Goal: Task Accomplishment & Management: Manage account settings

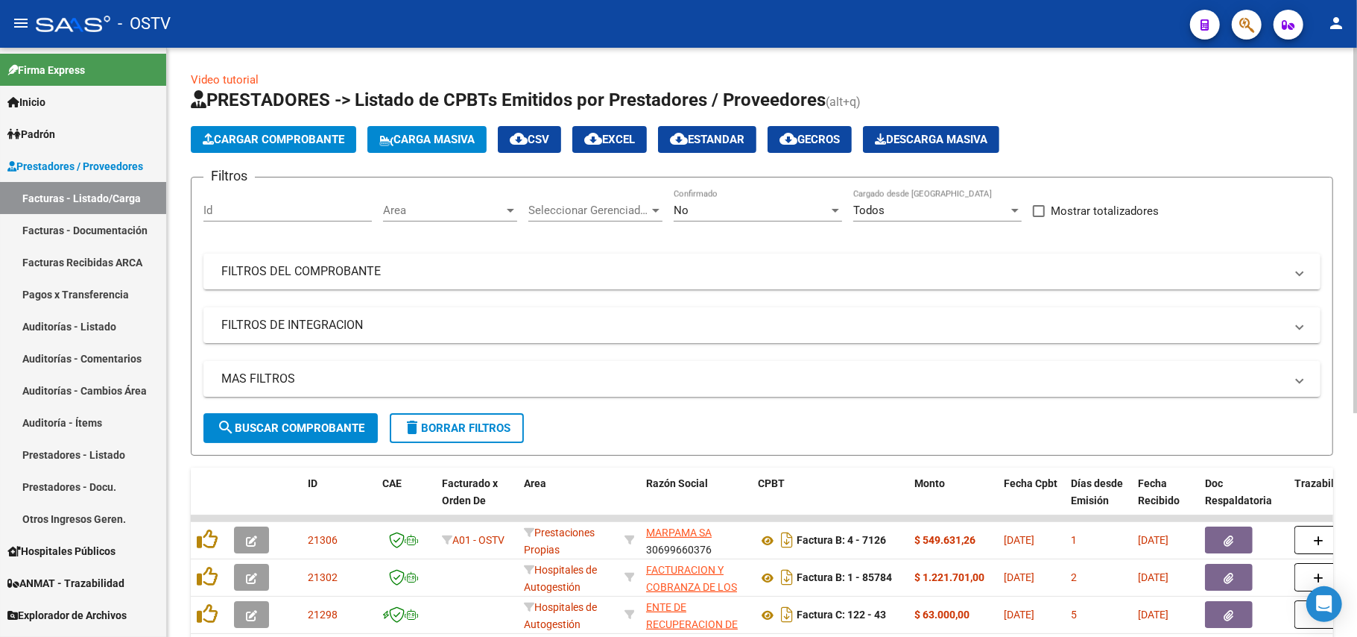
click at [791, 201] on div "No Confirmado" at bounding box center [758, 205] width 168 height 32
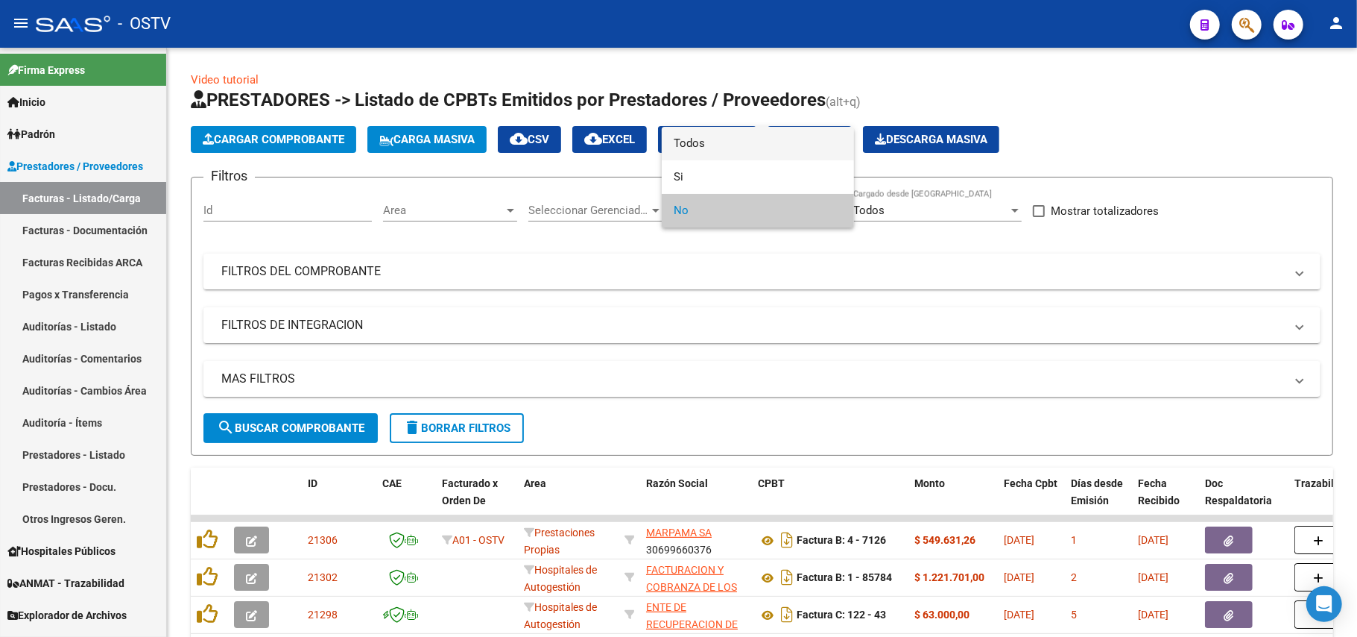
click at [757, 139] on span "Todos" at bounding box center [758, 144] width 168 height 34
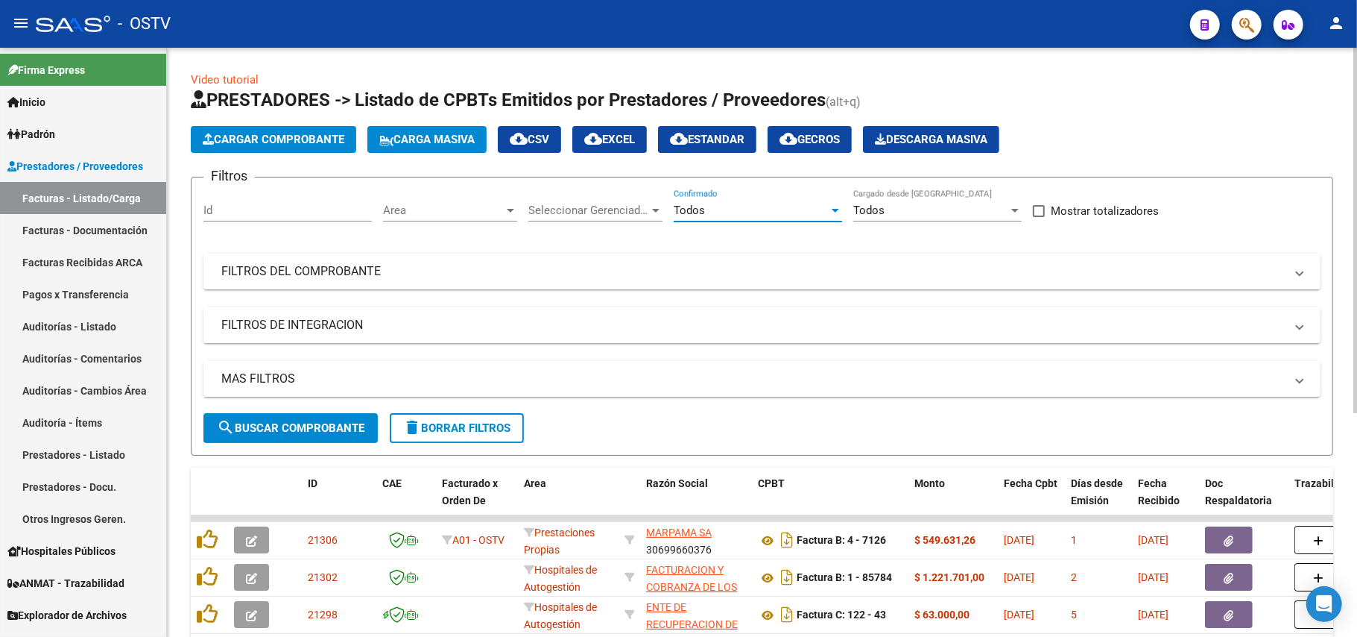
click at [314, 416] on button "search Buscar Comprobante" at bounding box center [290, 428] width 174 height 30
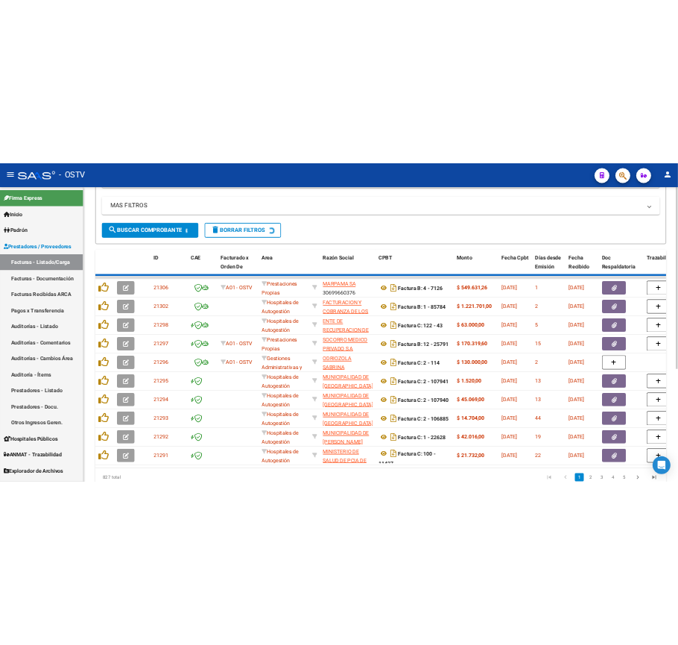
scroll to position [298, 0]
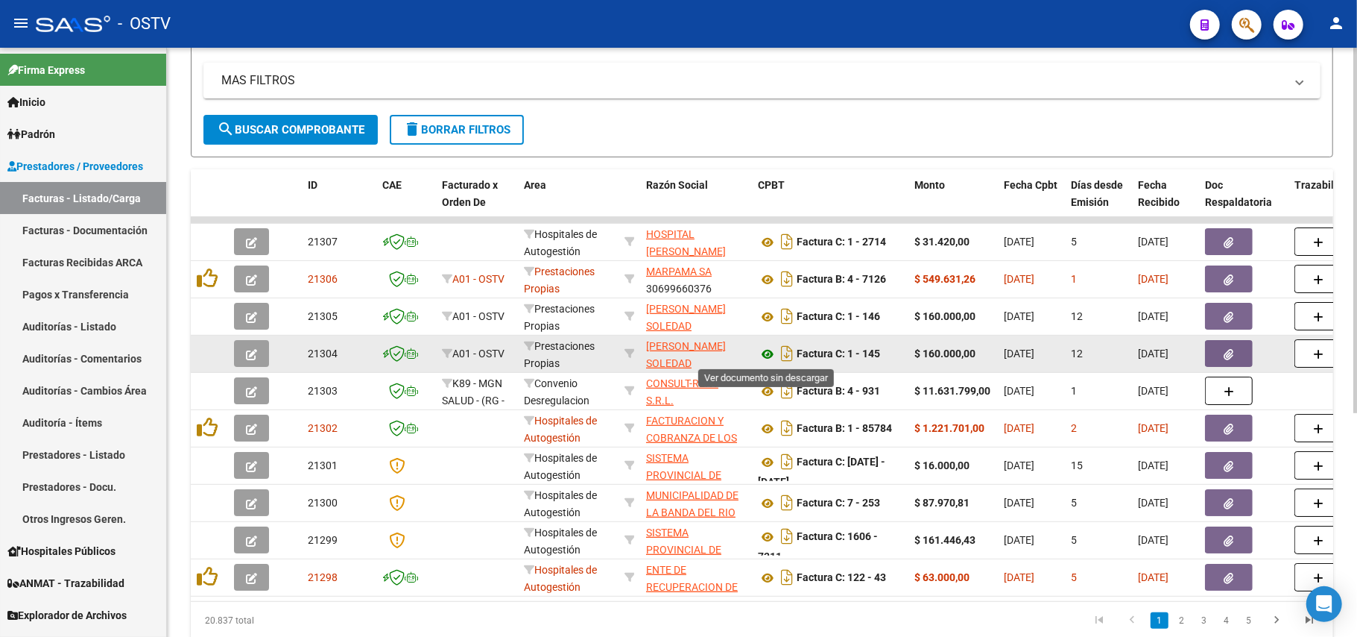
click at [767, 358] on icon at bounding box center [767, 354] width 19 height 18
click at [689, 353] on app-link-go-to "CERASO [PERSON_NAME]" at bounding box center [696, 355] width 100 height 34
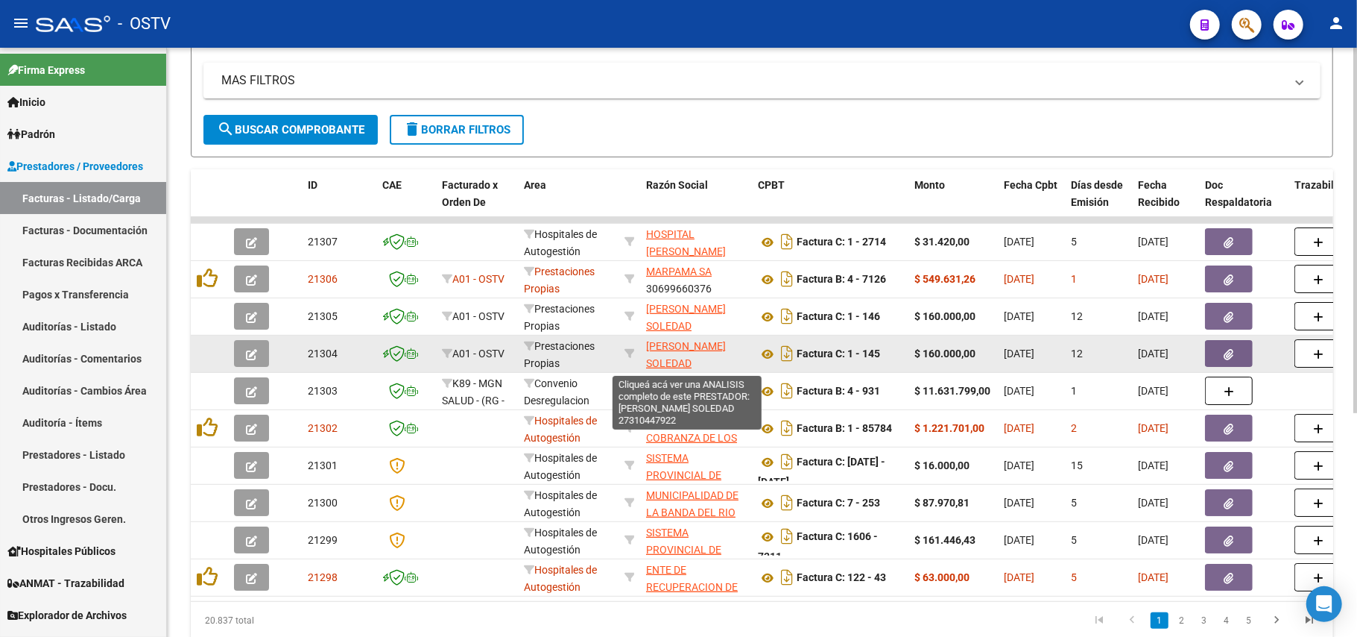
click at [678, 349] on span "CERASO [PERSON_NAME]" at bounding box center [686, 354] width 80 height 29
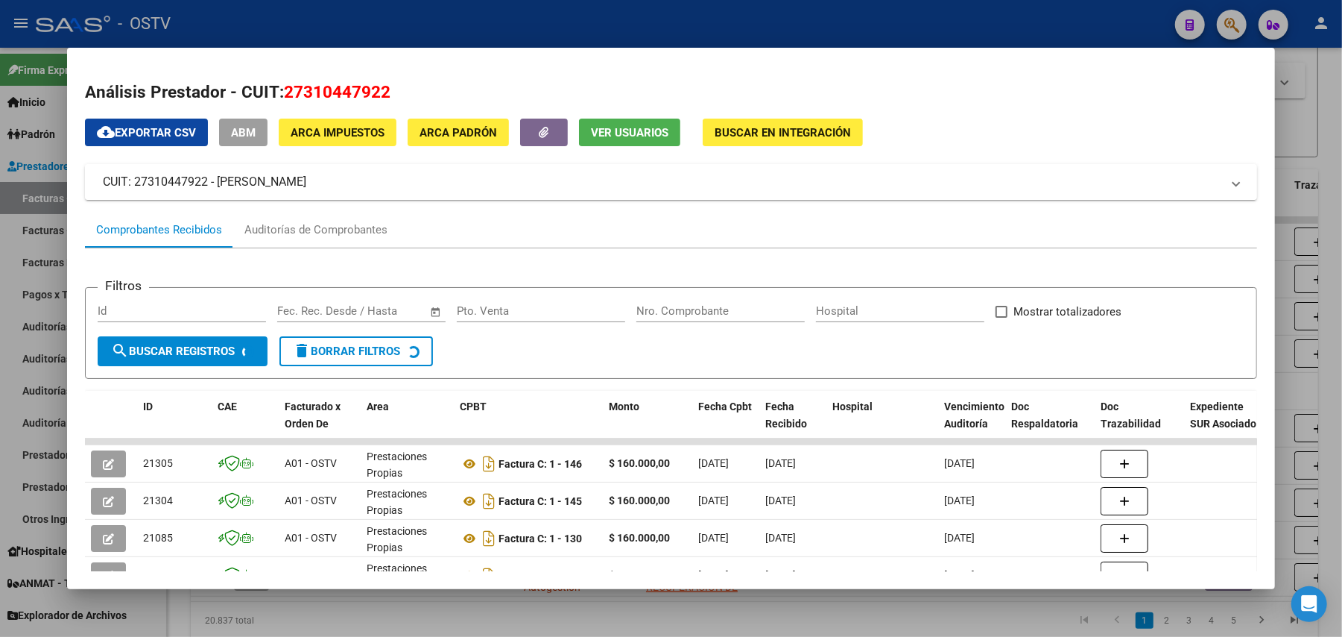
drag, startPoint x: 291, startPoint y: 176, endPoint x: 212, endPoint y: 188, distance: 79.2
click at [212, 188] on mat-panel-title "CUIT: 27310447922 - CERASO VANESA SOLEDAD" at bounding box center [662, 182] width 1119 height 18
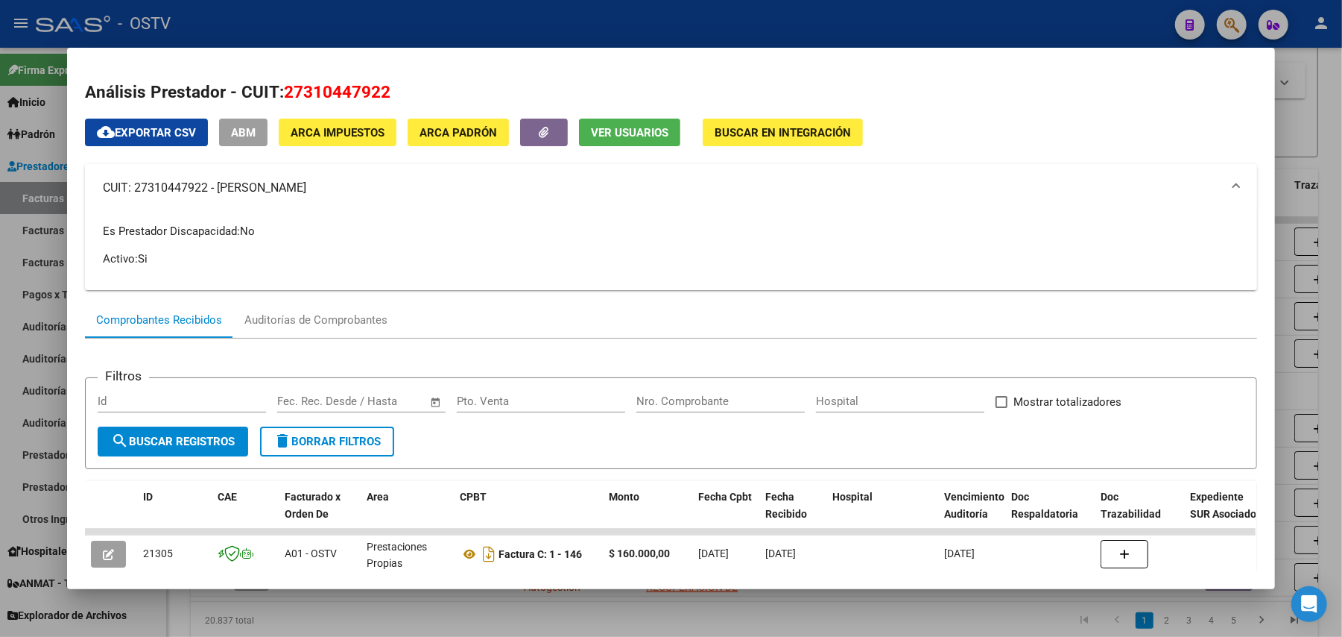
copy mat-panel-title "CERASO [PERSON_NAME]"
click at [647, 13] on div at bounding box center [671, 318] width 1342 height 637
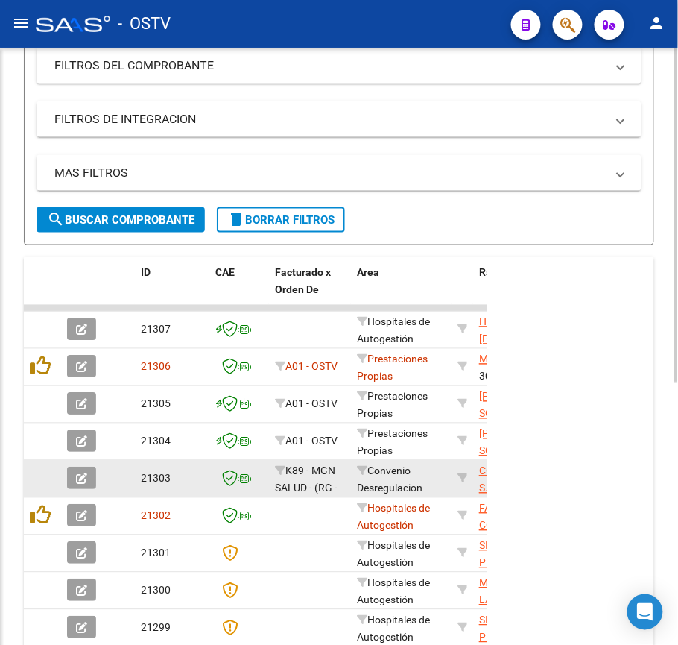
scroll to position [391, 0]
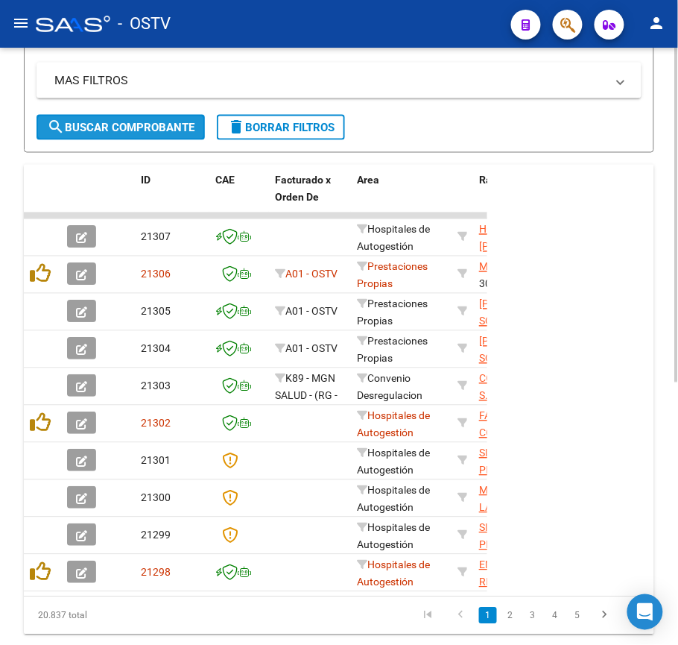
click at [78, 130] on span "search Buscar Comprobante" at bounding box center [121, 127] width 148 height 13
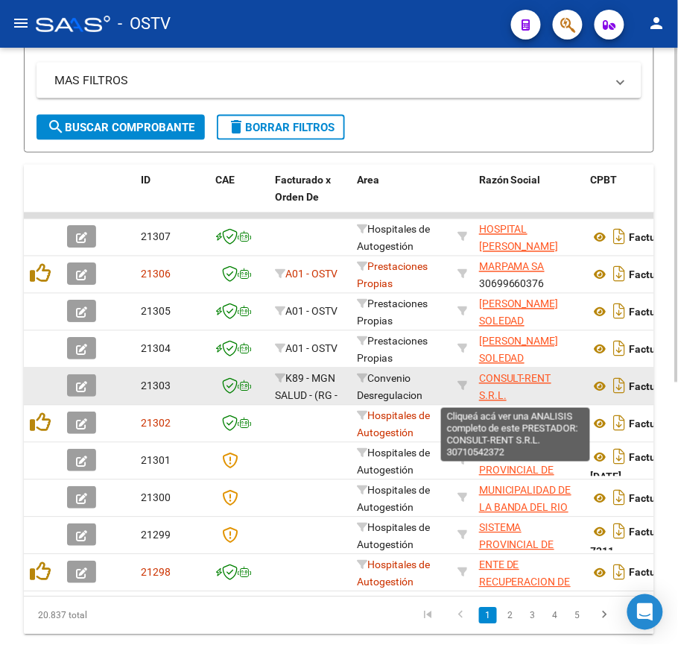
click at [513, 383] on span "CONSULT-RENT S.R.L." at bounding box center [515, 387] width 72 height 29
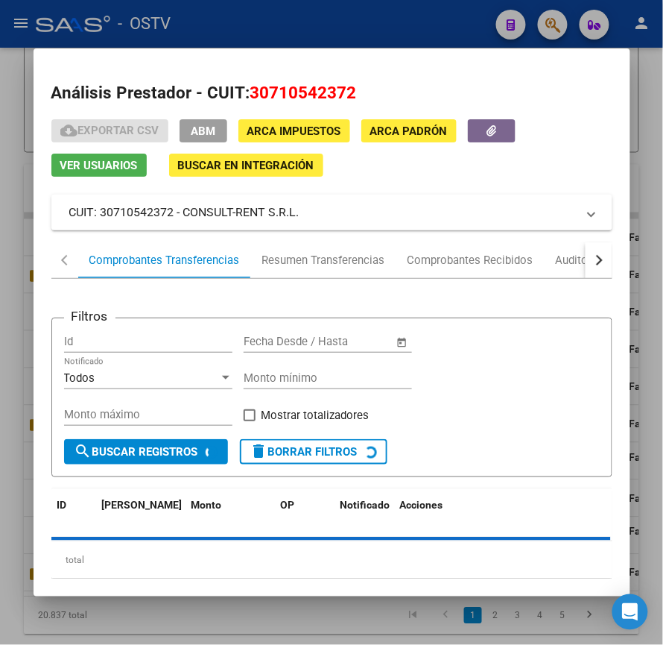
click at [286, 25] on div at bounding box center [331, 322] width 663 height 645
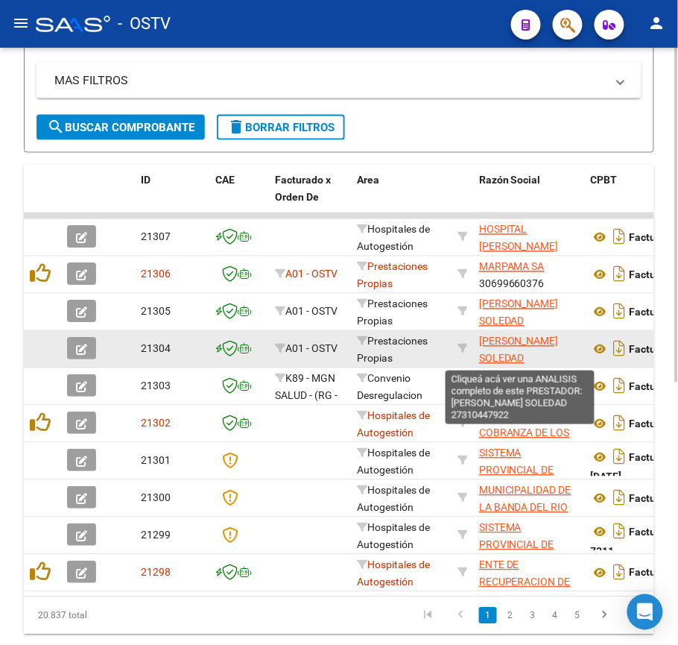
click at [520, 341] on span "CERASO [PERSON_NAME]" at bounding box center [519, 349] width 80 height 29
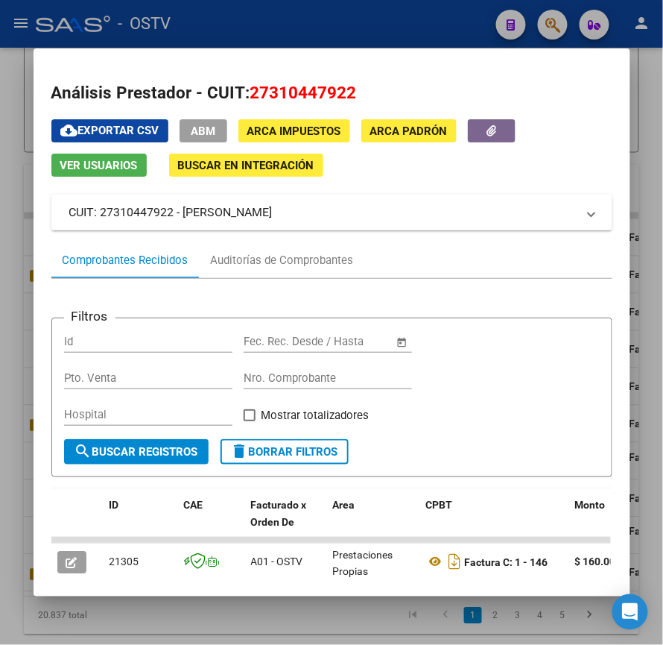
drag, startPoint x: 329, startPoint y: 215, endPoint x: 177, endPoint y: 225, distance: 151.6
click at [177, 225] on mat-expansion-panel-header "CUIT: 27310447922 - CERASO VANESA SOLEDAD" at bounding box center [331, 213] width 561 height 36
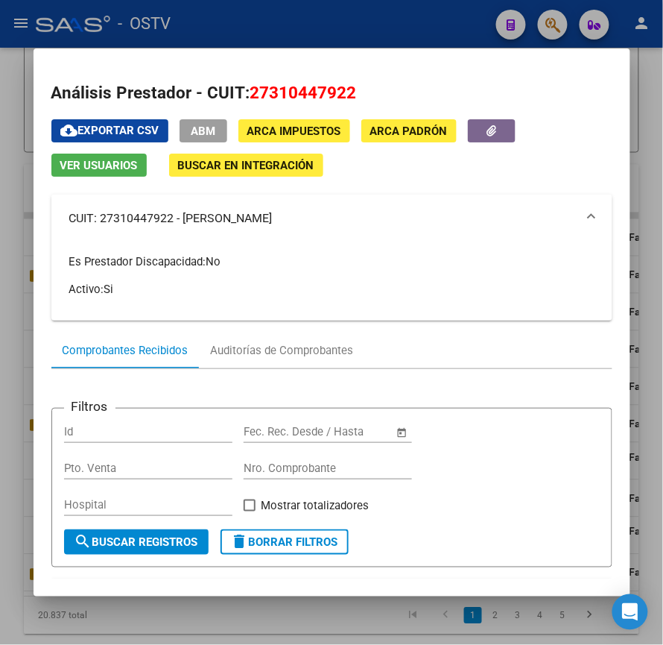
copy mat-panel-title "CERASO [PERSON_NAME]"
click at [310, 31] on div at bounding box center [331, 322] width 663 height 645
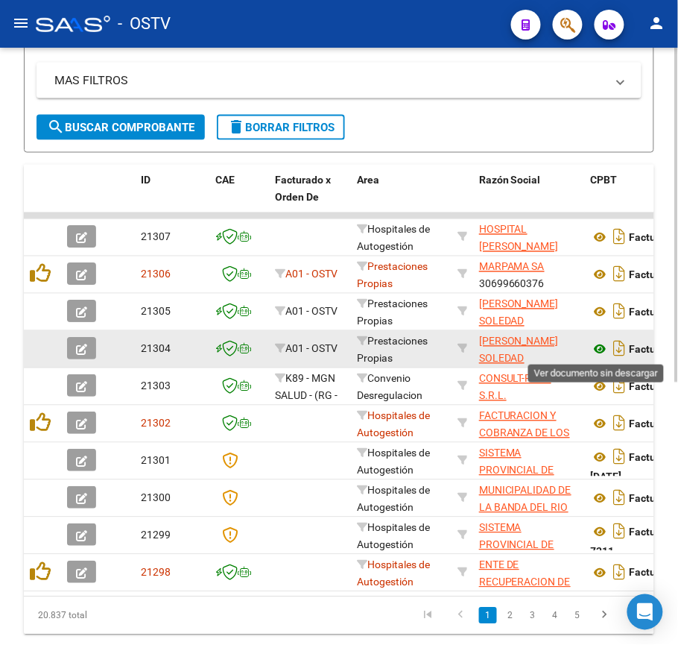
click at [603, 353] on icon at bounding box center [600, 350] width 19 height 18
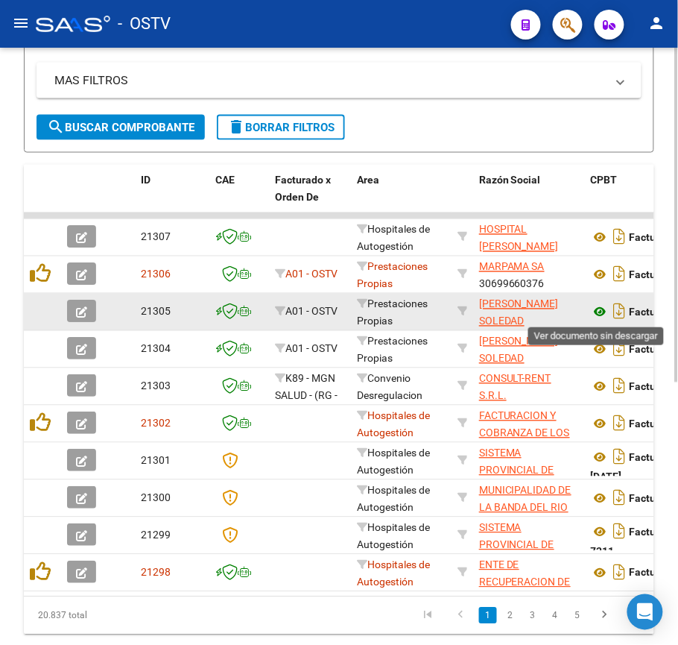
click at [598, 310] on icon at bounding box center [600, 312] width 19 height 18
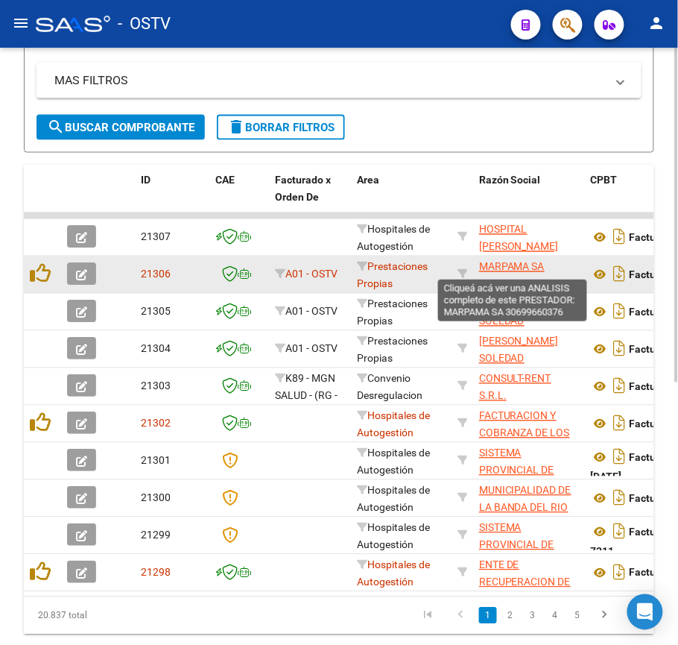
click at [508, 268] on span "MARPAMA SA" at bounding box center [512, 267] width 66 height 12
type textarea "30699660376"
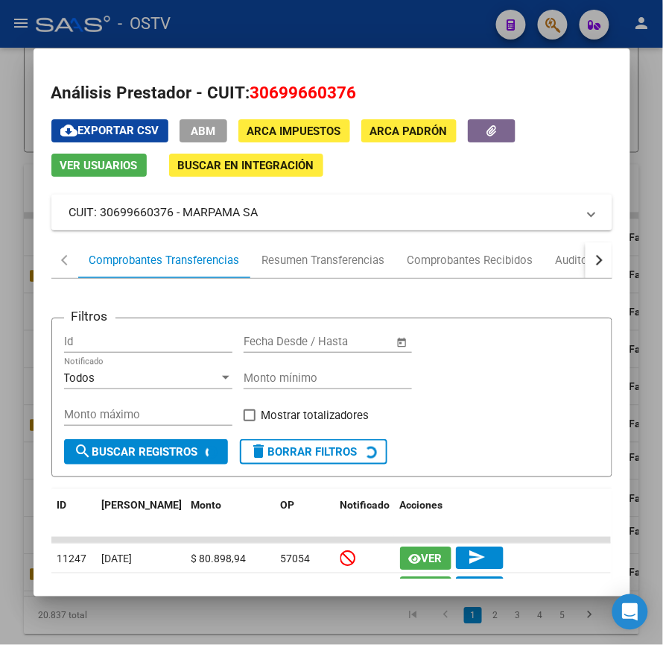
drag, startPoint x: 274, startPoint y: 213, endPoint x: 179, endPoint y: 215, distance: 95.4
click at [180, 213] on mat-panel-title "CUIT: 30699660376 - MARPAMA SA" at bounding box center [323, 212] width 508 height 18
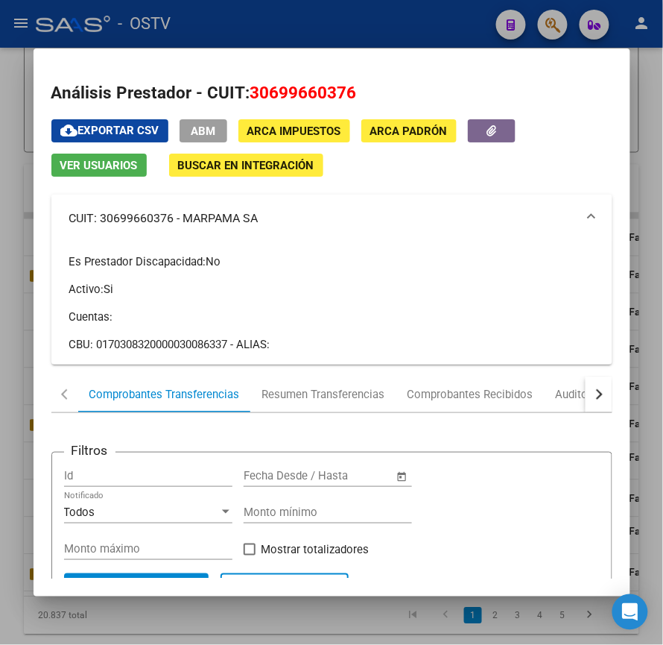
copy mat-panel-title "MARPAMA SA"
click at [274, 31] on div at bounding box center [331, 322] width 663 height 645
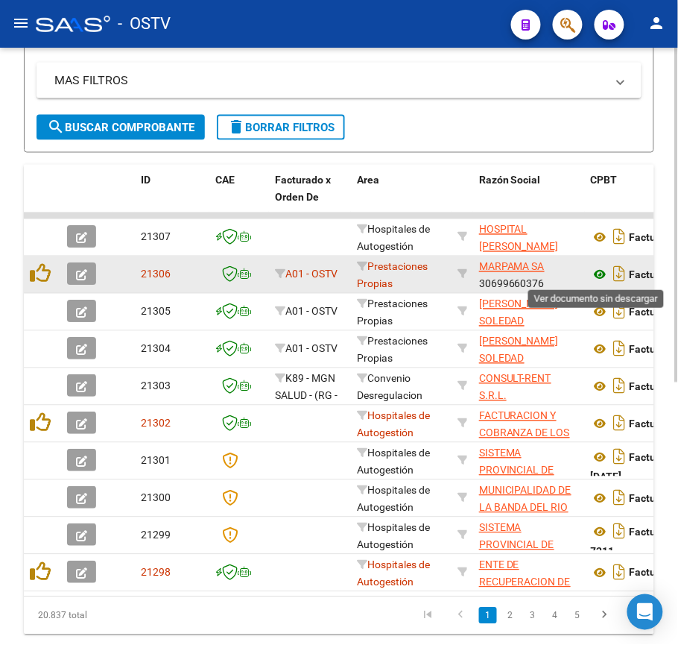
click at [602, 268] on icon at bounding box center [600, 275] width 19 height 18
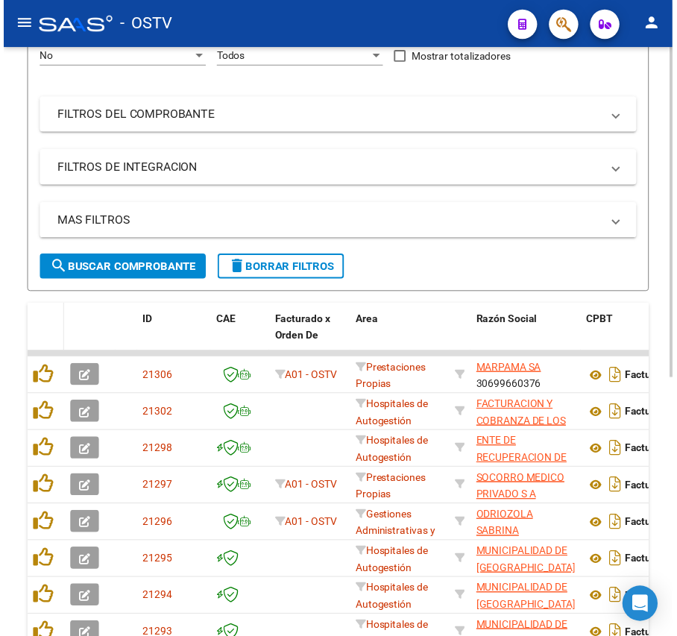
scroll to position [168, 0]
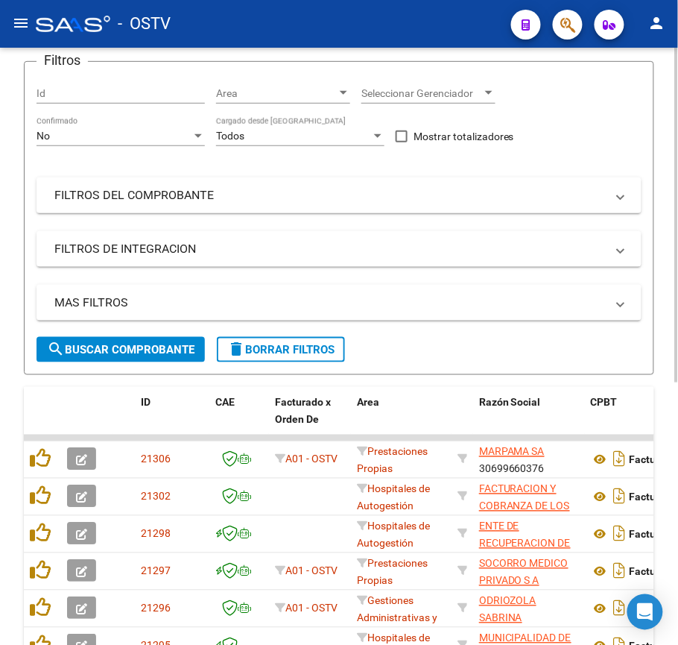
click at [111, 117] on div "No Confirmado" at bounding box center [121, 131] width 168 height 30
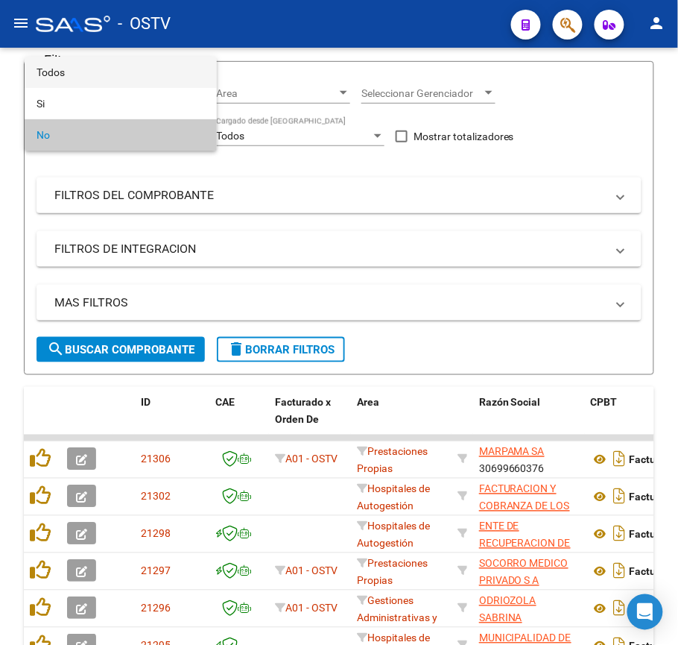
click at [103, 72] on span "Todos" at bounding box center [121, 72] width 168 height 31
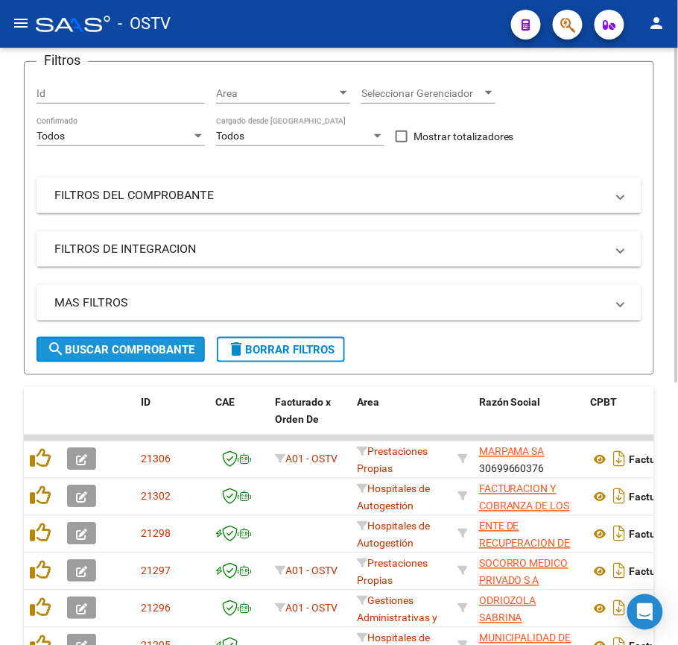
click at [159, 353] on span "search Buscar Comprobante" at bounding box center [121, 349] width 148 height 13
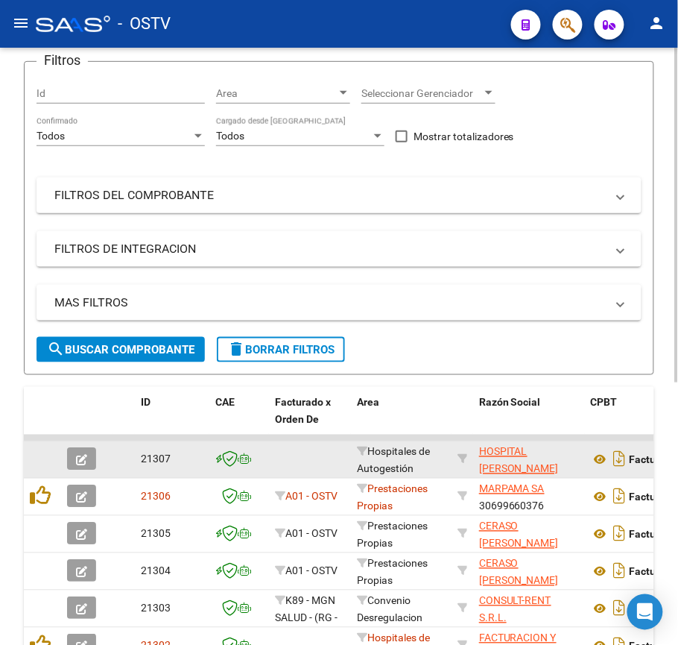
click at [523, 460] on app-link-go-to "HOSPITAL [PERSON_NAME]" at bounding box center [529, 461] width 100 height 34
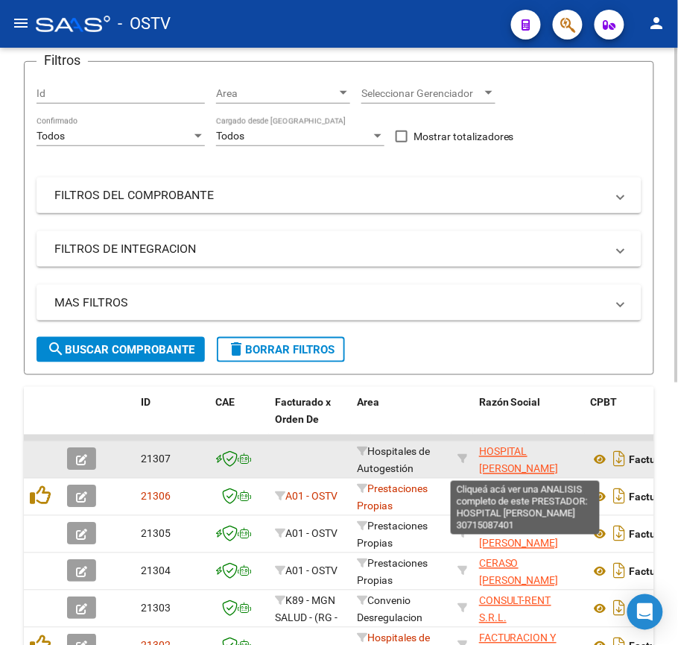
click at [519, 457] on span "HOSPITAL [PERSON_NAME]" at bounding box center [519, 460] width 80 height 29
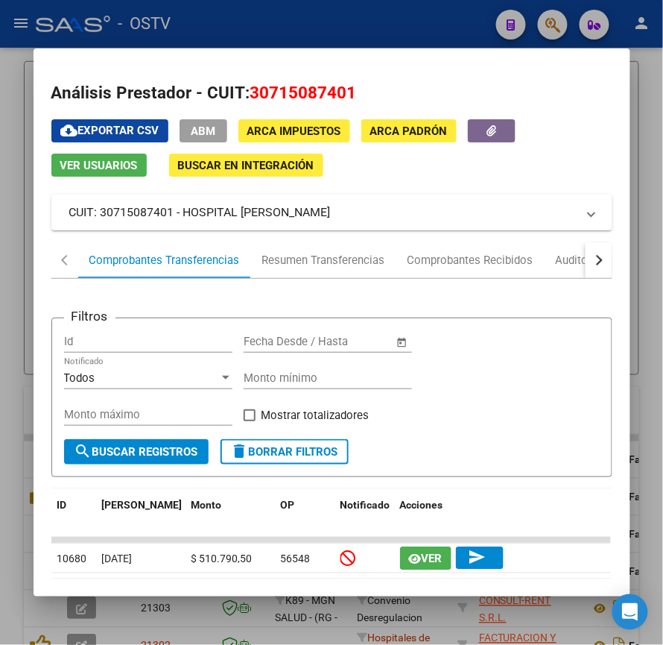
drag, startPoint x: 355, startPoint y: 203, endPoint x: 179, endPoint y: 206, distance: 175.9
click at [179, 206] on mat-panel-title "CUIT: 30715087401 - HOSPITAL DR RENE FAVALORO" at bounding box center [323, 212] width 508 height 18
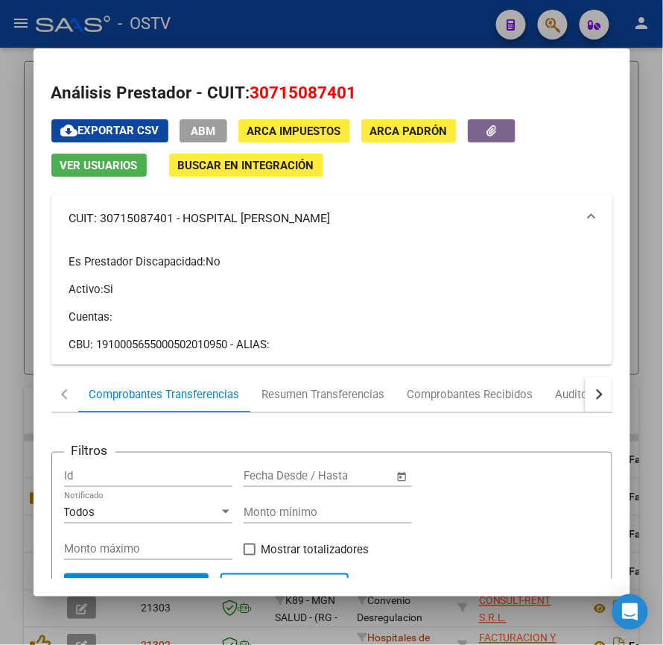
copy mat-panel-title "HOSPITAL [PERSON_NAME]"
click at [256, 30] on div at bounding box center [331, 322] width 663 height 645
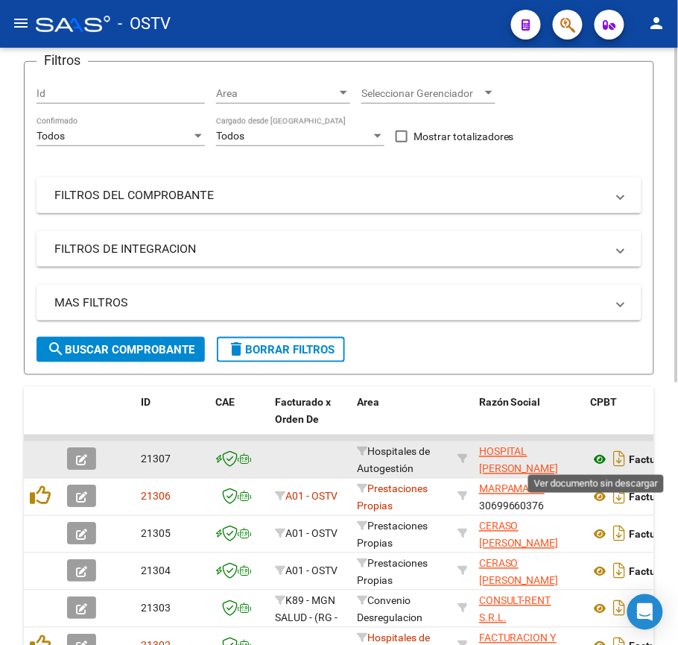
click at [599, 459] on icon at bounding box center [600, 460] width 19 height 18
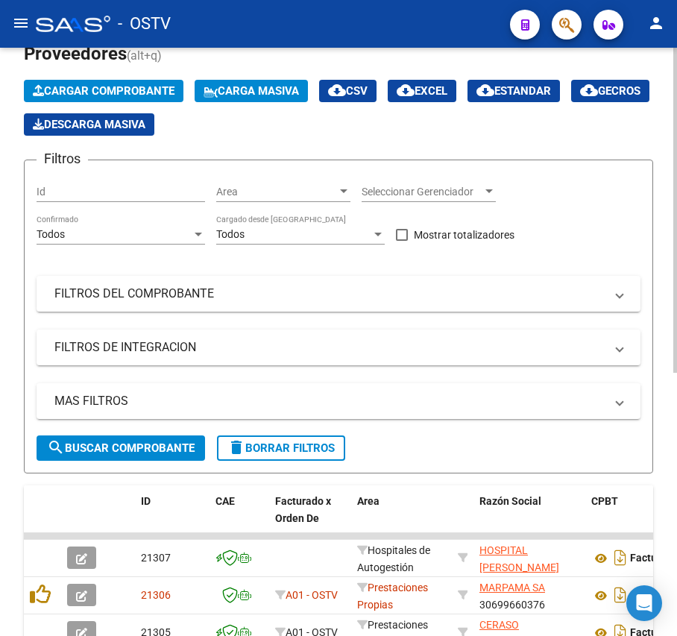
scroll to position [69, 0]
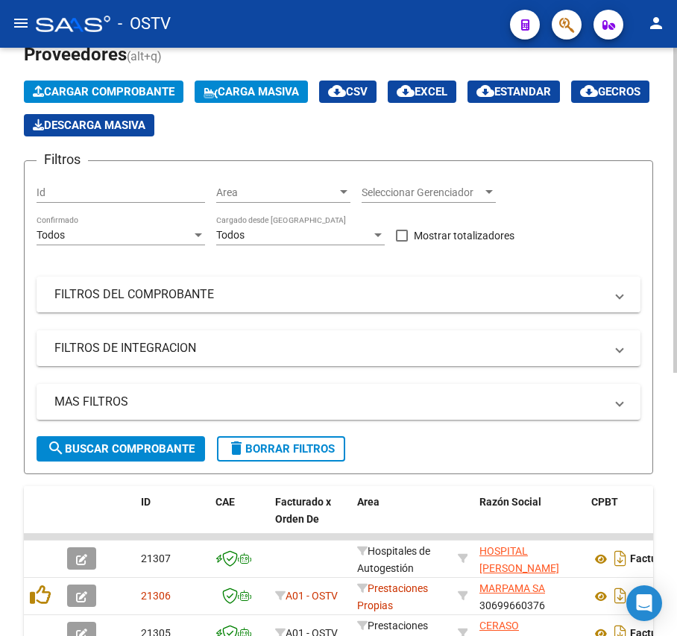
click at [142, 302] on mat-panel-title "FILTROS DEL COMPROBANTE" at bounding box center [329, 294] width 550 height 16
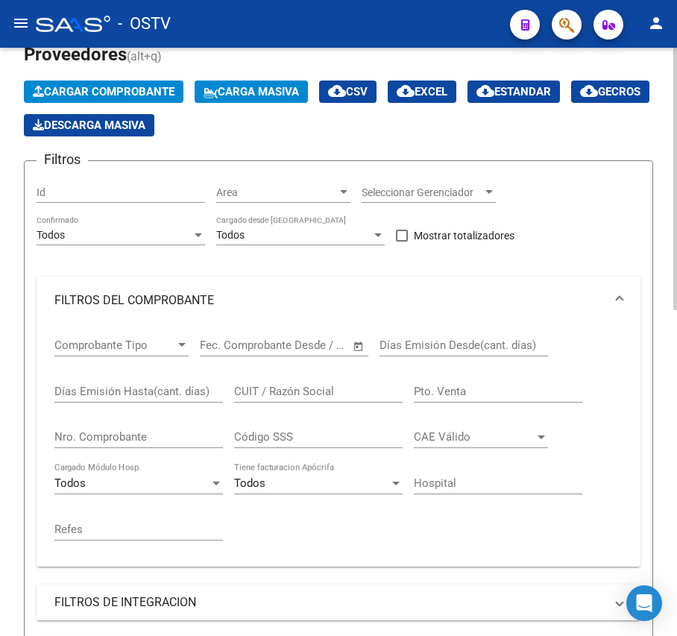
click at [137, 437] on input "Nro. Comprobante" at bounding box center [138, 436] width 168 height 13
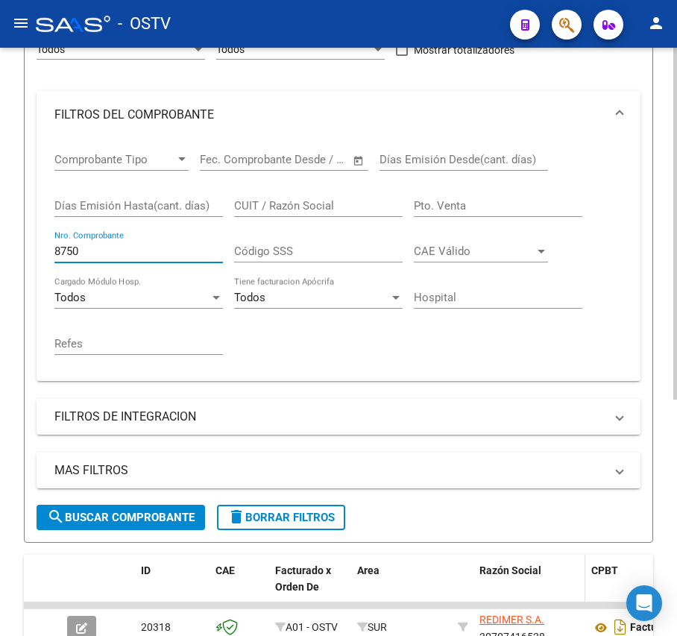
scroll to position [395, 0]
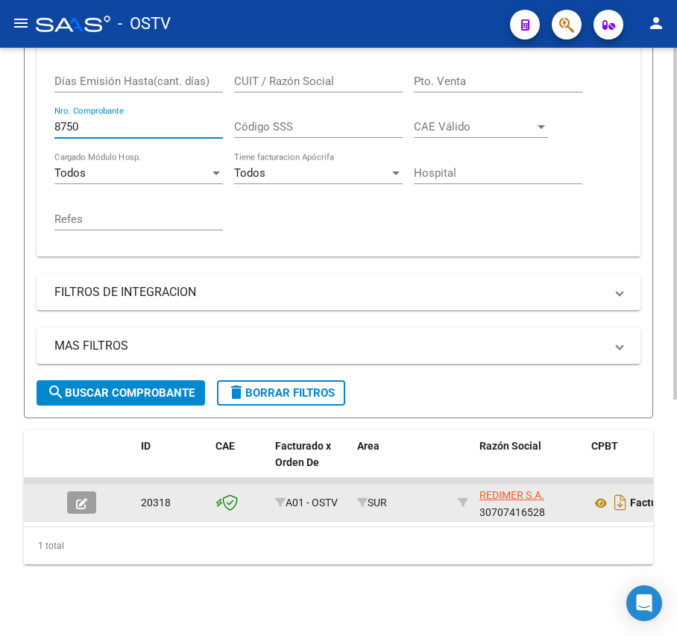
type input "8750"
click at [63, 492] on datatable-body-cell at bounding box center [87, 503] width 52 height 37
click at [81, 498] on icon "button" at bounding box center [81, 503] width 11 height 11
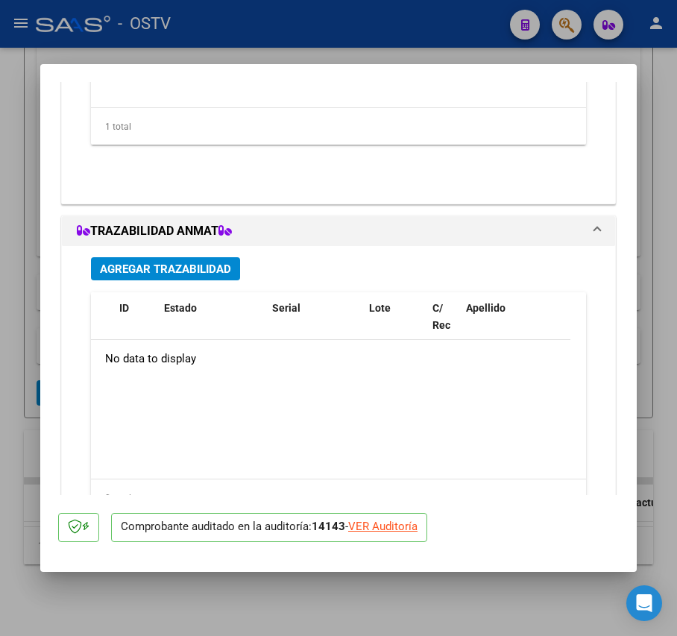
scroll to position [1419, 0]
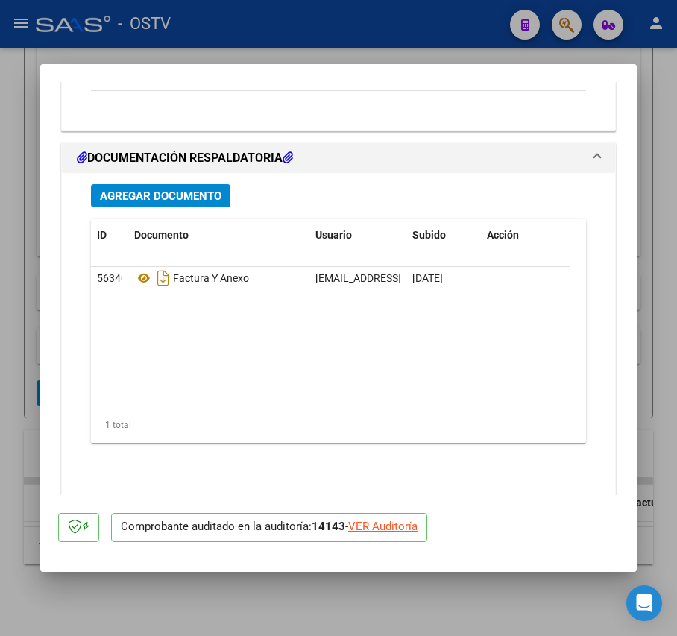
click at [650, 299] on div at bounding box center [338, 318] width 677 height 636
type input "$ 0,00"
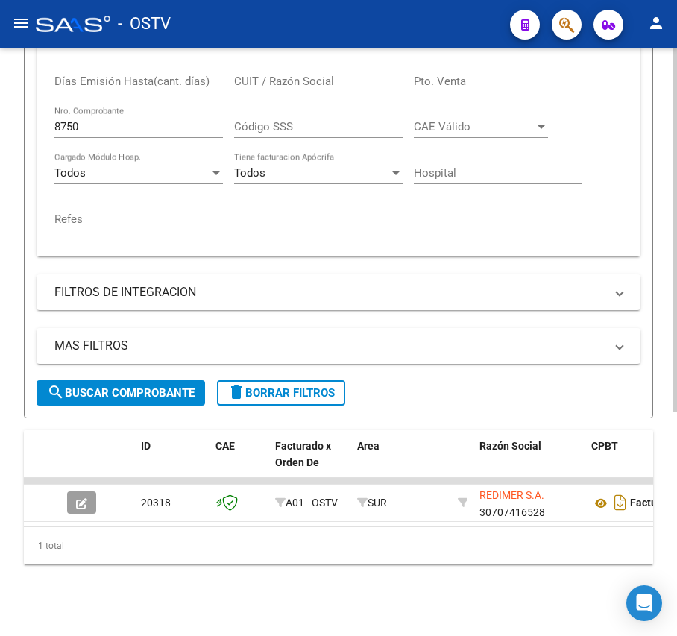
scroll to position [395, 0]
drag, startPoint x: 123, startPoint y: 117, endPoint x: -43, endPoint y: 116, distance: 166.2
click at [0, 116] on html "menu - OSTV person Firma Express Inicio Calendario SSS Instructivos Contacto OS…" at bounding box center [338, 318] width 677 height 636
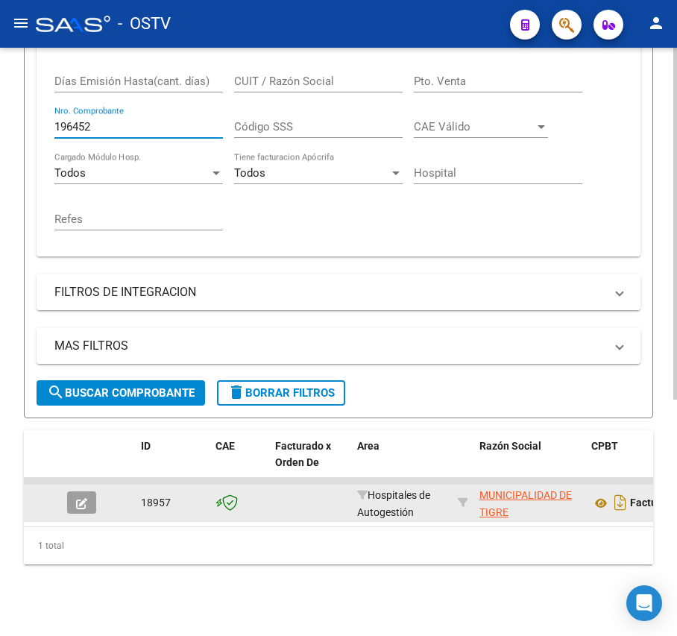
type input "196452"
click at [90, 491] on button "button" at bounding box center [81, 502] width 29 height 22
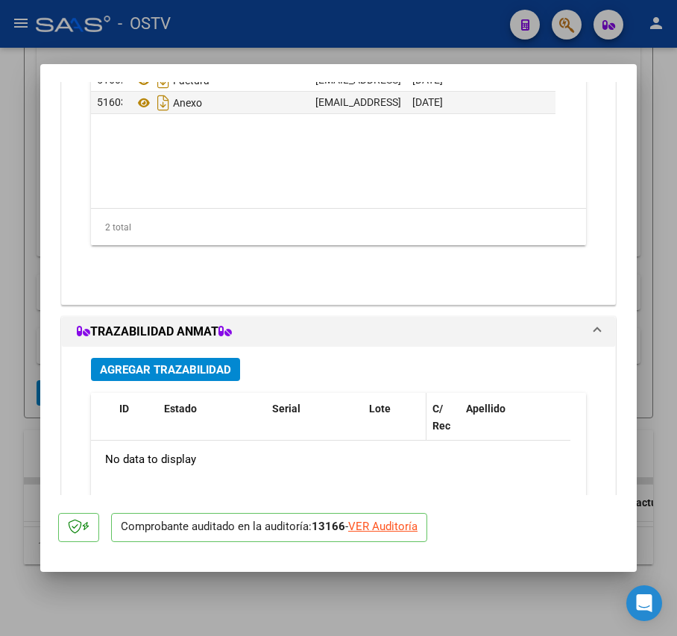
scroll to position [1058, 0]
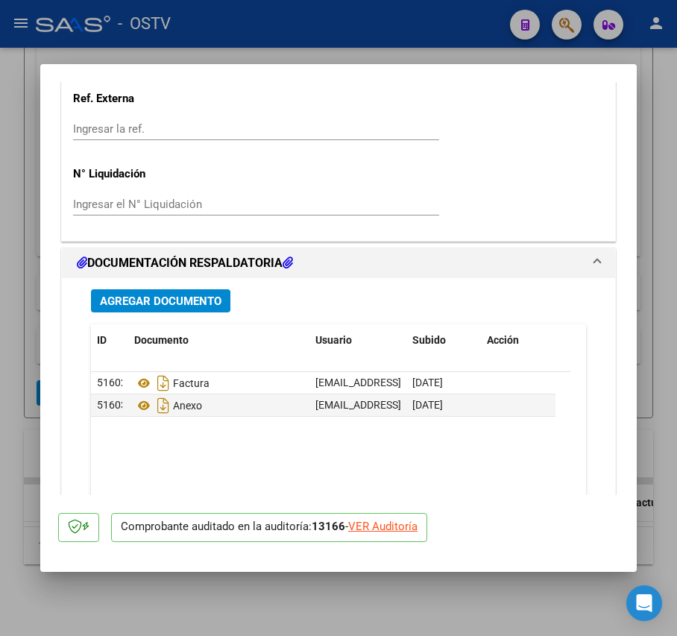
click at [40, 417] on mat-dialog-content "COMPROBANTE VER COMPROBANTE ESTADO: Auditoría liquidada en período 202508 DATOS…" at bounding box center [338, 288] width 596 height 413
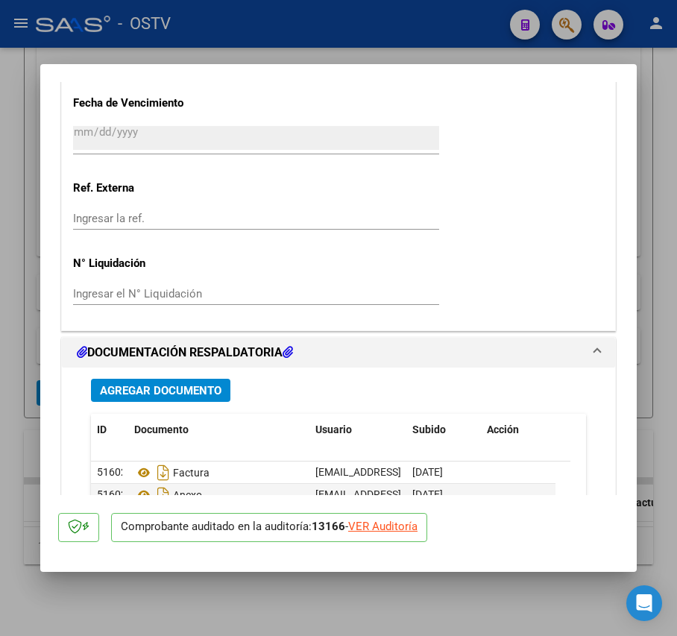
scroll to position [859, 0]
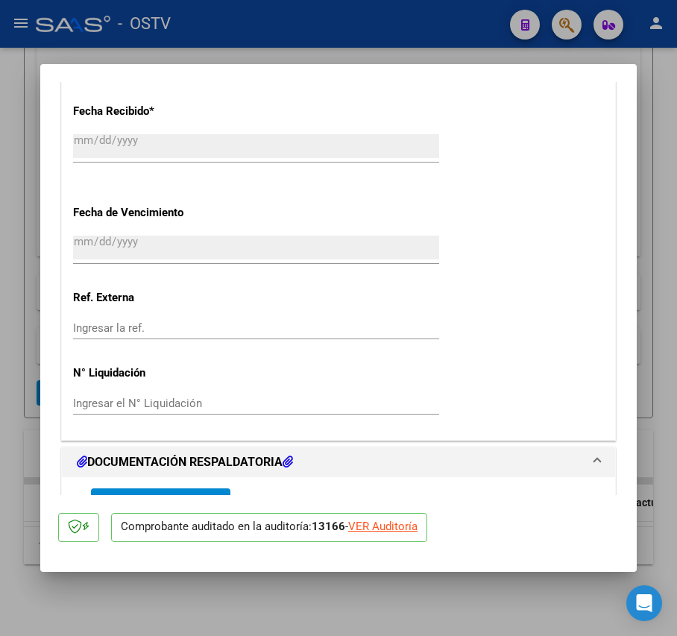
click at [43, 300] on mat-dialog-content "COMPROBANTE VER COMPROBANTE ESTADO: Auditoría liquidada en período 202508 DATOS…" at bounding box center [338, 288] width 596 height 413
click at [45, 318] on mat-dialog-content "COMPROBANTE VER COMPROBANTE ESTADO: Auditoría liquidada en período 202508 DATOS…" at bounding box center [338, 288] width 596 height 413
click at [665, 347] on div at bounding box center [338, 318] width 677 height 636
type input "$ 0,00"
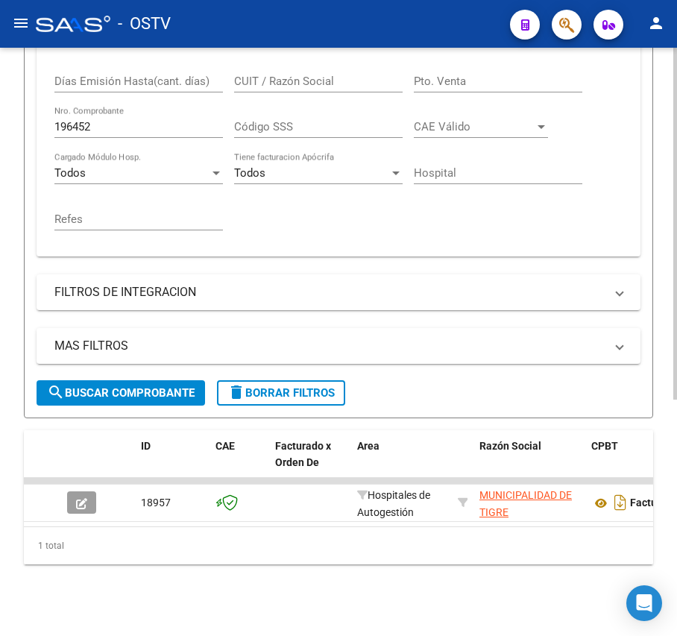
scroll to position [197, 0]
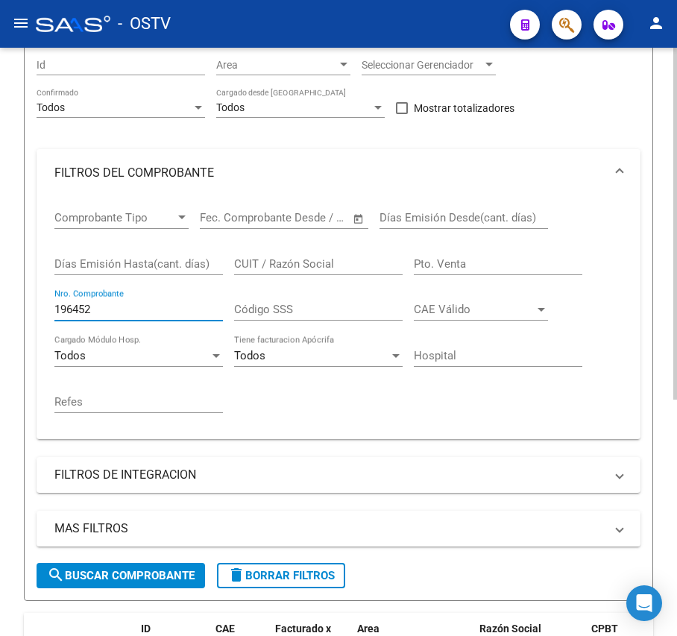
click at [136, 303] on input "196452" at bounding box center [138, 309] width 168 height 13
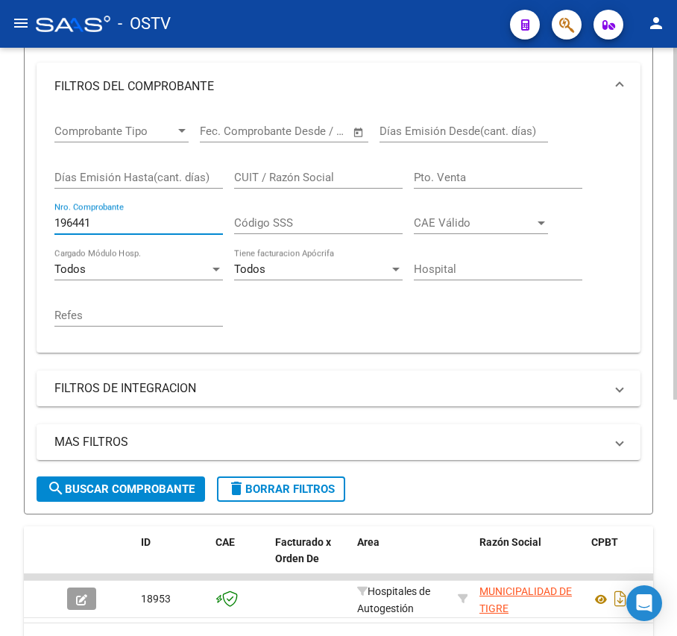
scroll to position [395, 0]
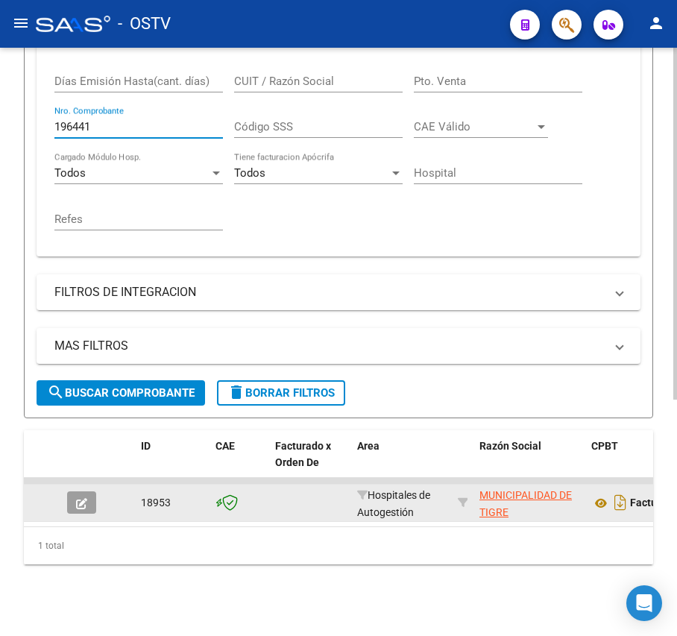
type input "196441"
click at [78, 498] on icon "button" at bounding box center [81, 503] width 11 height 11
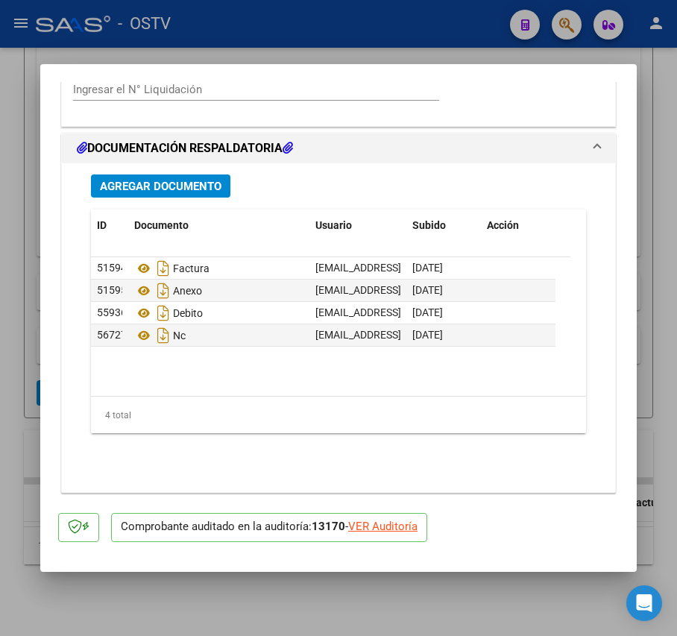
scroll to position [1093, 0]
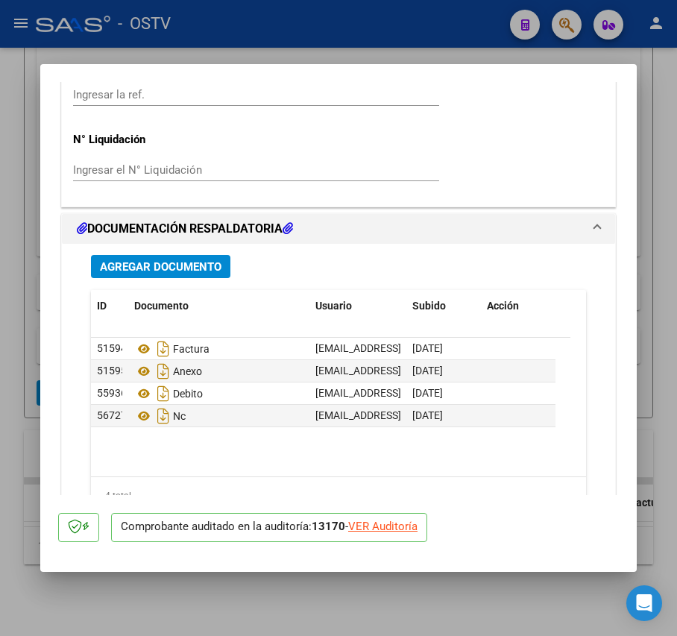
drag, startPoint x: 34, startPoint y: 364, endPoint x: 12, endPoint y: 374, distance: 24.0
click at [33, 364] on div at bounding box center [338, 318] width 677 height 636
type input "$ 0,00"
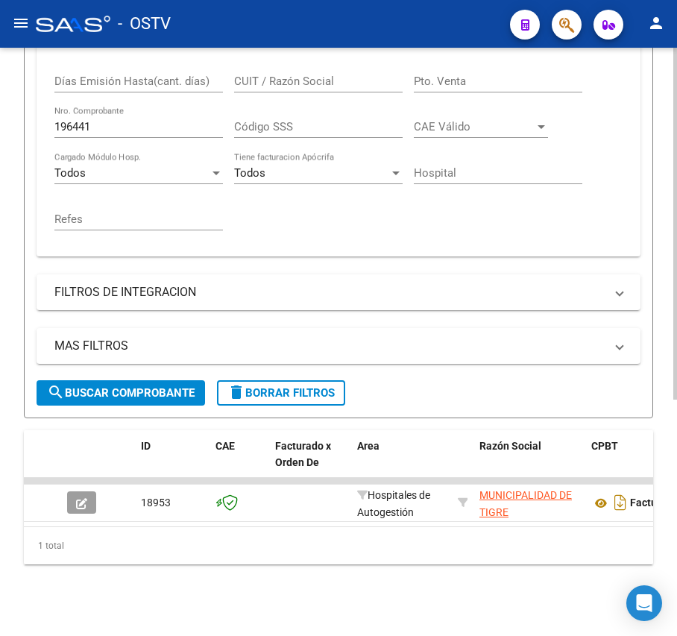
scroll to position [395, 0]
drag, startPoint x: 110, startPoint y: 107, endPoint x: -16, endPoint y: 107, distance: 126.7
click at [0, 107] on html "menu - OSTV person Firma Express Inicio Calendario SSS Instructivos Contacto OS…" at bounding box center [338, 318] width 677 height 636
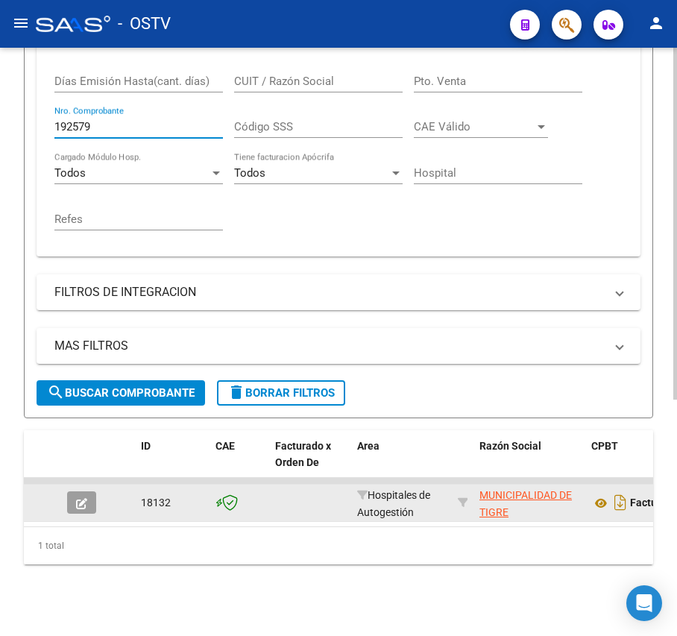
type input "192579"
click at [88, 496] on button "button" at bounding box center [81, 502] width 29 height 22
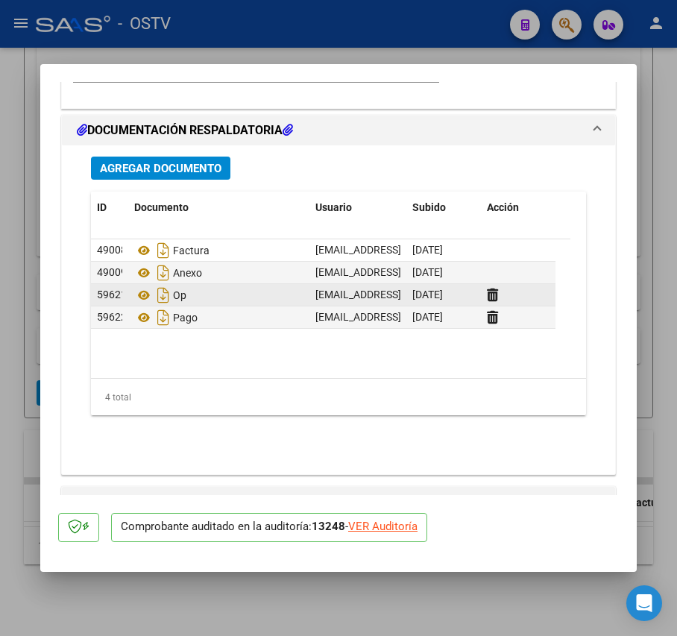
scroll to position [1158, 0]
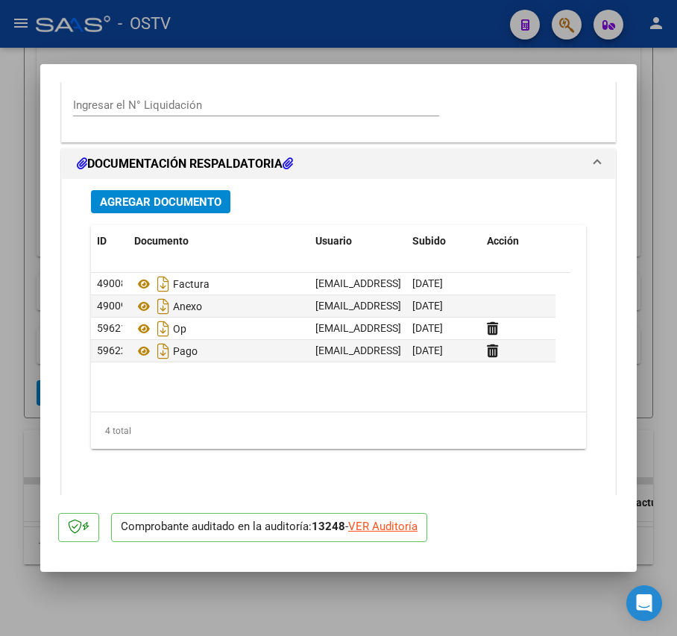
click at [16, 365] on div at bounding box center [338, 318] width 677 height 636
type input "$ 0,00"
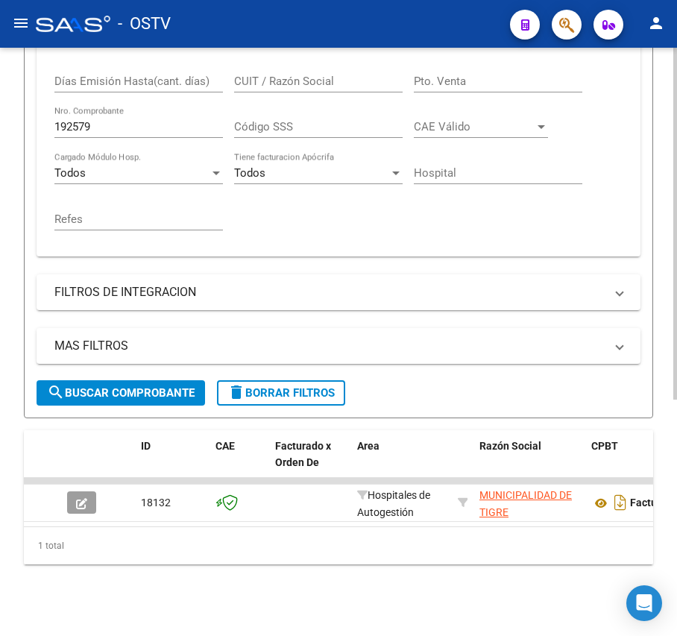
scroll to position [395, 0]
click at [128, 120] on input "192579" at bounding box center [138, 126] width 168 height 13
type input "1"
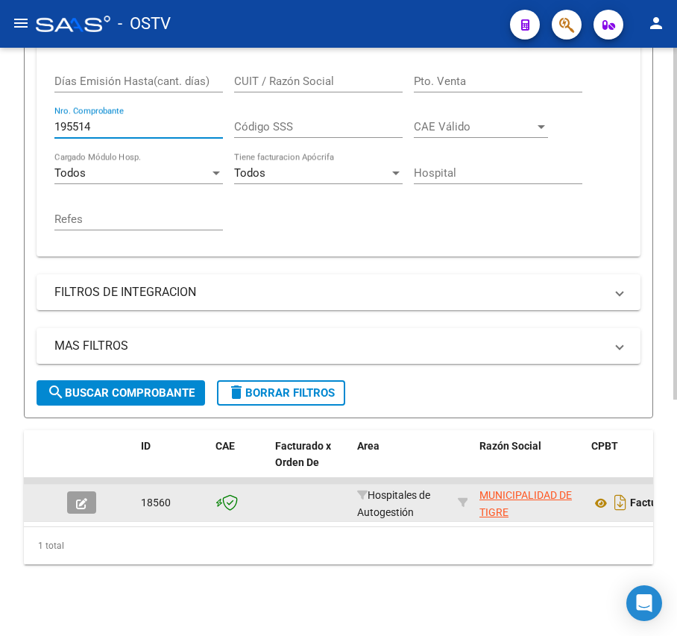
type input "195514"
click at [81, 498] on icon "button" at bounding box center [81, 503] width 11 height 11
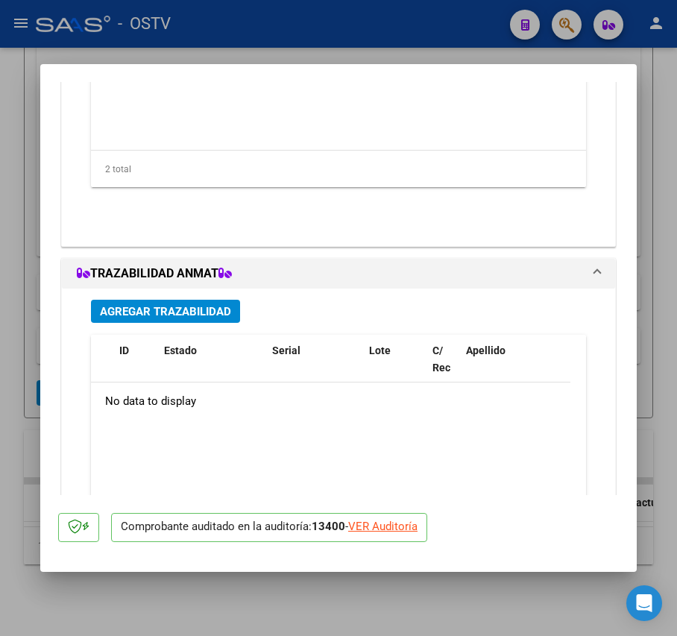
scroll to position [1121, 0]
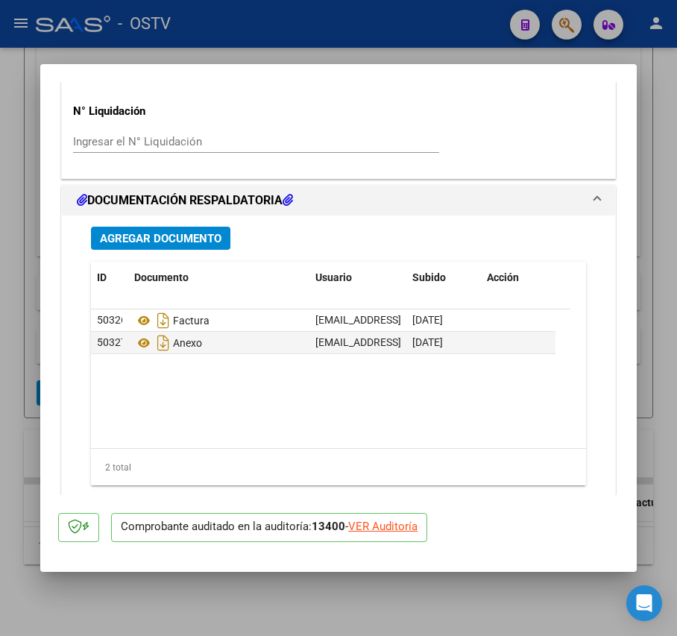
click at [36, 311] on div at bounding box center [338, 318] width 677 height 636
type input "$ 0,00"
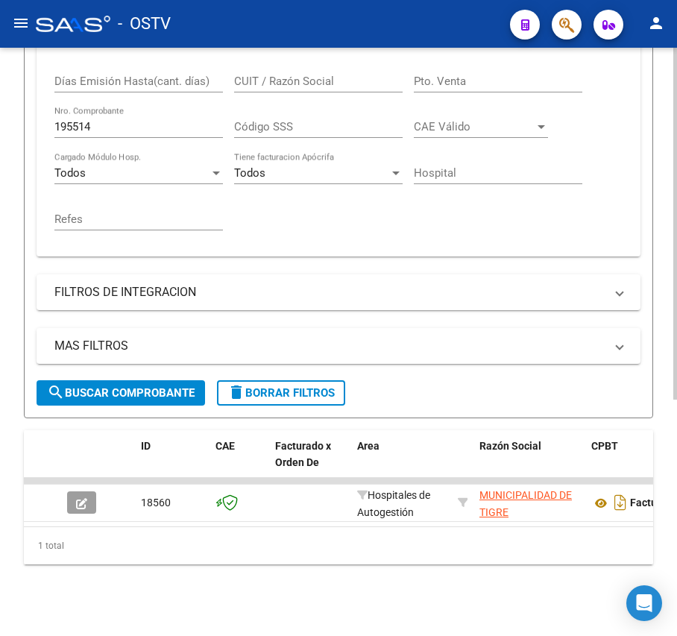
scroll to position [395, 0]
click at [119, 120] on input "195514" at bounding box center [138, 126] width 168 height 13
type input "1"
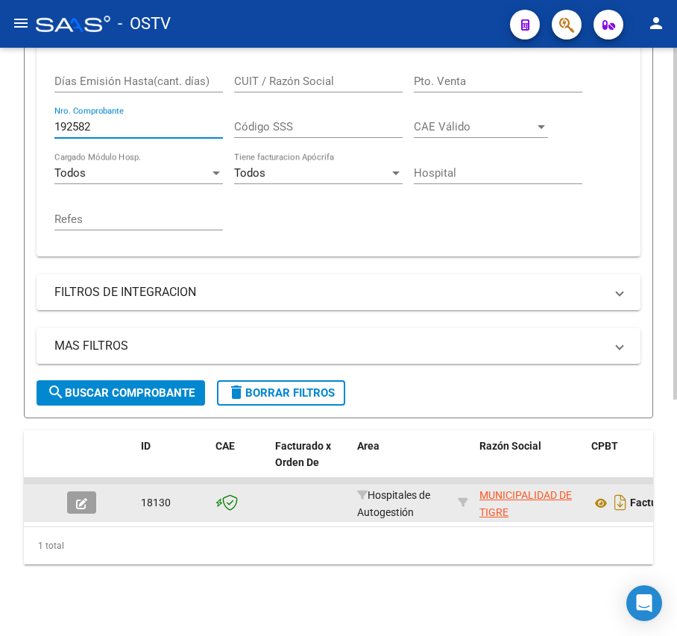
type input "192582"
click at [75, 491] on button "button" at bounding box center [81, 502] width 29 height 22
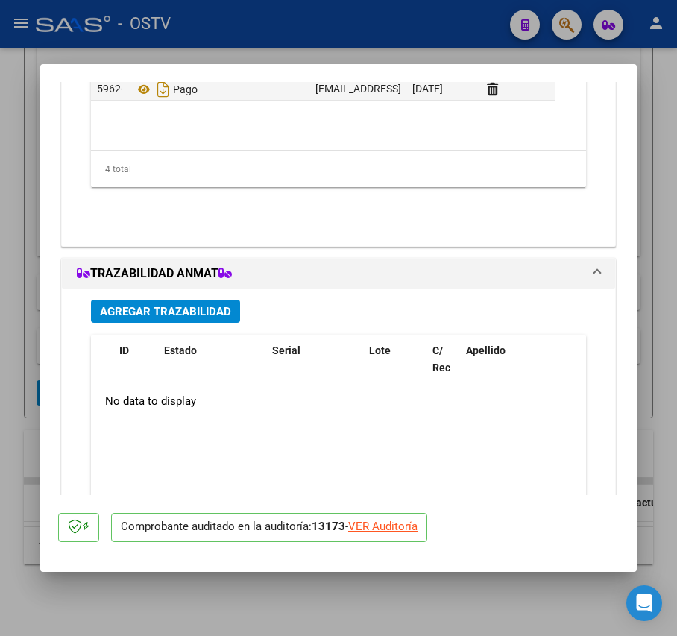
scroll to position [1021, 0]
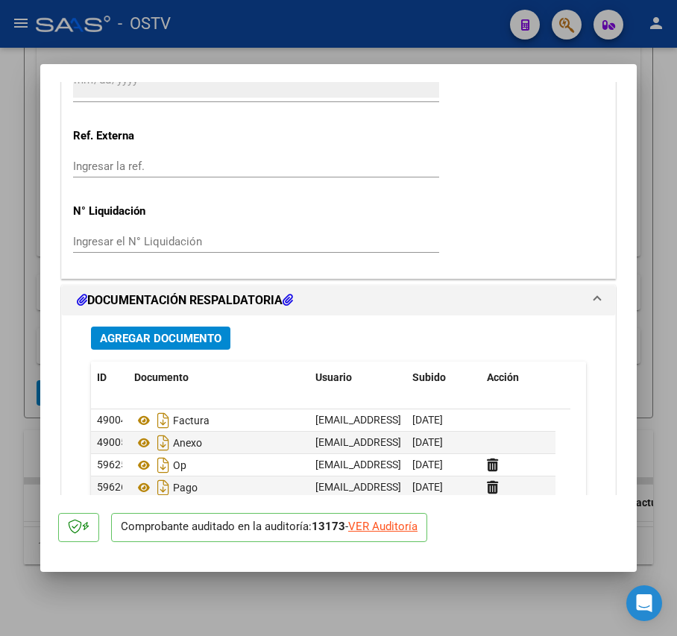
click at [31, 397] on div at bounding box center [338, 318] width 677 height 636
type input "$ 0,00"
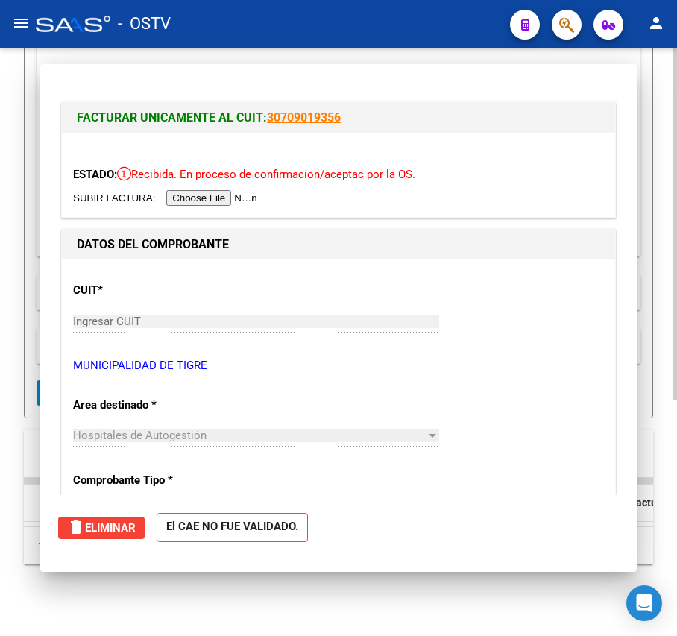
scroll to position [395, 0]
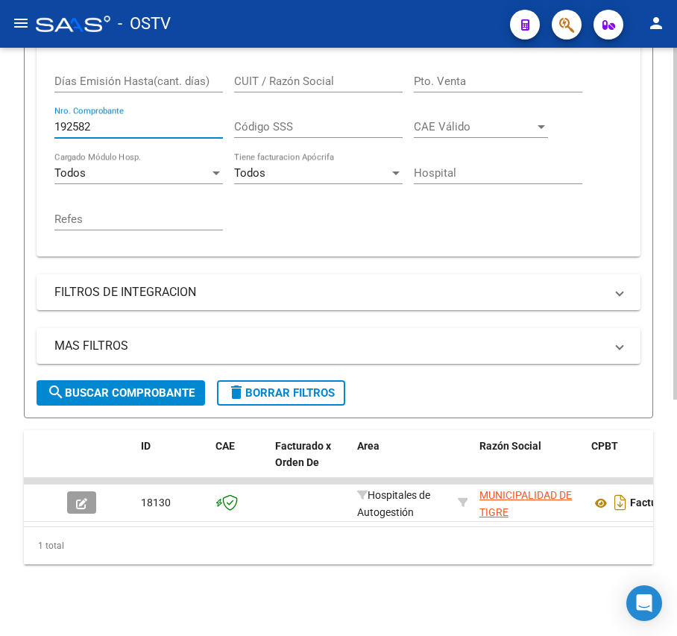
drag, startPoint x: 153, startPoint y: 111, endPoint x: 67, endPoint y: 116, distance: 85.9
click at [67, 120] on input "192582" at bounding box center [138, 126] width 168 height 13
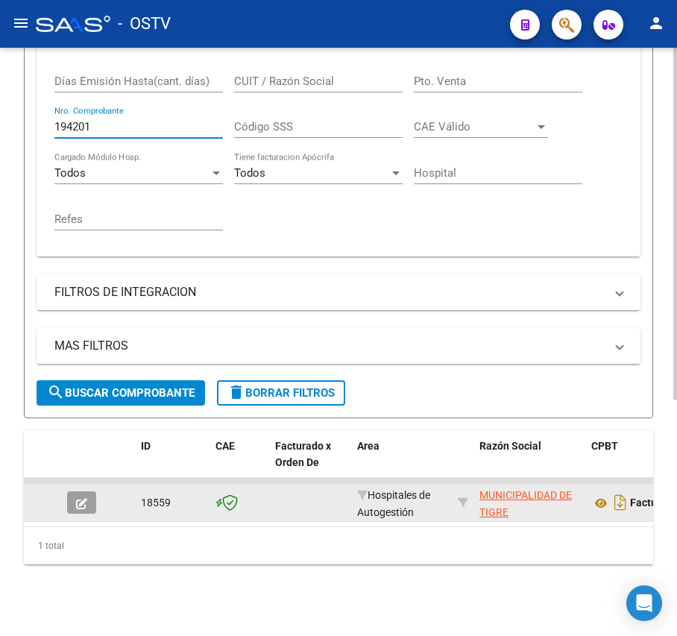
type input "194201"
click at [70, 492] on button "button" at bounding box center [81, 502] width 29 height 22
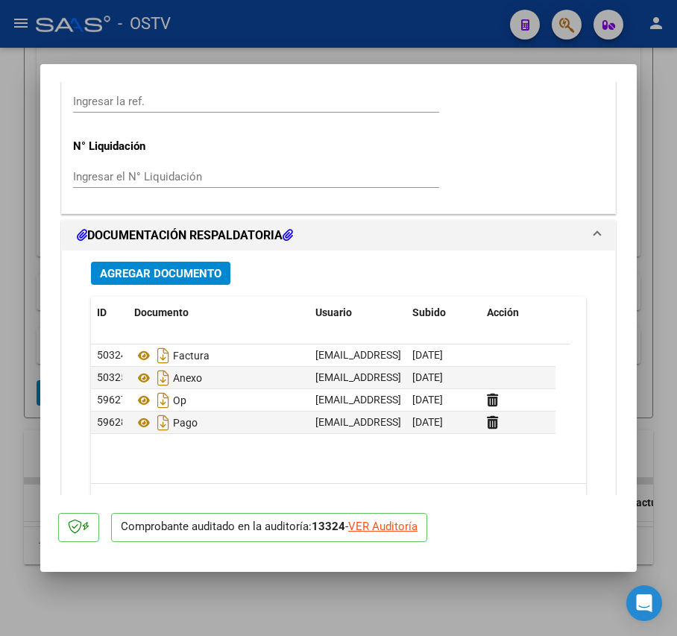
scroll to position [1121, 0]
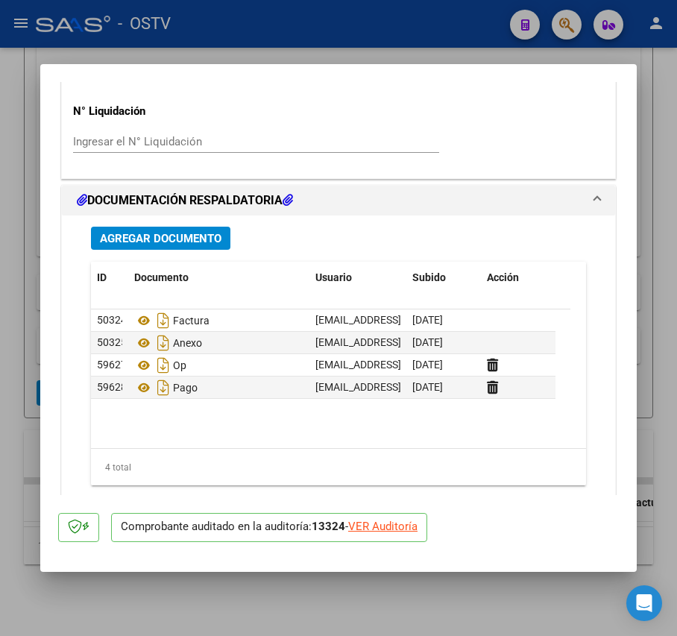
click at [24, 442] on div at bounding box center [338, 318] width 677 height 636
type input "$ 0,00"
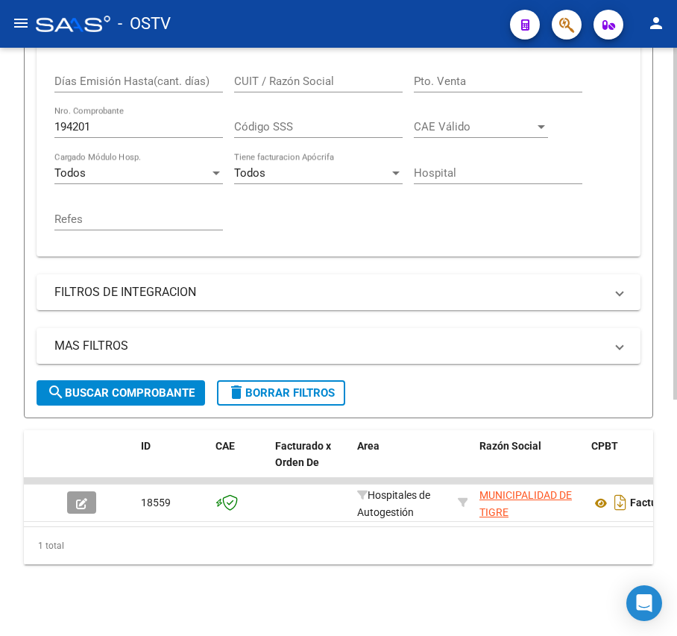
scroll to position [395, 0]
click at [110, 120] on input "194201" at bounding box center [138, 126] width 168 height 13
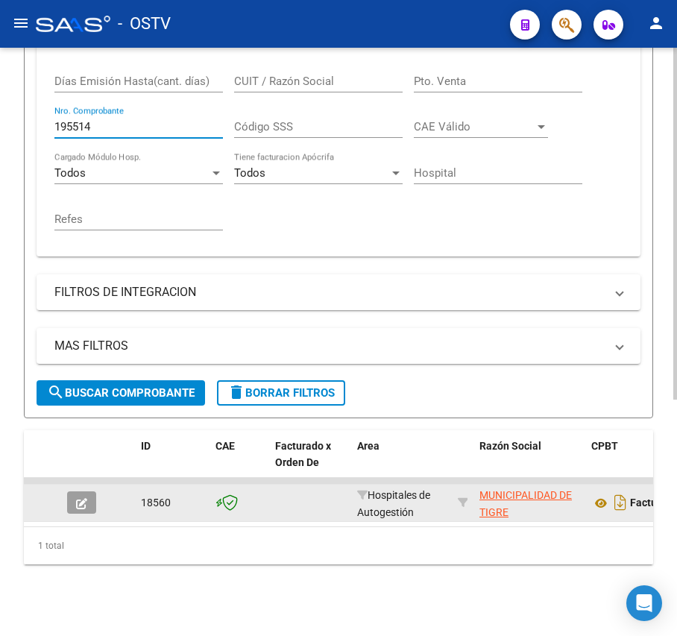
type input "195514"
click at [67, 491] on button "button" at bounding box center [81, 502] width 29 height 22
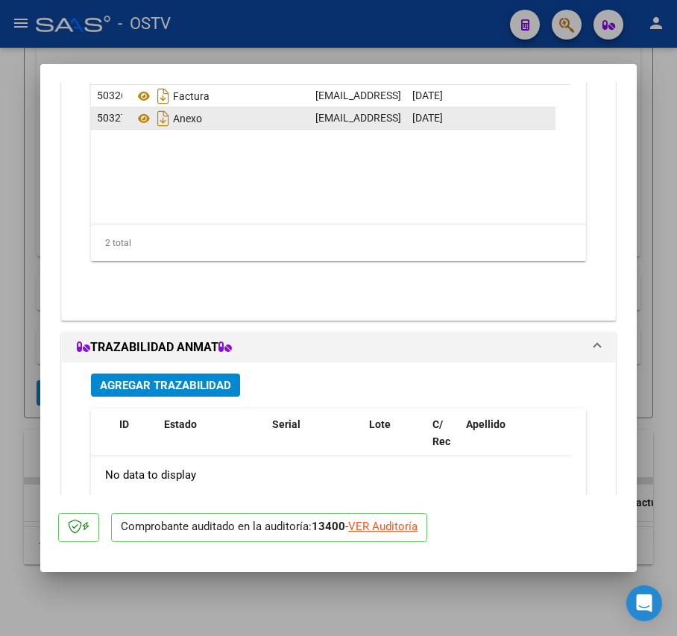
scroll to position [1220, 0]
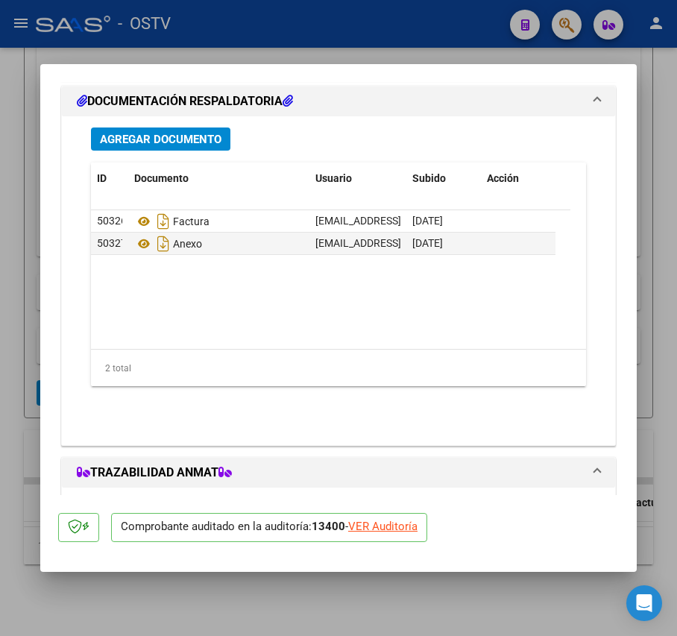
click at [206, 146] on span "Agregar Documento" at bounding box center [161, 139] width 122 height 13
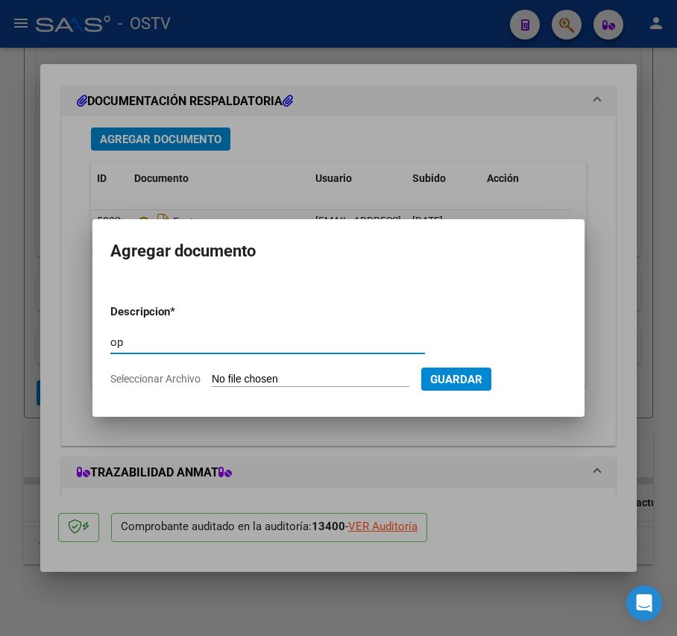
type input "op"
click at [281, 373] on input "Seleccionar Archivo" at bounding box center [311, 380] width 198 height 14
type input "C:\fakepath\OP 57232 Munic Tigre.pdf"
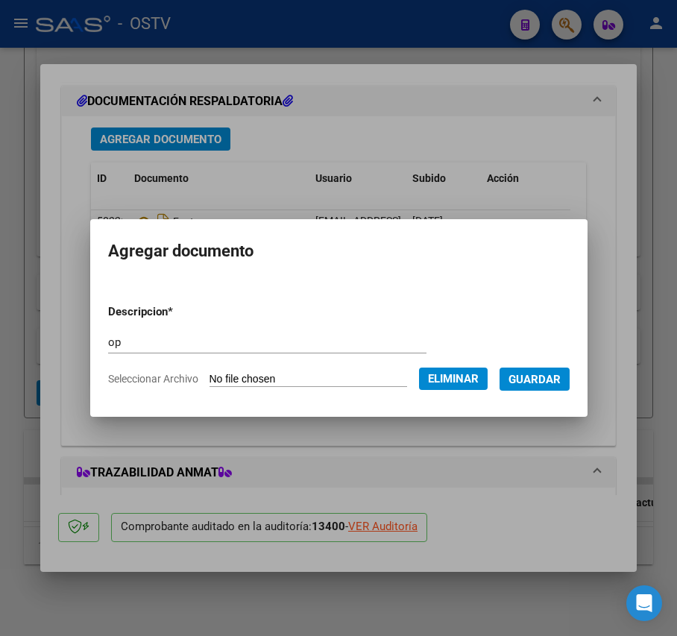
click at [537, 386] on button "Guardar" at bounding box center [534, 378] width 70 height 23
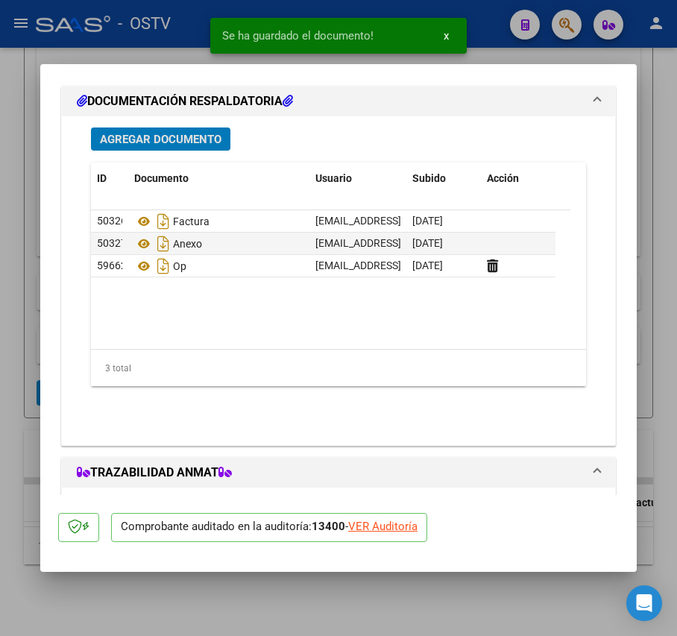
click at [161, 140] on span "Agregar Documento" at bounding box center [161, 139] width 122 height 13
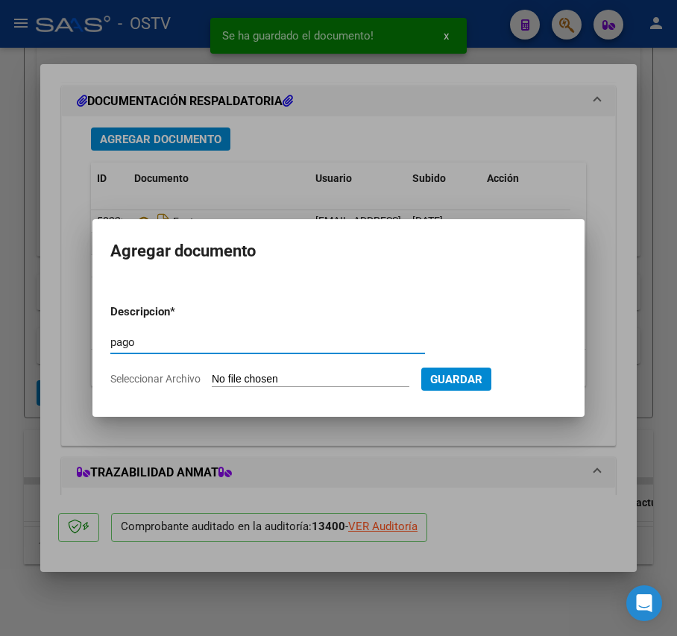
type input "pago"
click at [269, 380] on input "Seleccionar Archivo" at bounding box center [311, 380] width 198 height 14
type input "C:\fakepath\Pago OP 57232 Munic Tigre.pdf"
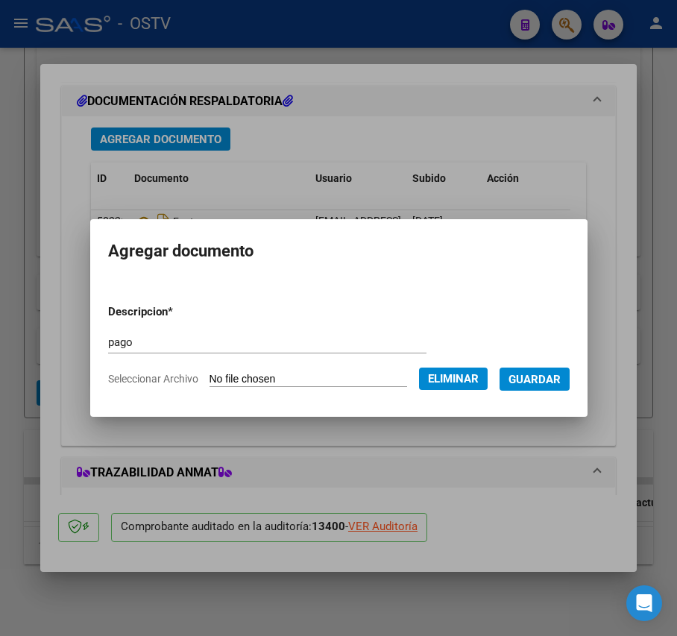
click at [549, 374] on span "Guardar" at bounding box center [534, 379] width 52 height 13
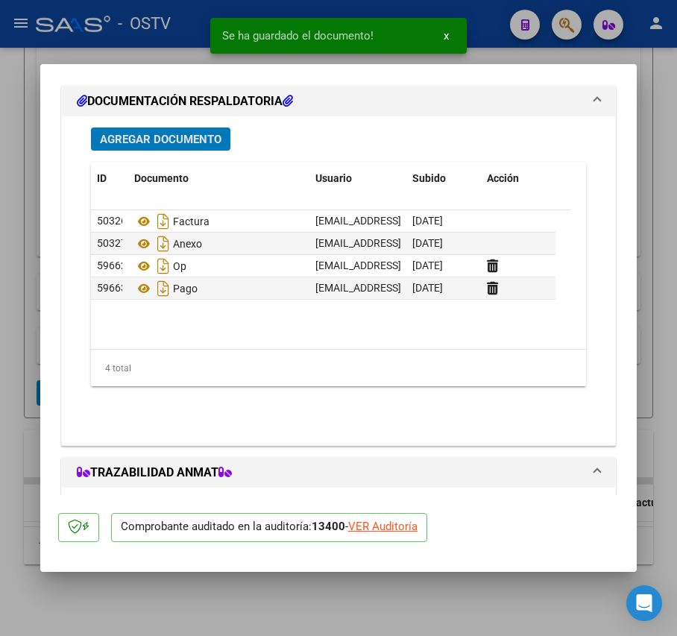
click at [24, 171] on div at bounding box center [338, 318] width 677 height 636
type input "$ 0,00"
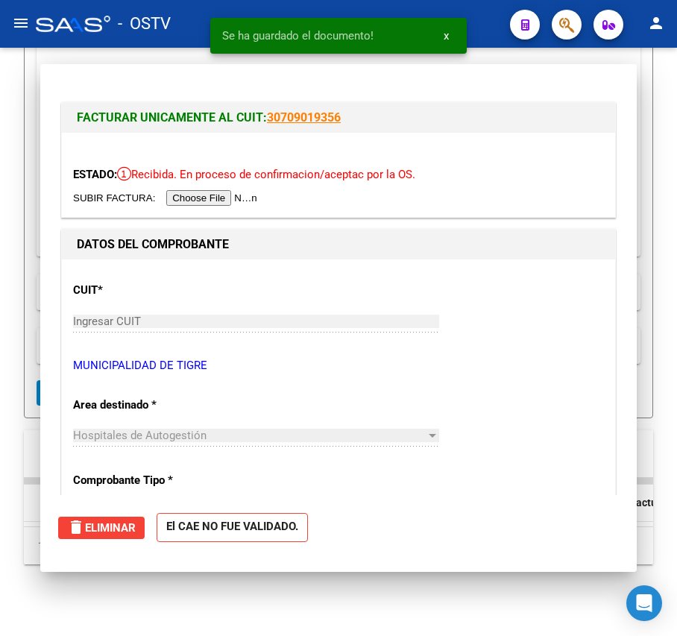
scroll to position [395, 0]
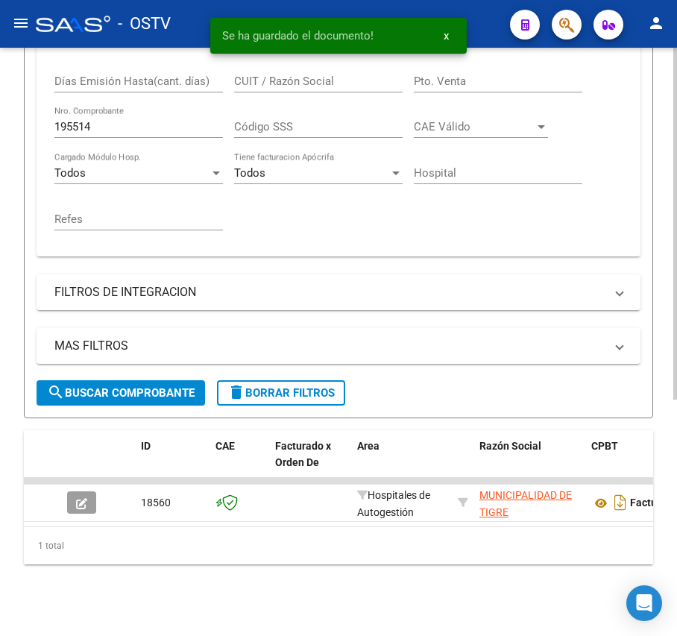
click at [108, 120] on input "195514" at bounding box center [138, 126] width 168 height 13
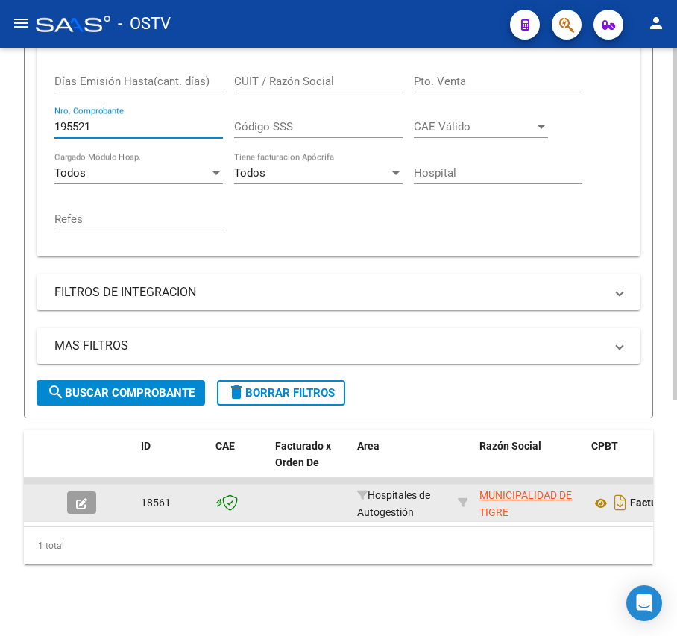
type input "195521"
click at [93, 491] on button "button" at bounding box center [81, 502] width 29 height 22
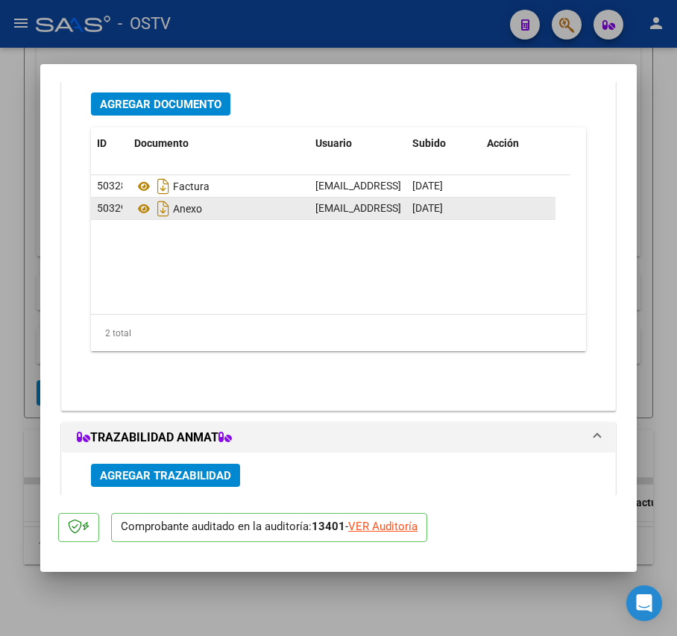
scroll to position [1220, 0]
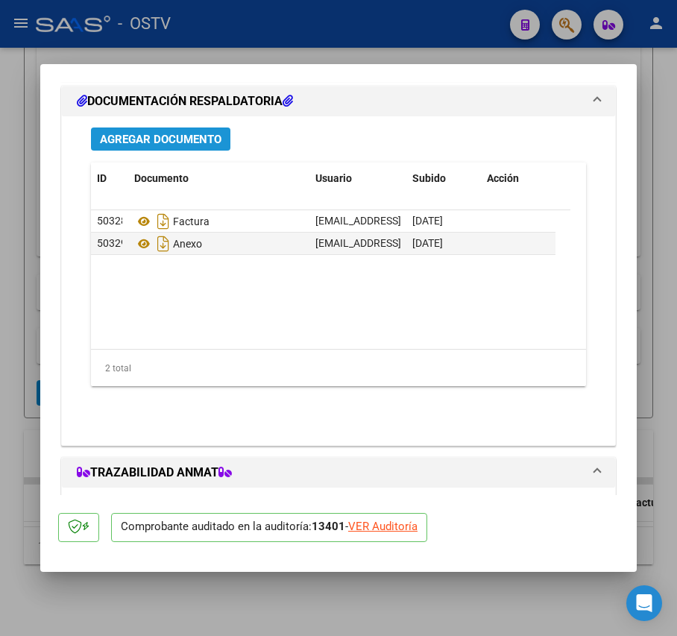
click at [206, 137] on span "Agregar Documento" at bounding box center [161, 139] width 122 height 13
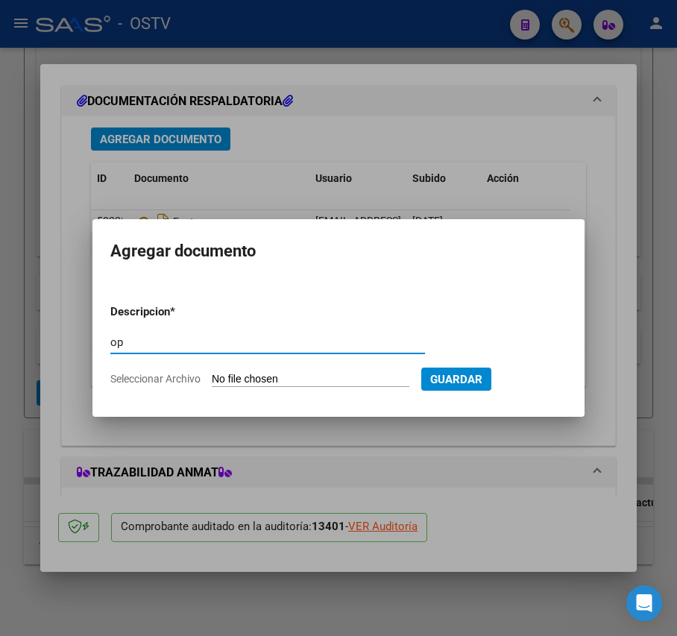
type input "op"
click at [278, 376] on input "Seleccionar Archivo" at bounding box center [311, 380] width 198 height 14
type input "C:\fakepath\OP 57232 Munic Tigre.pdf"
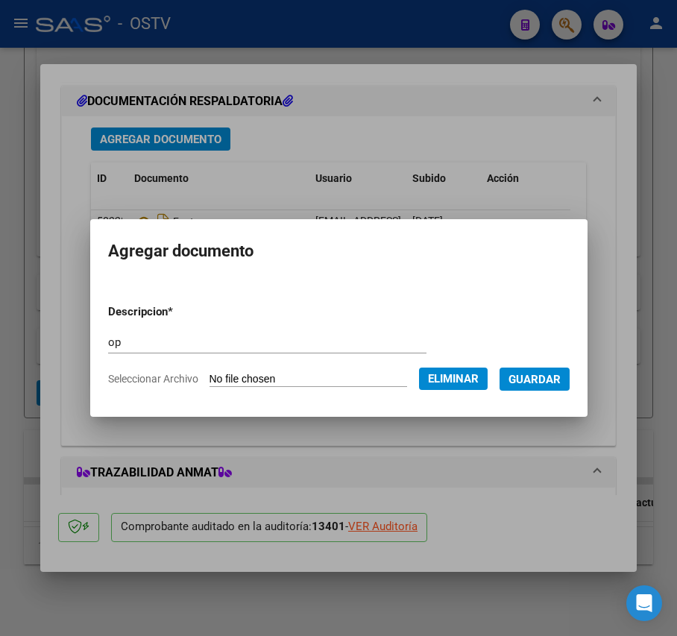
click at [549, 388] on button "Guardar" at bounding box center [534, 378] width 70 height 23
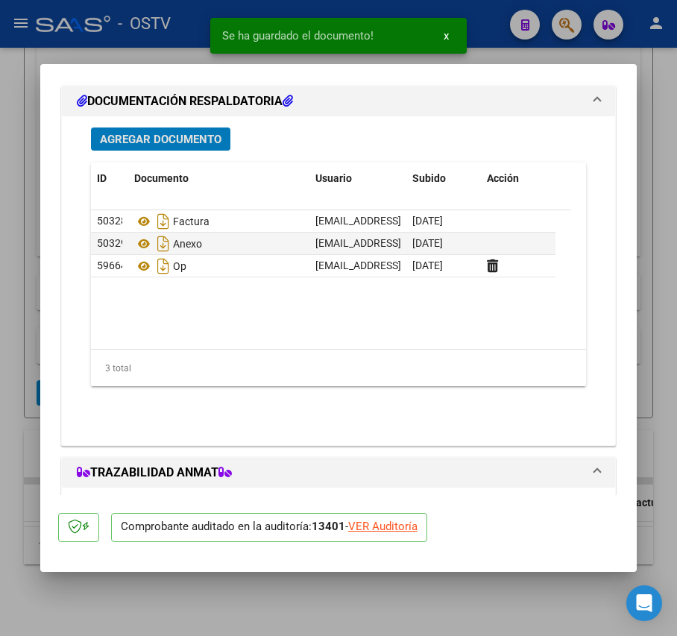
click at [206, 146] on span "Agregar Documento" at bounding box center [161, 139] width 122 height 13
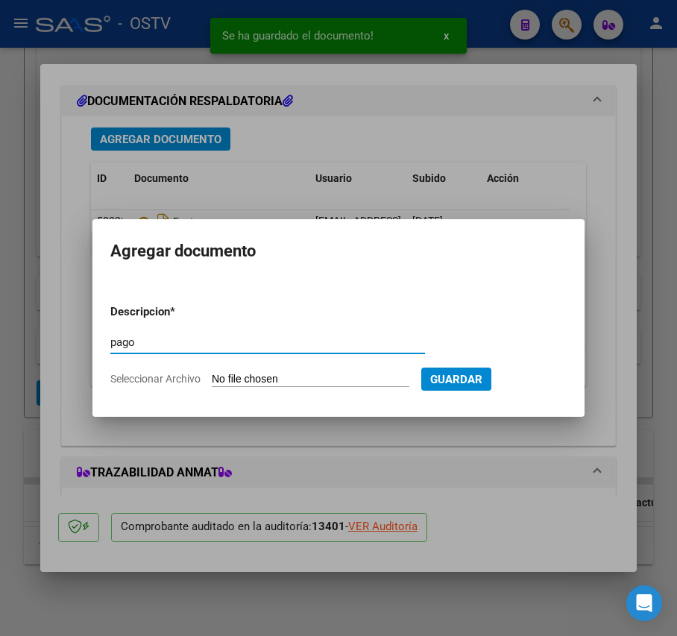
type input "pago"
click at [270, 380] on input "Seleccionar Archivo" at bounding box center [311, 380] width 198 height 14
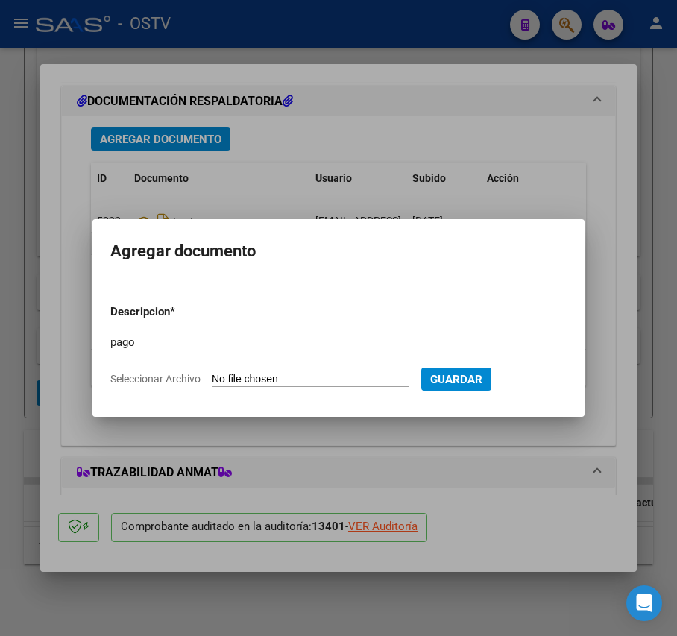
type input "C:\fakepath\Pago OP 57232 Munic Tigre.pdf"
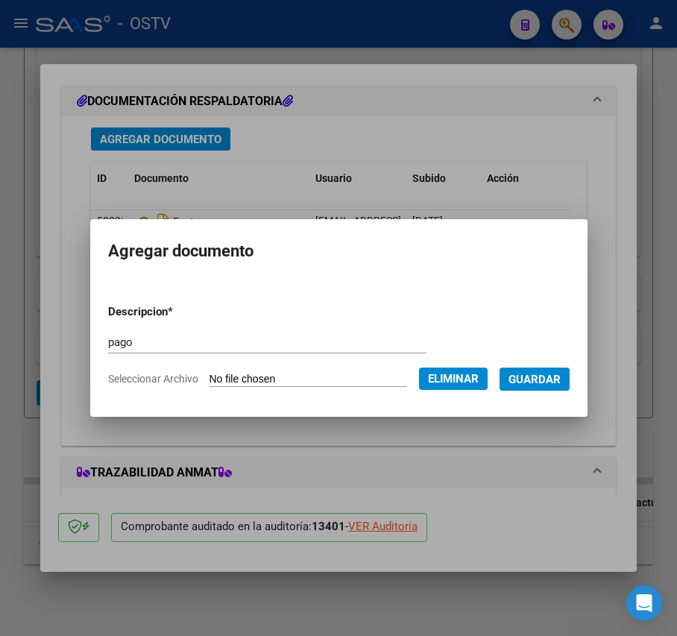
click at [559, 385] on span "Guardar" at bounding box center [534, 379] width 52 height 13
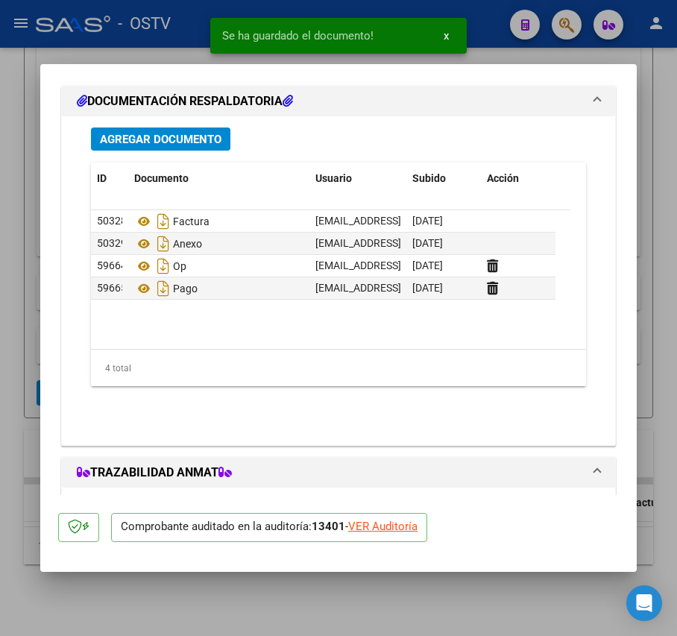
click at [31, 191] on div at bounding box center [338, 318] width 677 height 636
type input "$ 0,00"
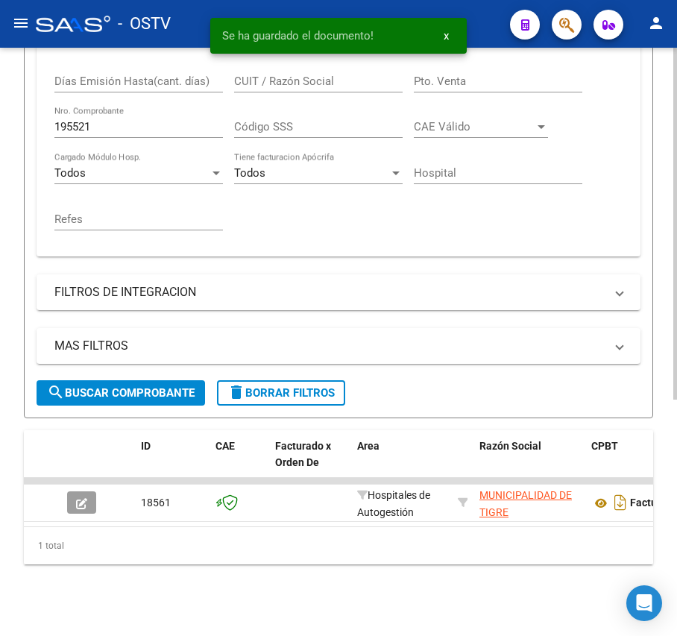
scroll to position [395, 0]
click at [111, 120] on input "195521" at bounding box center [138, 126] width 168 height 13
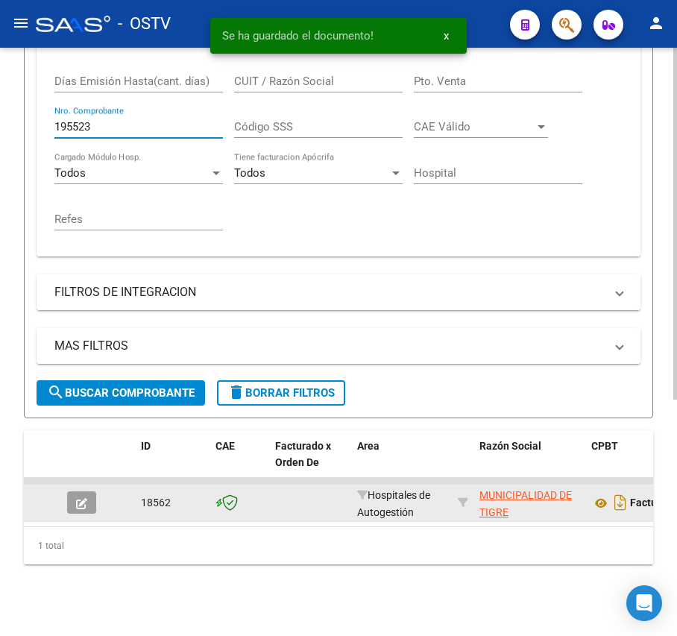
type input "195523"
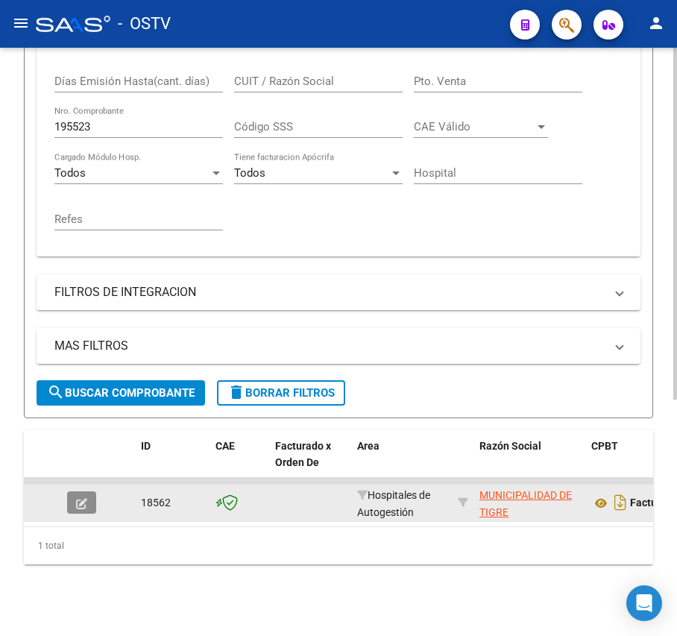
click at [83, 498] on icon "button" at bounding box center [81, 503] width 11 height 11
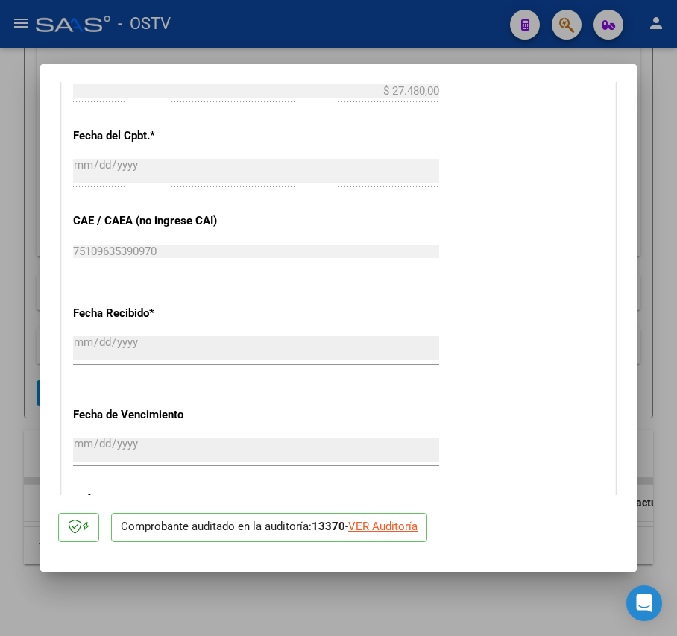
scroll to position [1121, 0]
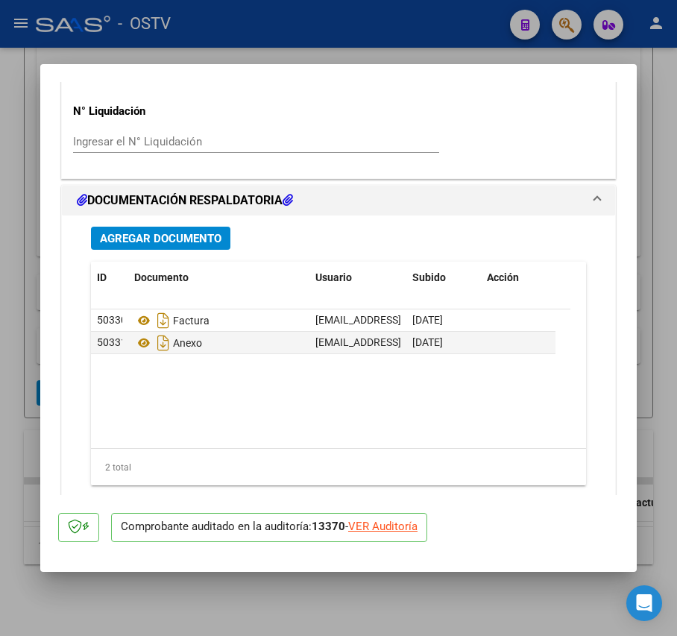
click at [206, 249] on button "Agregar Documento" at bounding box center [160, 238] width 139 height 23
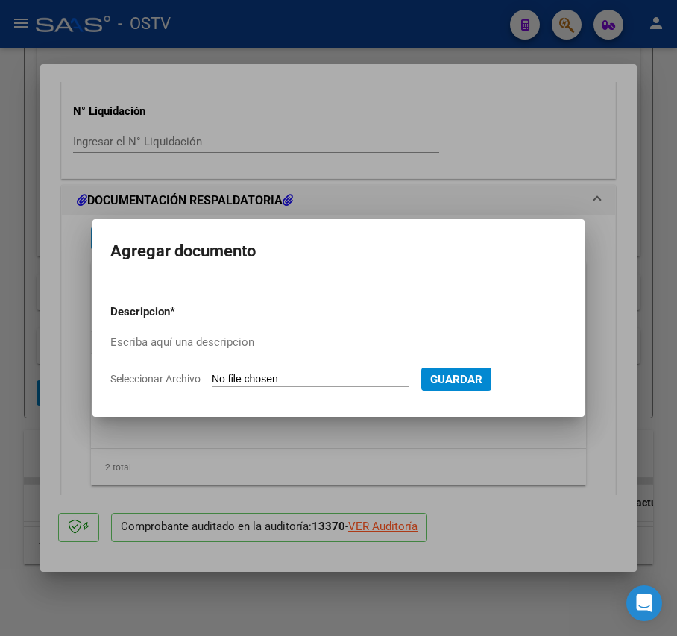
click at [198, 239] on h2 "Agregar documento" at bounding box center [338, 251] width 456 height 28
click at [276, 341] on input "Escriba aquí una descripcion" at bounding box center [267, 341] width 315 height 13
type input "op"
click at [291, 374] on input "Seleccionar Archivo" at bounding box center [311, 380] width 198 height 14
type input "C:\fakepath\OP 57232 Munic Tigre.pdf"
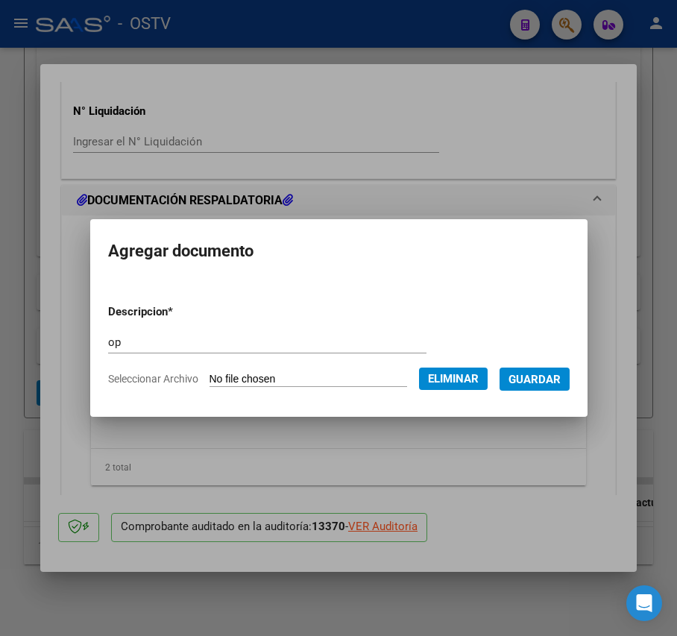
click at [549, 388] on button "Guardar" at bounding box center [534, 378] width 70 height 23
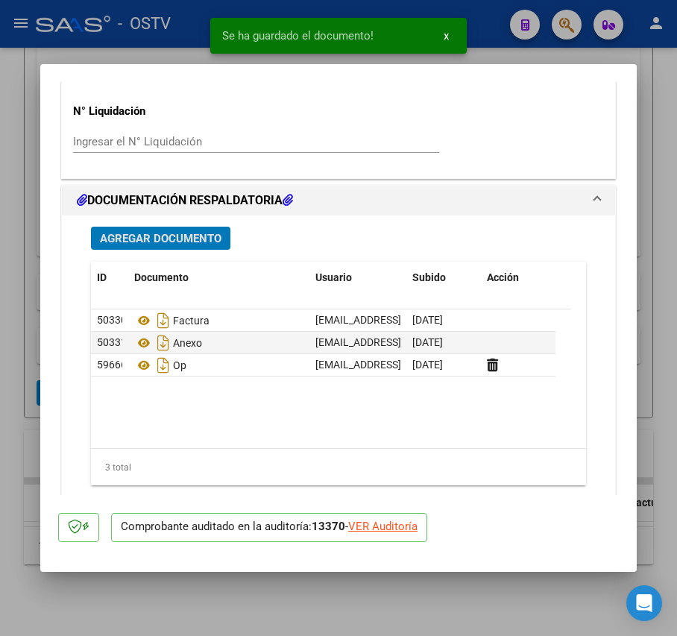
click at [183, 230] on button "Agregar Documento" at bounding box center [160, 238] width 139 height 23
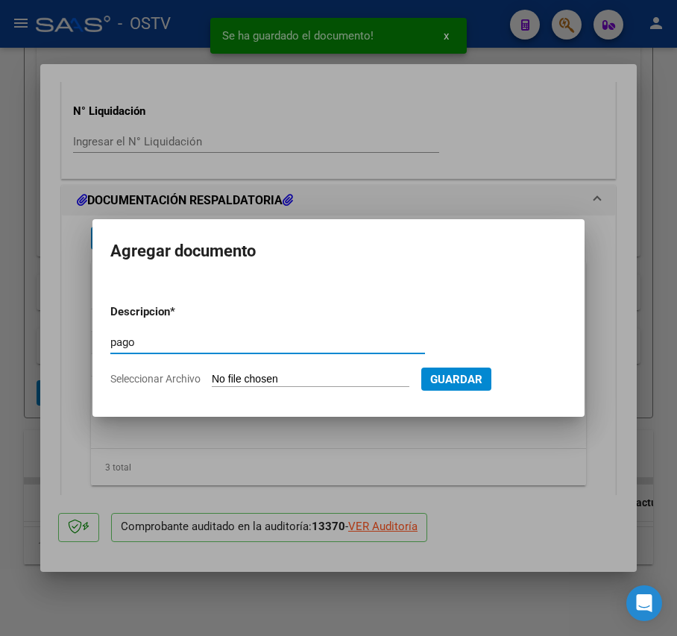
type input "pago"
click at [253, 379] on input "Seleccionar Archivo" at bounding box center [311, 380] width 198 height 14
type input "C:\fakepath\Pago OP 57232 Munic Tigre.pdf"
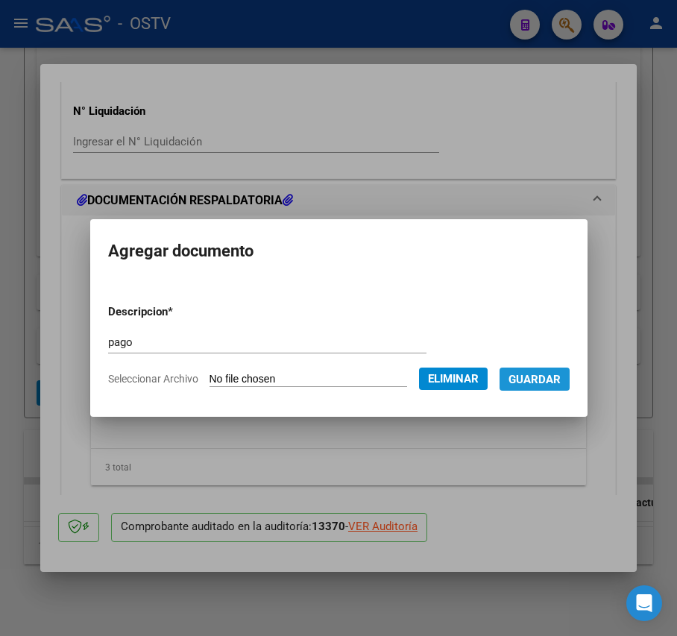
click at [556, 376] on span "Guardar" at bounding box center [534, 379] width 52 height 13
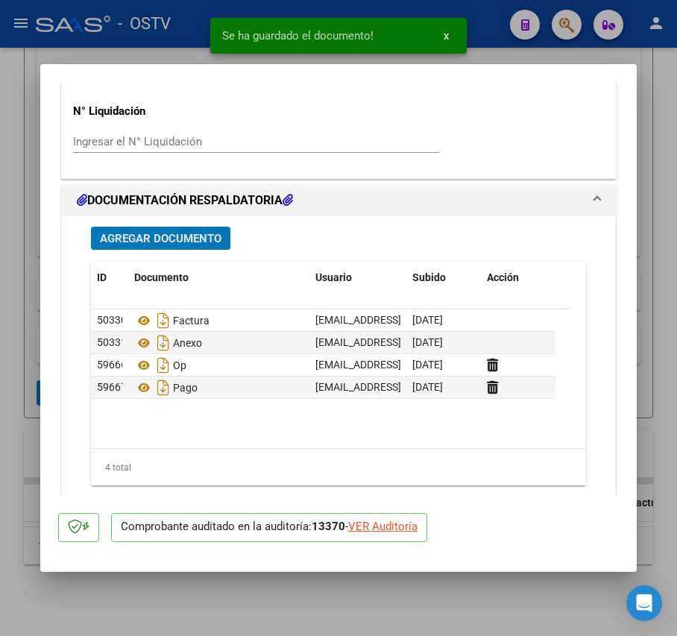
click at [31, 323] on div at bounding box center [338, 318] width 677 height 636
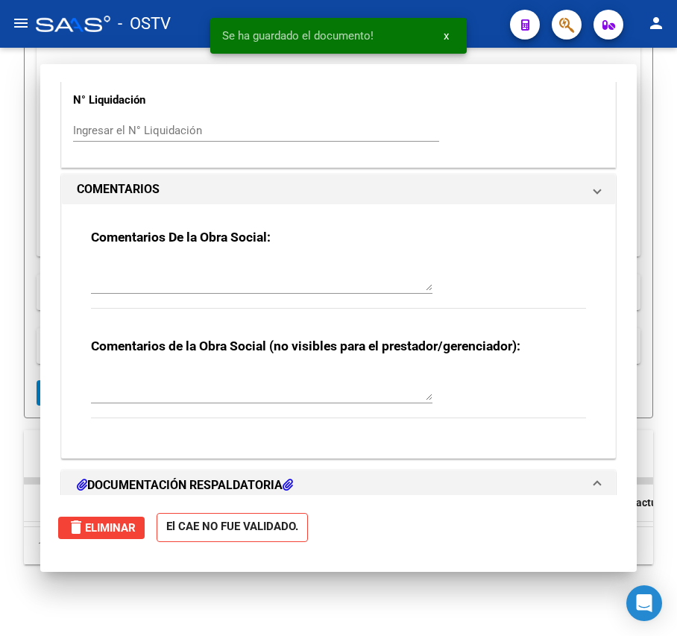
type input "$ 0,00"
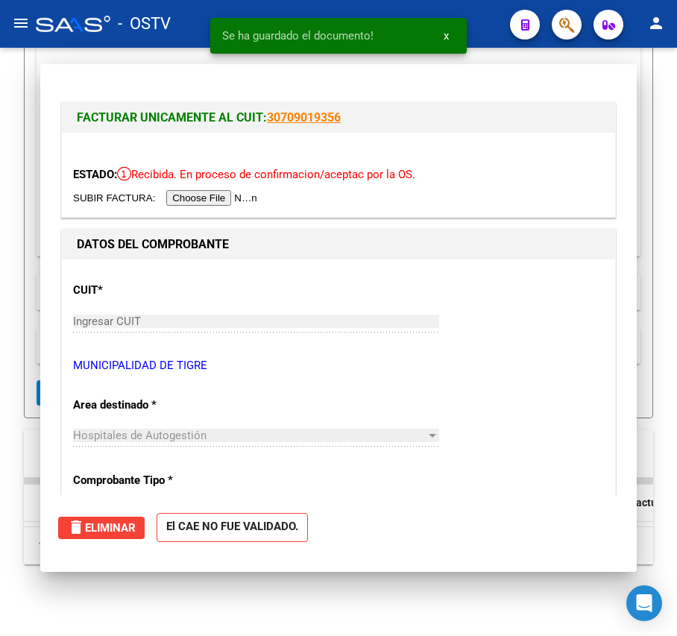
scroll to position [395, 0]
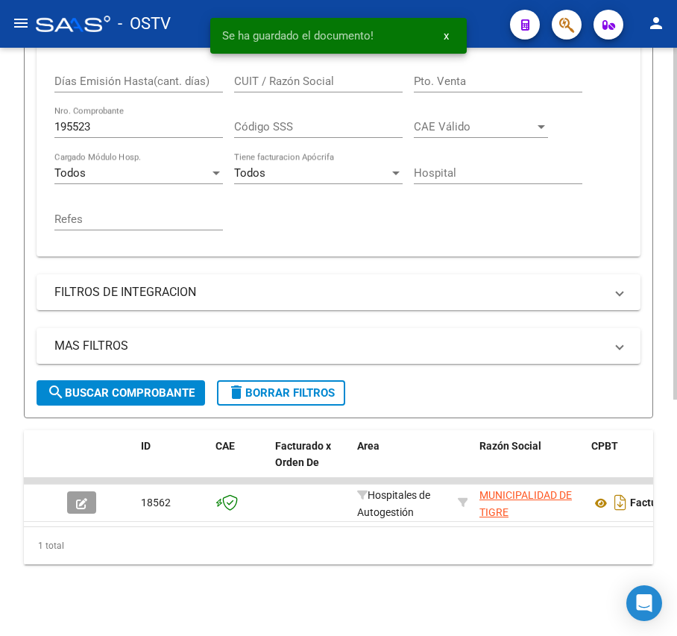
click at [139, 120] on input "195523" at bounding box center [138, 126] width 168 height 13
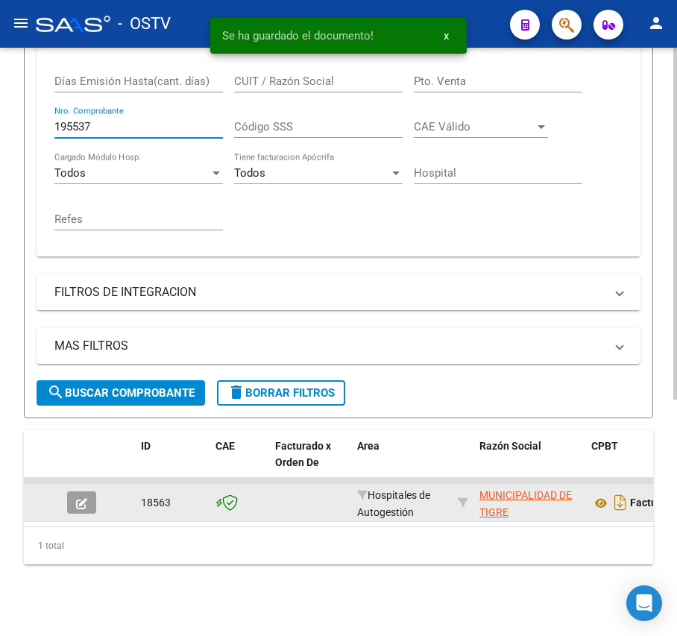
type input "195537"
click at [81, 498] on icon "button" at bounding box center [81, 503] width 11 height 11
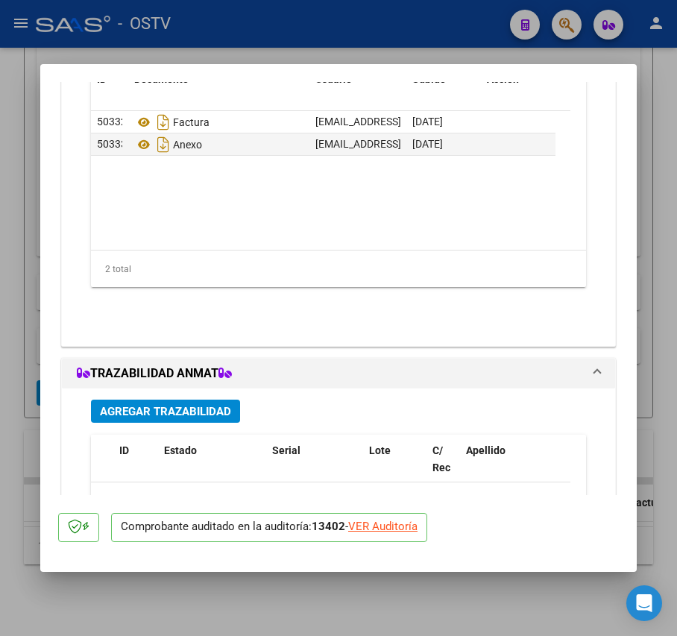
scroll to position [1121, 0]
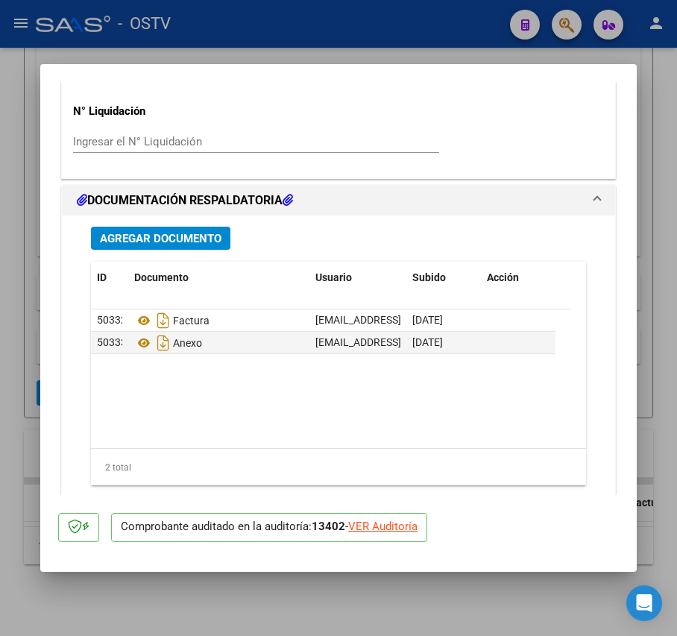
click at [177, 236] on span "Agregar Documento" at bounding box center [161, 238] width 122 height 13
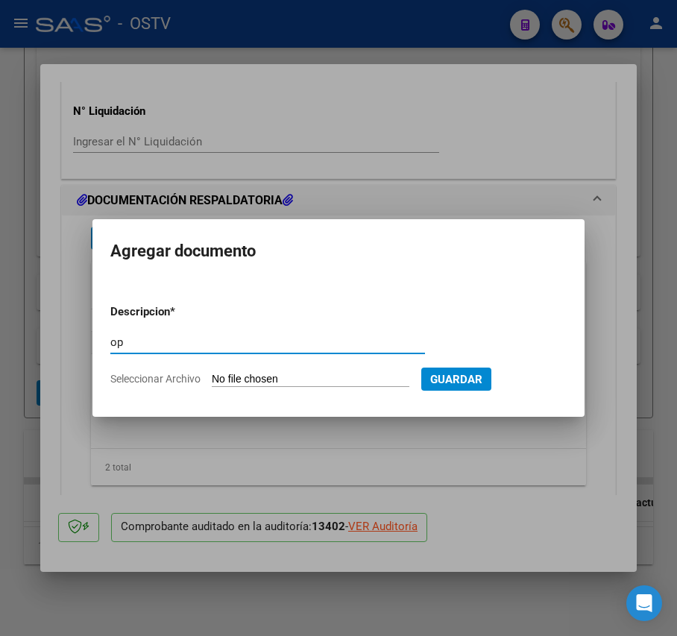
type input "op"
click at [278, 377] on input "Seleccionar Archivo" at bounding box center [311, 380] width 198 height 14
type input "C:\fakepath\OP 57232 Munic Tigre.pdf"
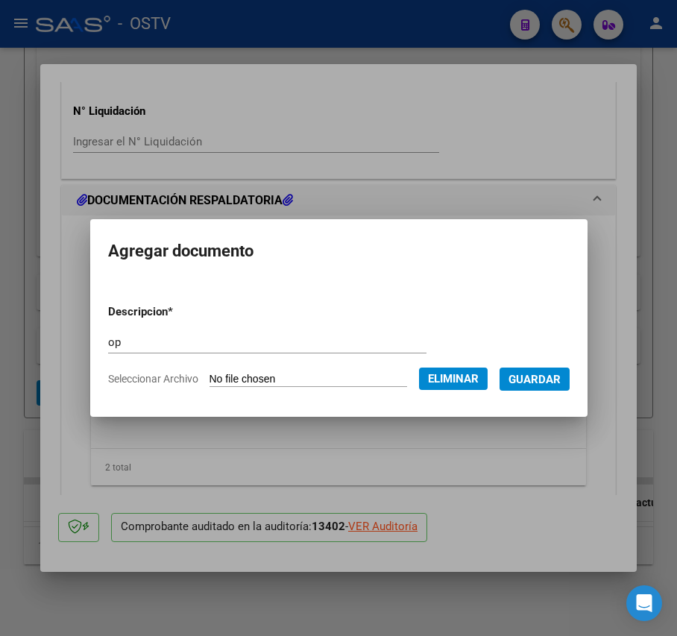
click at [534, 386] on button "Guardar" at bounding box center [534, 378] width 70 height 23
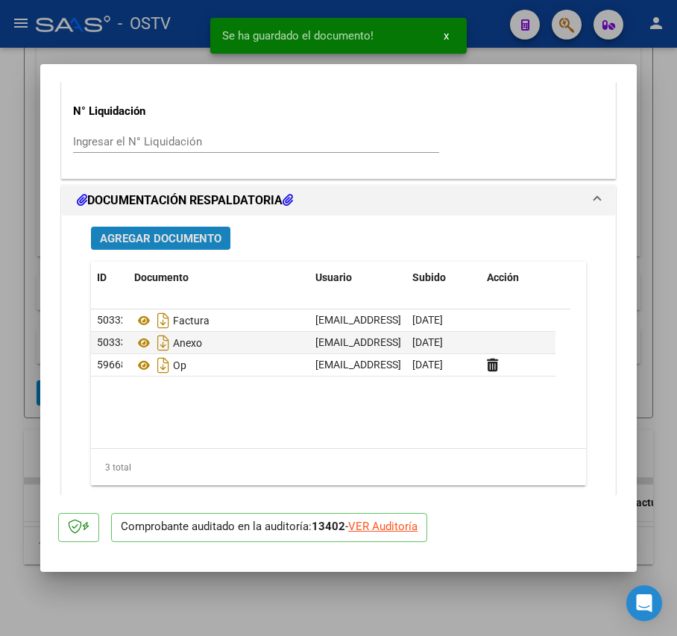
click at [168, 242] on span "Agregar Documento" at bounding box center [161, 238] width 122 height 13
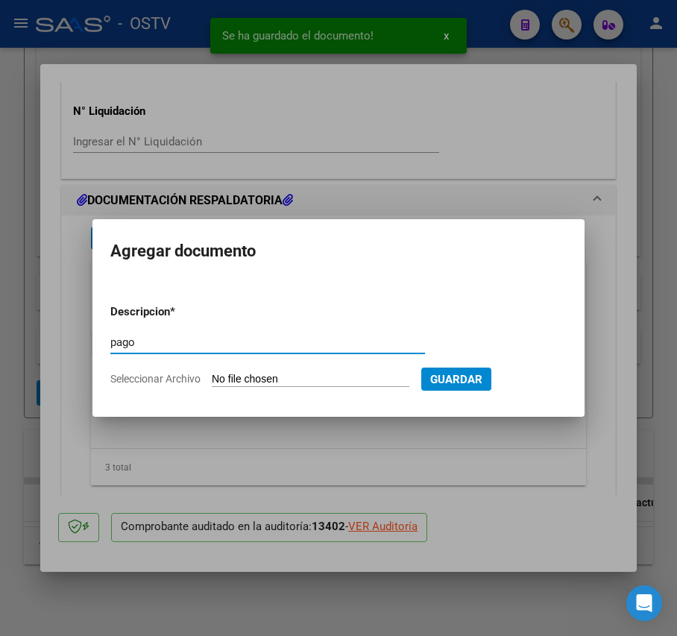
type input "pago"
click at [242, 376] on input "Seleccionar Archivo" at bounding box center [311, 380] width 198 height 14
type input "C:\fakepath\Pago OP 57232 Munic Tigre.pdf"
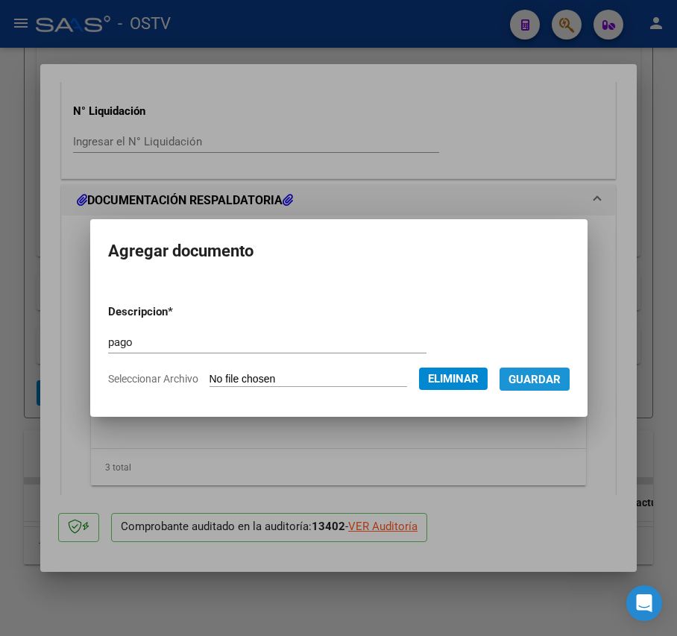
click at [552, 389] on button "Guardar" at bounding box center [534, 378] width 70 height 23
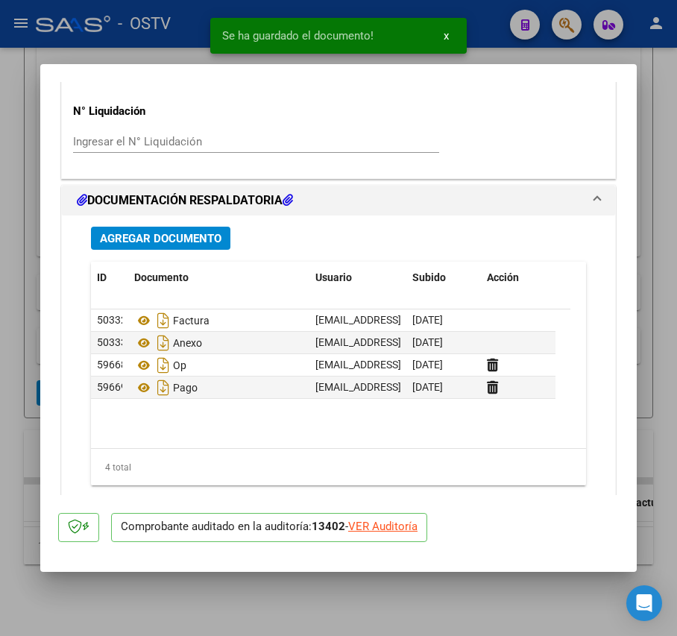
click at [39, 385] on div at bounding box center [338, 318] width 677 height 636
type input "$ 0,00"
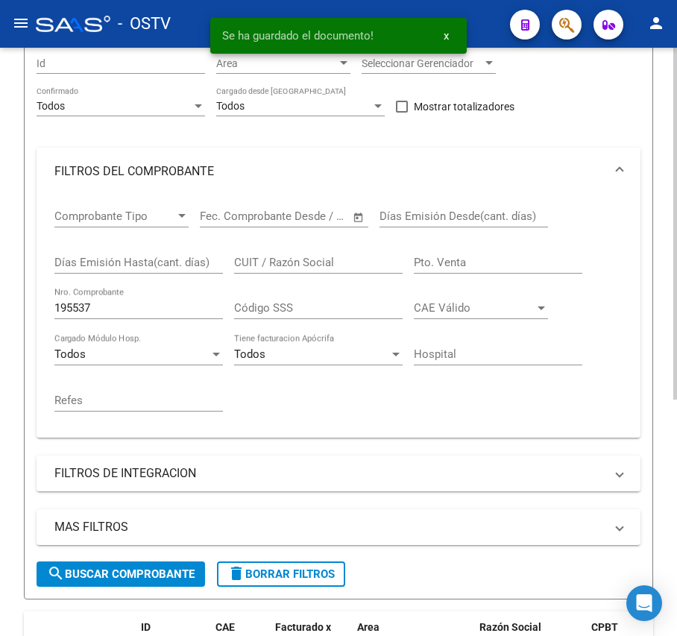
scroll to position [197, 0]
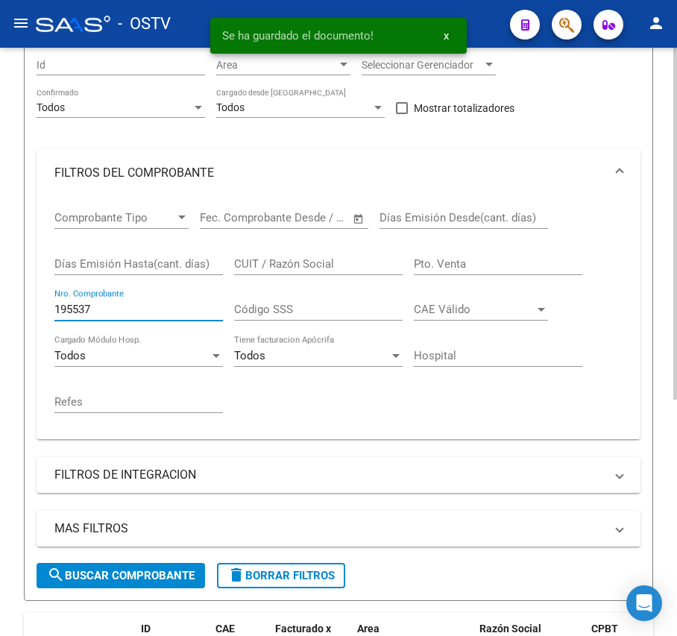
click at [138, 313] on input "195537" at bounding box center [138, 309] width 168 height 13
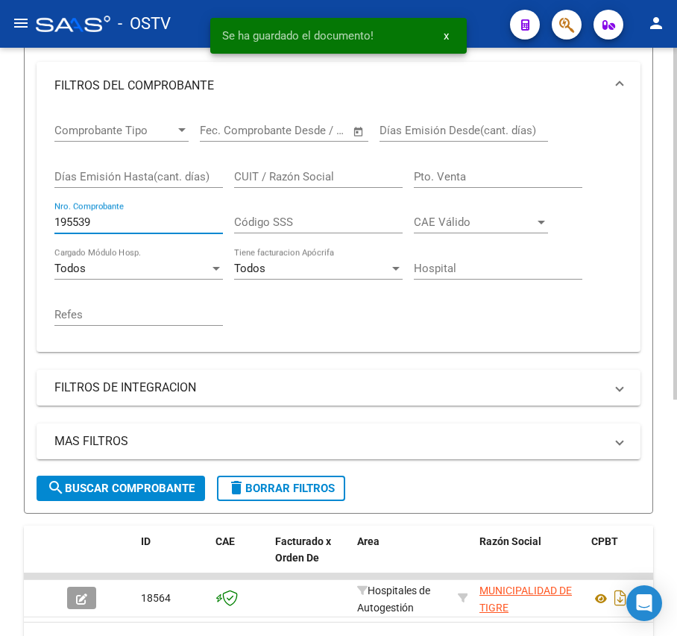
scroll to position [395, 0]
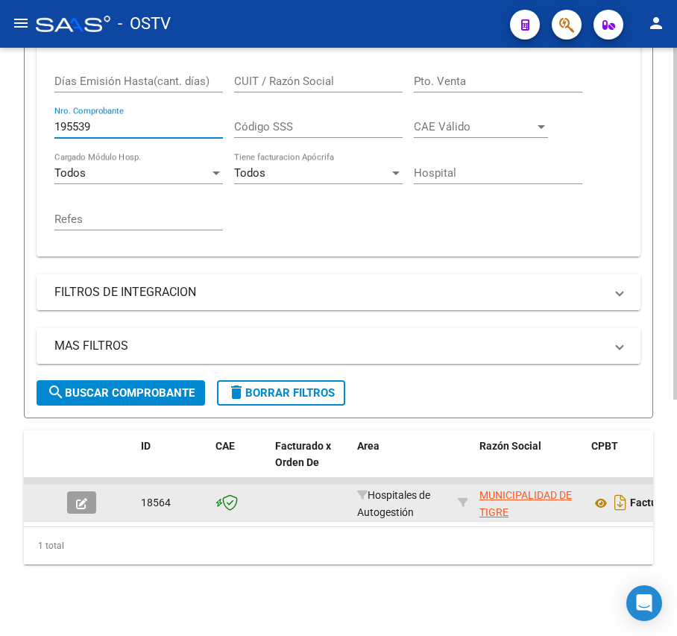
type input "195539"
click at [76, 491] on button "button" at bounding box center [81, 502] width 29 height 22
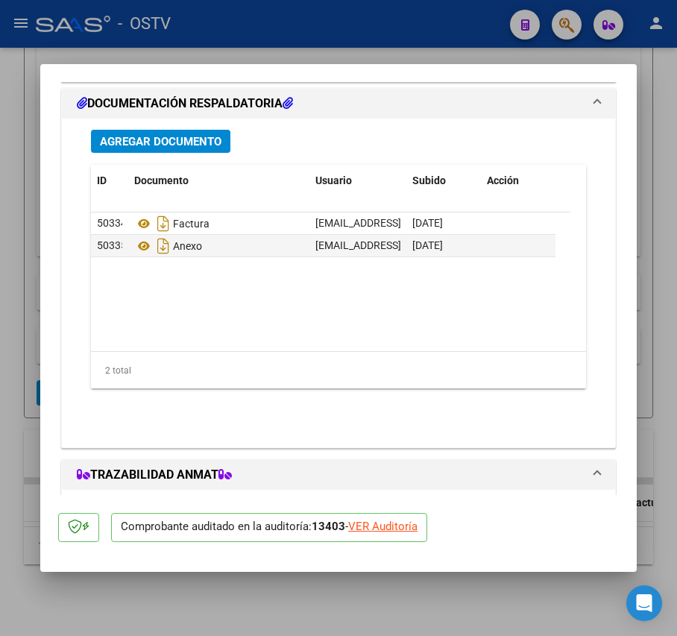
scroll to position [1220, 0]
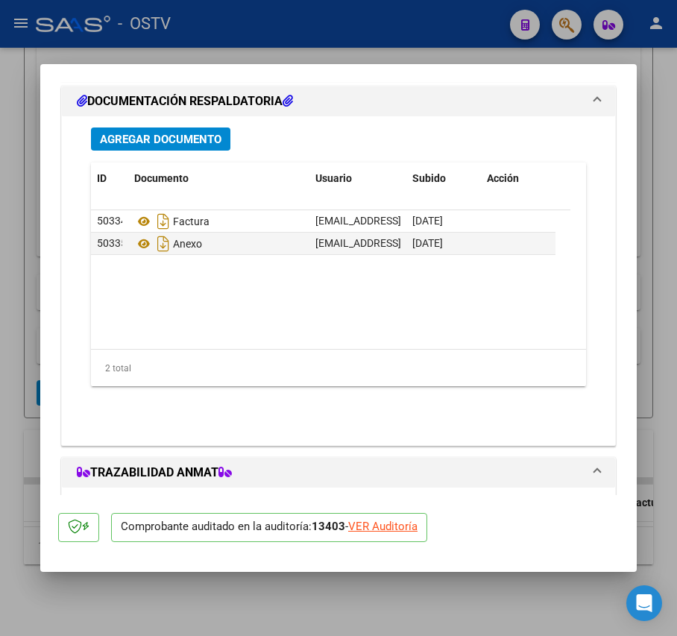
click at [198, 149] on button "Agregar Documento" at bounding box center [160, 138] width 139 height 23
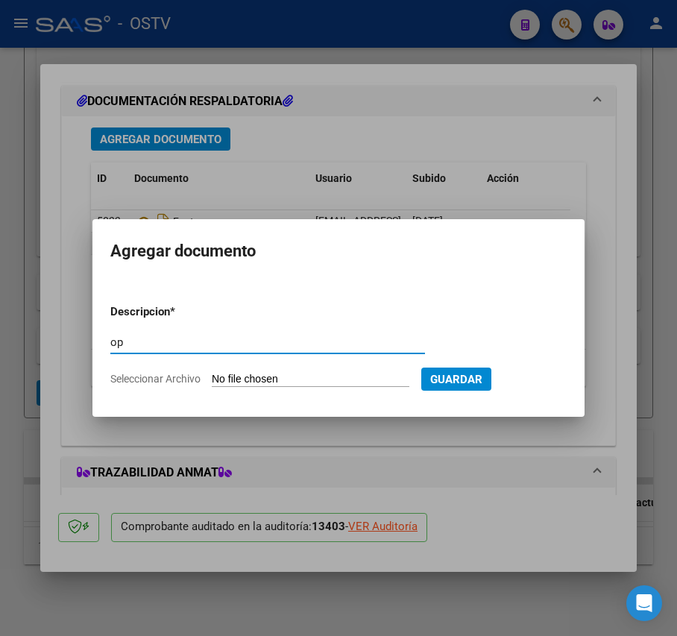
type input "op"
click at [283, 379] on input "Seleccionar Archivo" at bounding box center [311, 380] width 198 height 14
type input "C:\fakepath\OP 57232 Munic Tigre.pdf"
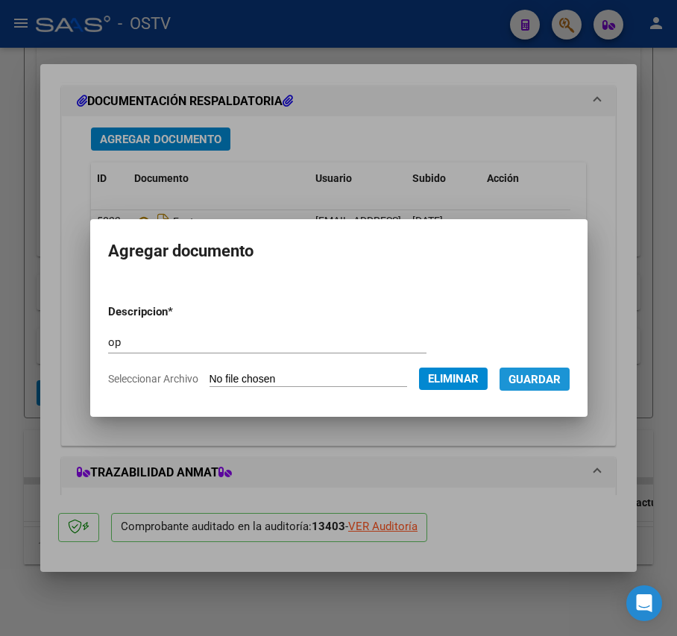
click at [553, 376] on span "Guardar" at bounding box center [534, 379] width 52 height 13
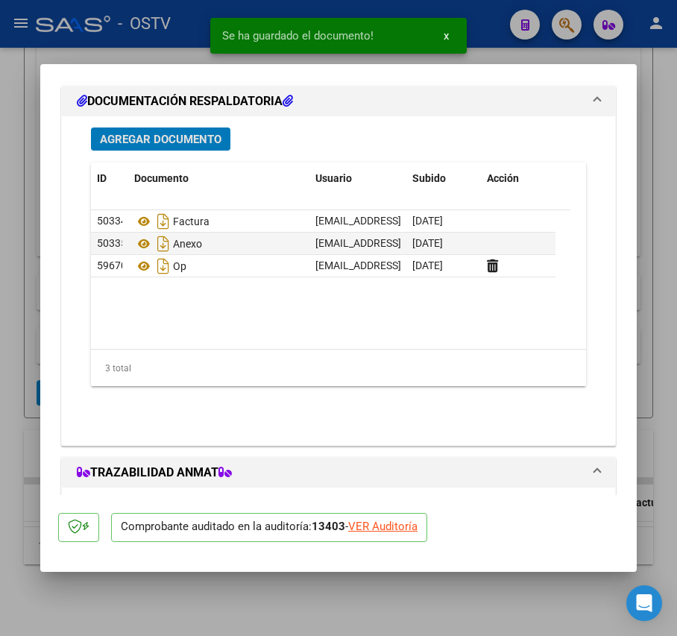
click at [165, 146] on span "Agregar Documento" at bounding box center [161, 139] width 122 height 13
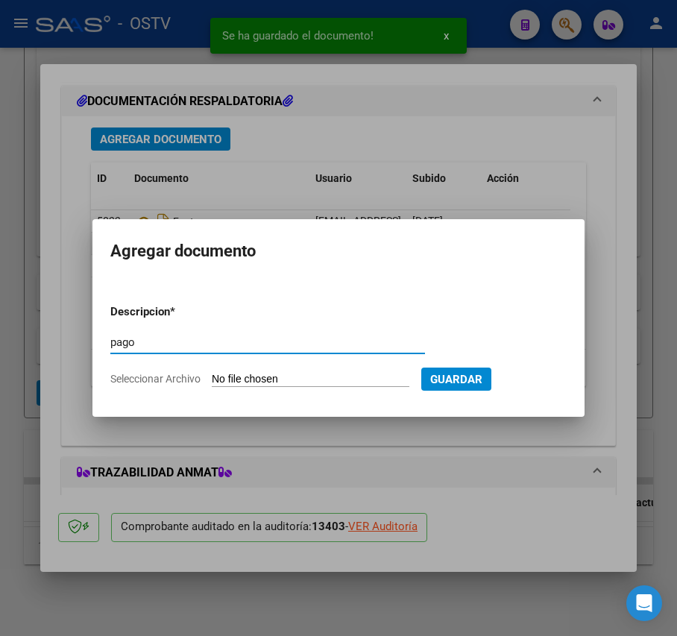
type input "pago"
click at [246, 374] on input "Seleccionar Archivo" at bounding box center [311, 380] width 198 height 14
type input "C:\fakepath\Pago OP 57232 Munic Tigre.pdf"
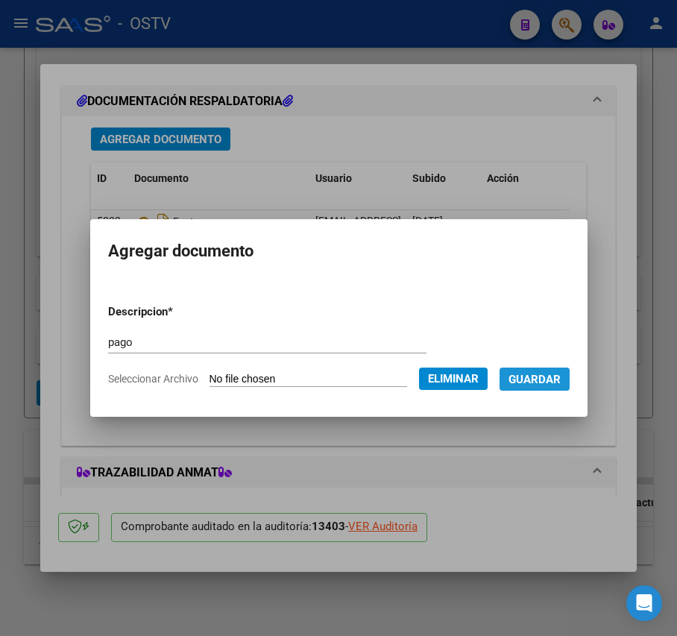
click at [553, 373] on span "Guardar" at bounding box center [534, 379] width 52 height 13
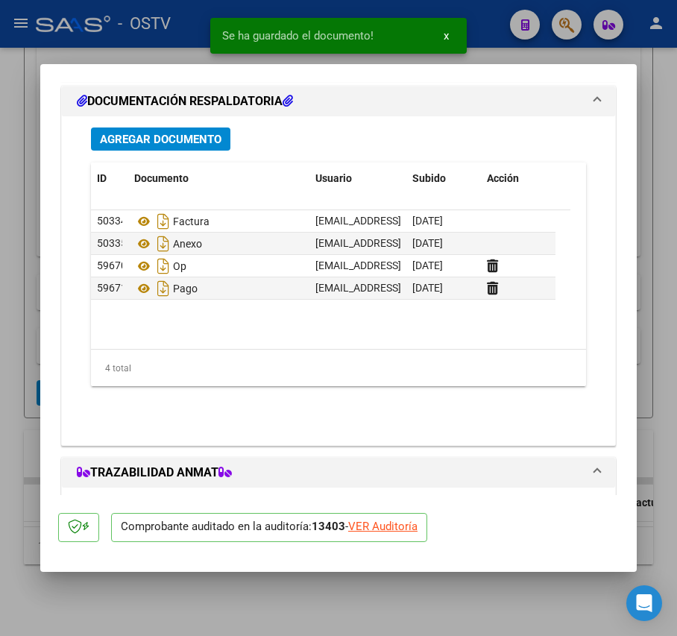
click at [27, 340] on div at bounding box center [338, 318] width 677 height 636
type input "$ 0,00"
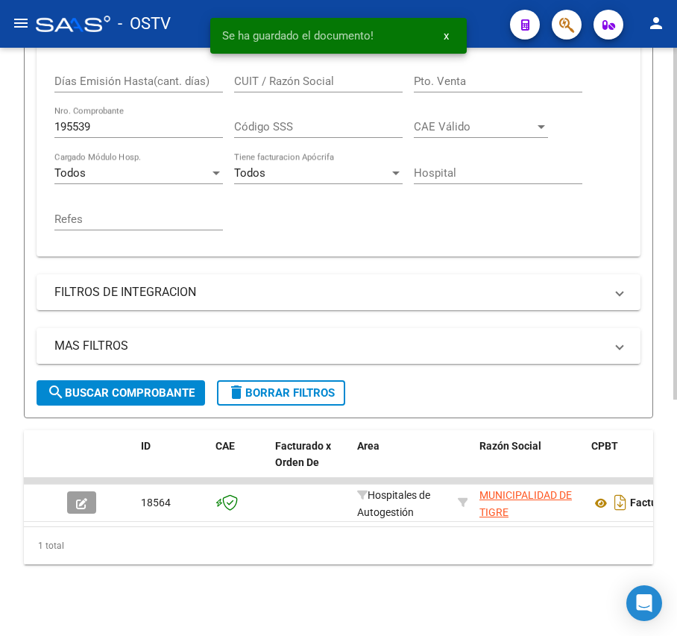
scroll to position [296, 0]
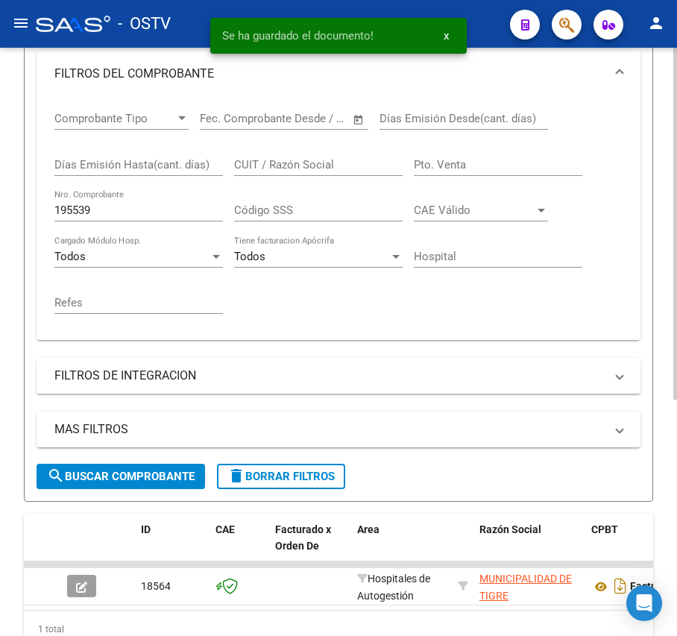
click at [164, 209] on input "195539" at bounding box center [138, 209] width 168 height 13
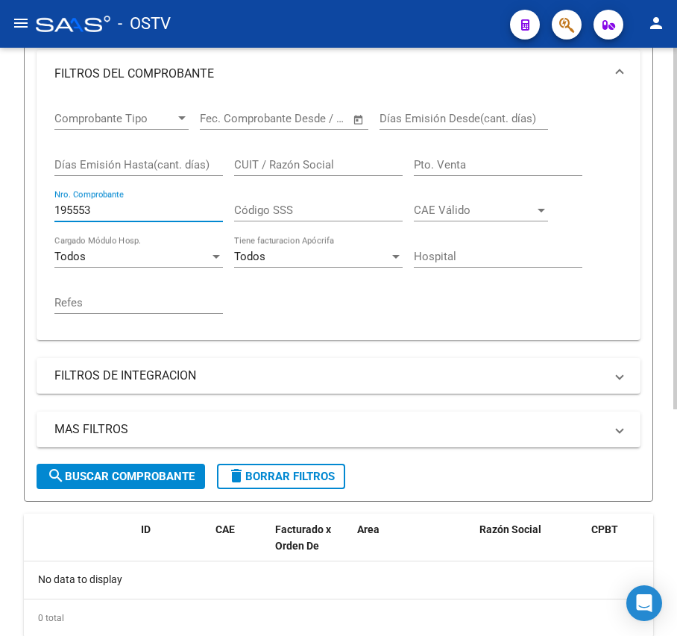
click at [79, 209] on input "195553" at bounding box center [138, 209] width 168 height 13
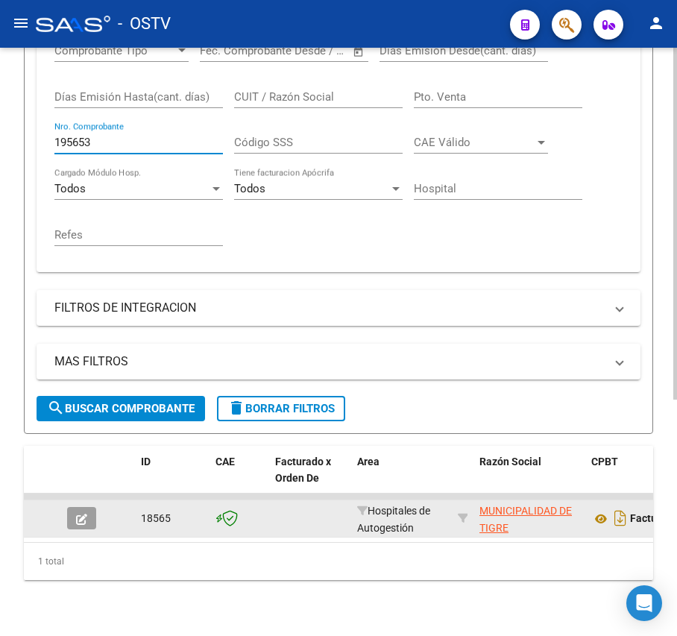
scroll to position [395, 0]
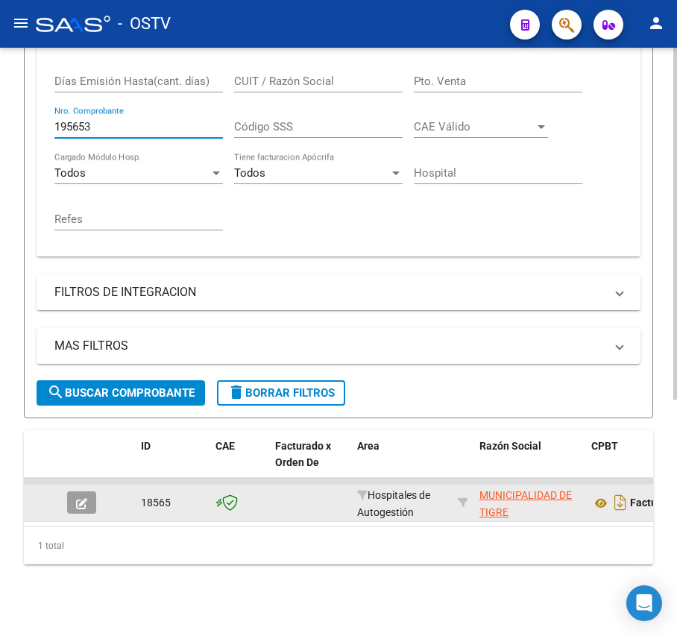
type input "195653"
click at [90, 491] on button "button" at bounding box center [81, 502] width 29 height 22
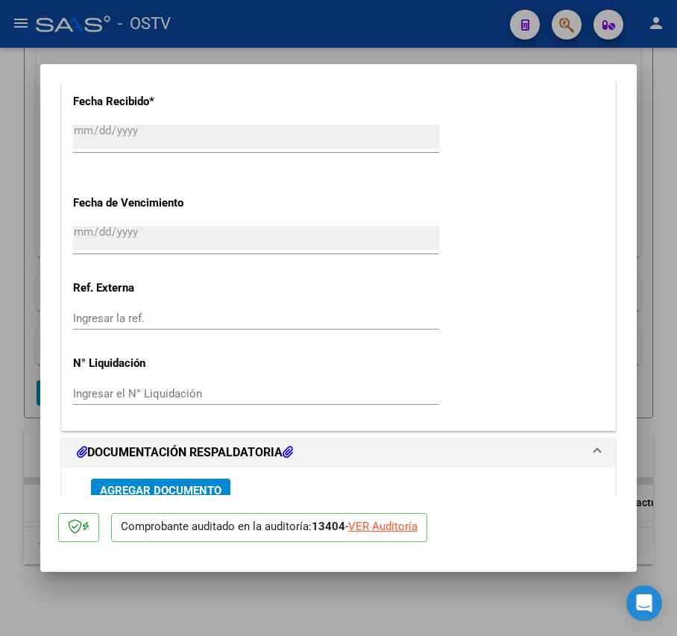
scroll to position [994, 0]
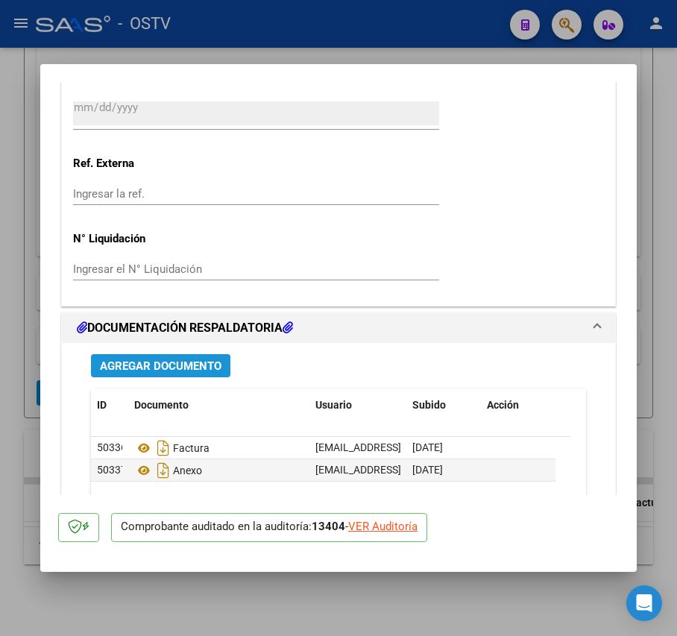
click at [201, 370] on span "Agregar Documento" at bounding box center [161, 365] width 122 height 13
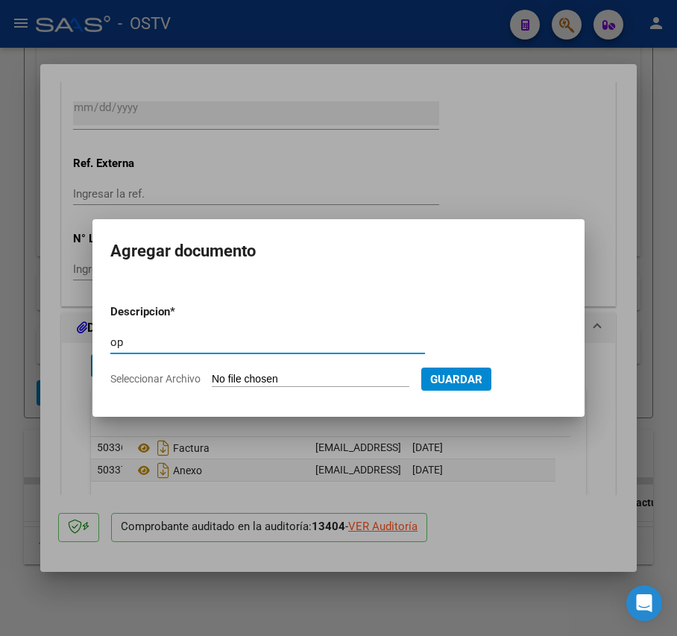
type input "op"
click at [256, 377] on input "Seleccionar Archivo" at bounding box center [311, 380] width 198 height 14
type input "C:\fakepath\OP 57232 Munic Tigre.pdf"
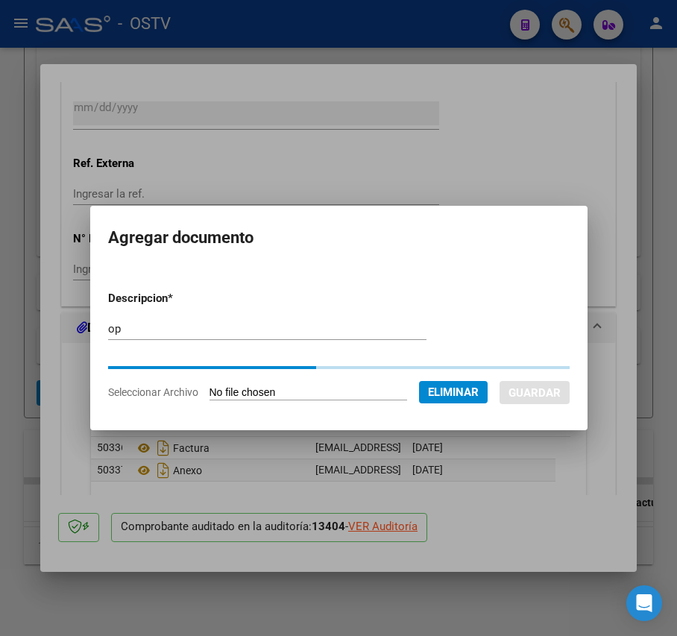
click at [546, 386] on span "Guardar" at bounding box center [534, 392] width 52 height 13
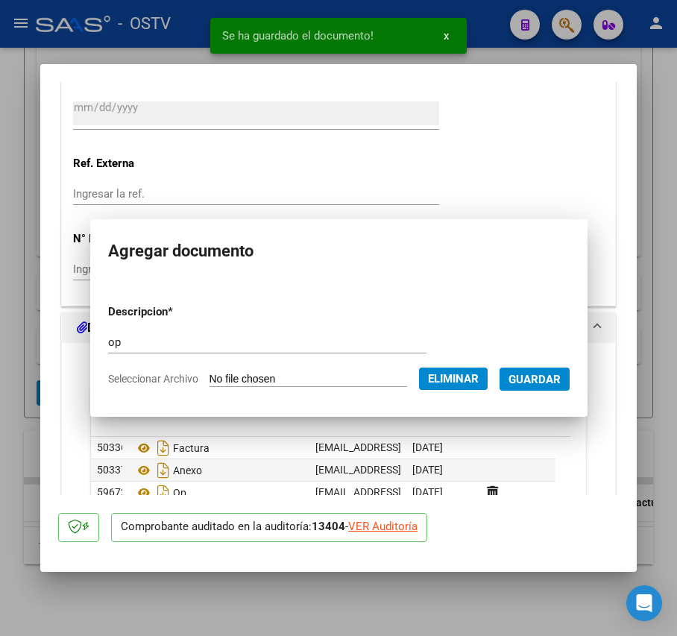
click at [550, 379] on span "Guardar" at bounding box center [534, 379] width 52 height 13
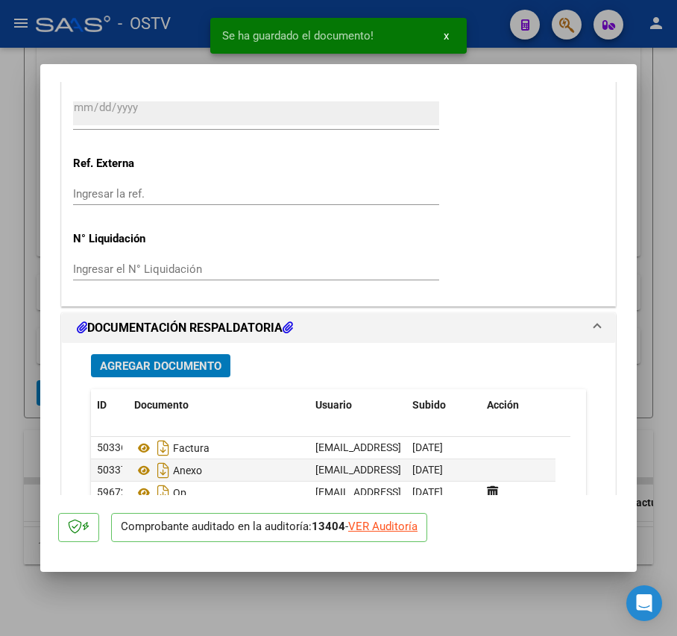
drag, startPoint x: 188, startPoint y: 353, endPoint x: 189, endPoint y: 361, distance: 8.3
click at [188, 353] on div "Agregar Documento ID Documento Usuario Subido Acción 50336 Factura mesadeentrad…" at bounding box center [338, 501] width 517 height 317
click at [189, 362] on span "Agregar Documento" at bounding box center [161, 365] width 122 height 13
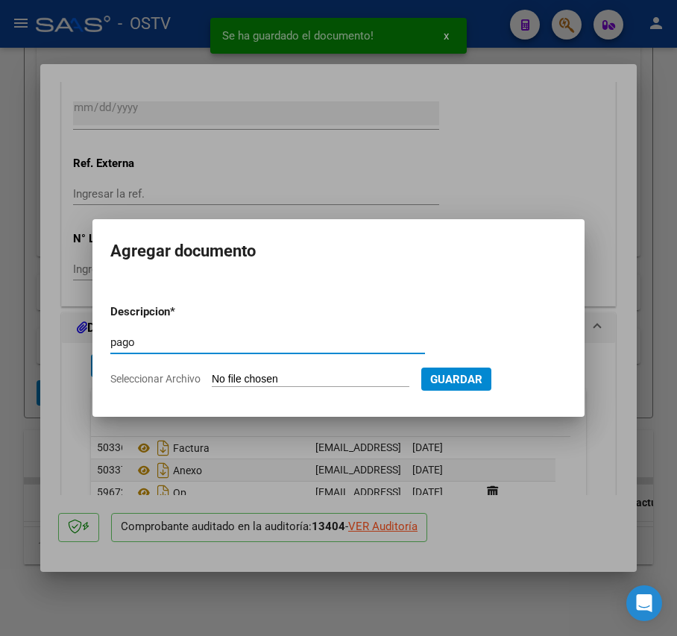
type input "pago"
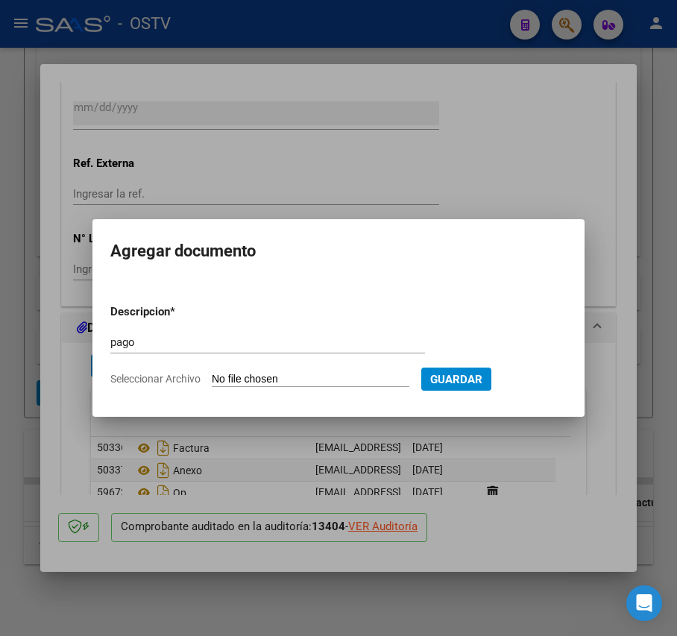
click at [249, 373] on input "Seleccionar Archivo" at bounding box center [311, 380] width 198 height 14
type input "C:\fakepath\Pago OP 57232 Munic Tigre.pdf"
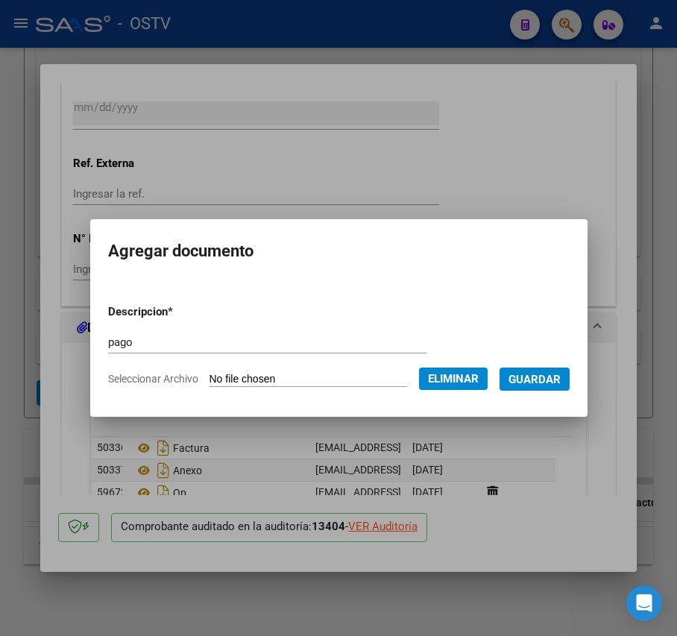
click at [537, 373] on span "Guardar" at bounding box center [534, 379] width 52 height 13
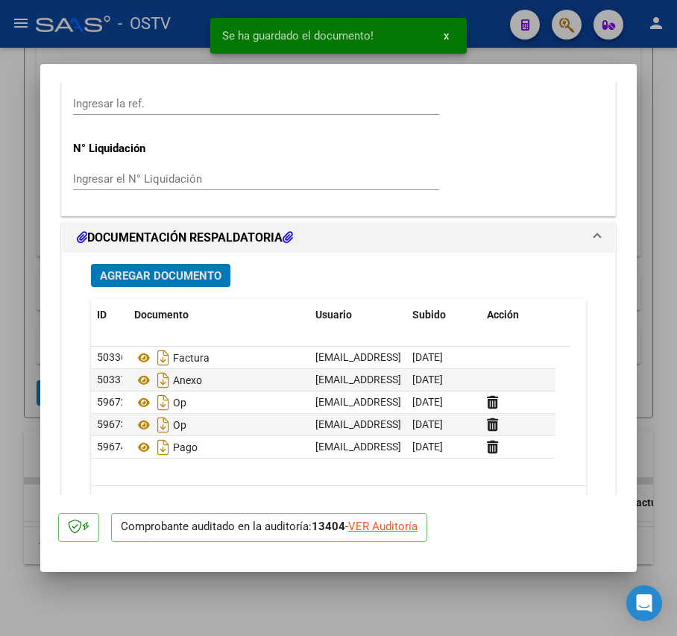
scroll to position [1193, 0]
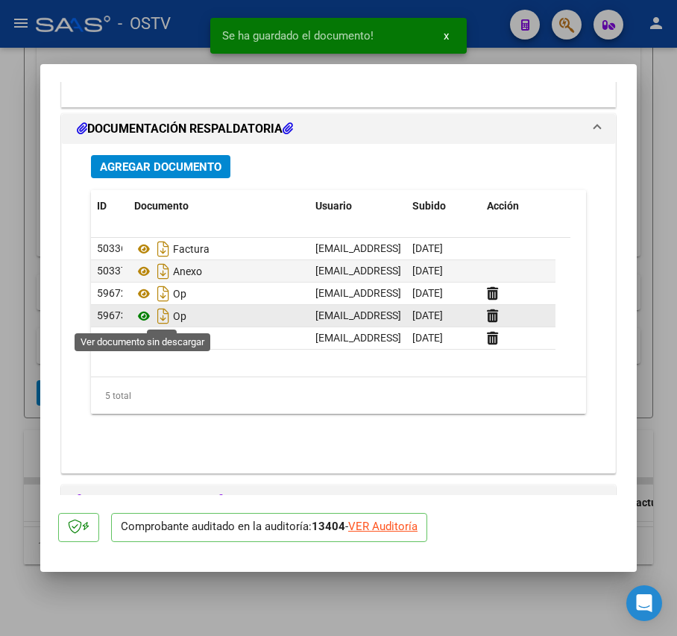
click at [146, 312] on icon at bounding box center [143, 316] width 19 height 18
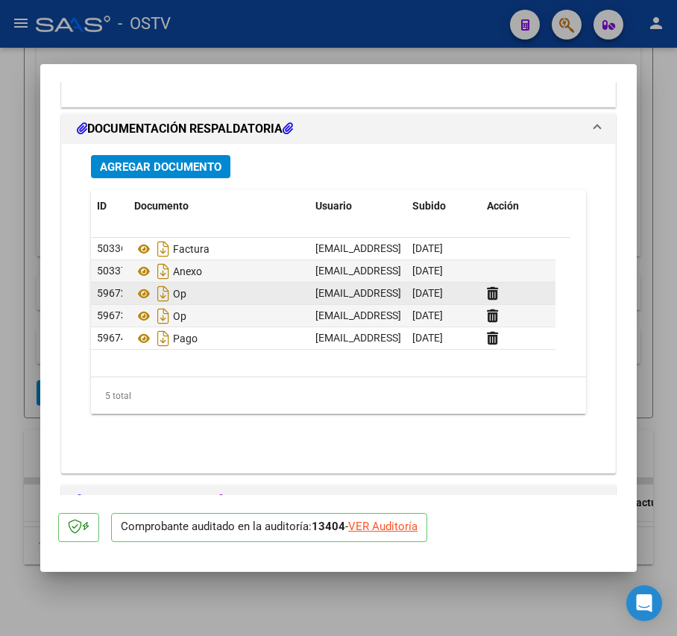
click at [486, 290] on datatable-body-cell at bounding box center [518, 294] width 75 height 22
click at [490, 290] on icon at bounding box center [492, 293] width 11 height 14
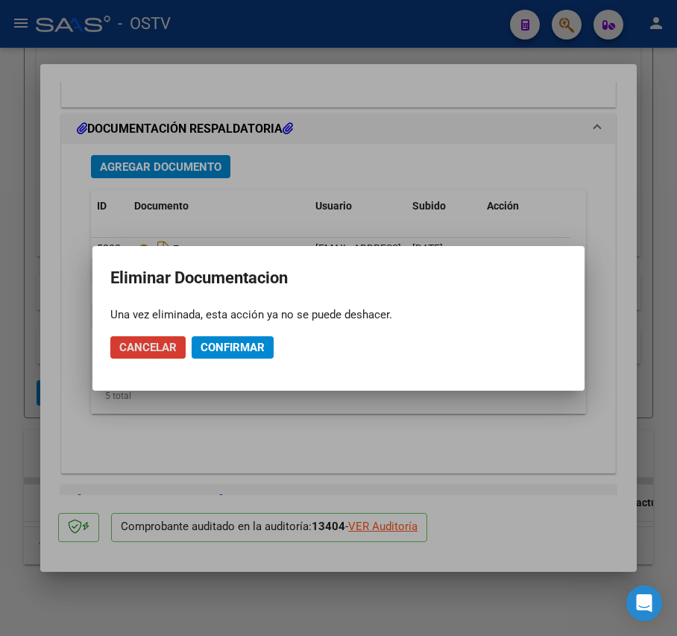
click at [236, 344] on span "Confirmar" at bounding box center [233, 347] width 64 height 13
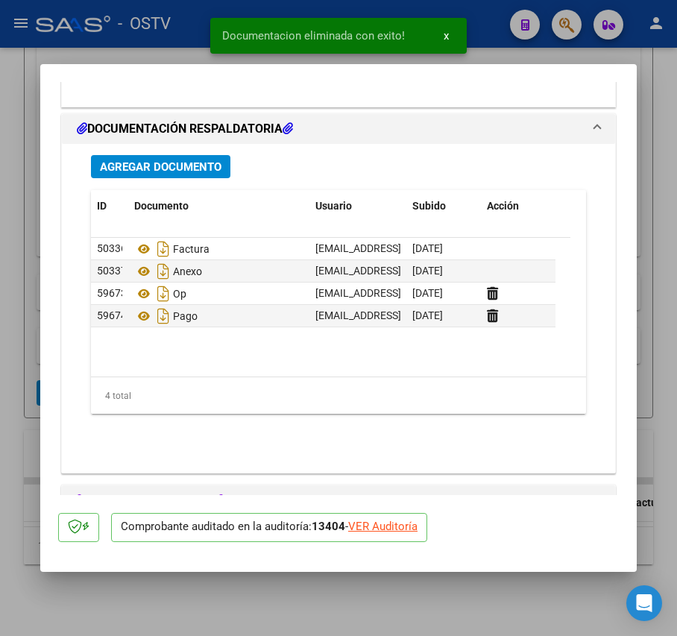
click at [49, 309] on mat-dialog-content "COMPROBANTE VER COMPROBANTE ESTADO: Auditoría liquidada en período 202508 DATOS…" at bounding box center [338, 288] width 596 height 413
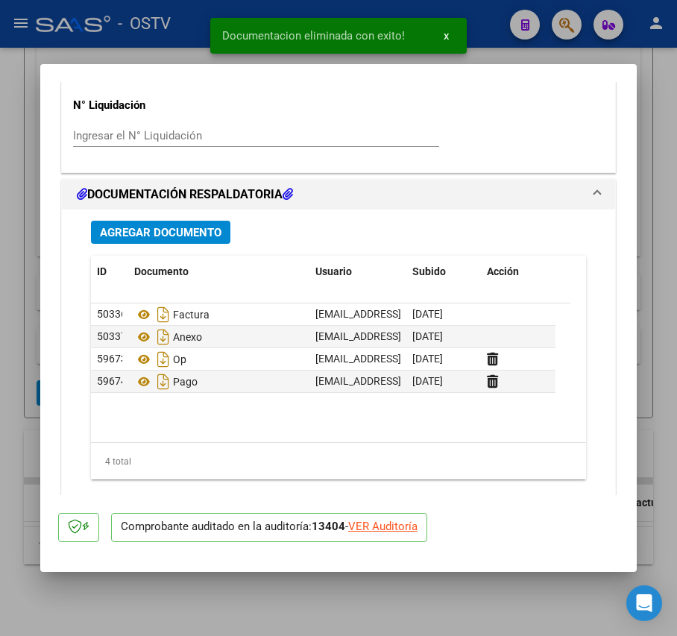
scroll to position [1093, 0]
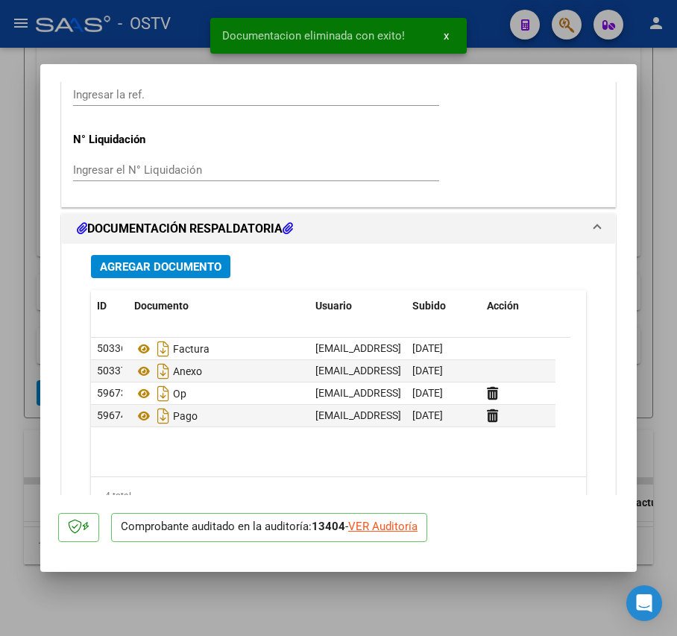
click at [25, 279] on div at bounding box center [338, 318] width 677 height 636
type input "$ 0,00"
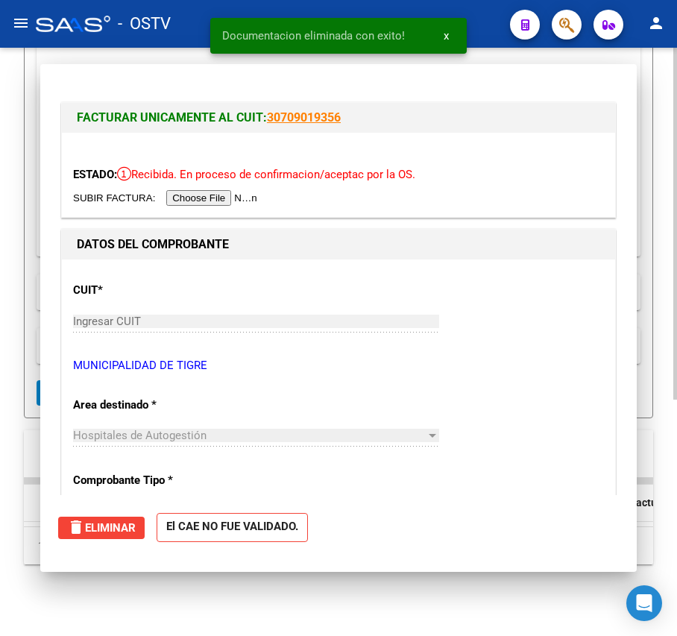
scroll to position [395, 0]
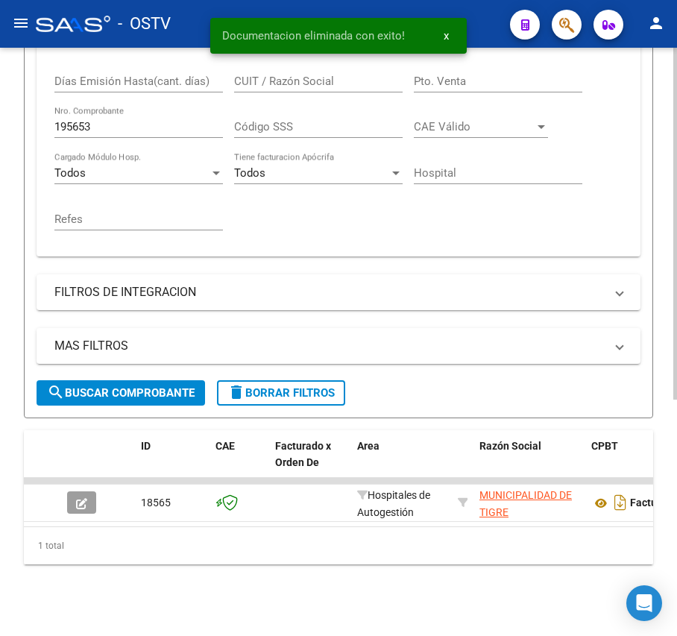
click at [105, 120] on input "195653" at bounding box center [138, 126] width 168 height 13
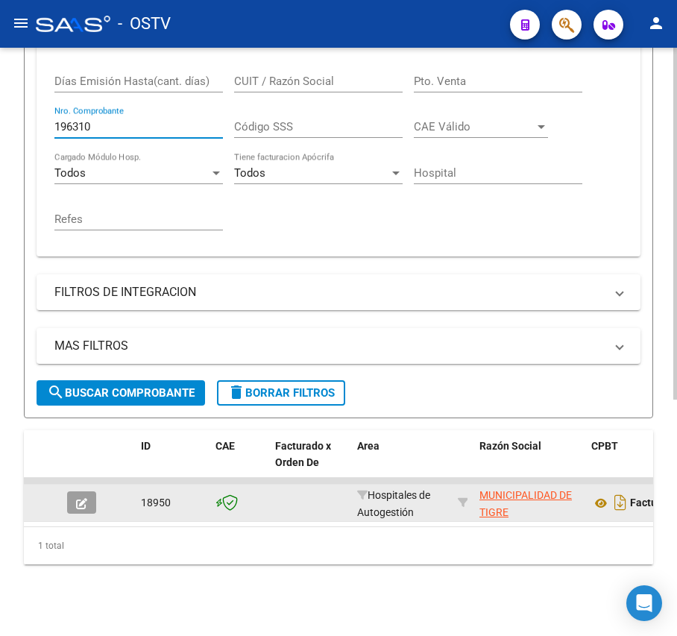
type input "196310"
click at [89, 491] on button "button" at bounding box center [81, 502] width 29 height 22
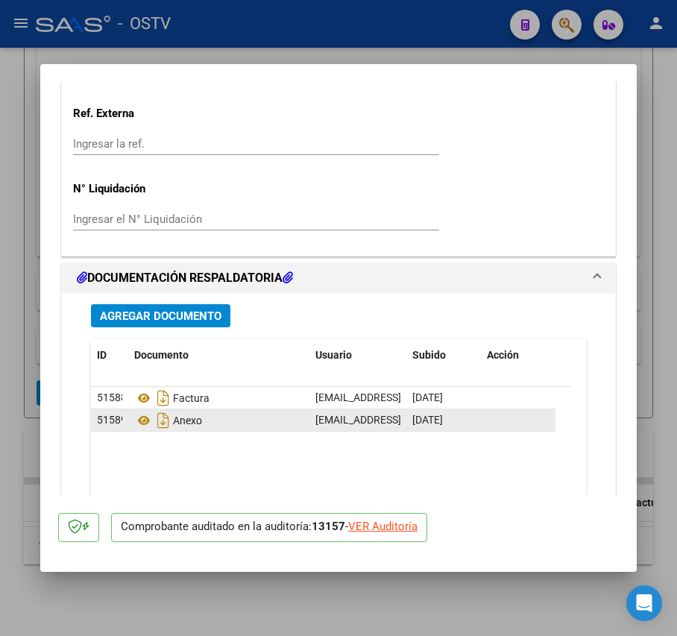
scroll to position [1121, 0]
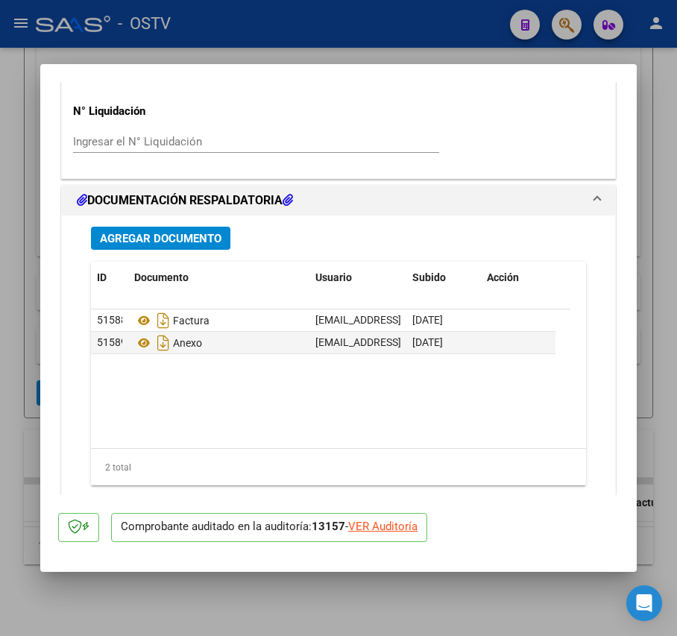
click at [212, 230] on button "Agregar Documento" at bounding box center [160, 238] width 139 height 23
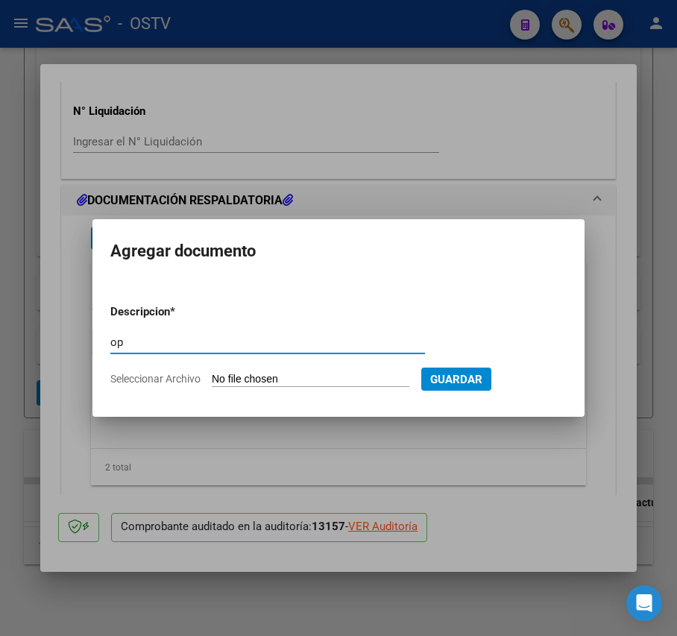
type input "op"
click at [264, 379] on input "Seleccionar Archivo" at bounding box center [311, 380] width 198 height 14
type input "C:\fakepath\OP 57232 Munic Tigre.pdf"
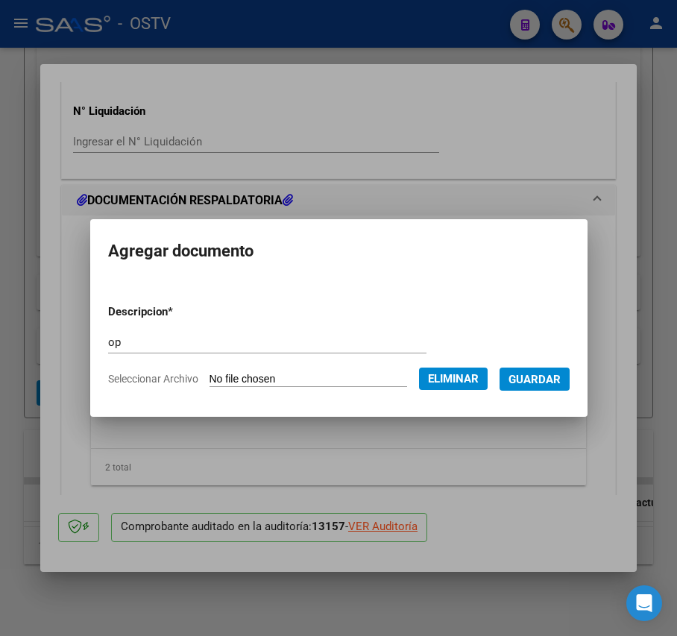
click at [552, 379] on span "Guardar" at bounding box center [534, 379] width 52 height 13
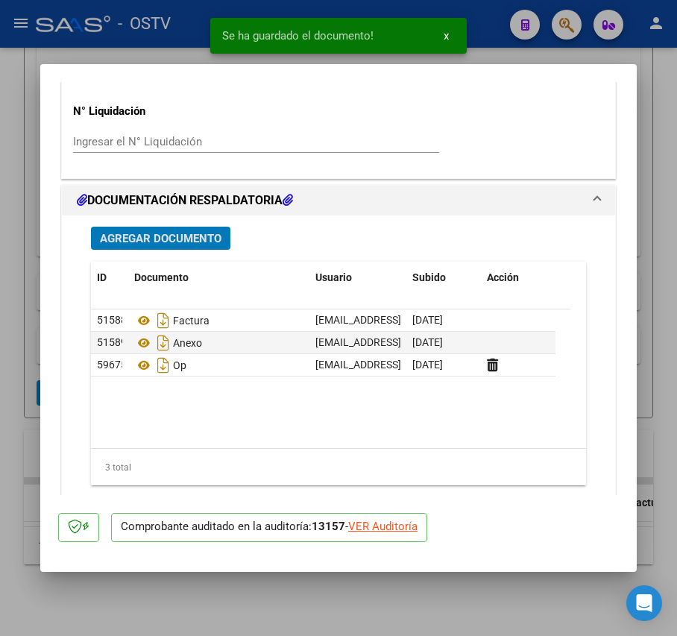
click at [189, 254] on div "Agregar Documento ID Documento Usuario Subido Acción 51588 Factura mesadeentrad…" at bounding box center [338, 373] width 517 height 317
click at [192, 239] on span "Agregar Documento" at bounding box center [161, 238] width 122 height 13
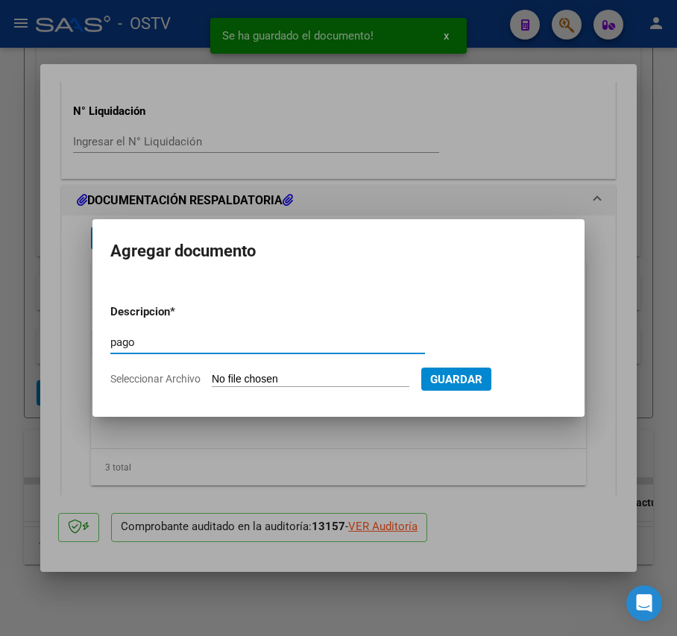
type input "pago"
click at [294, 370] on form "Descripcion * pago Escriba aquí una descripcion Seleccionar Archivo Guardar" at bounding box center [338, 345] width 456 height 107
click at [294, 374] on input "Seleccionar Archivo" at bounding box center [311, 380] width 198 height 14
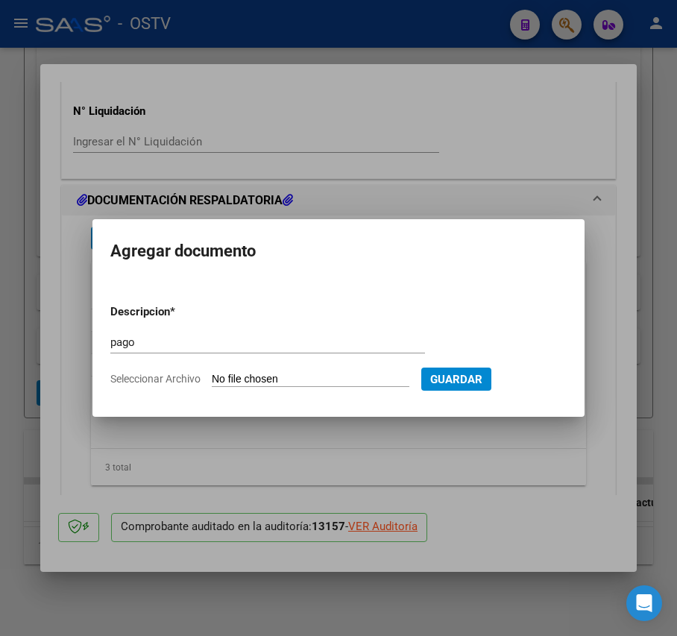
type input "C:\fakepath\Pago OP 57232 Munic Tigre.pdf"
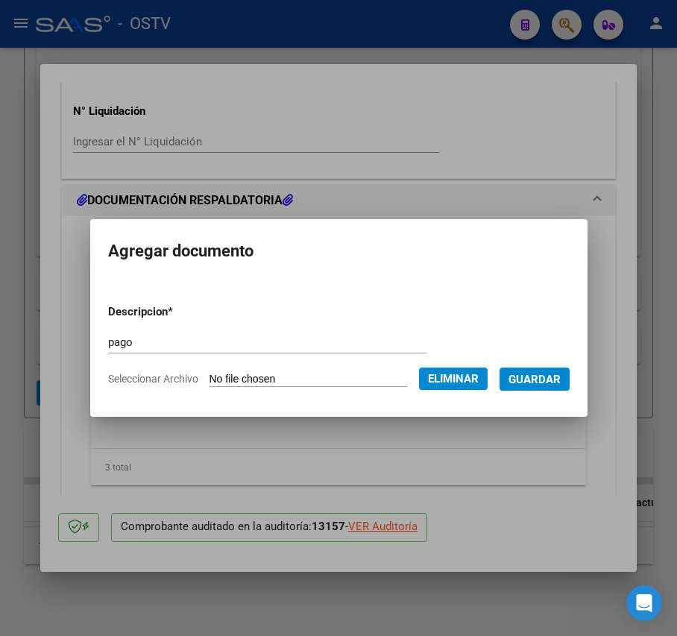
click at [523, 379] on span "Guardar" at bounding box center [534, 379] width 52 height 13
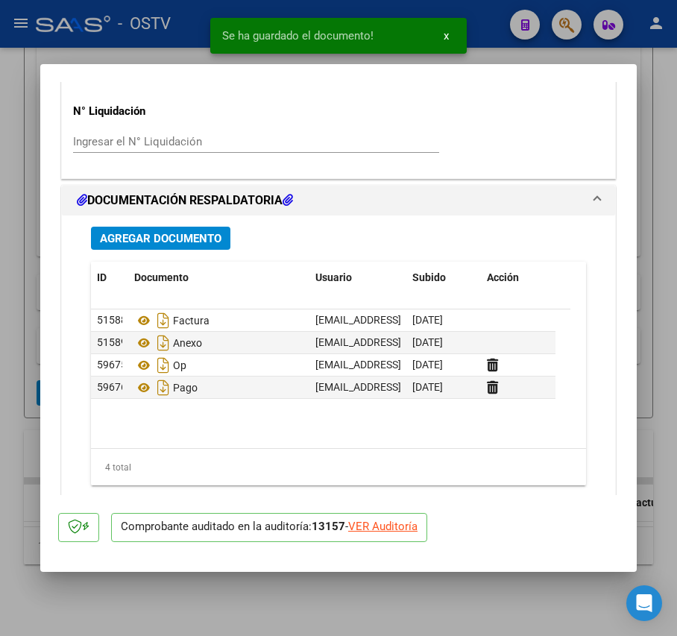
click at [42, 344] on mat-dialog-content "COMPROBANTE VER COMPROBANTE ESTADO: Auditoría liquidada en período 202508 DATOS…" at bounding box center [338, 288] width 596 height 413
click at [33, 338] on div at bounding box center [338, 318] width 677 height 636
type input "$ 0,00"
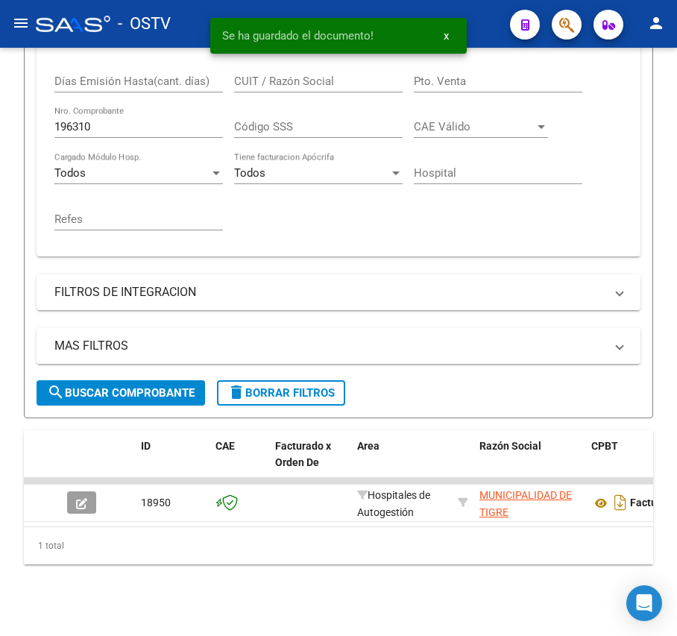
scroll to position [395, 0]
click at [133, 120] on input "196310" at bounding box center [138, 126] width 168 height 13
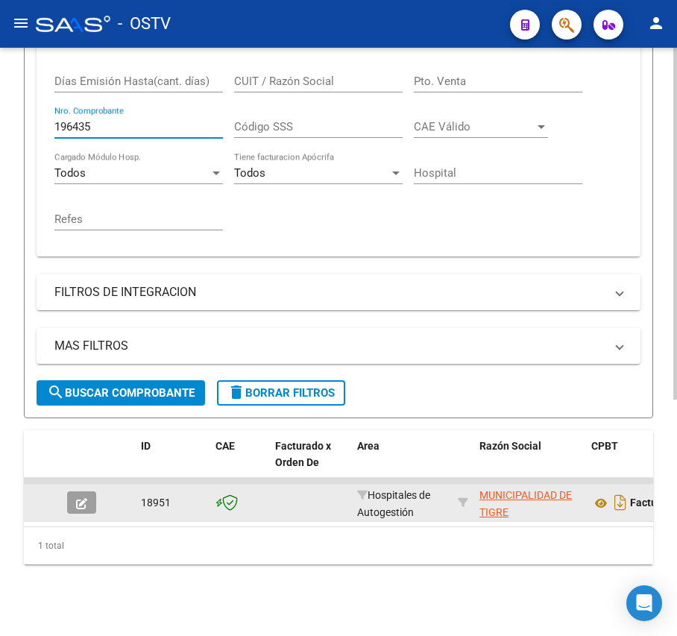
type input "196435"
click at [88, 491] on button "button" at bounding box center [81, 502] width 29 height 22
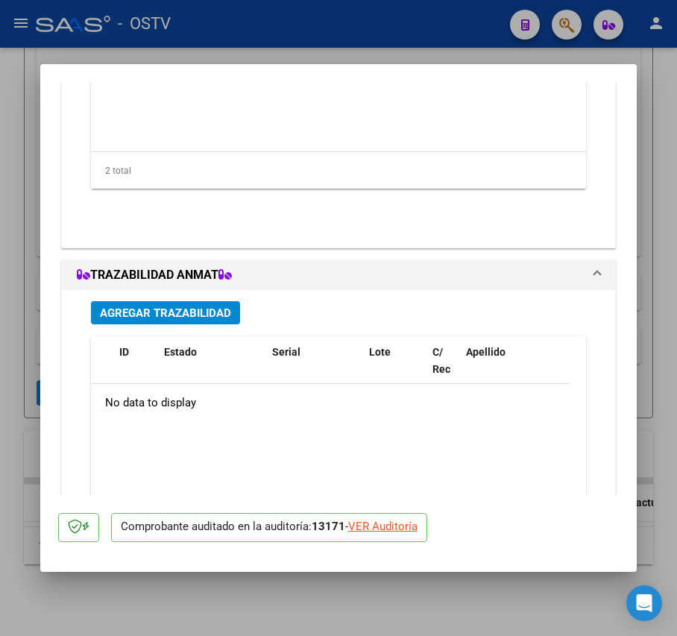
scroll to position [1121, 0]
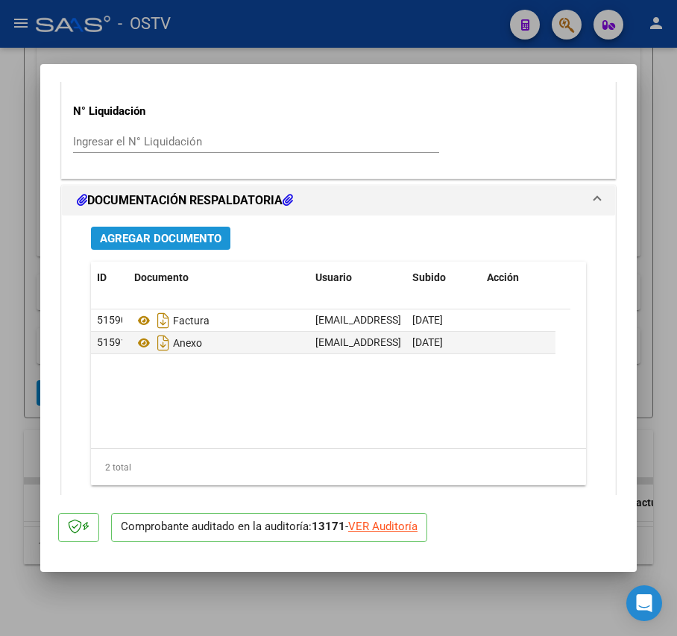
click at [201, 243] on span "Agregar Documento" at bounding box center [161, 238] width 122 height 13
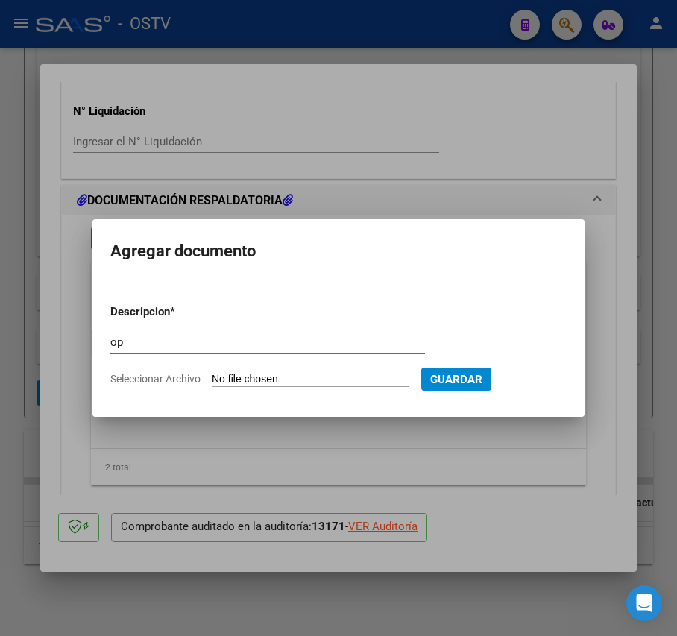
type input "op"
click at [280, 373] on input "Seleccionar Archivo" at bounding box center [311, 380] width 198 height 14
type input "C:\fakepath\OP 57232 Munic Tigre.pdf"
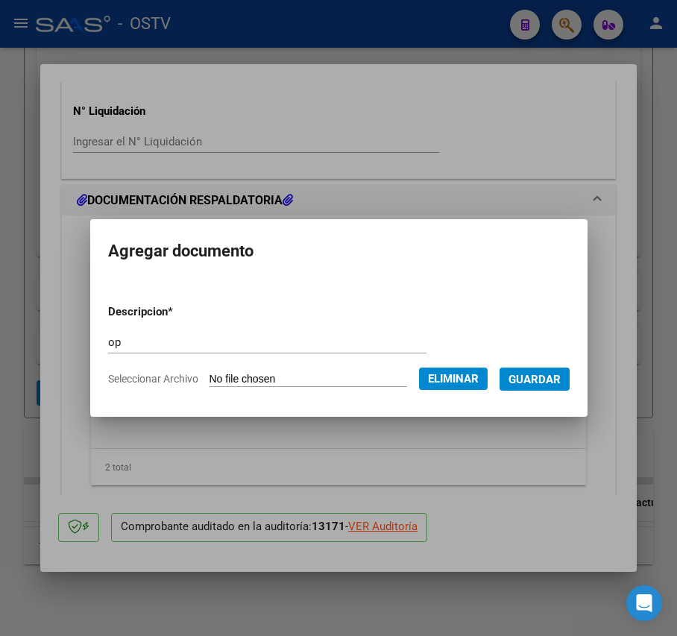
click at [561, 382] on span "Guardar" at bounding box center [534, 379] width 52 height 13
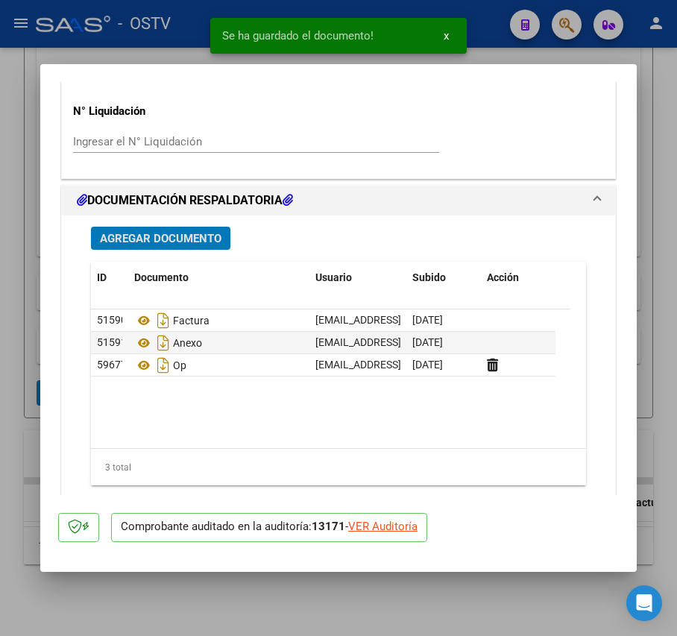
click at [183, 236] on span "Agregar Documento" at bounding box center [161, 238] width 122 height 13
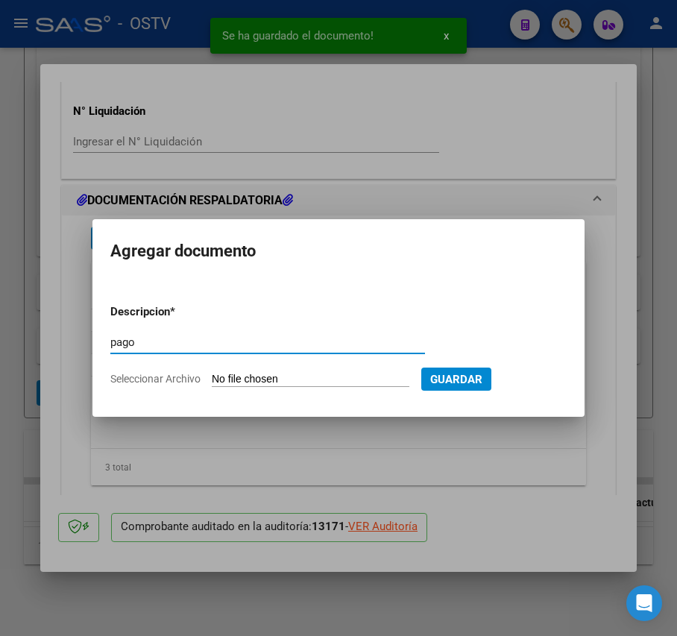
type input "pago"
click at [272, 379] on input "Seleccionar Archivo" at bounding box center [311, 380] width 198 height 14
type input "C:\fakepath\Pago OP 57232 Munic Tigre.pdf"
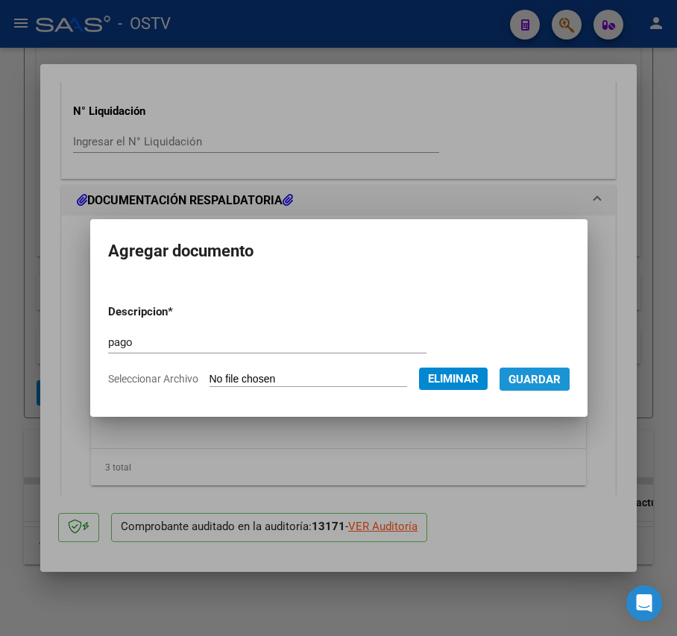
click at [546, 379] on span "Guardar" at bounding box center [534, 379] width 52 height 13
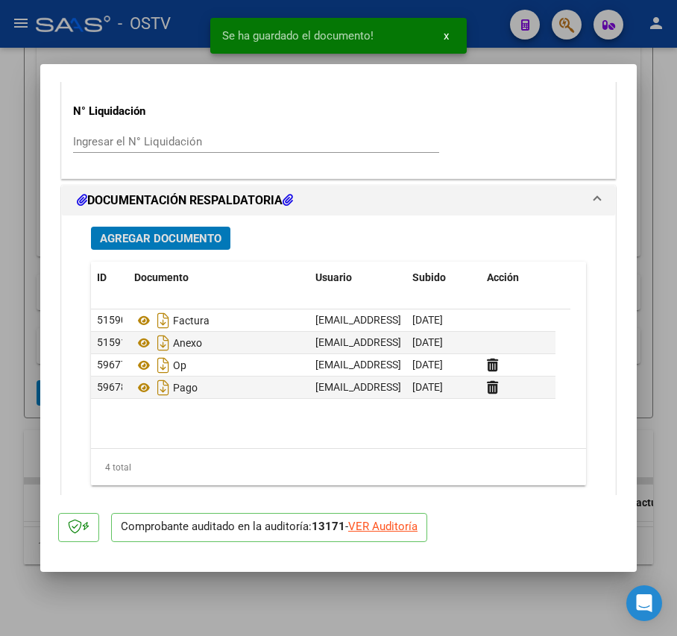
click at [42, 347] on mat-dialog-content "COMPROBANTE VER COMPROBANTE ESTADO: Auditoría liquidada en período 202508 DATOS…" at bounding box center [338, 288] width 596 height 413
click at [31, 341] on div at bounding box center [338, 318] width 677 height 636
type input "$ 0,00"
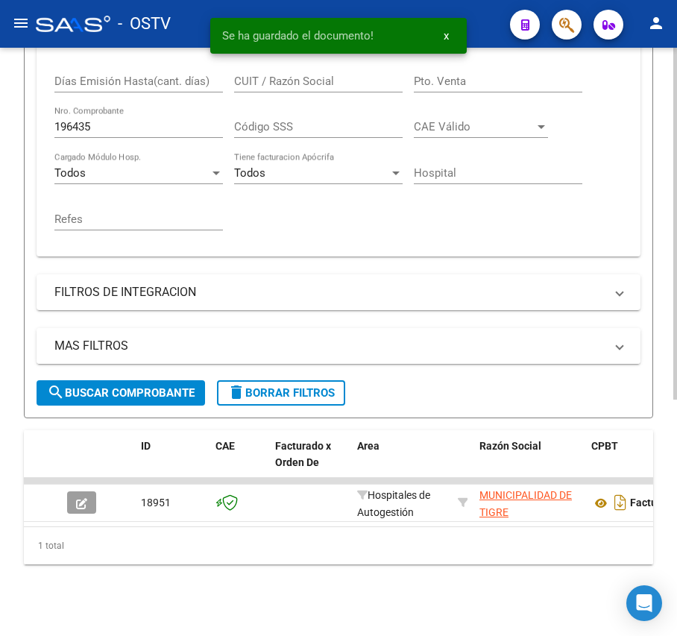
scroll to position [296, 0]
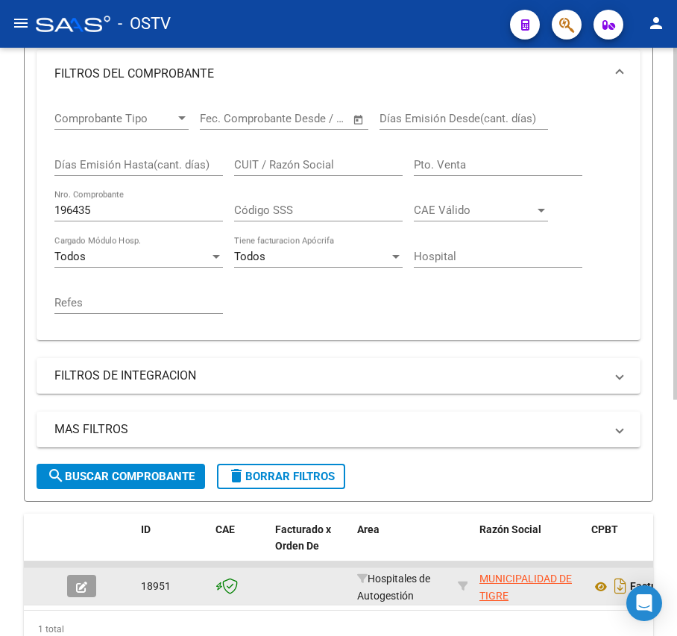
click at [76, 584] on icon "button" at bounding box center [81, 586] width 11 height 11
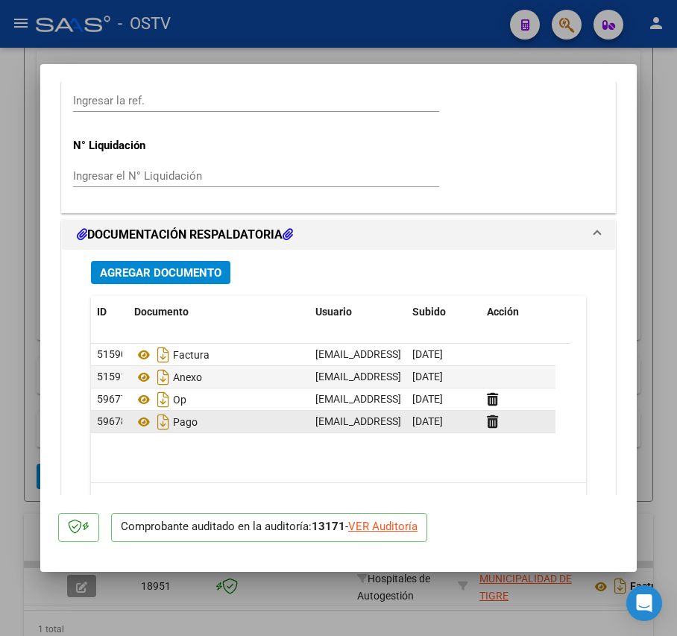
scroll to position [1121, 0]
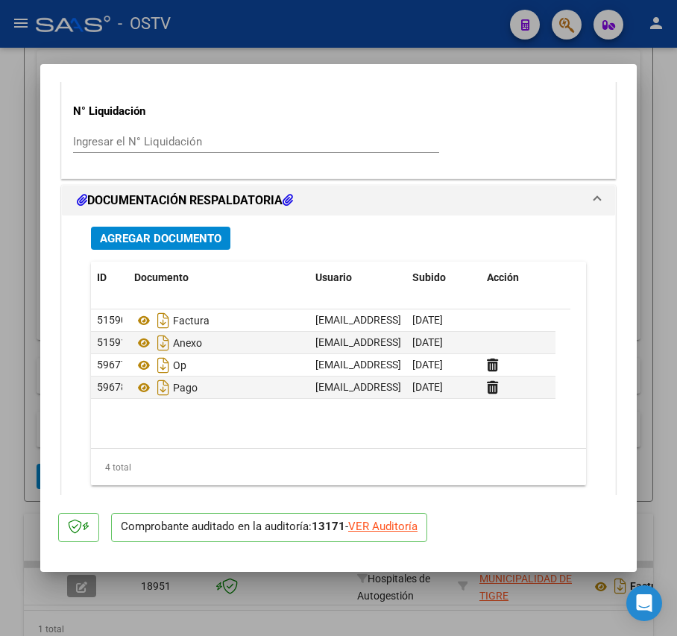
click at [24, 379] on div at bounding box center [338, 318] width 677 height 636
type input "$ 0,00"
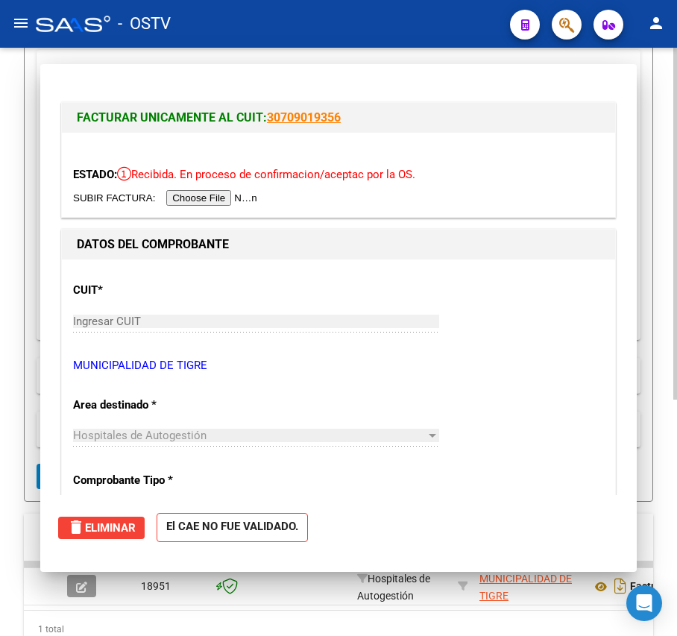
scroll to position [296, 0]
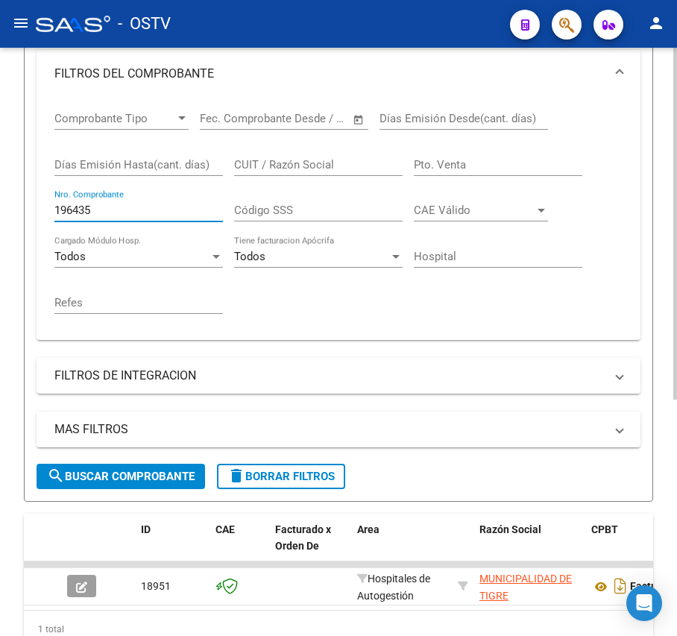
click at [100, 209] on input "196435" at bounding box center [138, 209] width 168 height 13
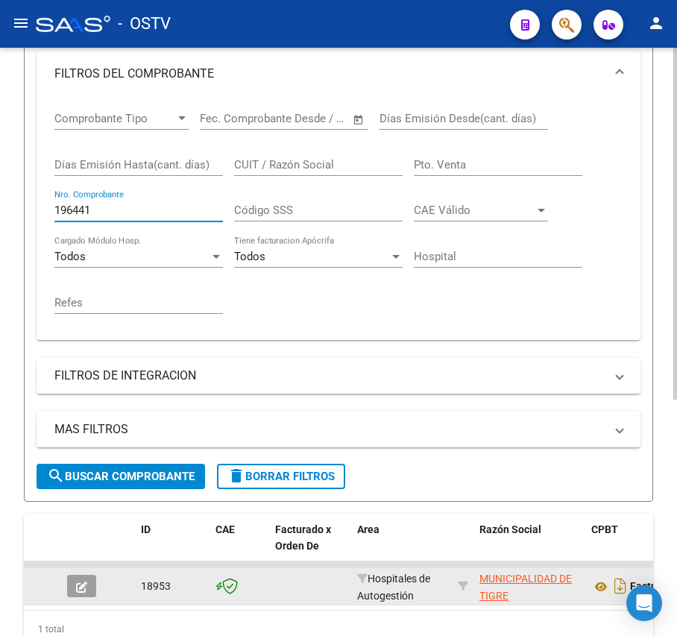
type input "196441"
click at [78, 591] on icon "button" at bounding box center [81, 586] width 11 height 11
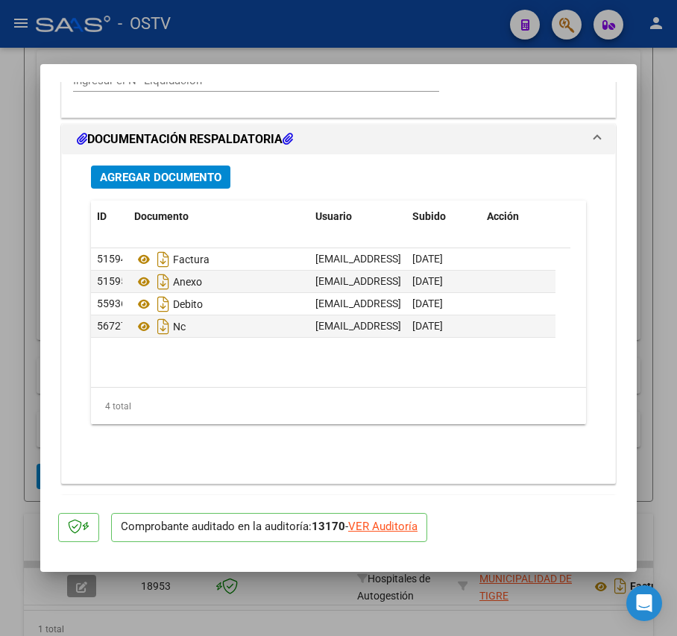
scroll to position [1193, 0]
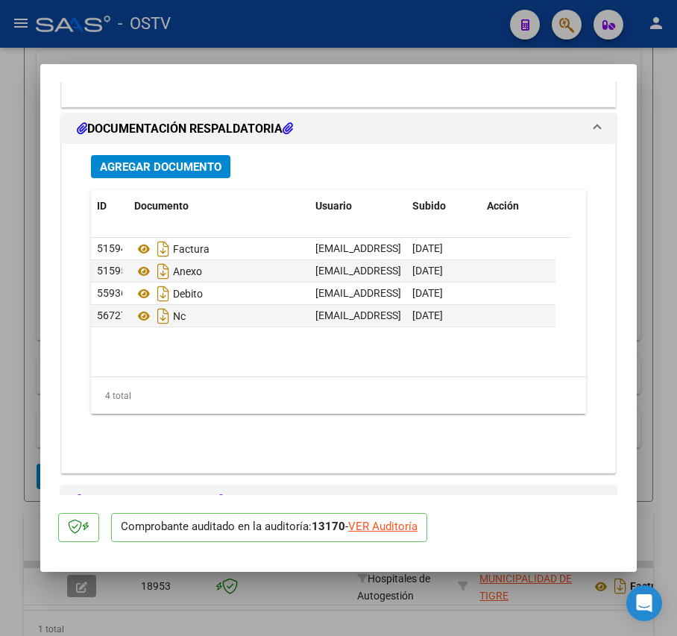
click at [188, 174] on button "Agregar Documento" at bounding box center [160, 166] width 139 height 23
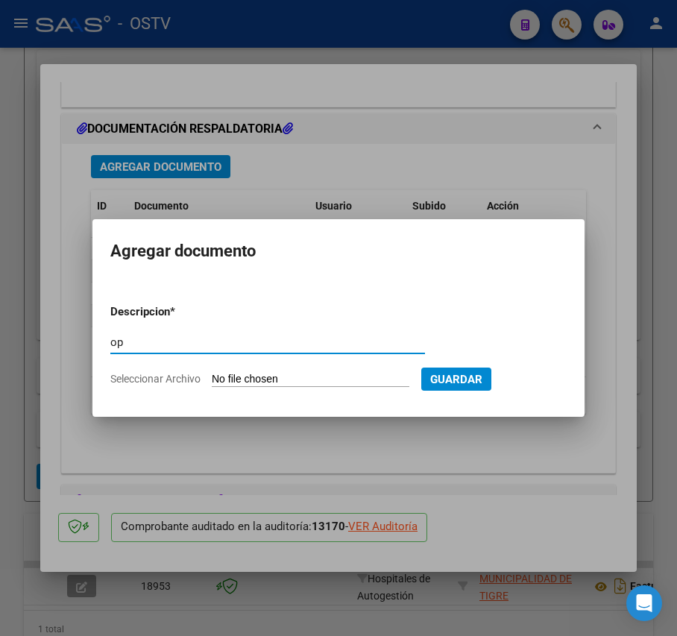
type input "op"
click at [257, 380] on input "Seleccionar Archivo" at bounding box center [311, 380] width 198 height 14
type input "C:\fakepath\OP 57232 Munic Tigre.pdf"
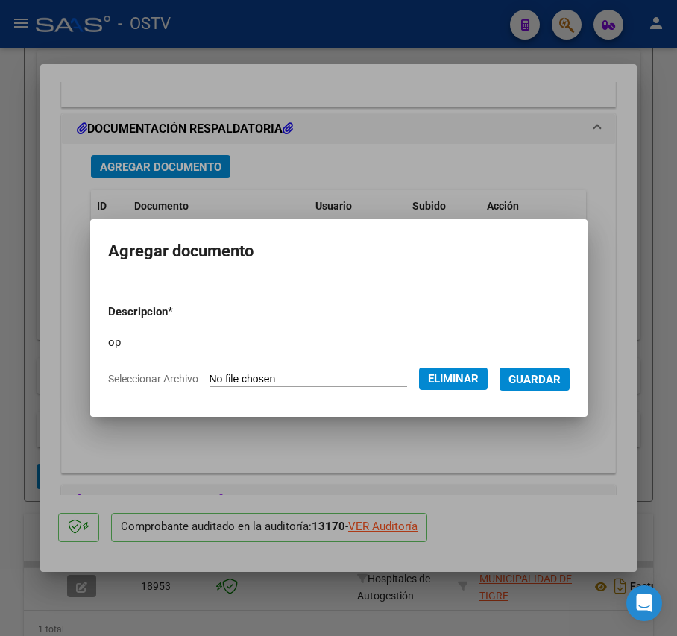
click at [552, 373] on span "Guardar" at bounding box center [534, 379] width 52 height 13
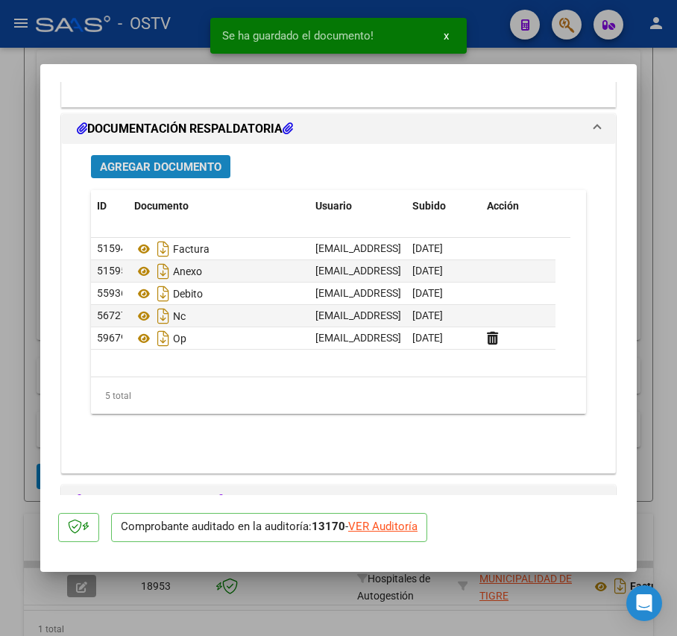
click at [194, 167] on span "Agregar Documento" at bounding box center [161, 166] width 122 height 13
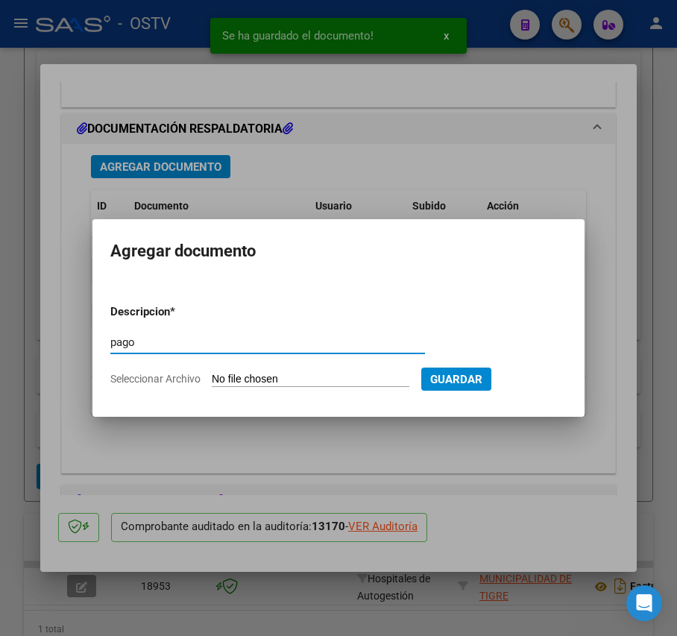
type input "pago"
click at [264, 376] on input "Seleccionar Archivo" at bounding box center [311, 380] width 198 height 14
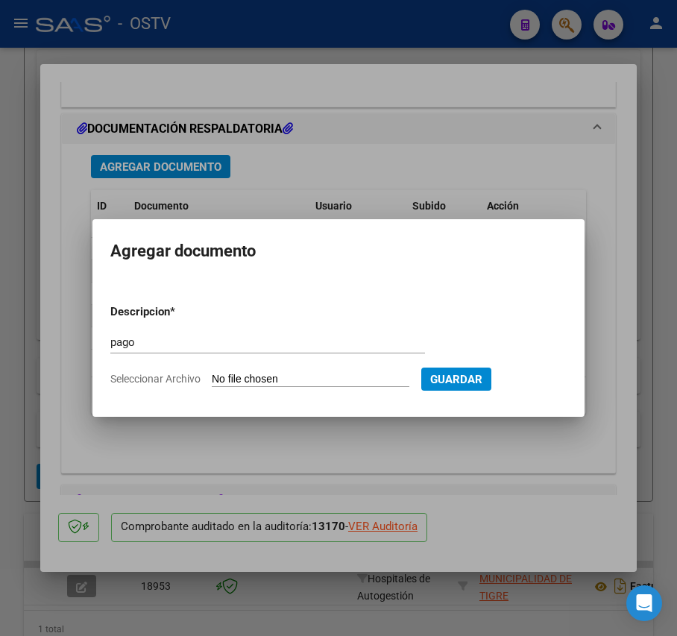
type input "C:\fakepath\Pago OP 57232 Munic Tigre.pdf"
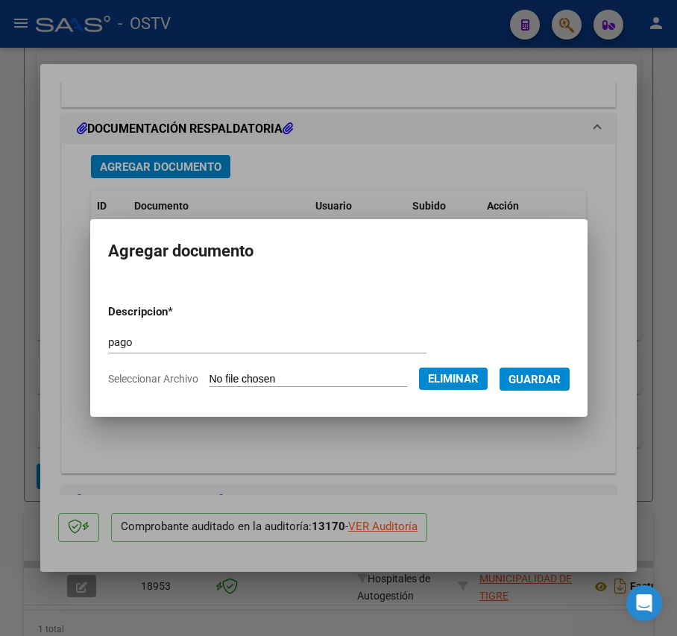
click at [553, 379] on span "Guardar" at bounding box center [534, 379] width 52 height 13
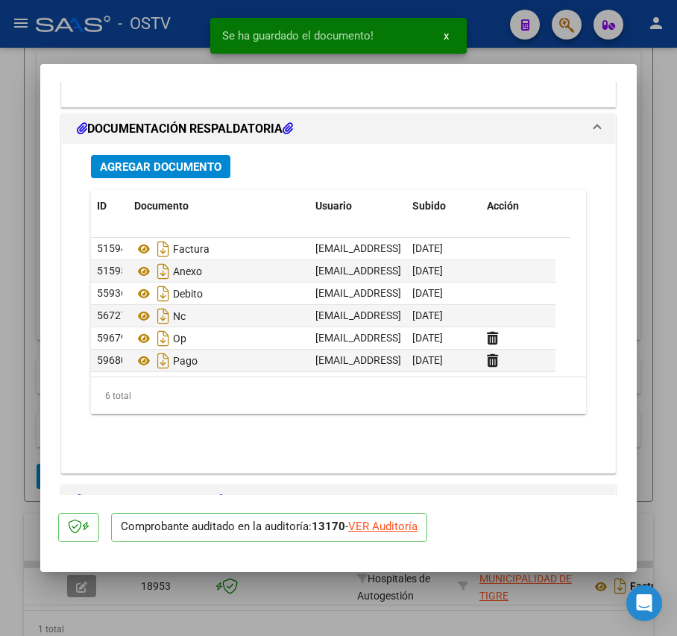
click at [10, 244] on div at bounding box center [338, 318] width 677 height 636
type input "$ 0,00"
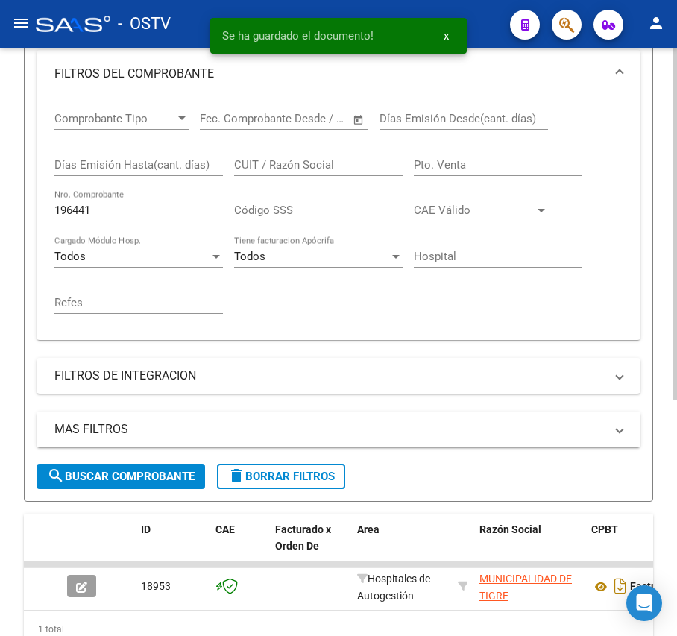
scroll to position [296, 0]
click at [143, 213] on input "196441" at bounding box center [138, 209] width 168 height 13
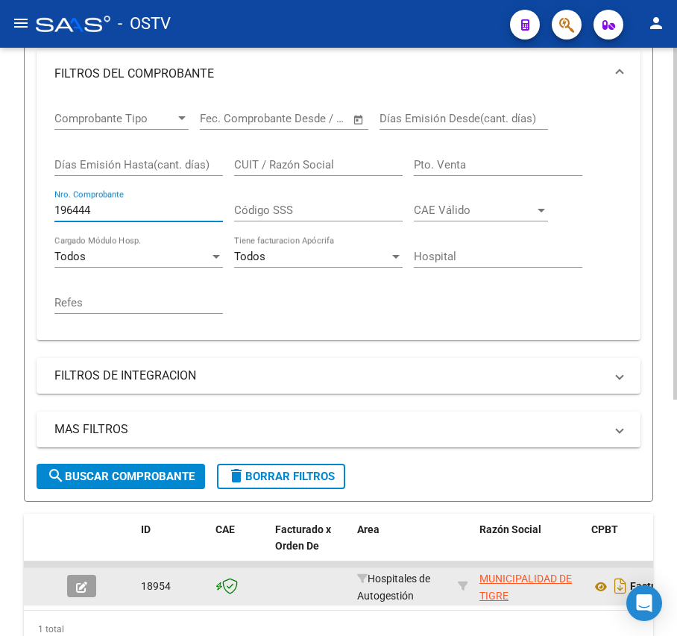
type input "196444"
click at [83, 581] on icon "button" at bounding box center [81, 586] width 11 height 11
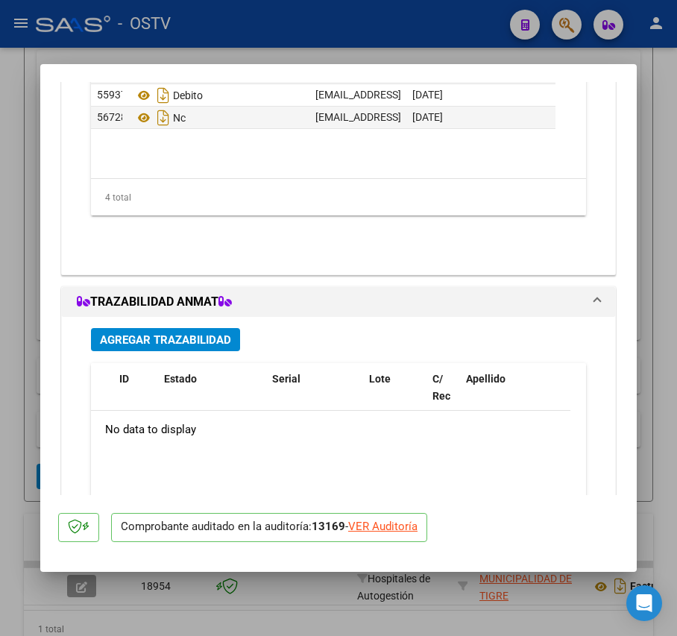
scroll to position [1193, 0]
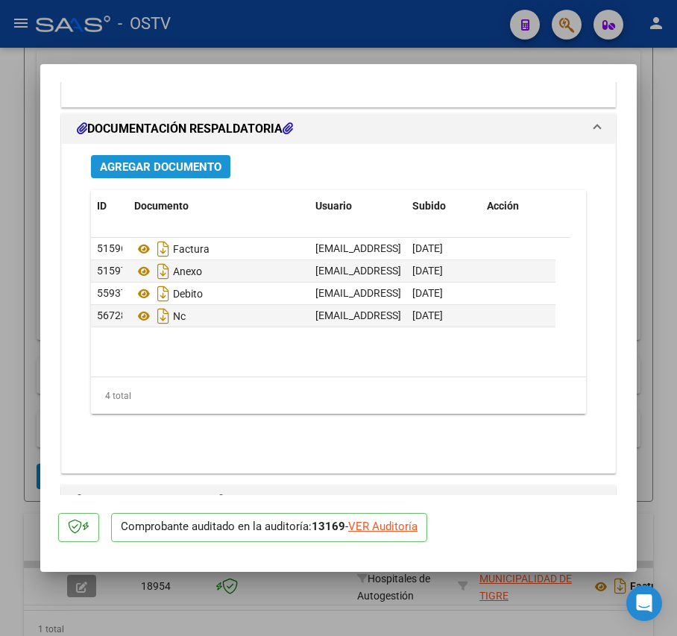
click at [195, 173] on span "Agregar Documento" at bounding box center [161, 166] width 122 height 13
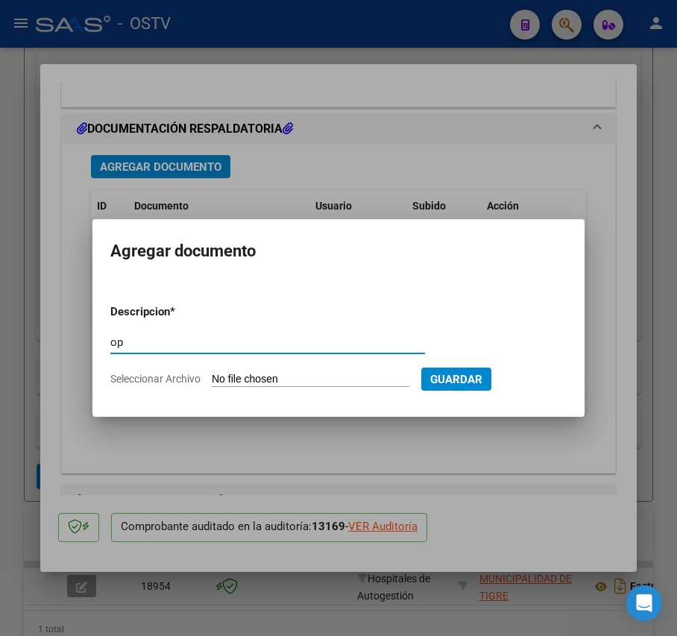
type input "op"
click at [282, 379] on input "Seleccionar Archivo" at bounding box center [311, 380] width 198 height 14
type input "C:\fakepath\OP 57232 Munic Tigre.pdf"
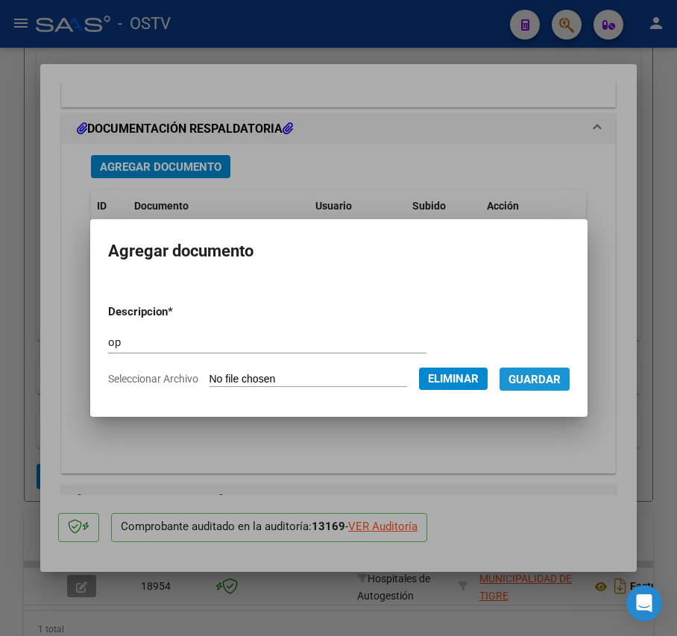
click at [546, 373] on span "Guardar" at bounding box center [534, 379] width 52 height 13
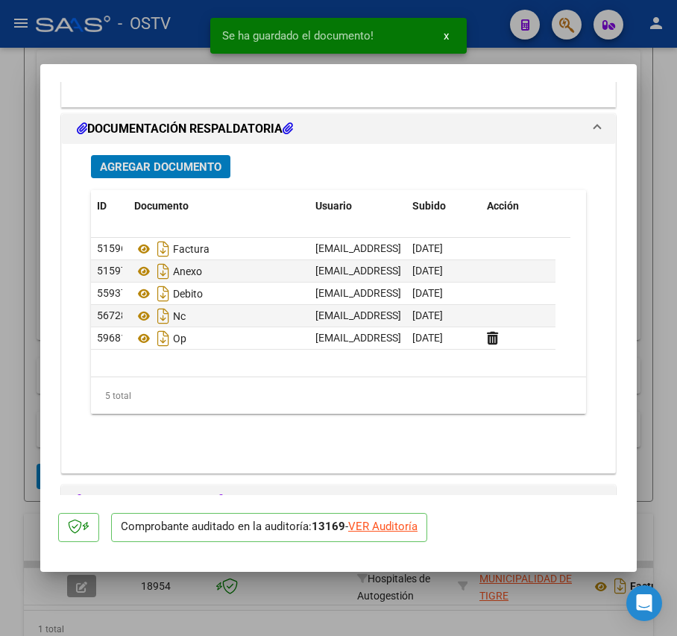
click at [192, 165] on span "Agregar Documento" at bounding box center [161, 166] width 122 height 13
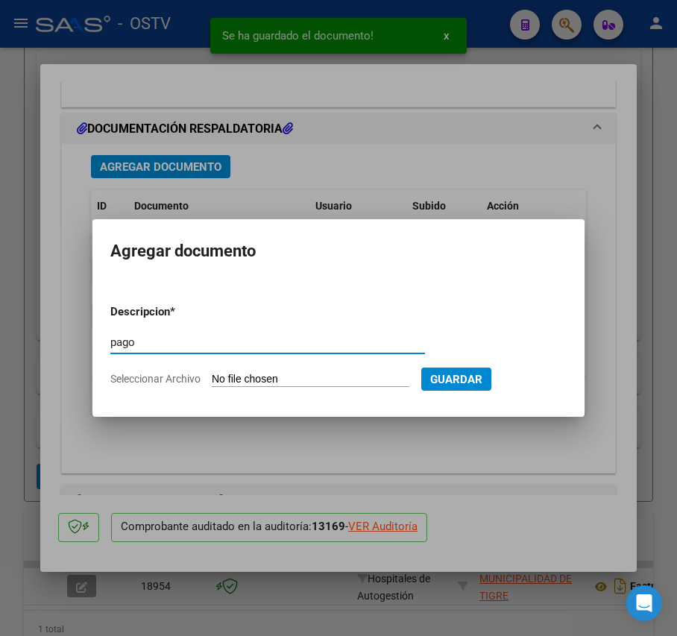
type input "pago"
click at [323, 382] on input "Seleccionar Archivo" at bounding box center [311, 380] width 198 height 14
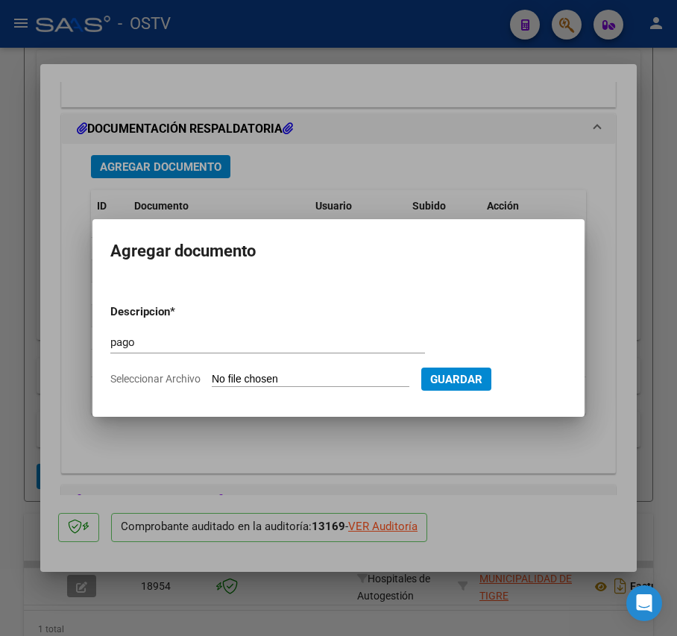
type input "C:\fakepath\Pago OP 57232 Munic Tigre.pdf"
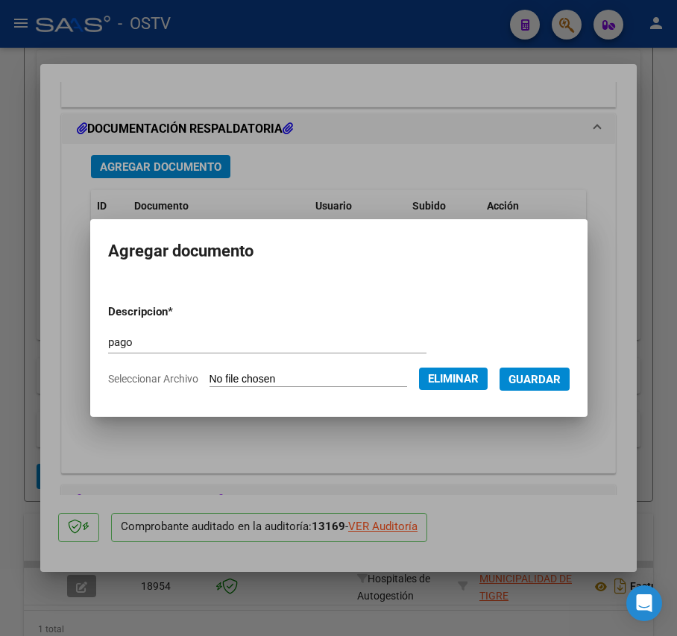
click at [531, 379] on span "Guardar" at bounding box center [534, 379] width 52 height 13
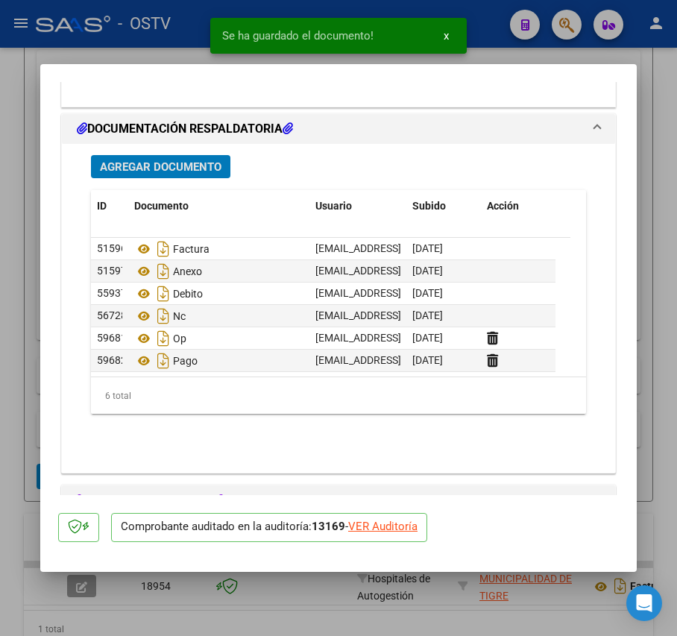
click at [19, 227] on div at bounding box center [338, 318] width 677 height 636
type input "$ 0,00"
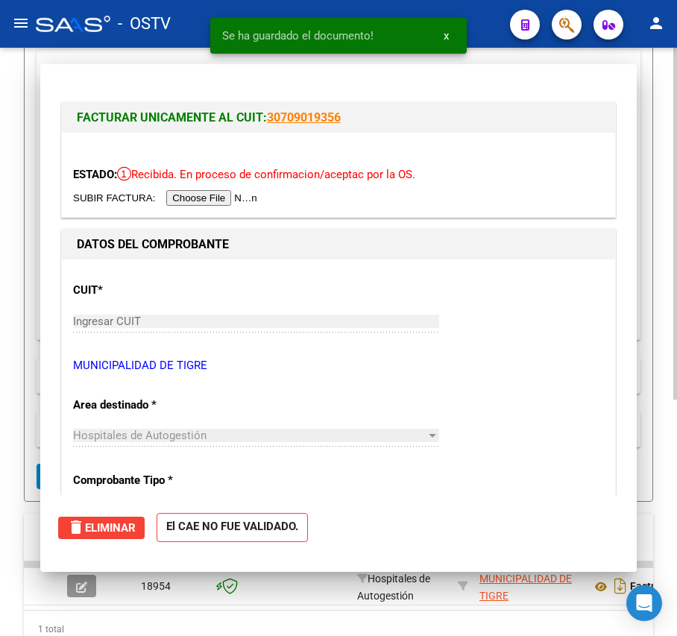
scroll to position [296, 0]
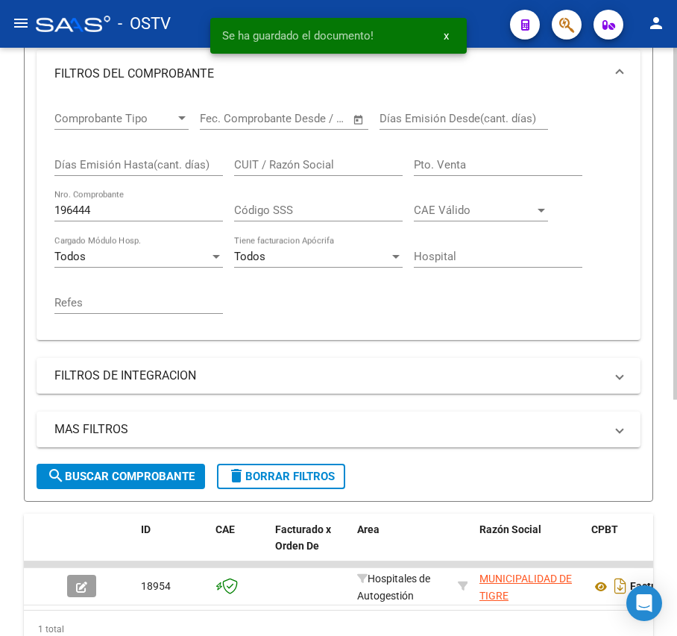
click at [111, 207] on input "196444" at bounding box center [138, 209] width 168 height 13
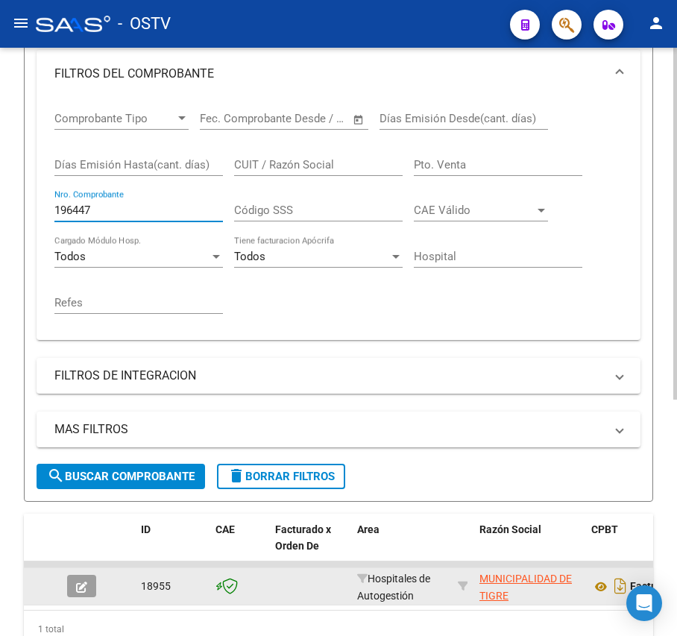
click at [90, 580] on button "button" at bounding box center [81, 586] width 29 height 22
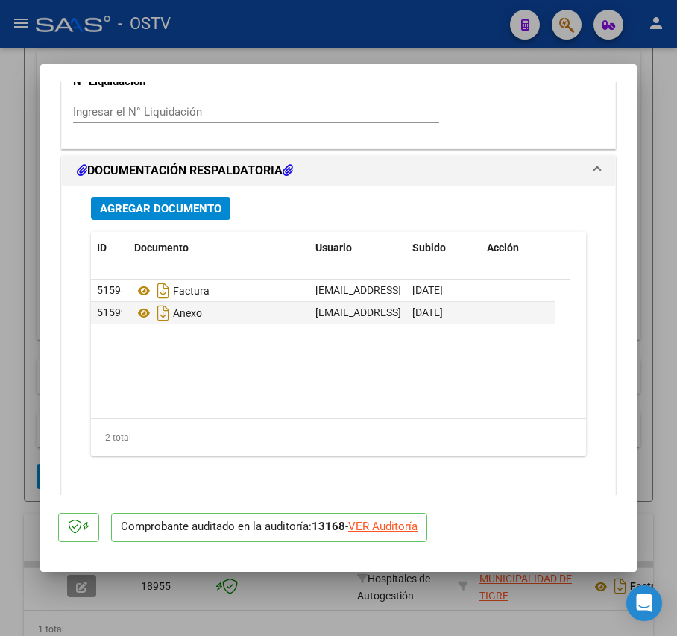
scroll to position [1121, 0]
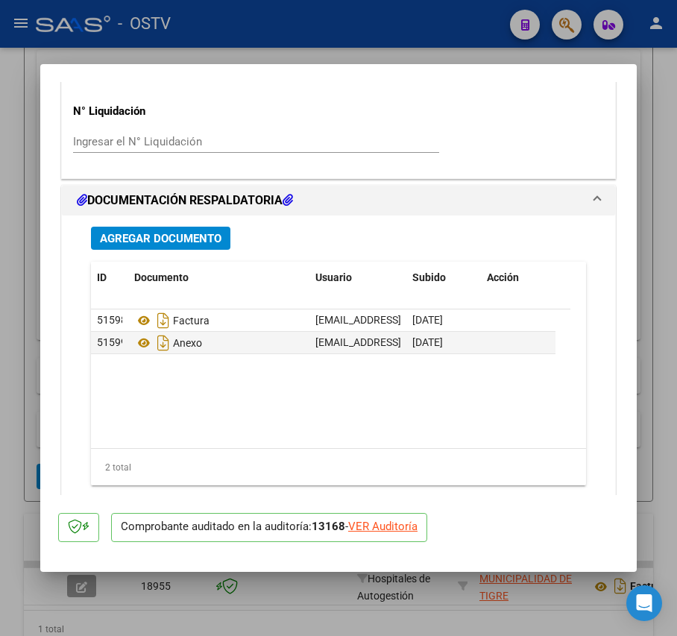
click at [201, 225] on div "Agregar Documento ID Documento Usuario Subido Acción 51598 Factura mesadeentrad…" at bounding box center [338, 373] width 517 height 317
click at [203, 236] on span "Agregar Documento" at bounding box center [161, 238] width 122 height 13
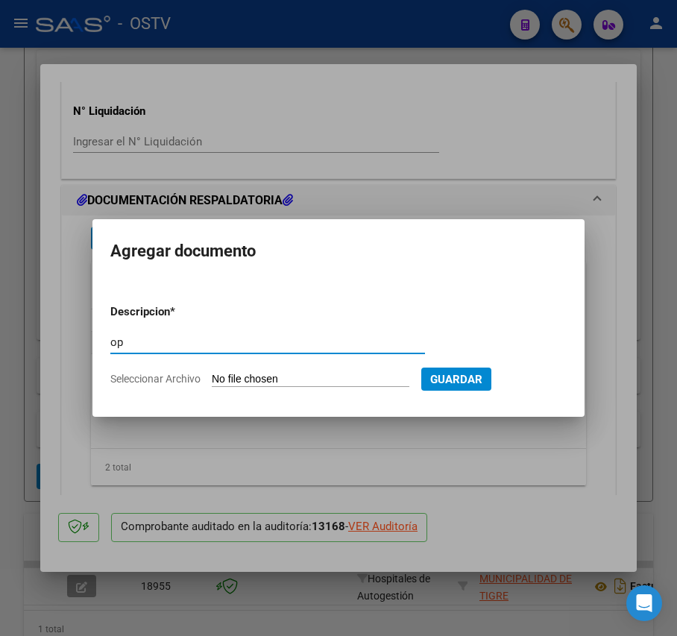
click at [290, 373] on input "Seleccionar Archivo" at bounding box center [311, 380] width 198 height 14
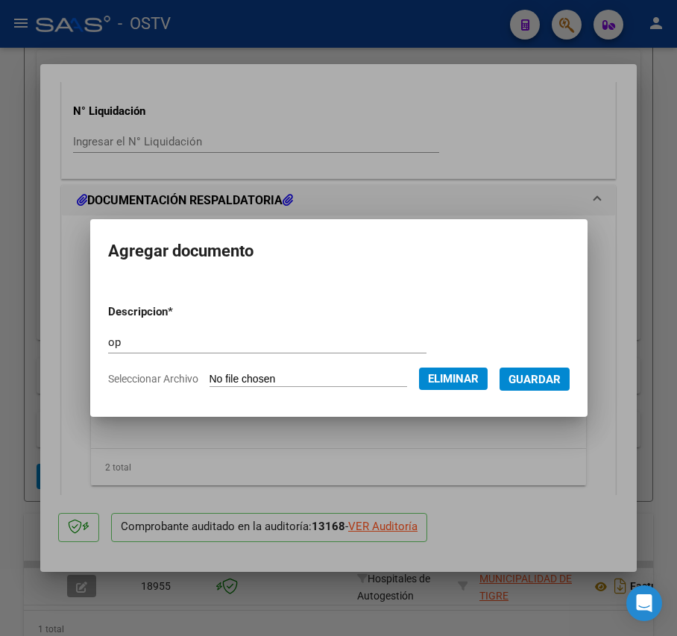
click at [540, 372] on span "Guardar" at bounding box center [534, 378] width 52 height 13
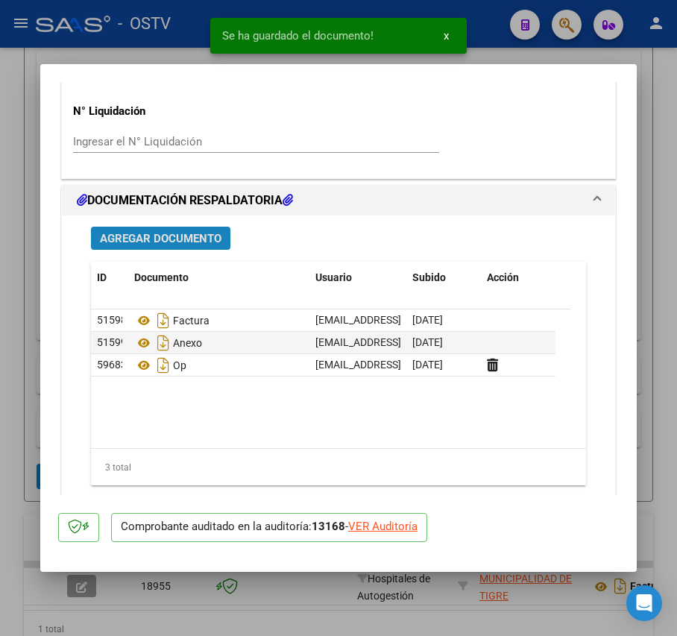
click at [204, 239] on span "Agregar Documento" at bounding box center [161, 238] width 122 height 13
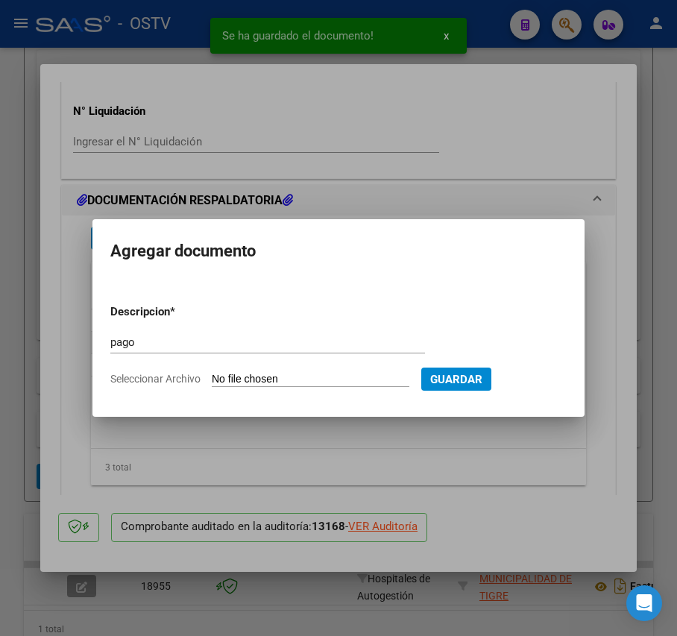
click at [258, 379] on input "Seleccionar Archivo" at bounding box center [311, 380] width 198 height 14
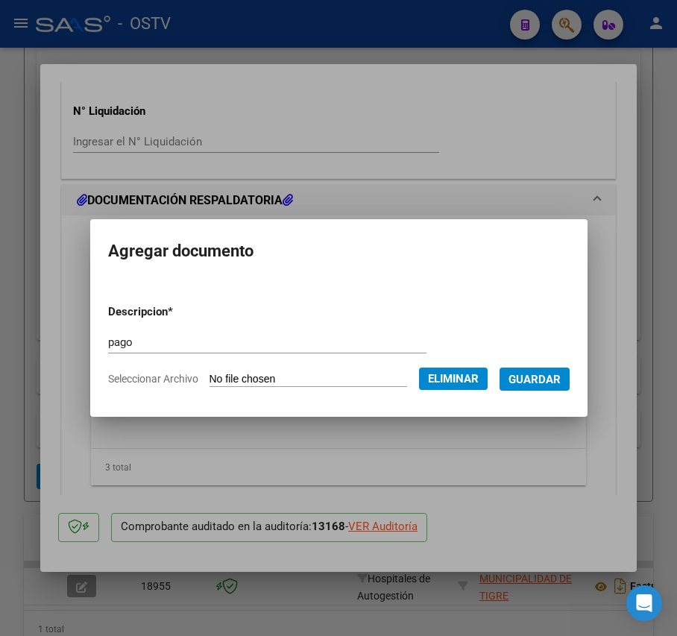
click at [546, 379] on span "Guardar" at bounding box center [534, 379] width 52 height 13
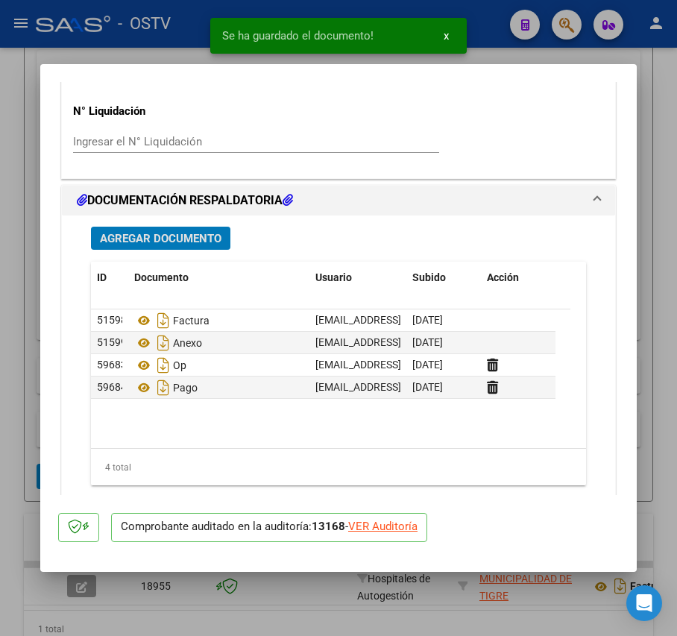
click at [13, 344] on div at bounding box center [338, 318] width 677 height 636
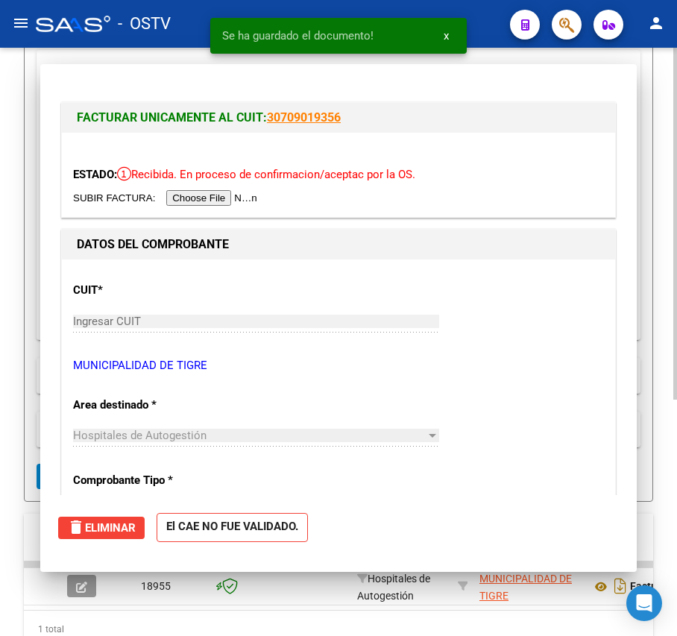
scroll to position [296, 0]
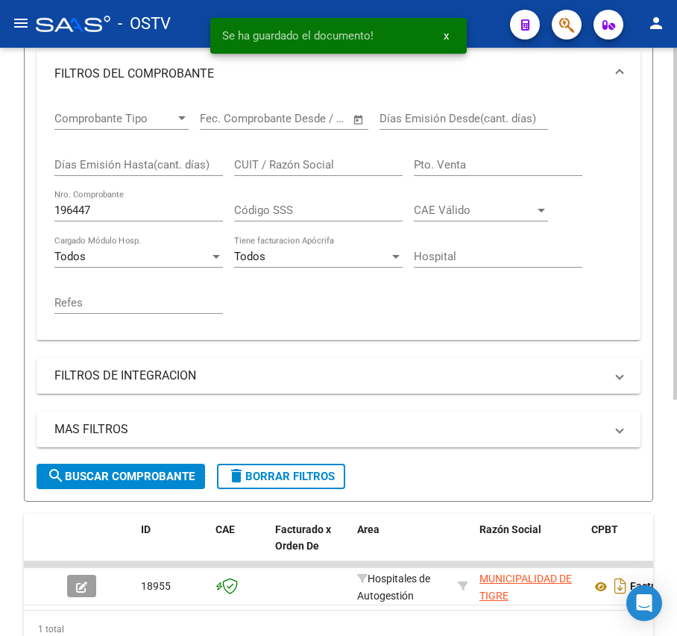
click at [141, 212] on input "196447" at bounding box center [138, 209] width 168 height 13
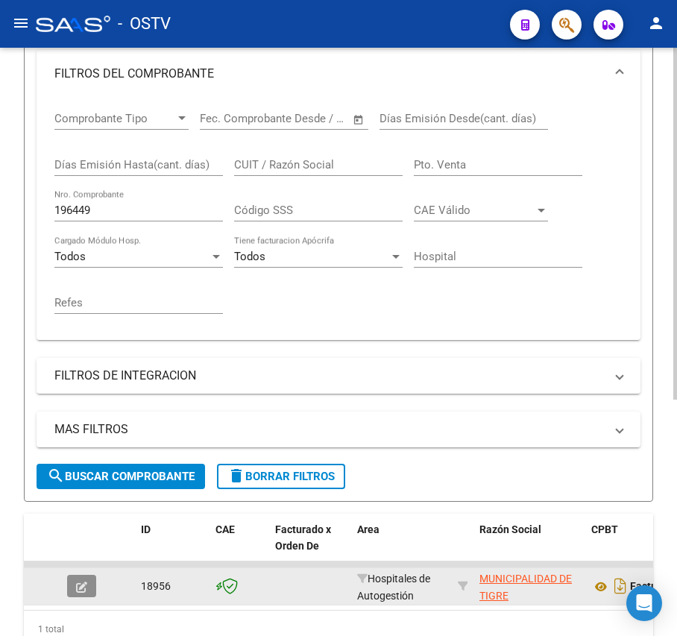
click at [90, 580] on button "button" at bounding box center [81, 586] width 29 height 22
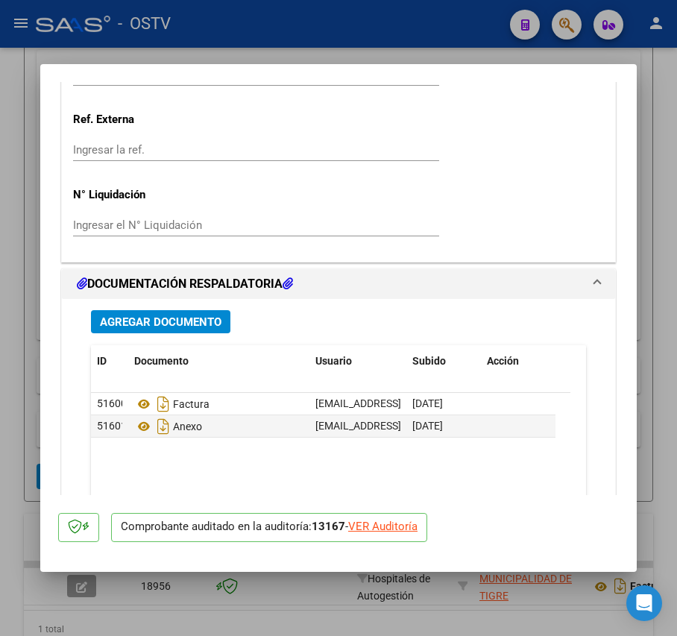
scroll to position [1093, 0]
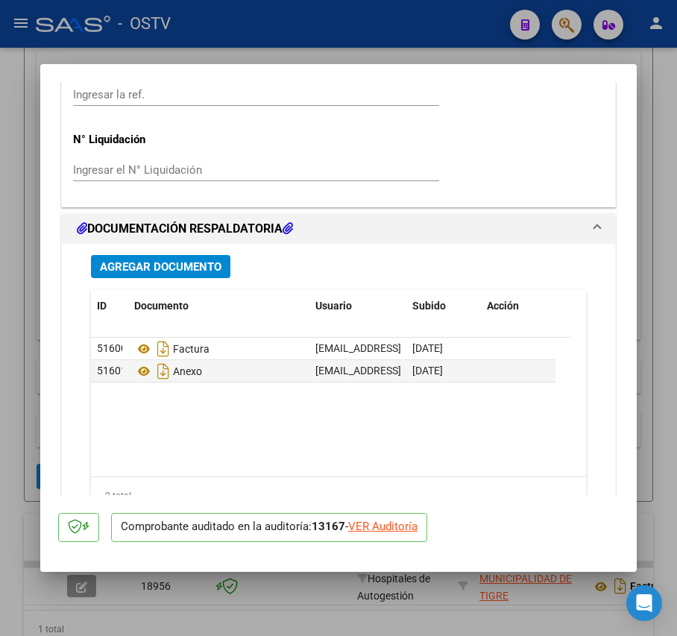
click at [198, 275] on button "Agregar Documento" at bounding box center [160, 266] width 139 height 23
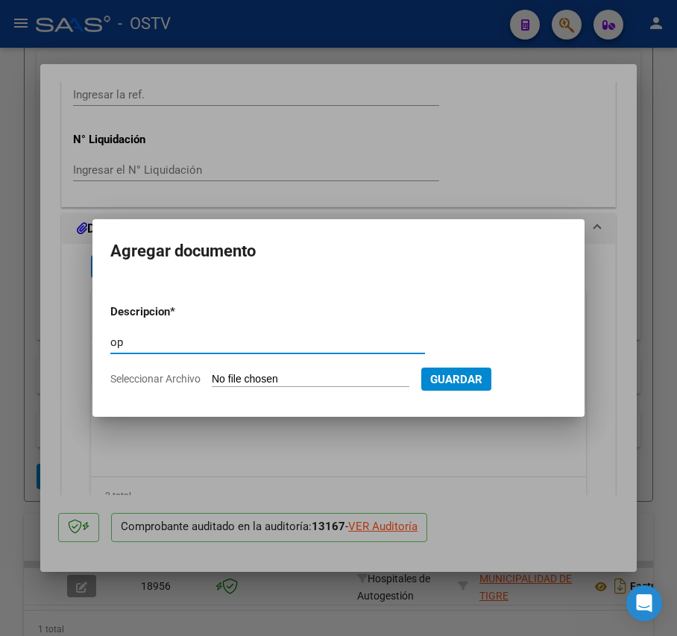
click at [233, 385] on input "Seleccionar Archivo" at bounding box center [311, 380] width 198 height 14
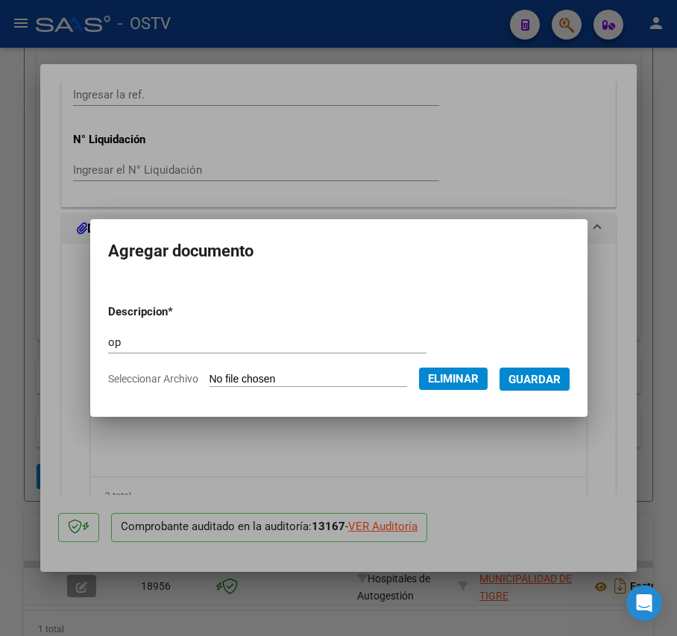
click at [537, 379] on span "Guardar" at bounding box center [534, 379] width 52 height 13
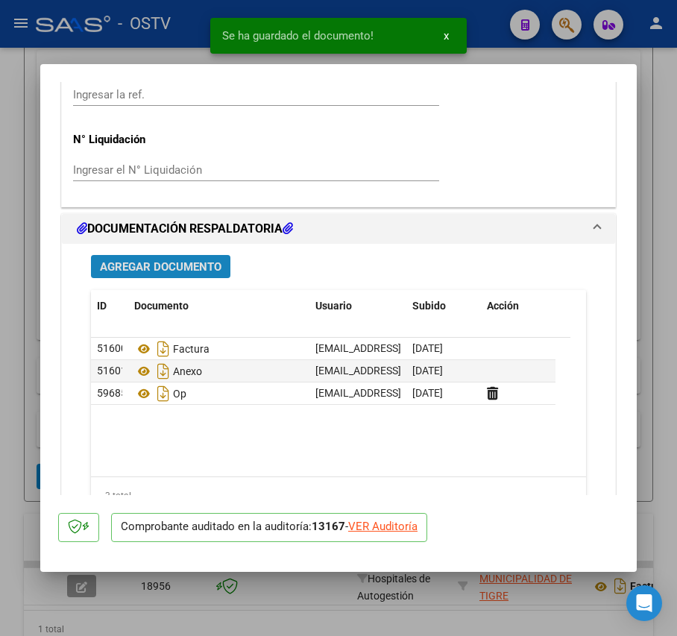
click at [176, 265] on span "Agregar Documento" at bounding box center [161, 266] width 122 height 13
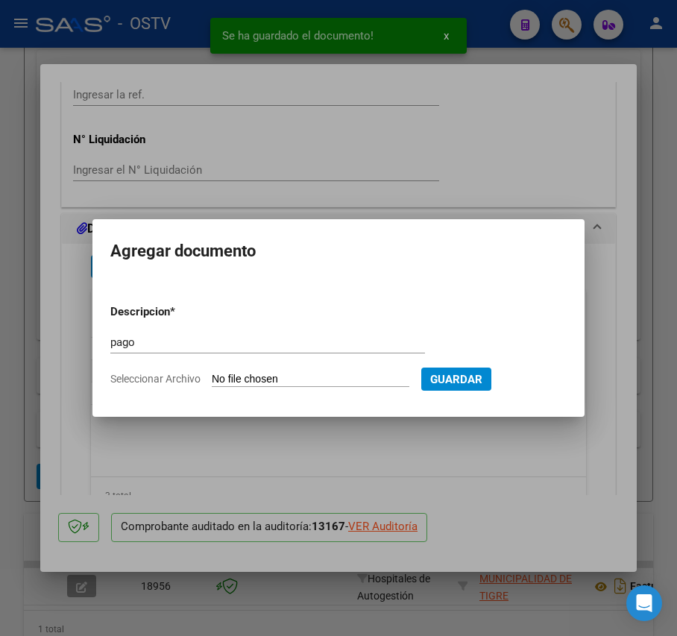
click at [276, 379] on input "Seleccionar Archivo" at bounding box center [311, 380] width 198 height 14
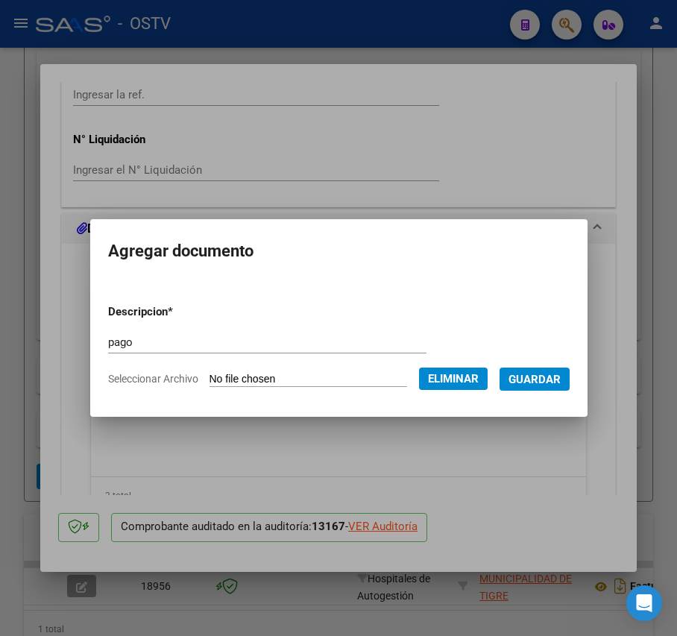
click at [549, 391] on button "Guardar" at bounding box center [534, 378] width 70 height 23
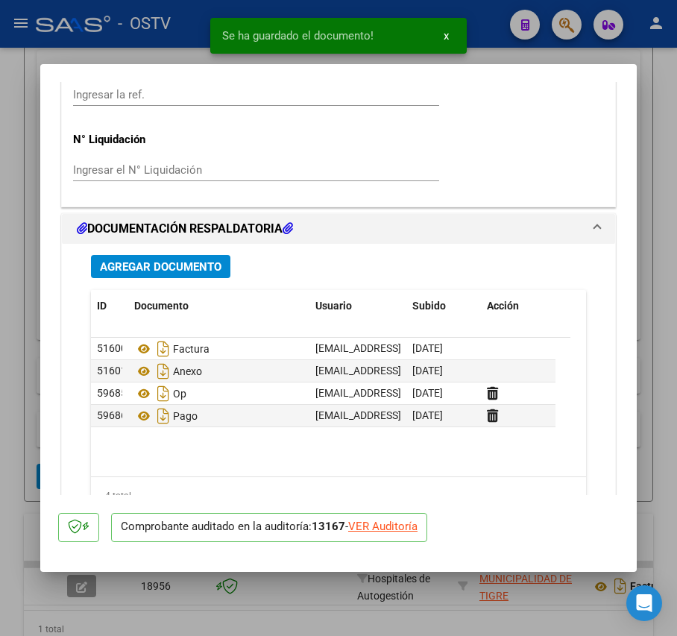
click at [19, 296] on div at bounding box center [338, 318] width 677 height 636
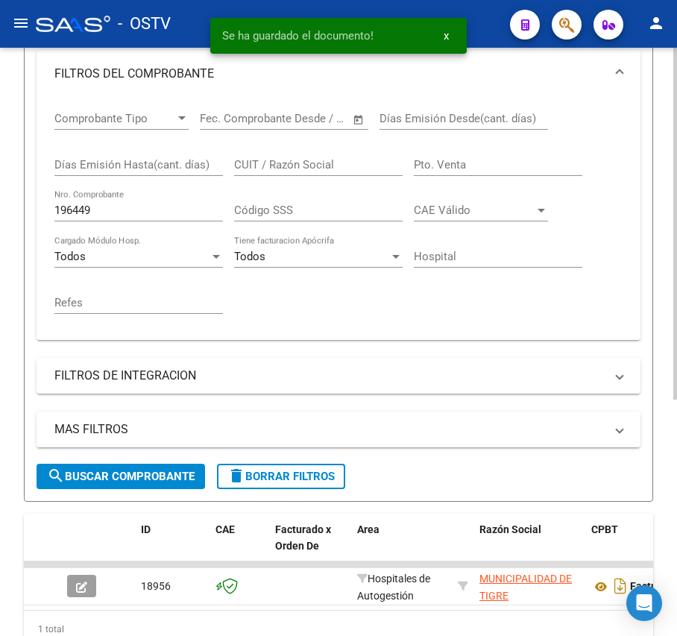
scroll to position [296, 0]
click at [113, 213] on input "196449" at bounding box center [138, 209] width 168 height 13
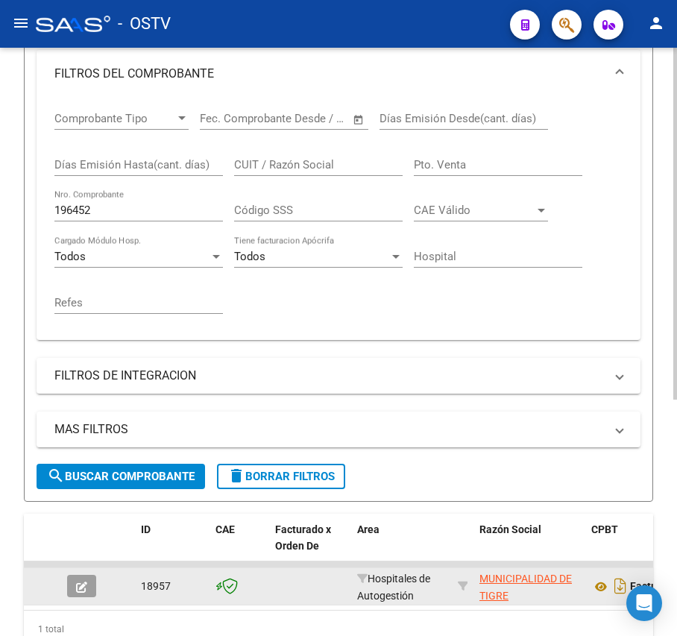
click at [95, 582] on div at bounding box center [87, 586] width 40 height 22
click at [94, 584] on button "button" at bounding box center [81, 586] width 29 height 22
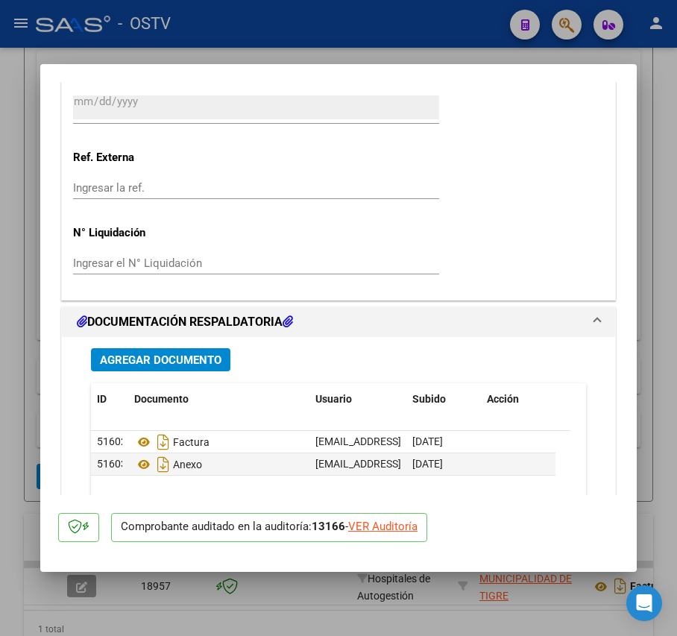
scroll to position [1220, 0]
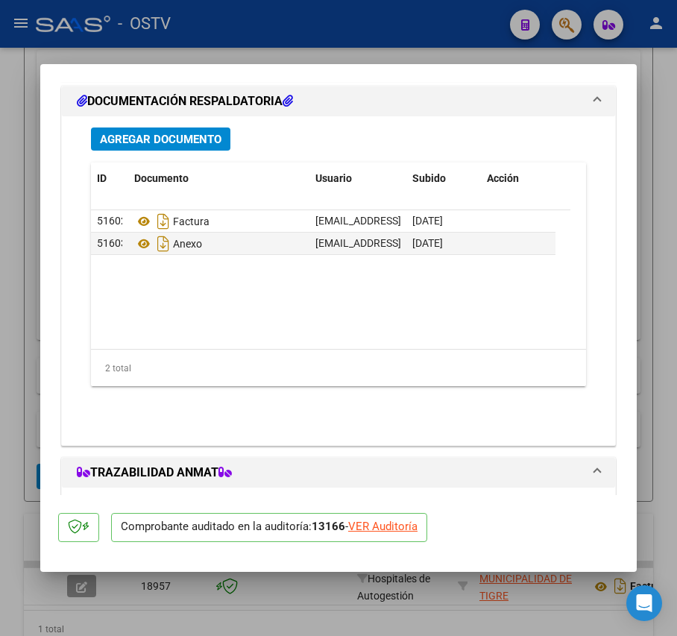
click at [204, 139] on span "Agregar Documento" at bounding box center [161, 139] width 122 height 13
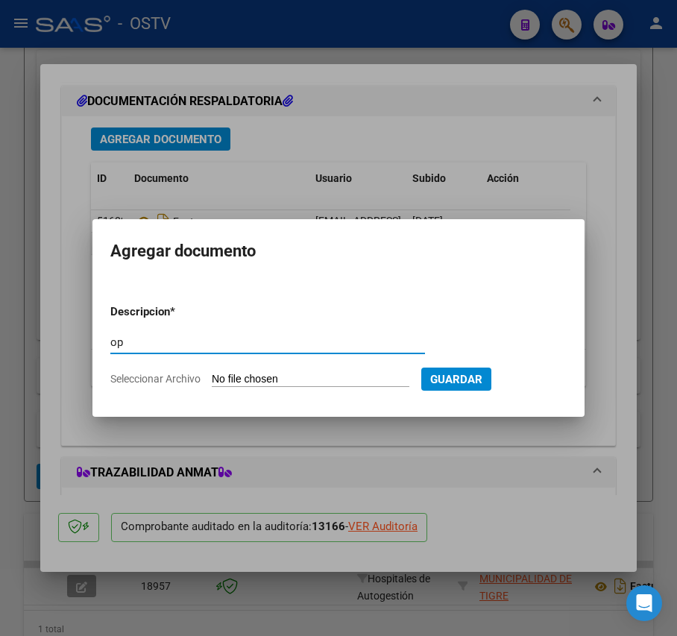
click at [227, 376] on input "Seleccionar Archivo" at bounding box center [311, 380] width 198 height 14
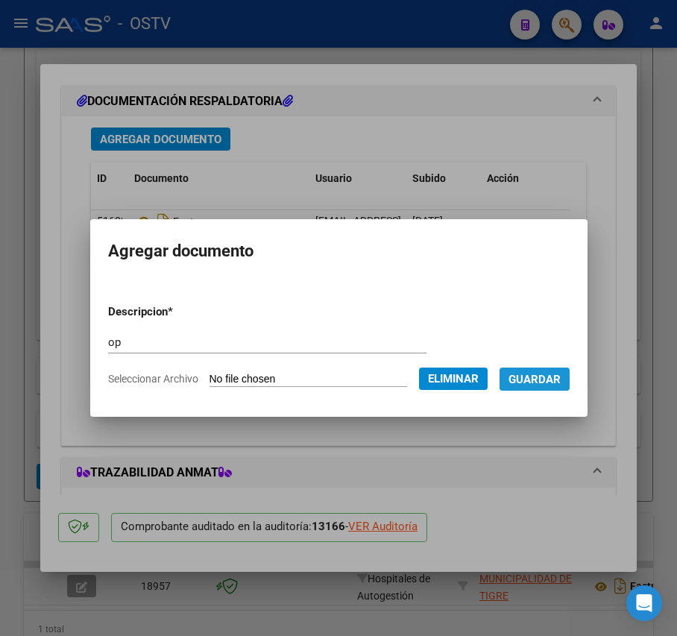
click at [546, 372] on span "Guardar" at bounding box center [534, 378] width 52 height 13
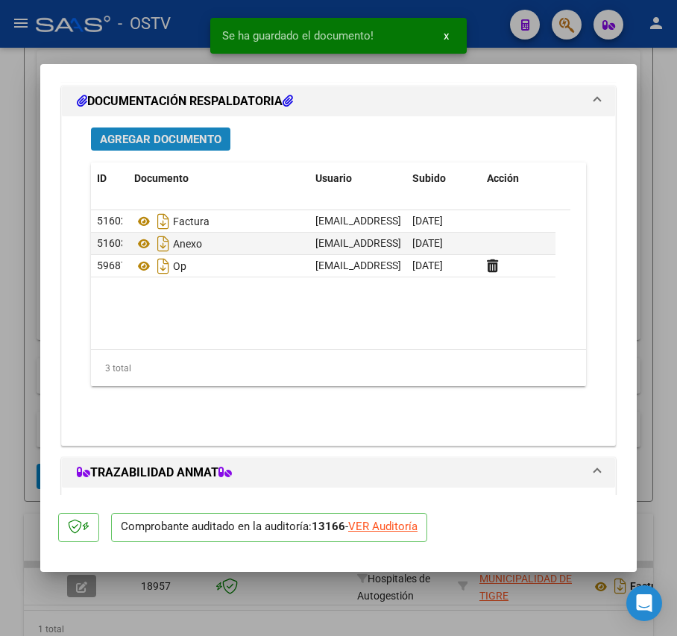
click at [160, 135] on span "Agregar Documento" at bounding box center [161, 139] width 122 height 13
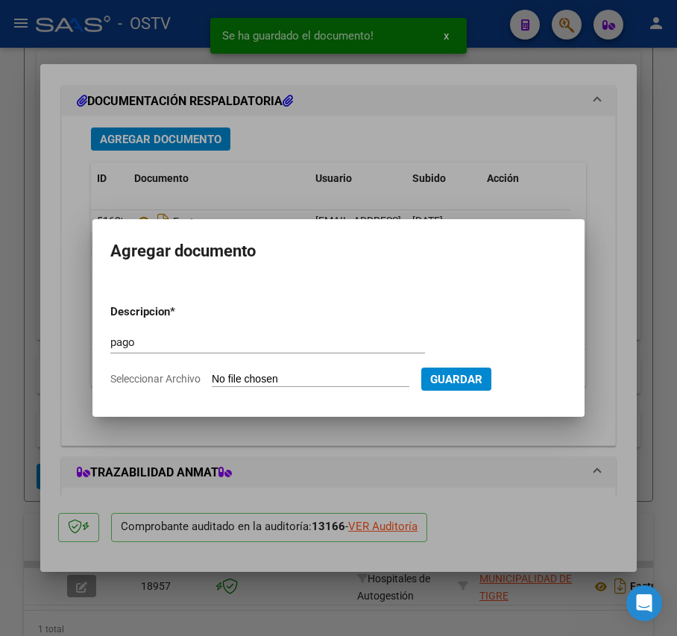
click at [255, 382] on input "Seleccionar Archivo" at bounding box center [311, 380] width 198 height 14
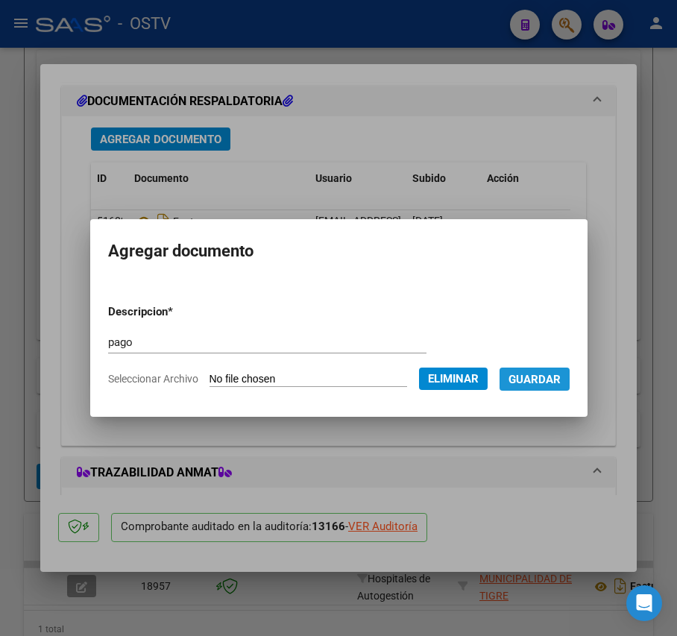
click at [552, 370] on button "Guardar" at bounding box center [534, 378] width 70 height 23
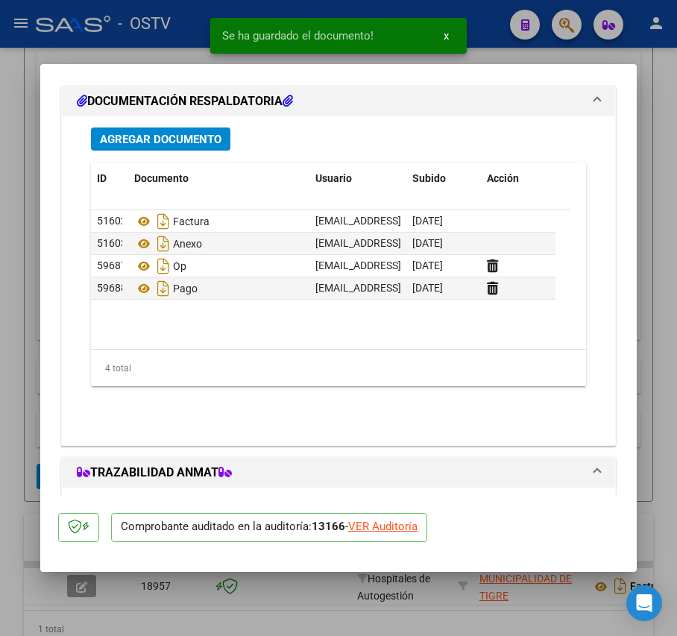
click at [13, 227] on div at bounding box center [338, 318] width 677 height 636
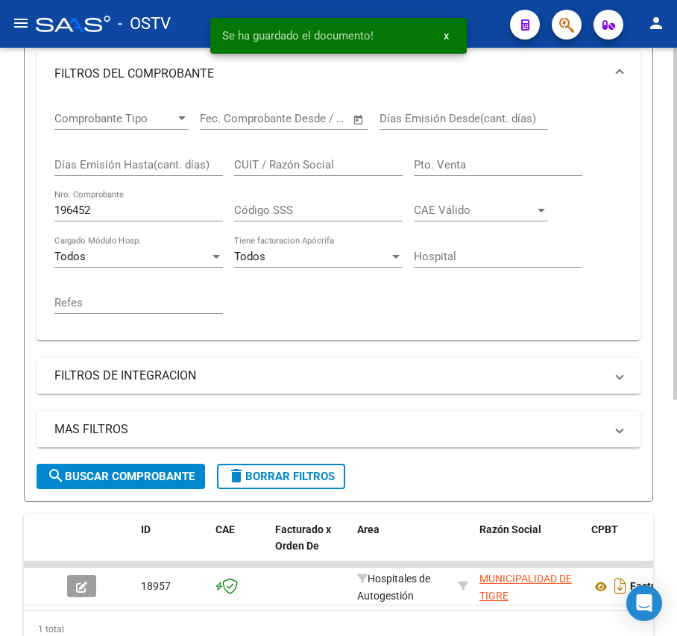
scroll to position [296, 0]
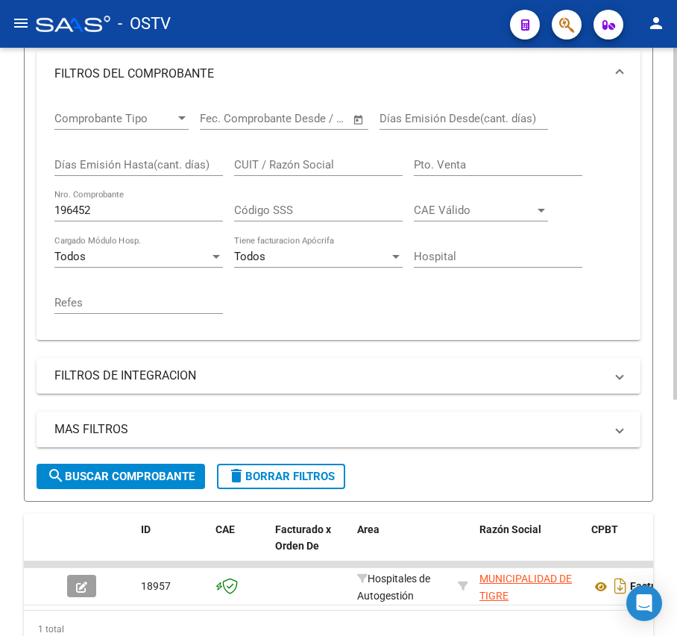
click at [145, 207] on input "196452" at bounding box center [138, 209] width 168 height 13
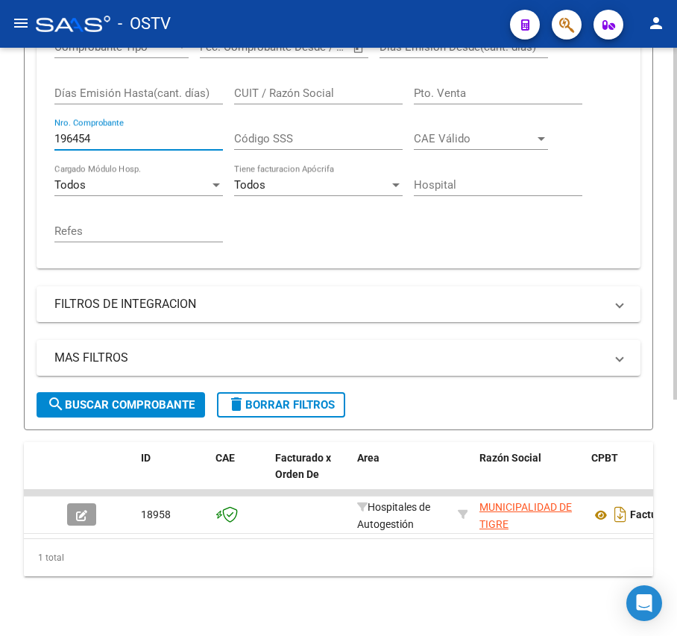
scroll to position [395, 0]
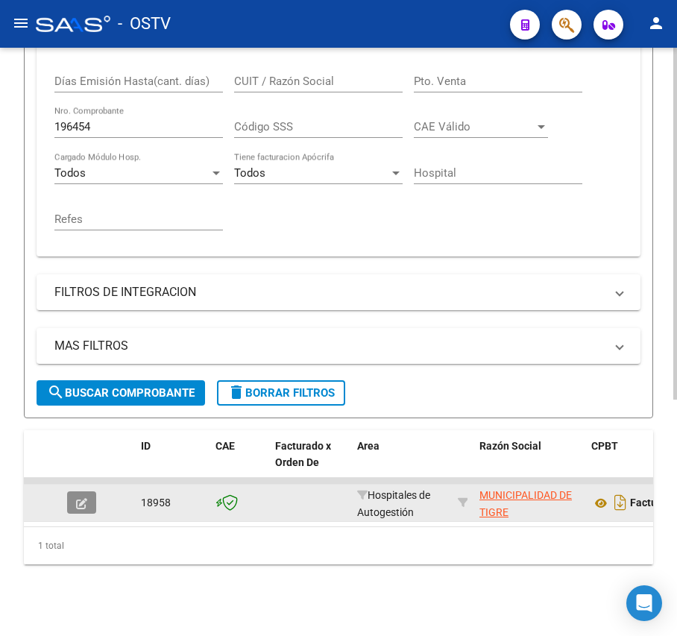
click at [86, 498] on icon "button" at bounding box center [81, 503] width 11 height 11
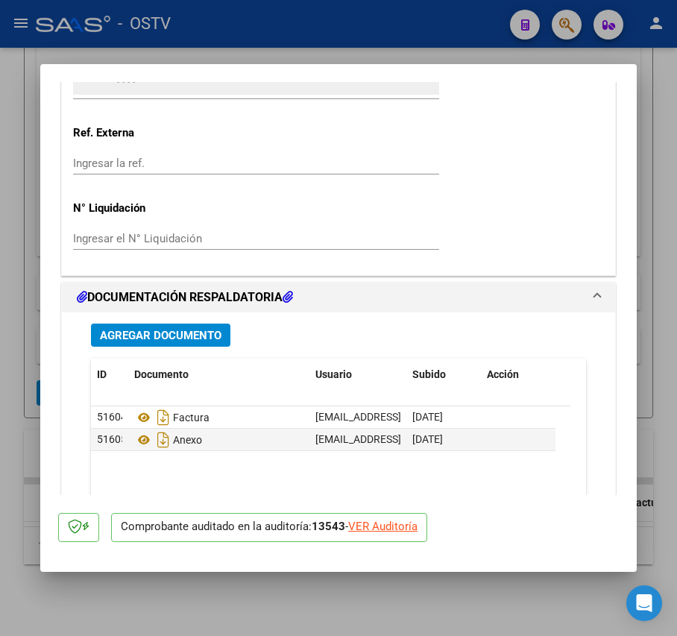
scroll to position [1220, 0]
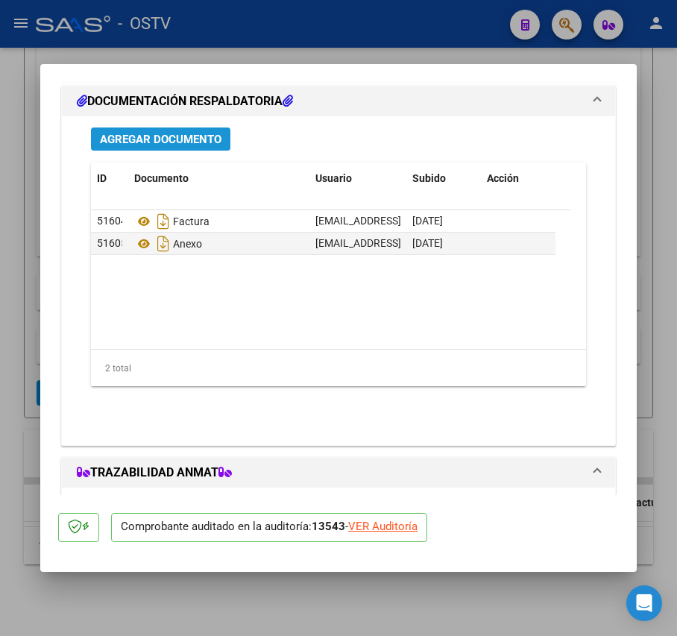
click at [213, 148] on button "Agregar Documento" at bounding box center [160, 138] width 139 height 23
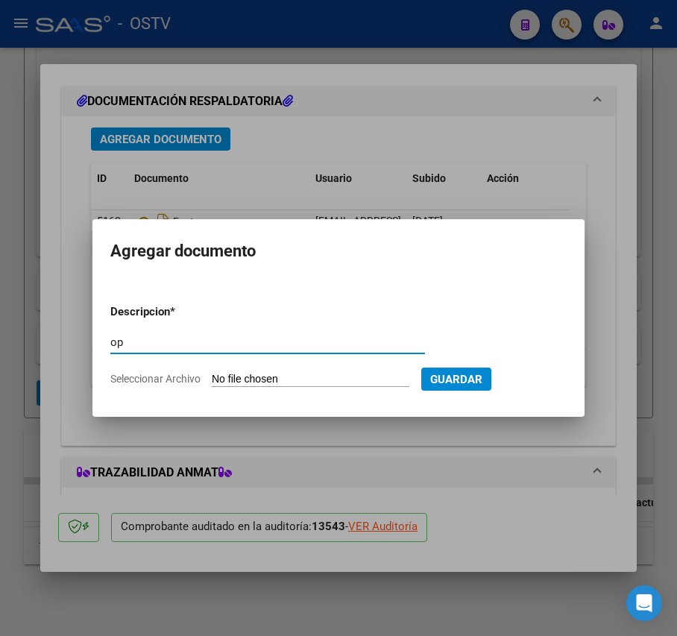
click at [260, 382] on input "Seleccionar Archivo" at bounding box center [311, 380] width 198 height 14
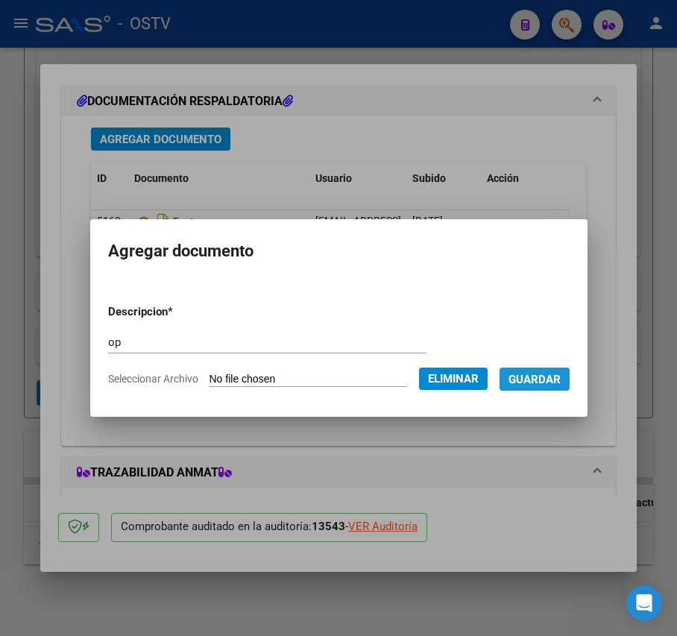
click at [569, 385] on button "Guardar" at bounding box center [534, 378] width 70 height 23
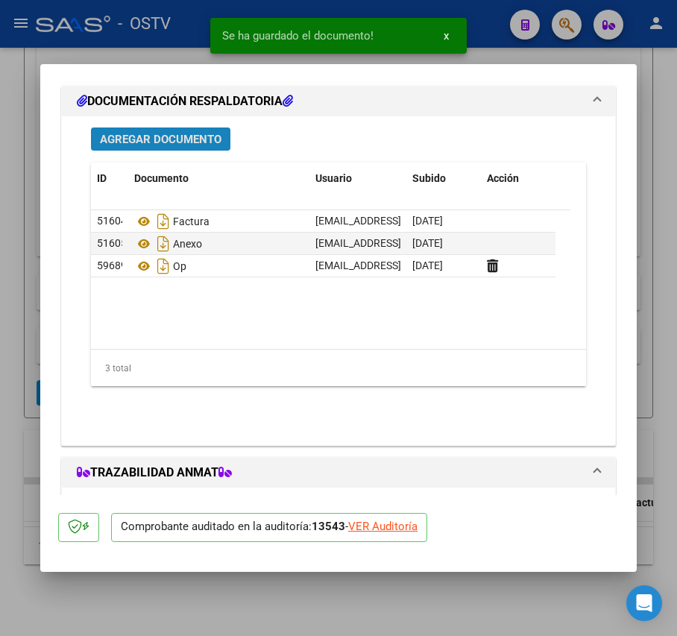
click at [177, 146] on span "Agregar Documento" at bounding box center [161, 139] width 122 height 13
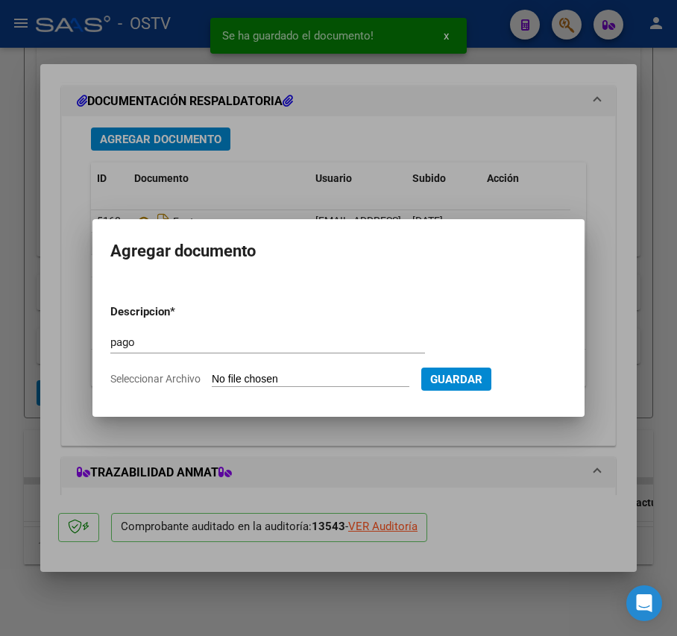
click at [254, 379] on input "Seleccionar Archivo" at bounding box center [311, 380] width 198 height 14
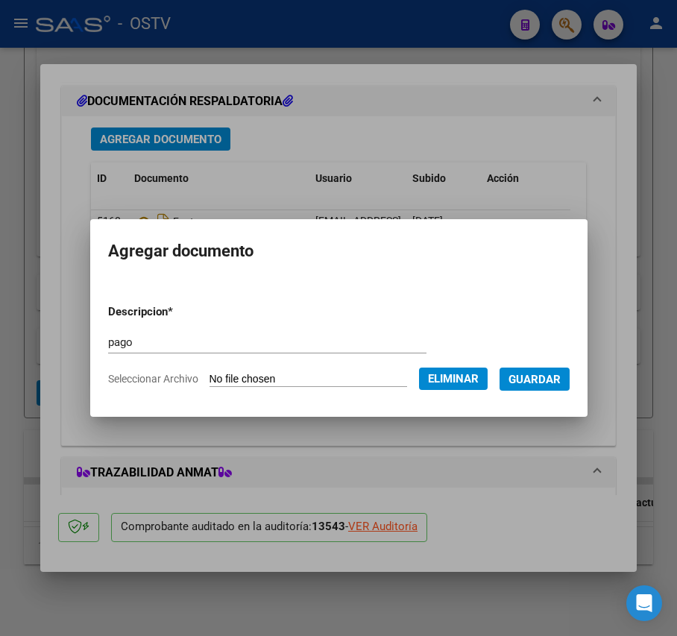
click at [543, 377] on span "Guardar" at bounding box center [534, 379] width 52 height 13
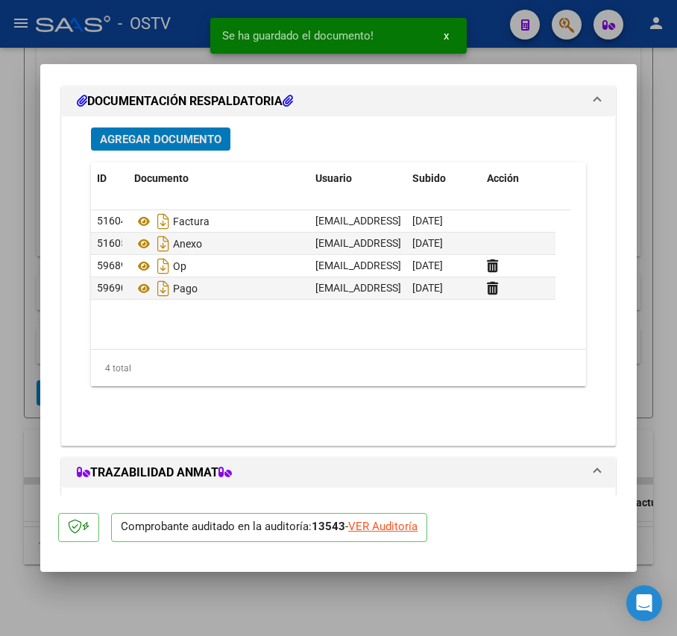
click at [36, 250] on div at bounding box center [338, 318] width 677 height 636
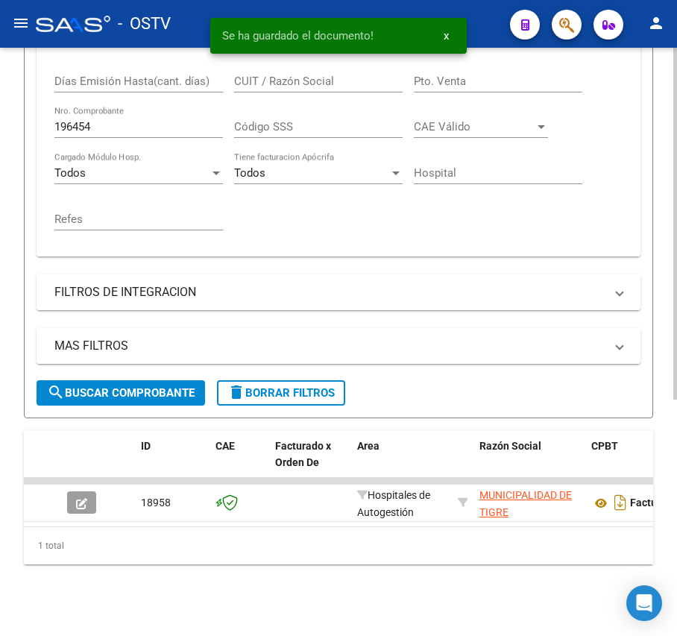
scroll to position [0, 0]
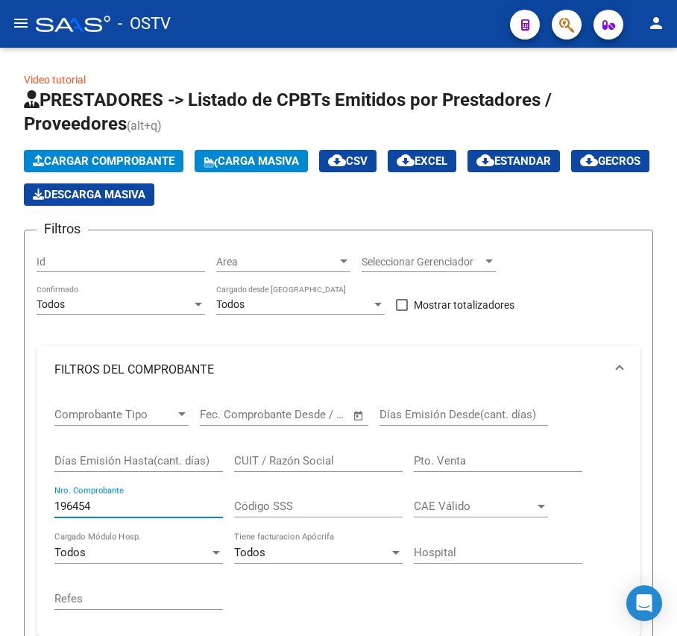
drag, startPoint x: 144, startPoint y: 508, endPoint x: -80, endPoint y: 505, distance: 223.6
click at [0, 505] on html "menu - OSTV person Firma Express Inicio Calendario SSS Instructivos Contacto OS…" at bounding box center [338, 318] width 677 height 636
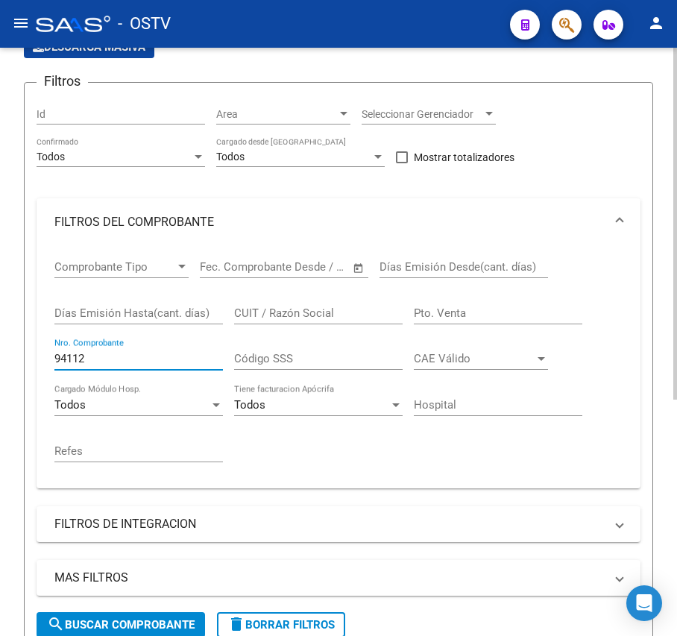
scroll to position [395, 0]
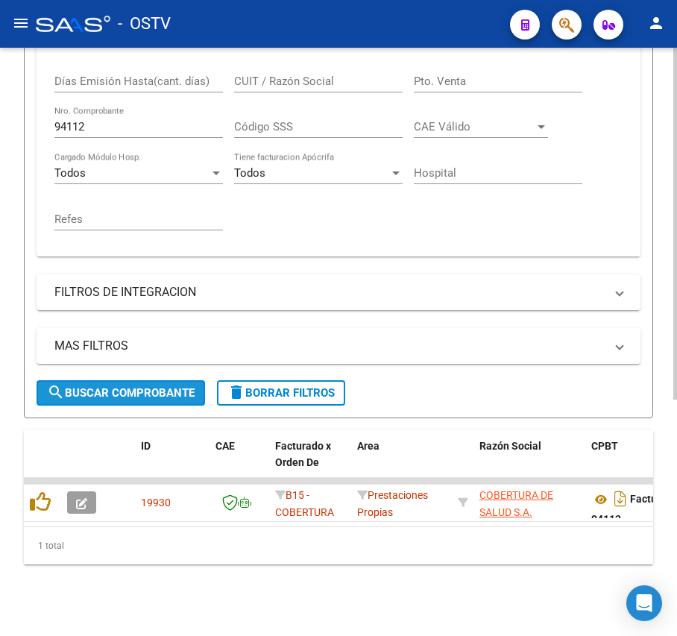
click at [125, 386] on span "search Buscar Comprobante" at bounding box center [121, 392] width 148 height 13
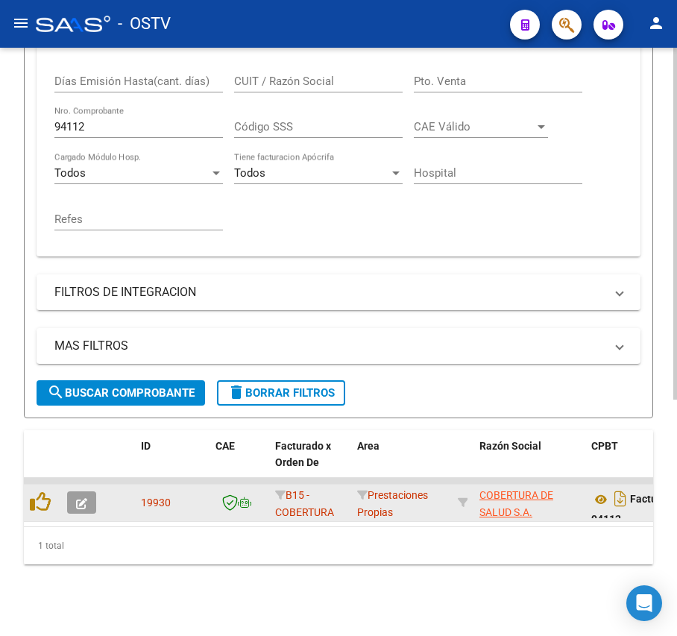
click at [87, 491] on button "button" at bounding box center [81, 502] width 29 height 22
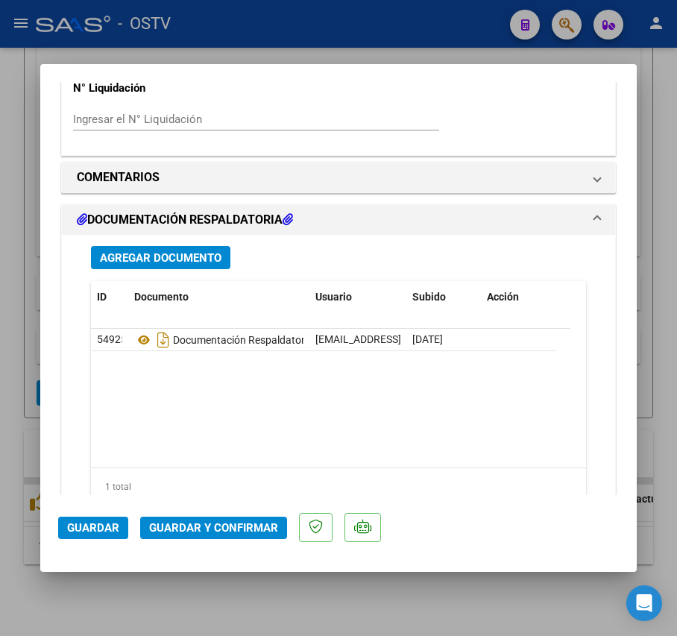
scroll to position [1220, 0]
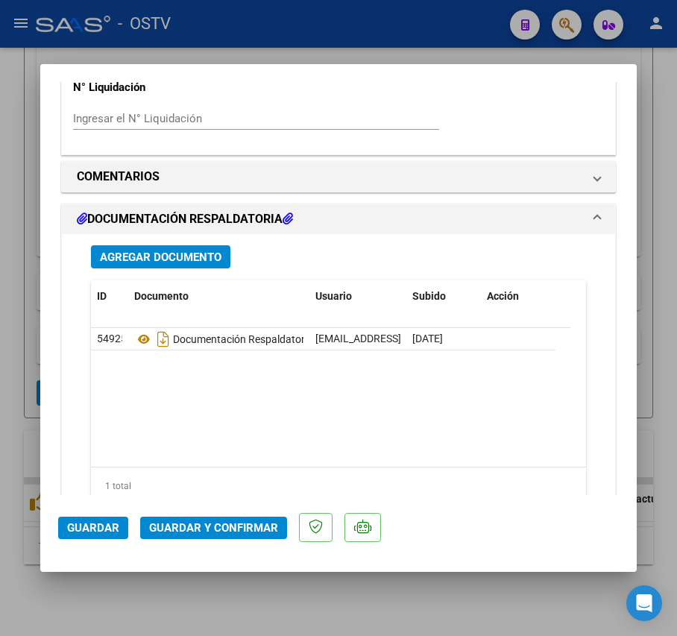
click at [192, 268] on button "Agregar Documento" at bounding box center [160, 256] width 139 height 23
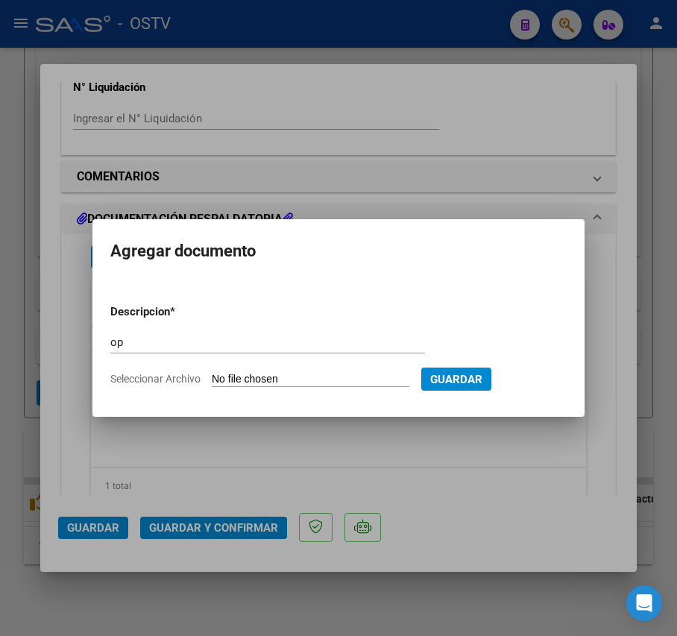
click at [294, 373] on input "Seleccionar Archivo" at bounding box center [311, 380] width 198 height 14
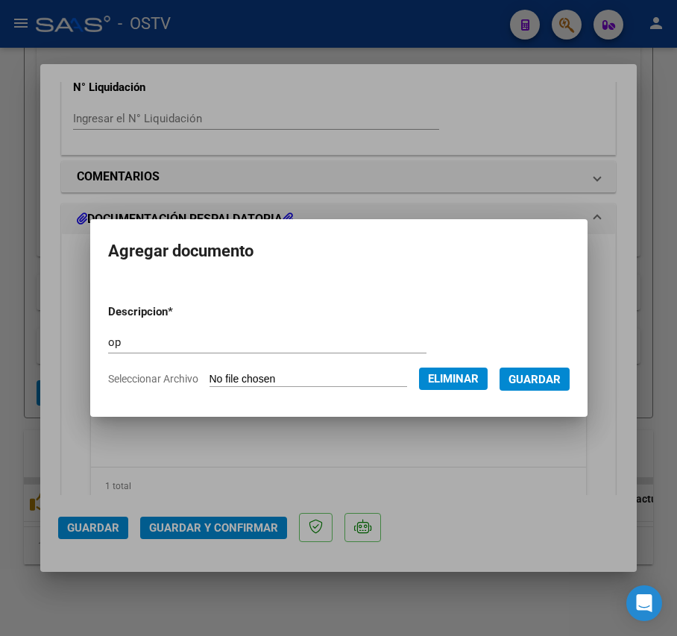
click at [552, 379] on span "Guardar" at bounding box center [534, 379] width 52 height 13
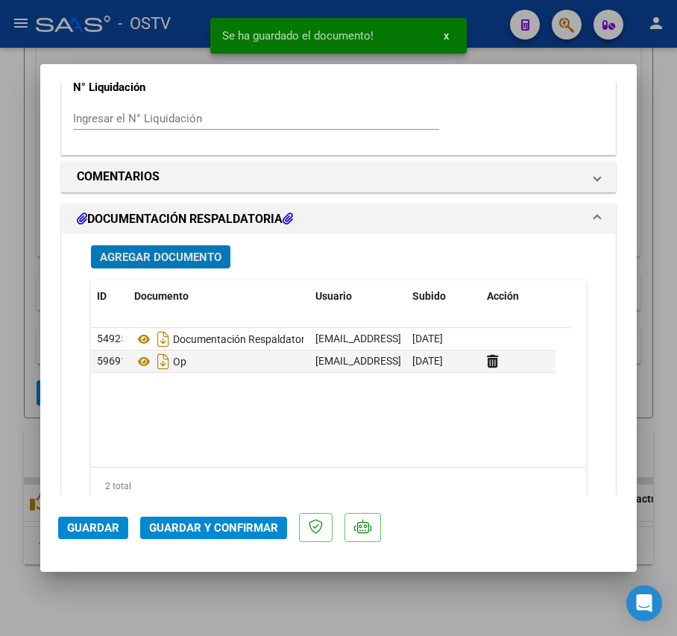
click at [171, 255] on span "Agregar Documento" at bounding box center [161, 256] width 122 height 13
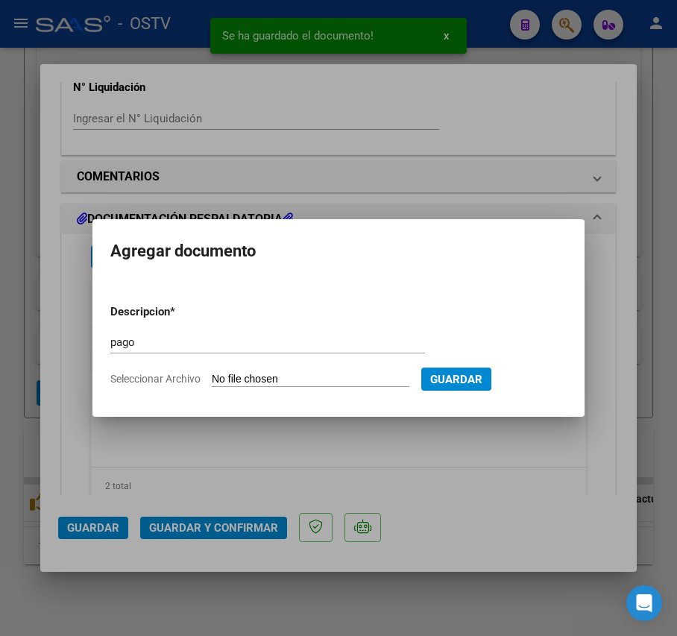
click at [310, 379] on input "Seleccionar Archivo" at bounding box center [311, 380] width 198 height 14
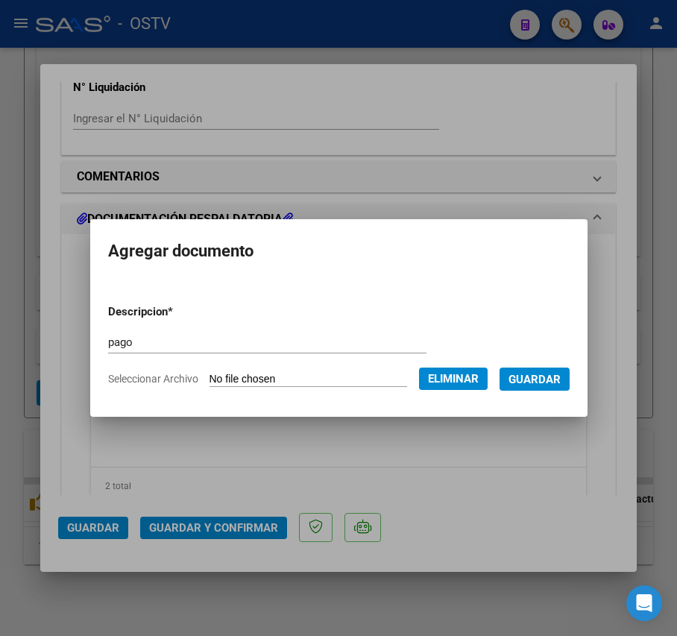
click at [302, 329] on form "Descripcion * pago Escriba aquí una descripcion Seleccionar Archivo Eliminar Gu…" at bounding box center [338, 345] width 461 height 107
click at [305, 341] on input "pago" at bounding box center [267, 341] width 318 height 13
click at [553, 376] on span "Guardar" at bounding box center [534, 379] width 52 height 13
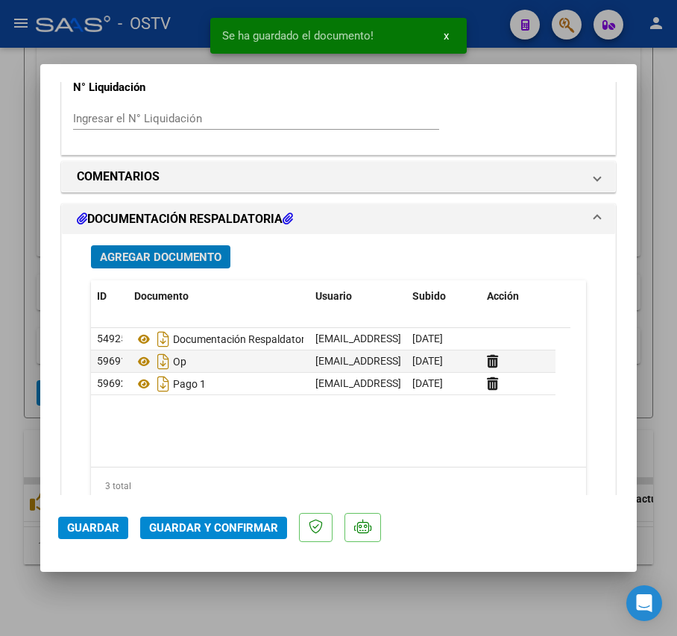
click at [167, 245] on div "Agregar Documento ID Documento Usuario Subido Acción 54925 Documentación Respal…" at bounding box center [338, 392] width 517 height 317
click at [171, 262] on span "Agregar Documento" at bounding box center [161, 256] width 122 height 13
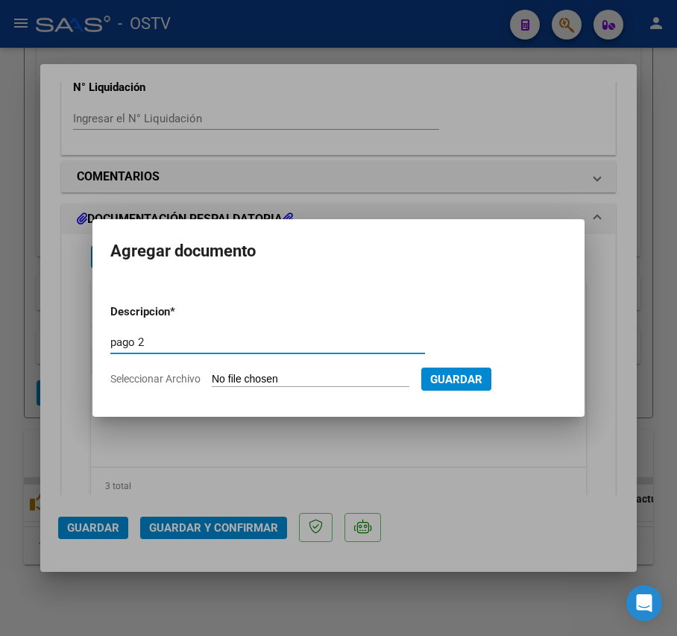
click at [284, 374] on input "Seleccionar Archivo" at bounding box center [311, 380] width 198 height 14
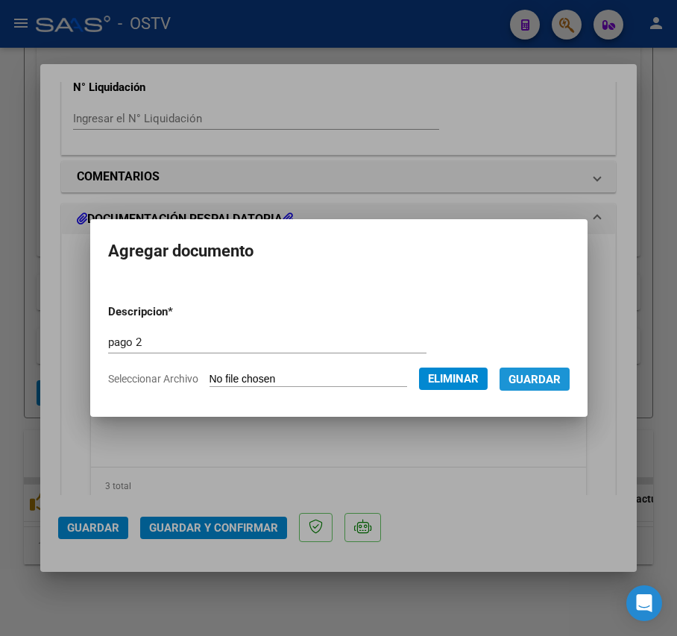
click at [569, 382] on button "Guardar" at bounding box center [534, 378] width 70 height 23
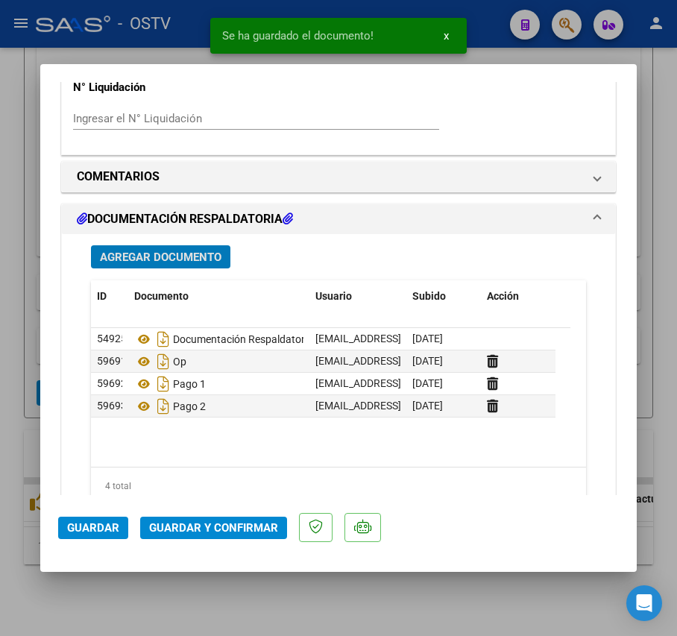
click at [31, 261] on div at bounding box center [338, 318] width 677 height 636
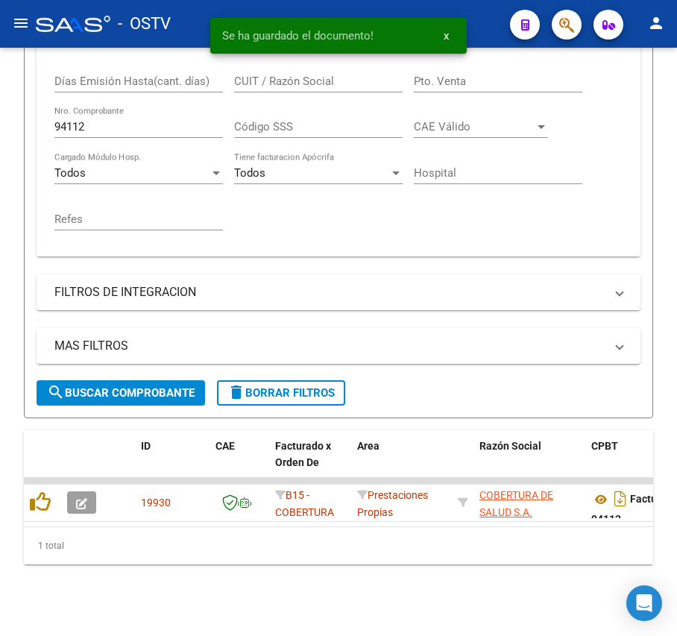
scroll to position [395, 0]
click at [109, 120] on input "94112" at bounding box center [138, 126] width 168 height 13
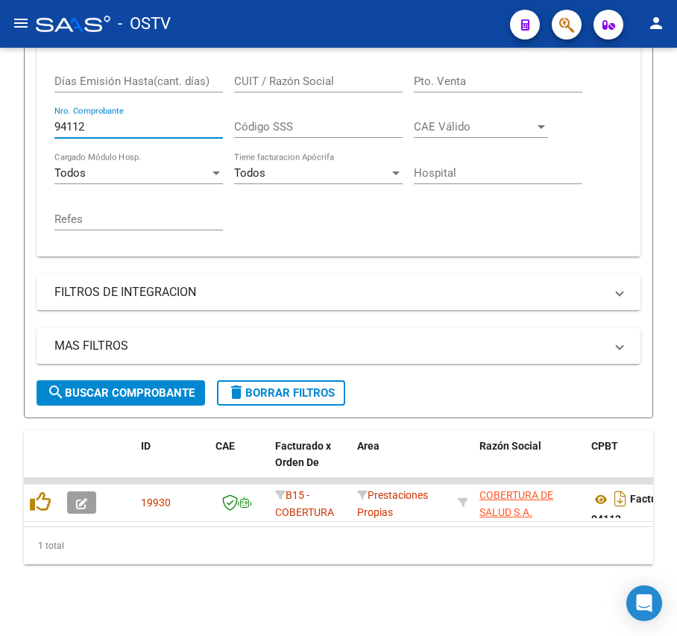
drag, startPoint x: 132, startPoint y: 117, endPoint x: -3, endPoint y: 116, distance: 134.9
click at [0, 116] on html "menu - OSTV person Firma Express Inicio Calendario SSS Instructivos Contacto OS…" at bounding box center [338, 318] width 677 height 636
click at [145, 386] on span "search Buscar Comprobante" at bounding box center [121, 392] width 148 height 13
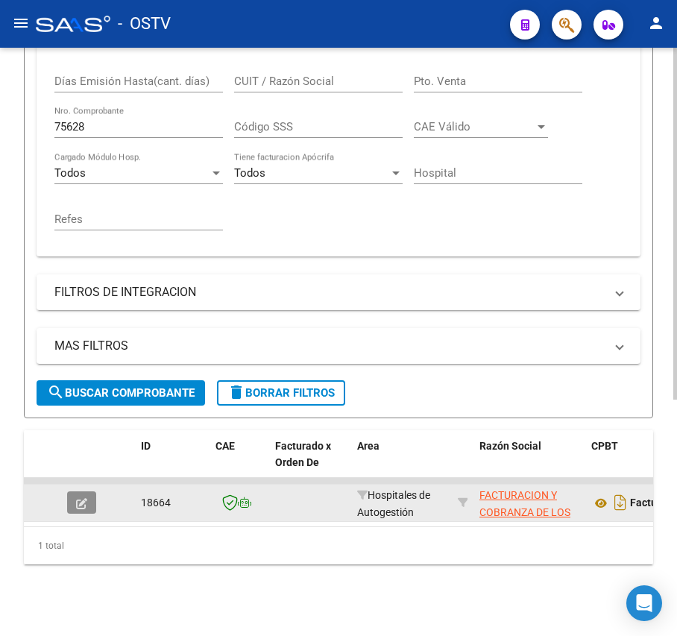
click at [78, 495] on button "button" at bounding box center [81, 502] width 29 height 22
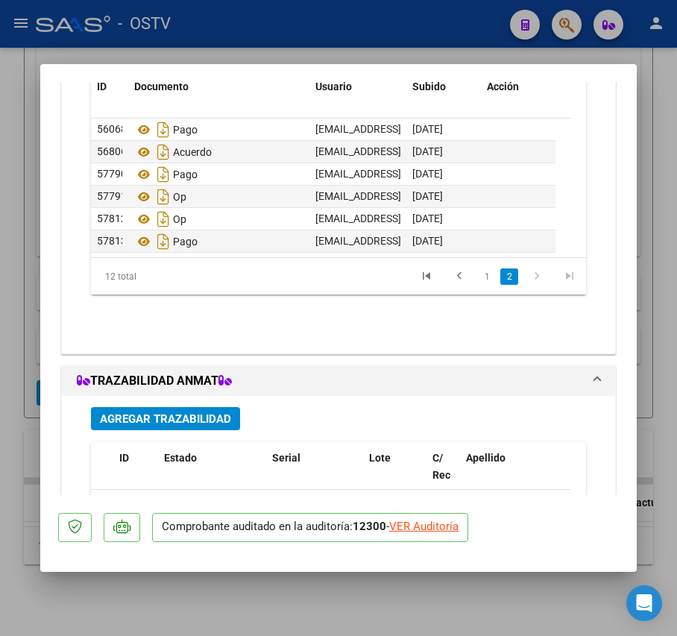
scroll to position [1021, 0]
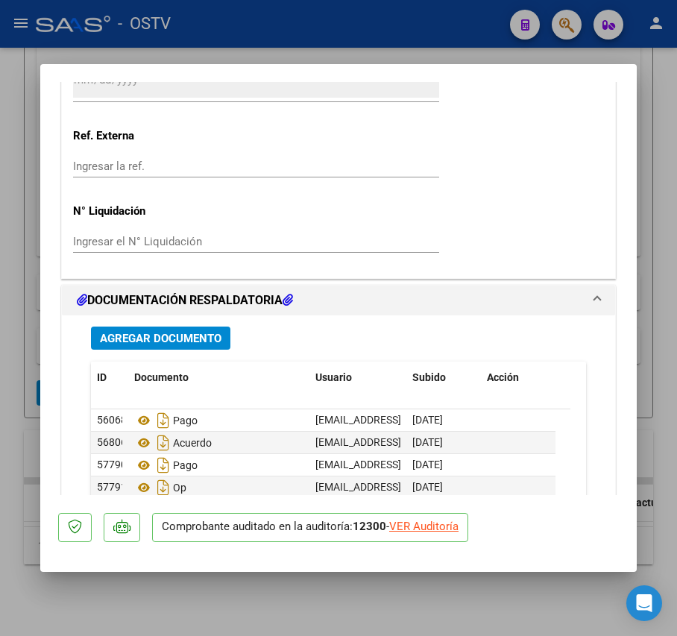
click at [183, 328] on button "Agregar Documento" at bounding box center [160, 337] width 139 height 23
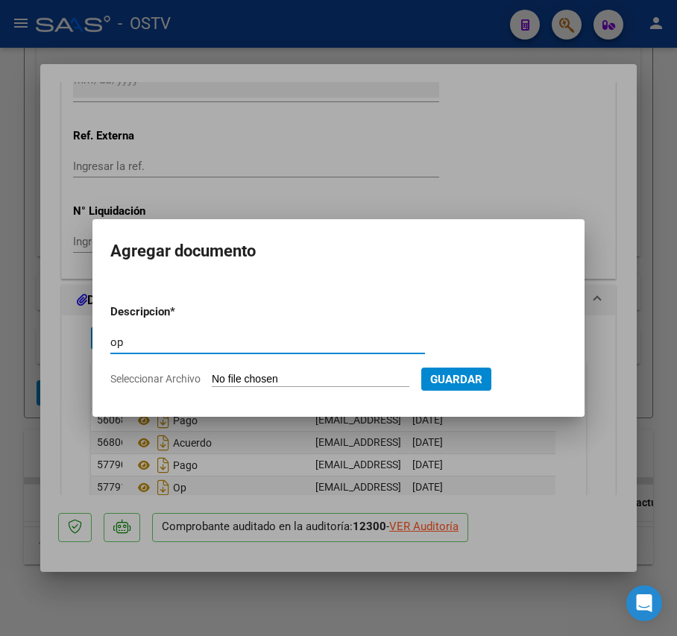
click at [255, 376] on input "Seleccionar Archivo" at bounding box center [311, 380] width 198 height 14
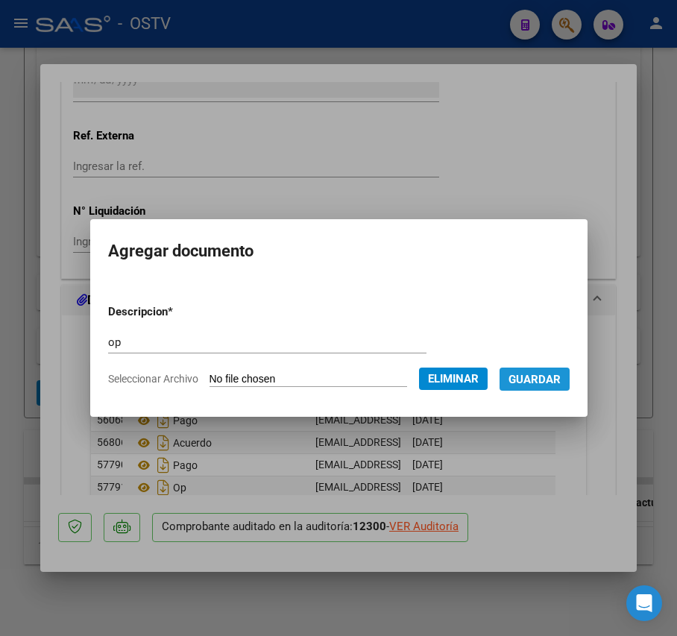
click at [549, 376] on span "Guardar" at bounding box center [534, 379] width 52 height 13
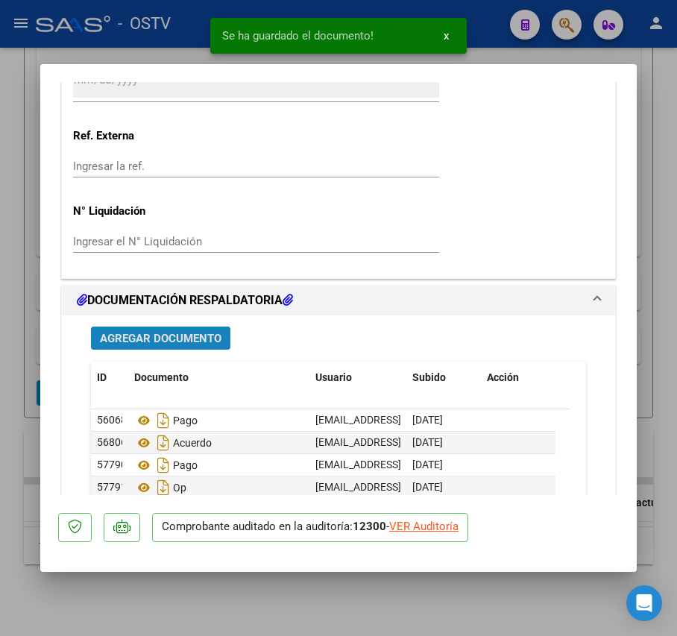
click at [149, 340] on span "Agregar Documento" at bounding box center [161, 338] width 122 height 13
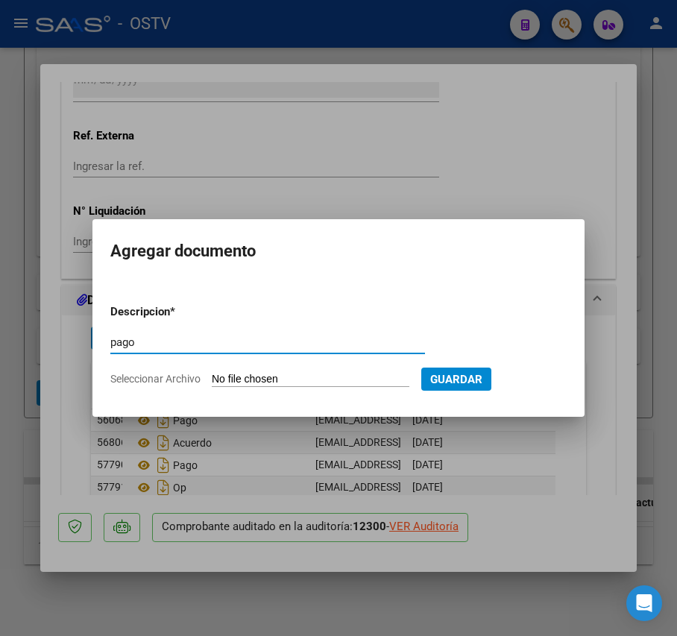
click at [189, 344] on input "pago" at bounding box center [267, 341] width 315 height 13
drag, startPoint x: 189, startPoint y: 344, endPoint x: 48, endPoint y: 349, distance: 141.0
click at [48, 349] on div "COMPROBANTE VER COMPROBANTE ESTADO: Auditoría liquidada en período 202506 DATOS…" at bounding box center [338, 318] width 677 height 636
click at [180, 344] on input "Escriba aquí una descripcion" at bounding box center [267, 341] width 315 height 13
click at [292, 379] on input "Seleccionar Archivo" at bounding box center [311, 380] width 198 height 14
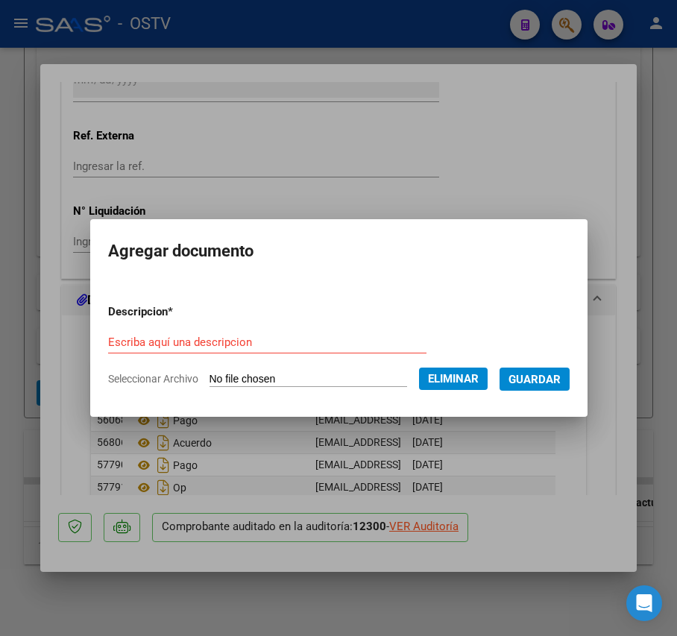
click at [273, 329] on form "Descripcion * Escriba aquí una descripcion Seleccionar Archivo Eliminar Guardar" at bounding box center [338, 345] width 461 height 107
click at [277, 338] on input "Escriba aquí una descripcion" at bounding box center [267, 341] width 318 height 13
click at [543, 373] on span "Guardar" at bounding box center [534, 379] width 52 height 13
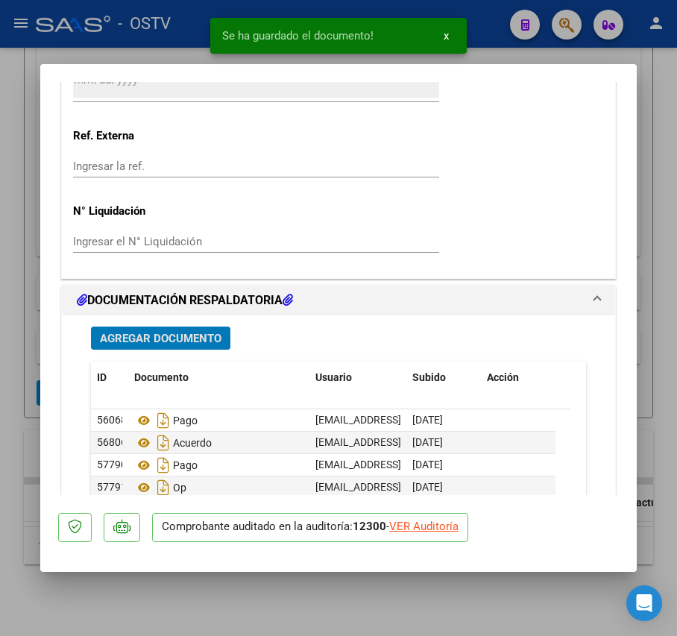
click at [167, 332] on span "Agregar Documento" at bounding box center [161, 338] width 122 height 13
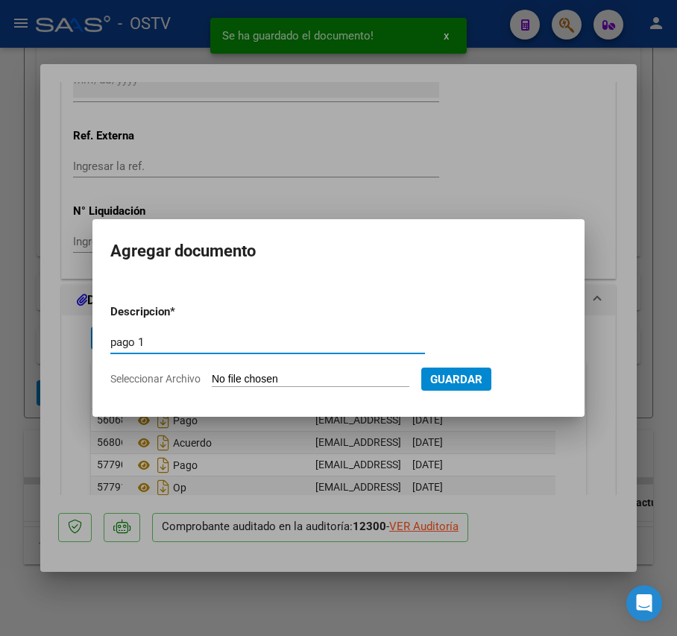
click at [281, 377] on input "Seleccionar Archivo" at bounding box center [311, 380] width 198 height 14
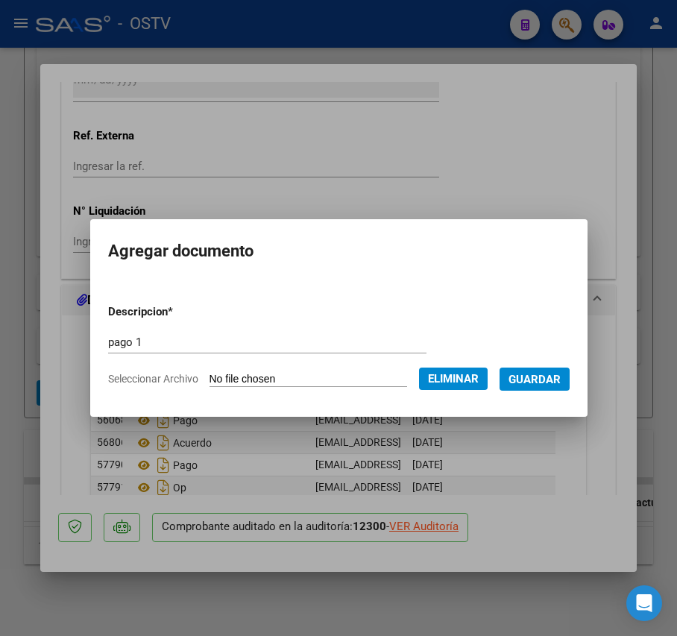
click at [556, 379] on span "Guardar" at bounding box center [534, 379] width 52 height 13
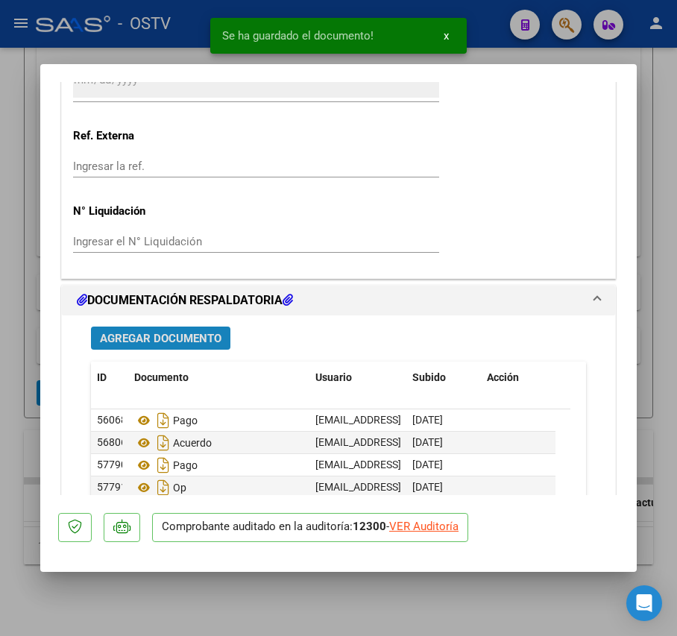
click at [203, 337] on span "Agregar Documento" at bounding box center [161, 338] width 122 height 13
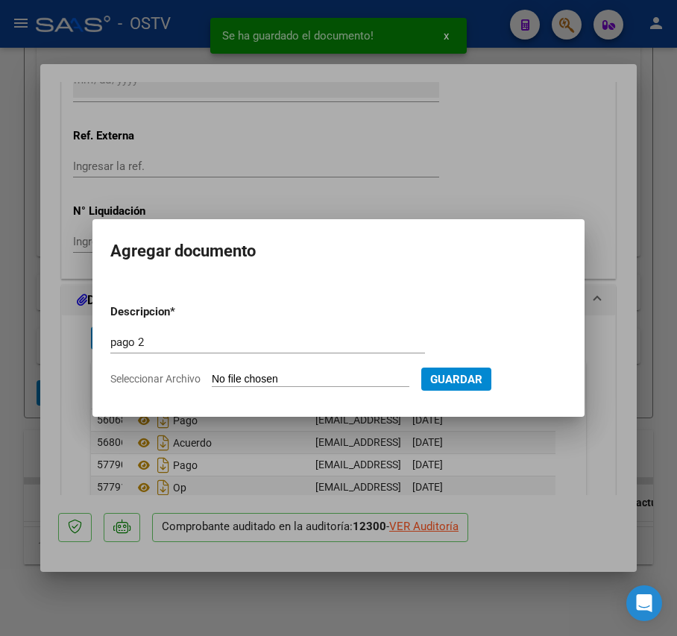
click at [247, 377] on input "Seleccionar Archivo" at bounding box center [311, 380] width 198 height 14
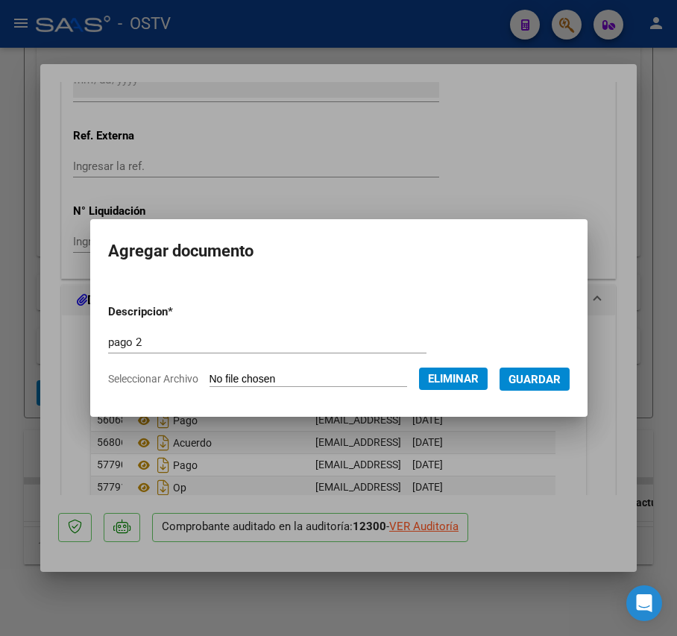
click at [561, 383] on span "Guardar" at bounding box center [534, 379] width 52 height 13
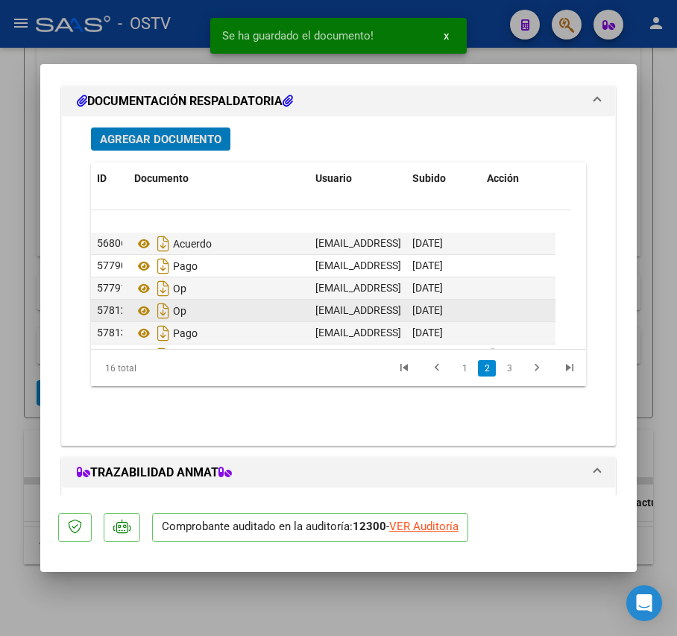
scroll to position [224, 0]
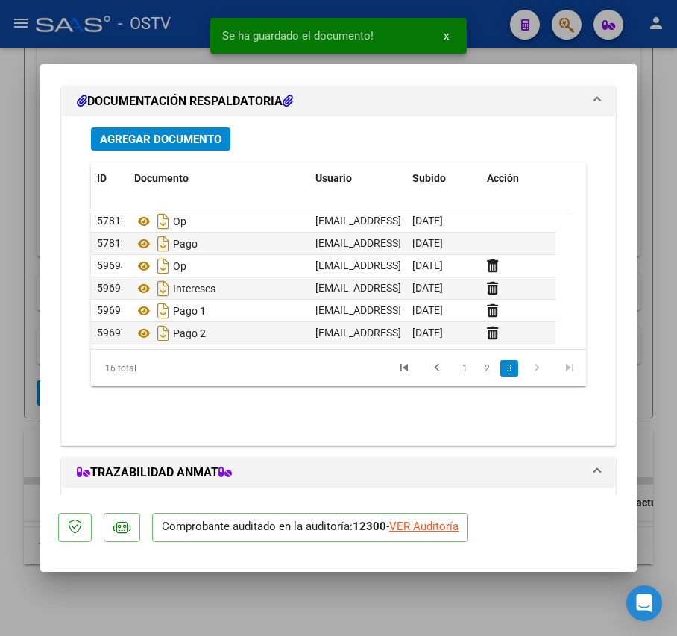
click at [19, 317] on div at bounding box center [338, 318] width 677 height 636
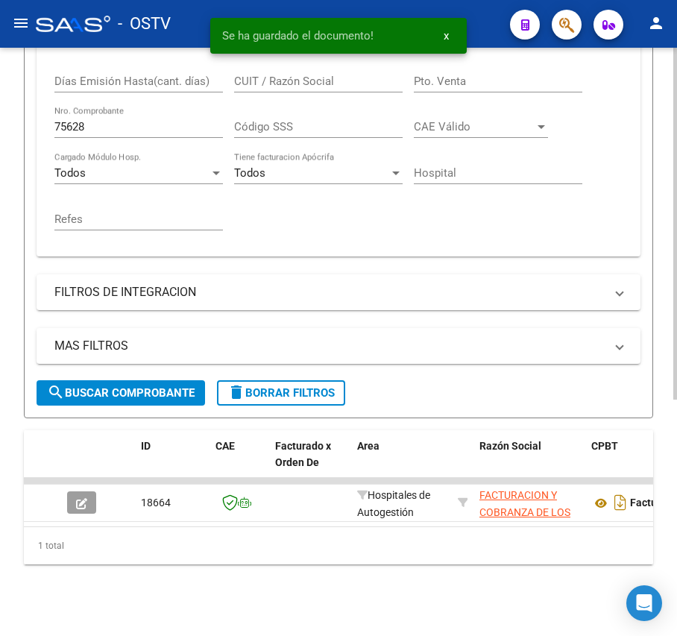
scroll to position [395, 0]
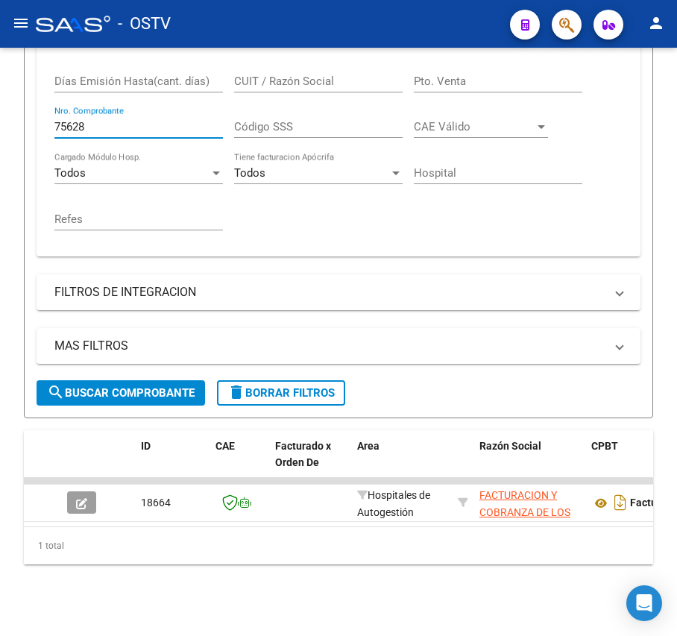
drag, startPoint x: 112, startPoint y: 109, endPoint x: -82, endPoint y: 107, distance: 193.8
click at [0, 107] on html "menu - OSTV person Firma Express Inicio Calendario SSS Instructivos Contacto OS…" at bounding box center [338, 318] width 677 height 636
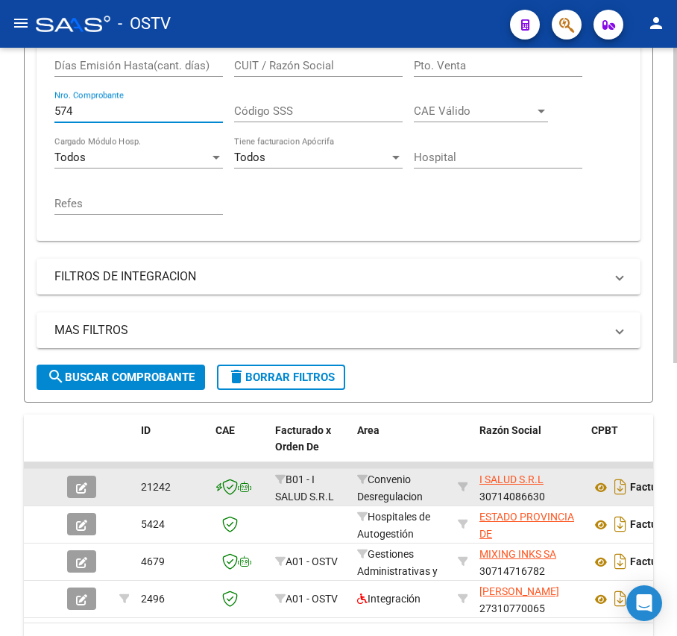
click at [76, 487] on icon "button" at bounding box center [81, 487] width 11 height 11
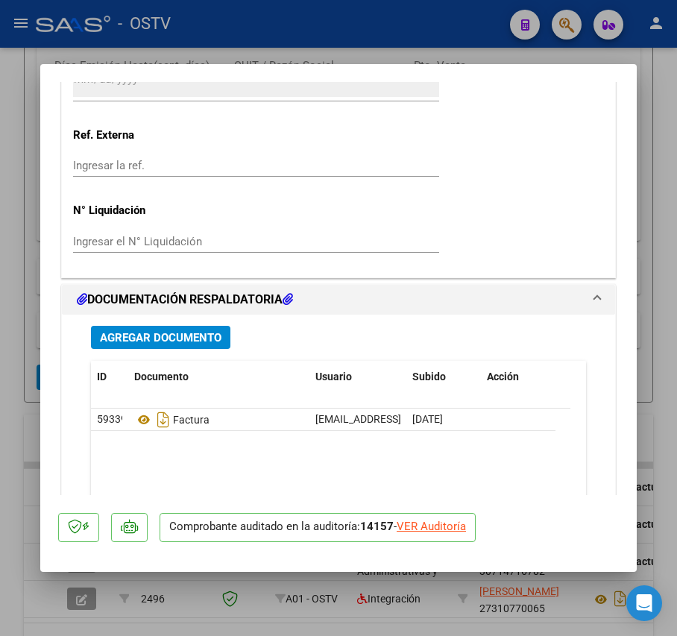
scroll to position [1220, 0]
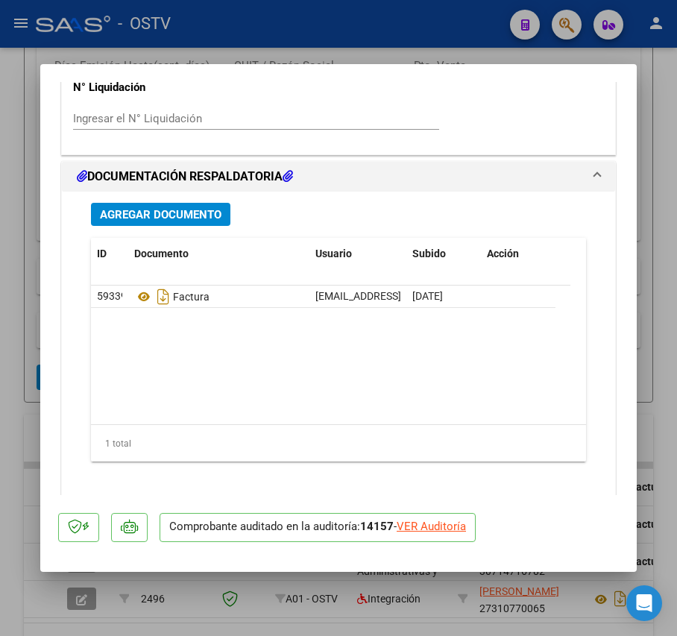
click at [203, 218] on span "Agregar Documento" at bounding box center [161, 214] width 122 height 13
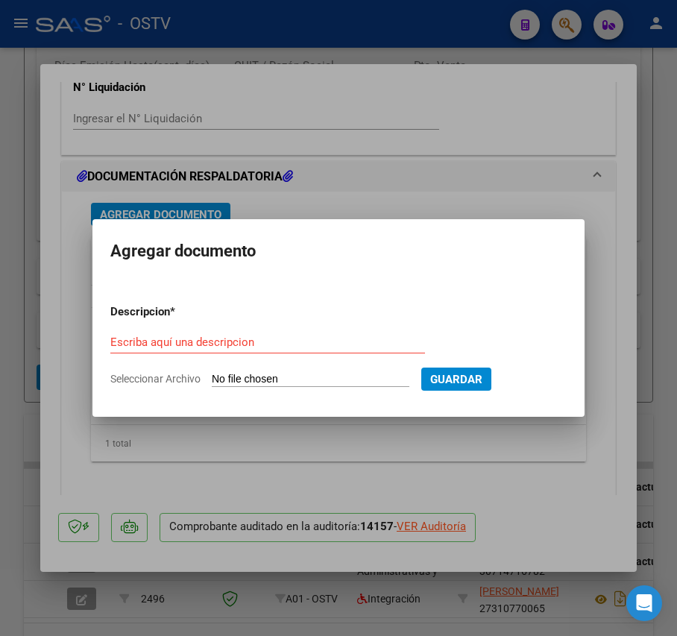
click at [16, 306] on div at bounding box center [338, 318] width 677 height 636
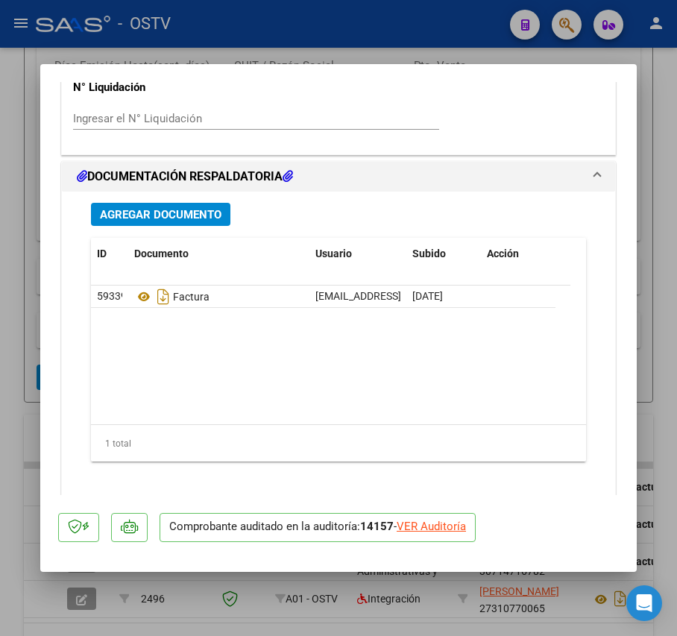
click at [1, 338] on div at bounding box center [338, 318] width 677 height 636
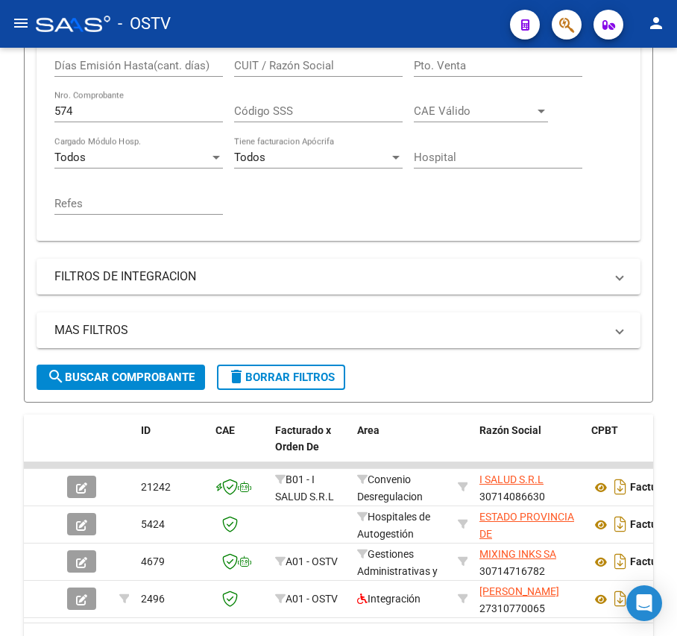
scroll to position [395, 0]
drag, startPoint x: 125, startPoint y: 110, endPoint x: -7, endPoint y: 107, distance: 132.7
click at [0, 107] on html "menu - OSTV person Firma Express Inicio Calendario SSS Instructivos Contacto OS…" at bounding box center [338, 318] width 677 height 636
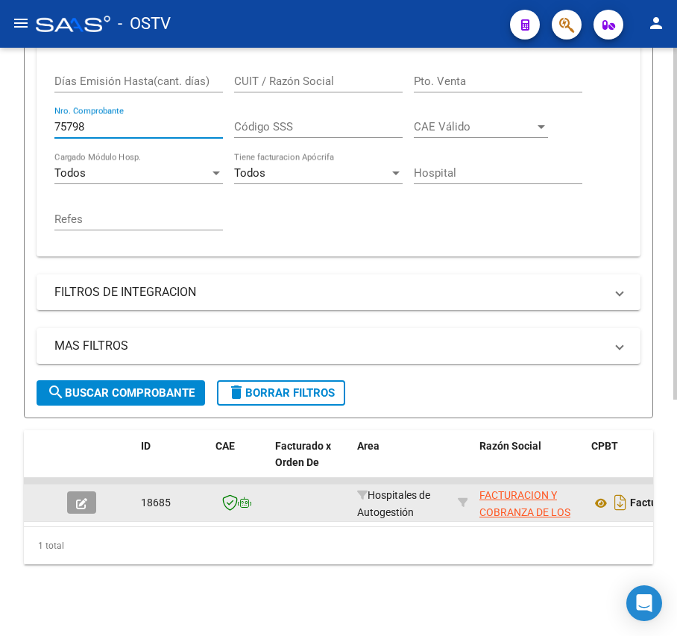
click at [76, 498] on icon "button" at bounding box center [81, 503] width 11 height 11
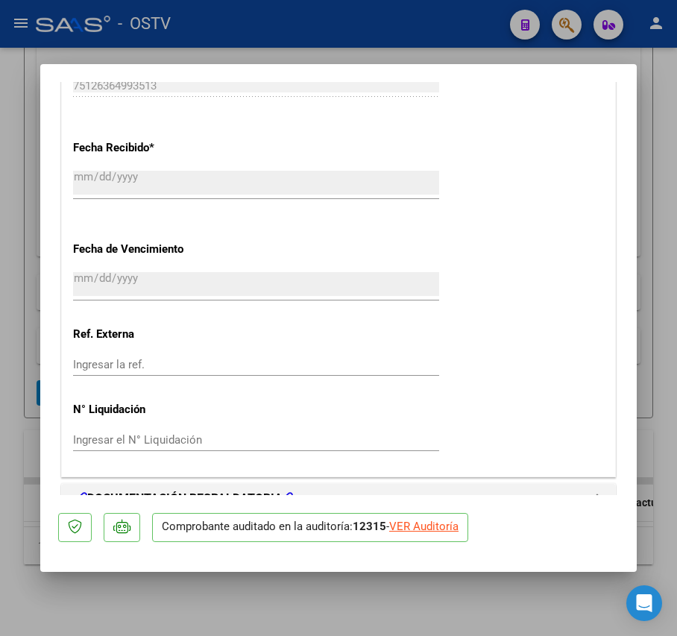
scroll to position [1021, 0]
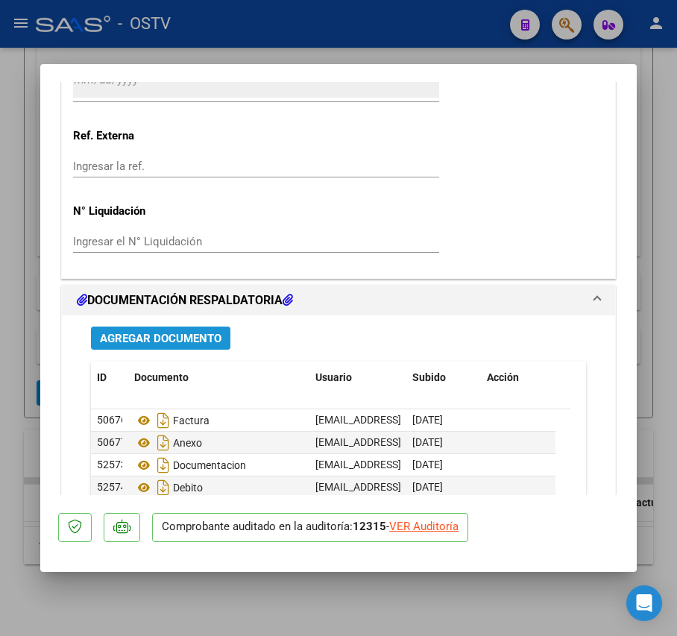
click at [212, 338] on span "Agregar Documento" at bounding box center [161, 338] width 122 height 13
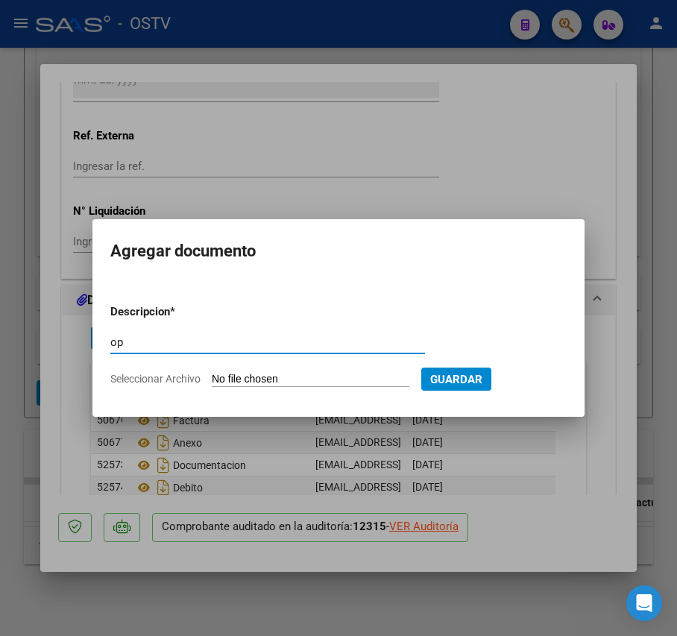
click at [285, 373] on input "Seleccionar Archivo" at bounding box center [311, 380] width 198 height 14
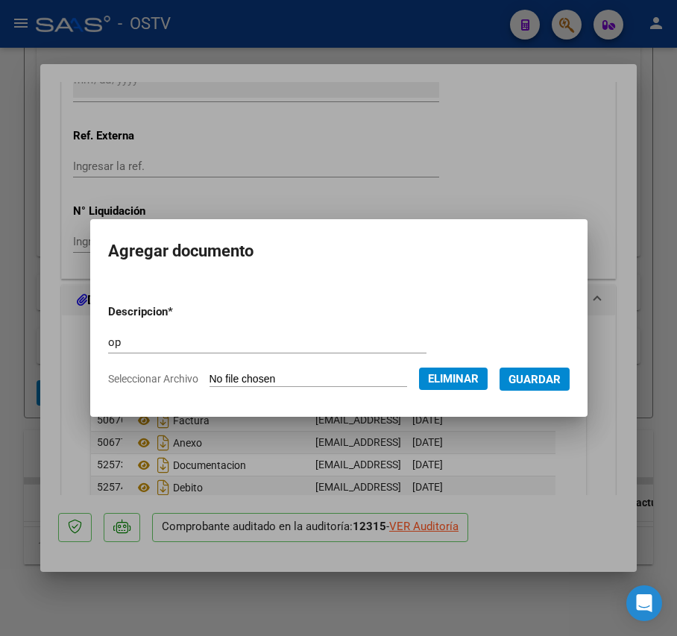
click at [558, 382] on span "Guardar" at bounding box center [534, 379] width 52 height 13
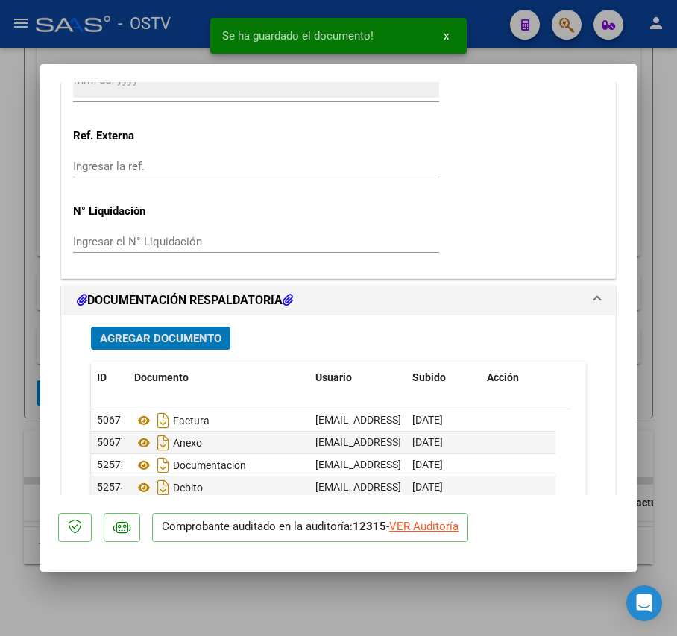
click at [157, 332] on span "Agregar Documento" at bounding box center [161, 338] width 122 height 13
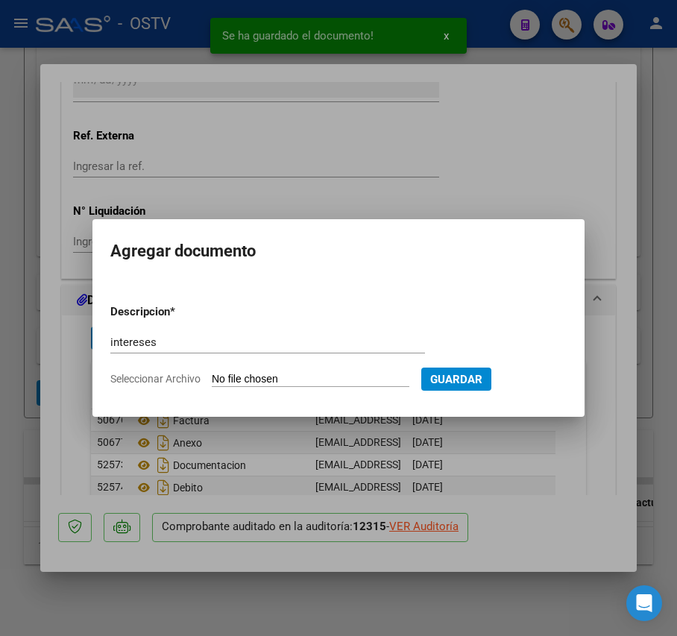
click at [258, 380] on input "Seleccionar Archivo" at bounding box center [311, 380] width 198 height 14
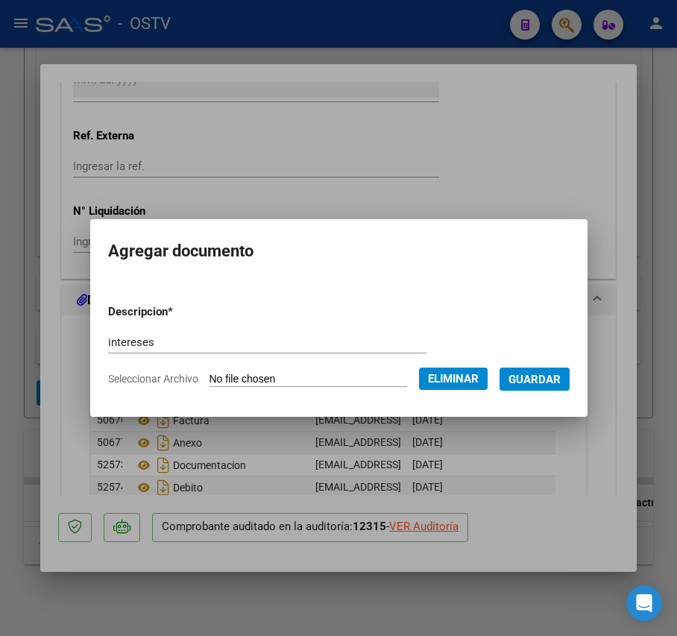
click at [558, 367] on button "Guardar" at bounding box center [534, 378] width 70 height 23
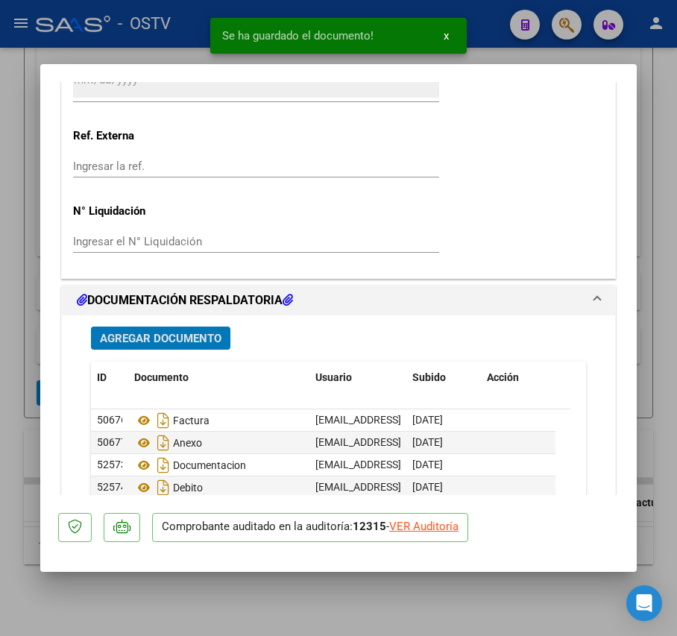
click at [183, 329] on button "Agregar Documento" at bounding box center [160, 337] width 139 height 23
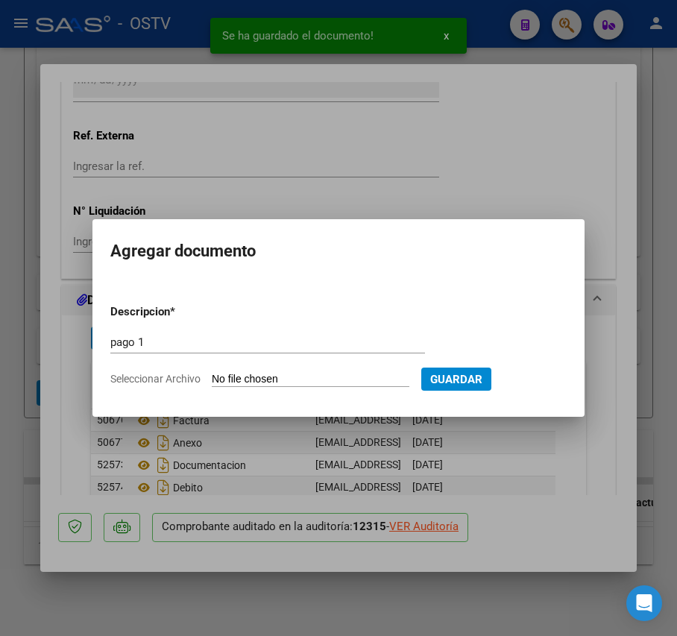
click at [313, 382] on input "Seleccionar Archivo" at bounding box center [311, 380] width 198 height 14
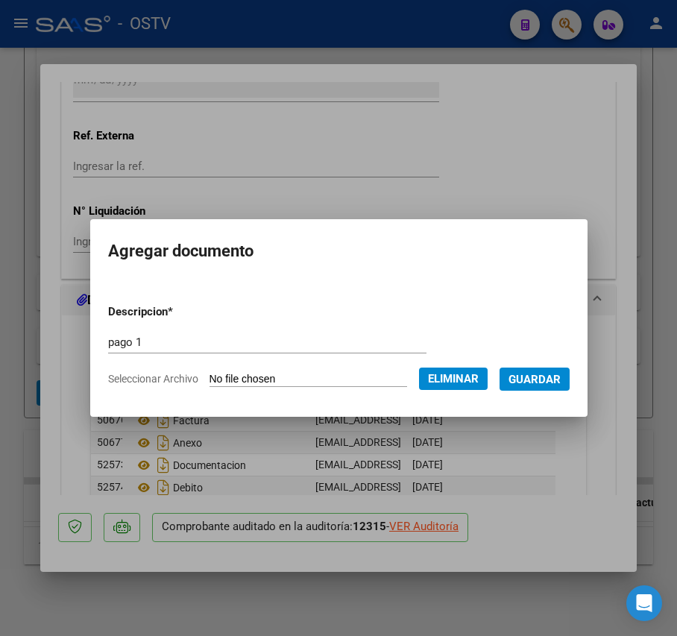
click at [547, 385] on span "Guardar" at bounding box center [534, 379] width 52 height 13
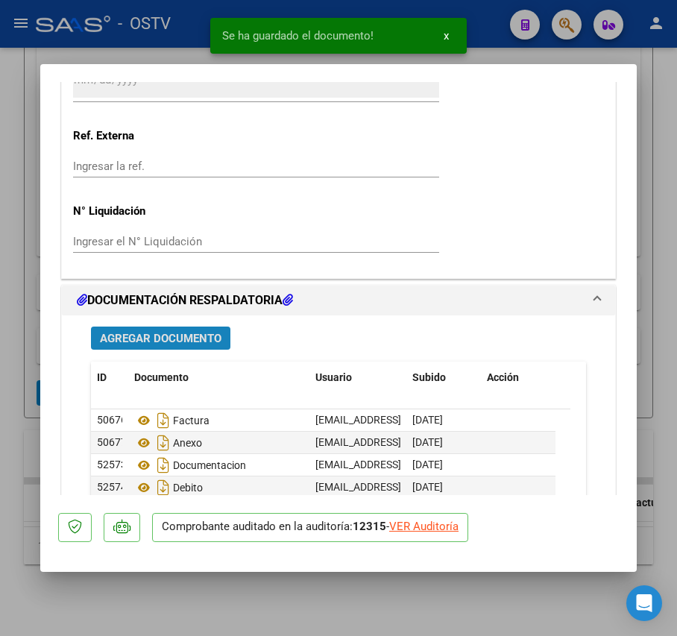
click at [168, 335] on span "Agregar Documento" at bounding box center [161, 338] width 122 height 13
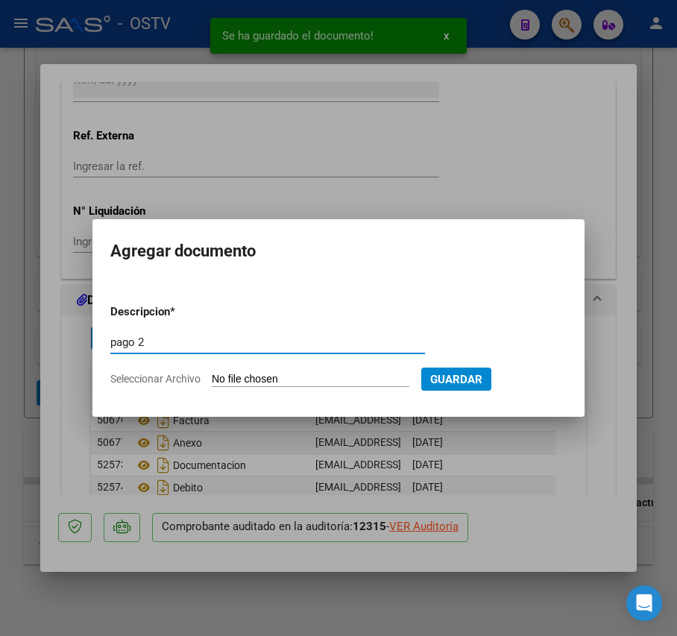
click at [279, 380] on input "Seleccionar Archivo" at bounding box center [311, 380] width 198 height 14
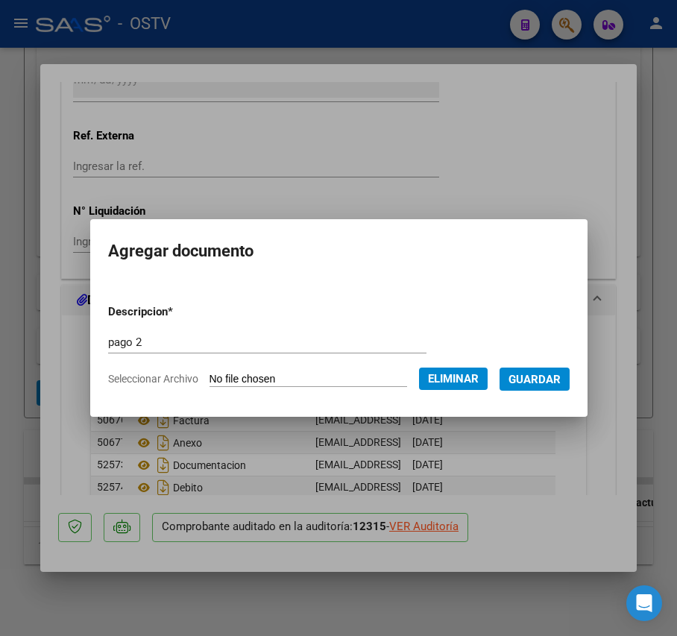
click at [558, 376] on span "Guardar" at bounding box center [534, 379] width 52 height 13
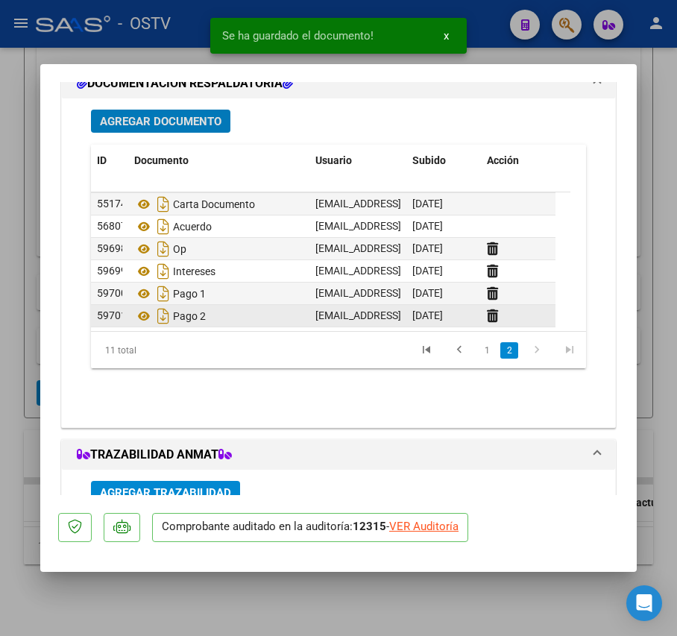
scroll to position [1220, 0]
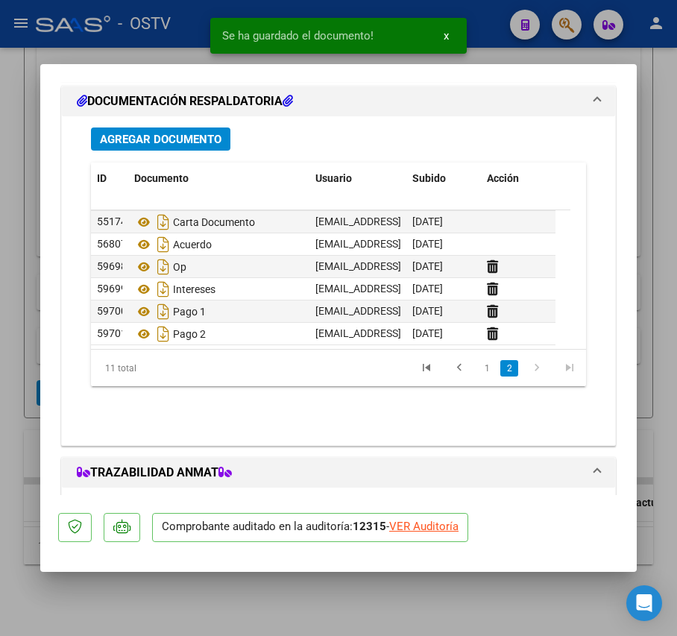
click at [25, 296] on div at bounding box center [338, 318] width 677 height 636
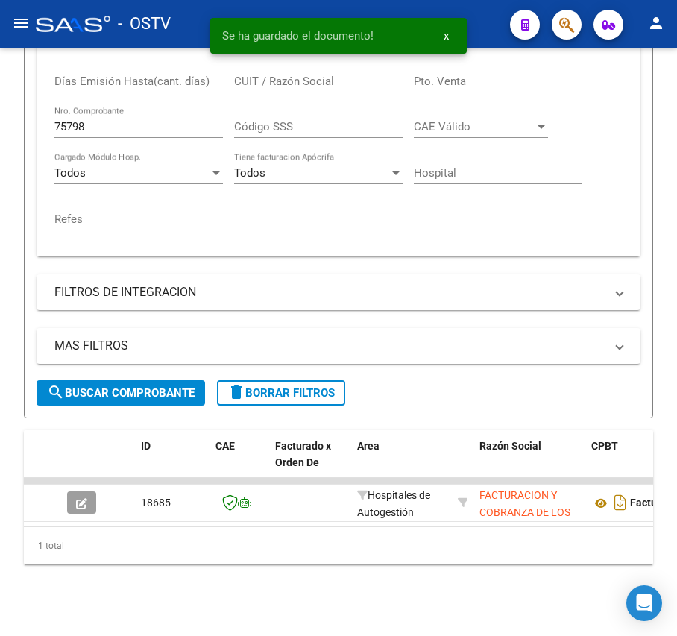
scroll to position [395, 0]
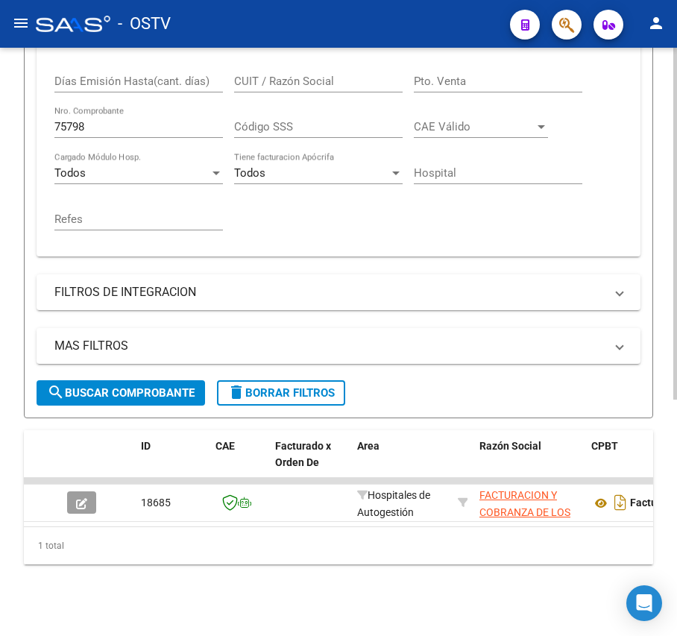
click at [139, 120] on input "75798" at bounding box center [138, 126] width 168 height 13
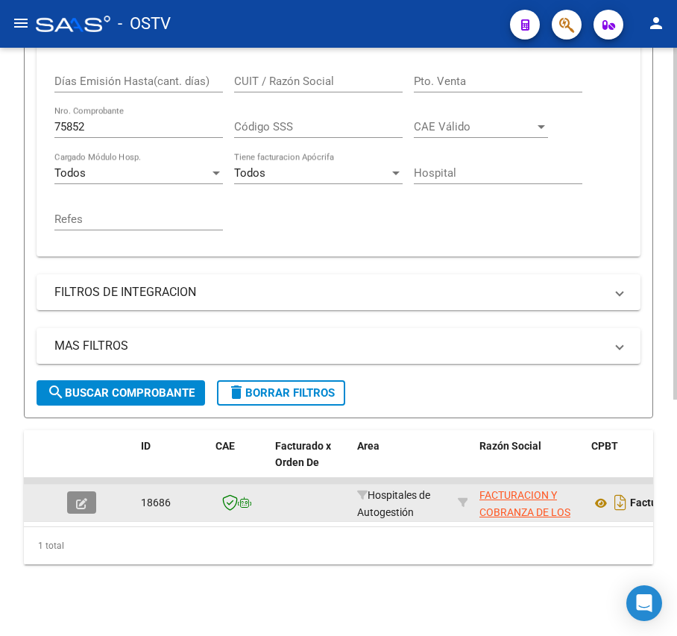
click at [72, 491] on button "button" at bounding box center [81, 502] width 29 height 22
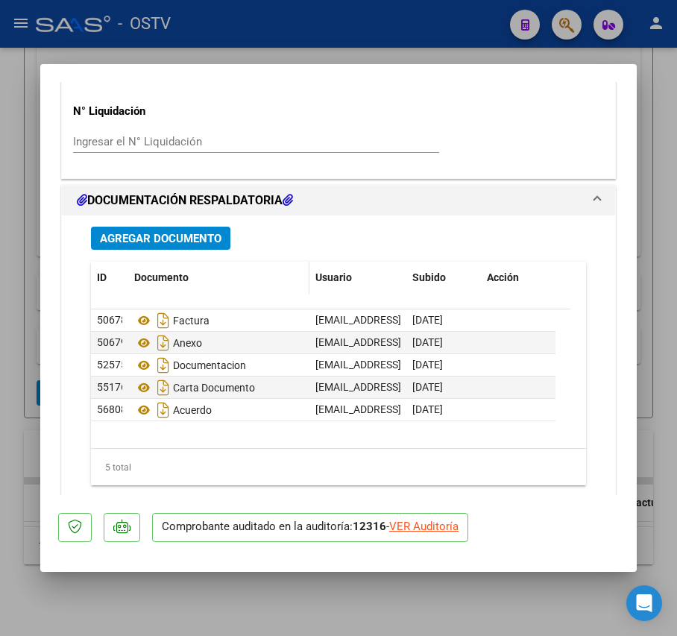
scroll to position [1122, 0]
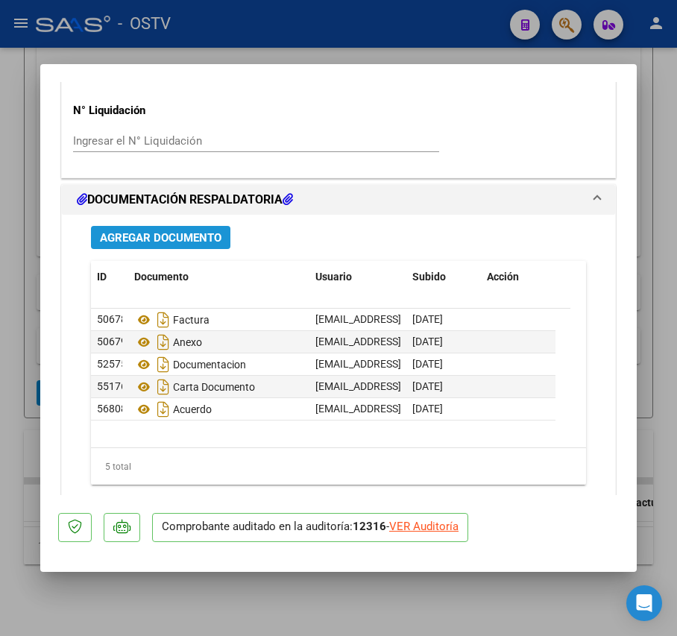
click at [206, 244] on span "Agregar Documento" at bounding box center [161, 237] width 122 height 13
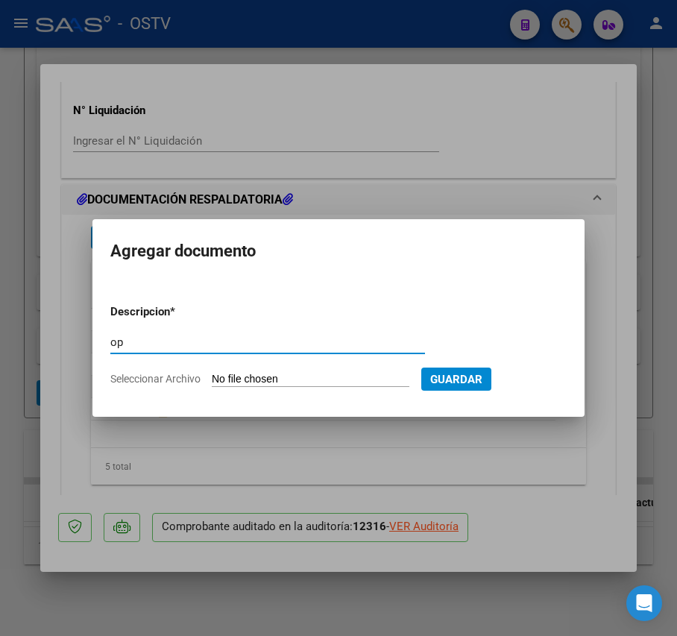
click at [298, 377] on input "Seleccionar Archivo" at bounding box center [311, 380] width 198 height 14
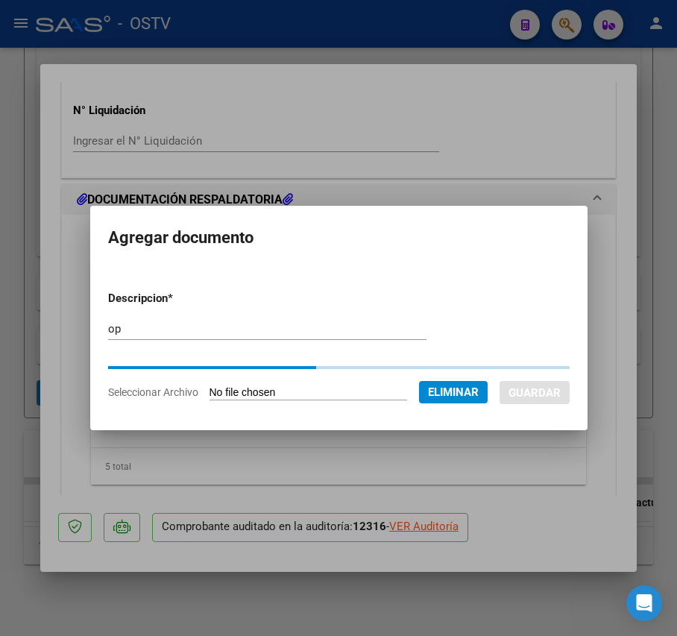
click at [543, 379] on form "Descripcion * op Escriba aquí una descripcion Seleccionar Archivo Eliminar Guar…" at bounding box center [338, 345] width 461 height 133
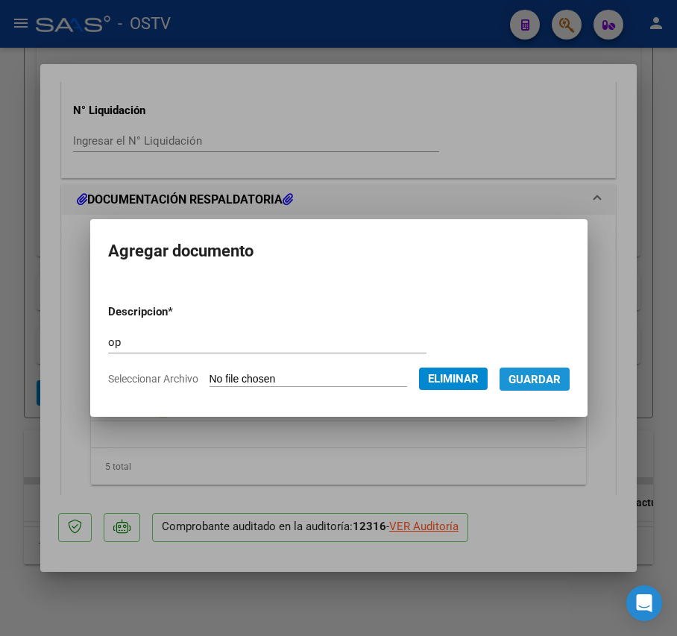
click at [543, 379] on span "Guardar" at bounding box center [534, 379] width 52 height 13
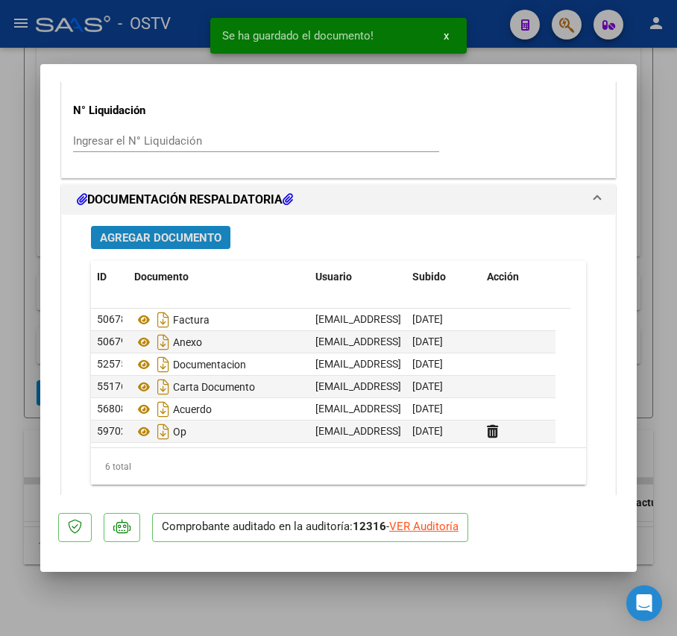
click at [176, 239] on span "Agregar Documento" at bounding box center [161, 237] width 122 height 13
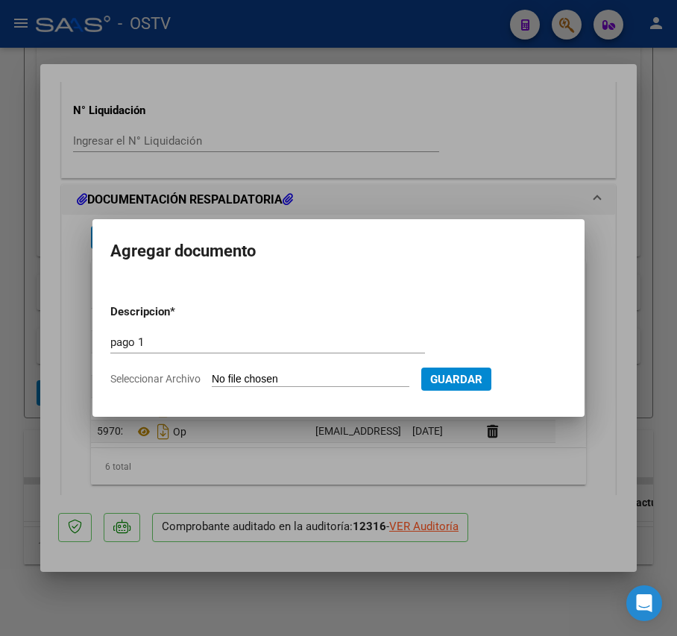
click at [292, 370] on form "Descripcion * pago 1 Escriba aquí una descripcion Seleccionar Archivo Guardar" at bounding box center [338, 345] width 456 height 107
click at [279, 383] on input "Seleccionar Archivo" at bounding box center [311, 380] width 198 height 14
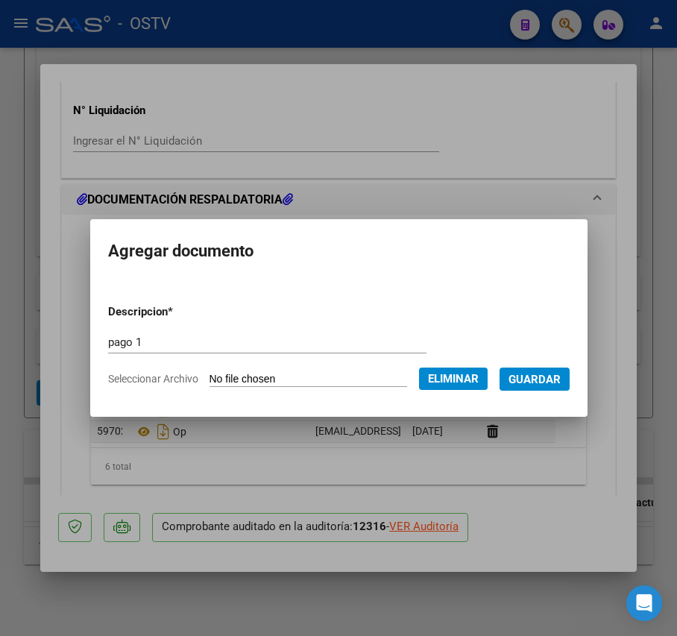
drag, startPoint x: 562, startPoint y: 383, endPoint x: 549, endPoint y: 377, distance: 14.0
click at [561, 382] on span "Guardar" at bounding box center [534, 379] width 52 height 13
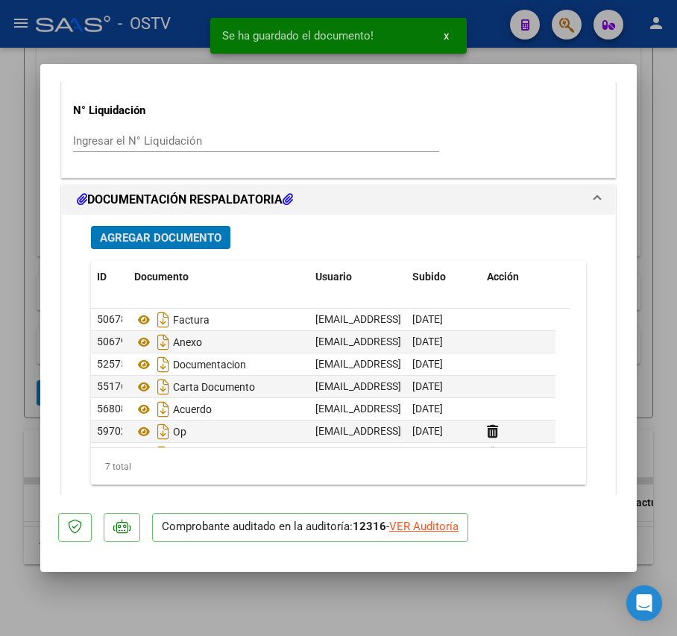
click at [204, 239] on span "Agregar Documento" at bounding box center [161, 237] width 122 height 13
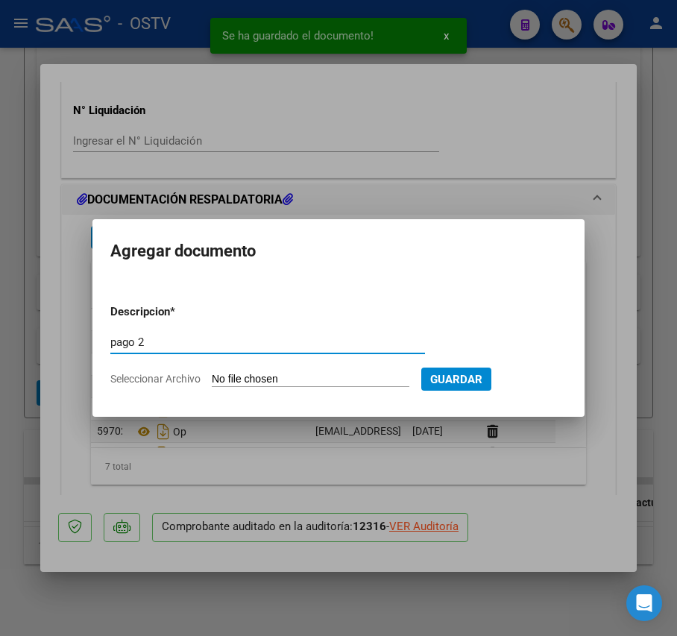
click at [261, 382] on input "Seleccionar Archivo" at bounding box center [311, 380] width 198 height 14
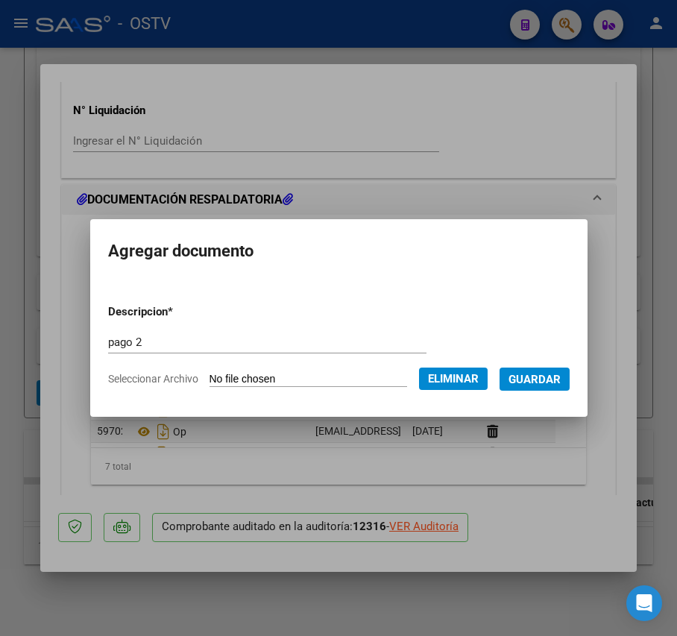
click at [561, 383] on span "Guardar" at bounding box center [534, 379] width 52 height 13
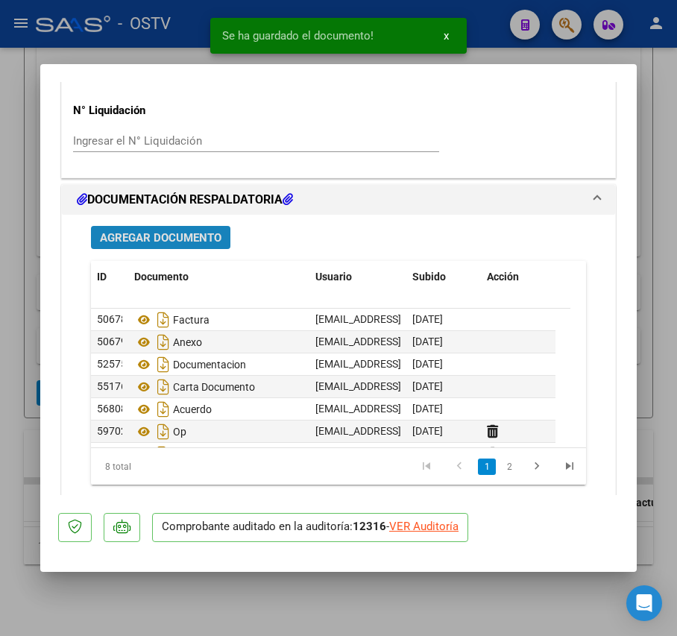
click at [194, 240] on span "Agregar Documento" at bounding box center [161, 237] width 122 height 13
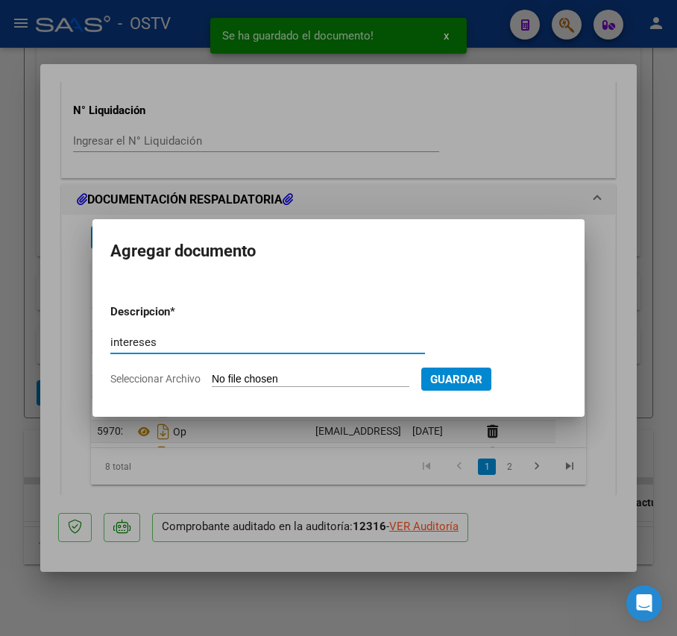
click at [264, 370] on form "Descripcion * intereses Escriba aquí una descripcion Seleccionar Archivo Guardar" at bounding box center [338, 345] width 456 height 107
click at [271, 379] on input "Seleccionar Archivo" at bounding box center [311, 380] width 198 height 14
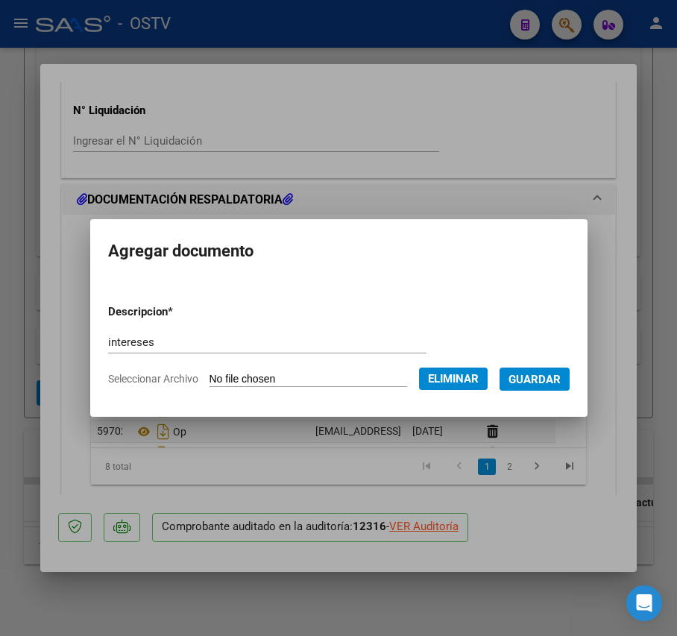
click at [549, 382] on span "Guardar" at bounding box center [534, 379] width 52 height 13
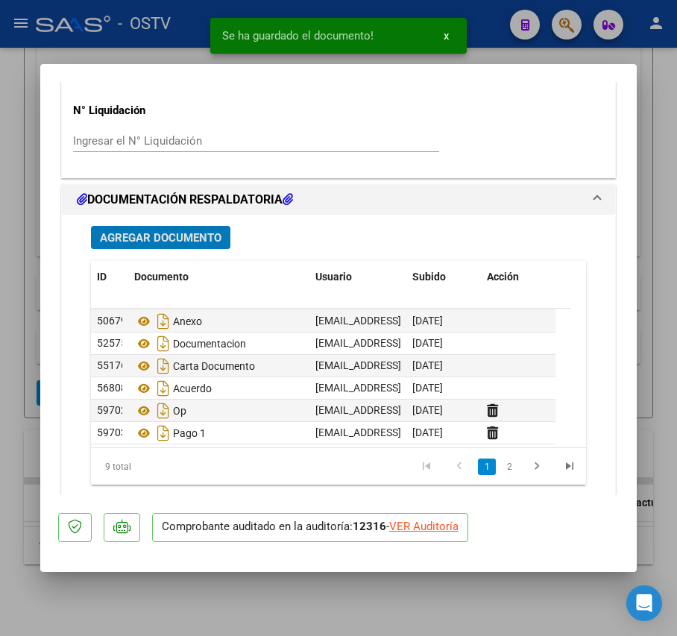
scroll to position [0, 0]
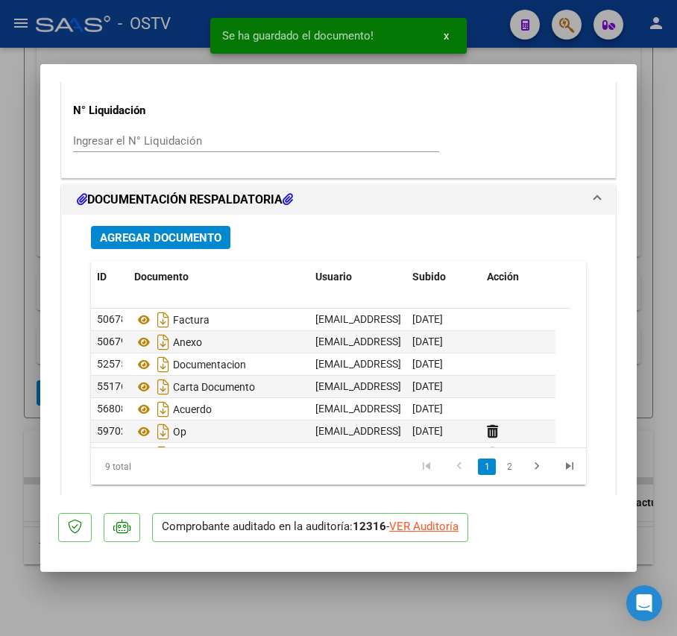
click at [21, 347] on div at bounding box center [338, 318] width 677 height 636
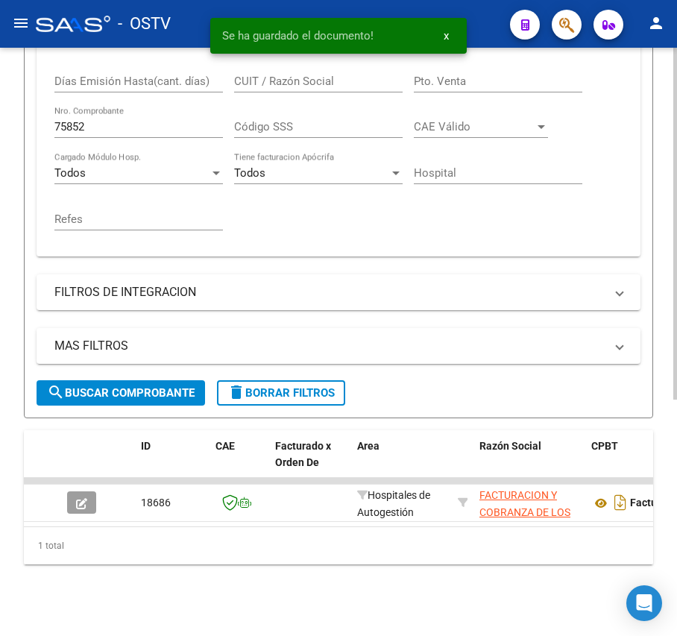
scroll to position [395, 0]
click at [124, 120] on input "75852" at bounding box center [138, 126] width 168 height 13
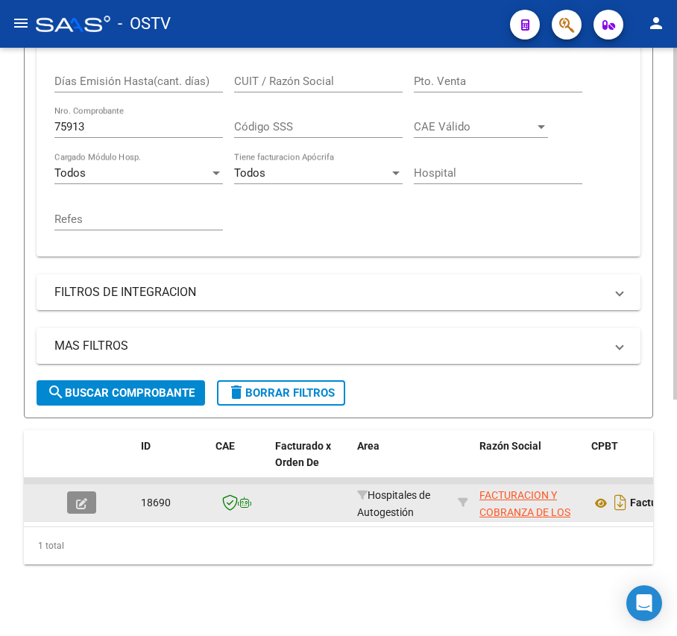
click at [81, 496] on span "button" at bounding box center [81, 502] width 11 height 13
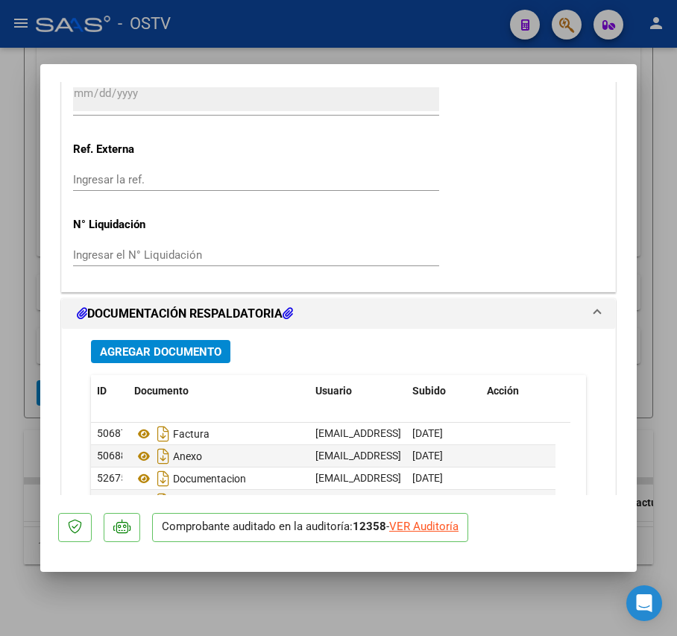
scroll to position [1220, 0]
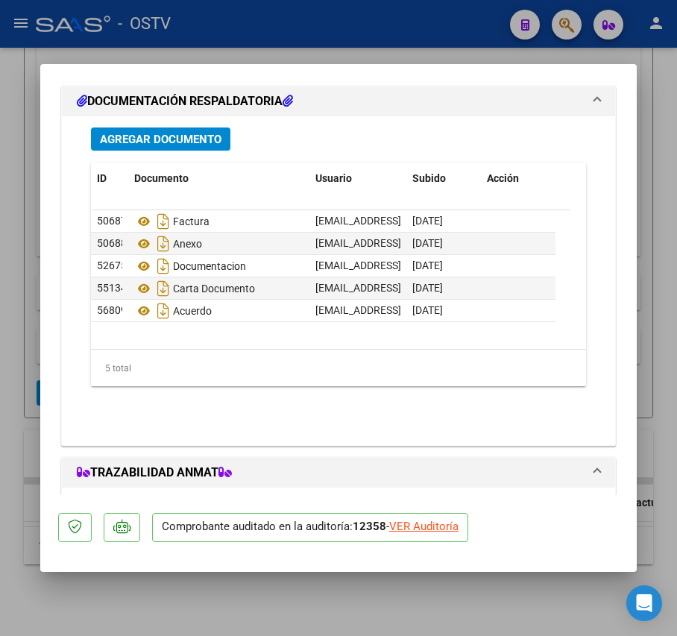
click at [203, 130] on button "Agregar Documento" at bounding box center [160, 138] width 139 height 23
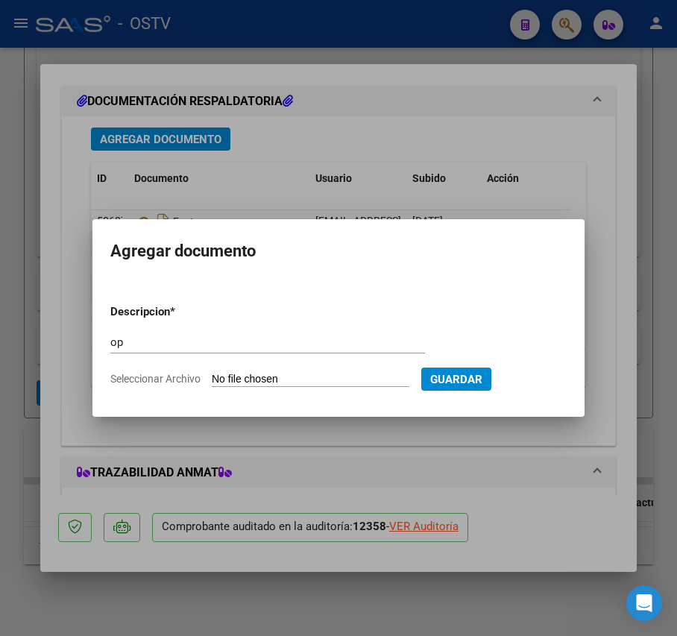
click at [292, 377] on input "Seleccionar Archivo" at bounding box center [311, 380] width 198 height 14
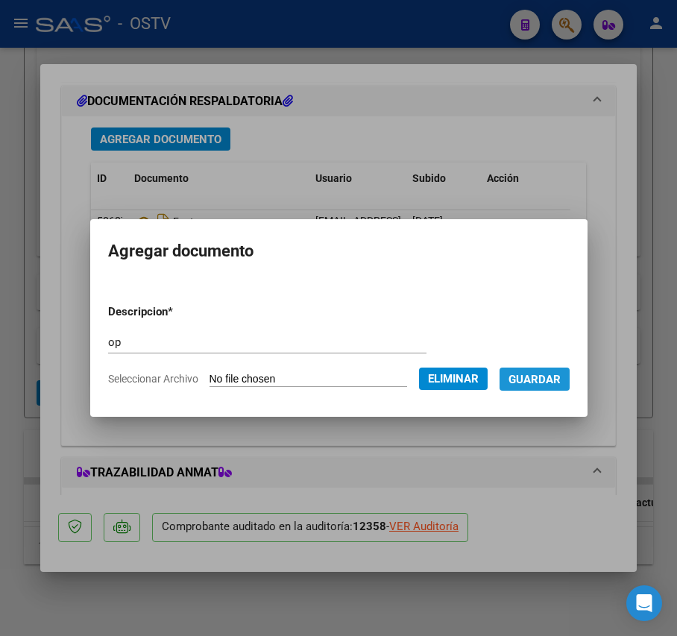
click at [553, 391] on button "Guardar" at bounding box center [534, 378] width 70 height 23
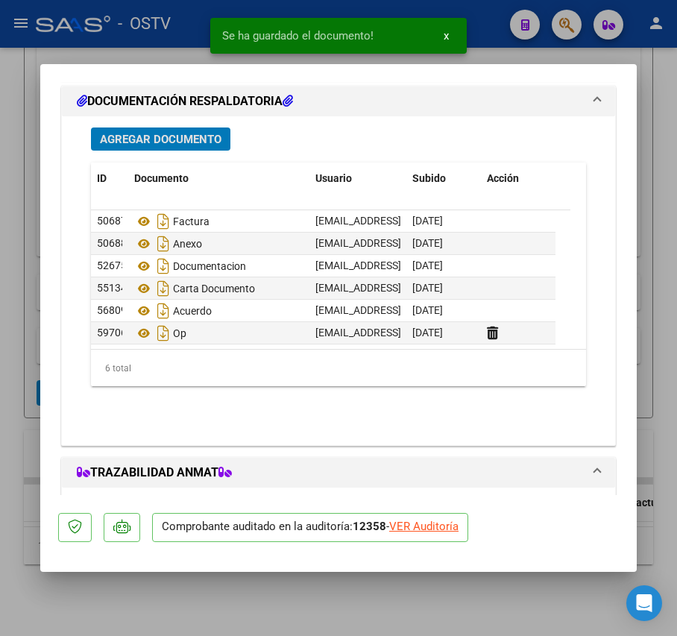
click at [209, 142] on span "Agregar Documento" at bounding box center [161, 139] width 122 height 13
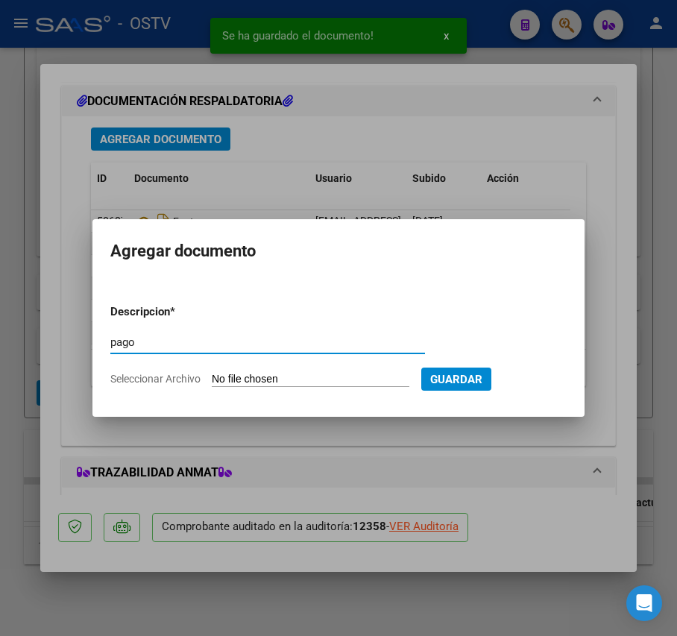
click at [249, 379] on input "Seleccionar Archivo" at bounding box center [311, 380] width 198 height 14
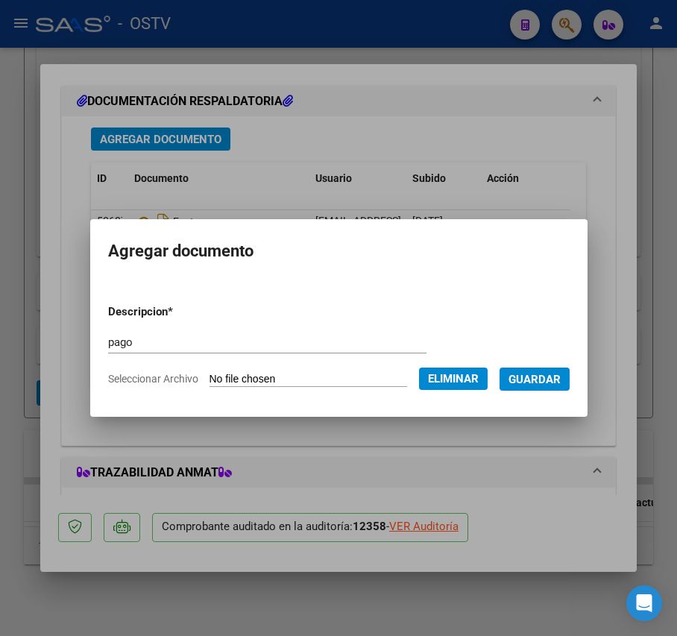
click at [280, 326] on form "Descripcion * pago Escriba aquí una descripcion Seleccionar Archivo Eliminar Gu…" at bounding box center [338, 345] width 461 height 107
click at [282, 341] on input "pago" at bounding box center [267, 341] width 318 height 13
click at [561, 376] on span "Guardar" at bounding box center [534, 379] width 52 height 13
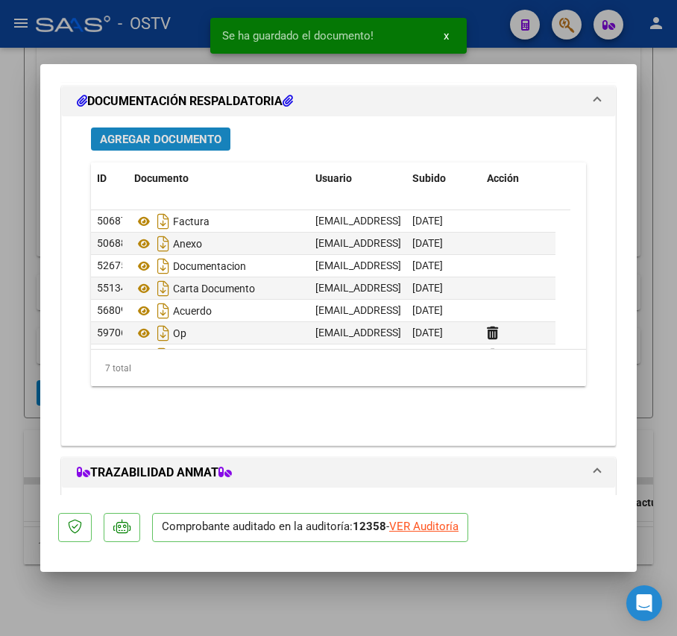
click at [171, 131] on button "Agregar Documento" at bounding box center [160, 138] width 139 height 23
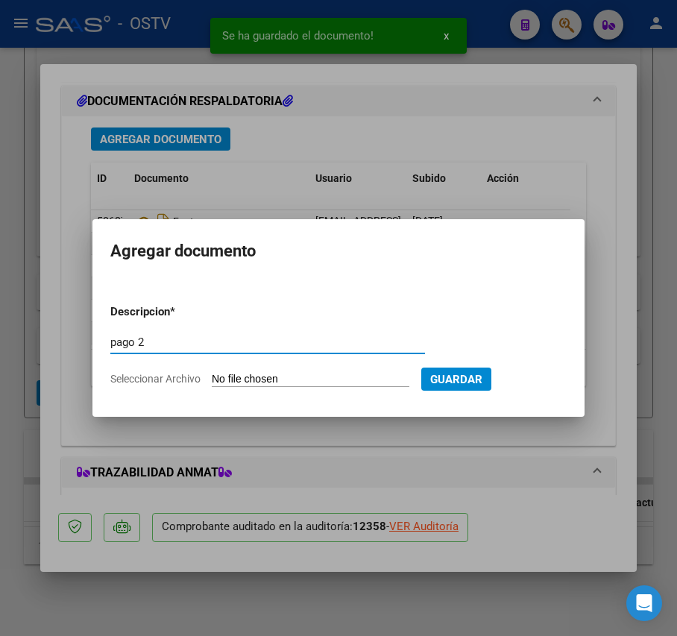
drag, startPoint x: 262, startPoint y: 365, endPoint x: 267, endPoint y: 376, distance: 11.4
click at [262, 367] on div "pago 2 Escriba aquí una descripcion" at bounding box center [267, 349] width 315 height 37
click at [269, 376] on input "Seleccionar Archivo" at bounding box center [311, 380] width 198 height 14
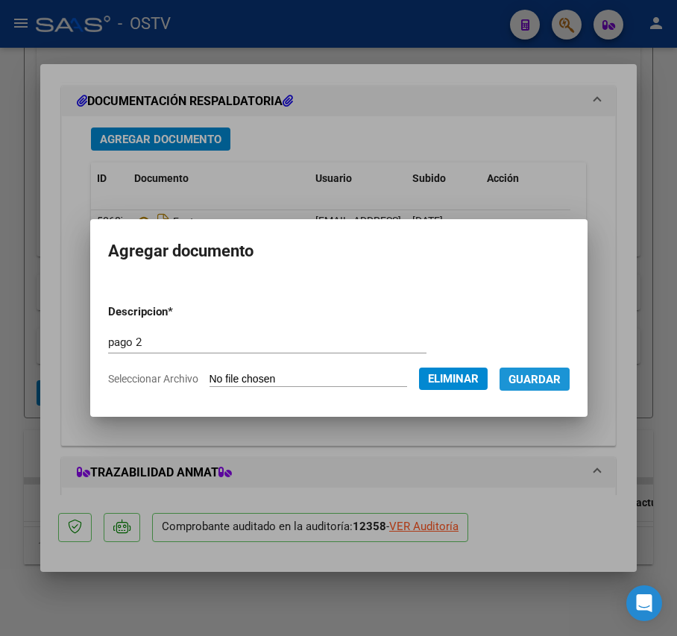
click at [543, 382] on span "Guardar" at bounding box center [534, 379] width 52 height 13
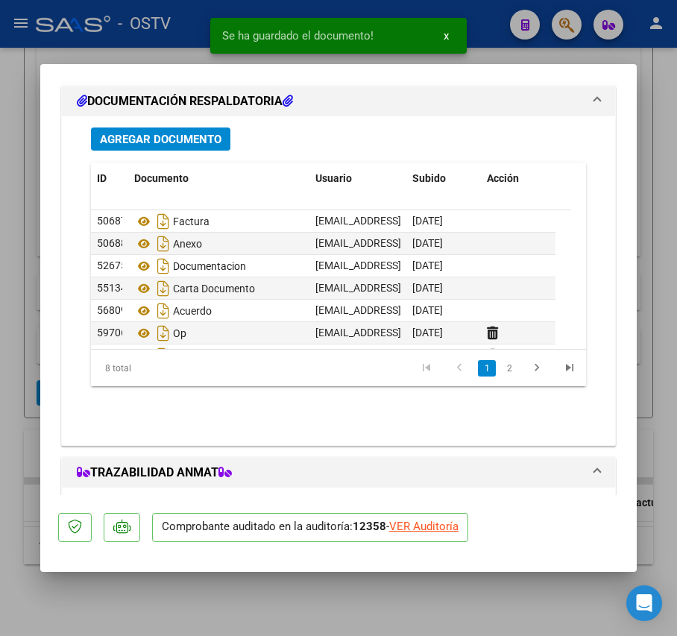
click at [203, 126] on div "Agregar Documento ID Documento Usuario Subido Acción 50687 Factura mesadeentrad…" at bounding box center [338, 274] width 517 height 317
click at [203, 140] on span "Agregar Documento" at bounding box center [161, 139] width 122 height 13
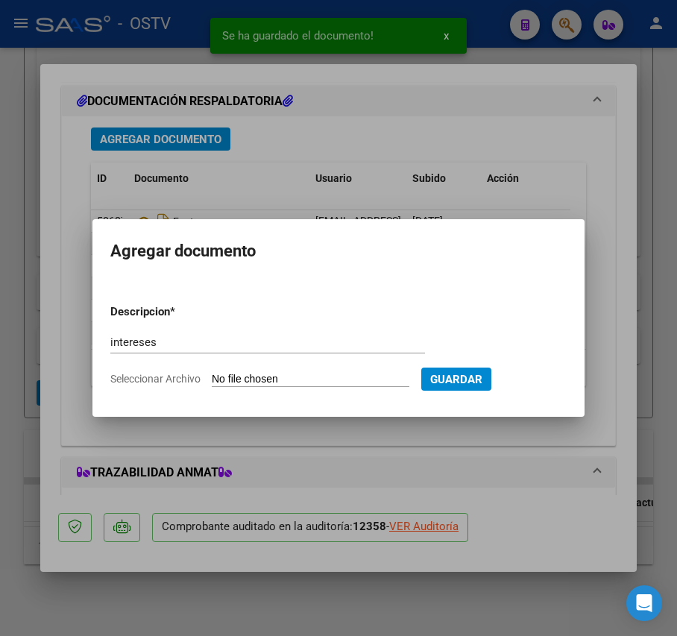
click at [298, 373] on input "Seleccionar Archivo" at bounding box center [311, 380] width 198 height 14
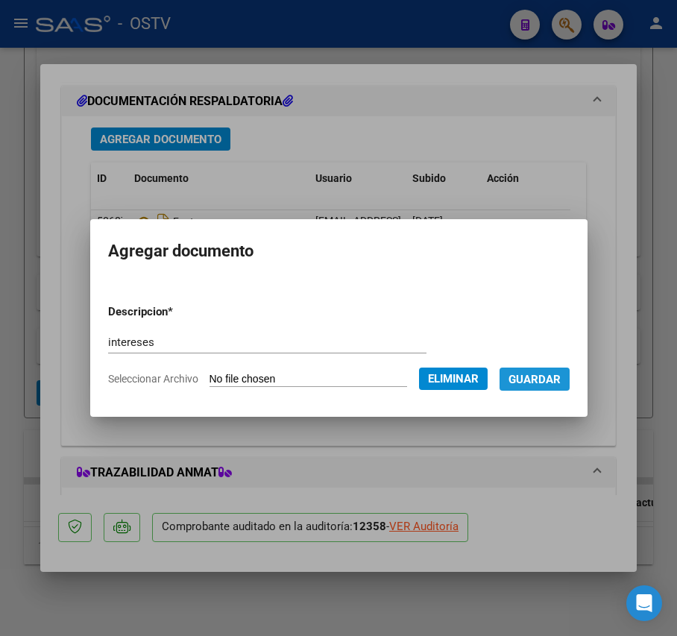
click at [549, 382] on span "Guardar" at bounding box center [534, 379] width 52 height 13
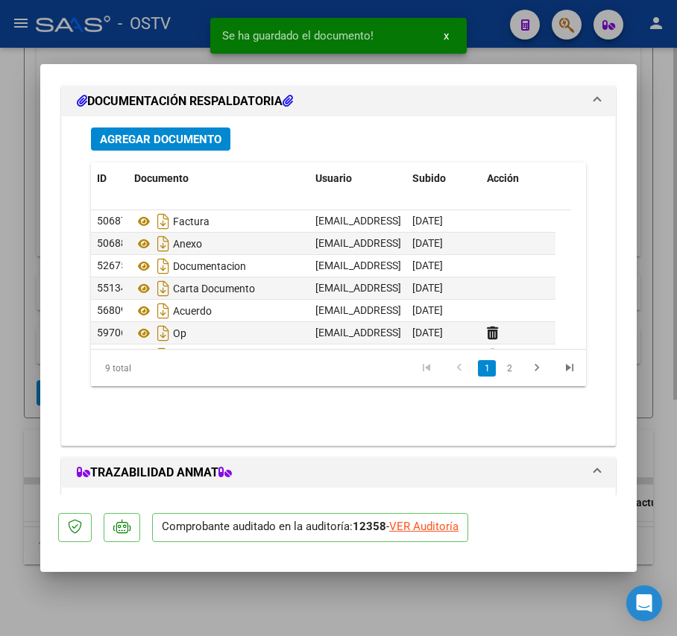
click at [7, 288] on div at bounding box center [338, 318] width 677 height 636
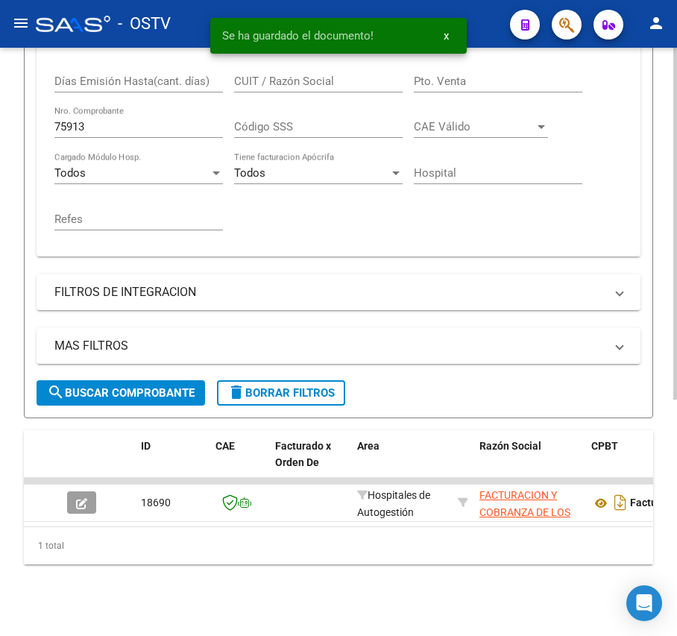
scroll to position [395, 0]
click at [106, 120] on input "75913" at bounding box center [138, 126] width 168 height 13
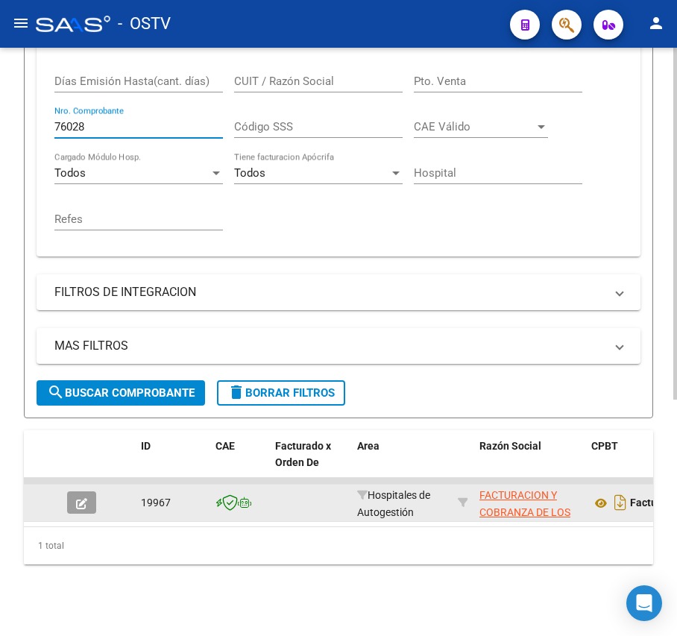
click at [72, 491] on button "button" at bounding box center [81, 502] width 29 height 22
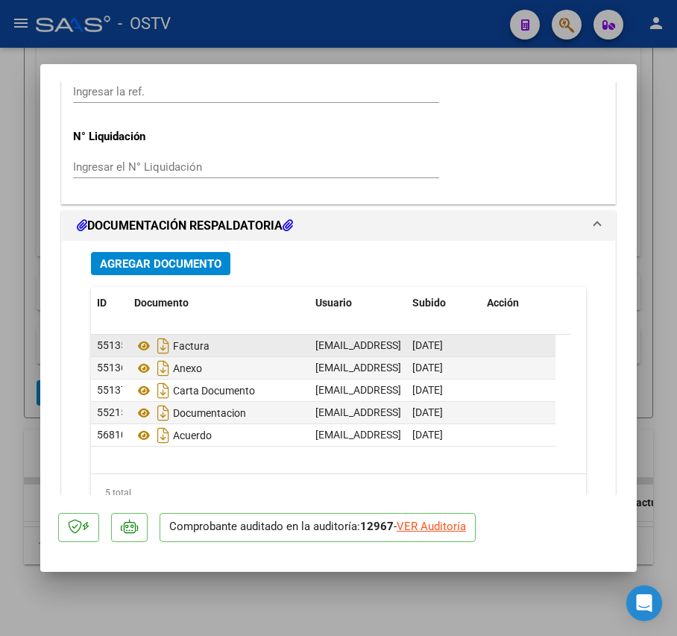
scroll to position [1220, 0]
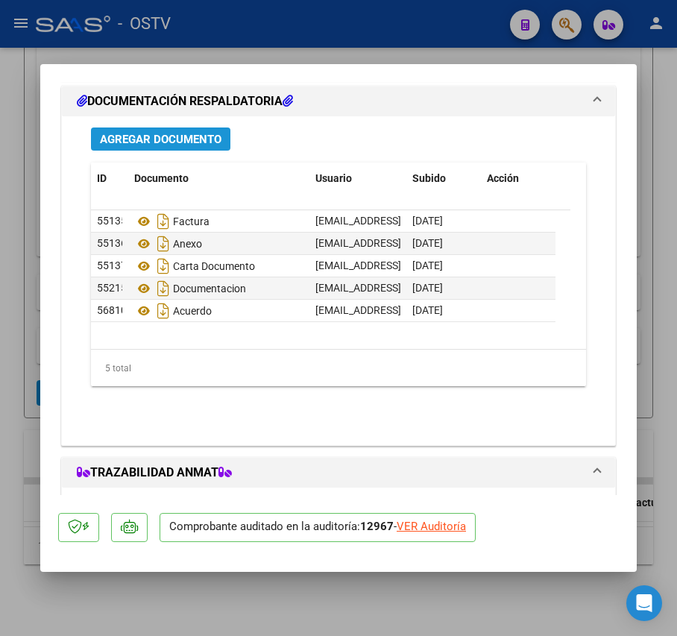
click at [201, 135] on span "Agregar Documento" at bounding box center [161, 139] width 122 height 13
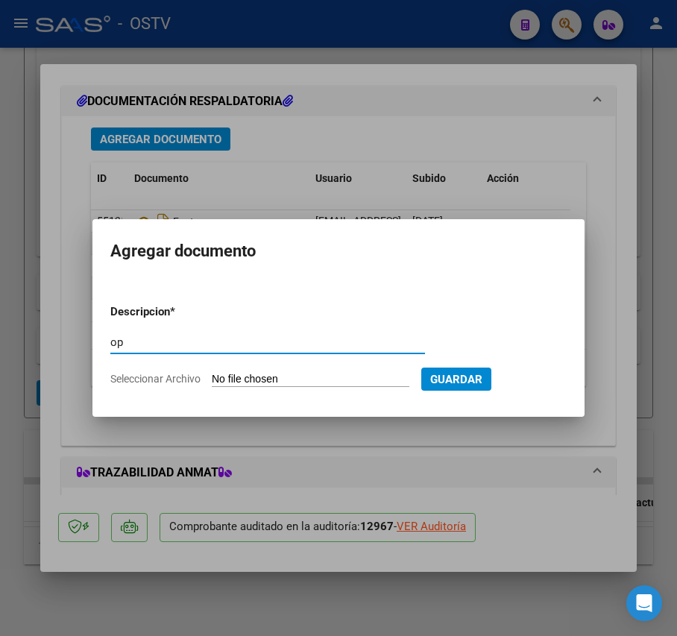
click at [264, 367] on form "Descripcion * op Escriba aquí una descripcion Seleccionar Archivo Guardar" at bounding box center [338, 345] width 456 height 107
click at [268, 376] on input "Seleccionar Archivo" at bounding box center [311, 380] width 198 height 14
click at [502, 443] on div at bounding box center [338, 318] width 677 height 636
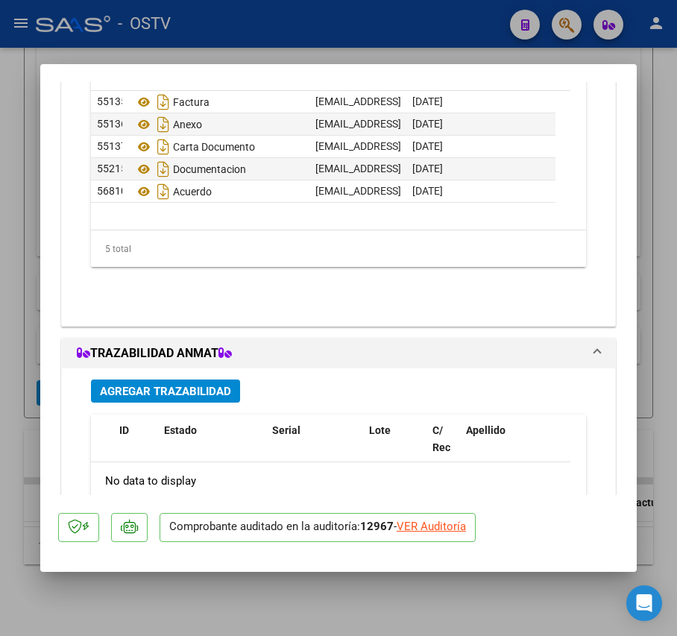
scroll to position [1121, 0]
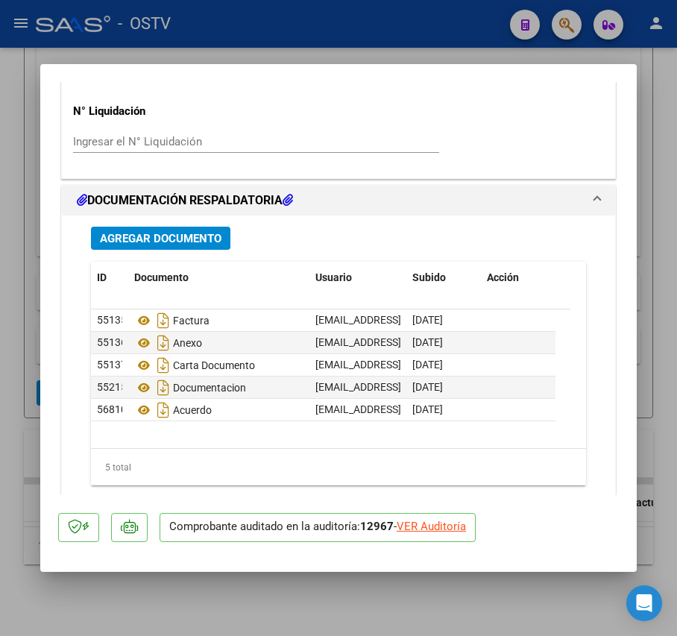
click at [157, 230] on button "Agregar Documento" at bounding box center [160, 238] width 139 height 23
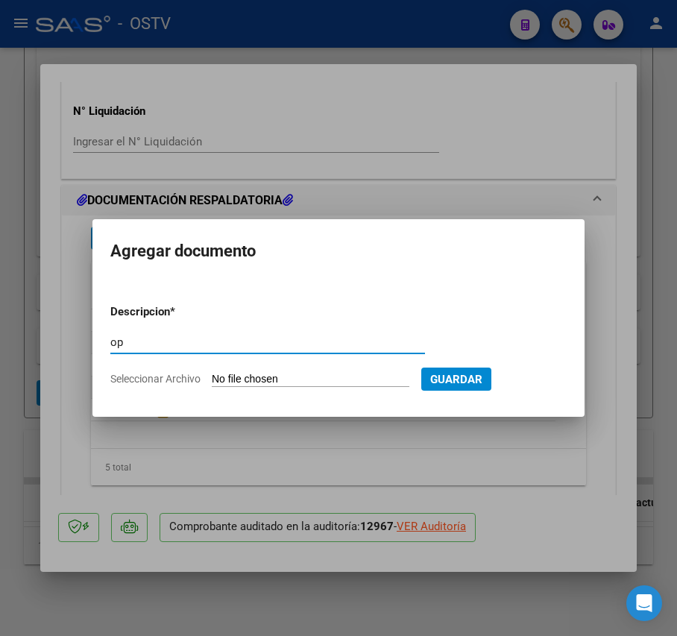
click at [314, 377] on input "Seleccionar Archivo" at bounding box center [311, 380] width 198 height 14
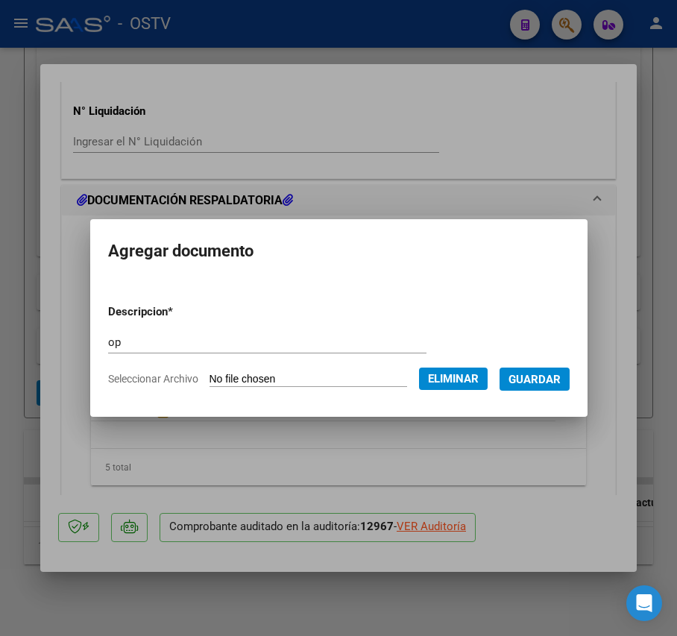
click at [540, 374] on span "Guardar" at bounding box center [534, 379] width 52 height 13
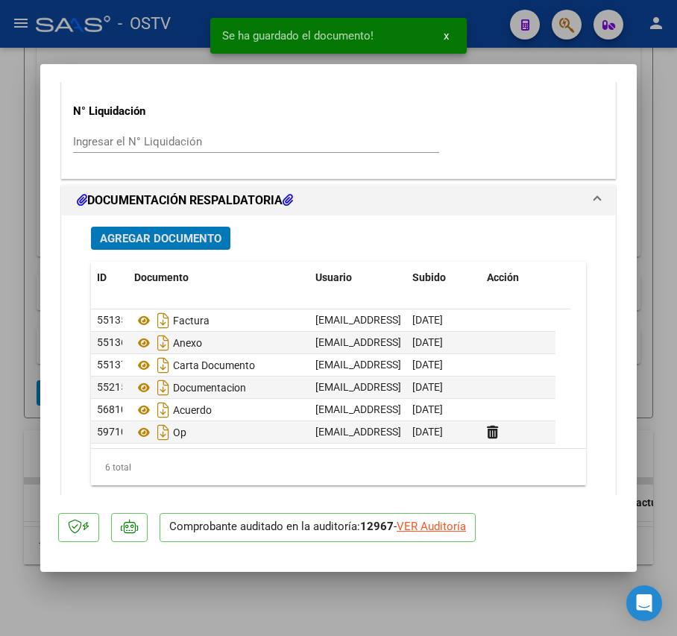
click at [188, 239] on span "Agregar Documento" at bounding box center [161, 238] width 122 height 13
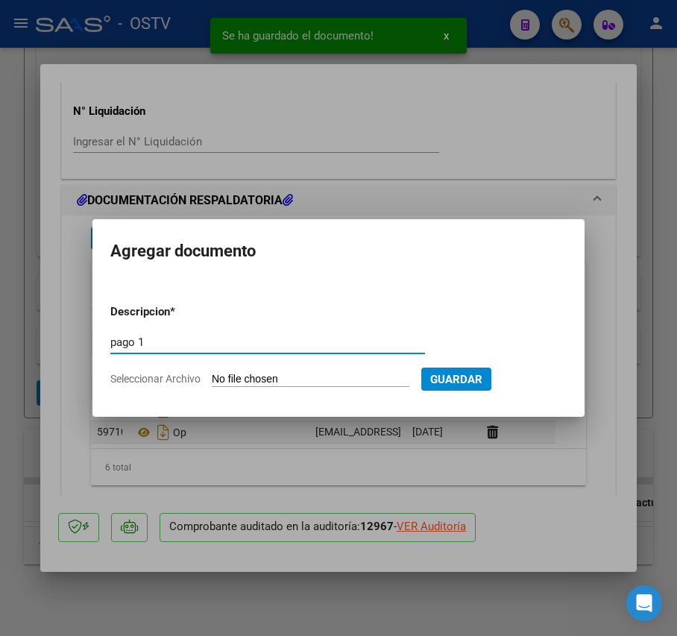
click at [261, 379] on input "Seleccionar Archivo" at bounding box center [311, 380] width 198 height 14
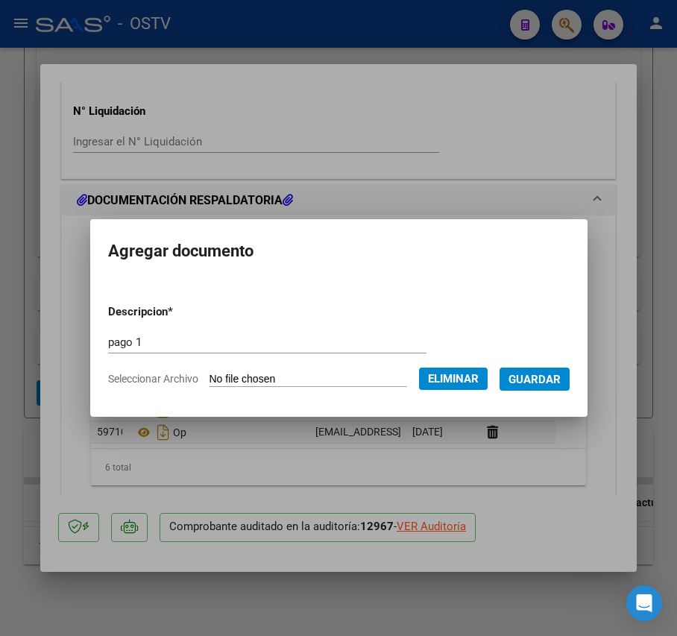
click at [544, 382] on span "Guardar" at bounding box center [534, 379] width 52 height 13
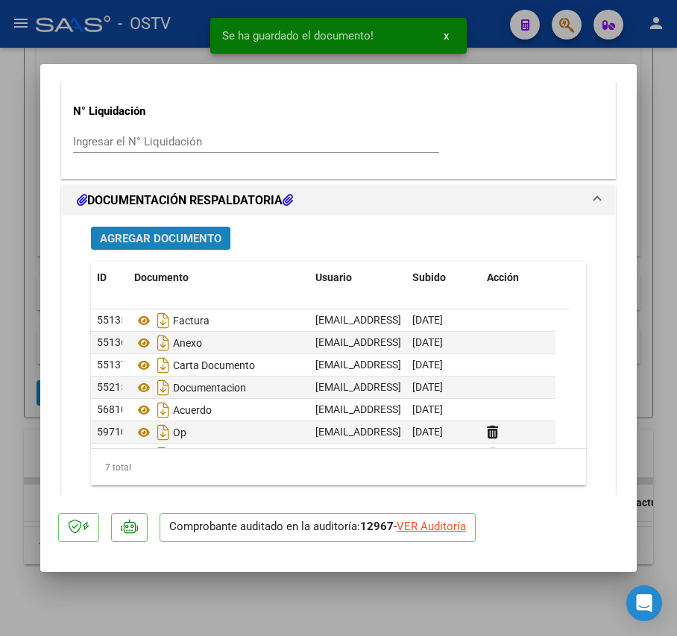
click at [194, 240] on span "Agregar Documento" at bounding box center [161, 238] width 122 height 13
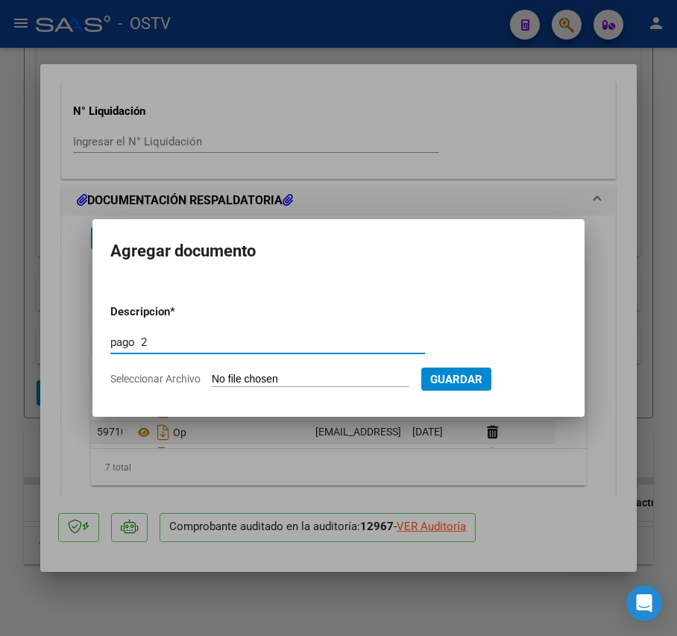
click at [326, 373] on input "Seleccionar Archivo" at bounding box center [311, 380] width 198 height 14
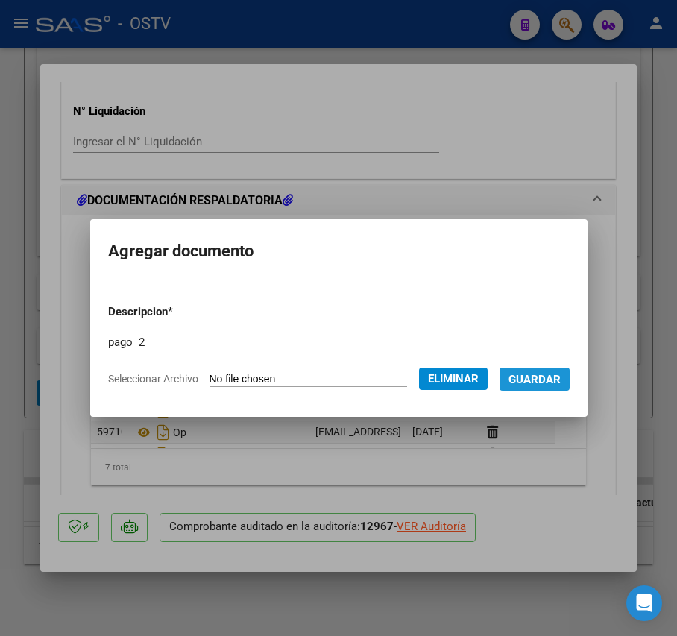
click at [546, 380] on span "Guardar" at bounding box center [534, 379] width 52 height 13
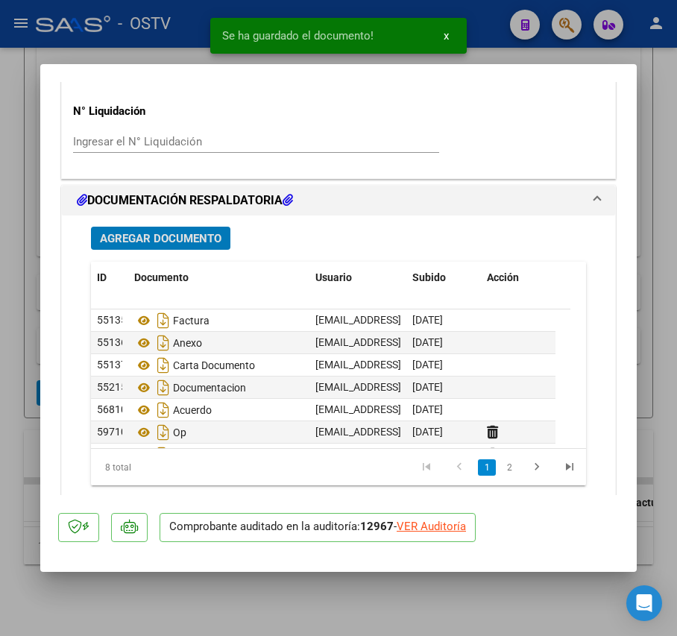
click at [198, 243] on span "Agregar Documento" at bounding box center [161, 238] width 122 height 13
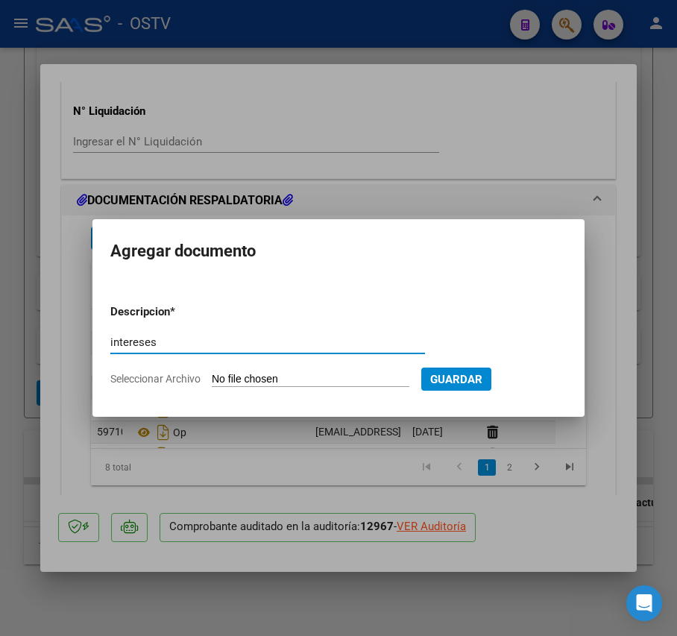
click at [280, 373] on input "Seleccionar Archivo" at bounding box center [311, 380] width 198 height 14
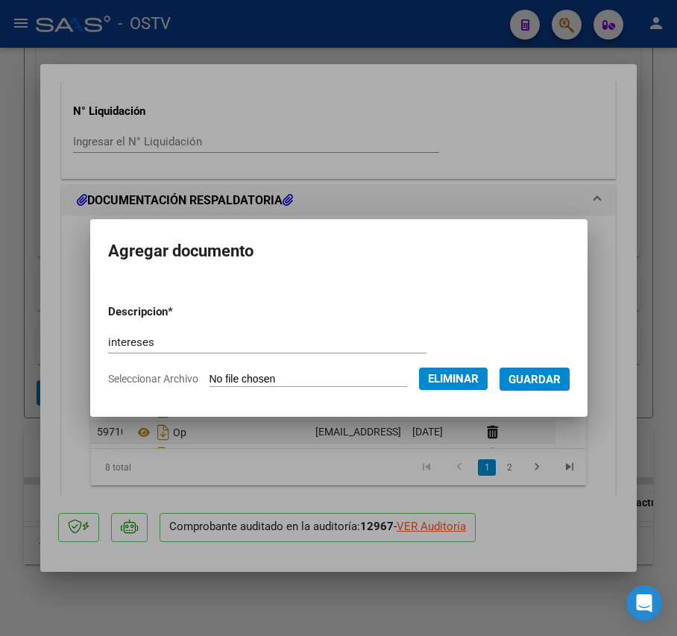
click at [561, 380] on span "Guardar" at bounding box center [534, 379] width 52 height 13
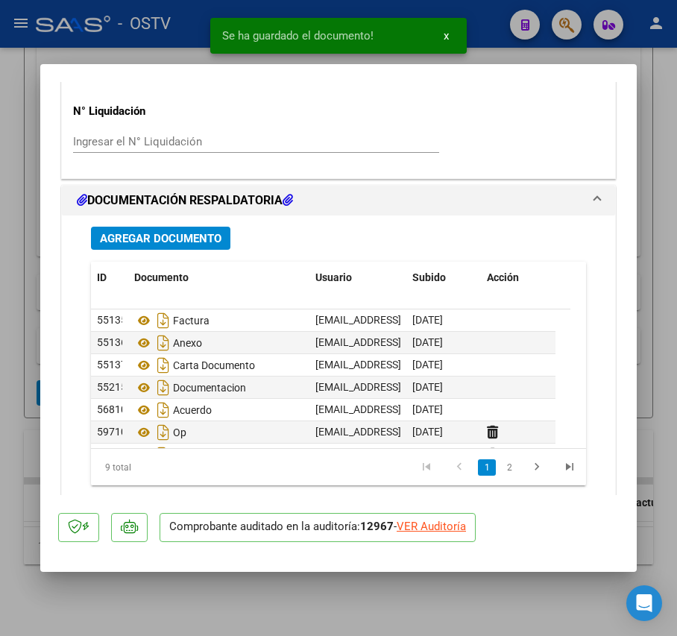
click at [21, 277] on div at bounding box center [338, 318] width 677 height 636
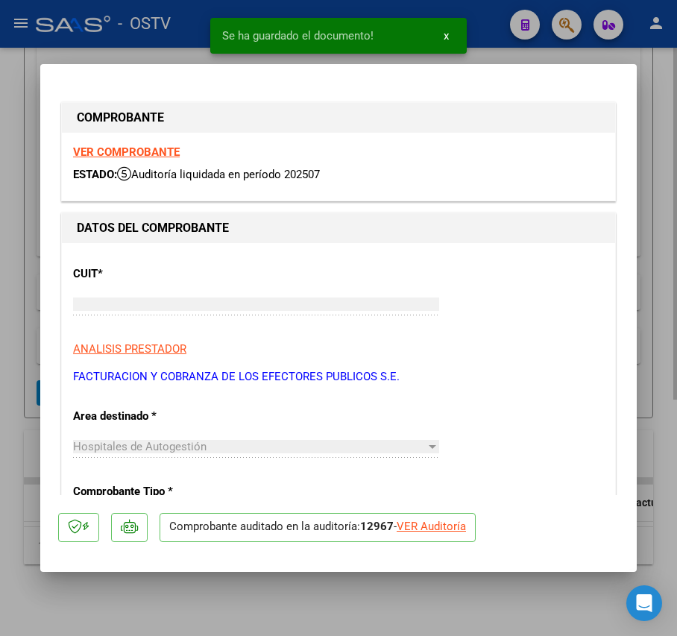
scroll to position [395, 0]
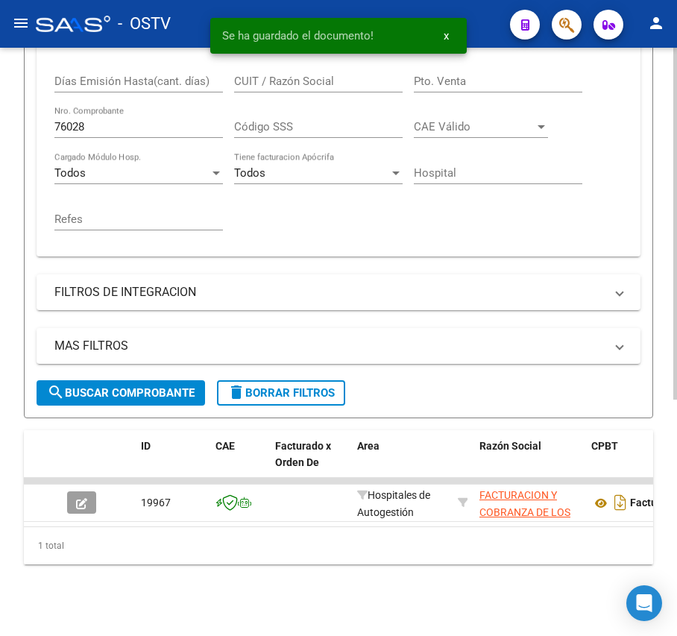
click at [96, 120] on input "76028" at bounding box center [138, 126] width 168 height 13
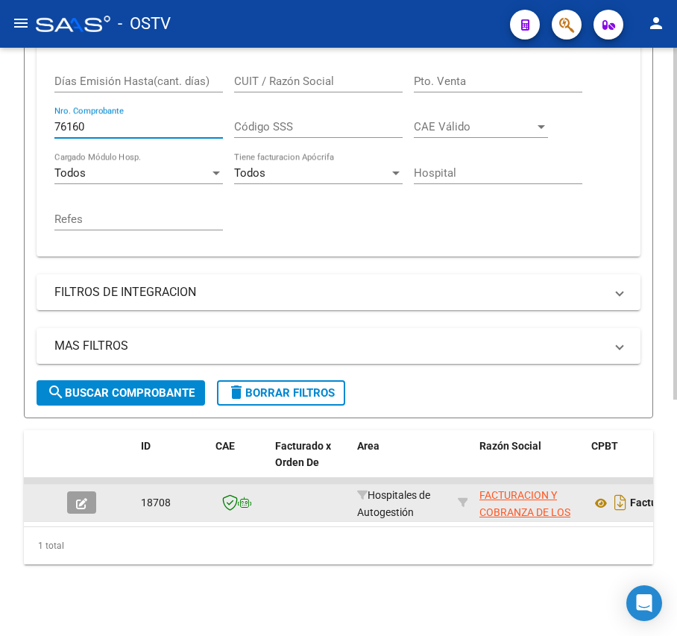
click at [97, 491] on div at bounding box center [87, 502] width 40 height 22
click at [91, 491] on button "button" at bounding box center [81, 502] width 29 height 22
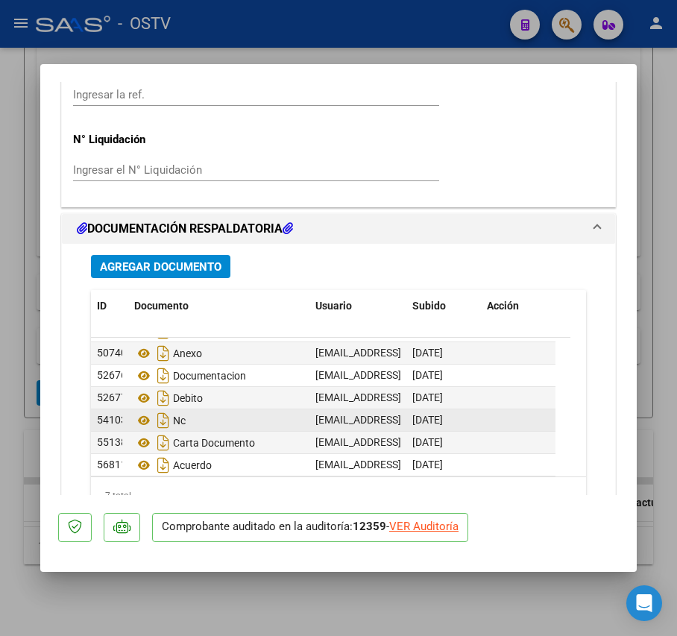
scroll to position [22, 0]
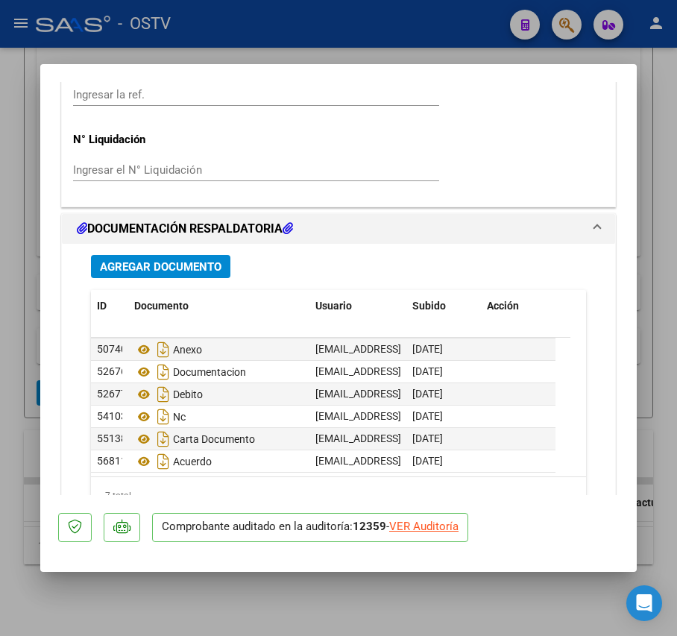
click at [203, 268] on span "Agregar Documento" at bounding box center [161, 266] width 122 height 13
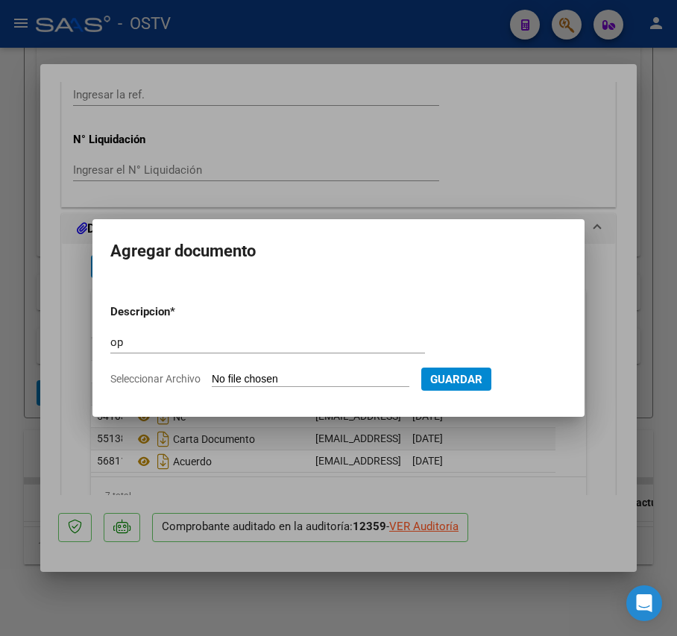
click at [252, 380] on input "Seleccionar Archivo" at bounding box center [311, 380] width 198 height 14
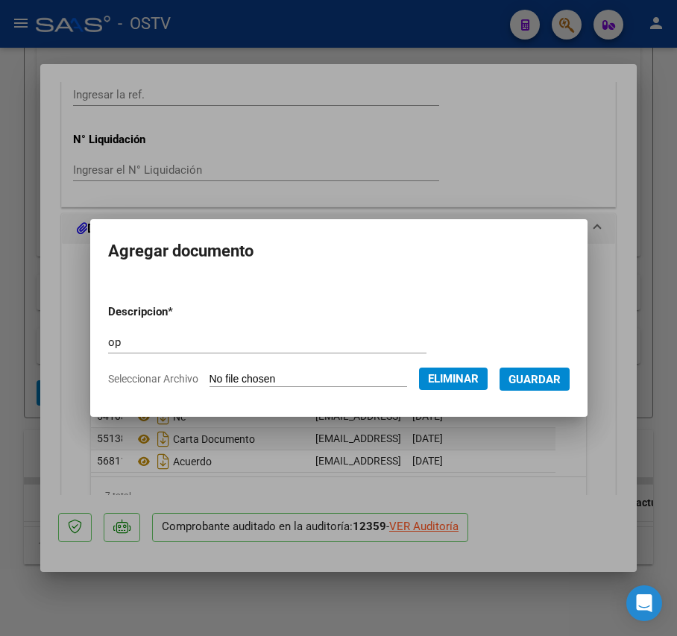
click at [550, 385] on span "Guardar" at bounding box center [534, 379] width 52 height 13
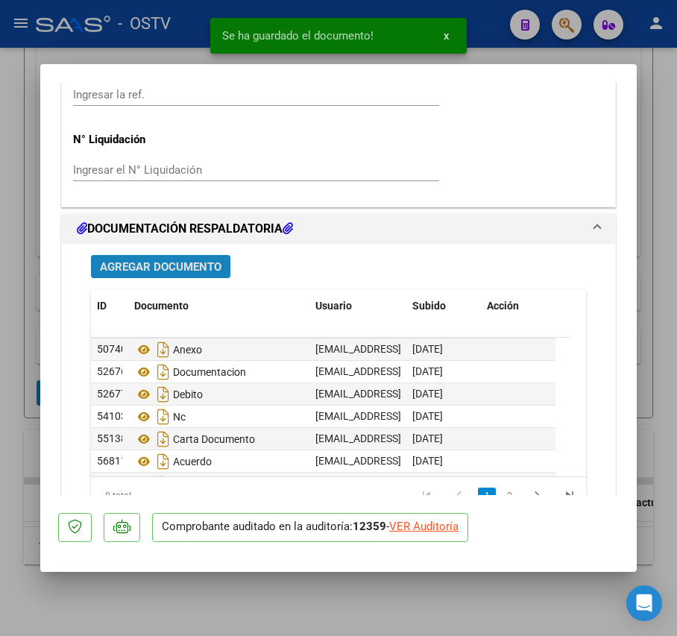
click at [173, 274] on span "Agregar Documento" at bounding box center [161, 266] width 122 height 13
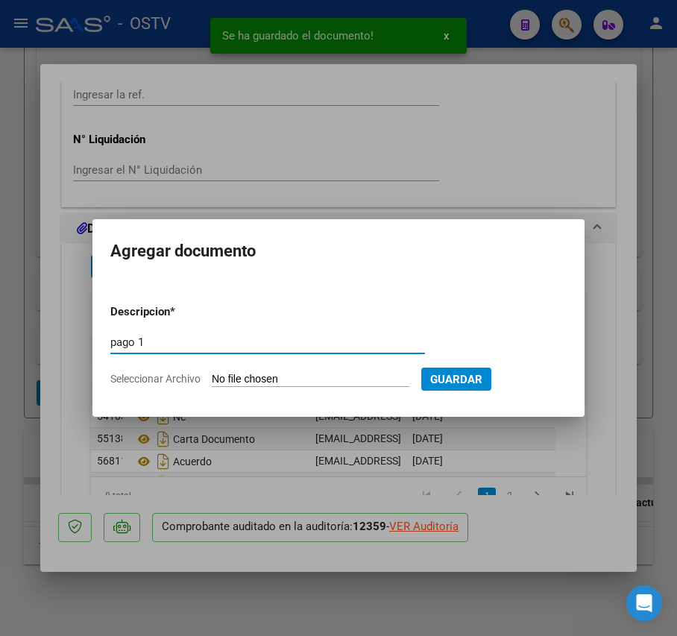
click at [246, 373] on input "Seleccionar Archivo" at bounding box center [311, 380] width 198 height 14
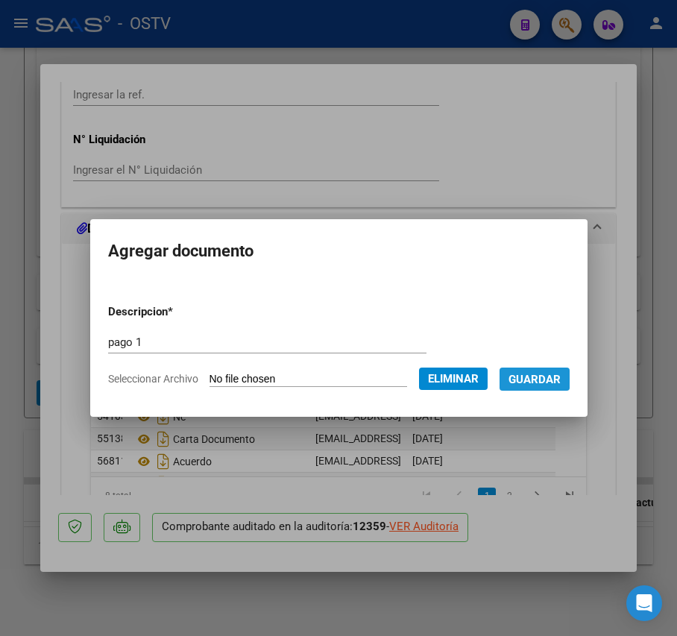
click at [537, 373] on span "Guardar" at bounding box center [534, 379] width 52 height 13
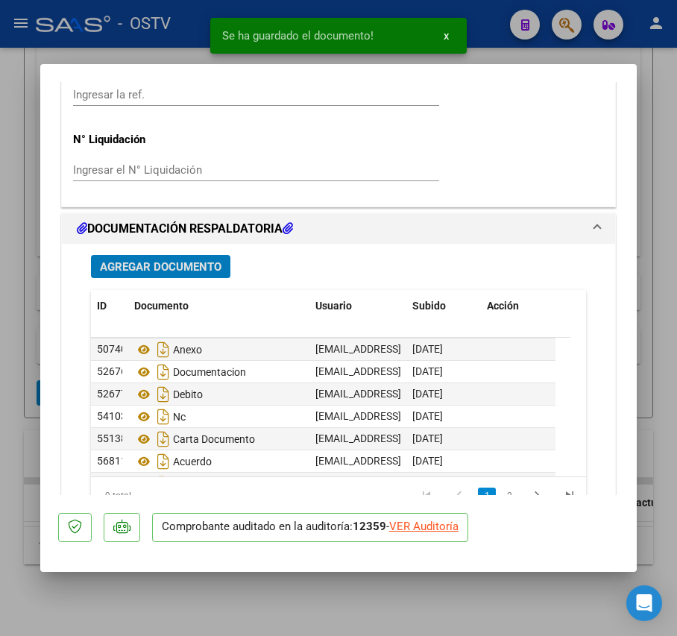
click at [174, 266] on span "Agregar Documento" at bounding box center [161, 266] width 122 height 13
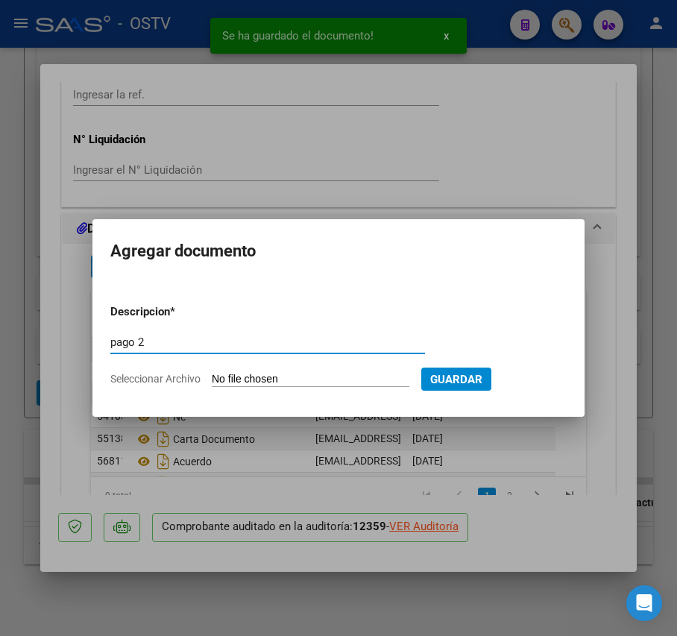
click at [319, 377] on input "Seleccionar Archivo" at bounding box center [311, 380] width 198 height 14
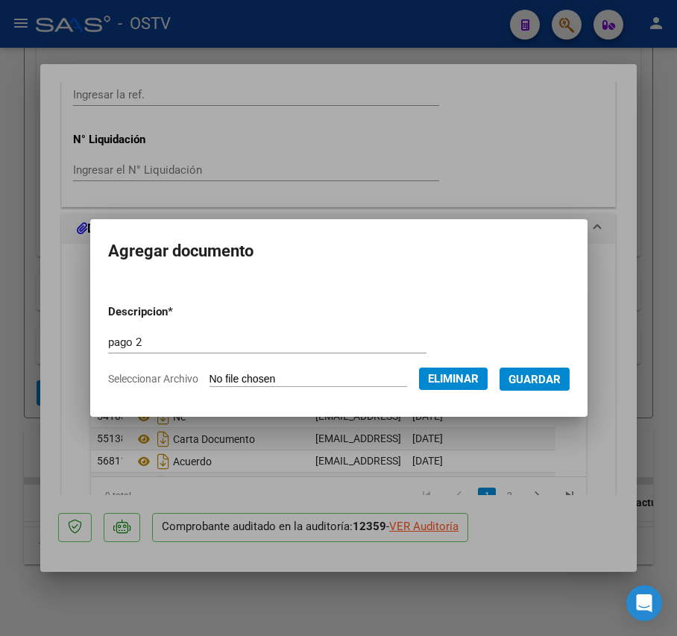
click at [531, 379] on span "Guardar" at bounding box center [534, 379] width 52 height 13
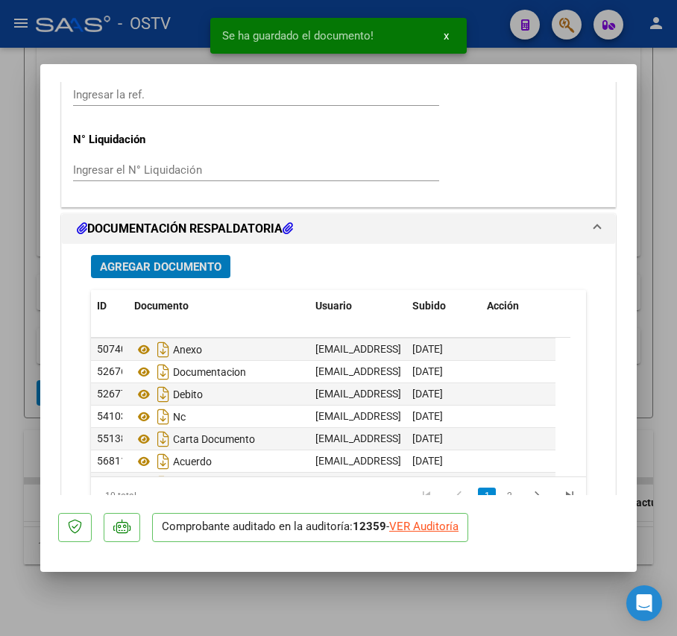
click at [183, 270] on span "Agregar Documento" at bounding box center [161, 266] width 122 height 13
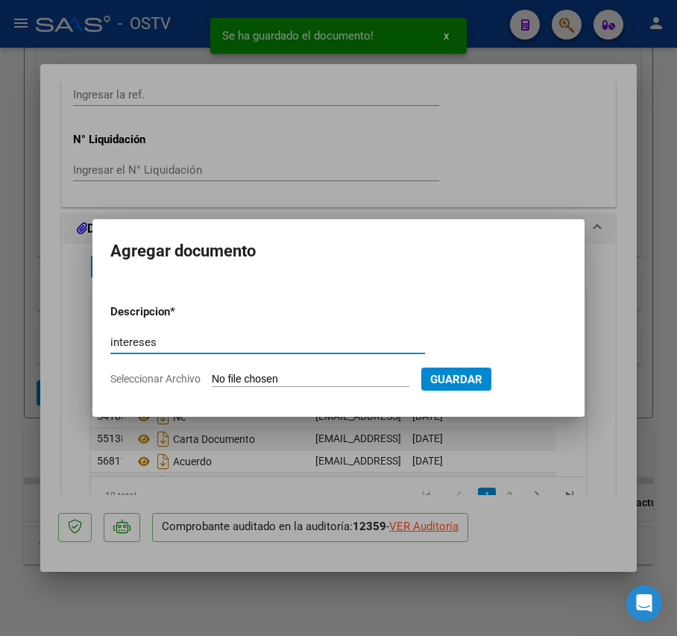
click at [297, 373] on input "Seleccionar Archivo" at bounding box center [311, 380] width 198 height 14
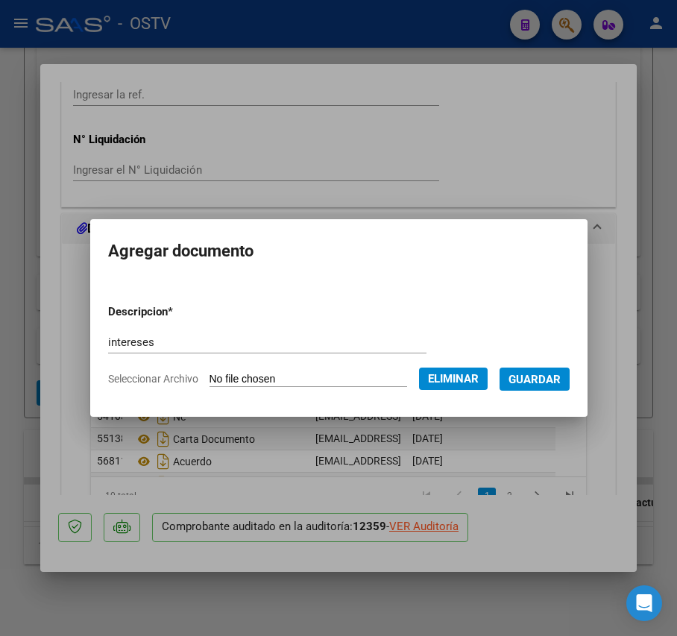
click at [549, 379] on span "Guardar" at bounding box center [534, 379] width 52 height 13
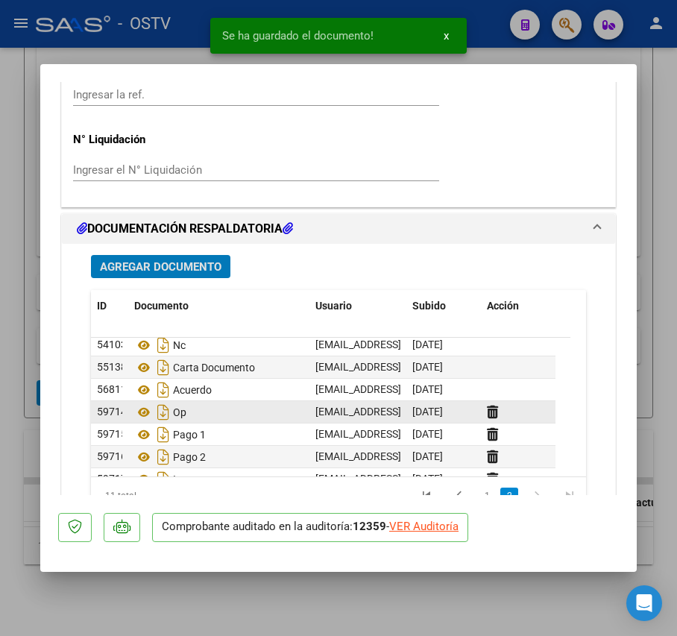
scroll to position [111, 0]
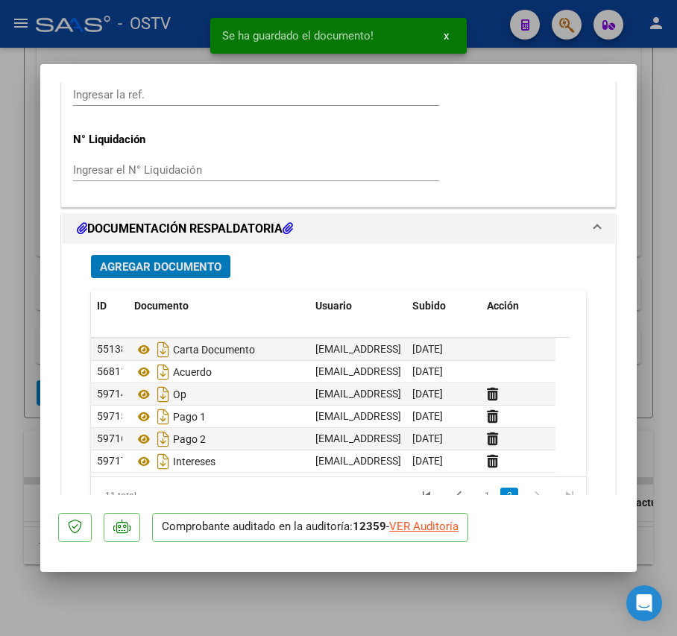
click at [33, 370] on div at bounding box center [338, 318] width 677 height 636
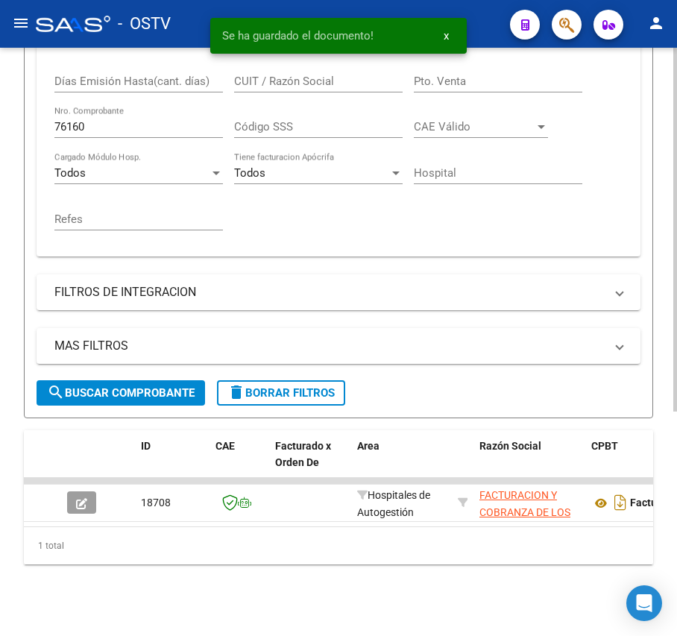
scroll to position [395, 0]
click at [125, 120] on input "76160" at bounding box center [138, 126] width 168 height 13
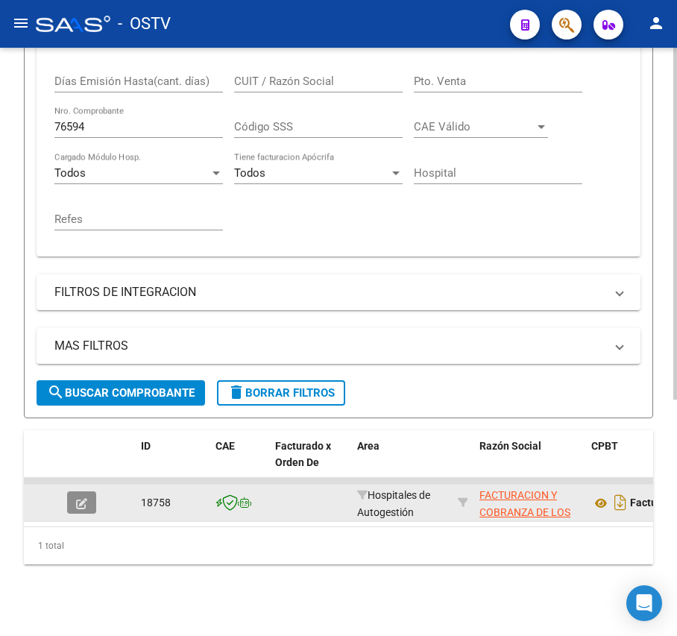
click at [75, 491] on button "button" at bounding box center [81, 502] width 29 height 22
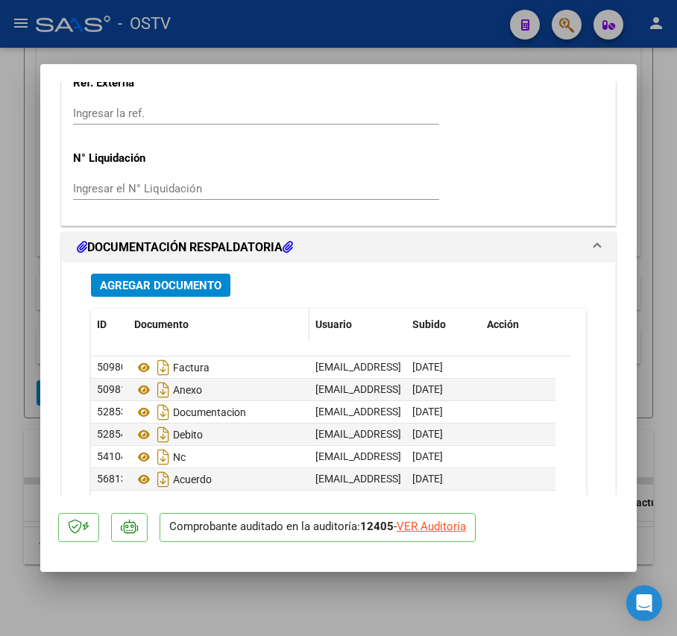
scroll to position [1193, 0]
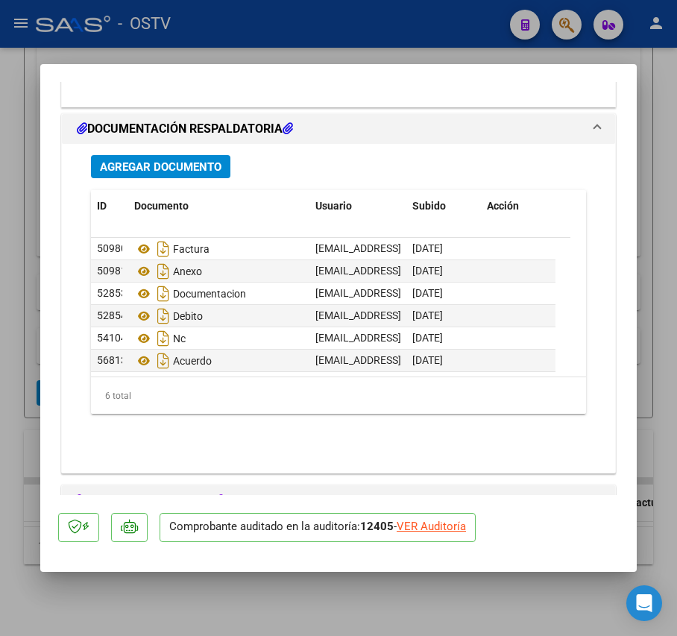
click at [177, 174] on span "Agregar Documento" at bounding box center [161, 166] width 122 height 13
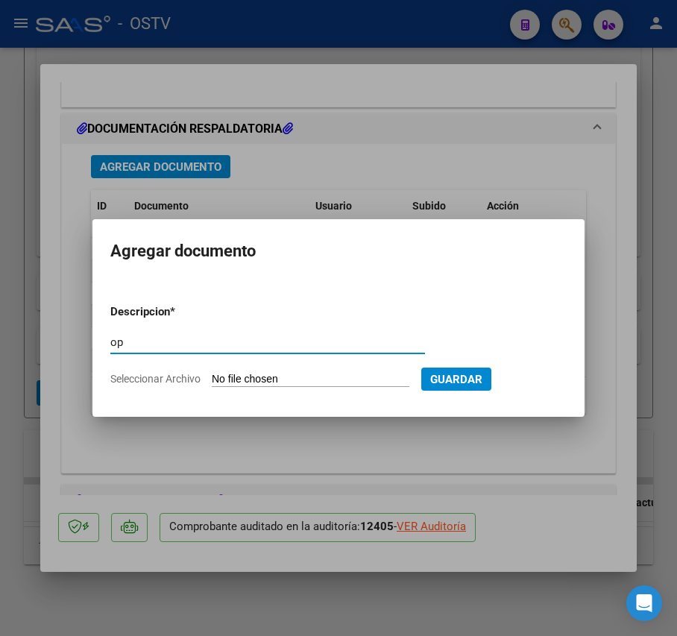
click at [287, 377] on input "Seleccionar Archivo" at bounding box center [311, 380] width 198 height 14
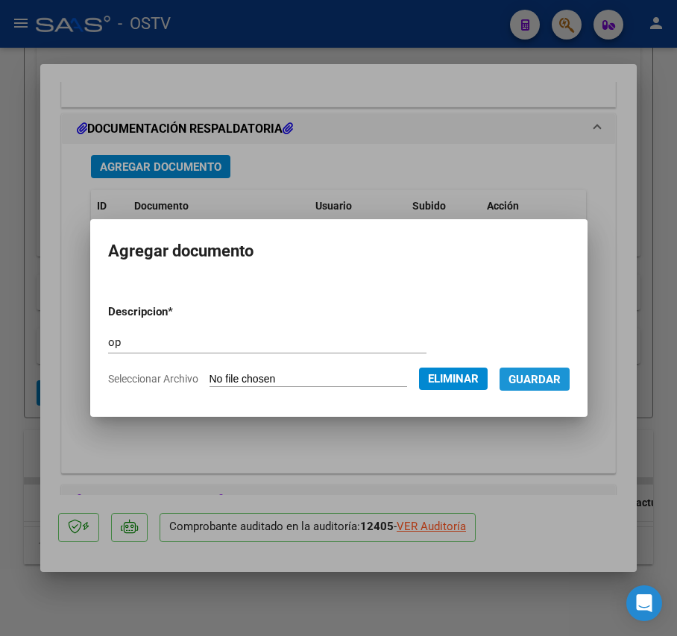
click at [547, 373] on span "Guardar" at bounding box center [534, 379] width 52 height 13
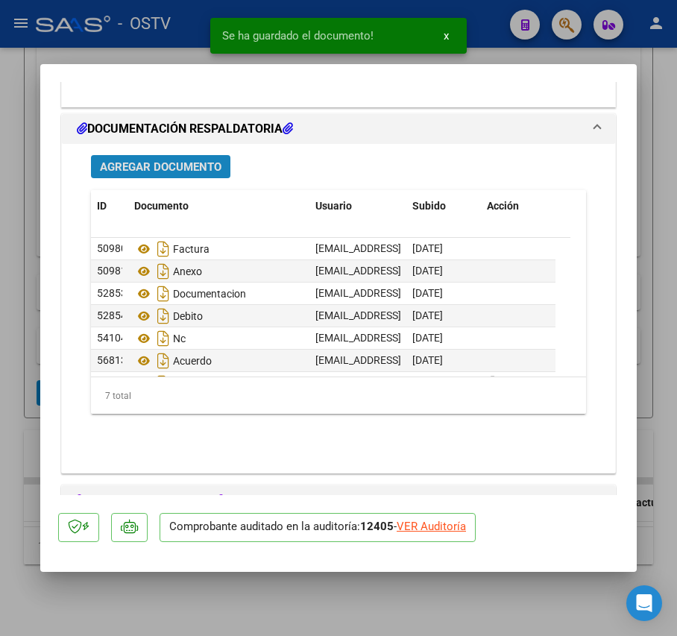
click at [192, 164] on span "Agregar Documento" at bounding box center [161, 166] width 122 height 13
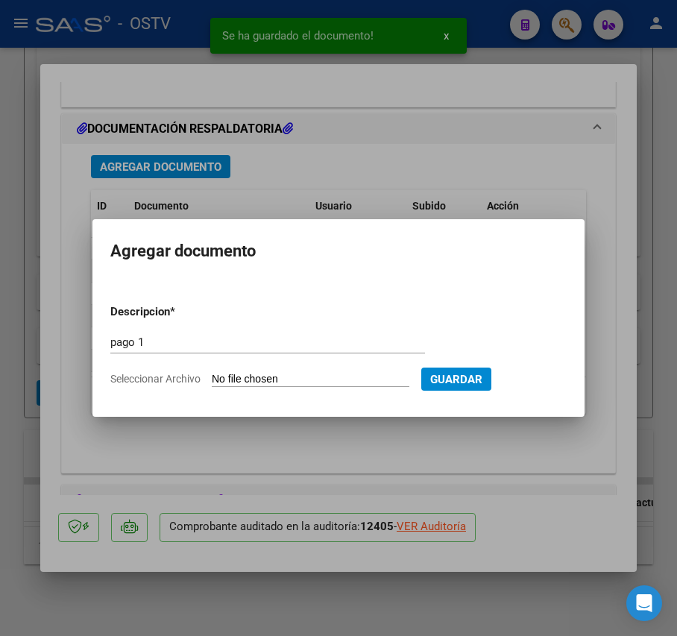
click at [276, 376] on input "Seleccionar Archivo" at bounding box center [311, 380] width 198 height 14
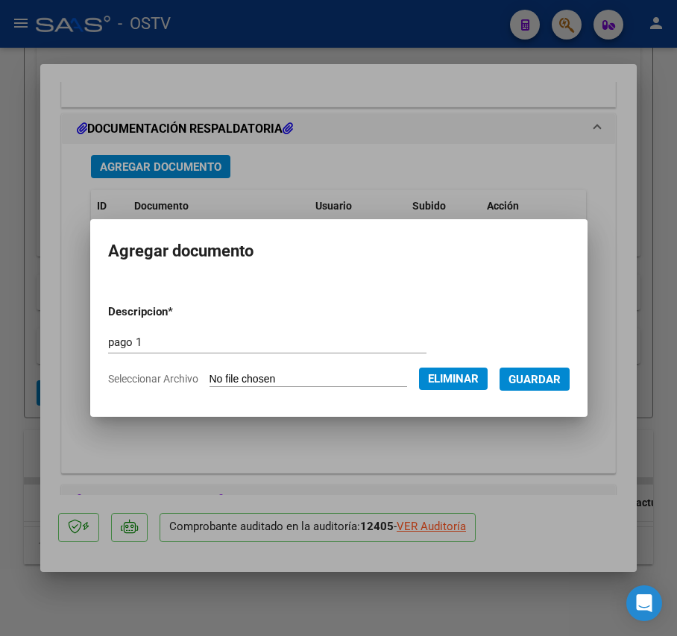
click at [561, 382] on span "Guardar" at bounding box center [534, 379] width 52 height 13
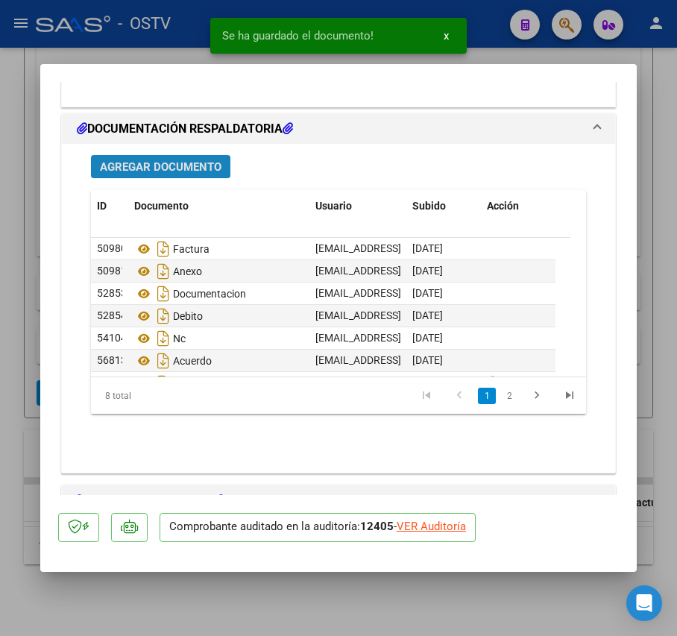
click at [128, 159] on button "Agregar Documento" at bounding box center [160, 166] width 139 height 23
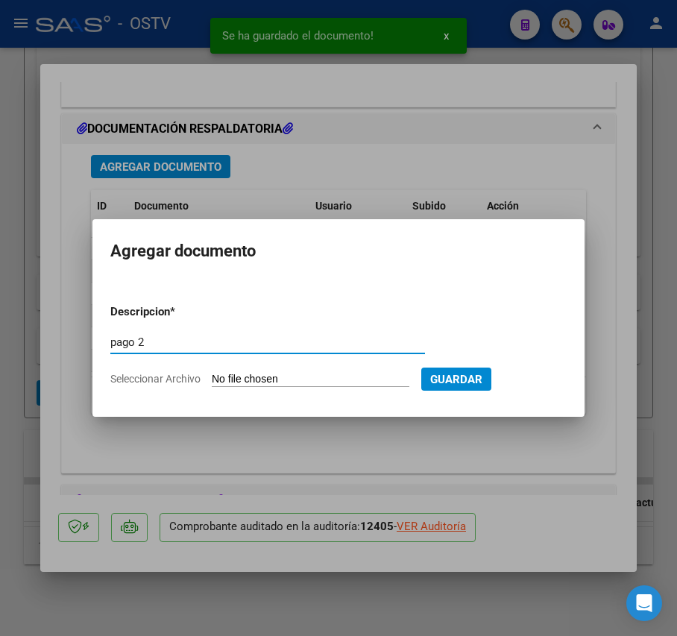
click at [288, 367] on div "pago 2 Escriba aquí una descripcion" at bounding box center [267, 349] width 315 height 37
click at [293, 379] on input "Seleccionar Archivo" at bounding box center [311, 380] width 198 height 14
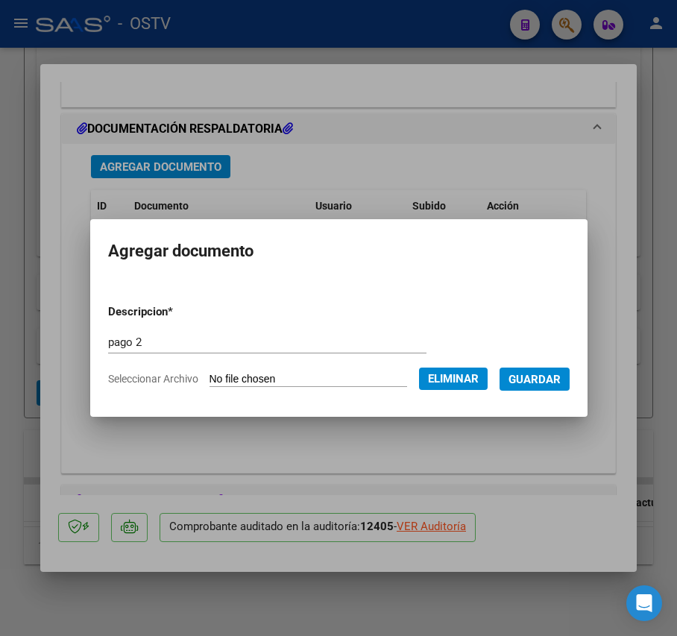
click at [561, 379] on span "Guardar" at bounding box center [534, 379] width 52 height 13
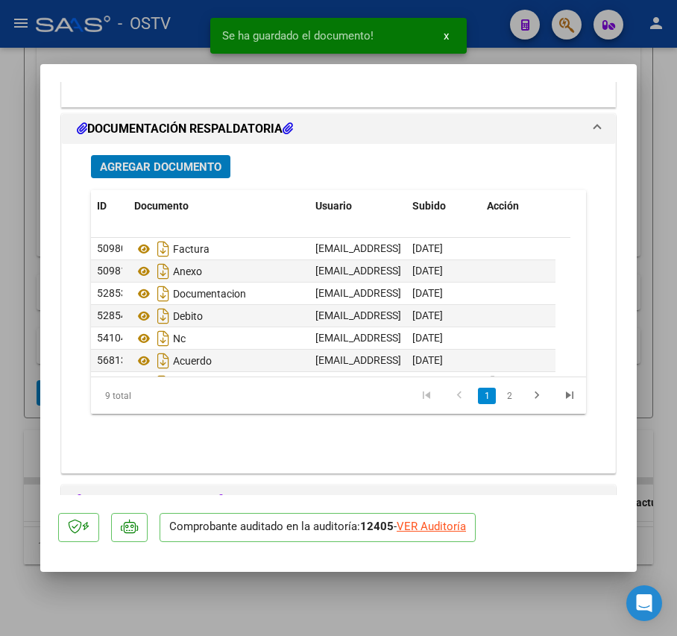
click at [203, 167] on span "Agregar Documento" at bounding box center [161, 166] width 122 height 13
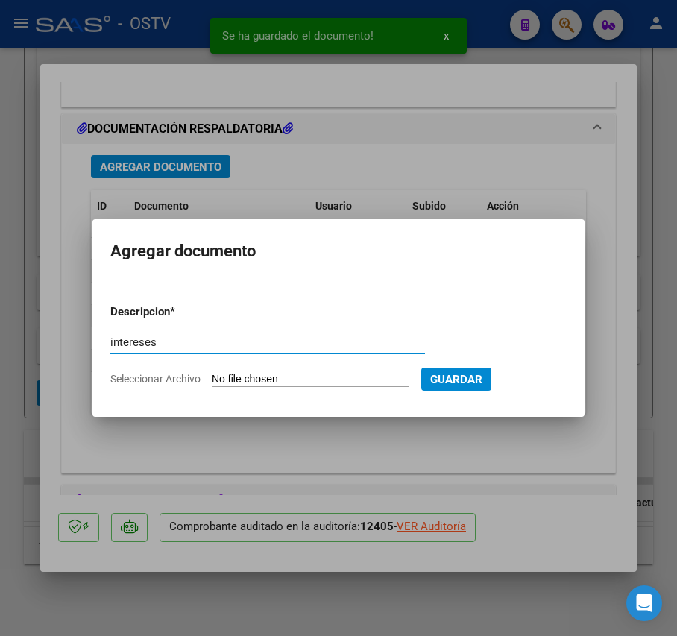
click at [305, 385] on input "Seleccionar Archivo" at bounding box center [311, 380] width 198 height 14
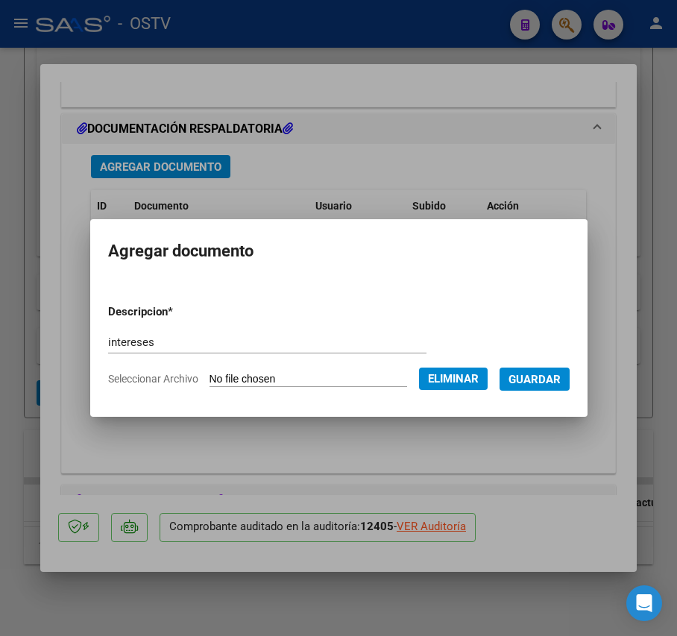
click at [549, 373] on span "Guardar" at bounding box center [534, 379] width 52 height 13
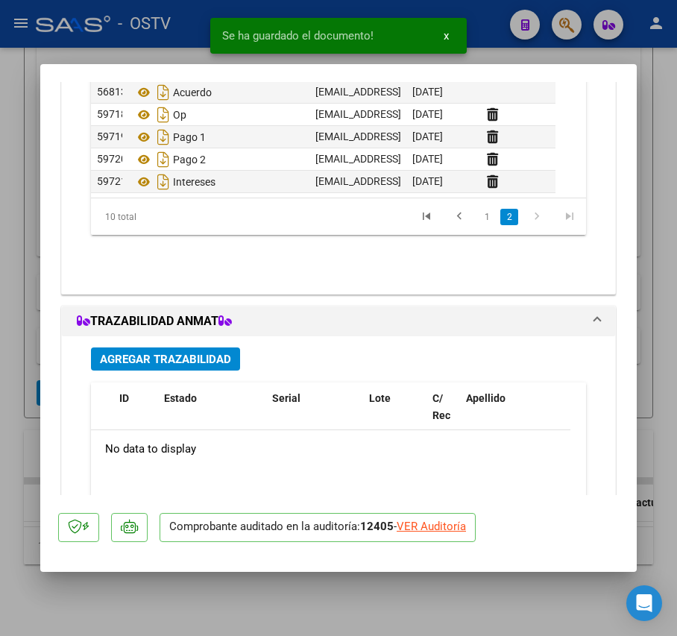
scroll to position [1391, 0]
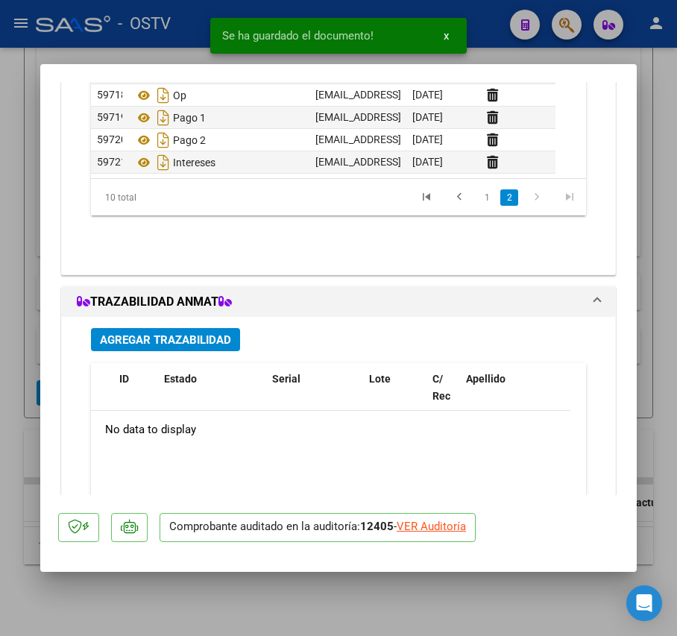
click at [21, 263] on div at bounding box center [338, 318] width 677 height 636
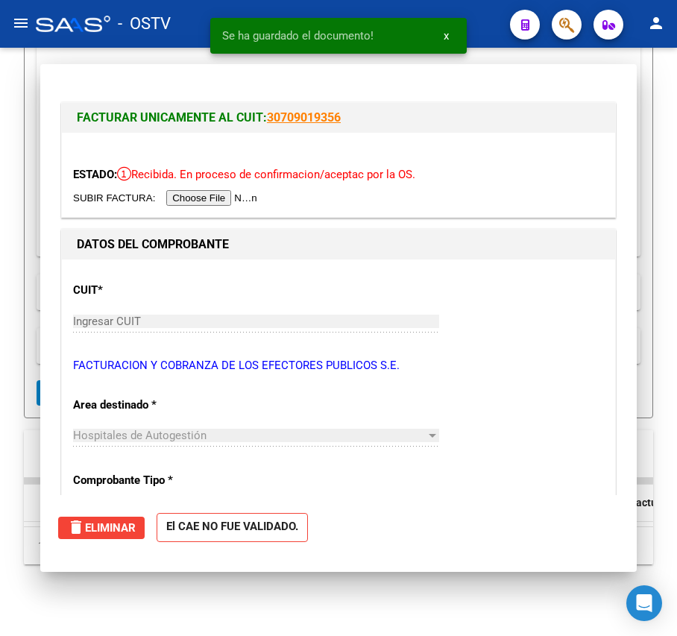
scroll to position [395, 0]
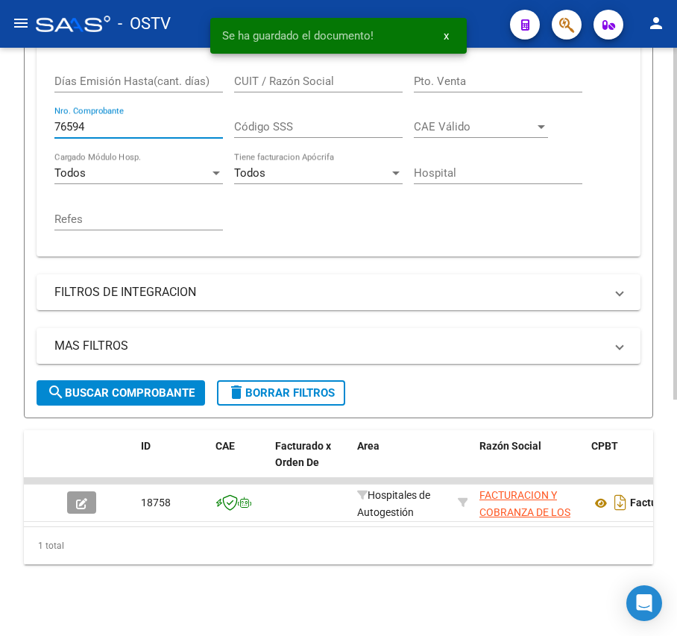
click at [123, 120] on input "76594" at bounding box center [138, 126] width 168 height 13
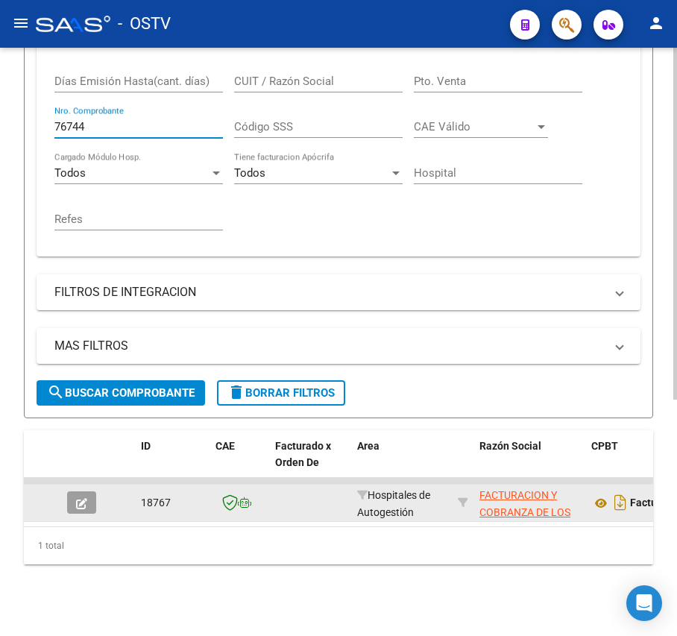
click at [78, 496] on span "button" at bounding box center [81, 502] width 11 height 13
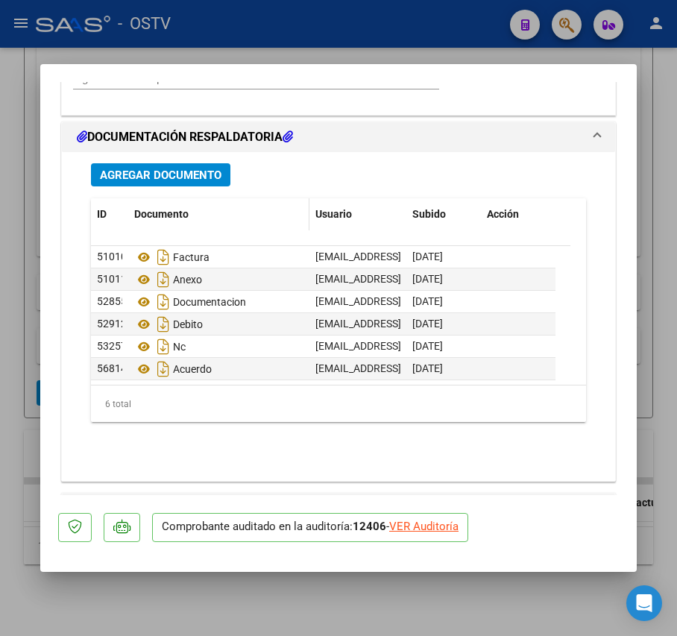
scroll to position [1193, 0]
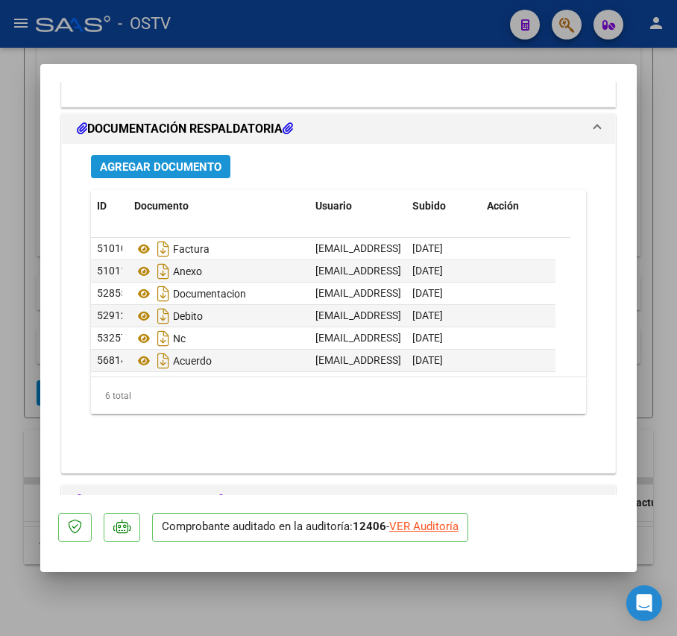
click at [188, 171] on span "Agregar Documento" at bounding box center [161, 166] width 122 height 13
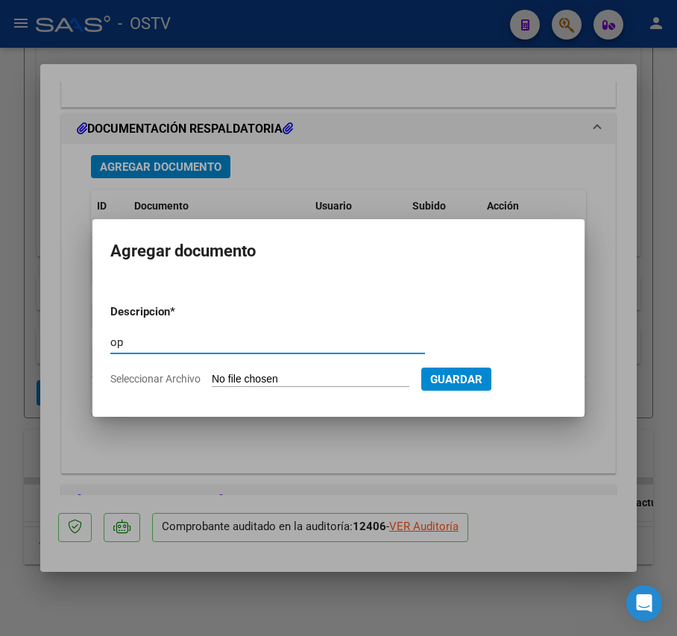
click at [275, 374] on input "Seleccionar Archivo" at bounding box center [311, 380] width 198 height 14
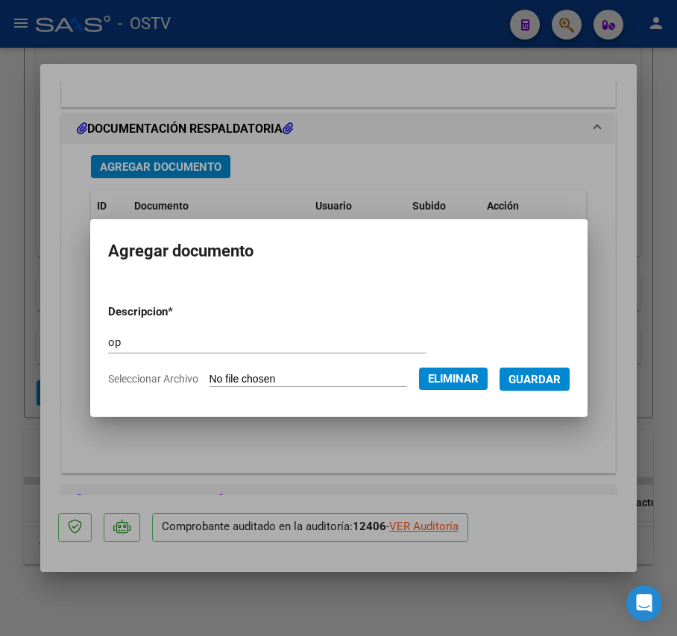
click at [561, 376] on span "Guardar" at bounding box center [534, 379] width 52 height 13
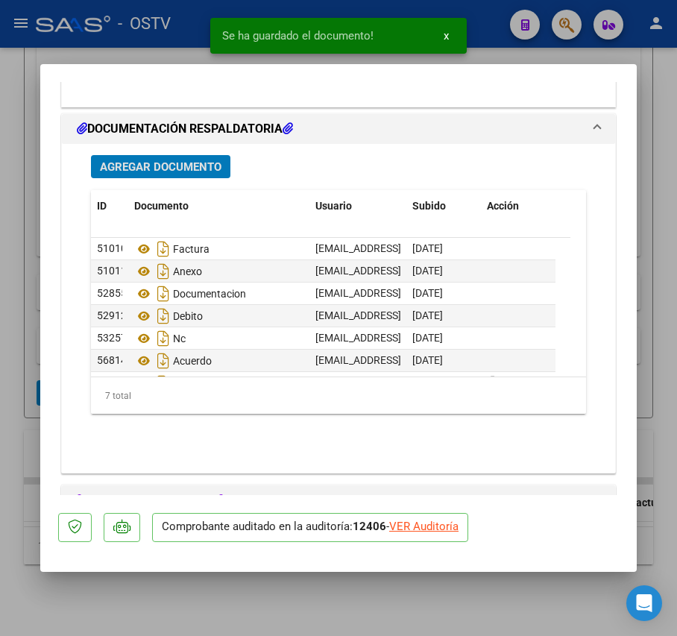
click at [186, 162] on span "Agregar Documento" at bounding box center [161, 166] width 122 height 13
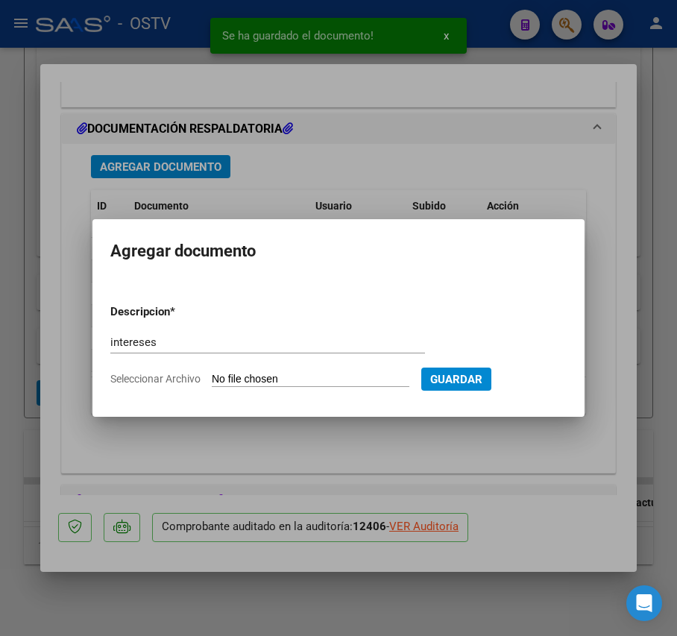
click at [317, 370] on form "Descripcion * intereses Escriba aquí una descripcion Seleccionar Archivo Guardar" at bounding box center [338, 345] width 456 height 107
click at [289, 373] on input "Seleccionar Archivo" at bounding box center [311, 380] width 198 height 14
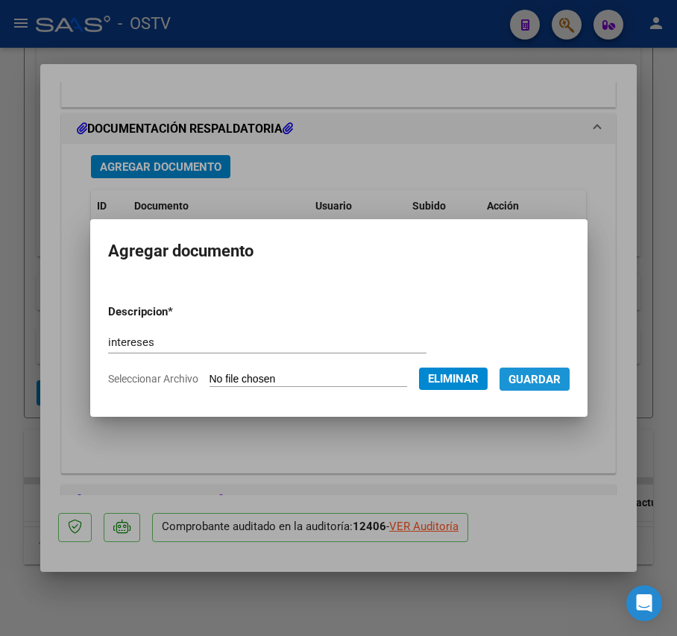
drag, startPoint x: 553, startPoint y: 371, endPoint x: 501, endPoint y: 347, distance: 57.4
click at [555, 372] on span "Guardar" at bounding box center [534, 378] width 52 height 13
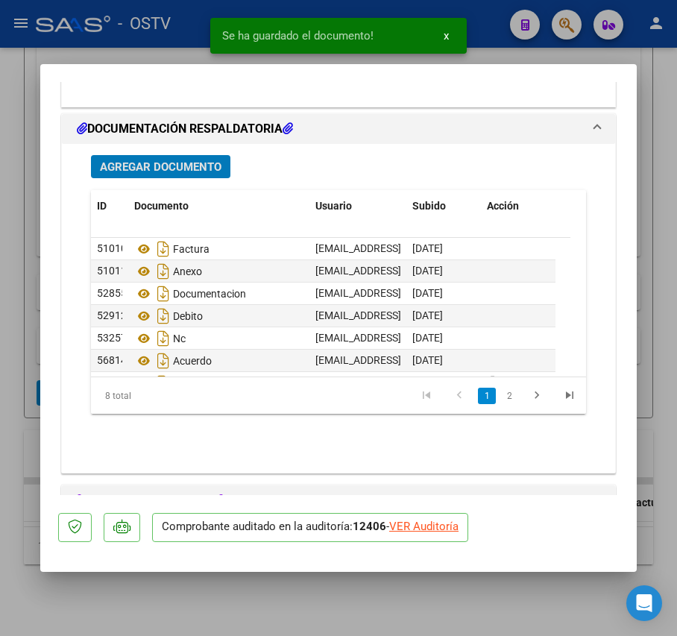
click at [203, 164] on span "Agregar Documento" at bounding box center [161, 166] width 122 height 13
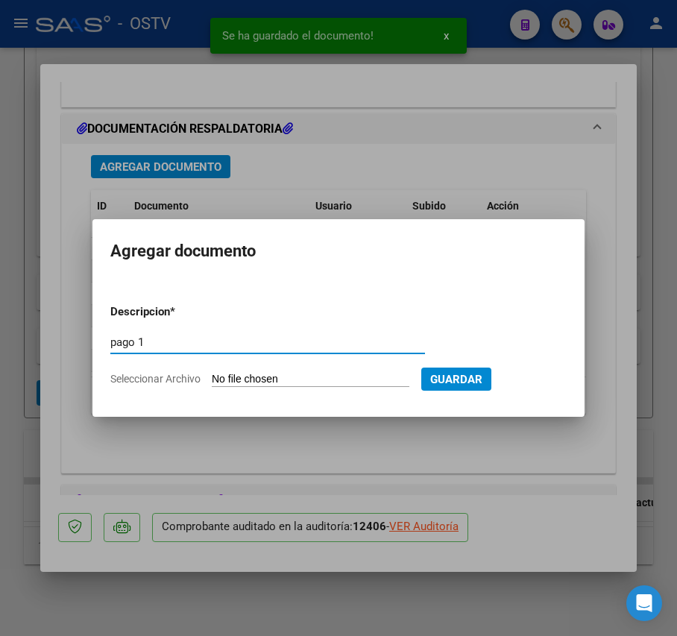
click at [260, 377] on input "Seleccionar Archivo" at bounding box center [311, 380] width 198 height 14
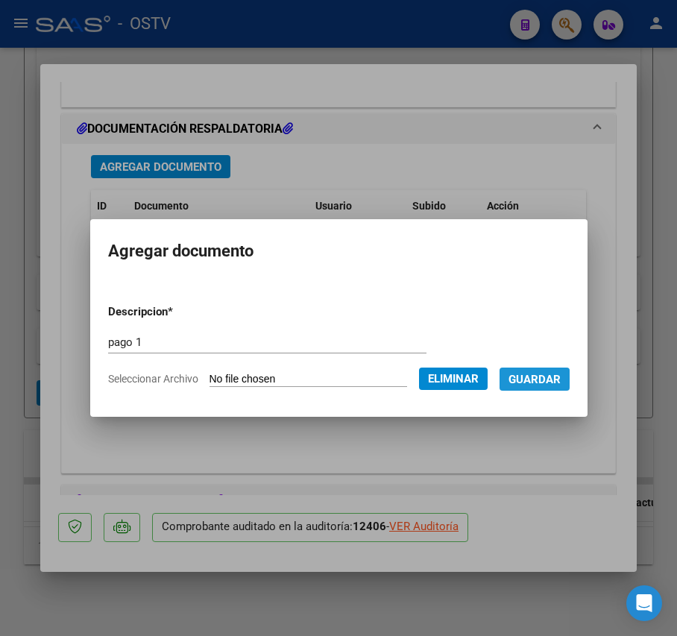
click at [537, 385] on span "Guardar" at bounding box center [534, 379] width 52 height 13
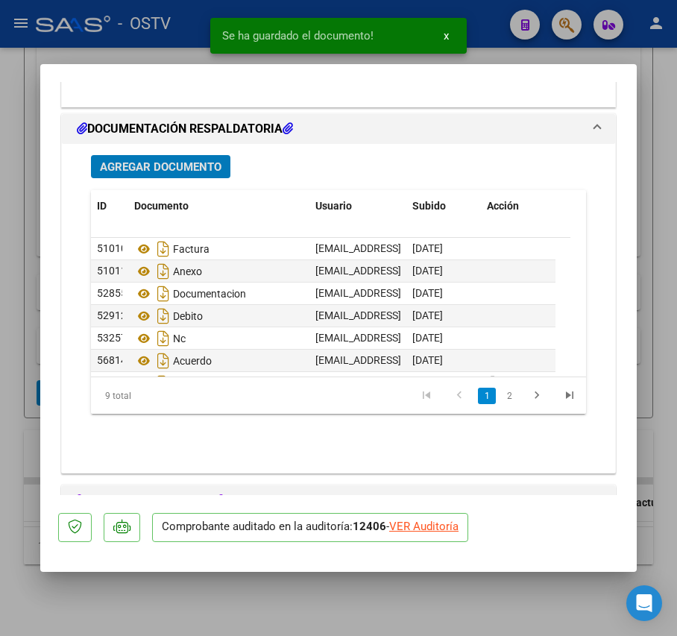
click at [192, 160] on span "Agregar Documento" at bounding box center [161, 166] width 122 height 13
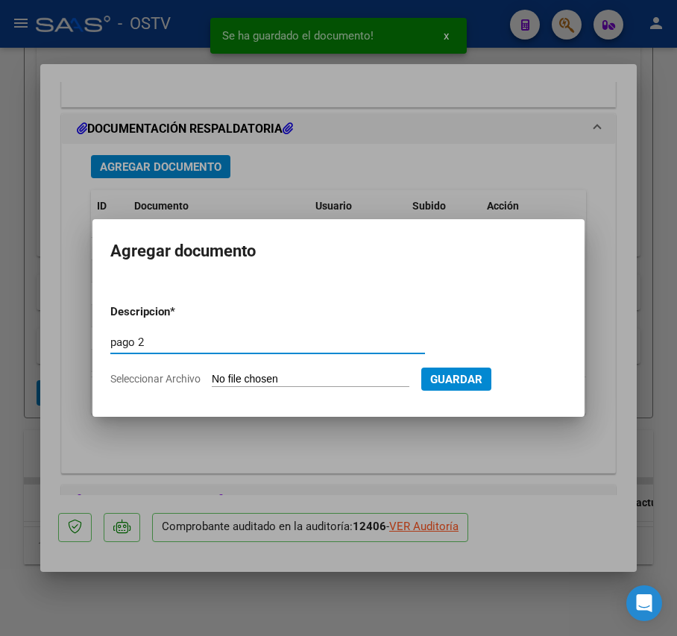
click at [319, 373] on input "Seleccionar Archivo" at bounding box center [311, 380] width 198 height 14
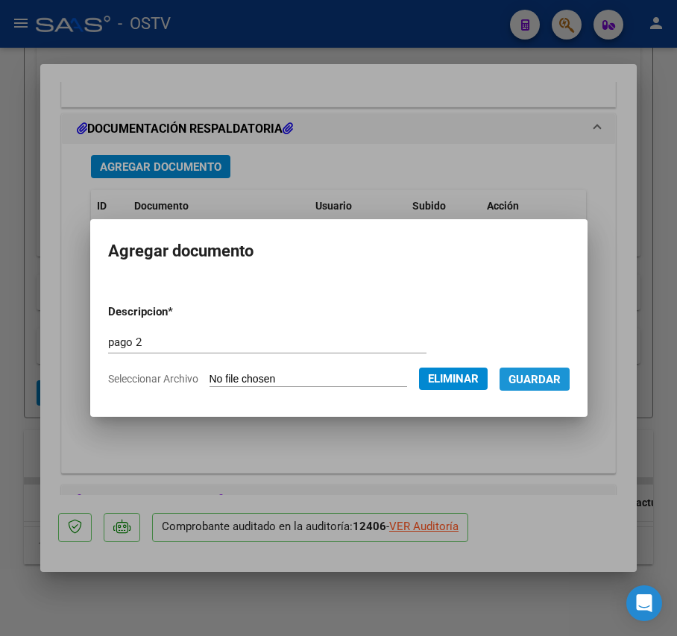
click at [535, 374] on span "Guardar" at bounding box center [534, 379] width 52 height 13
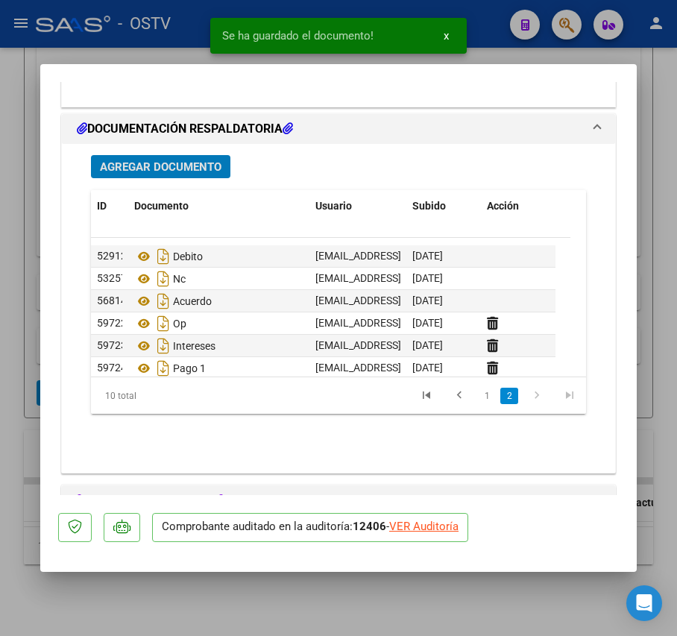
scroll to position [89, 0]
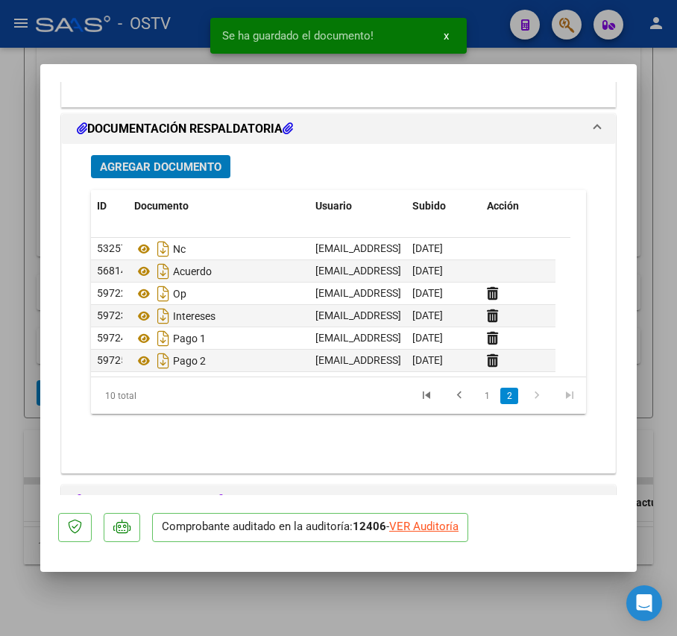
click at [22, 313] on div at bounding box center [338, 318] width 677 height 636
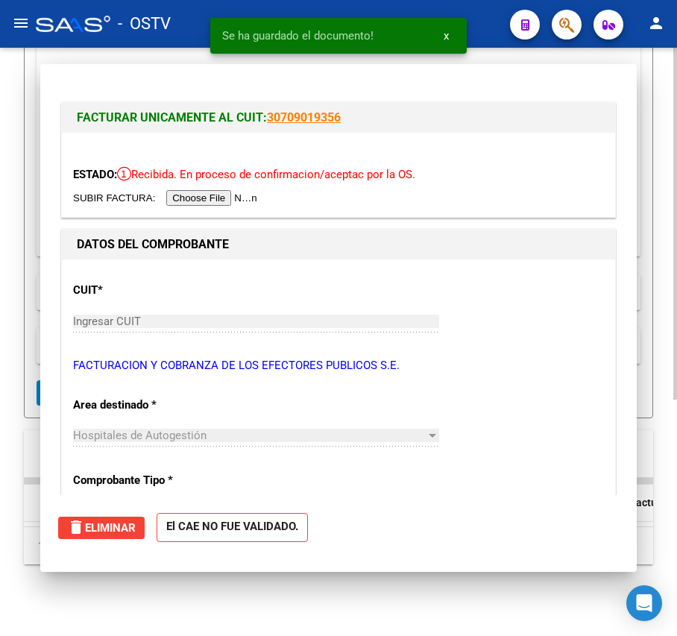
scroll to position [395, 0]
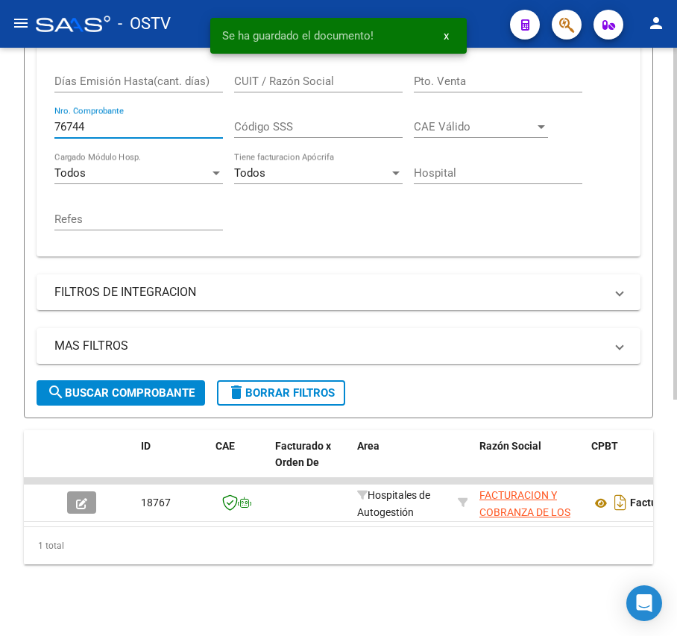
click at [130, 120] on input "76744" at bounding box center [138, 126] width 168 height 13
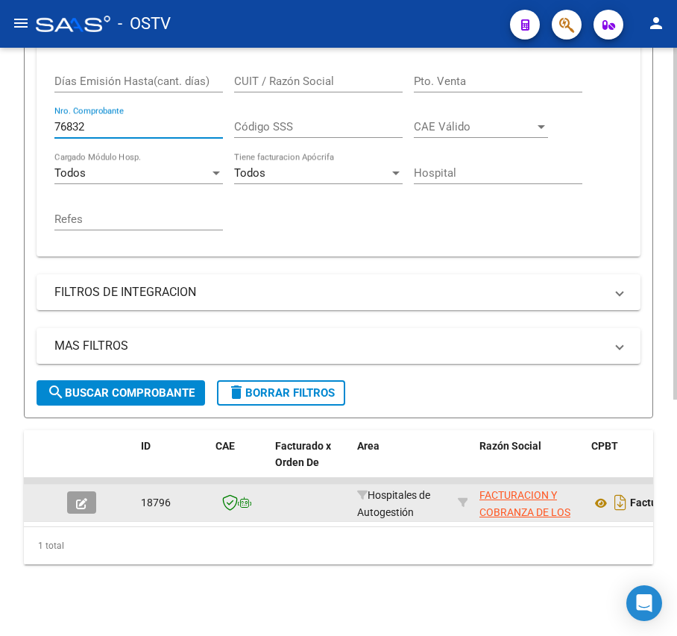
click at [96, 491] on div at bounding box center [87, 502] width 40 height 22
click at [92, 498] on button "button" at bounding box center [81, 502] width 29 height 22
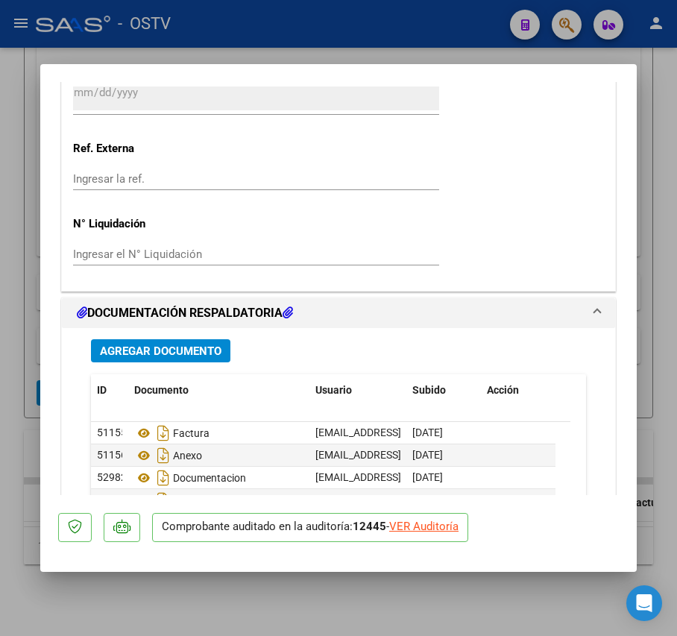
scroll to position [994, 0]
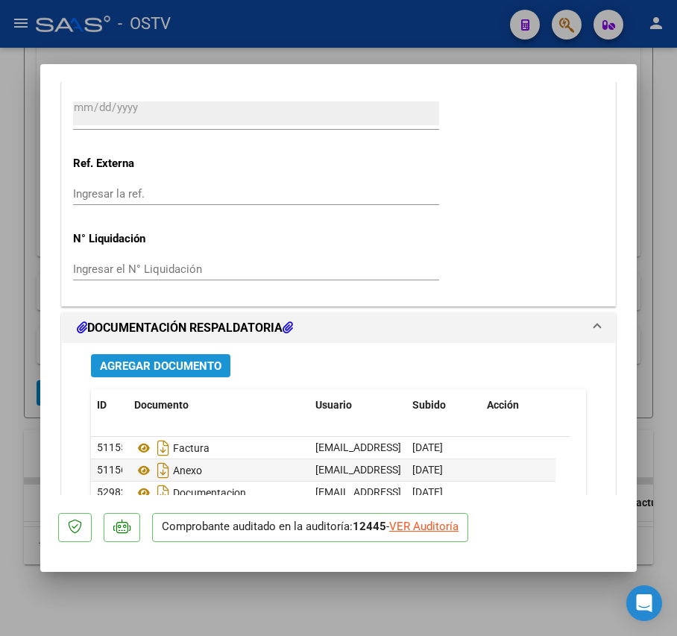
click at [198, 359] on span "Agregar Documento" at bounding box center [161, 365] width 122 height 13
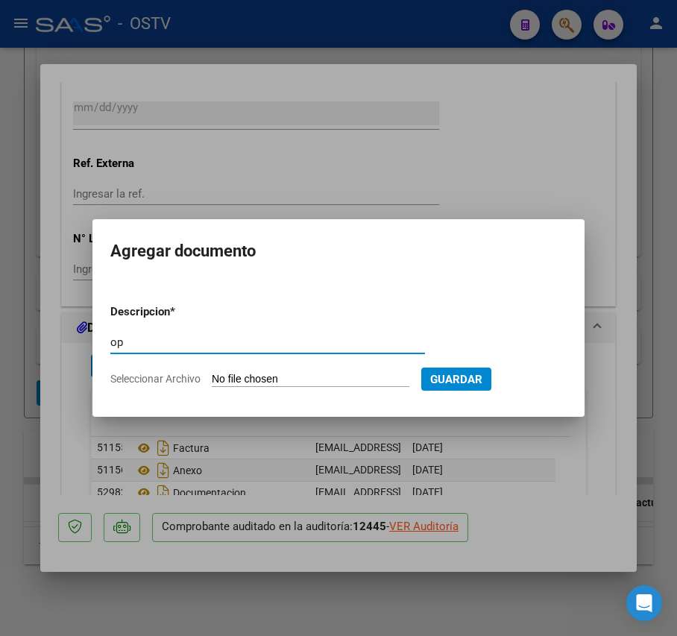
click at [263, 376] on input "Seleccionar Archivo" at bounding box center [311, 380] width 198 height 14
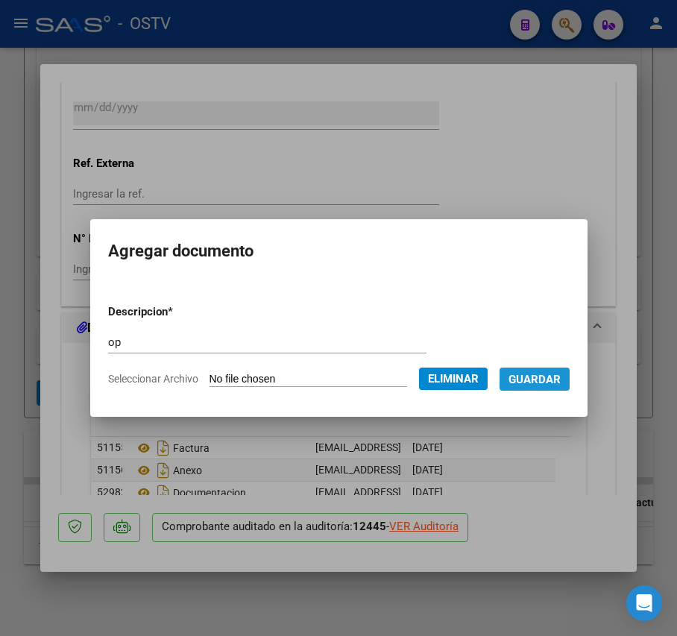
click at [544, 388] on button "Guardar" at bounding box center [534, 378] width 70 height 23
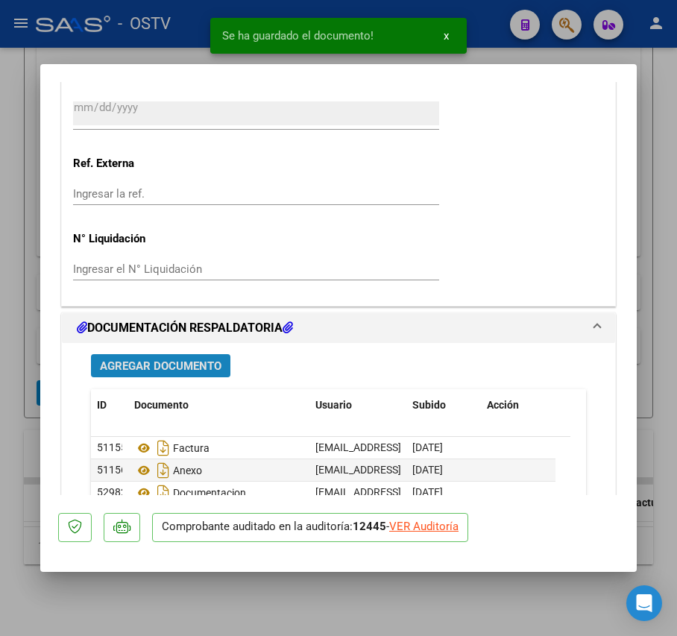
click at [203, 356] on button "Agregar Documento" at bounding box center [160, 365] width 139 height 23
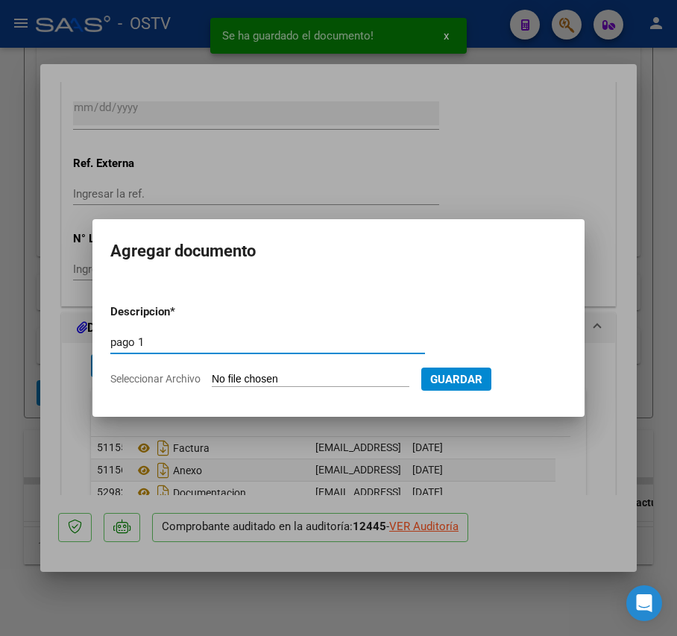
click at [246, 382] on input "Seleccionar Archivo" at bounding box center [311, 380] width 198 height 14
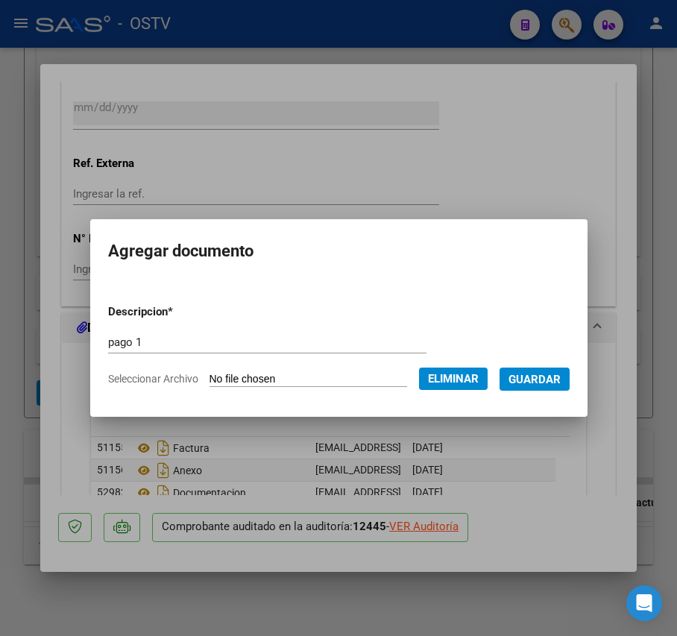
click at [569, 379] on button "Guardar" at bounding box center [534, 378] width 70 height 23
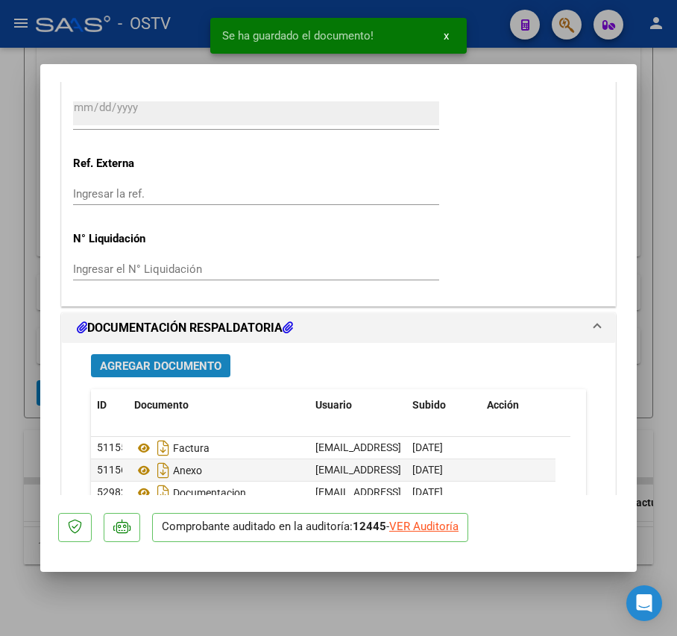
click at [209, 370] on span "Agregar Documento" at bounding box center [161, 365] width 122 height 13
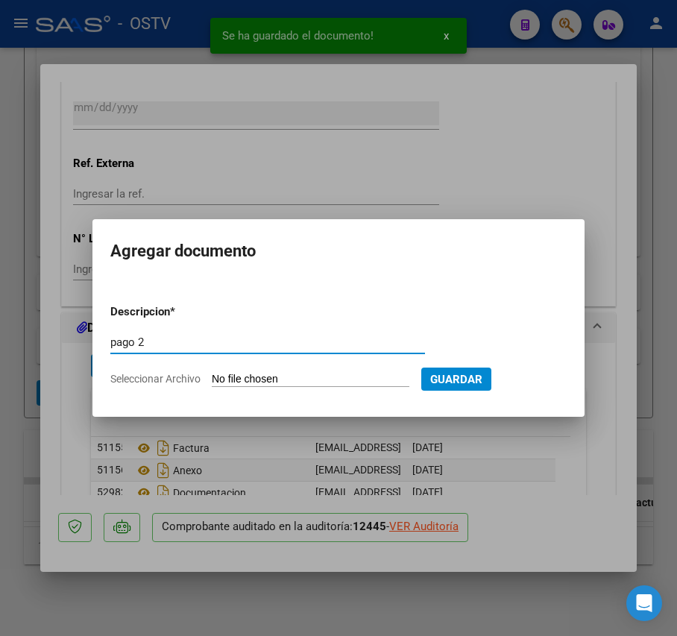
click at [259, 377] on input "Seleccionar Archivo" at bounding box center [311, 380] width 198 height 14
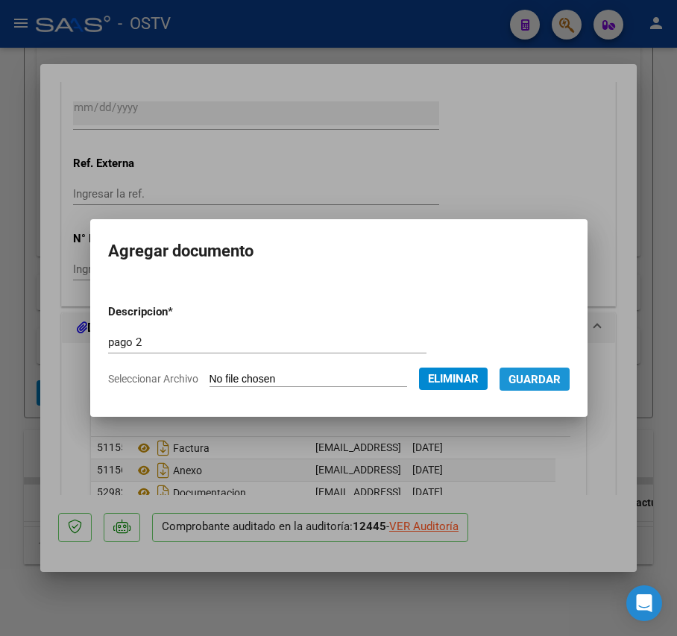
click at [550, 383] on span "Guardar" at bounding box center [534, 379] width 52 height 13
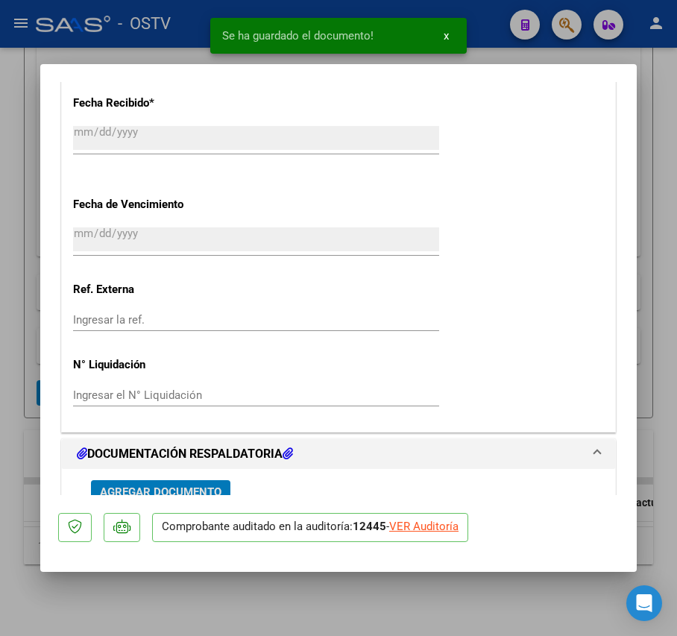
scroll to position [1093, 0]
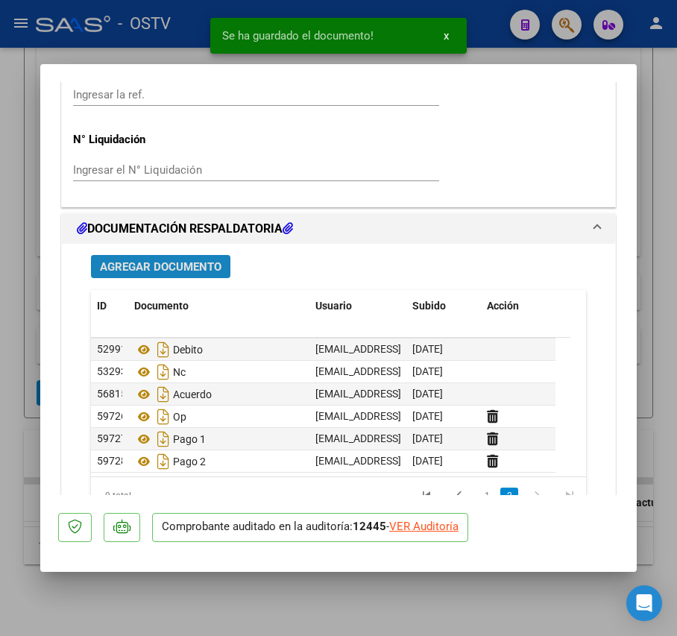
click at [171, 262] on span "Agregar Documento" at bounding box center [161, 266] width 122 height 13
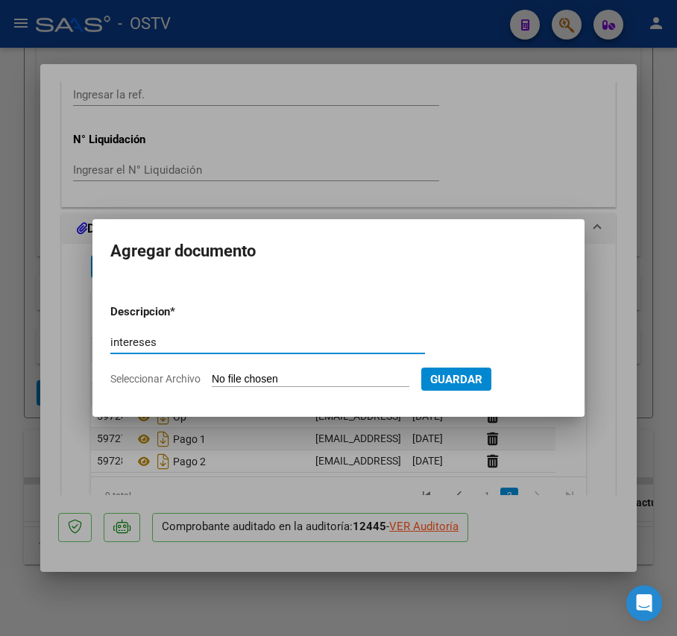
click at [254, 370] on form "Descripcion * intereses Escriba aquí una descripcion Seleccionar Archivo Guardar" at bounding box center [338, 345] width 456 height 107
click at [263, 374] on input "Seleccionar Archivo" at bounding box center [311, 380] width 198 height 14
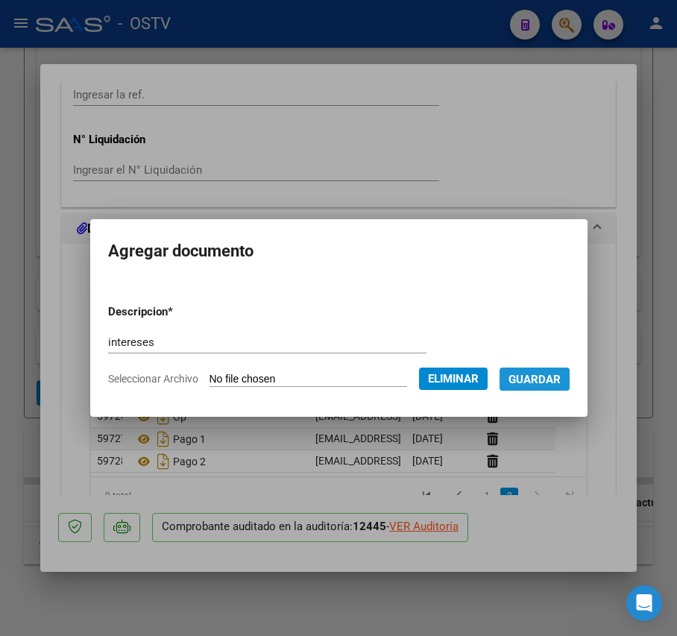
click at [553, 382] on span "Guardar" at bounding box center [534, 379] width 52 height 13
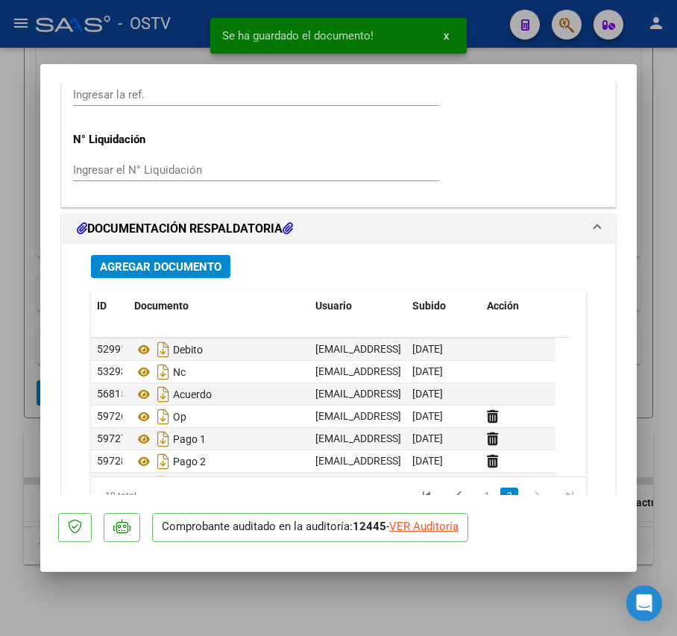
click at [19, 424] on div at bounding box center [338, 318] width 677 height 636
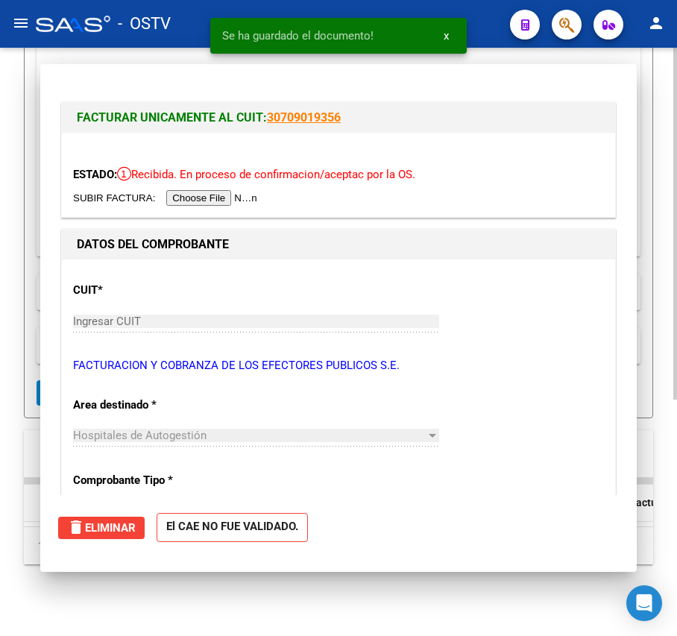
scroll to position [395, 0]
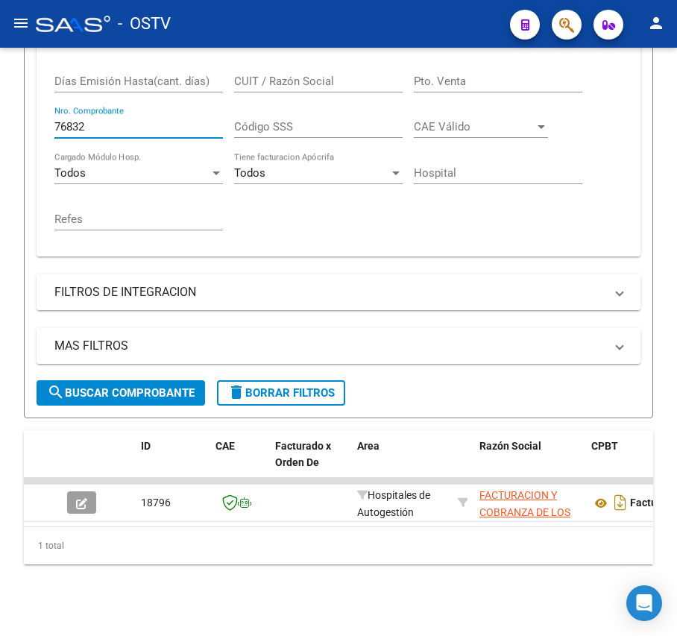
drag, startPoint x: 122, startPoint y: 110, endPoint x: -7, endPoint y: 108, distance: 129.7
click at [0, 108] on html "menu - OSTV person Firma Express Inicio Calendario SSS Instructivos Contacto OS…" at bounding box center [338, 318] width 677 height 636
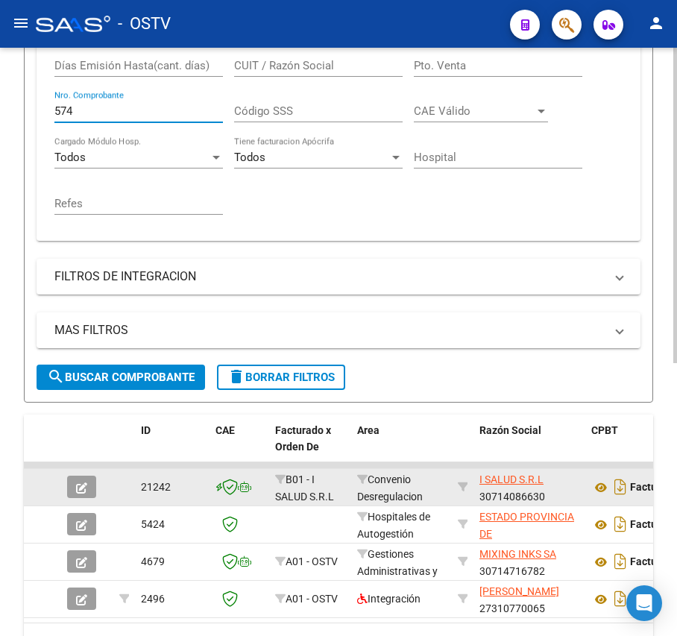
click at [73, 485] on button "button" at bounding box center [81, 487] width 29 height 22
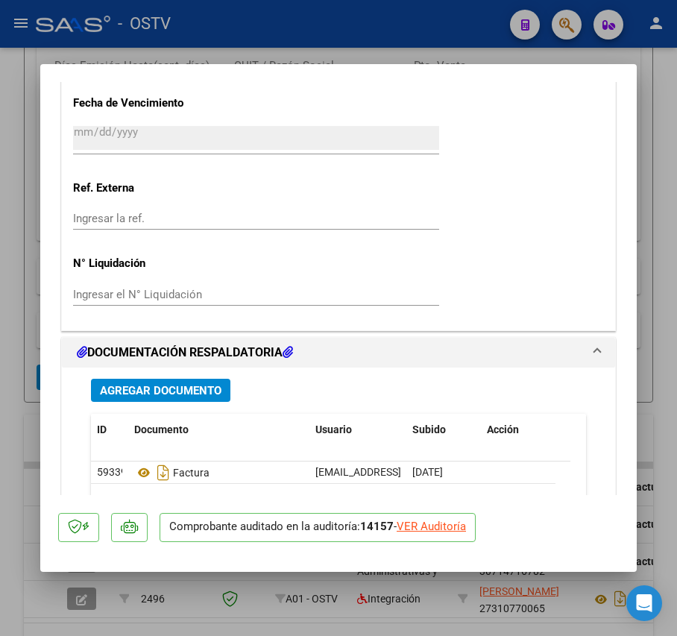
scroll to position [1193, 0]
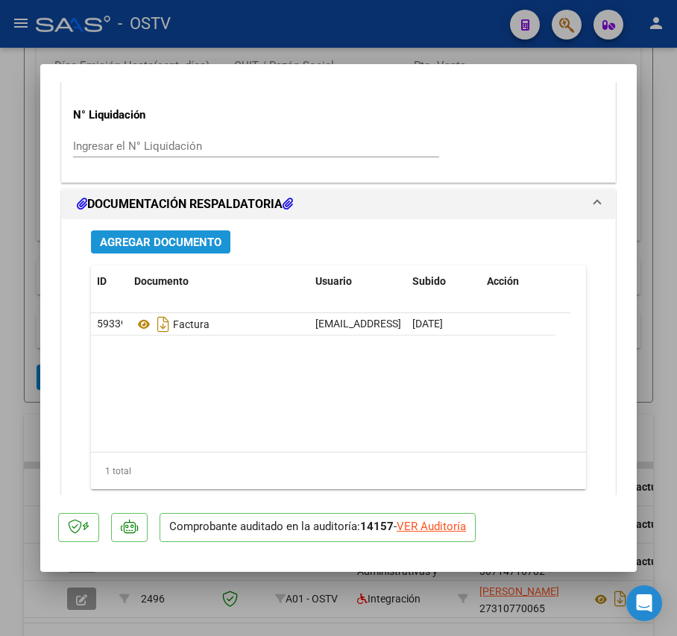
click at [180, 242] on span "Agregar Documento" at bounding box center [161, 242] width 122 height 13
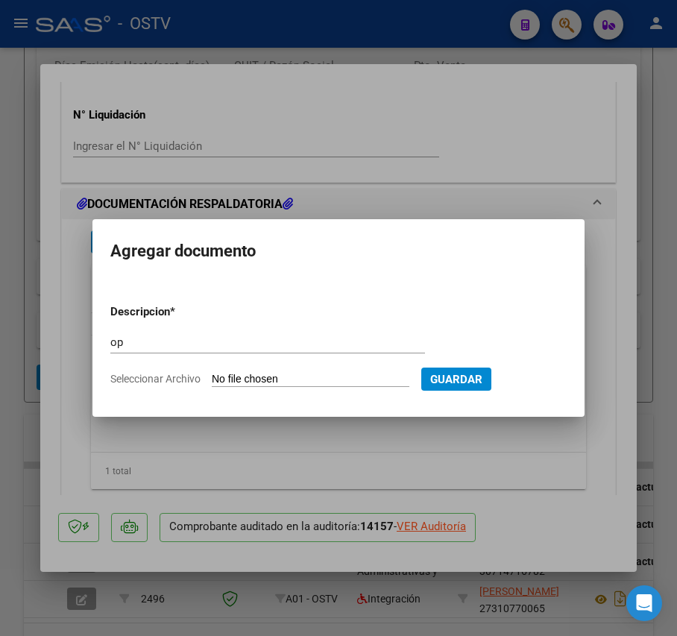
click at [291, 373] on input "Seleccionar Archivo" at bounding box center [311, 380] width 198 height 14
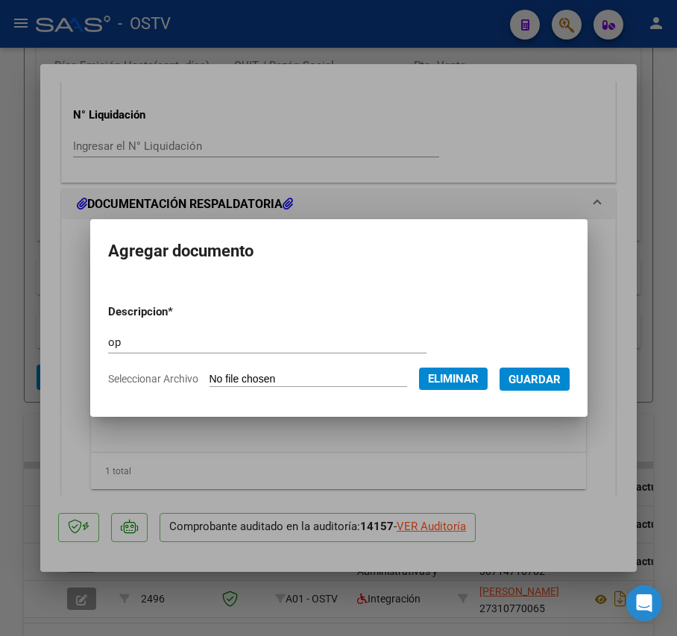
click at [471, 380] on span "Eliminar" at bounding box center [453, 378] width 51 height 13
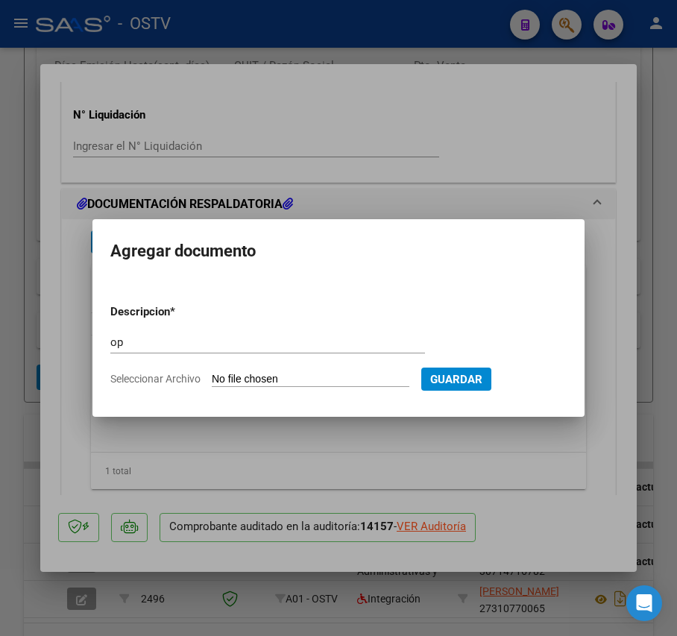
click at [264, 376] on input "Seleccionar Archivo" at bounding box center [311, 380] width 198 height 14
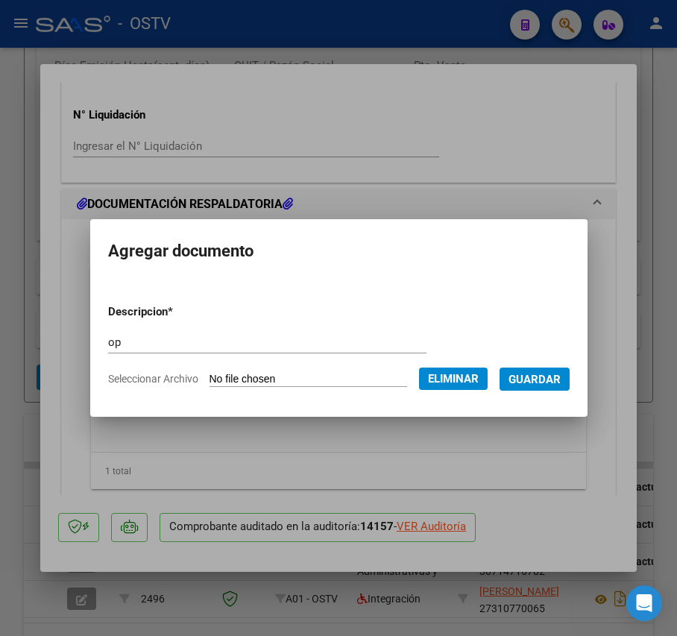
click at [552, 377] on span "Guardar" at bounding box center [534, 379] width 52 height 13
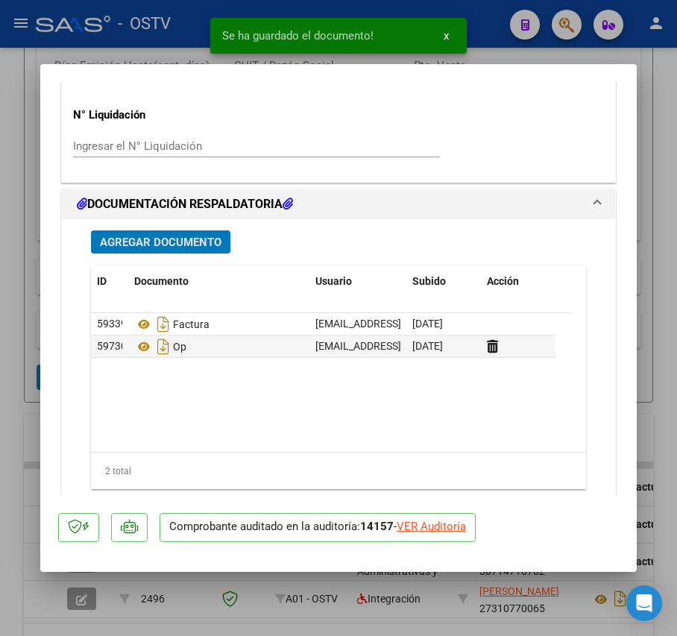
click at [194, 247] on span "Agregar Documento" at bounding box center [161, 242] width 122 height 13
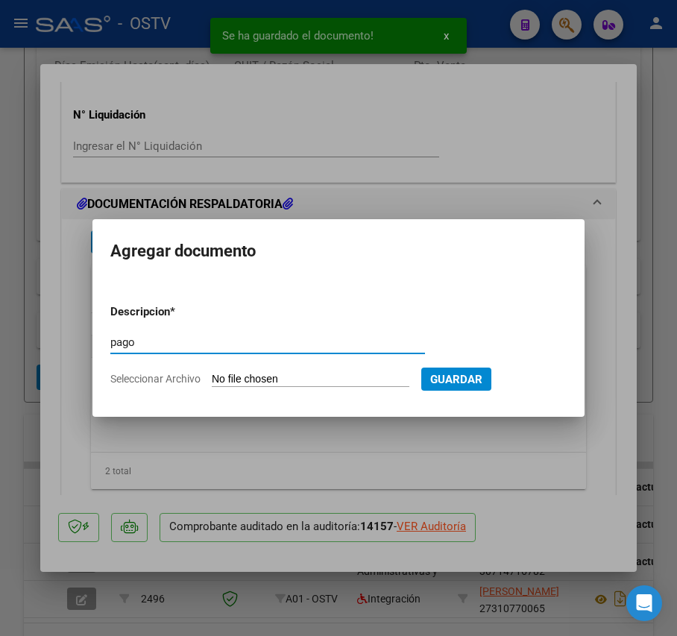
click at [277, 377] on input "Seleccionar Archivo" at bounding box center [311, 380] width 198 height 14
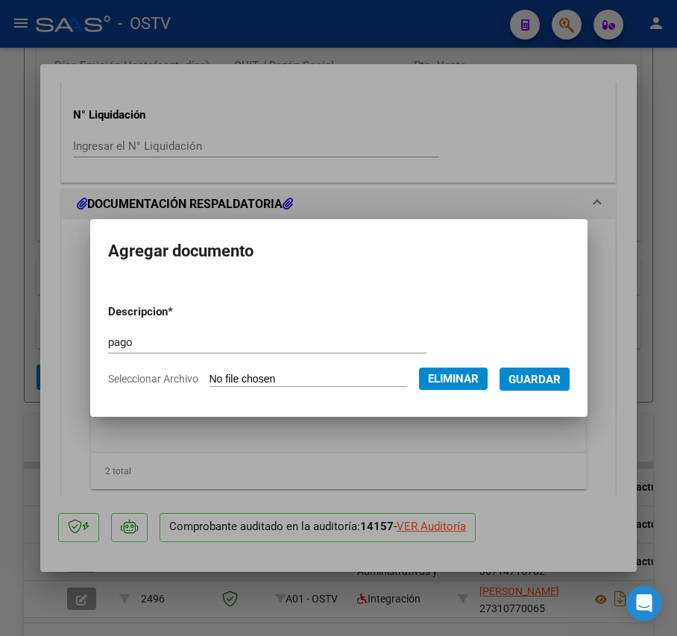
click at [540, 377] on span "Guardar" at bounding box center [534, 379] width 52 height 13
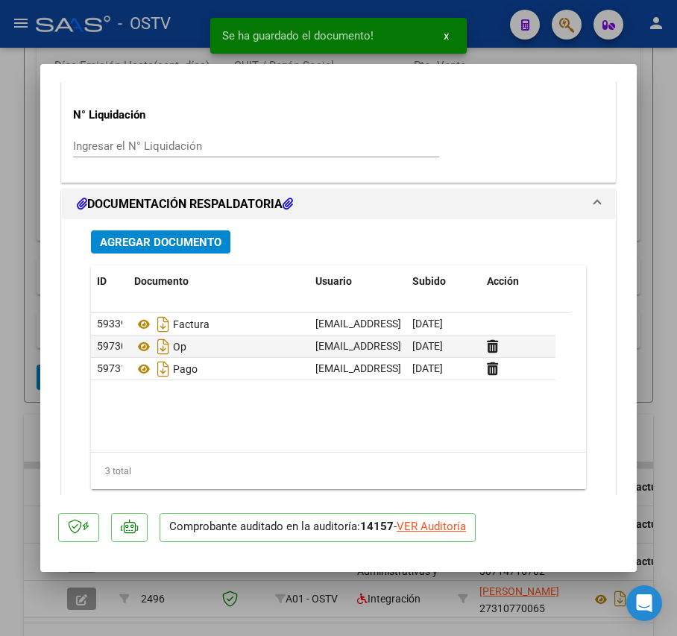
click at [179, 258] on div "Agregar Documento ID Documento Usuario Subido Acción 59339 Factura mesadeentrad…" at bounding box center [338, 377] width 517 height 317
click at [179, 245] on span "Agregar Documento" at bounding box center [161, 242] width 122 height 13
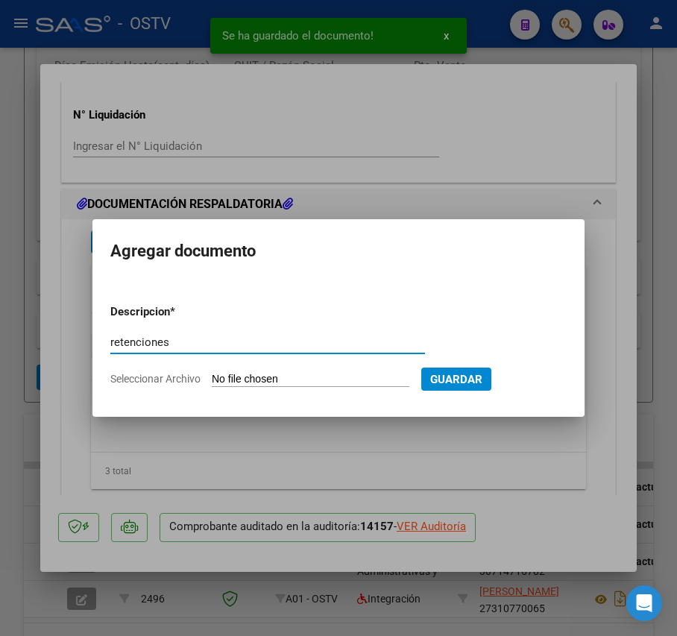
click at [246, 376] on input "Seleccionar Archivo" at bounding box center [311, 380] width 198 height 14
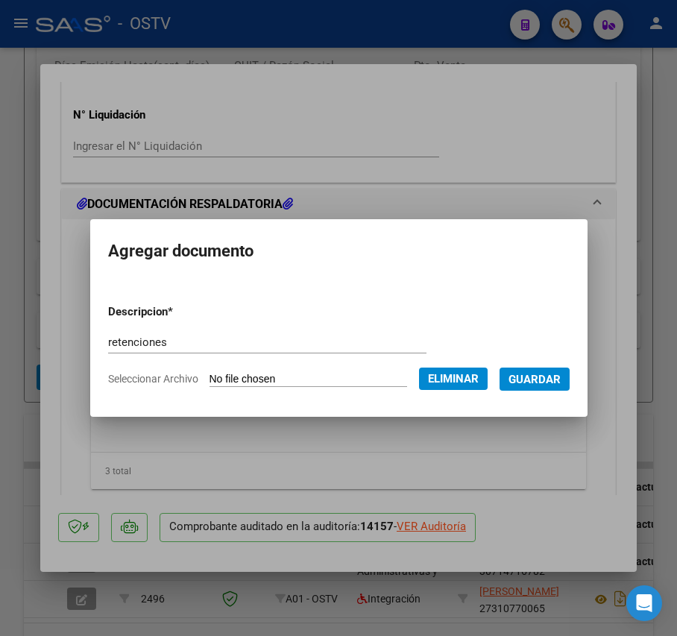
click at [546, 379] on span "Guardar" at bounding box center [534, 379] width 52 height 13
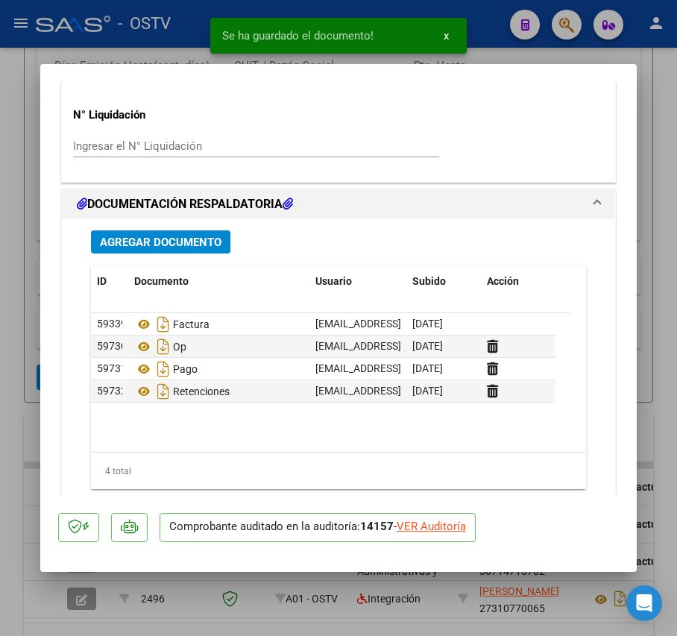
click at [25, 344] on div at bounding box center [338, 318] width 677 height 636
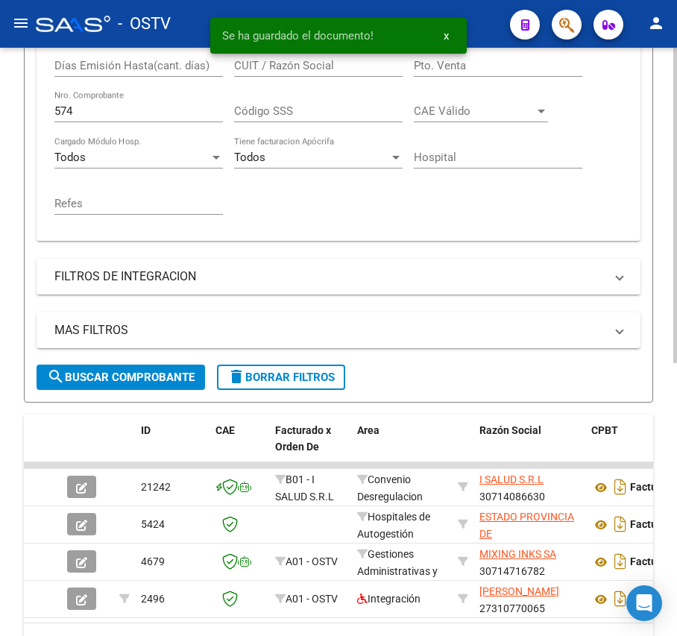
scroll to position [395, 0]
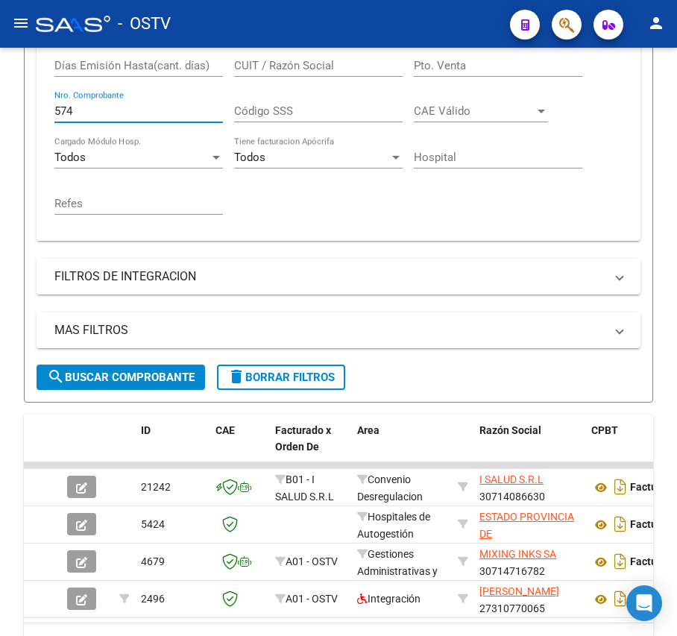
drag, startPoint x: 148, startPoint y: 118, endPoint x: -229, endPoint y: 119, distance: 376.4
click at [0, 119] on html "menu - OSTV person Firma Express Inicio Calendario SSS Instructivos Contacto OS…" at bounding box center [338, 318] width 677 height 636
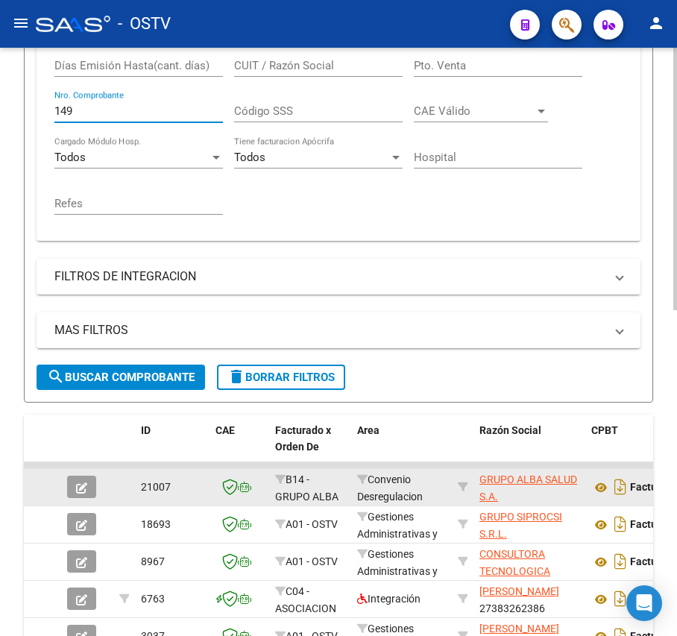
click at [83, 493] on icon "button" at bounding box center [81, 487] width 11 height 11
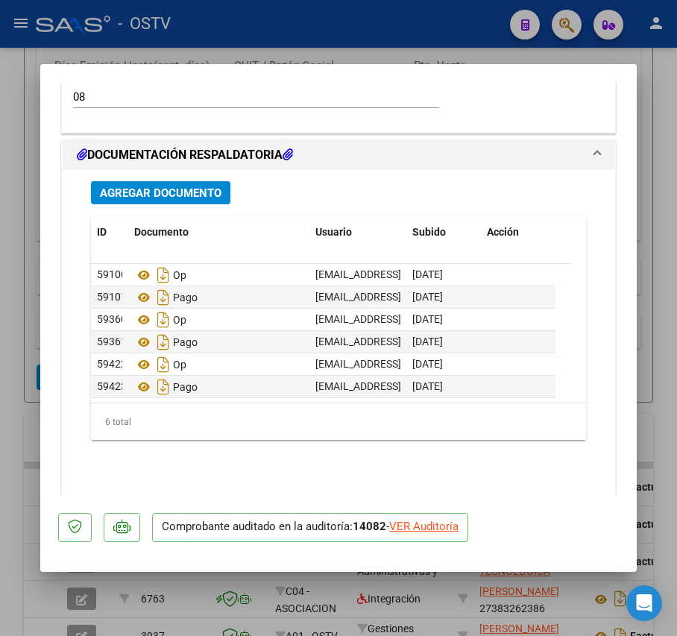
scroll to position [1258, 0]
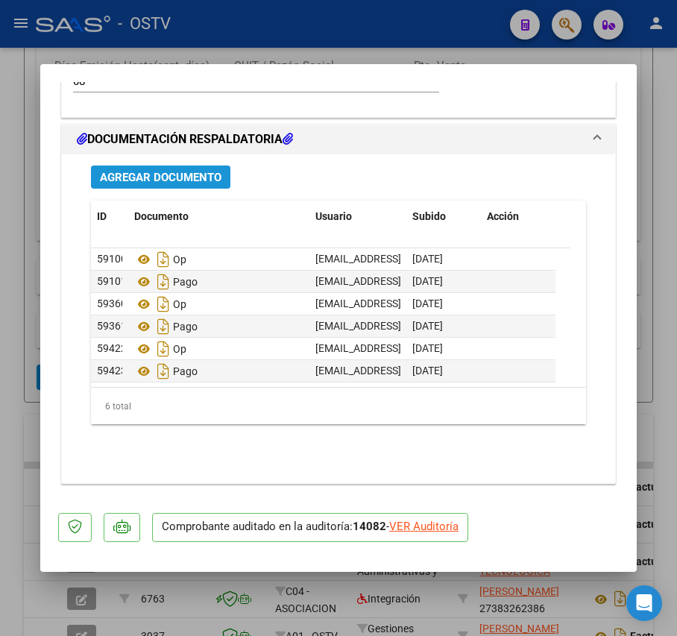
click at [212, 177] on span "Agregar Documento" at bounding box center [161, 177] width 122 height 13
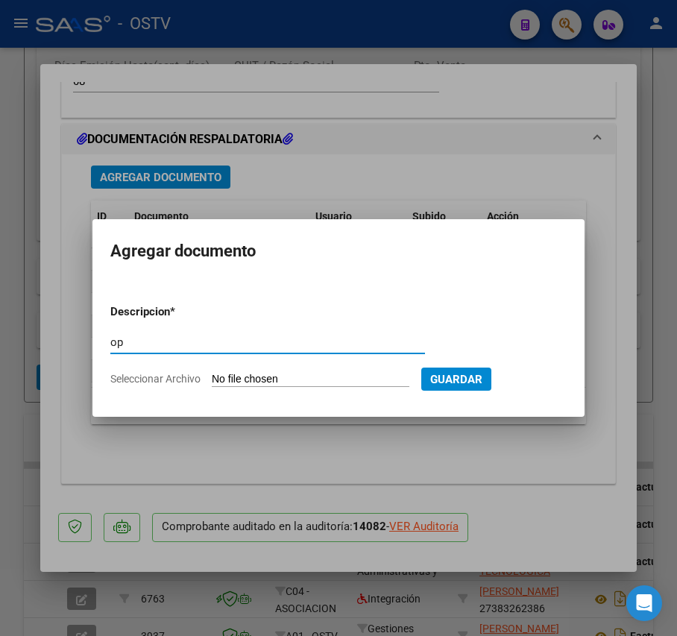
click at [307, 379] on input "Seleccionar Archivo" at bounding box center [311, 380] width 198 height 14
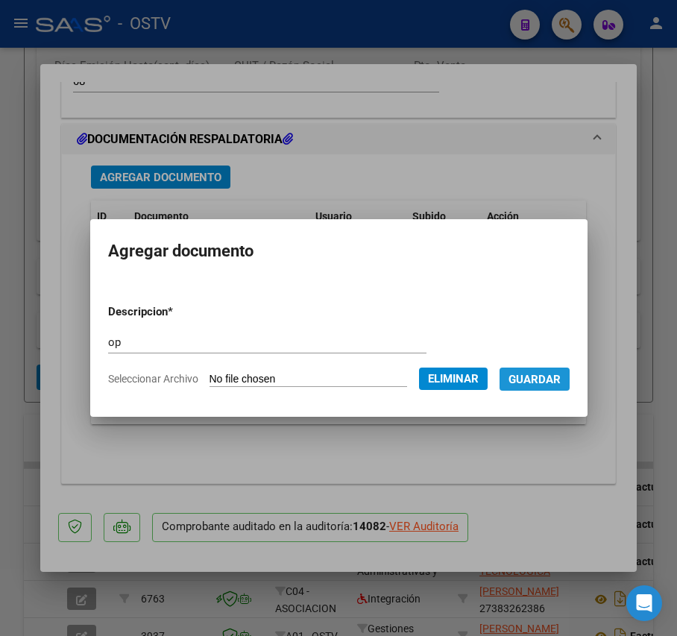
click at [540, 388] on button "Guardar" at bounding box center [534, 378] width 70 height 23
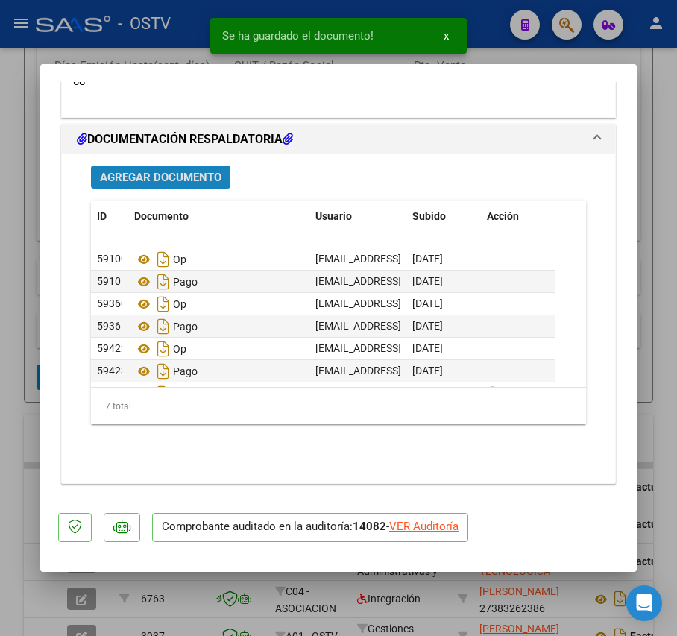
click at [203, 171] on span "Agregar Documento" at bounding box center [161, 177] width 122 height 13
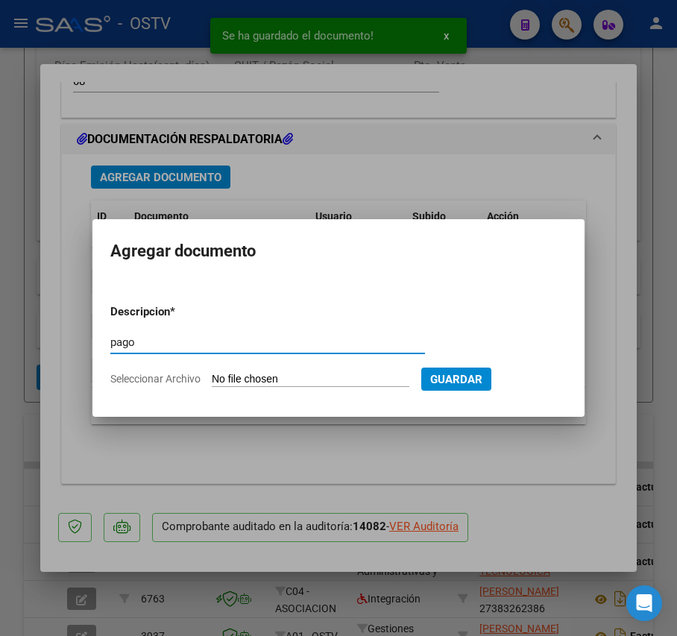
click at [261, 374] on input "Seleccionar Archivo" at bounding box center [311, 380] width 198 height 14
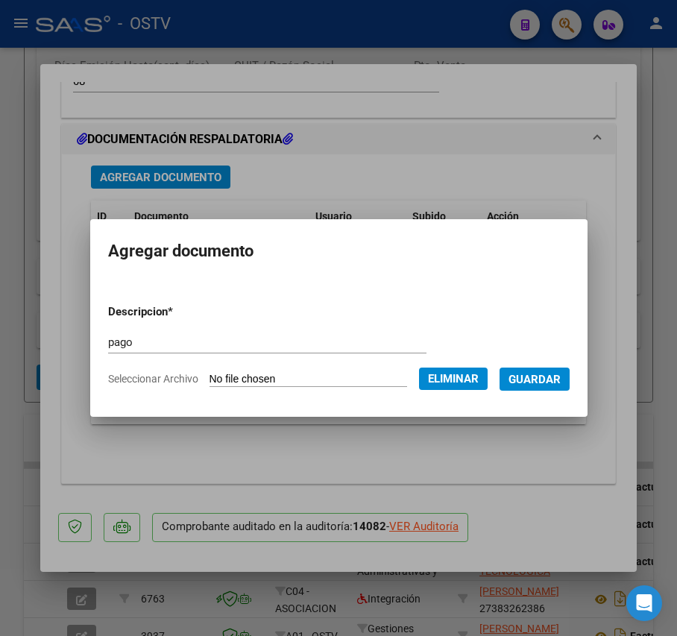
click at [543, 372] on span "Guardar" at bounding box center [534, 378] width 52 height 13
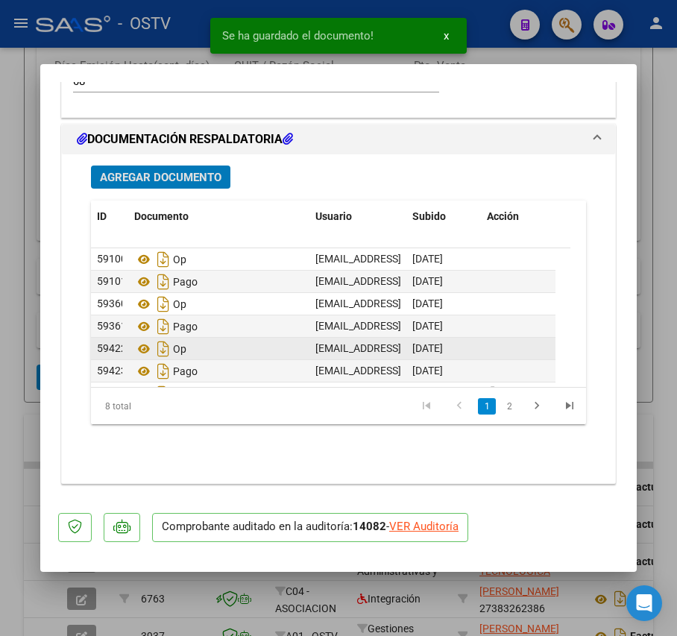
scroll to position [45, 0]
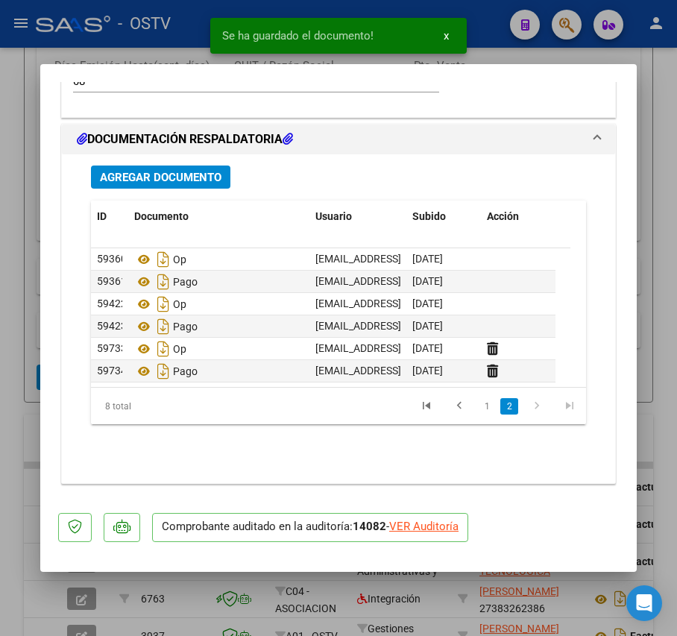
click at [37, 329] on div at bounding box center [338, 318] width 677 height 636
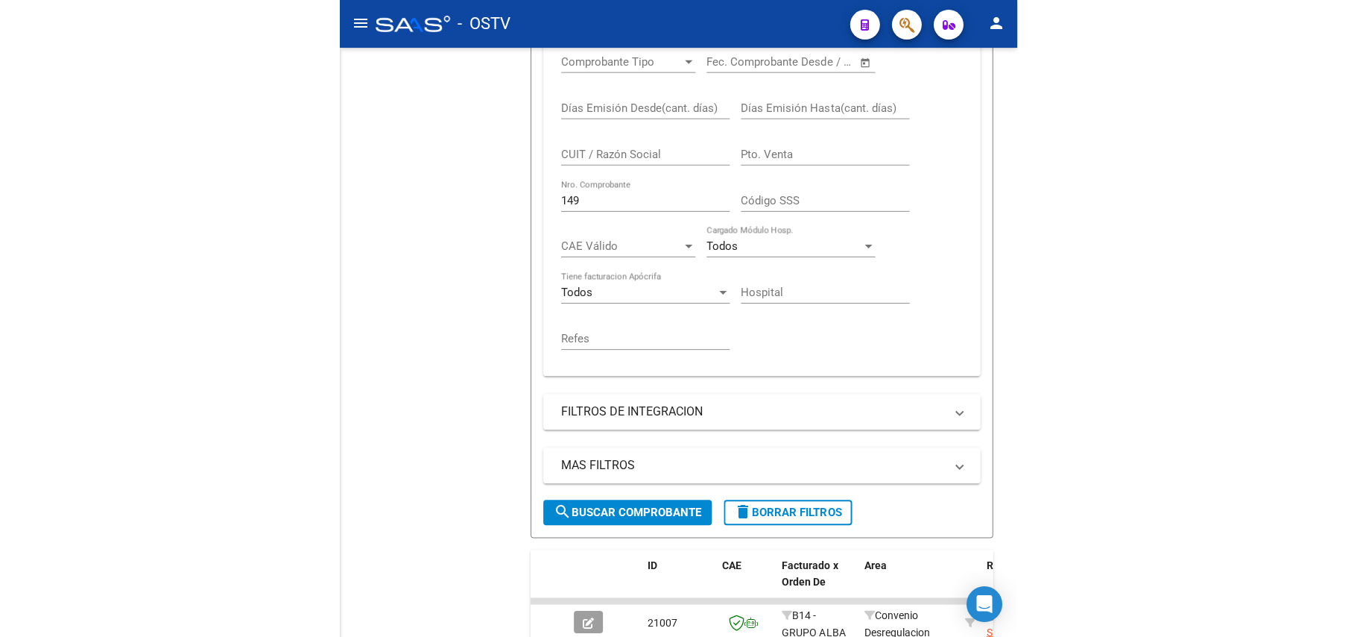
scroll to position [257, 0]
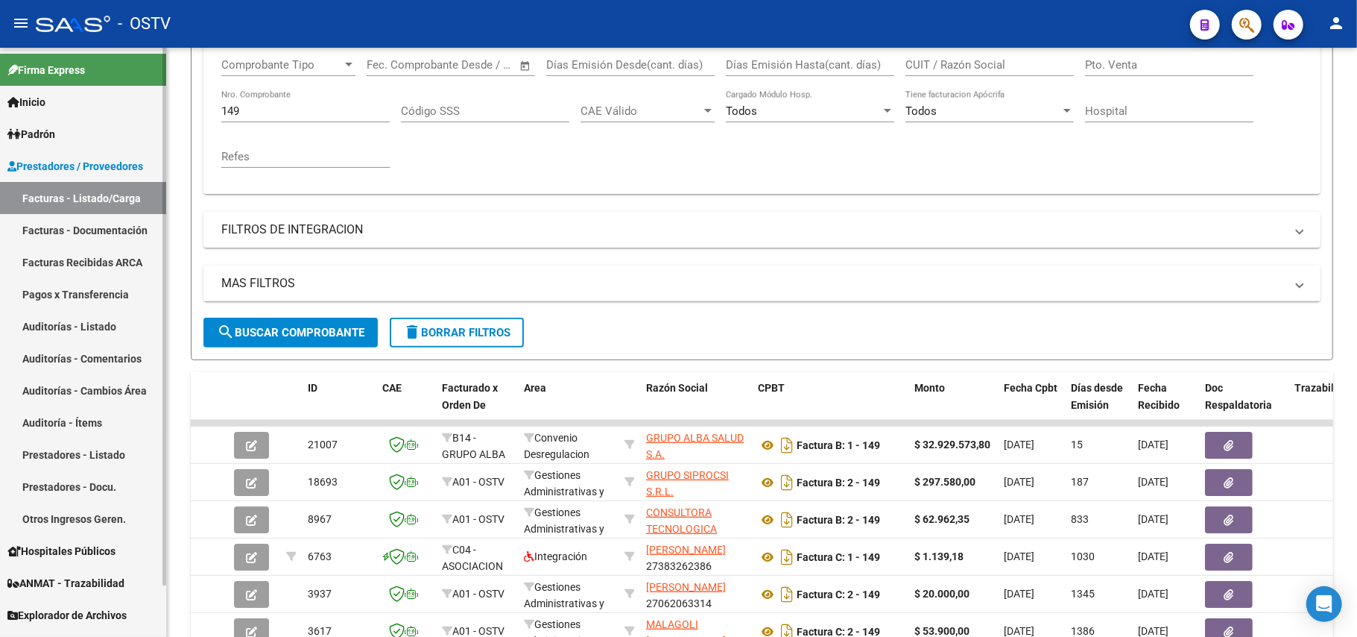
drag, startPoint x: 294, startPoint y: 109, endPoint x: 28, endPoint y: 106, distance: 265.4
click at [30, 106] on mat-sidenav-container "Firma Express Inicio Calendario SSS Instructivos Contacto OS Padrón Afiliados E…" at bounding box center [678, 342] width 1357 height 589
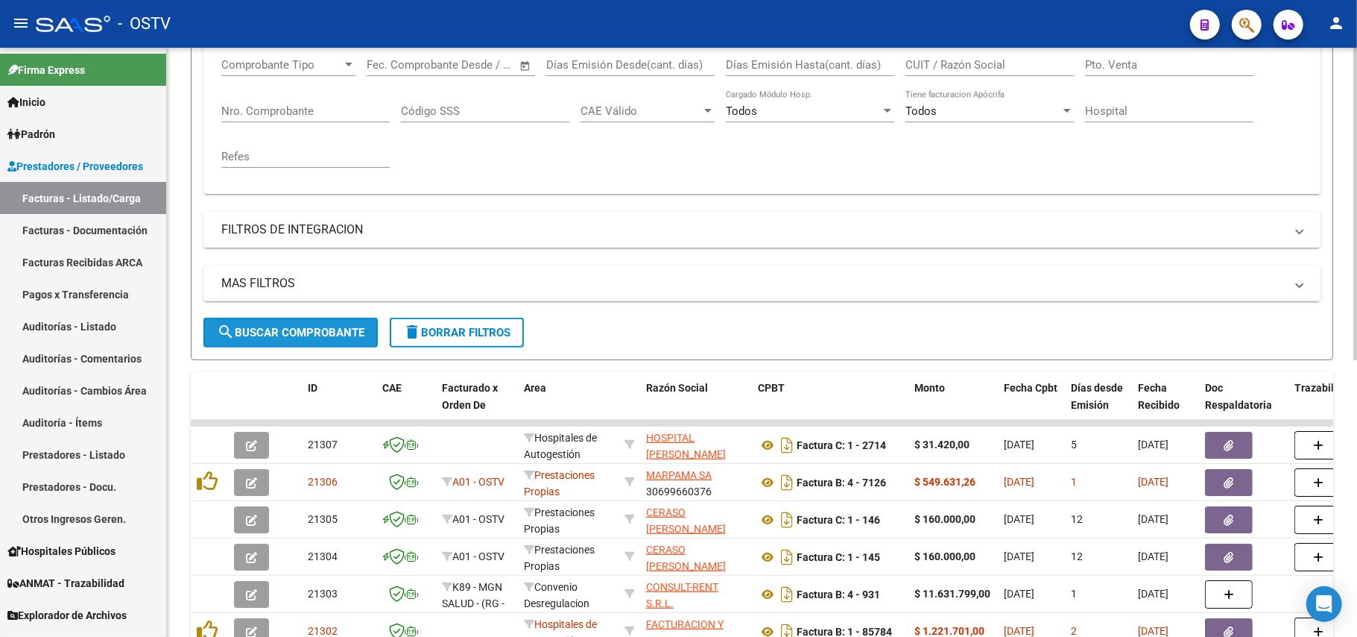
click at [275, 324] on button "search Buscar Comprobante" at bounding box center [290, 333] width 174 height 30
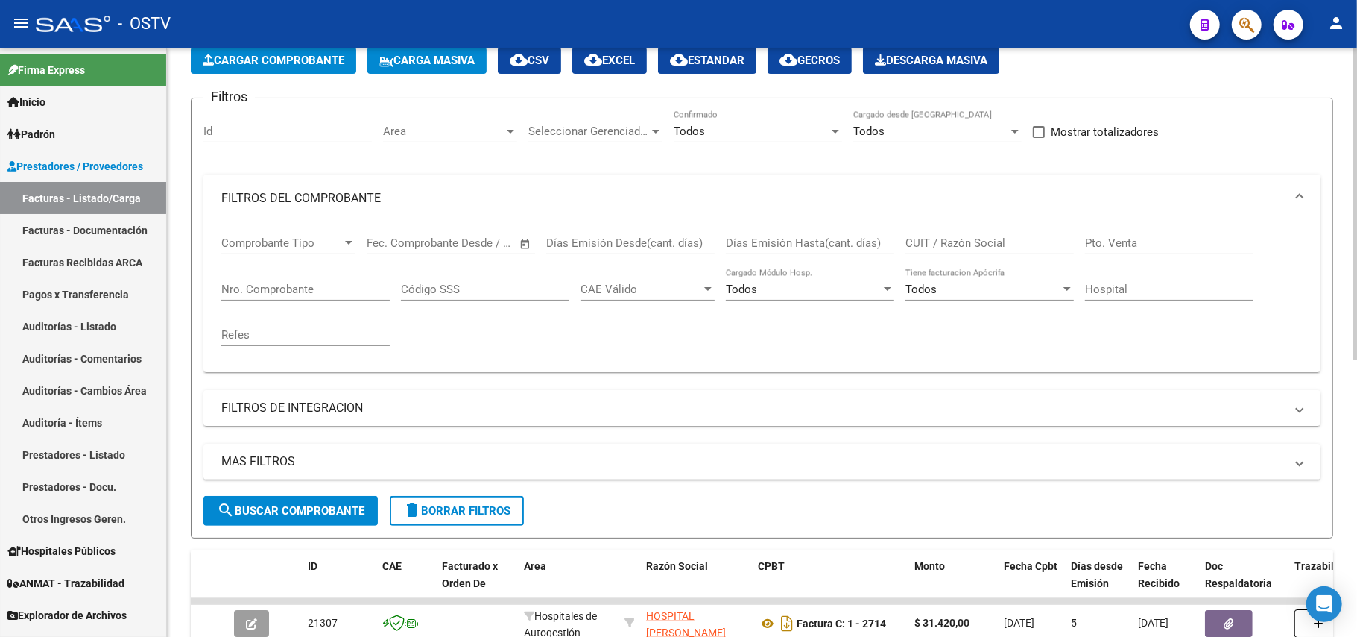
scroll to position [58, 0]
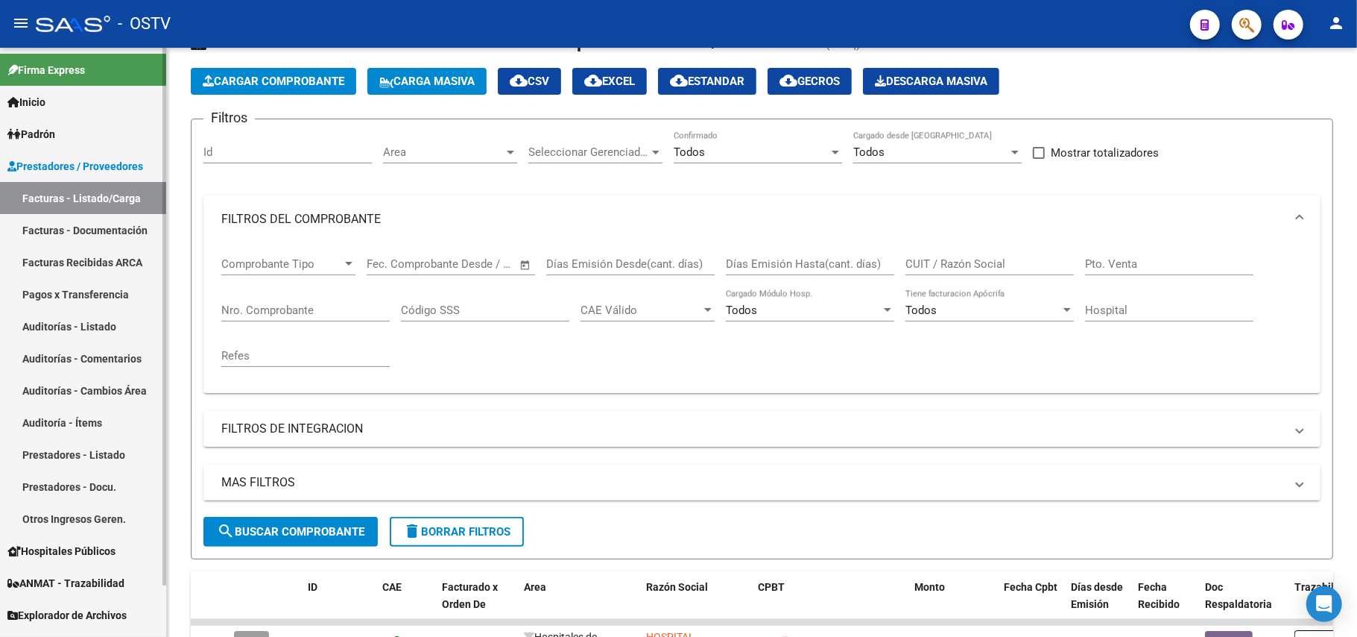
click at [118, 540] on link "Hospitales Públicos" at bounding box center [83, 550] width 166 height 32
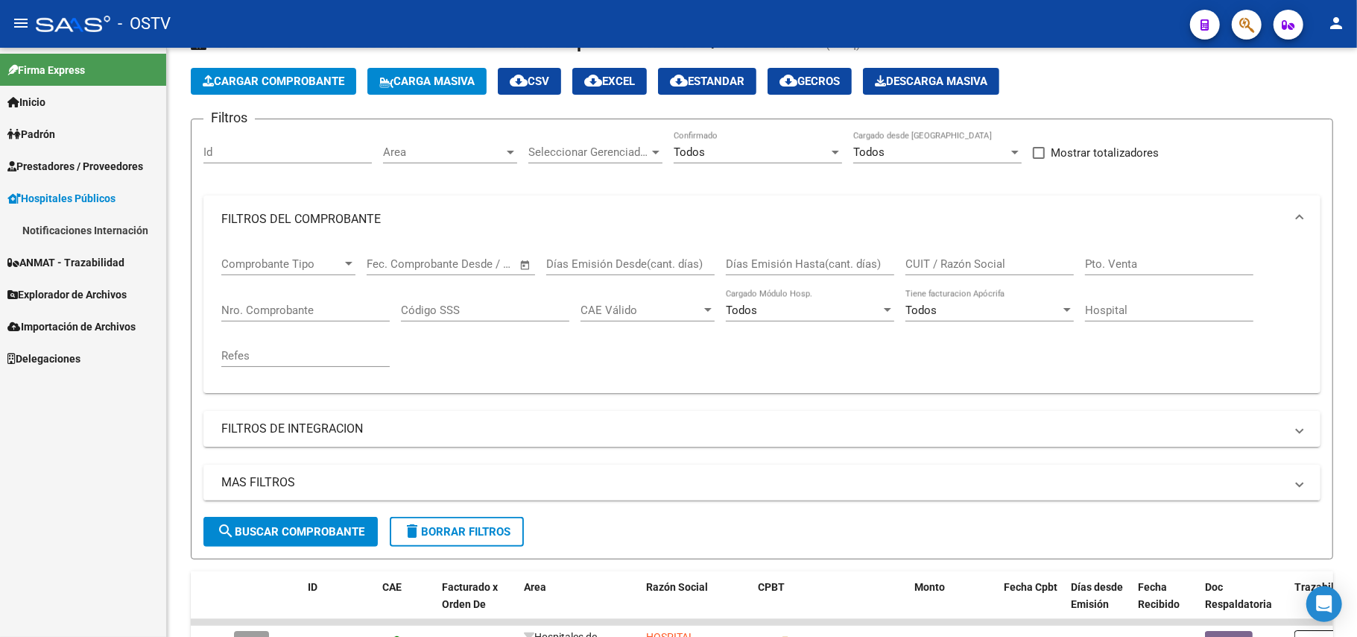
click at [57, 162] on span "Prestadores / Proveedores" at bounding box center [75, 166] width 136 height 16
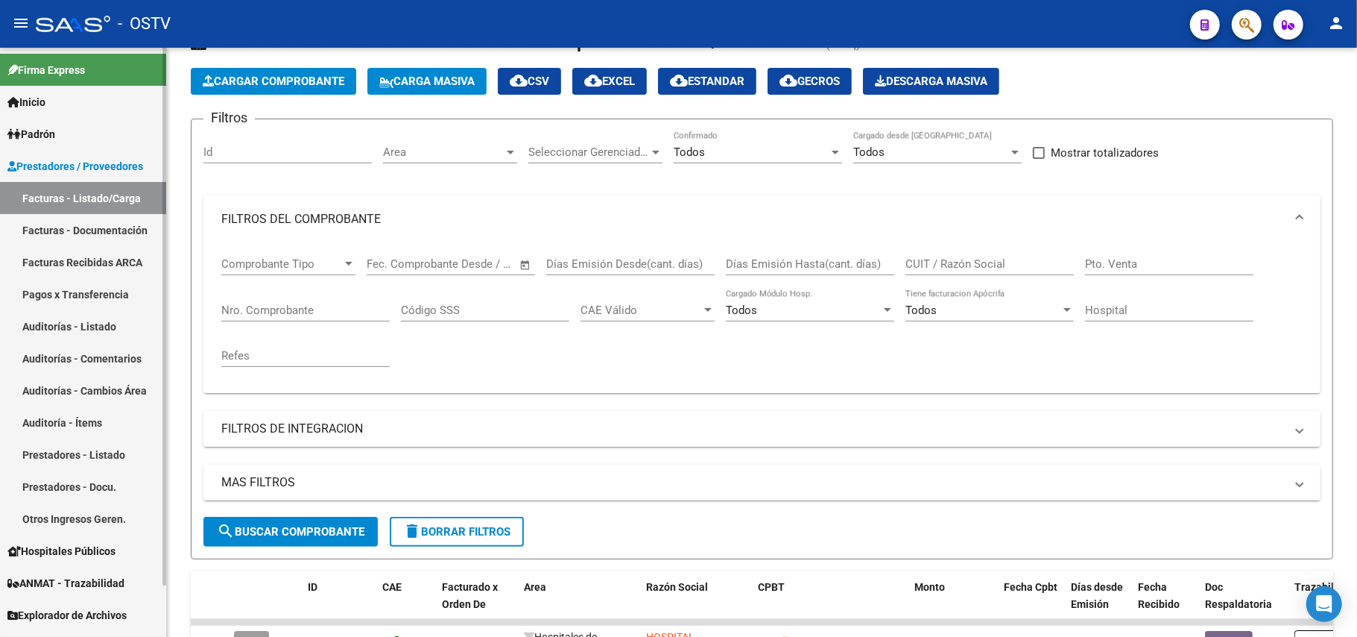
scroll to position [57, 0]
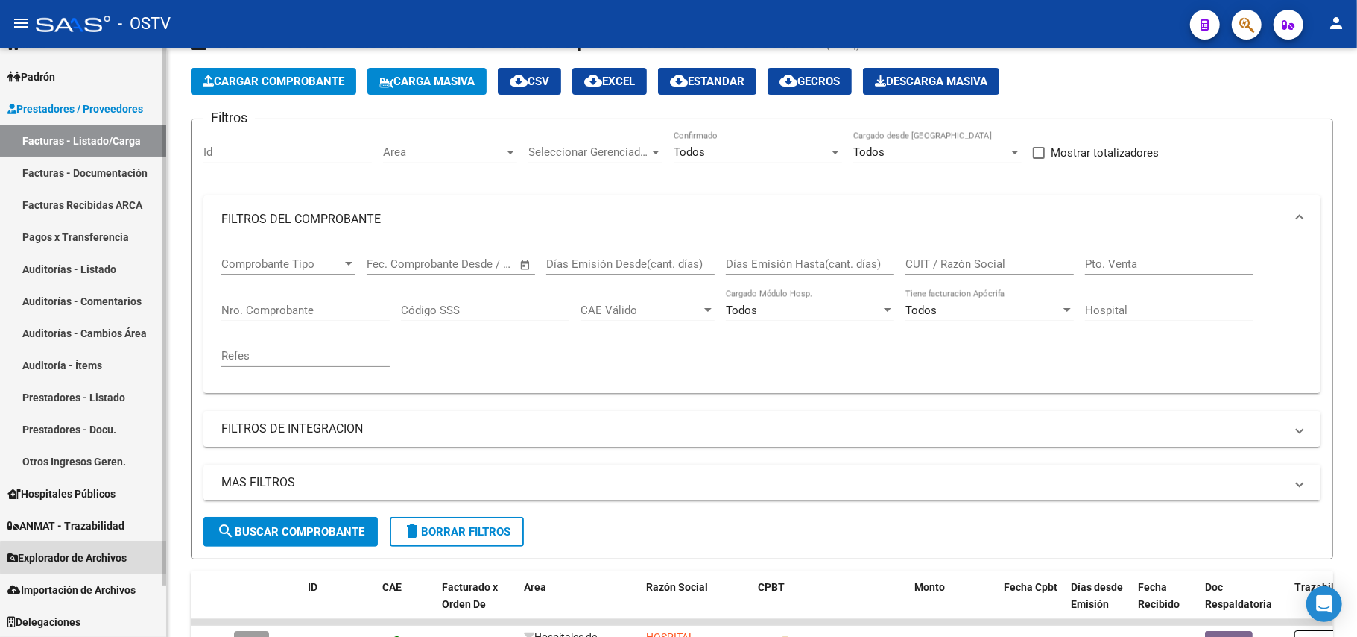
click at [94, 558] on span "Explorador de Archivos" at bounding box center [66, 557] width 119 height 16
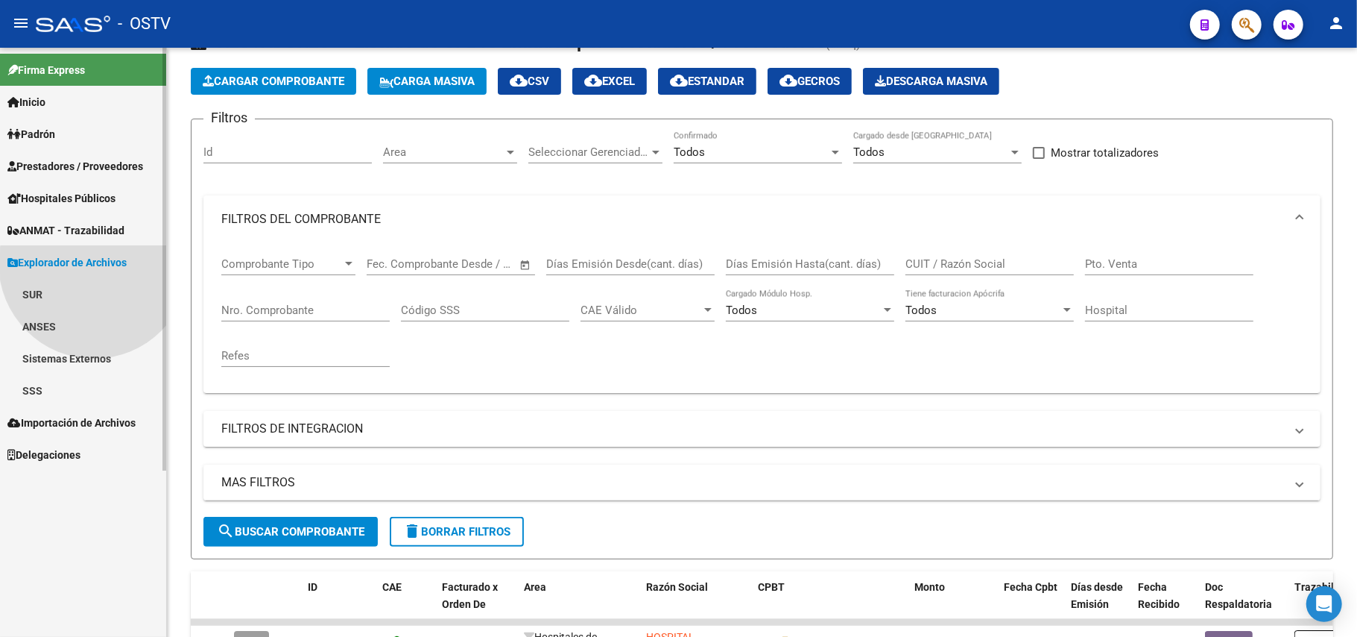
scroll to position [0, 0]
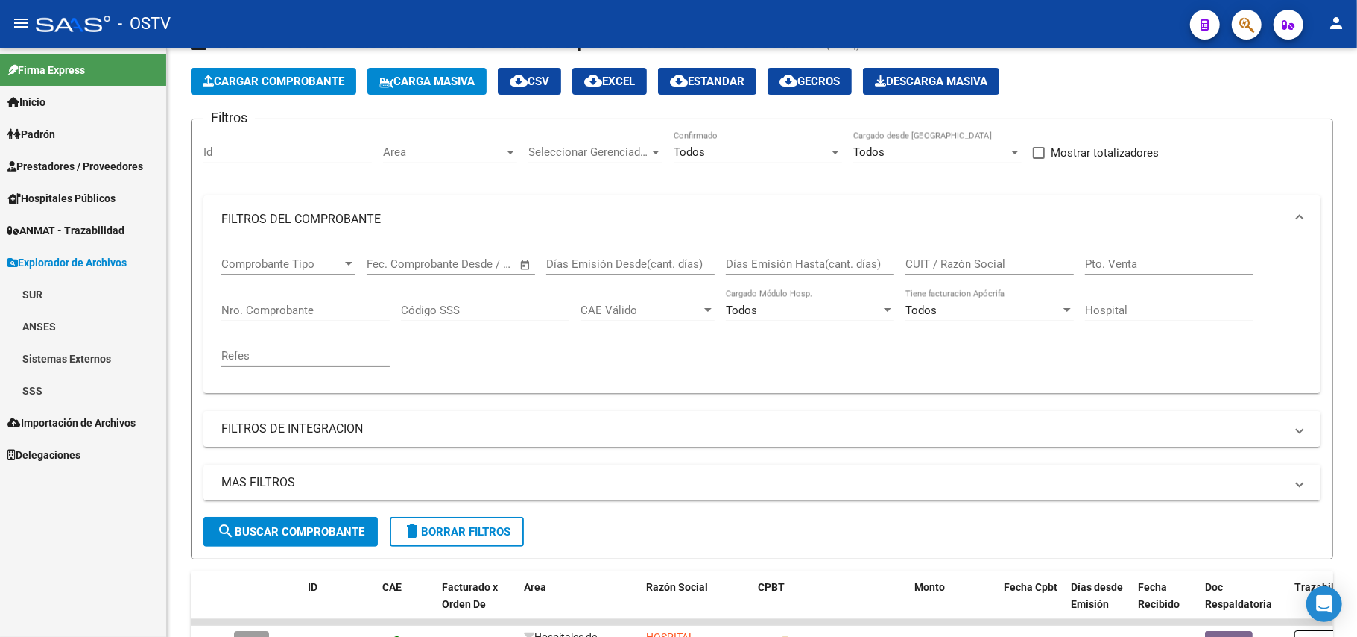
click at [37, 382] on link "SSS" at bounding box center [83, 390] width 166 height 32
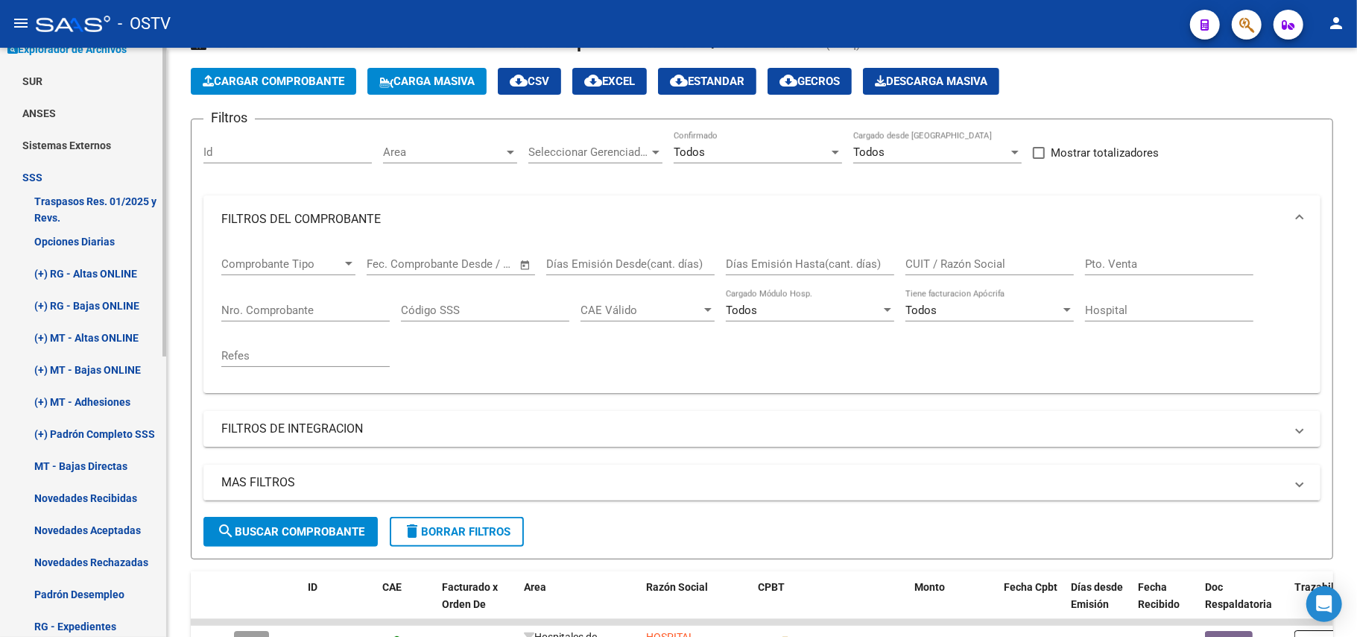
scroll to position [141, 0]
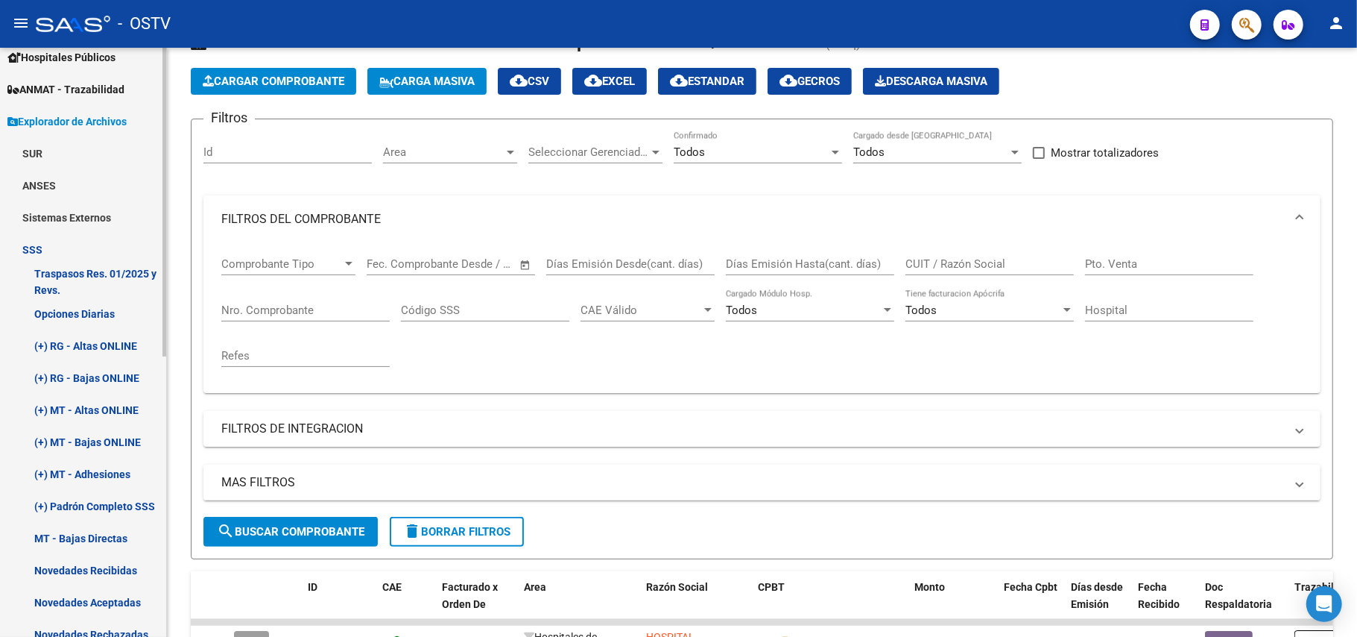
click at [45, 240] on link "SSS" at bounding box center [83, 249] width 166 height 32
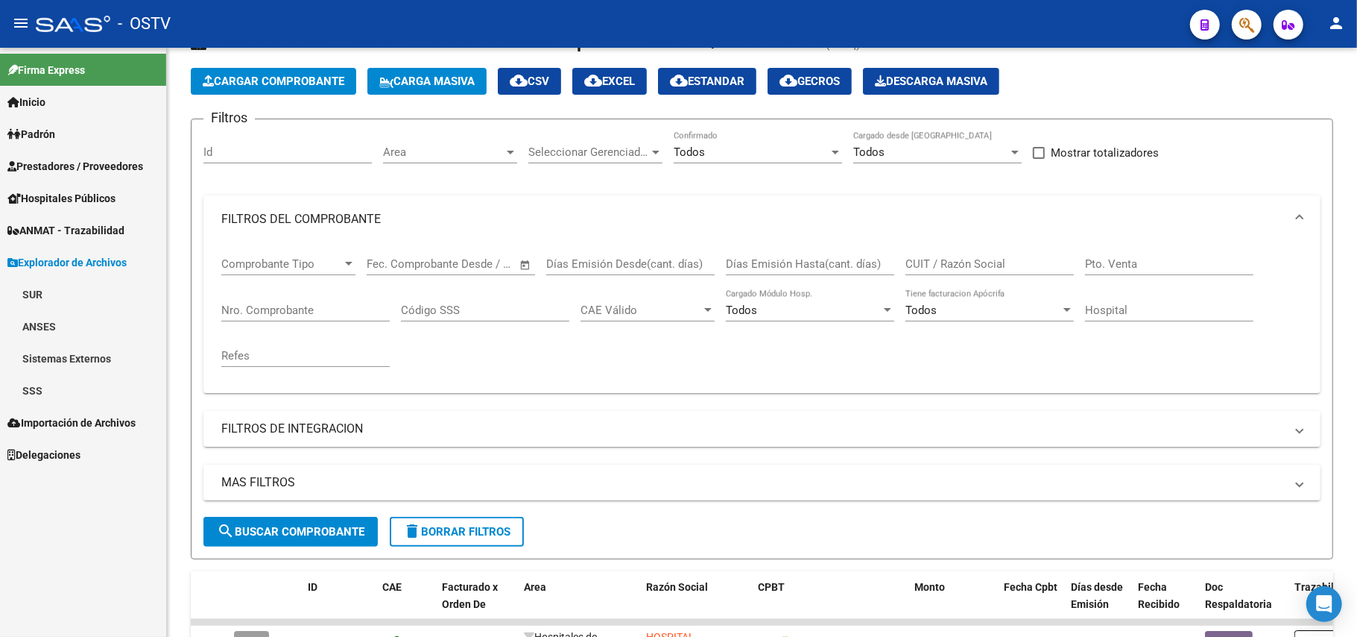
scroll to position [0, 0]
click at [54, 358] on link "Sistemas Externos" at bounding box center [83, 358] width 166 height 32
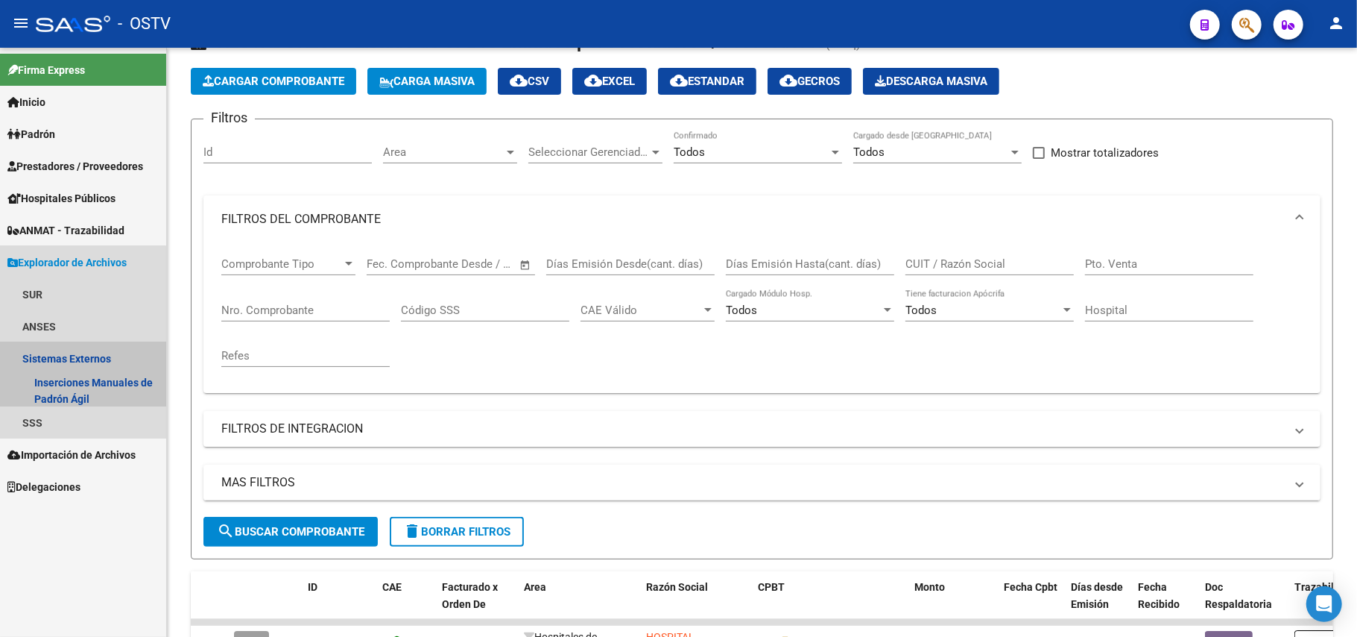
click at [57, 356] on link "Sistemas Externos" at bounding box center [83, 358] width 166 height 32
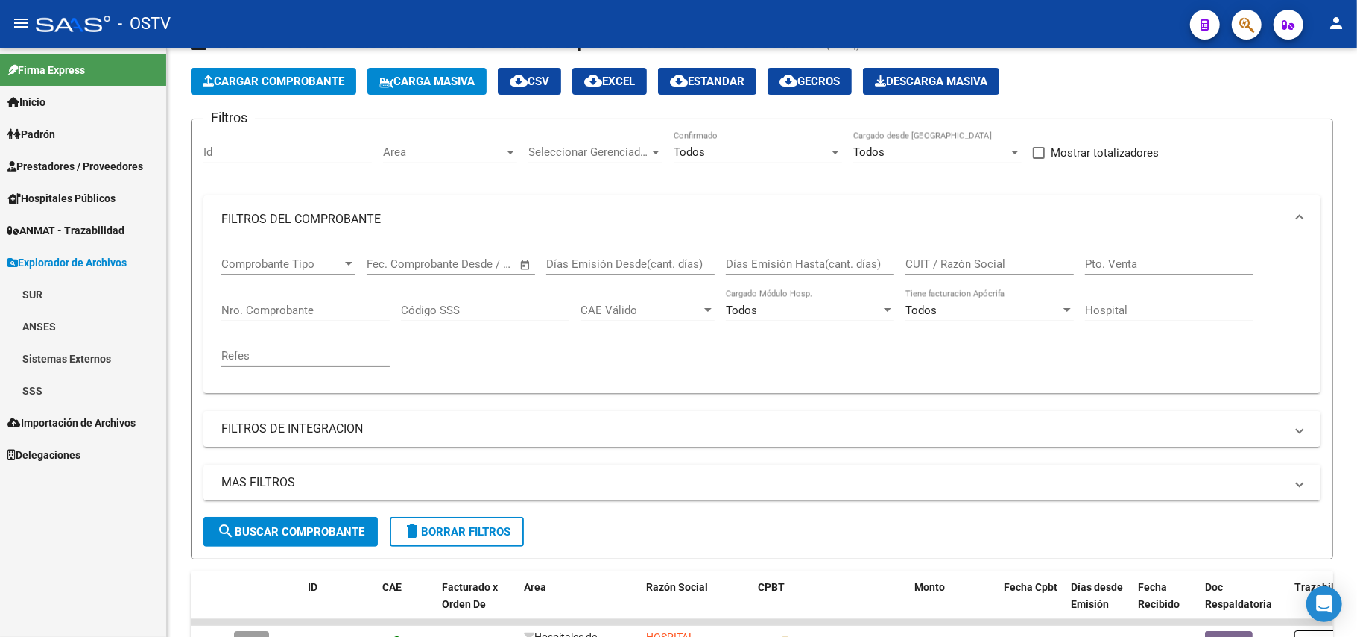
click at [45, 455] on span "Delegaciones" at bounding box center [43, 454] width 73 height 16
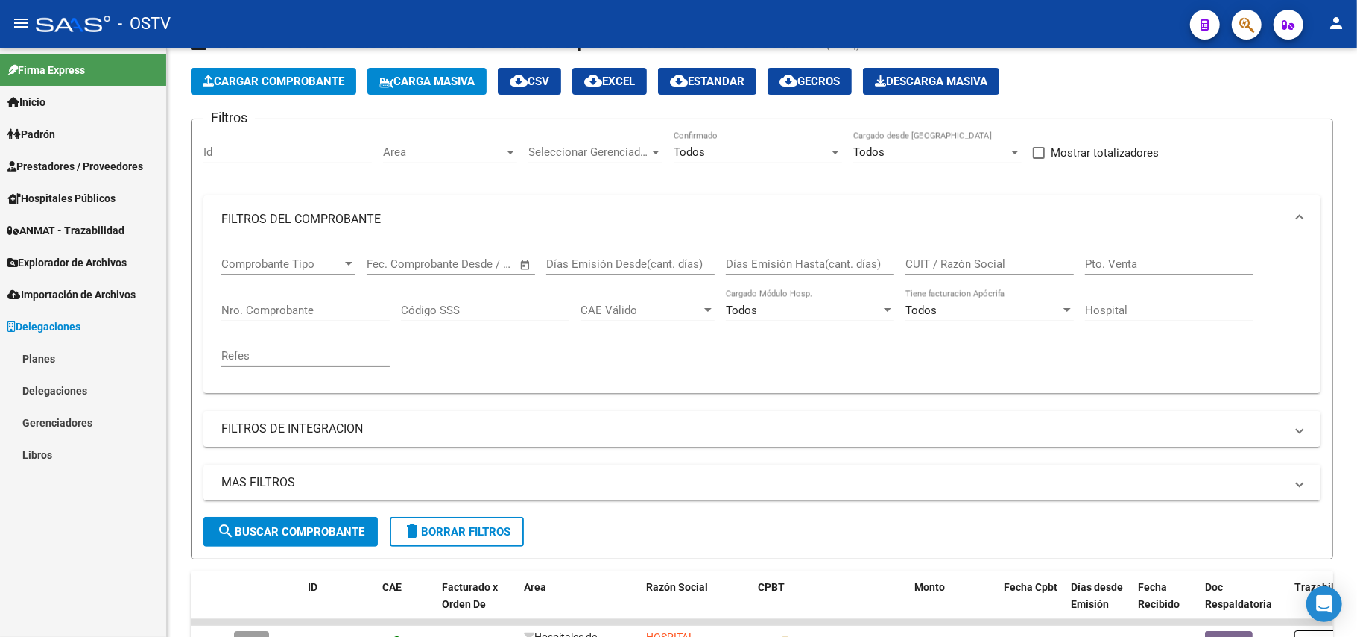
click at [111, 294] on span "Importación de Archivos" at bounding box center [71, 294] width 128 height 16
click at [30, 356] on link "SSS" at bounding box center [83, 358] width 166 height 32
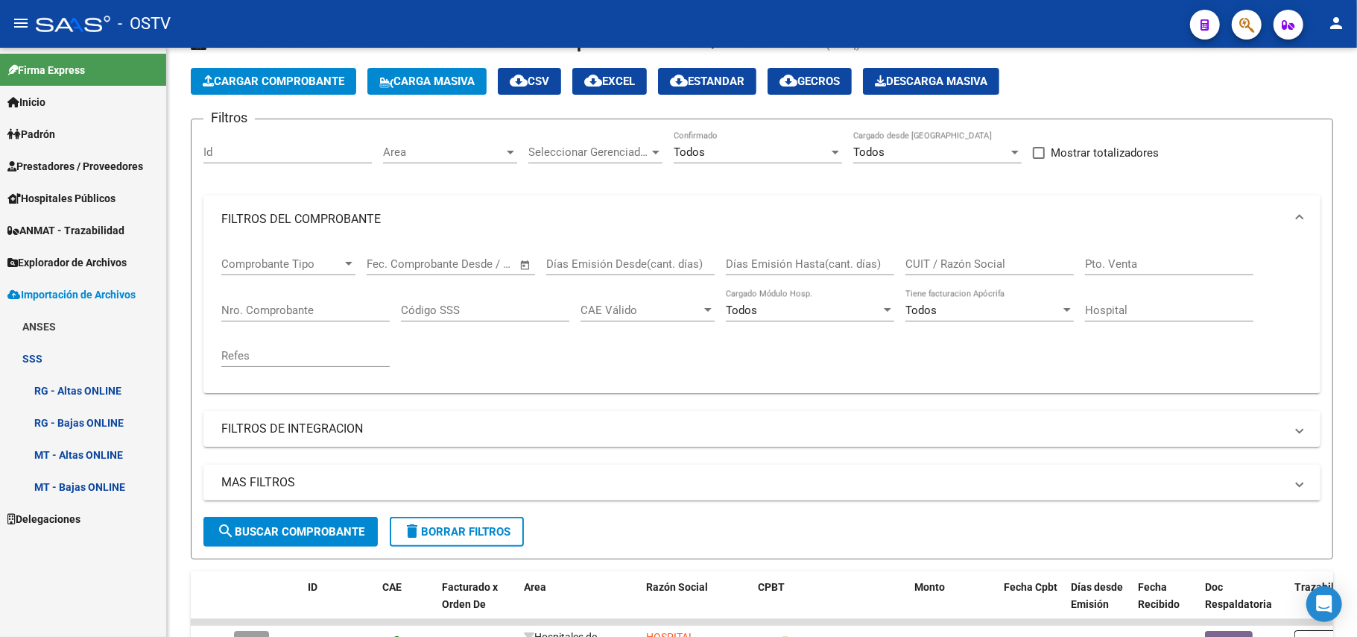
click at [93, 287] on span "Importación de Archivos" at bounding box center [71, 294] width 128 height 16
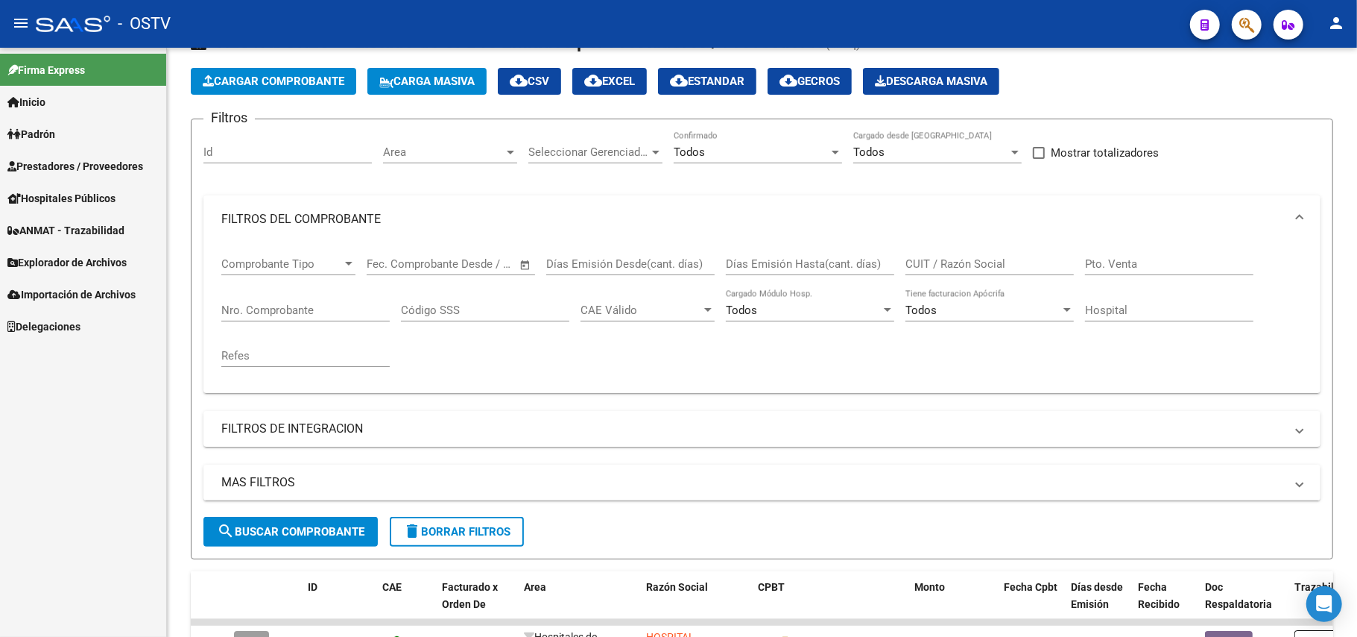
click at [95, 162] on span "Prestadores / Proveedores" at bounding box center [75, 166] width 136 height 16
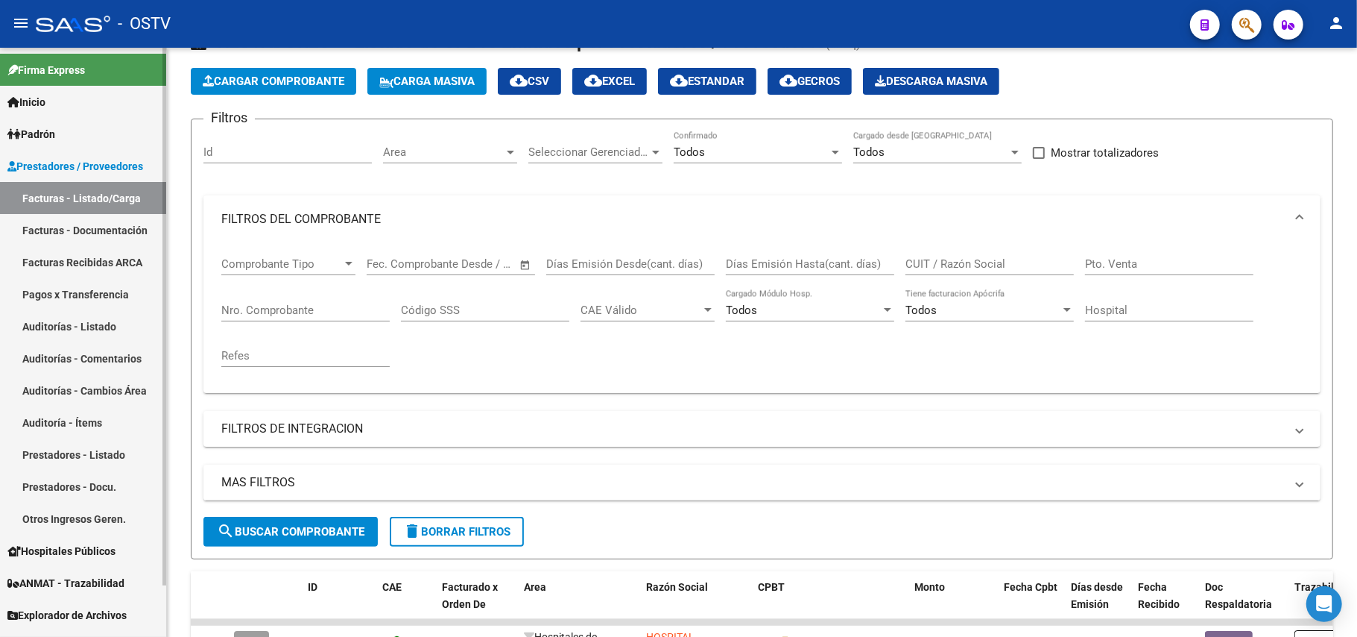
click at [82, 154] on link "Prestadores / Proveedores" at bounding box center [83, 166] width 166 height 32
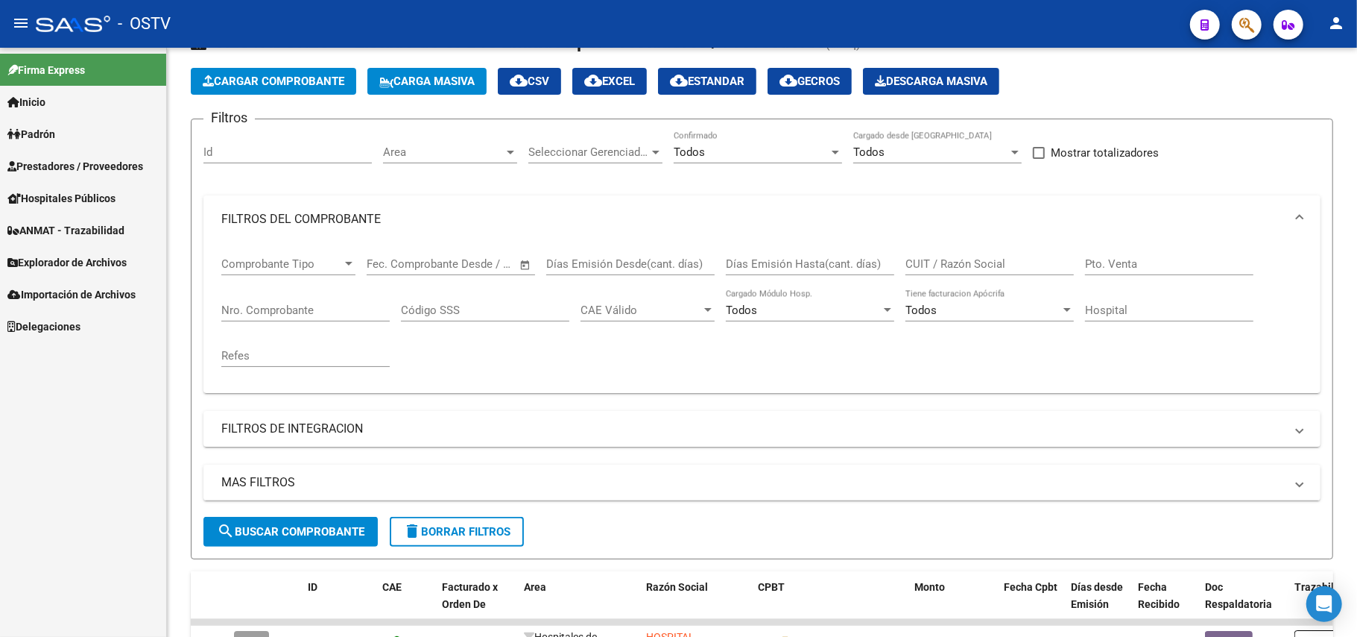
click at [88, 137] on link "Padrón" at bounding box center [83, 134] width 166 height 32
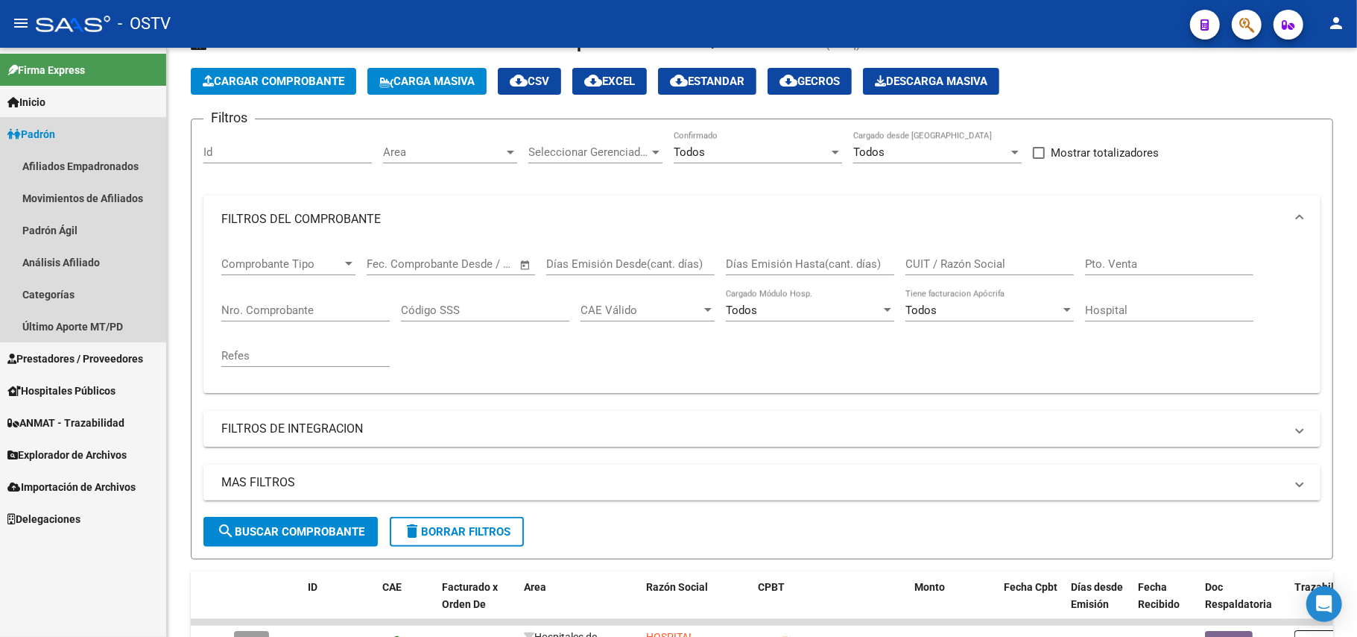
click at [88, 137] on link "Padrón" at bounding box center [83, 134] width 166 height 32
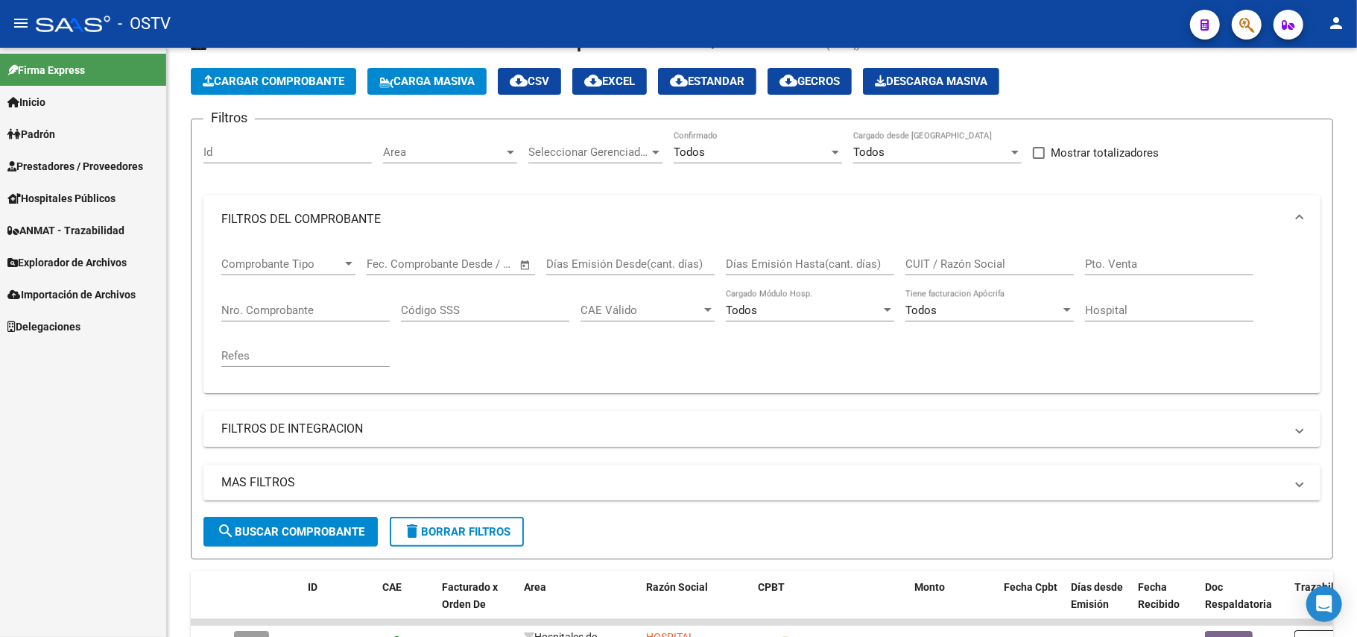
click at [109, 173] on span "Prestadores / Proveedores" at bounding box center [75, 166] width 136 height 16
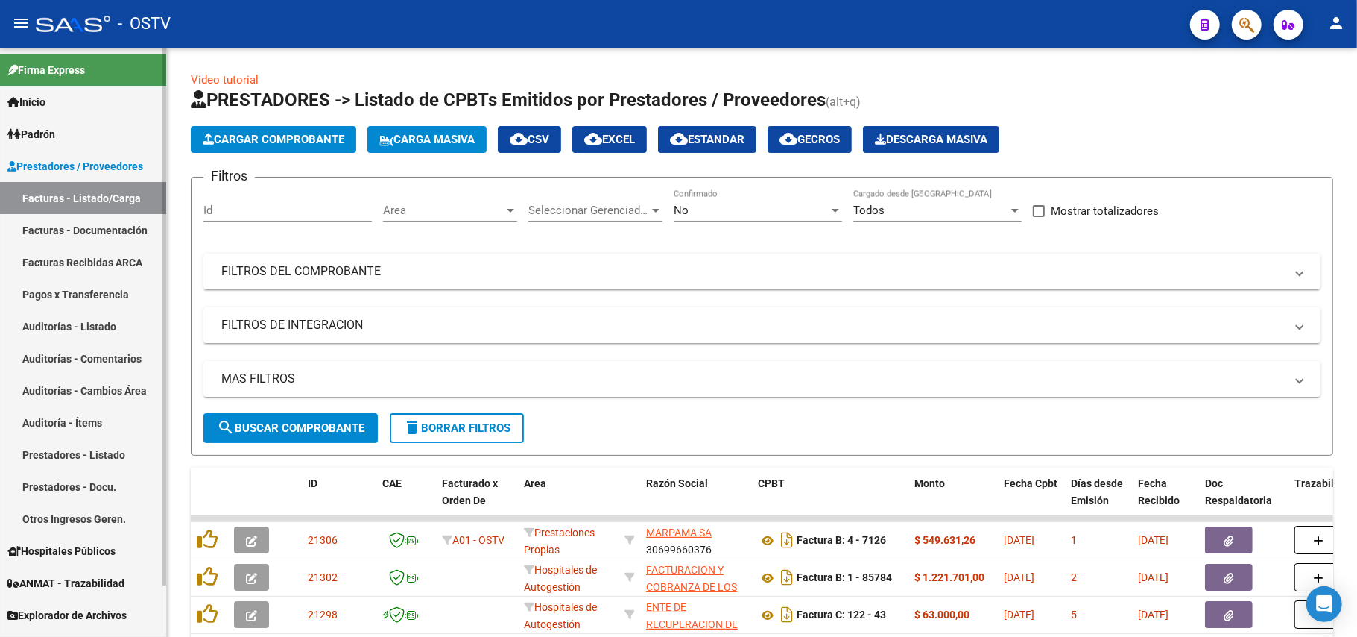
click at [63, 553] on span "Hospitales Públicos" at bounding box center [61, 551] width 108 height 16
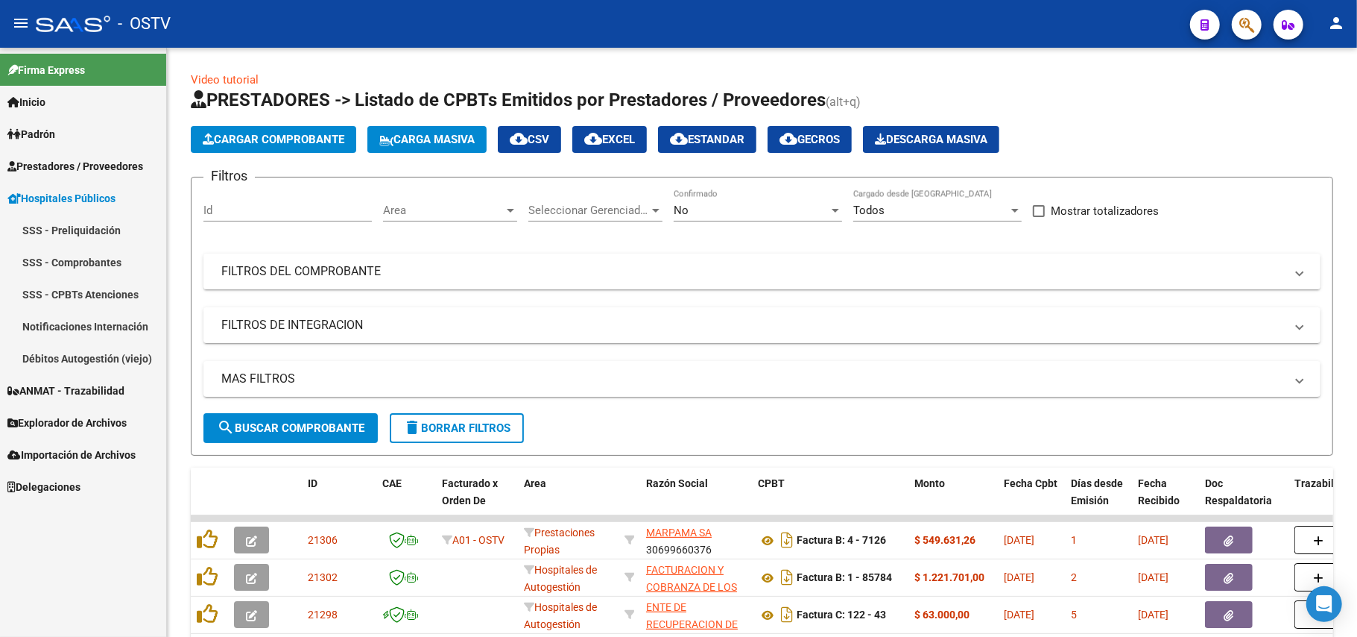
click at [106, 355] on link "Débitos Autogestión (viejo)" at bounding box center [83, 358] width 166 height 32
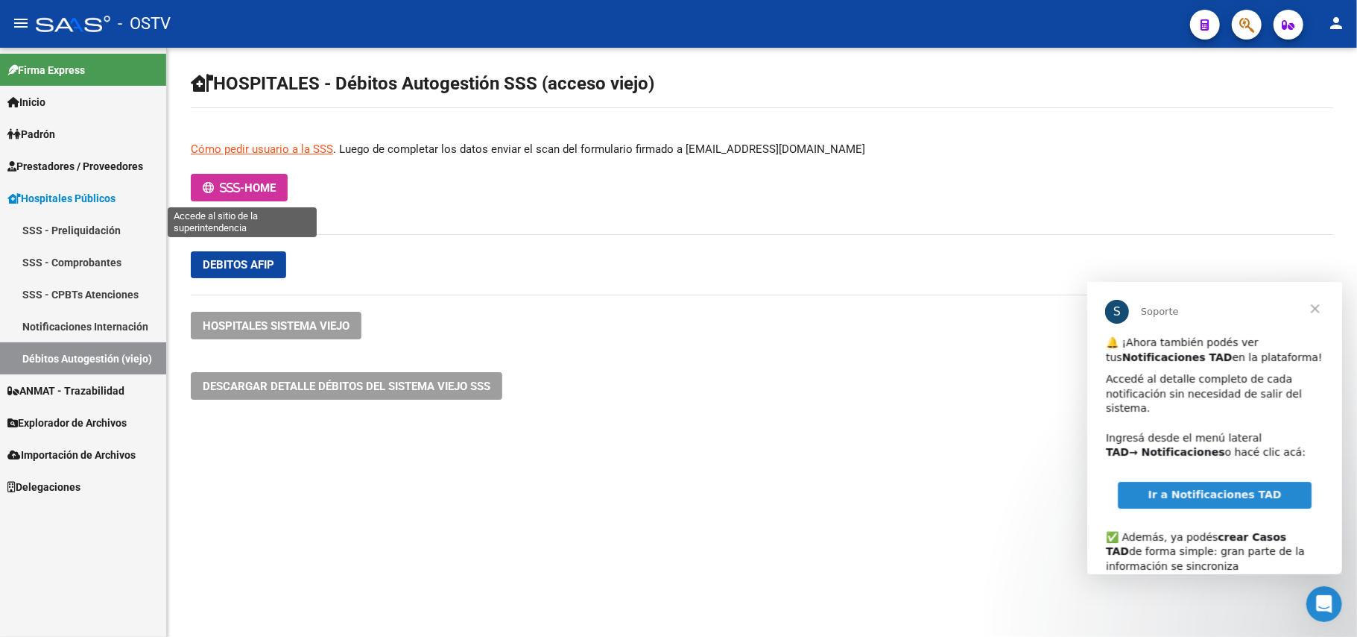
click at [213, 182] on span "-" at bounding box center [224, 187] width 42 height 13
click at [249, 185] on span "HOME" at bounding box center [259, 187] width 31 height 13
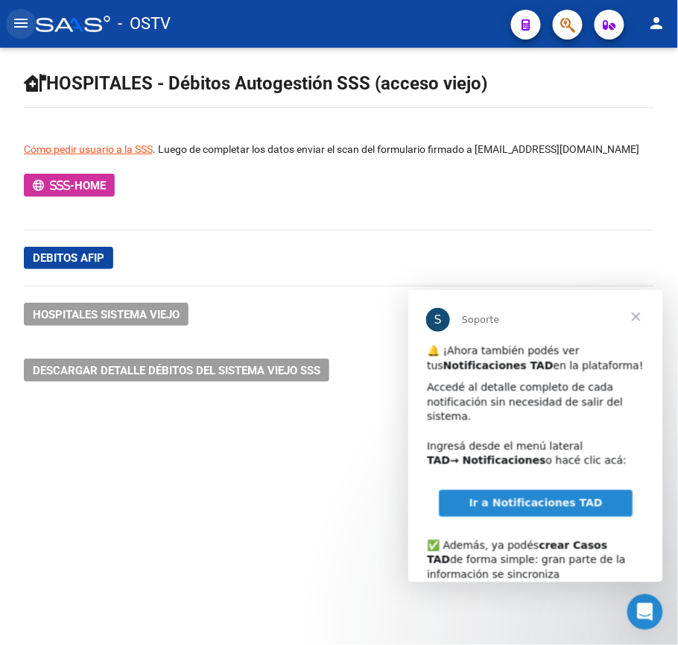
click at [25, 15] on mat-icon "menu" at bounding box center [21, 23] width 18 height 18
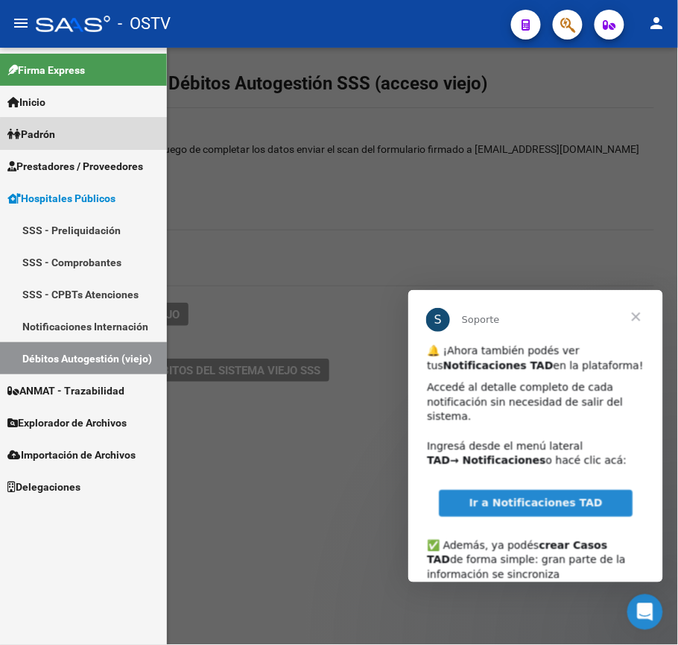
click at [100, 147] on link "Padrón" at bounding box center [83, 134] width 167 height 32
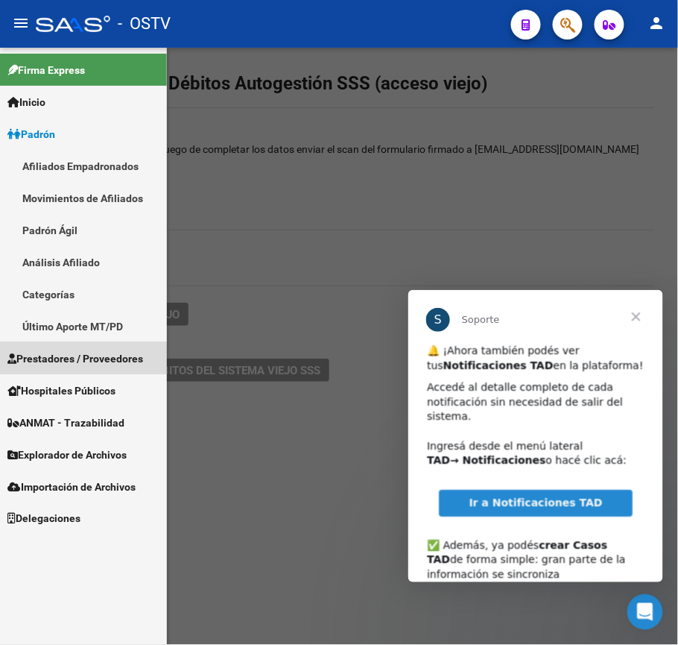
click at [69, 353] on span "Prestadores / Proveedores" at bounding box center [75, 358] width 136 height 16
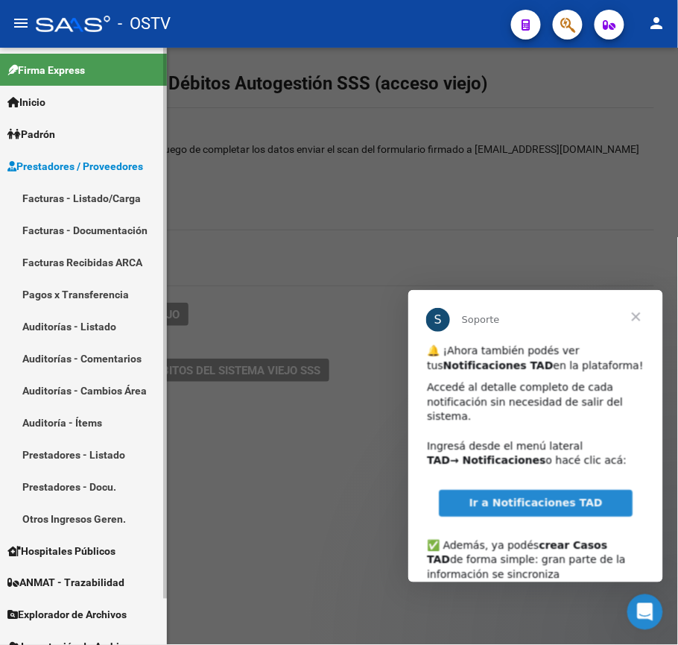
click at [114, 203] on link "Facturas - Listado/Carga" at bounding box center [83, 198] width 167 height 32
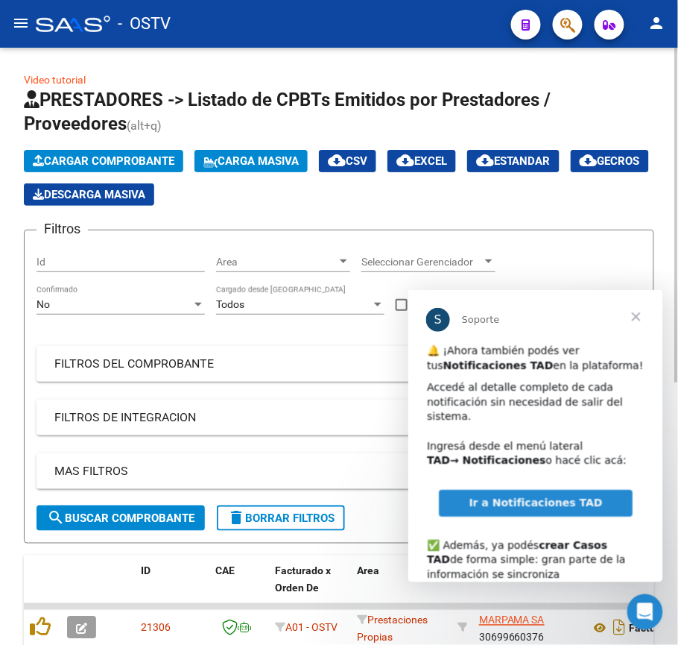
click at [164, 295] on div "No Confirmado" at bounding box center [121, 300] width 168 height 30
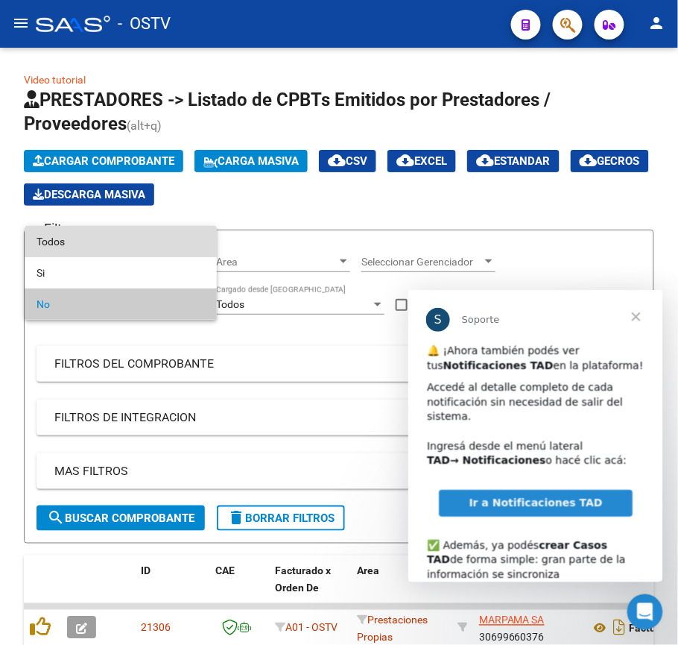
click at [143, 247] on span "Todos" at bounding box center [121, 241] width 168 height 31
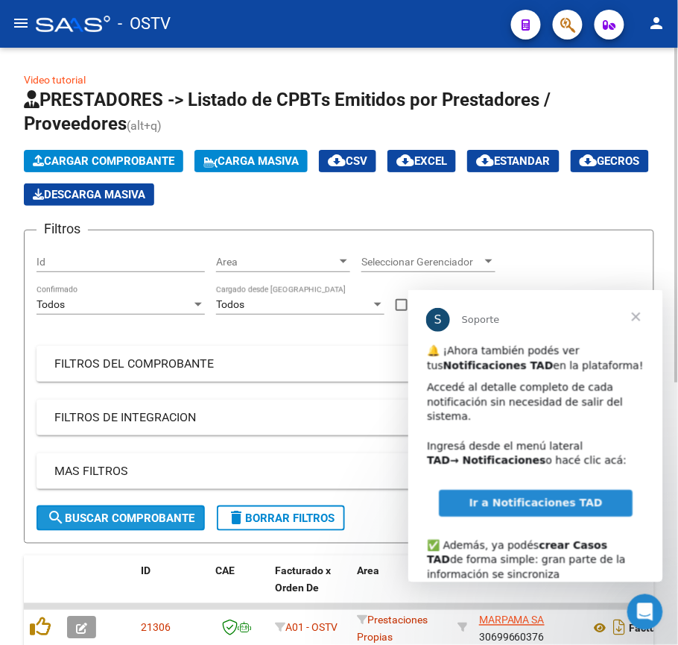
click at [122, 523] on span "search Buscar Comprobante" at bounding box center [121, 517] width 148 height 13
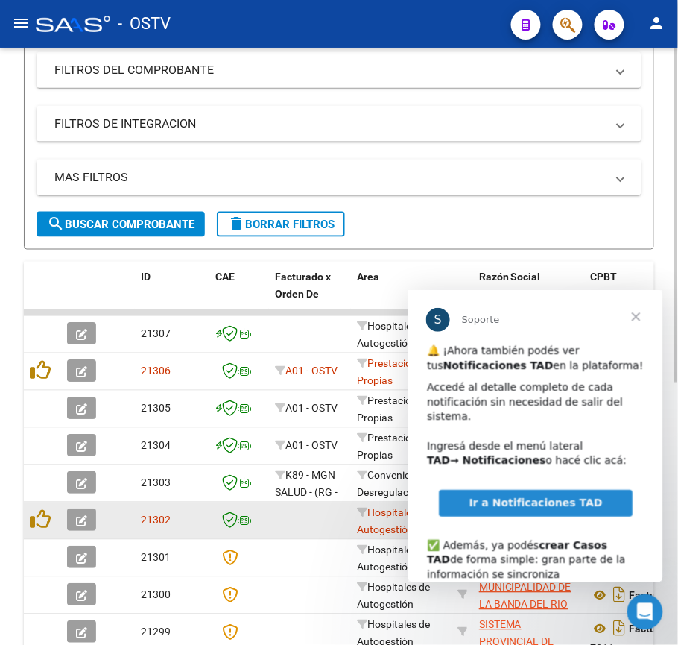
scroll to position [298, 0]
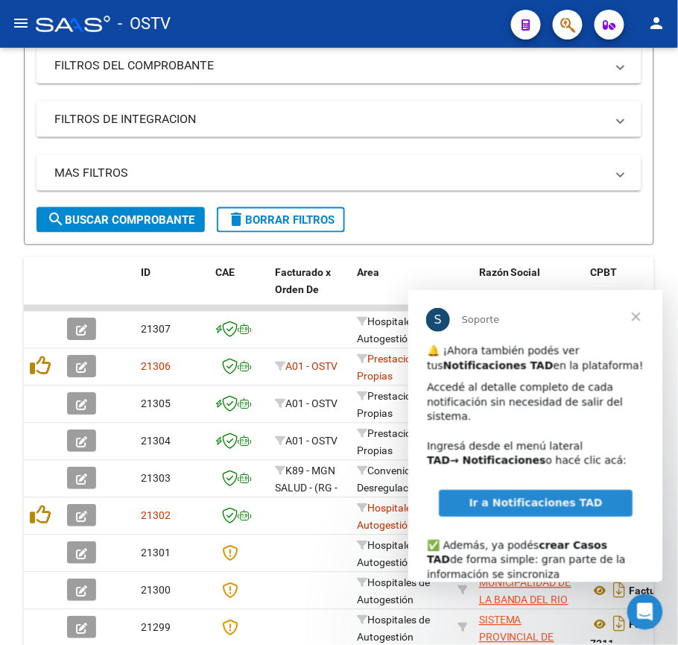
click at [637, 310] on span "Cerrar" at bounding box center [636, 316] width 54 height 54
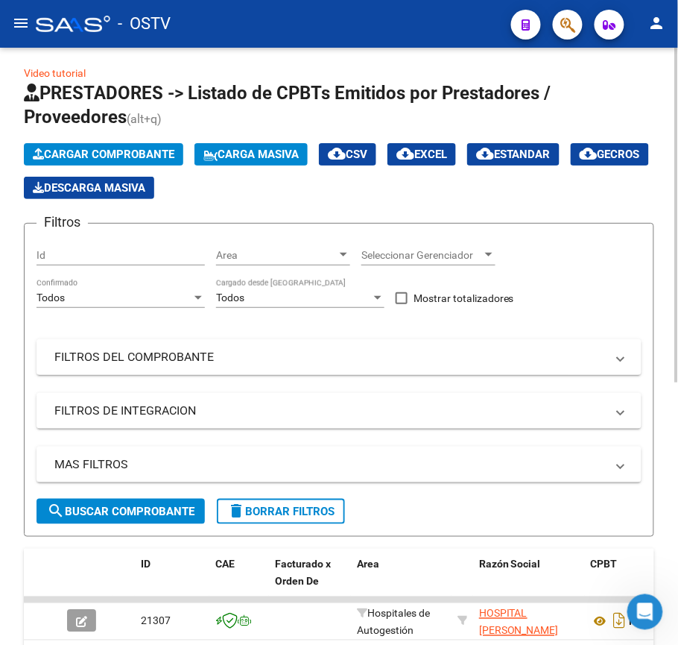
scroll to position [0, 0]
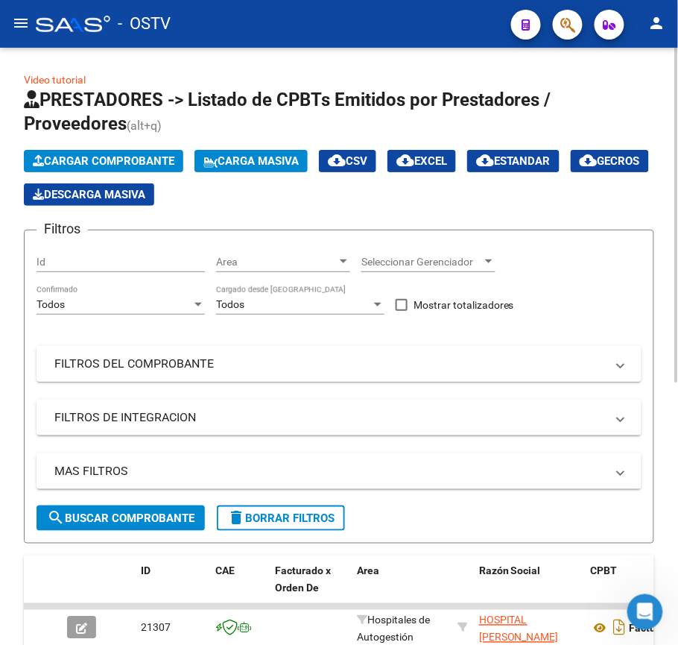
click at [183, 347] on mat-expansion-panel-header "FILTROS DEL COMPROBANTE" at bounding box center [339, 364] width 605 height 36
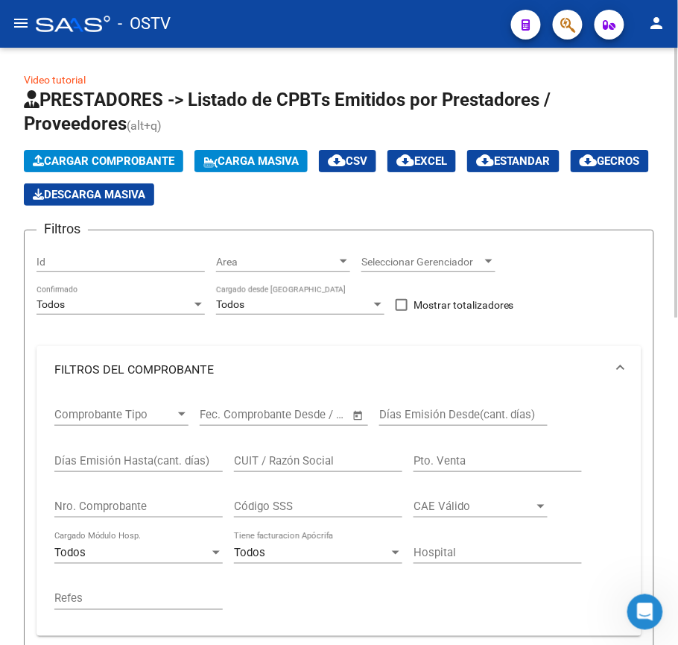
click at [130, 468] on div "Días Emisión Hasta(cant. días)" at bounding box center [138, 456] width 168 height 32
click at [173, 505] on input "Nro. Comprobante" at bounding box center [138, 505] width 168 height 13
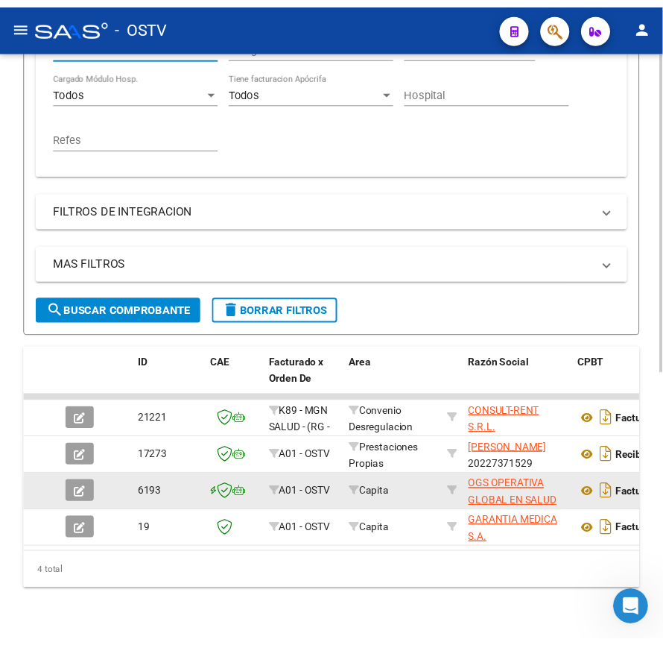
scroll to position [499, 0]
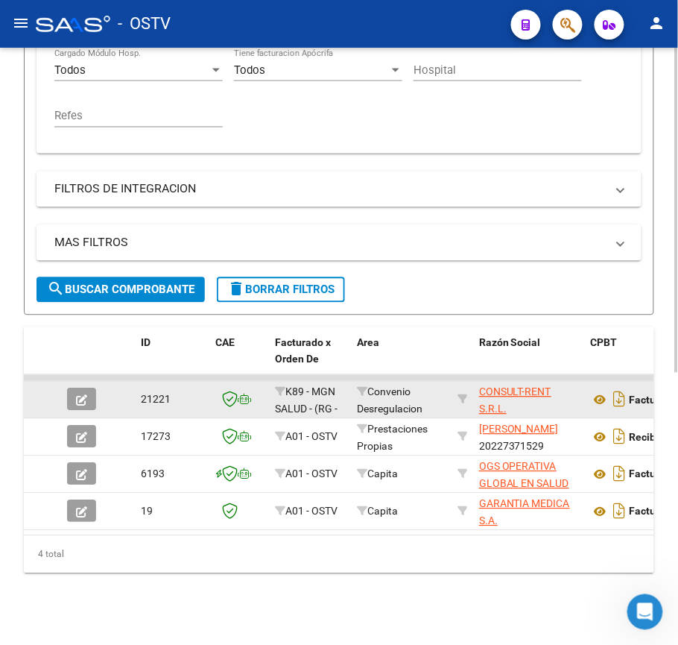
type input "929"
click at [93, 388] on button "button" at bounding box center [81, 399] width 29 height 22
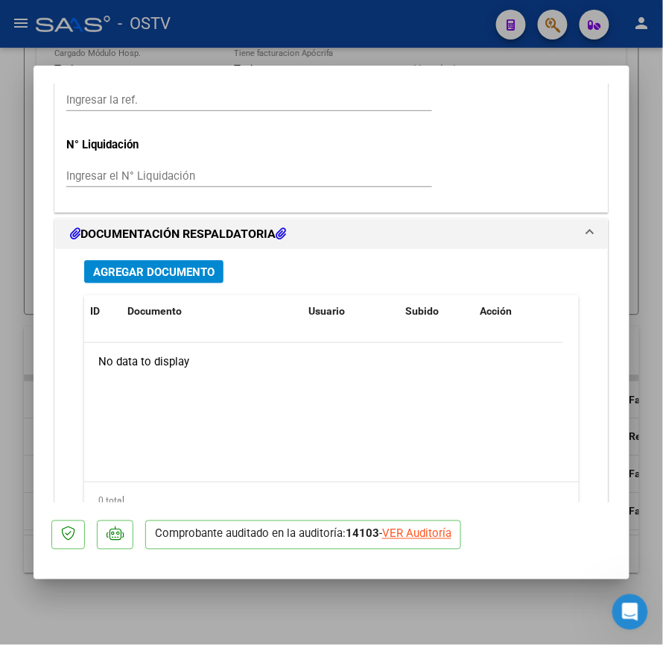
scroll to position [1252, 0]
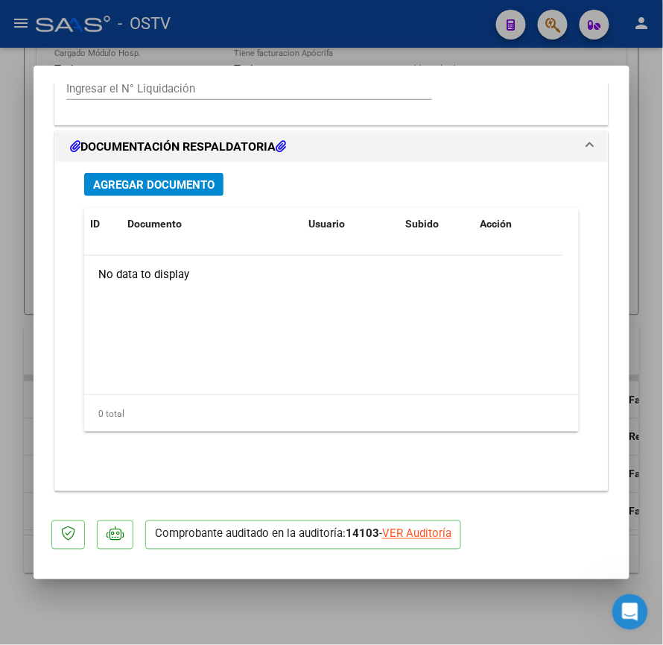
click at [197, 183] on span "Agregar Documento" at bounding box center [154, 184] width 122 height 13
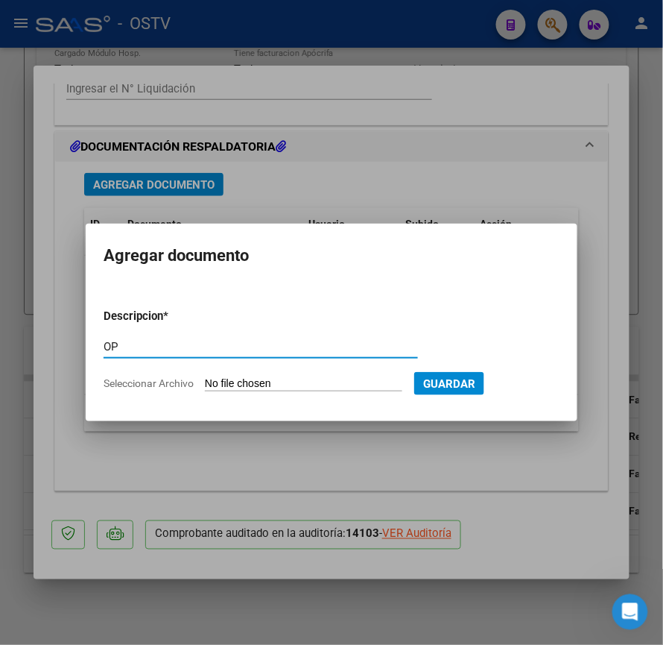
type input "OP"
click at [219, 385] on input "Seleccionar Archivo" at bounding box center [304, 384] width 198 height 14
type input "C:\fakepath\OP 57239 Consult Rent.pdf"
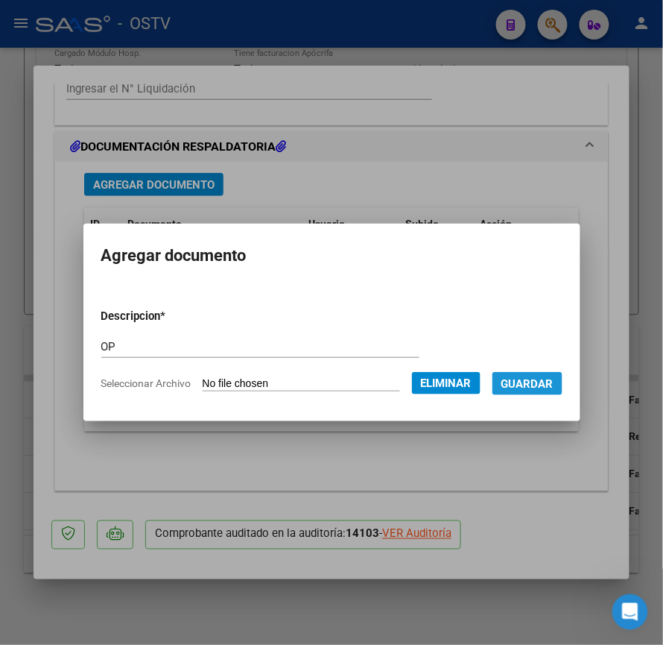
click at [541, 388] on span "Guardar" at bounding box center [528, 383] width 52 height 13
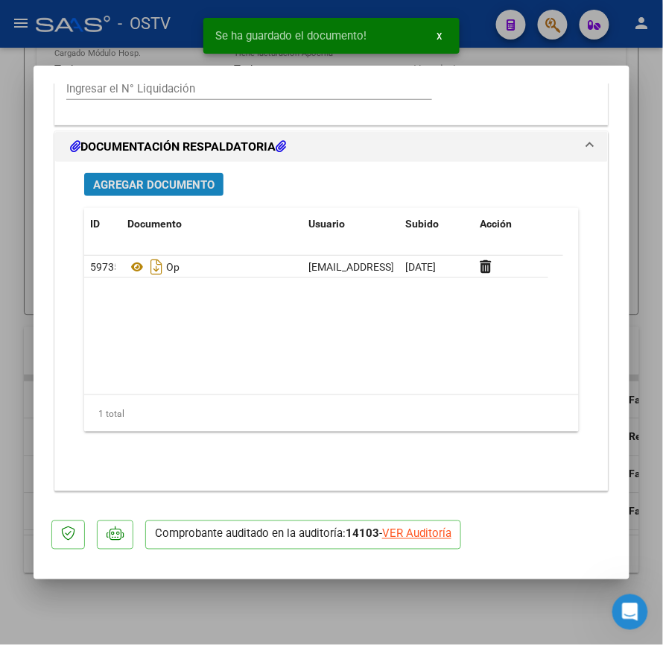
click at [139, 195] on button "Agregar Documento" at bounding box center [153, 184] width 139 height 23
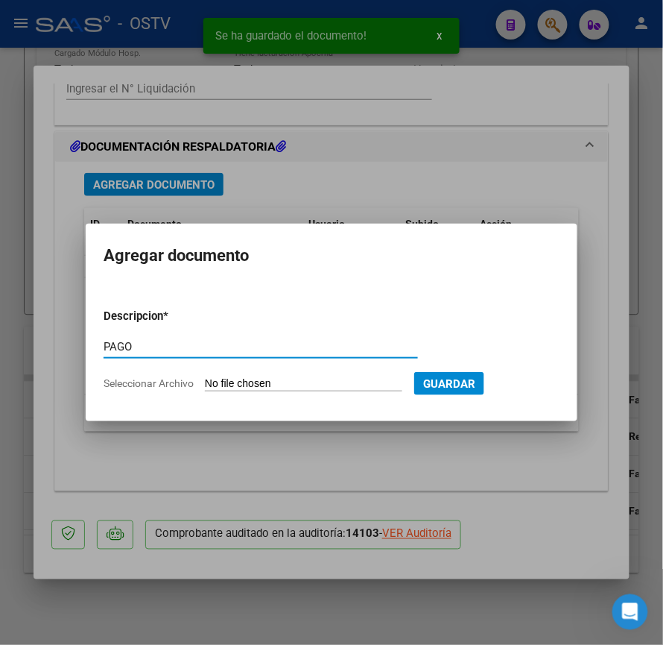
type input "PAGO"
click at [297, 374] on form "Descripcion * PAGO Escriba aquí una descripcion Seleccionar Archivo Guardar" at bounding box center [332, 350] width 456 height 107
click at [300, 377] on input "Seleccionar Archivo" at bounding box center [304, 384] width 198 height 14
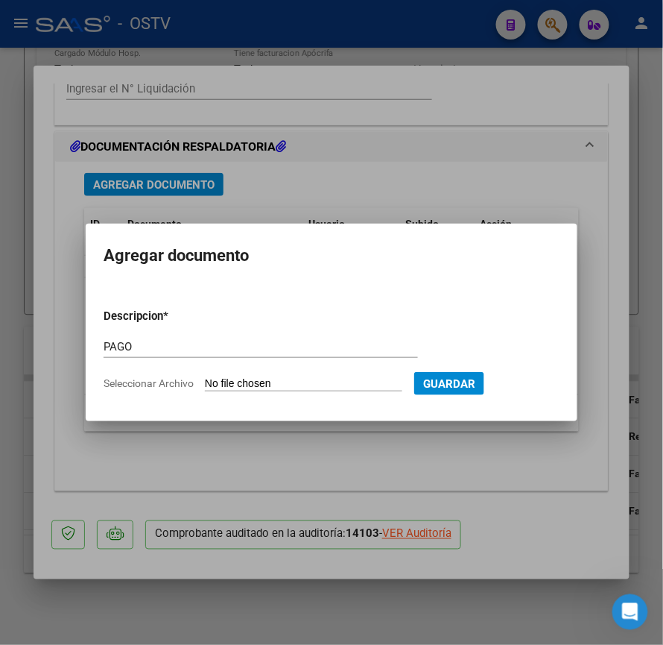
type input "C:\fakepath\Pago OP 57239 Consult Rent.pdf"
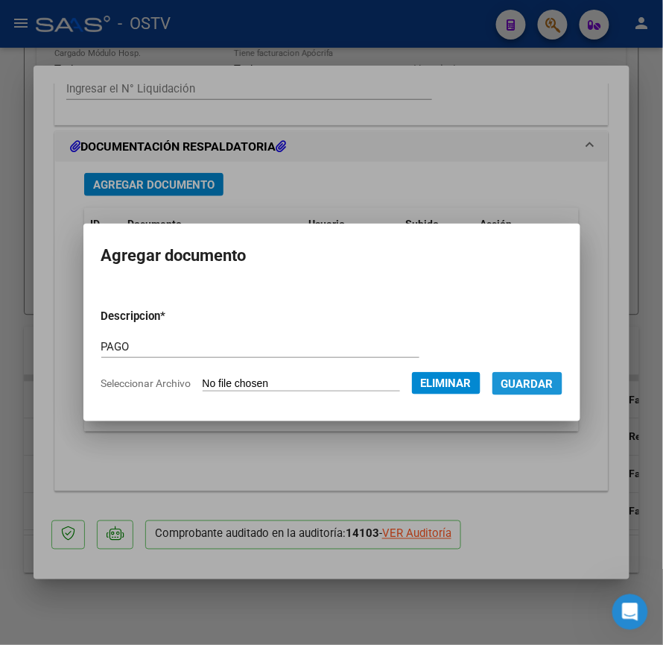
click at [554, 386] on span "Guardar" at bounding box center [528, 383] width 52 height 13
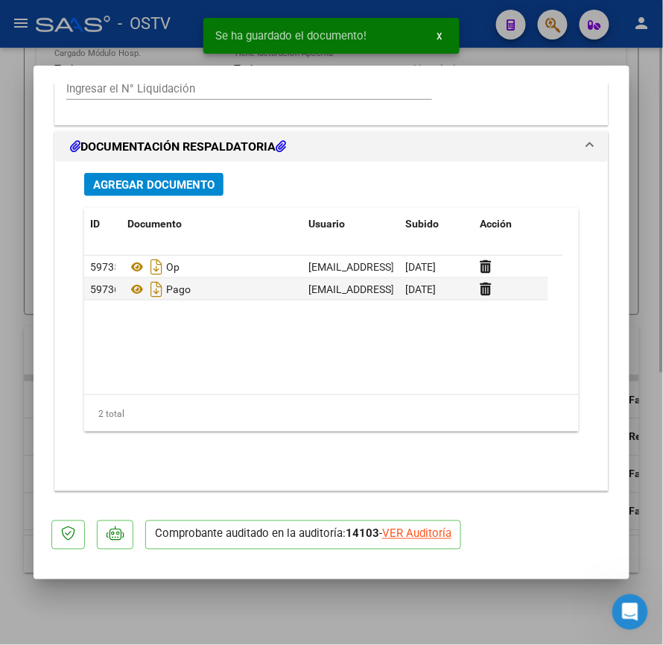
click at [16, 230] on div at bounding box center [331, 322] width 663 height 645
type input "$ 0,00"
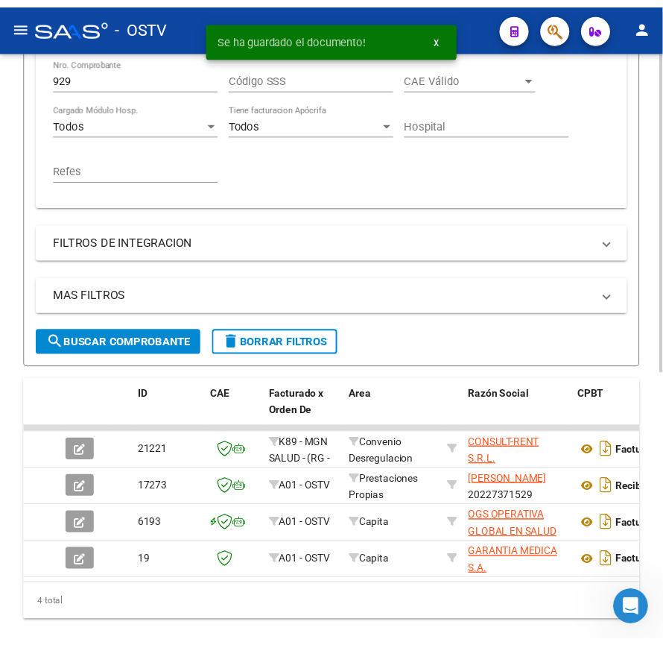
scroll to position [400, 0]
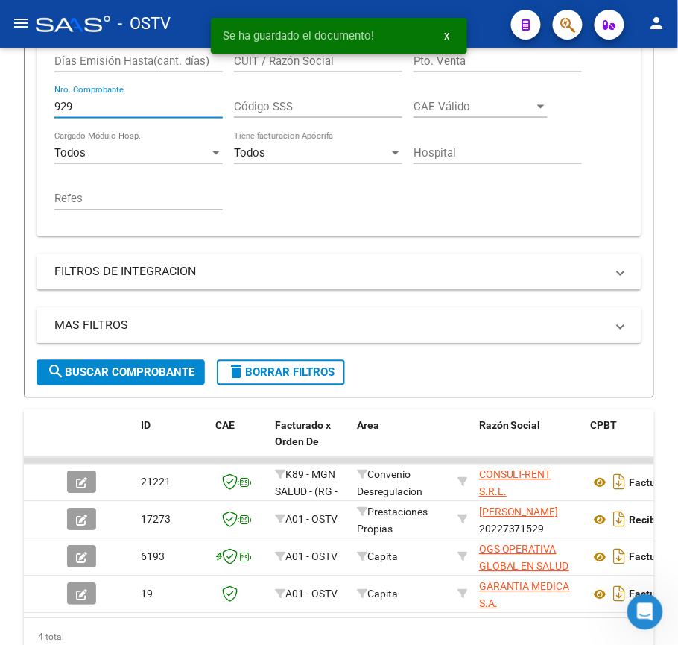
drag, startPoint x: 105, startPoint y: 110, endPoint x: -139, endPoint y: 105, distance: 244.5
click at [0, 105] on html "menu - OSTV person Firma Express Inicio Calendario SSS Instructivos Contacto OS…" at bounding box center [339, 322] width 678 height 645
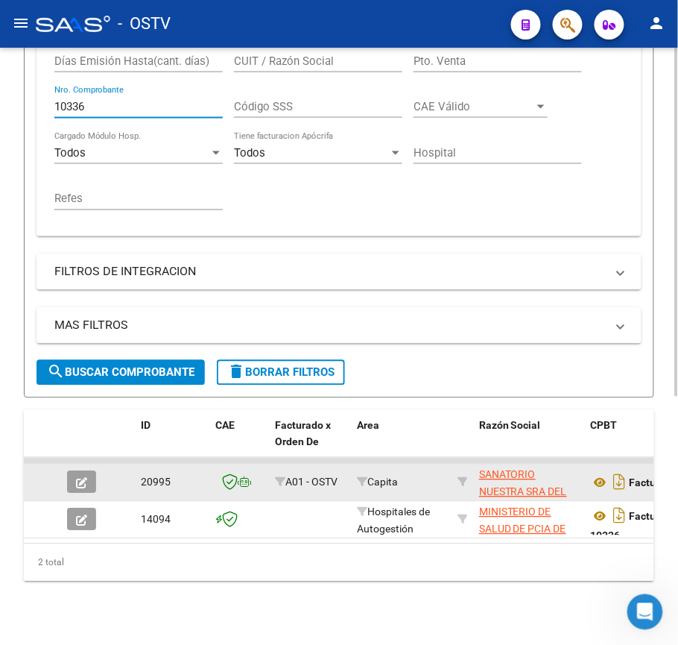
type input "10336"
click at [85, 479] on icon "button" at bounding box center [81, 483] width 11 height 11
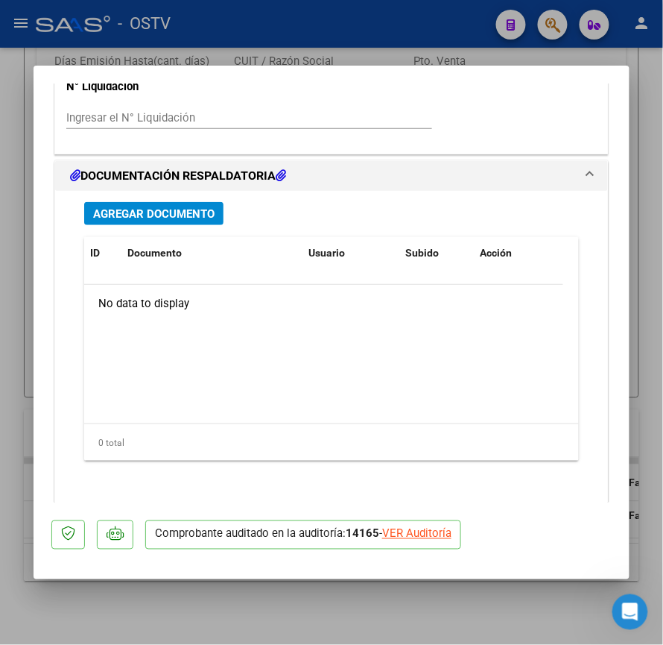
scroll to position [1252, 0]
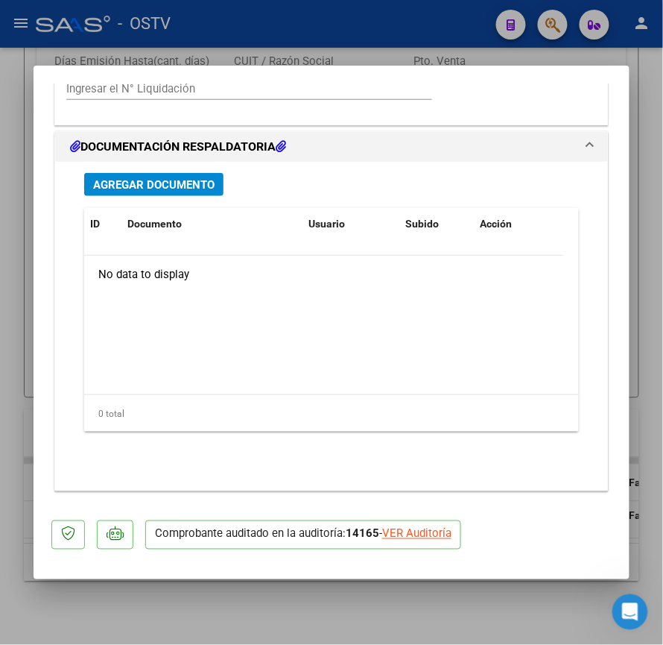
click at [197, 183] on span "Agregar Documento" at bounding box center [154, 184] width 122 height 13
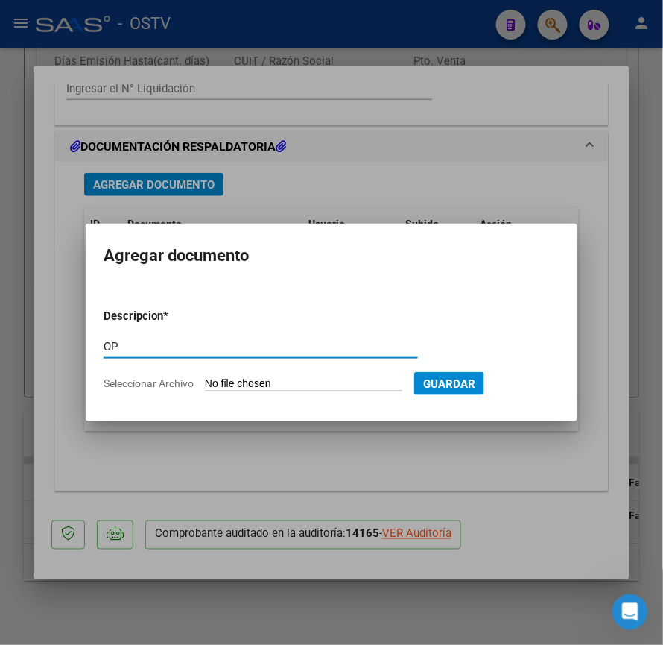
type input "OP"
click at [280, 382] on input "Seleccionar Archivo" at bounding box center [304, 384] width 198 height 14
type input "C:\fakepath\OP 57240 Sanatorio Pilar.pdf"
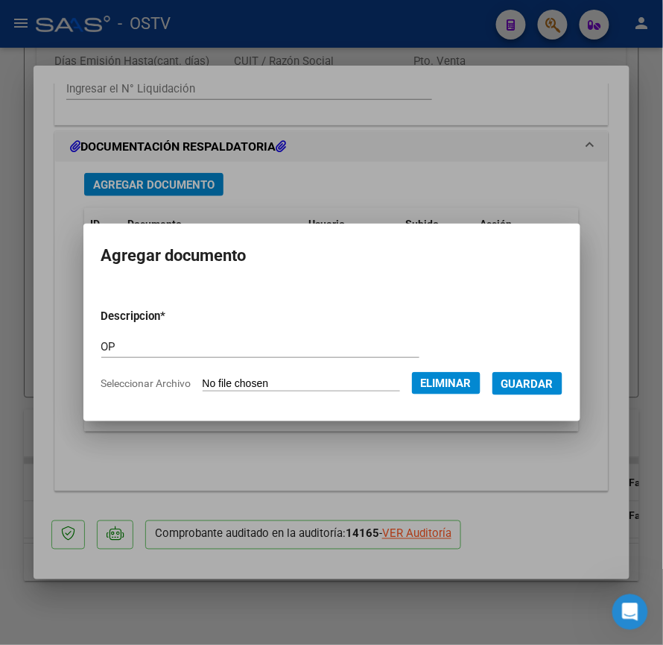
click at [523, 392] on button "Guardar" at bounding box center [528, 383] width 70 height 23
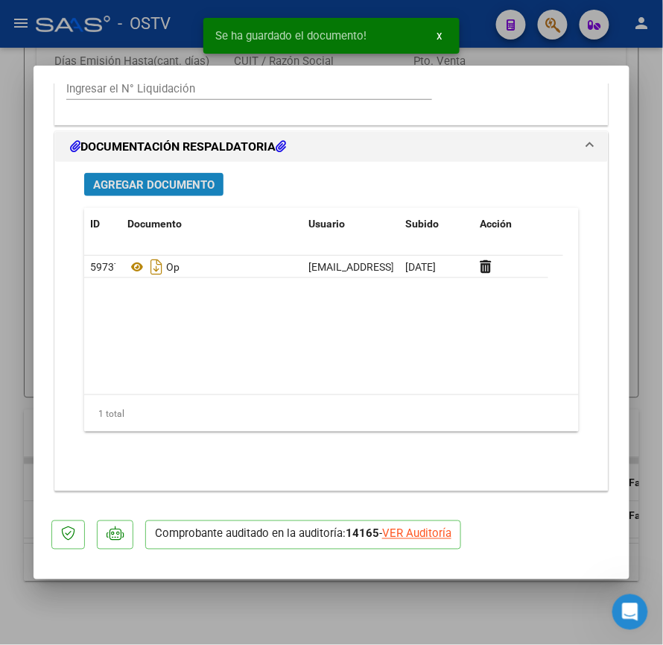
click at [157, 189] on span "Agregar Documento" at bounding box center [154, 184] width 122 height 13
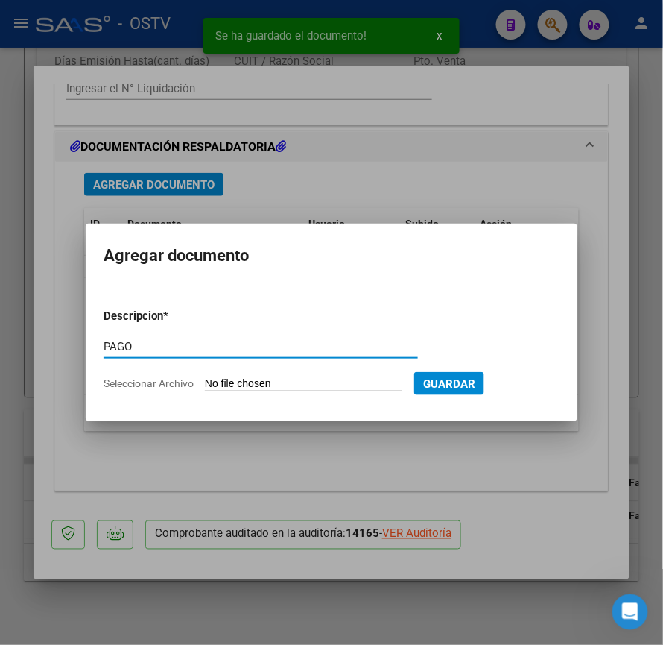
type input "PAGO"
click at [224, 373] on form "Descripcion * PAGO Escriba aquí una descripcion Seleccionar Archivo Guardar" at bounding box center [332, 350] width 456 height 107
click at [237, 382] on input "Seleccionar Archivo" at bounding box center [304, 384] width 198 height 14
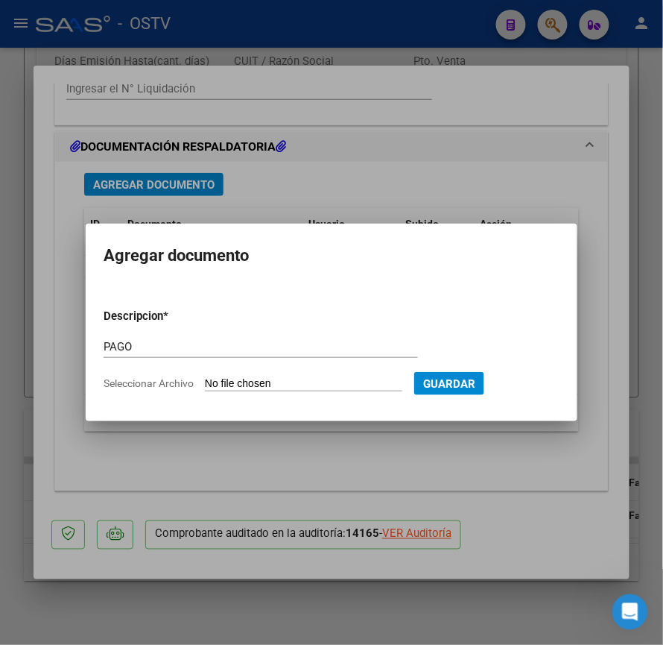
type input "C:\fakepath\Pago OP 57240 Sanatorio Pilar.pdf"
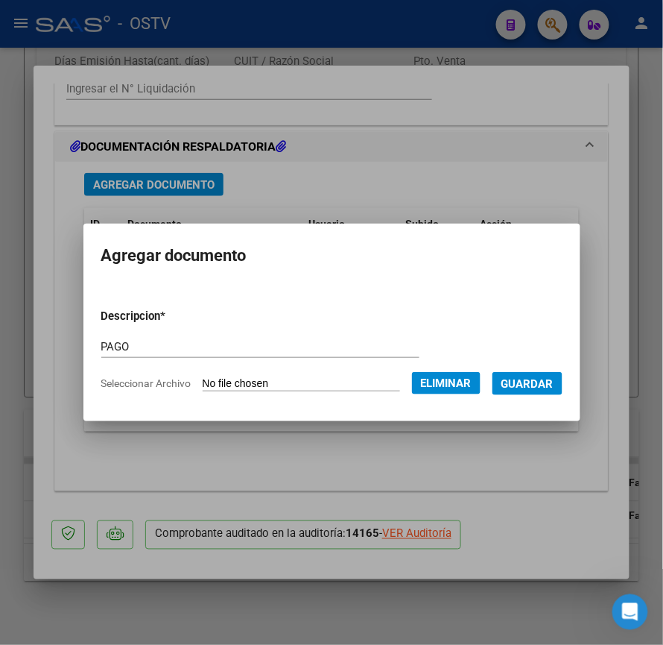
click at [546, 388] on span "Guardar" at bounding box center [528, 383] width 52 height 13
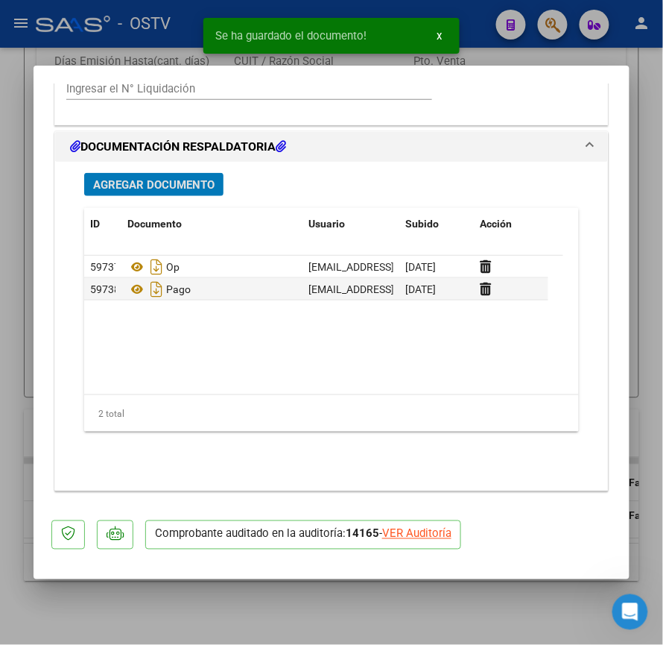
click at [185, 189] on span "Agregar Documento" at bounding box center [154, 184] width 122 height 13
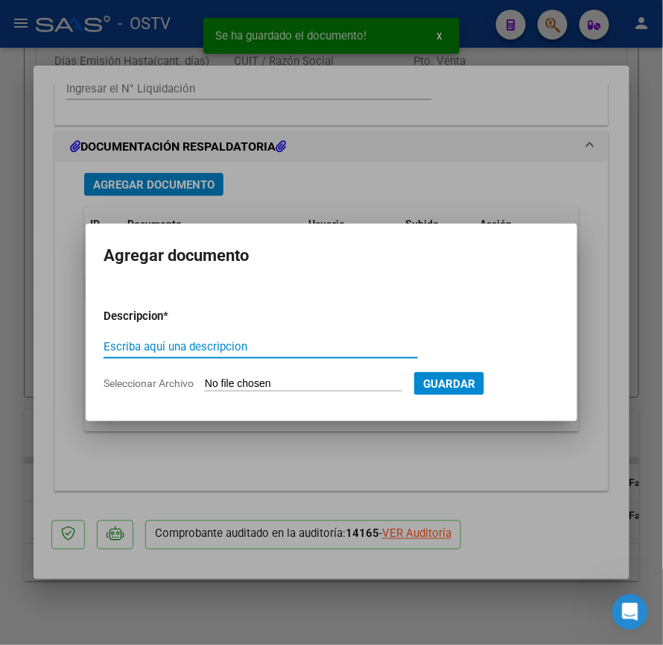
click at [177, 499] on div at bounding box center [331, 322] width 663 height 645
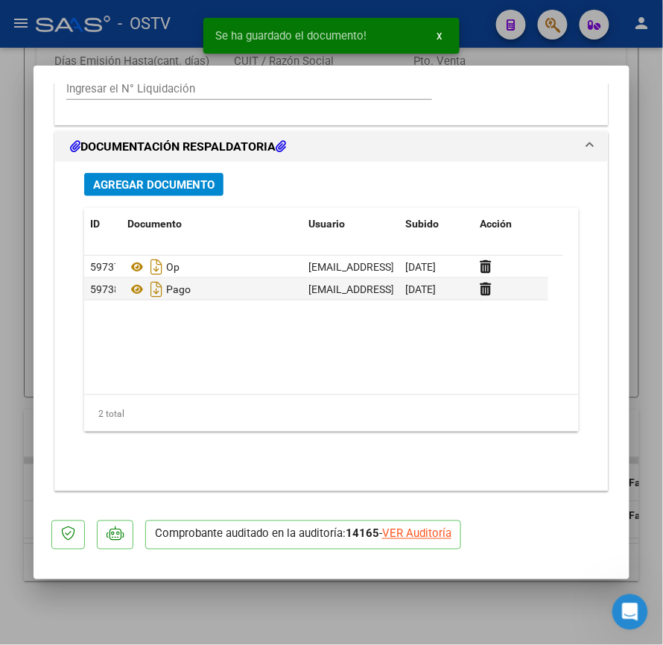
click at [18, 326] on div at bounding box center [331, 322] width 663 height 645
type input "$ 0,00"
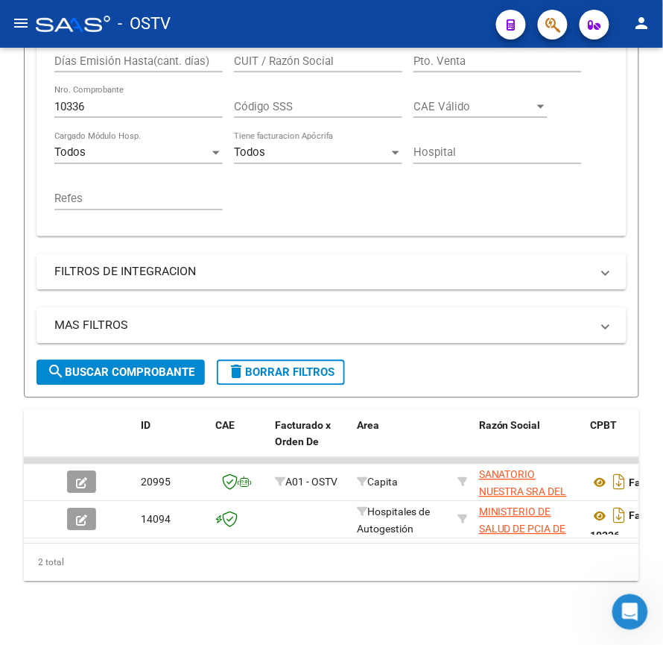
scroll to position [400, 0]
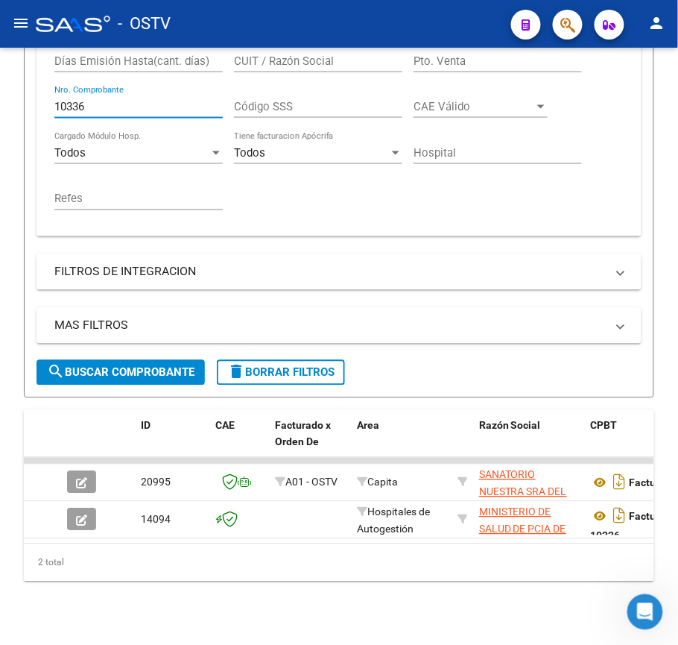
drag, startPoint x: 93, startPoint y: 104, endPoint x: -1, endPoint y: 94, distance: 95.2
click at [0, 94] on html "menu - OSTV person Firma Express Inicio Calendario SSS Instructivos Contacto OS…" at bounding box center [339, 322] width 678 height 645
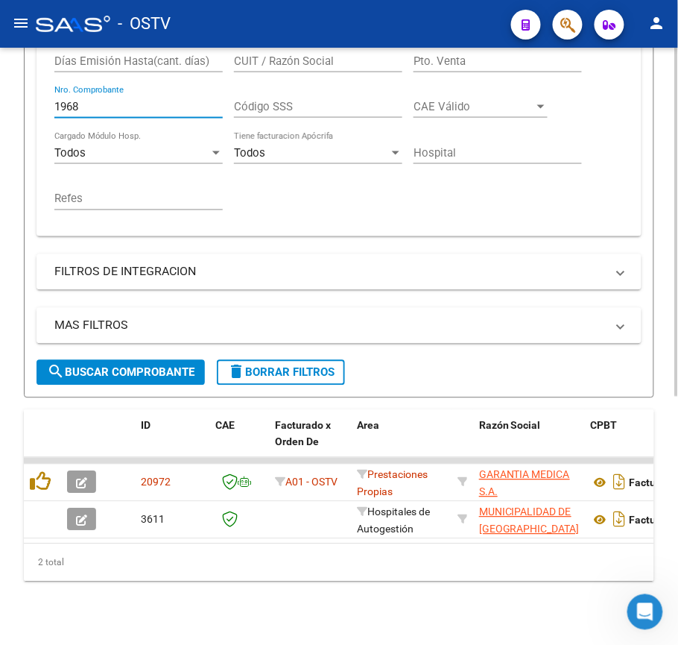
type input "1968"
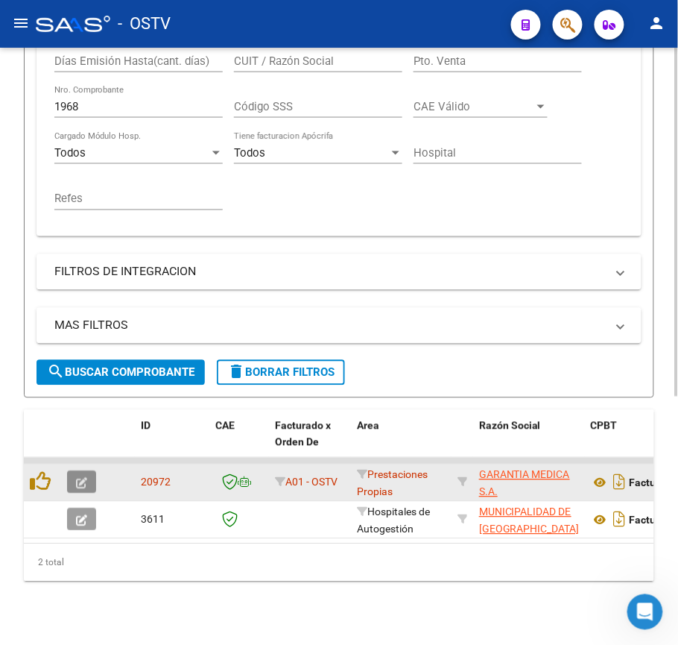
click at [73, 480] on button "button" at bounding box center [81, 482] width 29 height 22
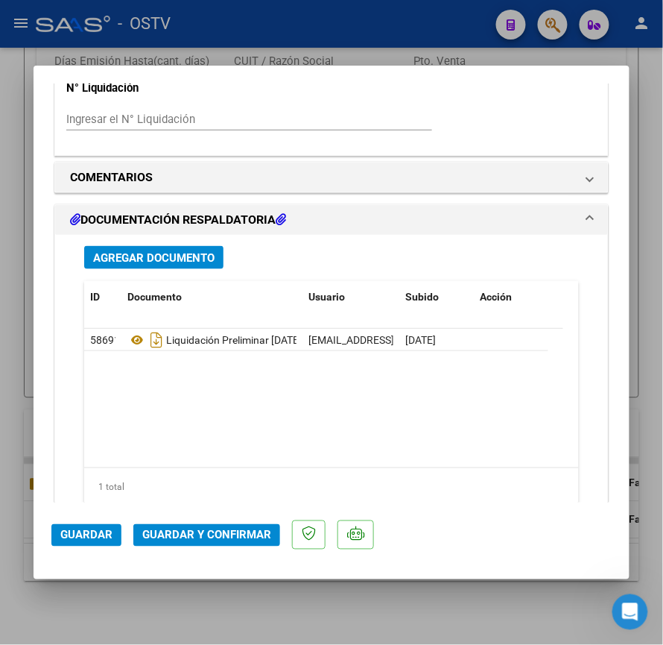
scroll to position [1220, 0]
click at [195, 258] on span "Agregar Documento" at bounding box center [154, 258] width 122 height 13
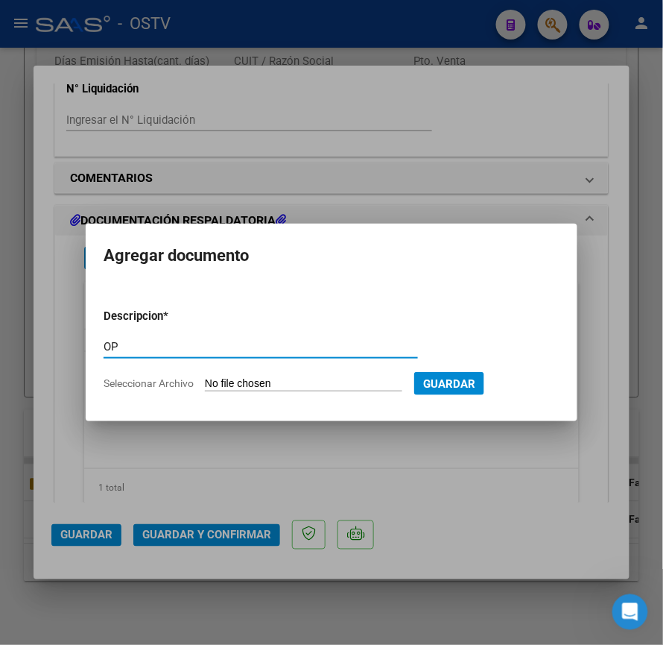
type input "OP"
click at [249, 388] on input "Seleccionar Archivo" at bounding box center [304, 384] width 198 height 14
type input "C:\fakepath\OP 57241 Garantia Medica.pdf"
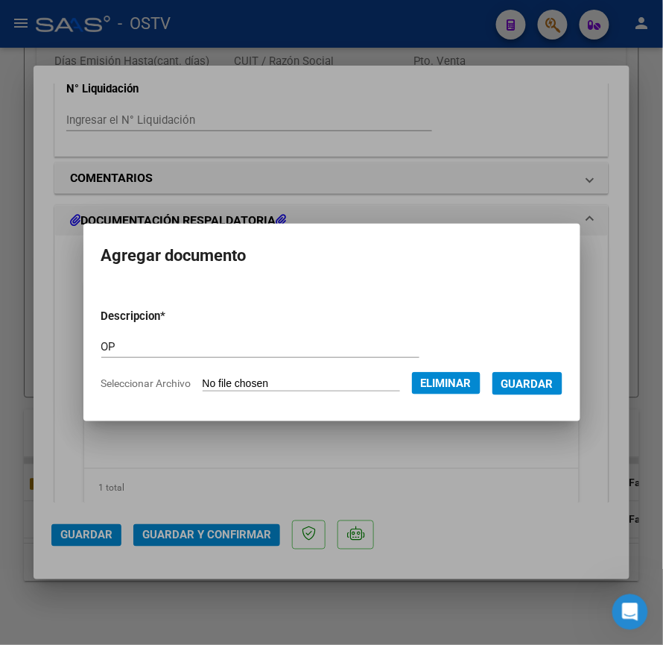
click at [550, 383] on span "Guardar" at bounding box center [528, 383] width 52 height 13
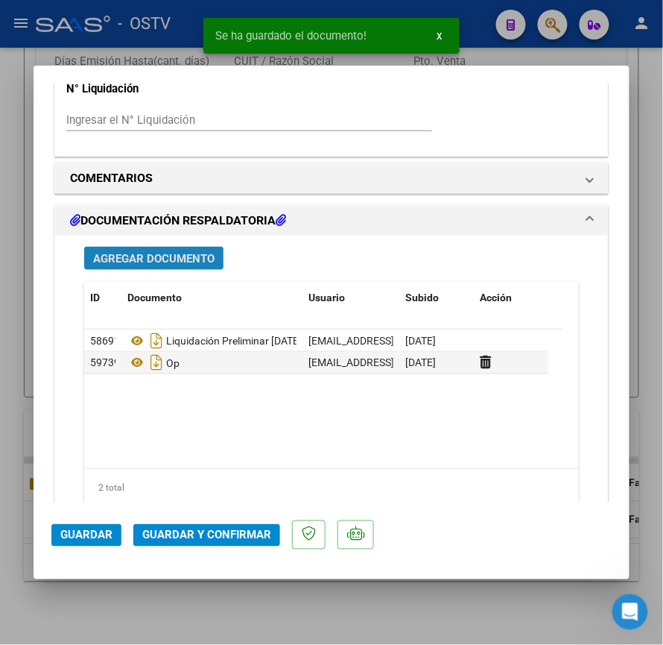
click at [179, 260] on span "Agregar Documento" at bounding box center [154, 258] width 122 height 13
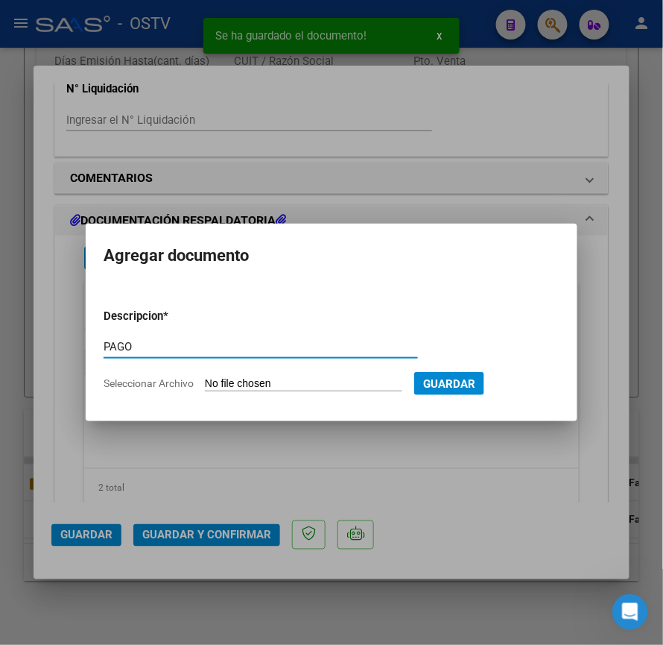
type input "PAGO"
click at [300, 389] on input "Seleccionar Archivo" at bounding box center [304, 384] width 198 height 14
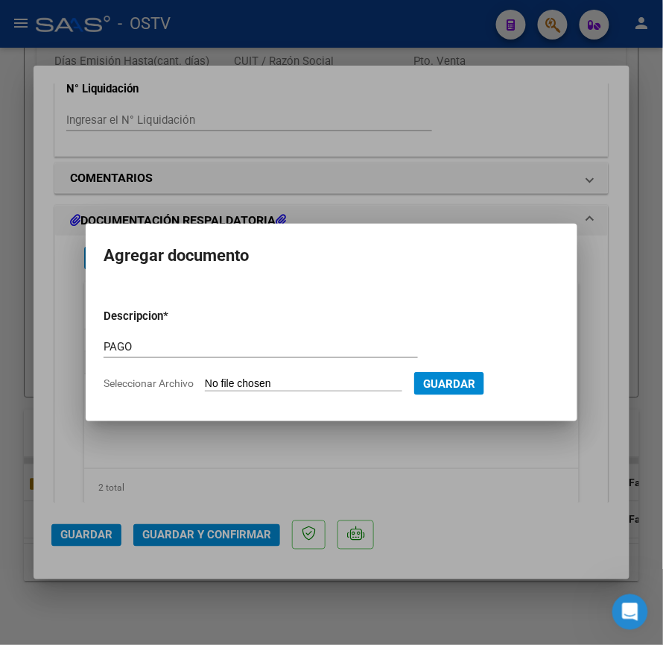
type input "C:\fakepath\Pago OP 57241 Garantia Medica.pdf"
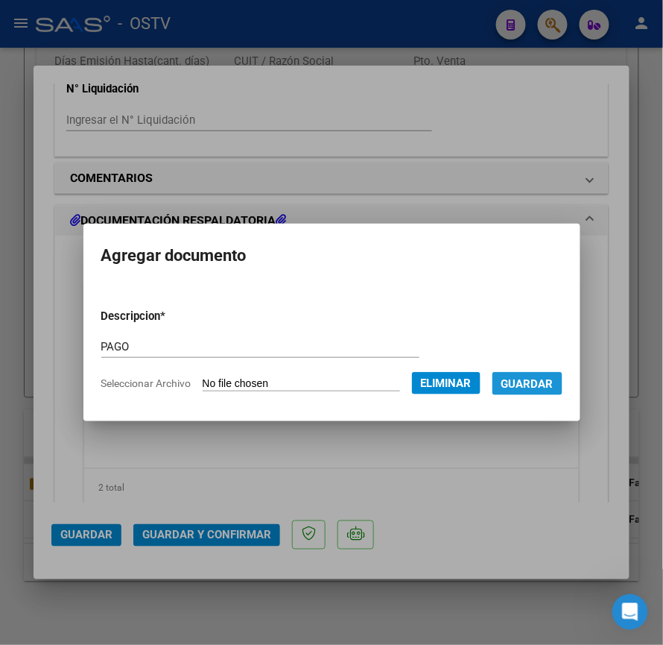
click at [558, 372] on button "Guardar" at bounding box center [528, 383] width 70 height 23
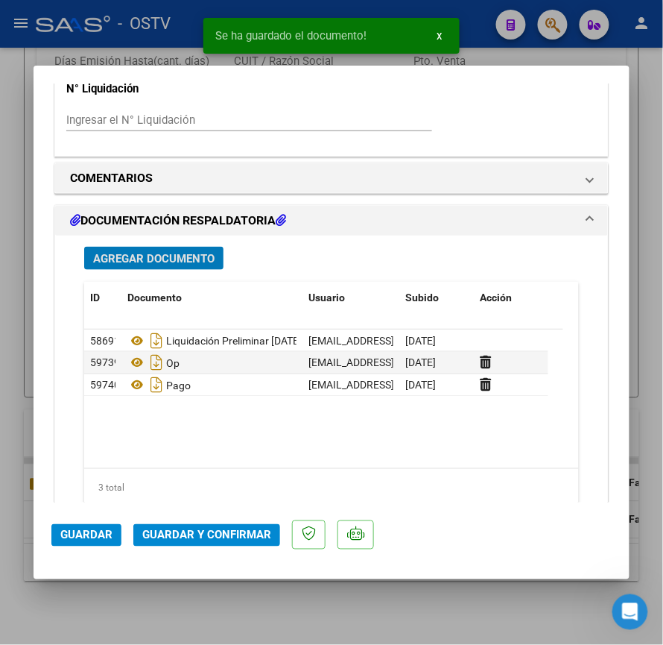
click at [21, 272] on div at bounding box center [331, 322] width 663 height 645
type input "$ 0,00"
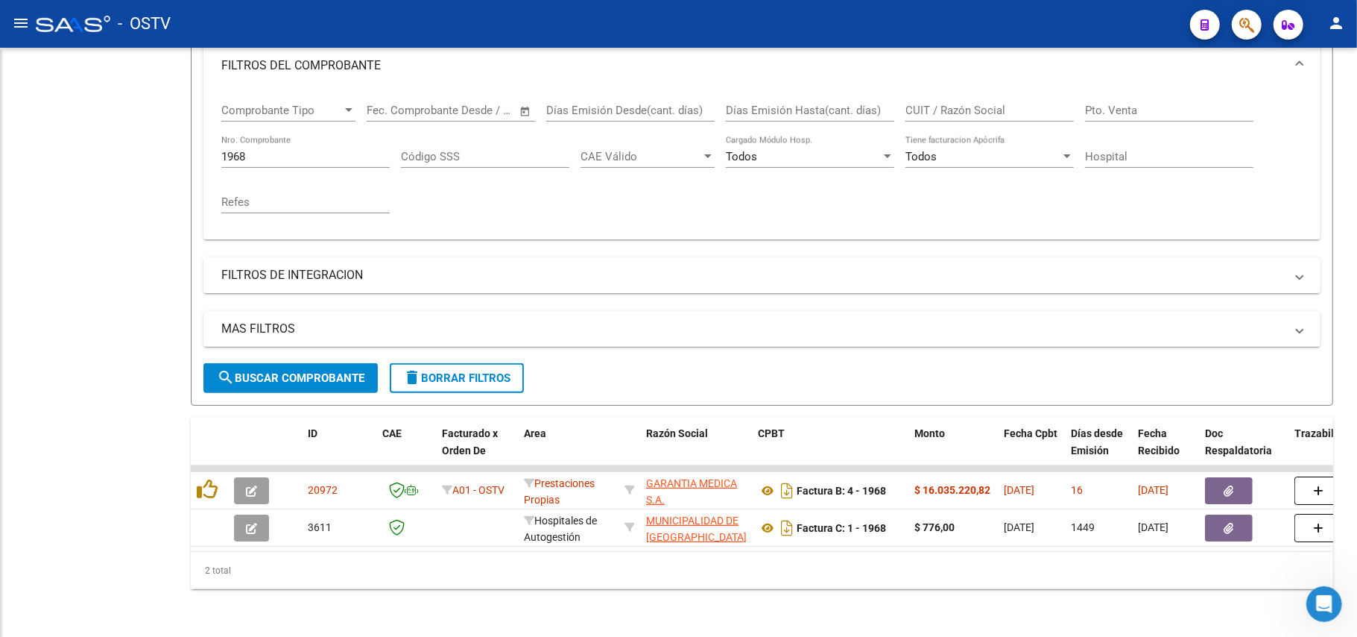
scroll to position [227, 0]
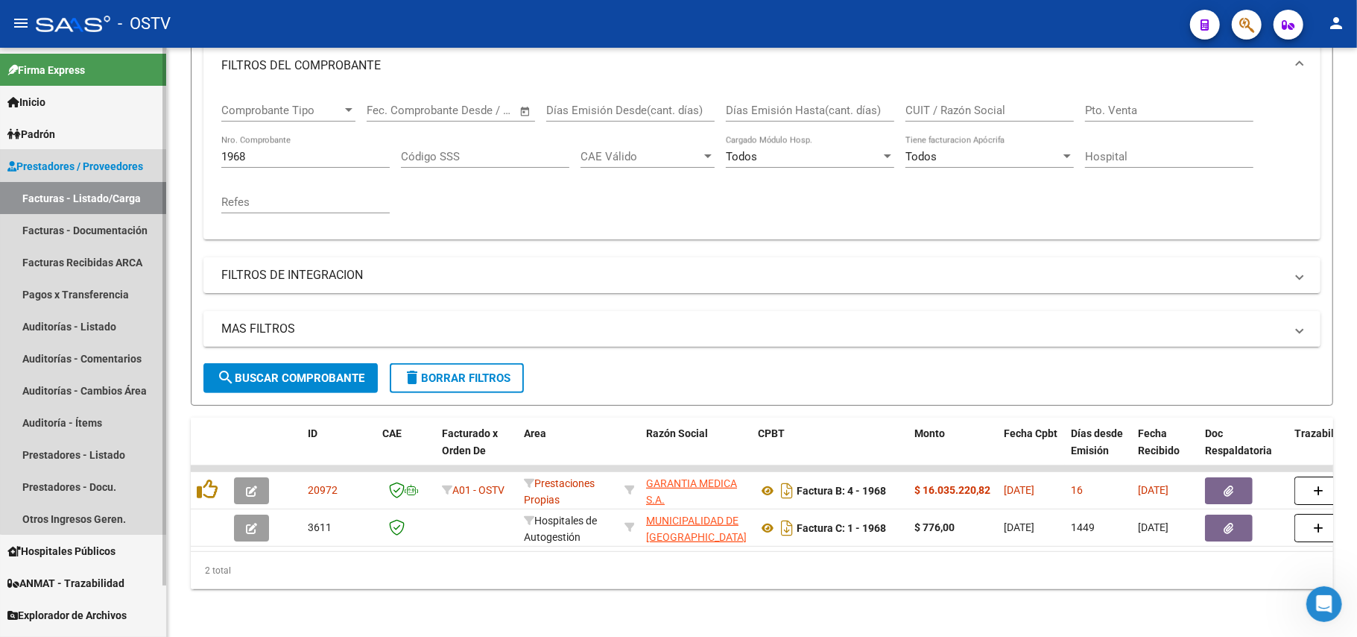
click at [107, 158] on span "Prestadores / Proveedores" at bounding box center [75, 166] width 136 height 16
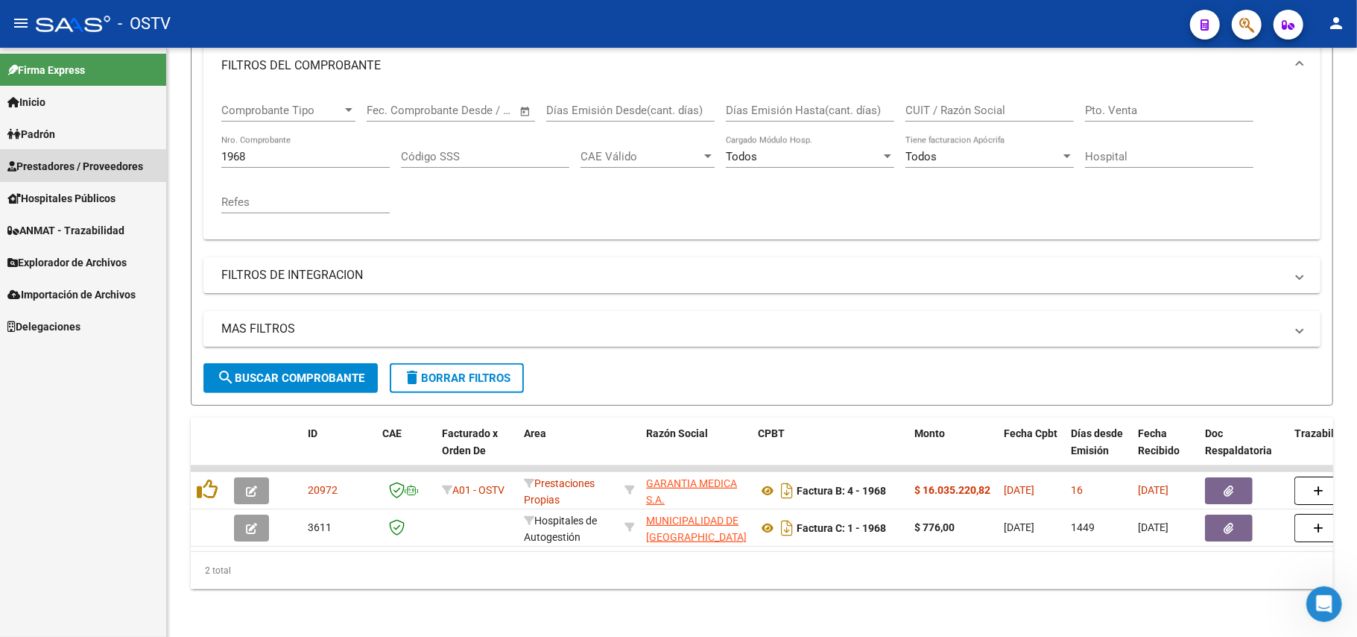
click at [110, 167] on span "Prestadores / Proveedores" at bounding box center [75, 166] width 136 height 16
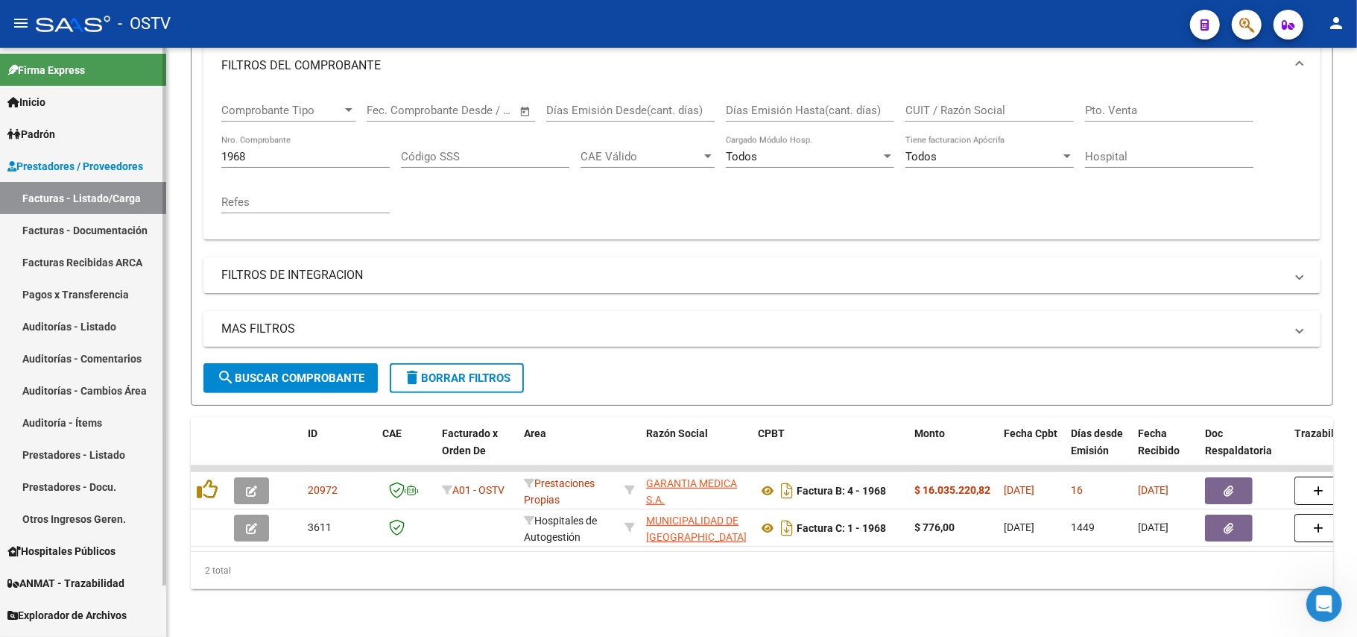
click at [82, 221] on link "Facturas - Documentación" at bounding box center [83, 230] width 166 height 32
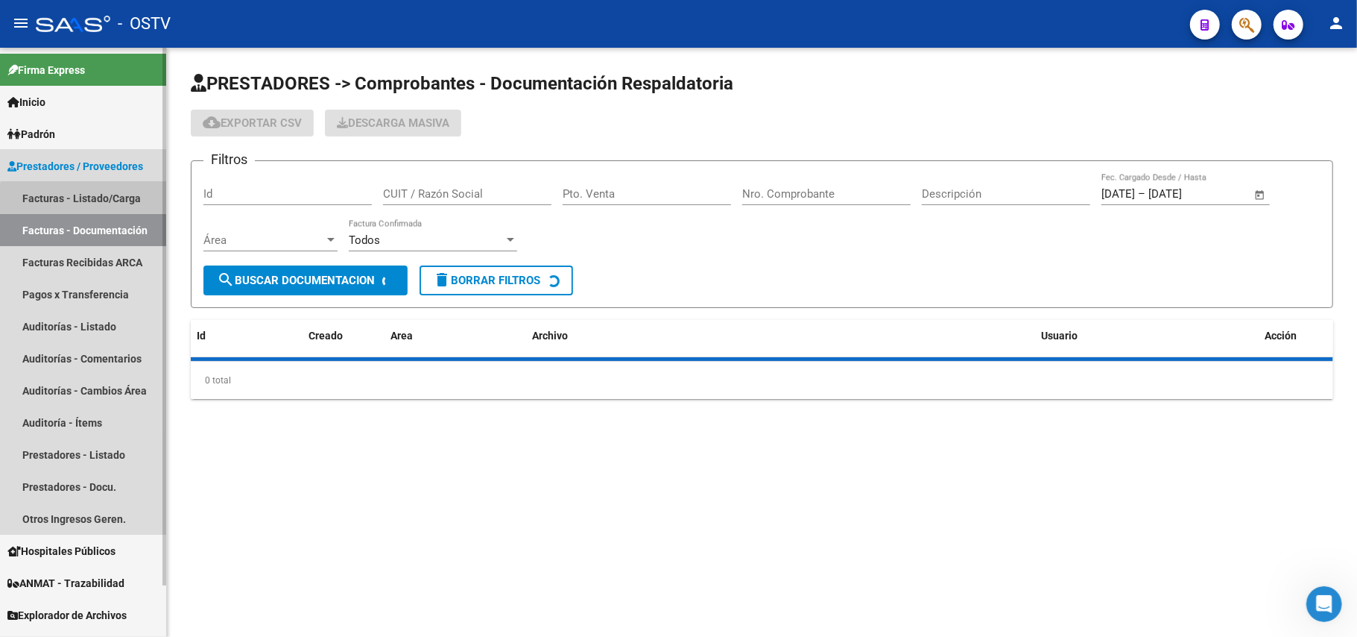
click at [89, 200] on link "Facturas - Listado/Carga" at bounding box center [83, 198] width 166 height 32
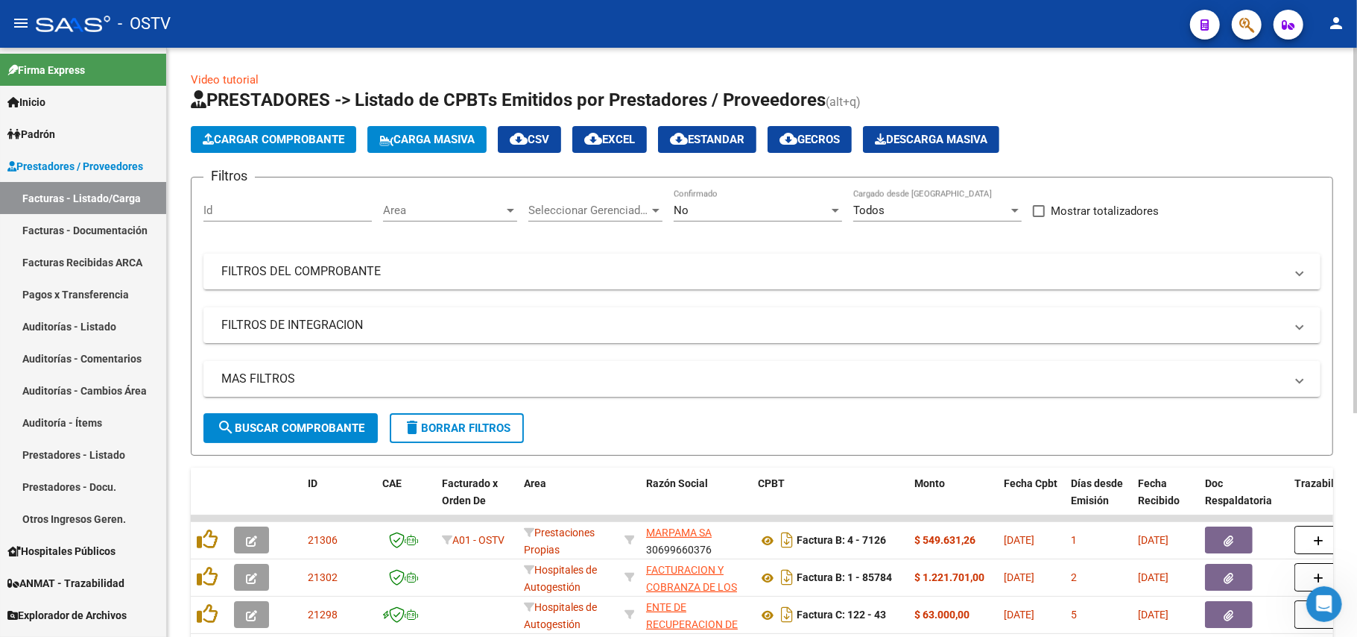
click at [693, 219] on div "No Confirmado" at bounding box center [758, 205] width 168 height 32
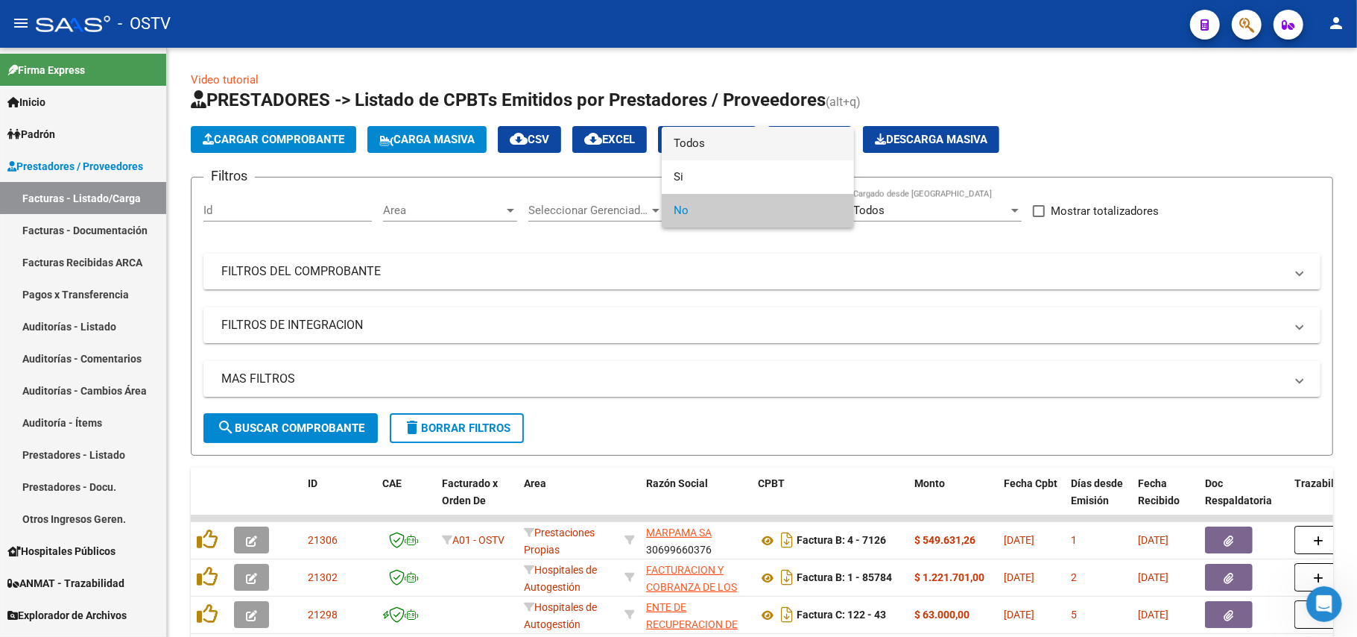
click at [720, 145] on span "Todos" at bounding box center [758, 144] width 168 height 34
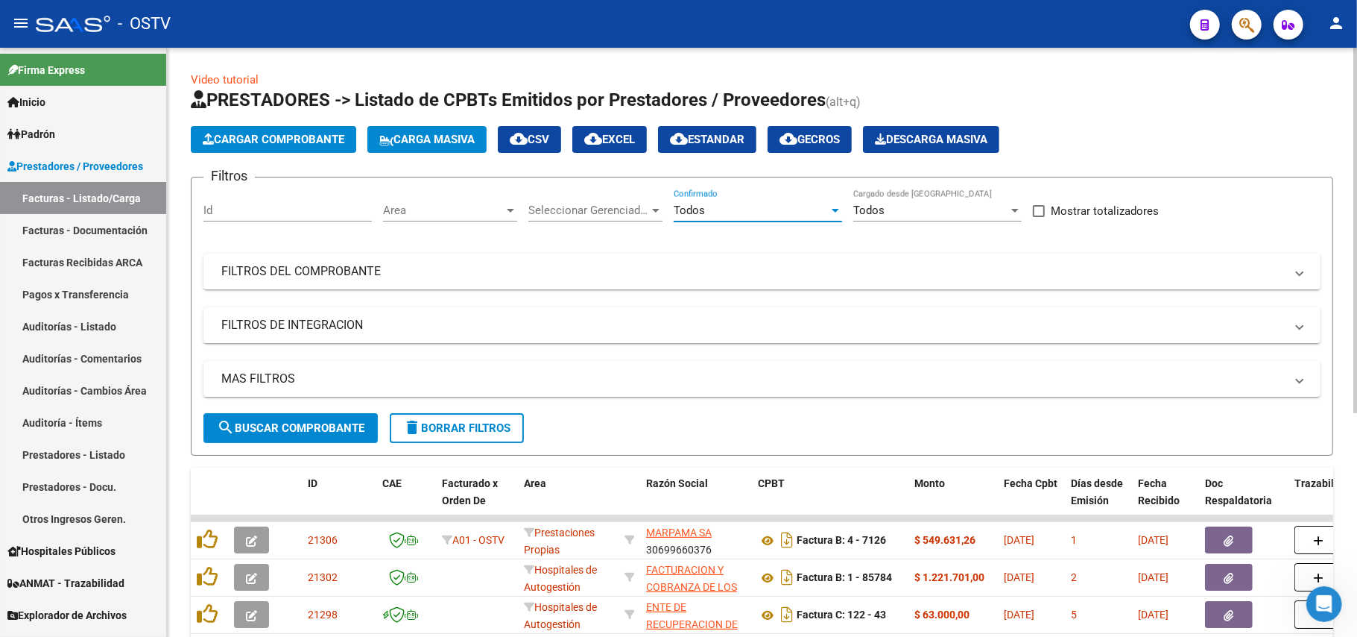
click at [349, 413] on button "search Buscar Comprobante" at bounding box center [290, 428] width 174 height 30
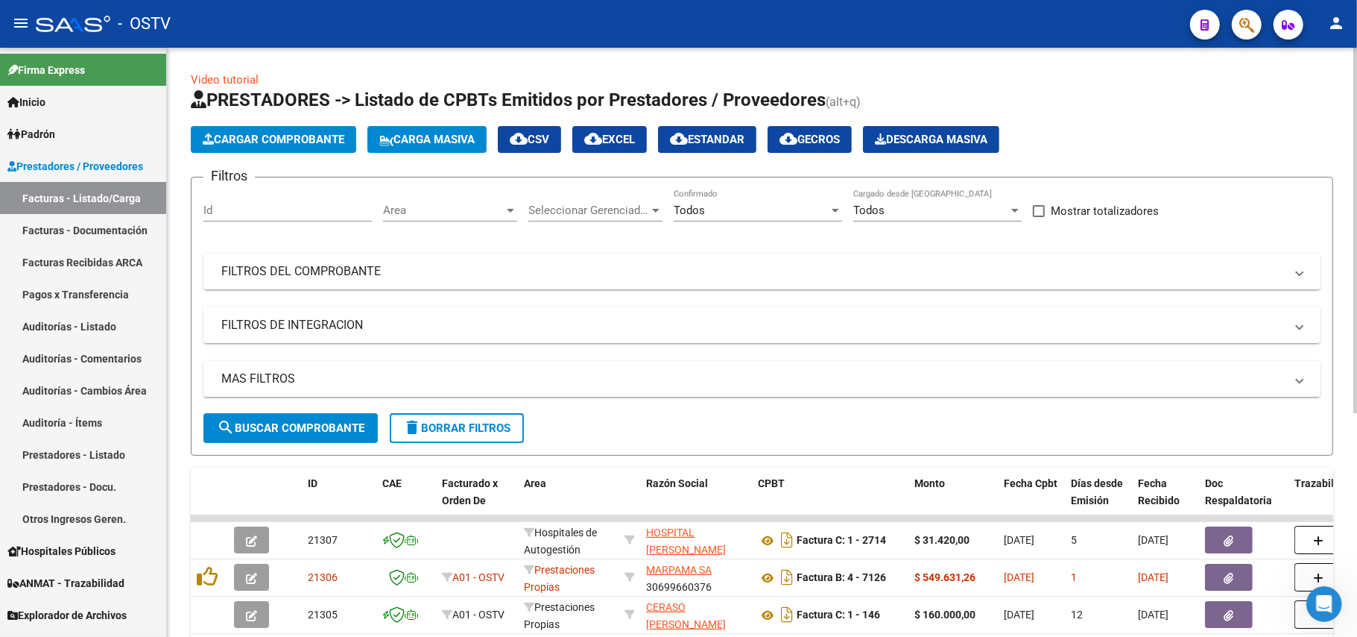
click at [286, 413] on button "search Buscar Comprobante" at bounding box center [290, 428] width 174 height 30
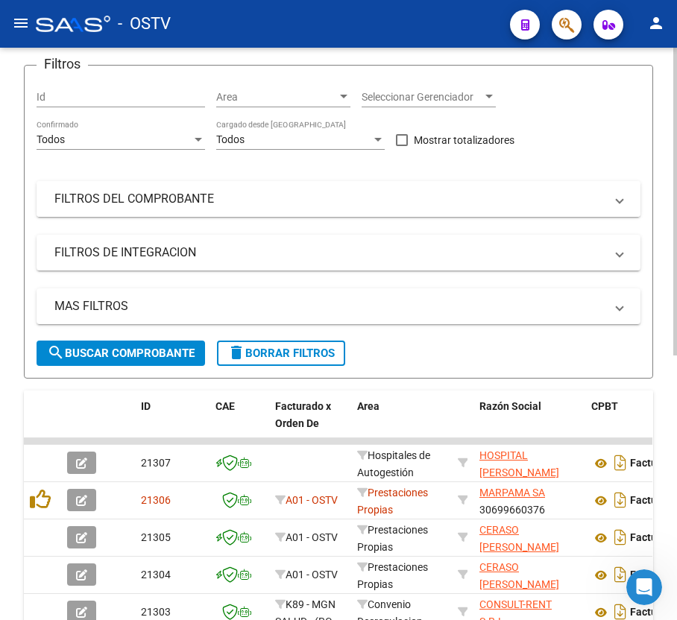
scroll to position [198, 0]
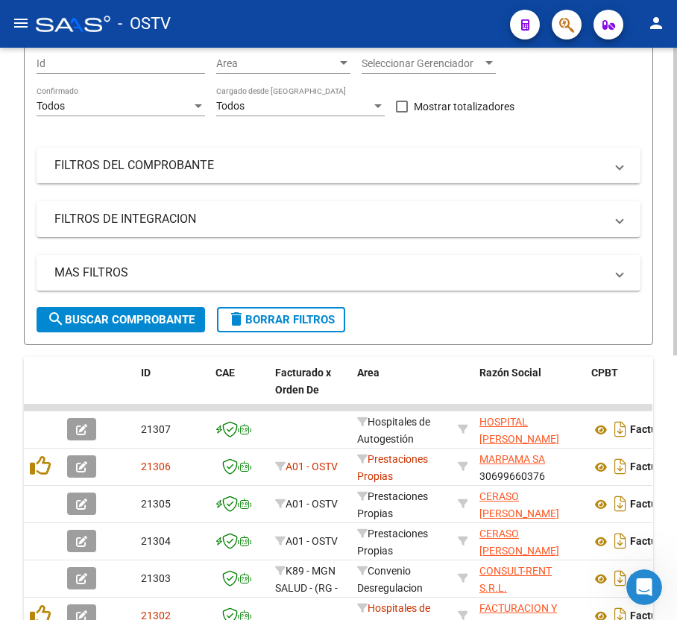
click at [230, 162] on mat-panel-title "FILTROS DEL COMPROBANTE" at bounding box center [329, 165] width 550 height 16
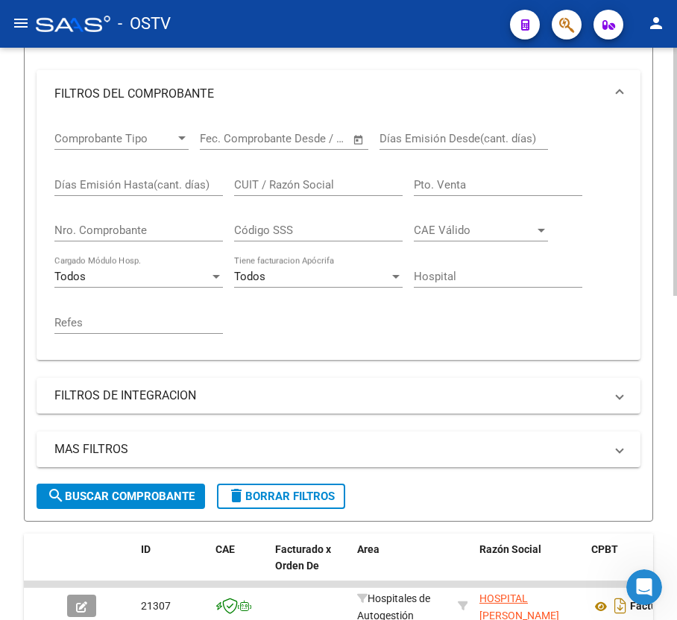
scroll to position [99, 0]
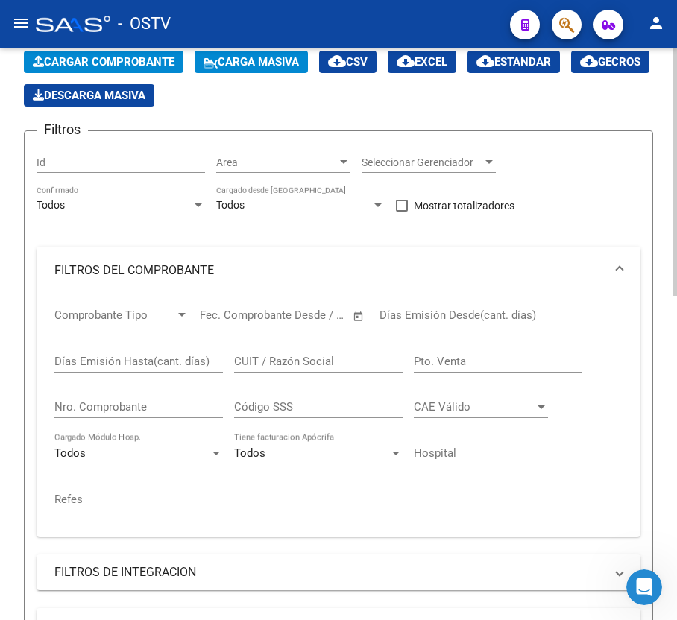
click at [129, 411] on input "Nro. Comprobante" at bounding box center [138, 406] width 168 height 13
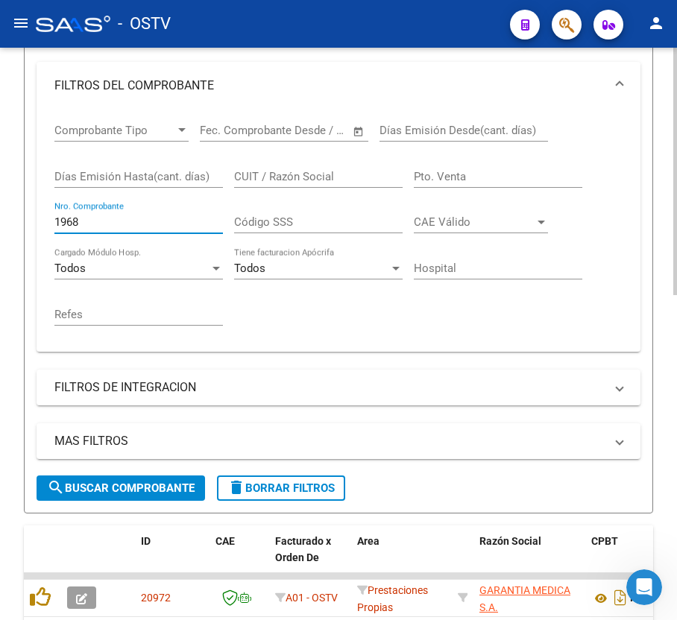
scroll to position [397, 0]
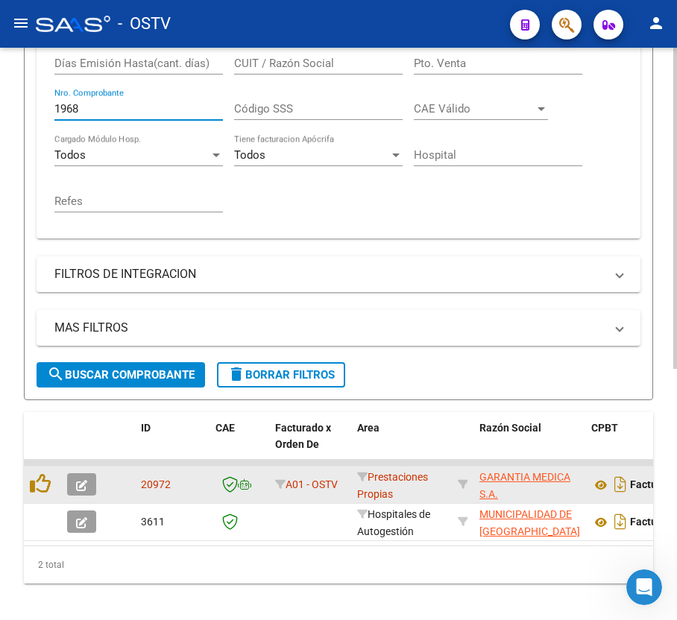
type input "1968"
click at [93, 487] on button "button" at bounding box center [81, 484] width 29 height 22
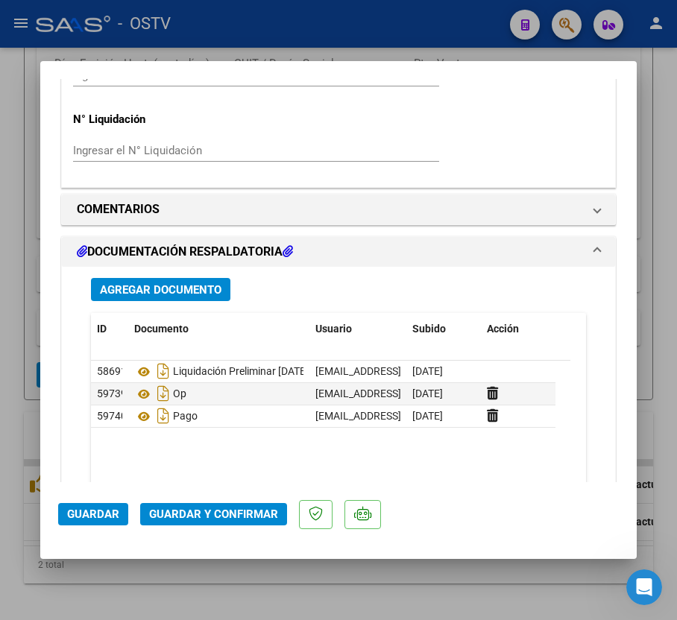
scroll to position [1220, 0]
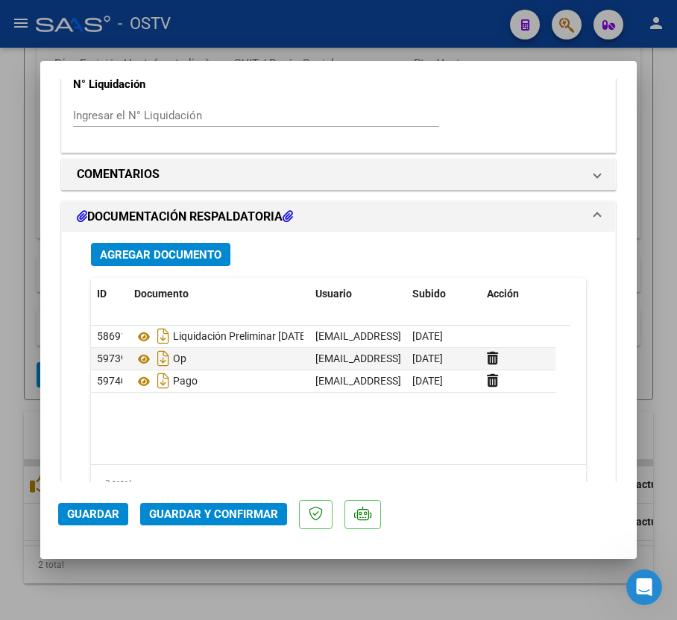
click at [22, 344] on div at bounding box center [338, 310] width 677 height 620
type input "$ 0,00"
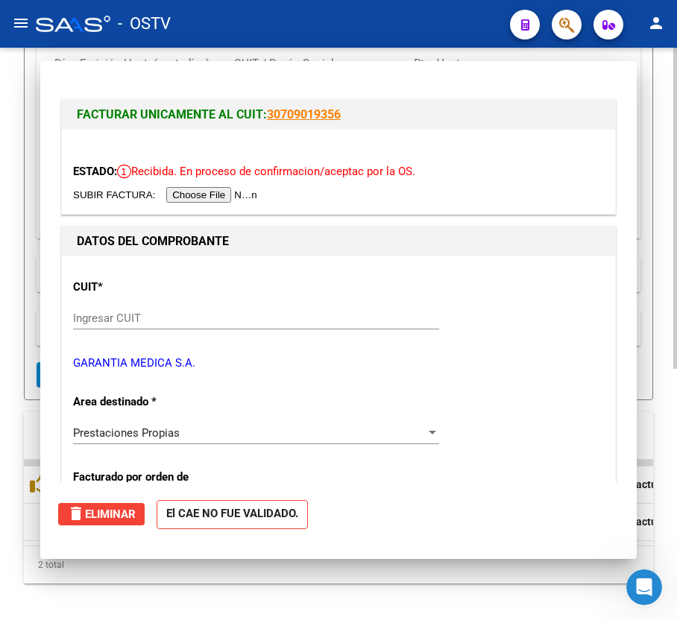
scroll to position [397, 0]
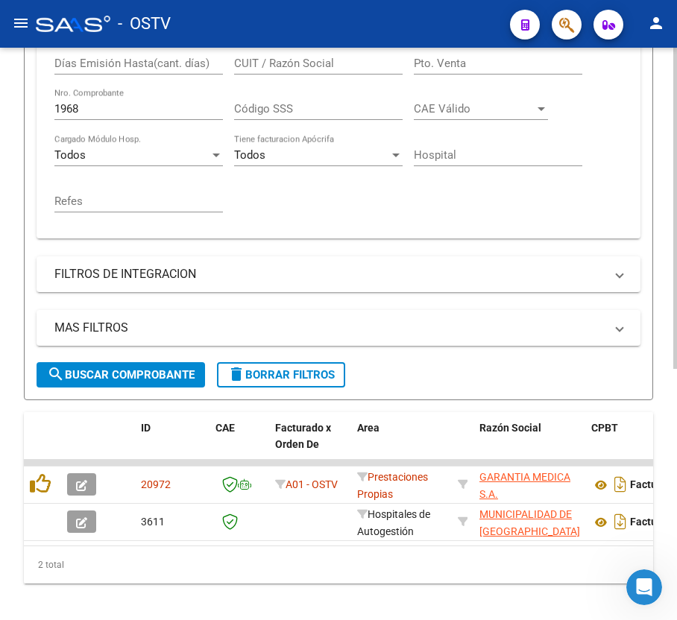
click at [165, 111] on input "1968" at bounding box center [138, 108] width 168 height 13
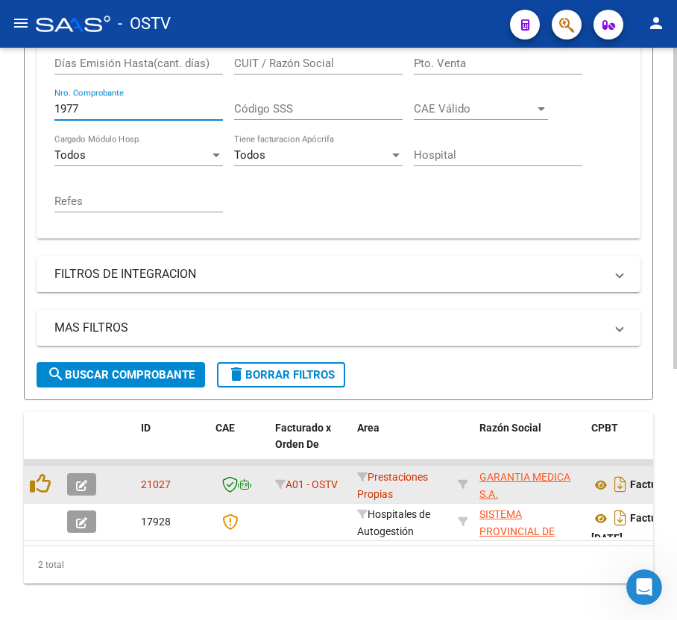
type input "1977"
click at [88, 483] on button "button" at bounding box center [81, 484] width 29 height 22
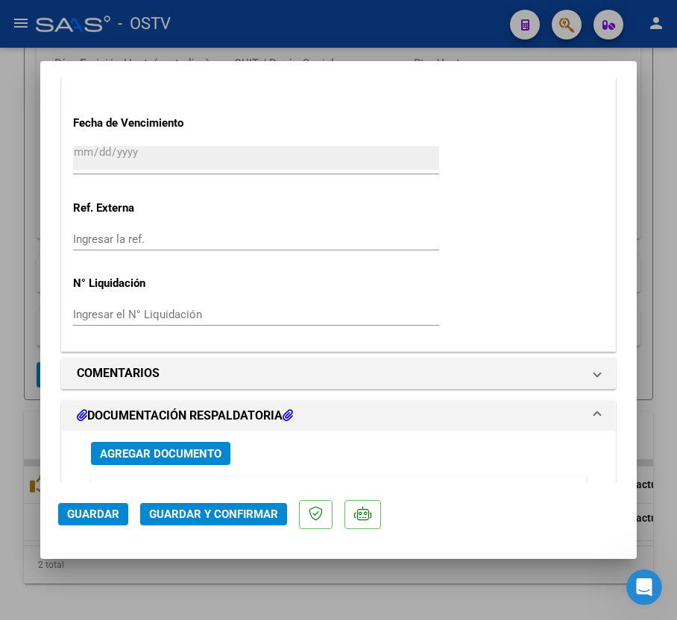
scroll to position [1220, 0]
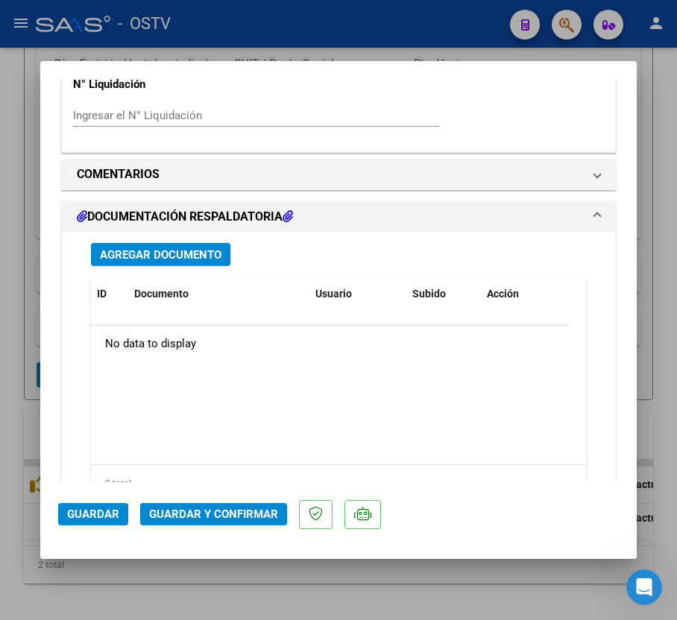
click at [206, 258] on span "Agregar Documento" at bounding box center [161, 254] width 122 height 13
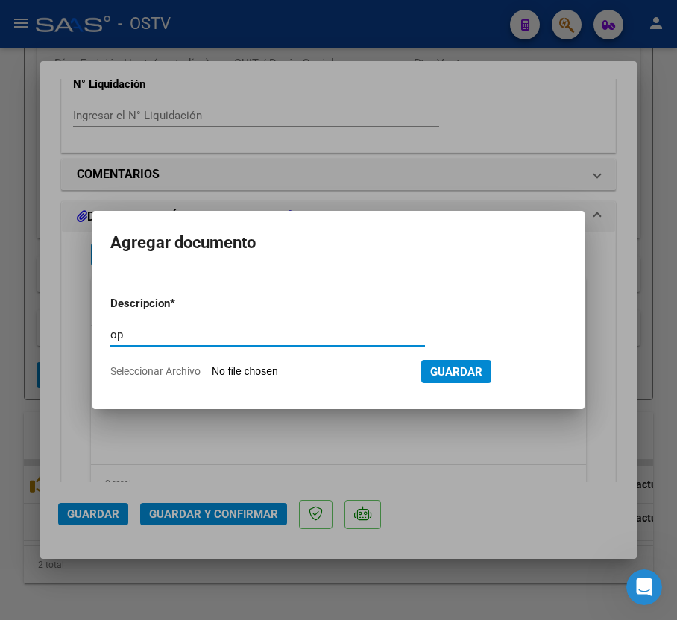
type input "op"
click at [263, 368] on input "Seleccionar Archivo" at bounding box center [311, 372] width 198 height 14
type input "C:\fakepath\OP 57241 Garantia Medica.pdf"
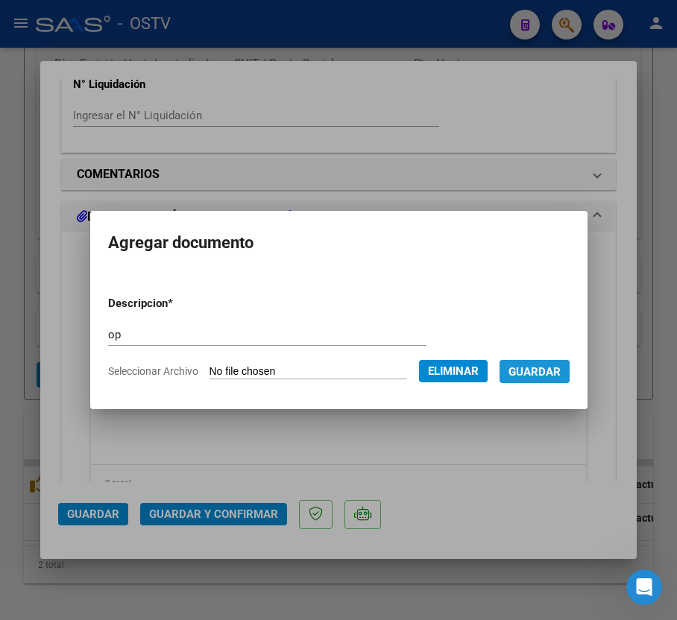
click at [544, 373] on span "Guardar" at bounding box center [534, 371] width 52 height 13
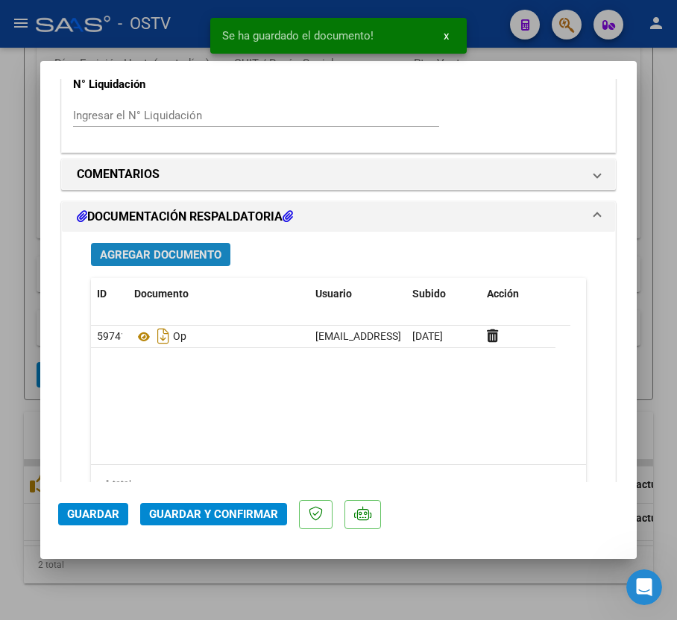
click at [195, 255] on span "Agregar Documento" at bounding box center [161, 254] width 122 height 13
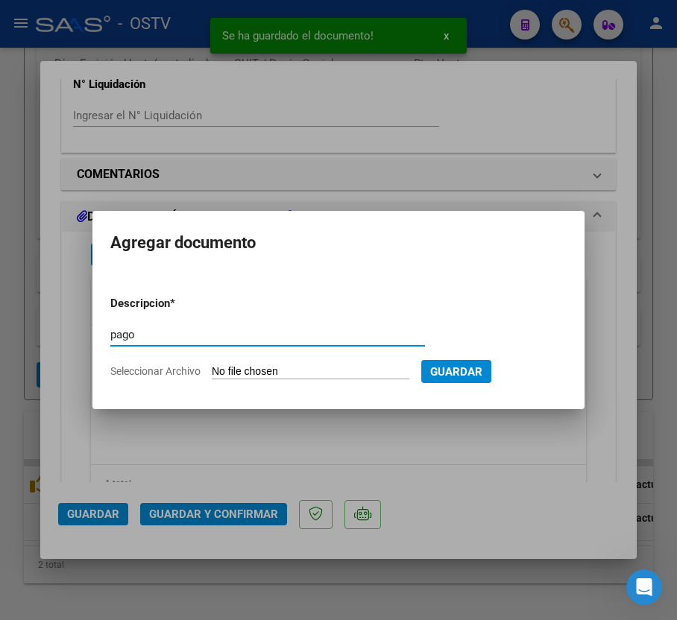
type input "pago"
click at [240, 370] on input "Seleccionar Archivo" at bounding box center [311, 372] width 198 height 14
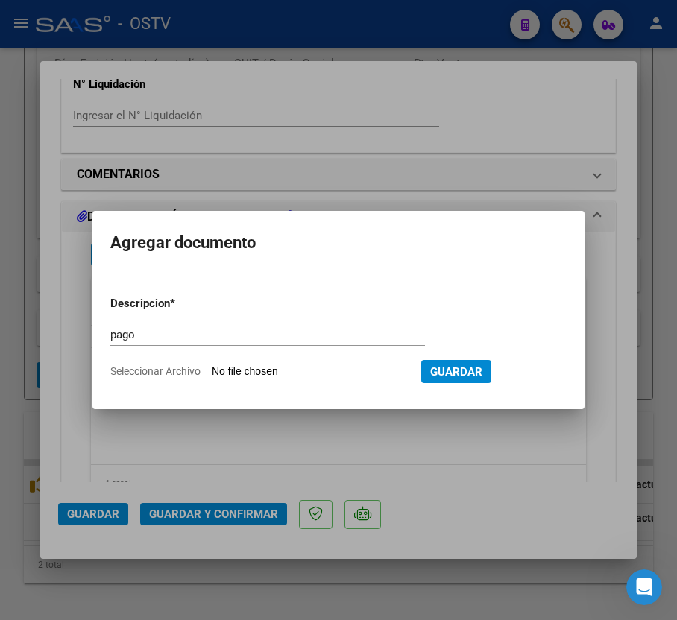
type input "C:\fakepath\Pago OP 57241 Garantia Medica.pdf"
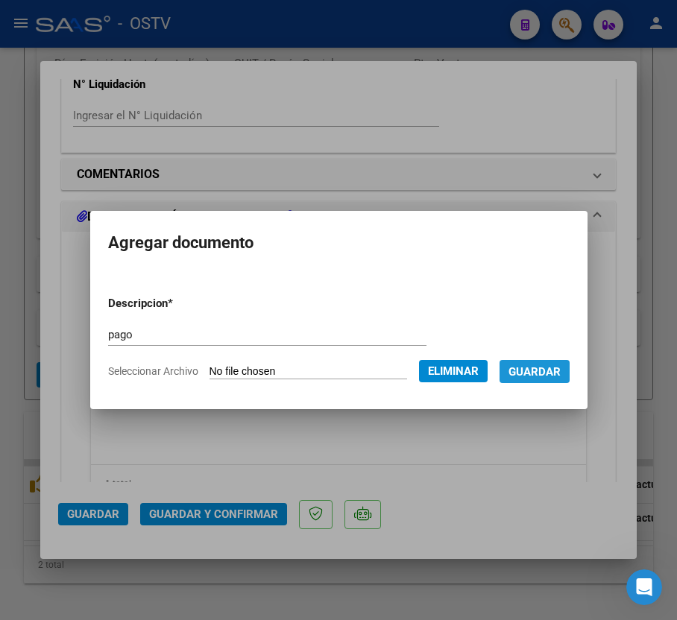
click at [555, 365] on span "Guardar" at bounding box center [534, 371] width 52 height 13
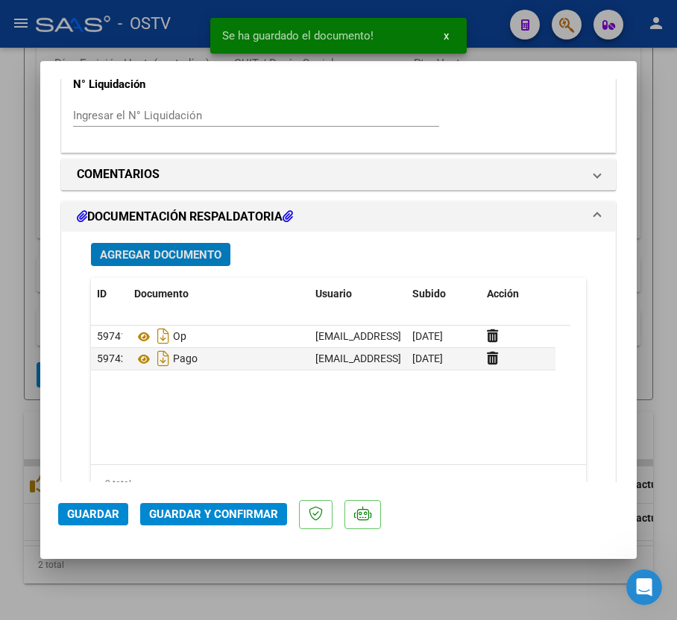
click at [174, 261] on span "Agregar Documento" at bounding box center [161, 254] width 122 height 13
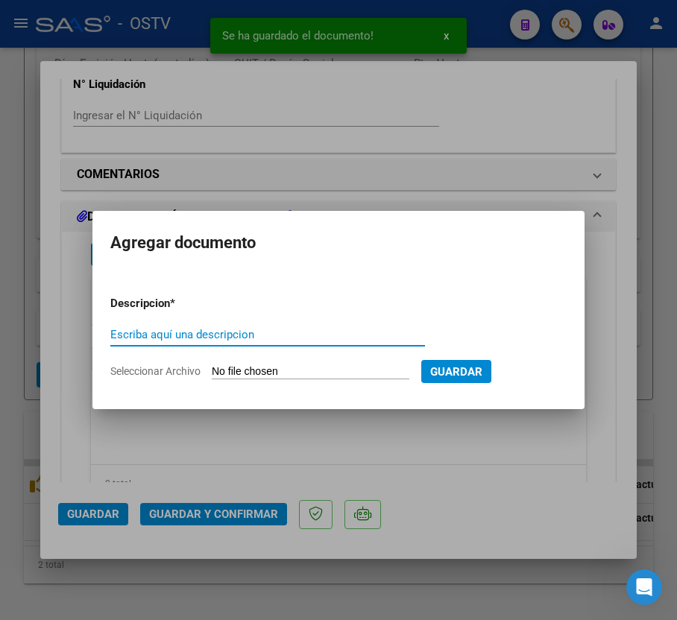
click at [1, 281] on div at bounding box center [338, 310] width 677 height 620
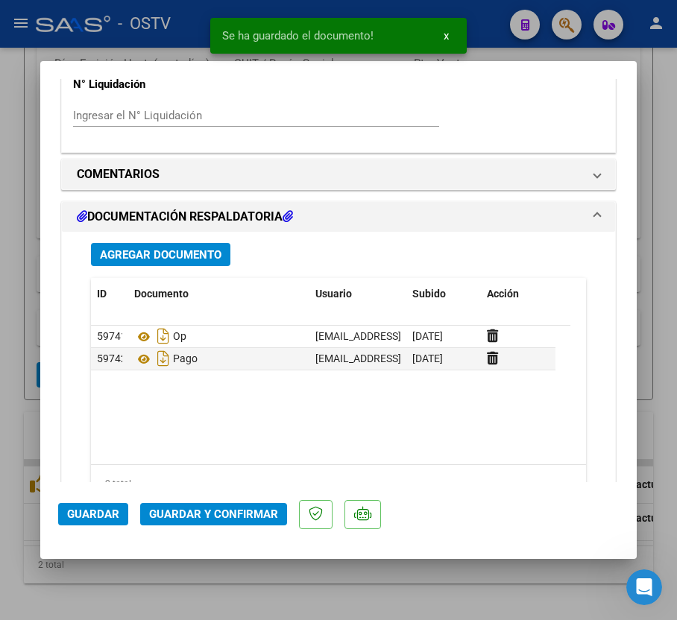
click at [1, 281] on div at bounding box center [338, 310] width 677 height 620
type input "$ 0,00"
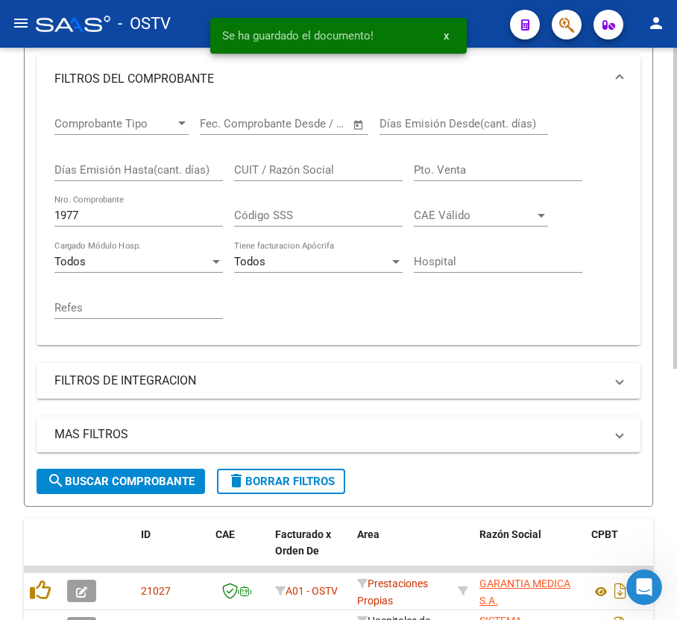
scroll to position [198, 0]
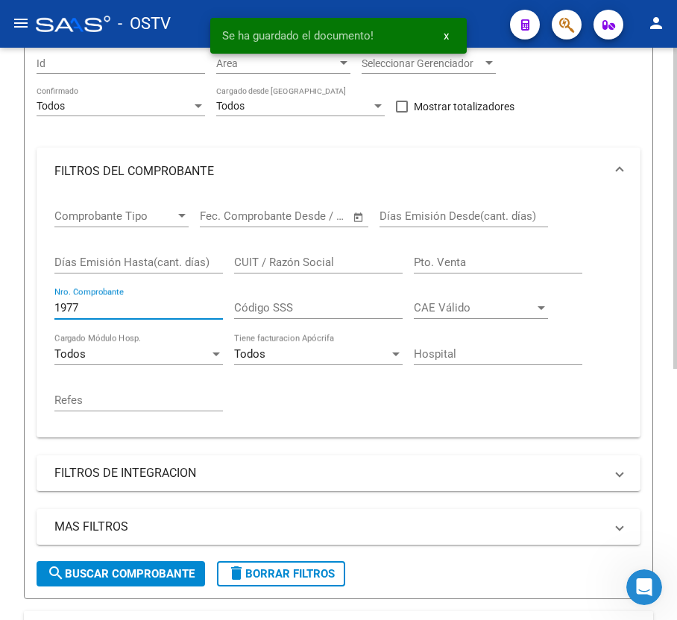
click at [127, 303] on input "1977" at bounding box center [138, 307] width 168 height 13
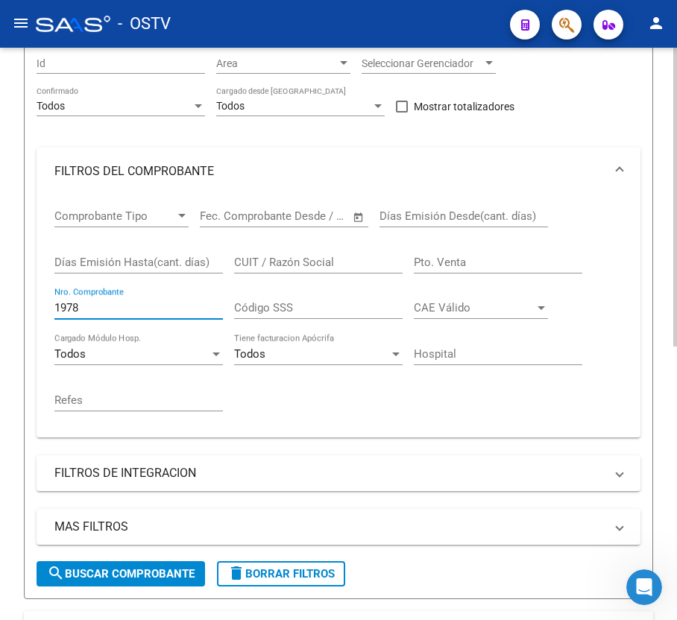
scroll to position [523, 0]
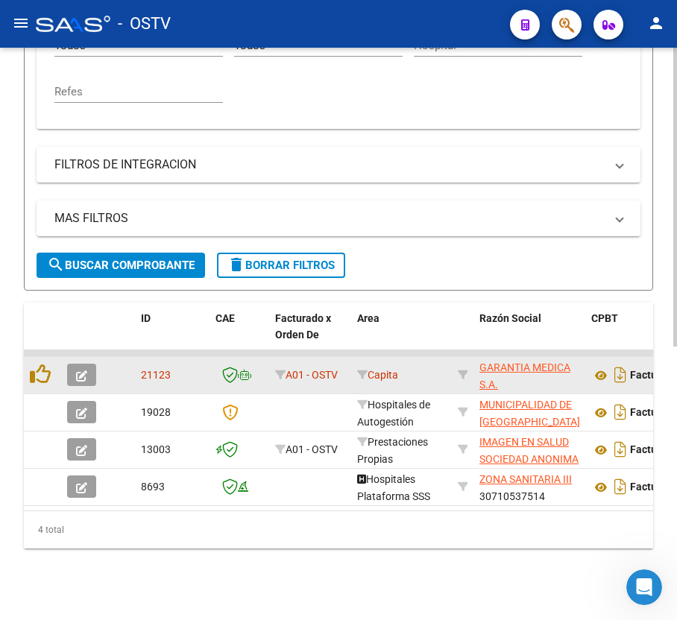
type input "1978"
click at [73, 364] on button "button" at bounding box center [81, 375] width 29 height 22
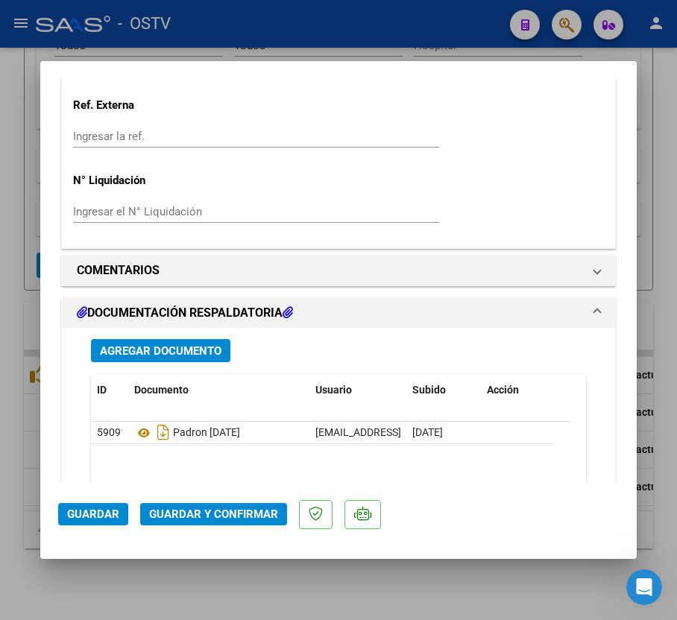
scroll to position [1312, 0]
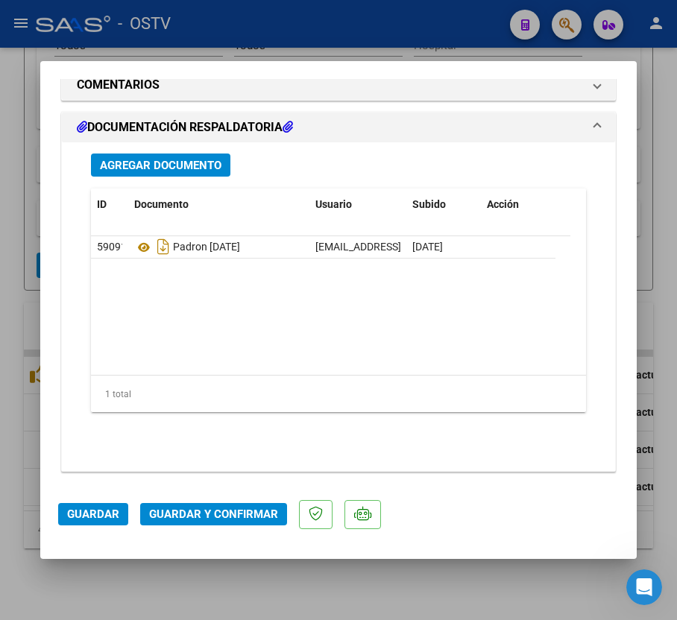
click at [189, 177] on div "Agregar Documento ID Documento Usuario Subido Acción 59091 Padron [DATE] [EMAIL…" at bounding box center [338, 300] width 517 height 317
click at [189, 165] on span "Agregar Documento" at bounding box center [161, 165] width 122 height 13
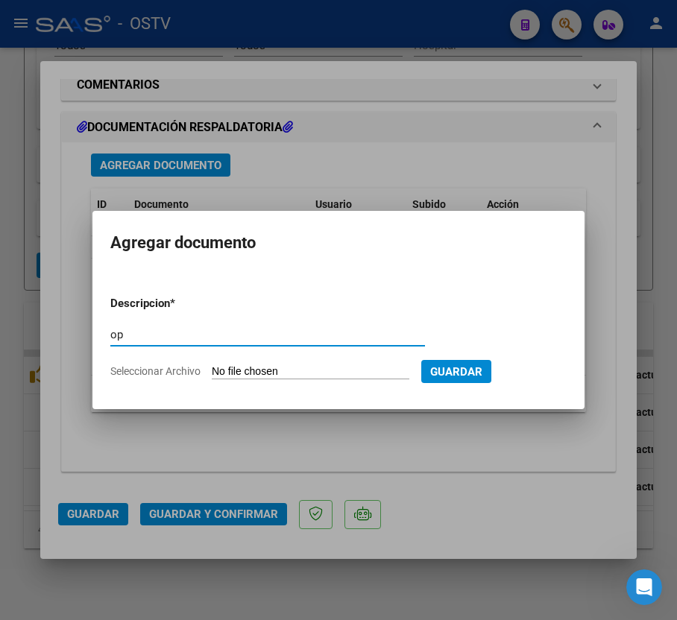
type input "op"
click at [299, 370] on input "Seleccionar Archivo" at bounding box center [311, 372] width 198 height 14
type input "C:\fakepath\OP 57241 Garantia Medica.pdf"
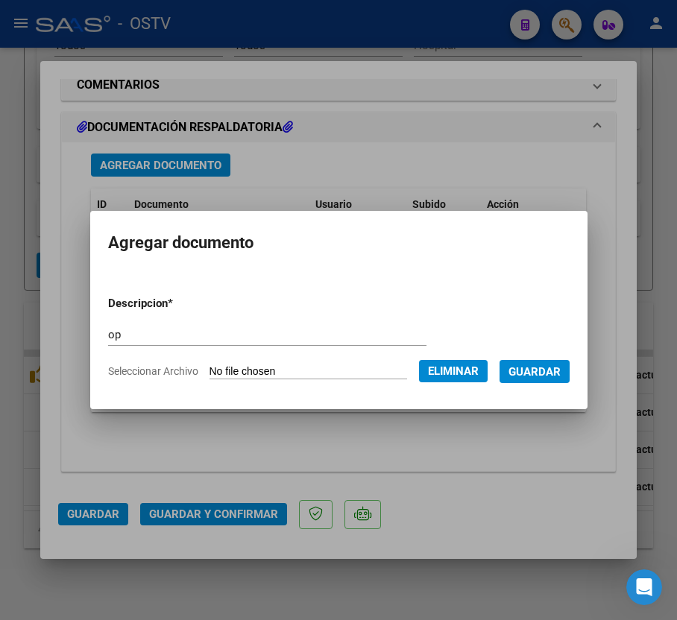
click at [540, 370] on span "Guardar" at bounding box center [534, 371] width 52 height 13
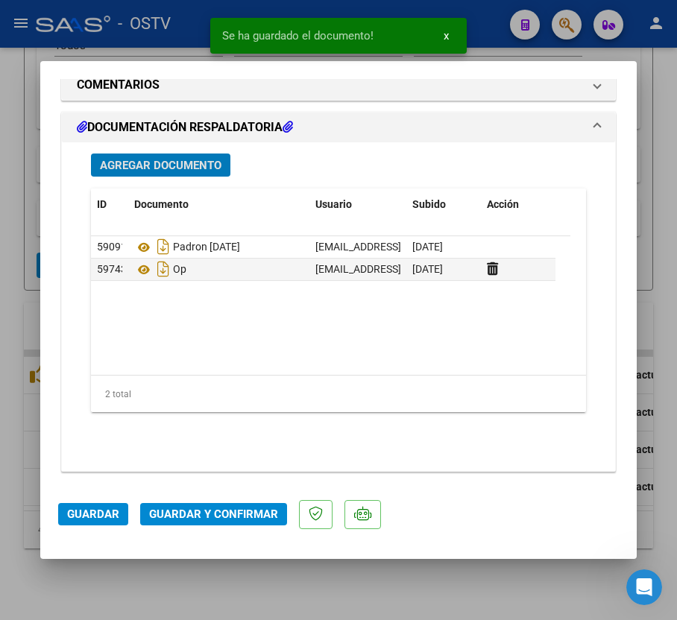
click at [177, 162] on span "Agregar Documento" at bounding box center [161, 165] width 122 height 13
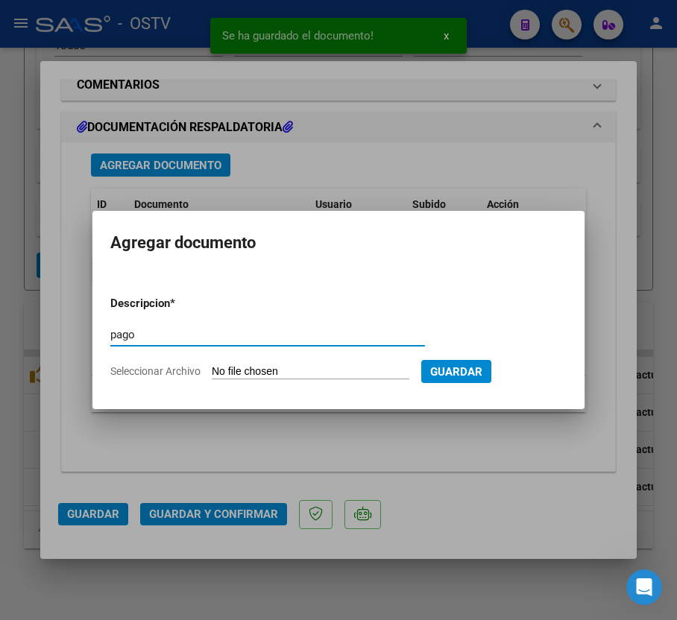
type input "pago"
click at [295, 358] on div "pago Escriba aquí una descripcion" at bounding box center [267, 342] width 315 height 37
click at [280, 367] on input "Seleccionar Archivo" at bounding box center [311, 372] width 198 height 14
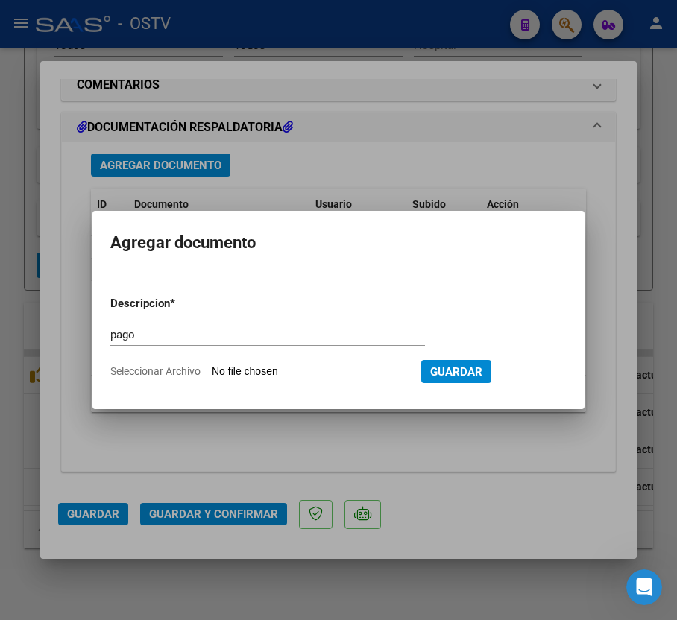
type input "C:\fakepath\Pago OP 57241 Garantia Medica.pdf"
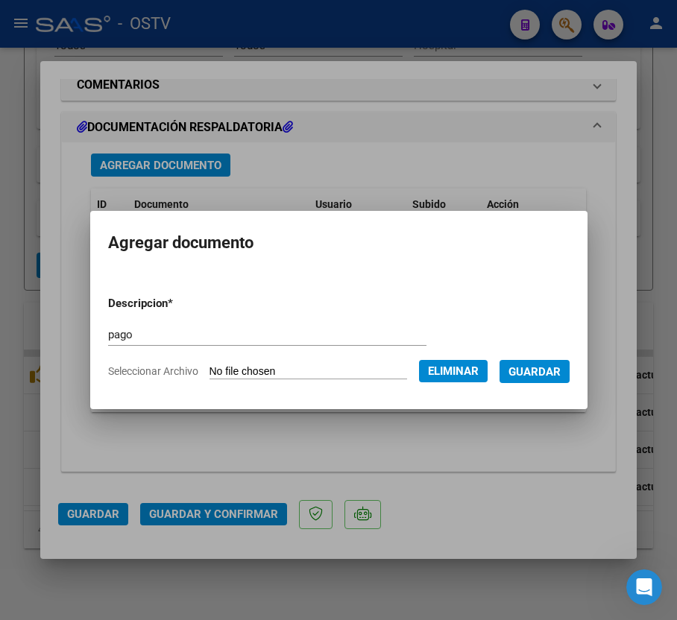
click at [549, 370] on span "Guardar" at bounding box center [534, 371] width 52 height 13
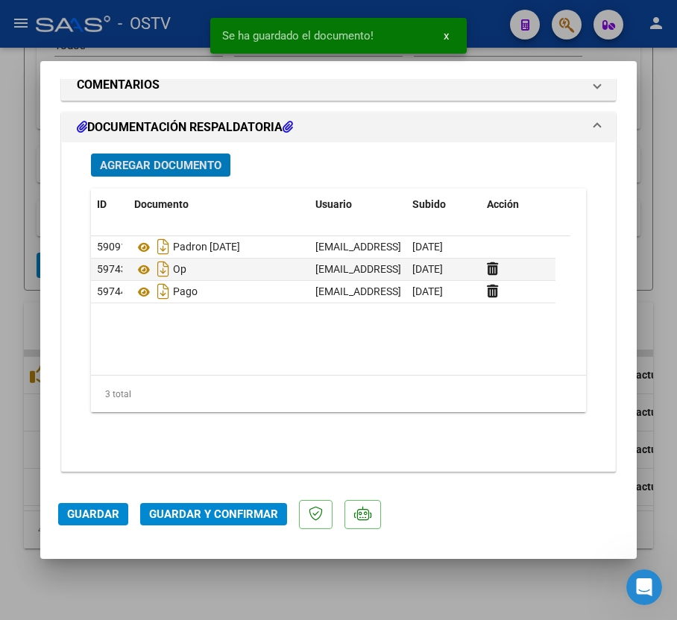
click at [24, 206] on div at bounding box center [338, 310] width 677 height 620
type input "$ 0,00"
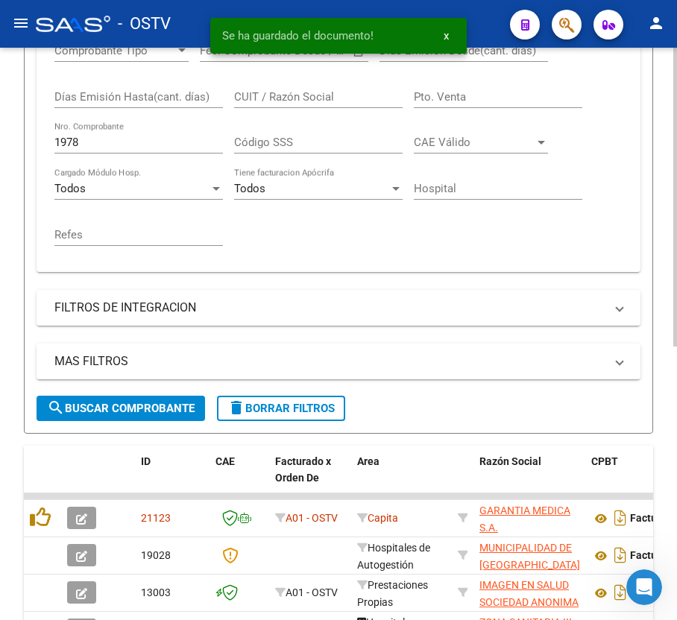
scroll to position [325, 0]
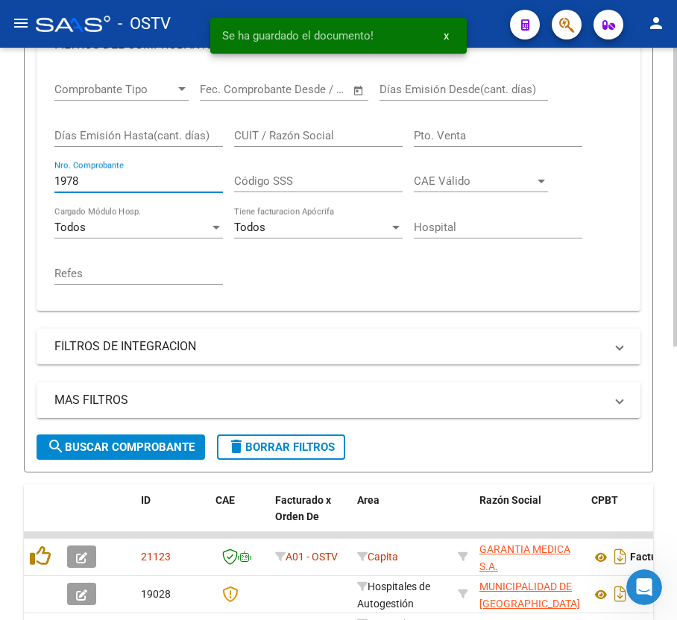
click at [129, 186] on input "1978" at bounding box center [138, 180] width 168 height 13
type input "1"
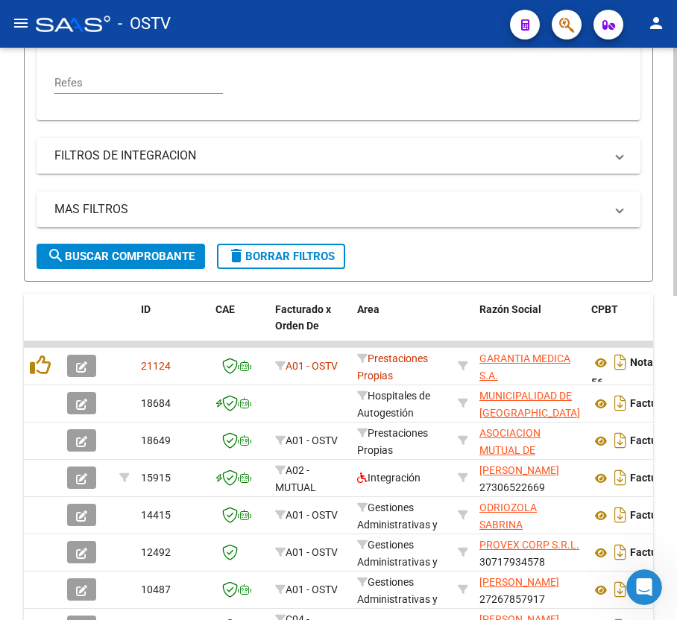
scroll to position [528, 0]
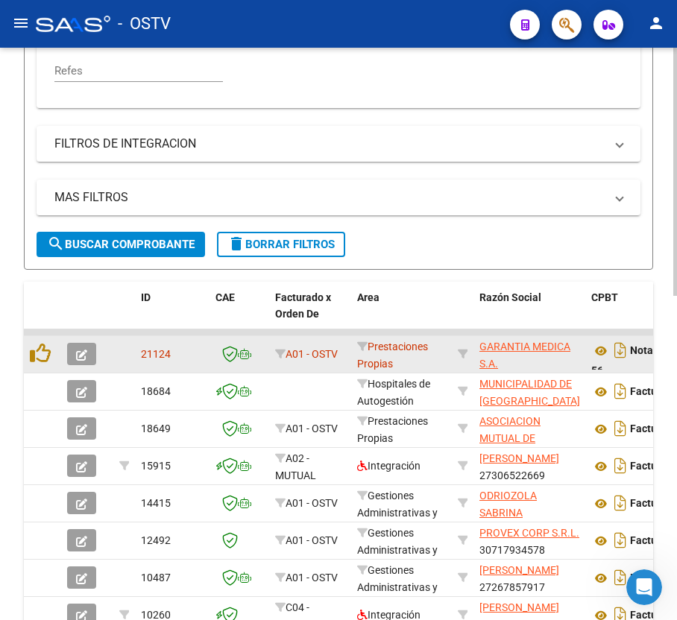
type input "56"
click at [84, 356] on icon "button" at bounding box center [81, 355] width 11 height 11
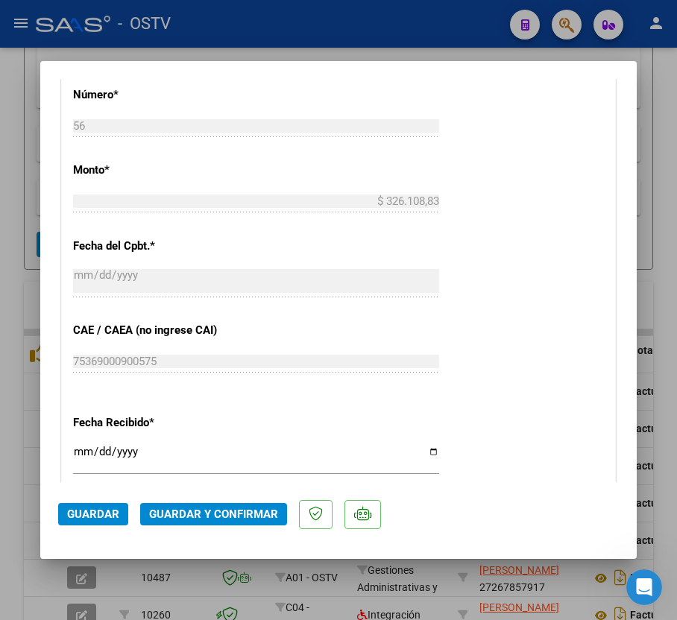
scroll to position [795, 0]
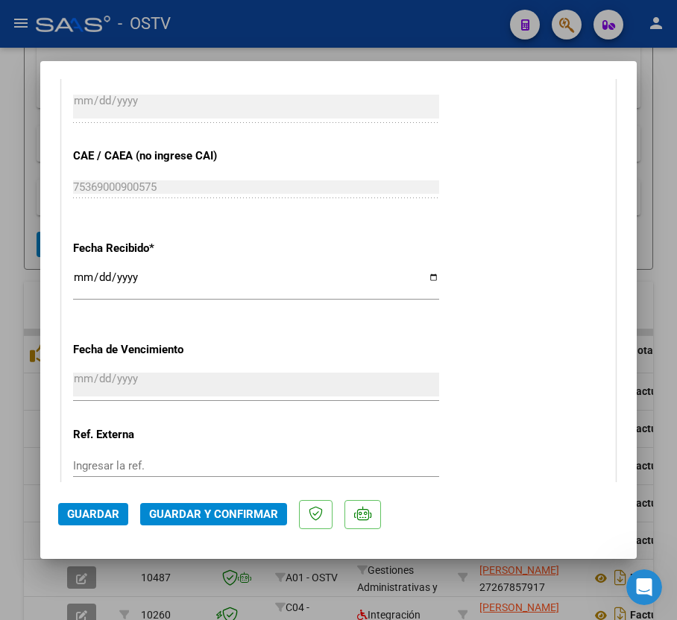
click at [28, 451] on div at bounding box center [338, 310] width 677 height 620
type input "$ 0,00"
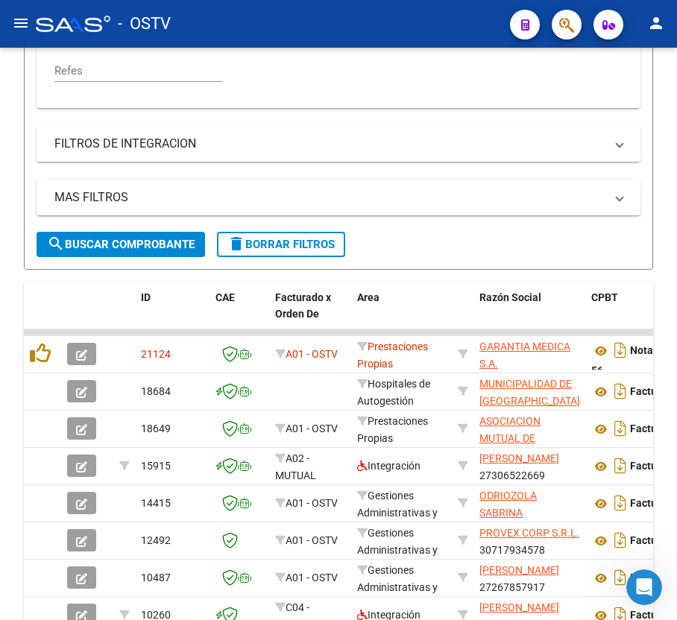
scroll to position [528, 0]
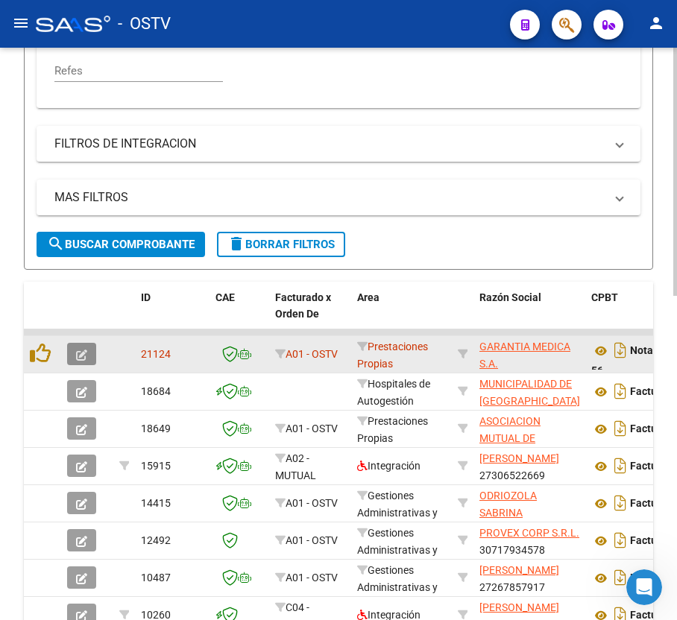
click at [67, 353] on button "button" at bounding box center [81, 354] width 29 height 22
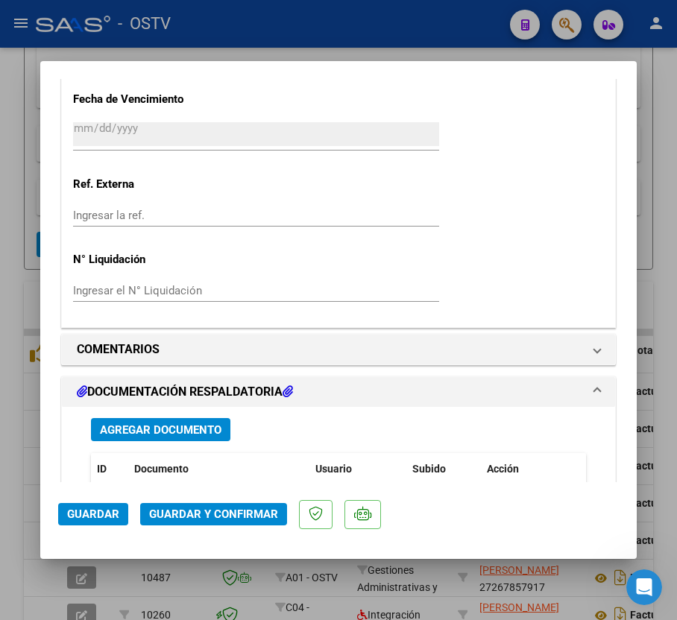
scroll to position [1220, 0]
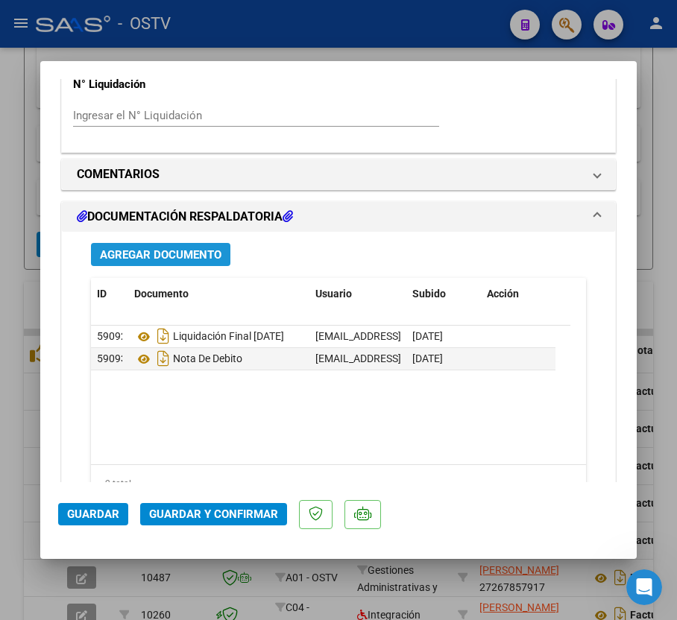
click at [177, 259] on span "Agregar Documento" at bounding box center [161, 254] width 122 height 13
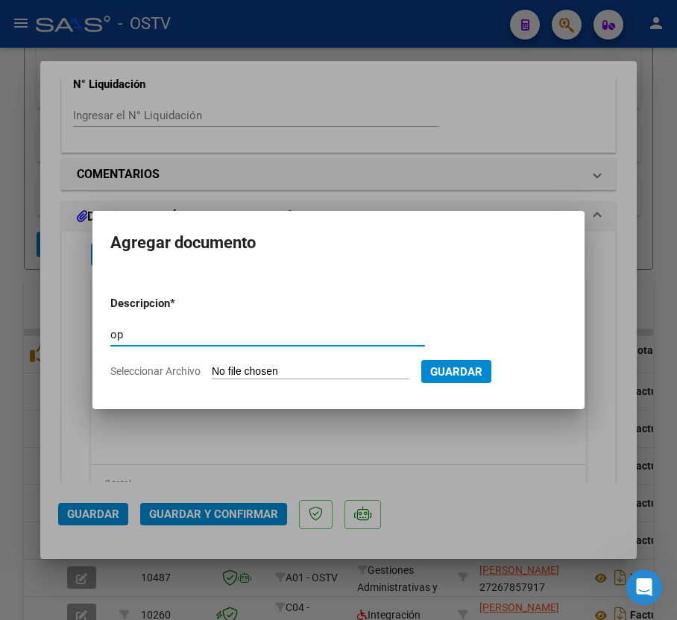
type input "op"
click at [277, 368] on input "Seleccionar Archivo" at bounding box center [311, 372] width 198 height 14
type input "C:\fakepath\OP 57241 Garantia Medica.pdf"
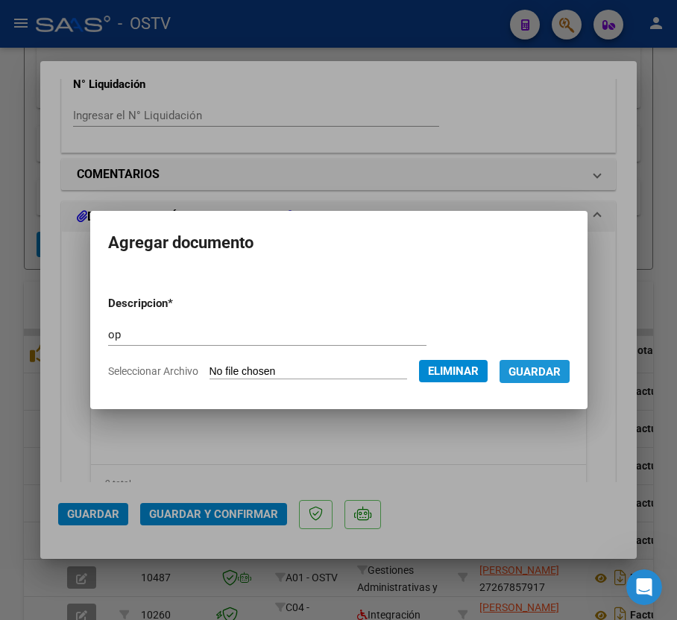
click at [531, 376] on span "Guardar" at bounding box center [534, 371] width 52 height 13
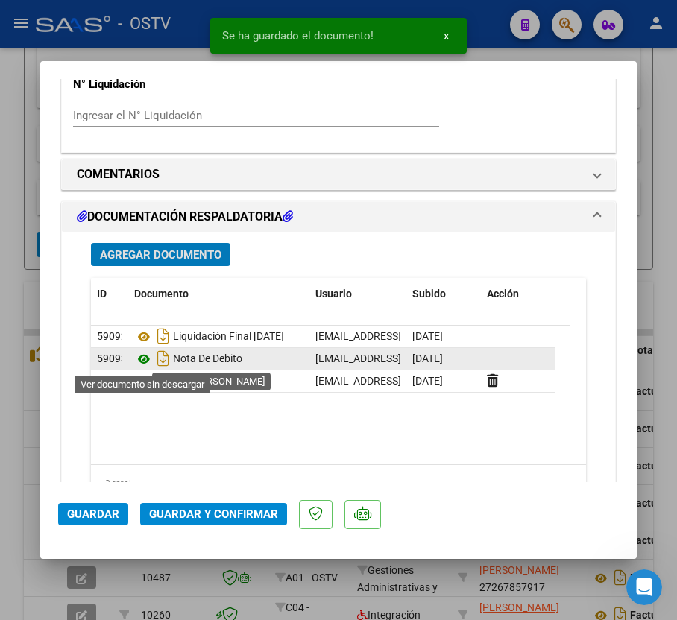
click at [147, 359] on icon at bounding box center [143, 359] width 19 height 18
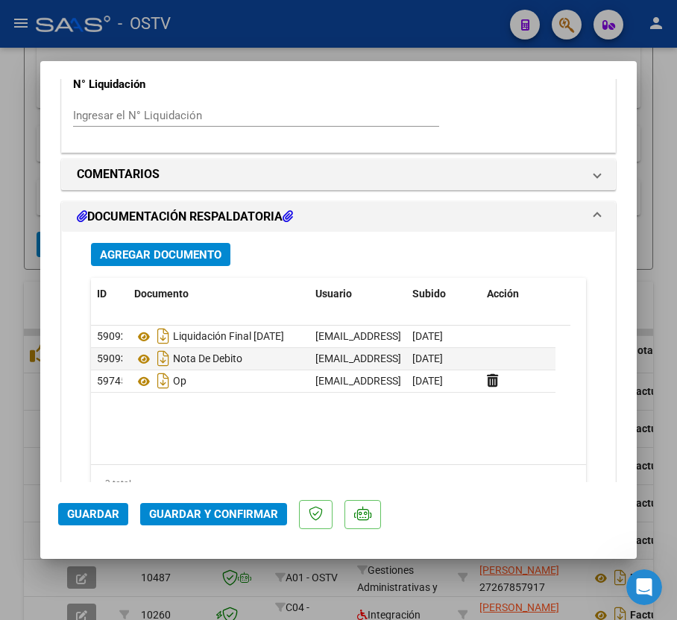
click at [15, 319] on div at bounding box center [338, 310] width 677 height 620
type input "$ 0,00"
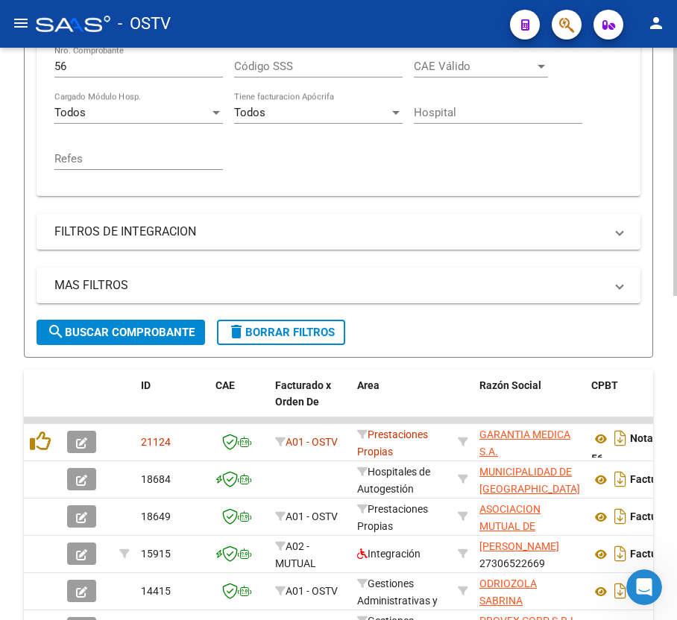
scroll to position [329, 0]
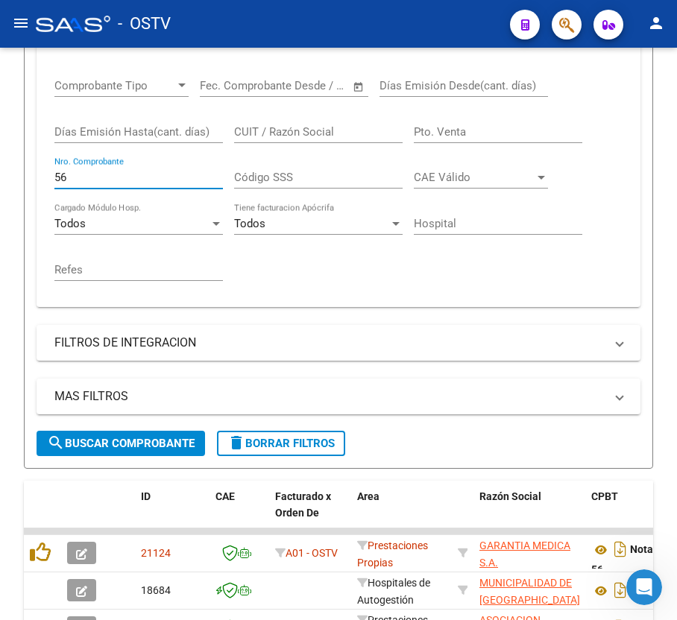
drag, startPoint x: 134, startPoint y: 180, endPoint x: -44, endPoint y: 188, distance: 178.3
click at [0, 188] on html "menu - OSTV person Firma Express Inicio Calendario SSS Instructivos Contacto OS…" at bounding box center [338, 310] width 677 height 620
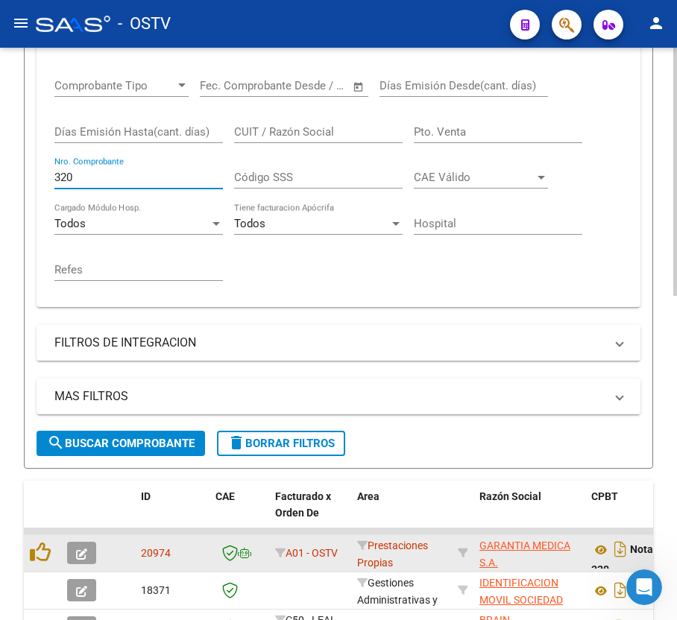
type input "320"
click at [78, 558] on icon "button" at bounding box center [81, 554] width 11 height 11
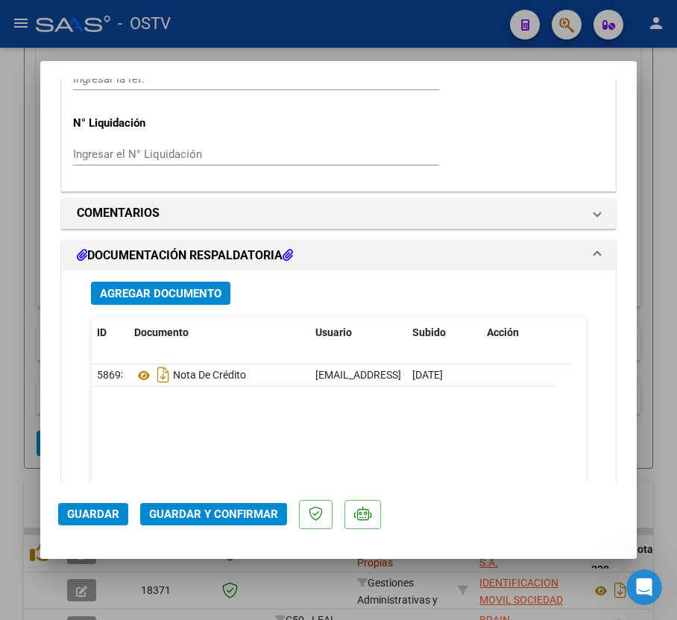
scroll to position [1319, 0]
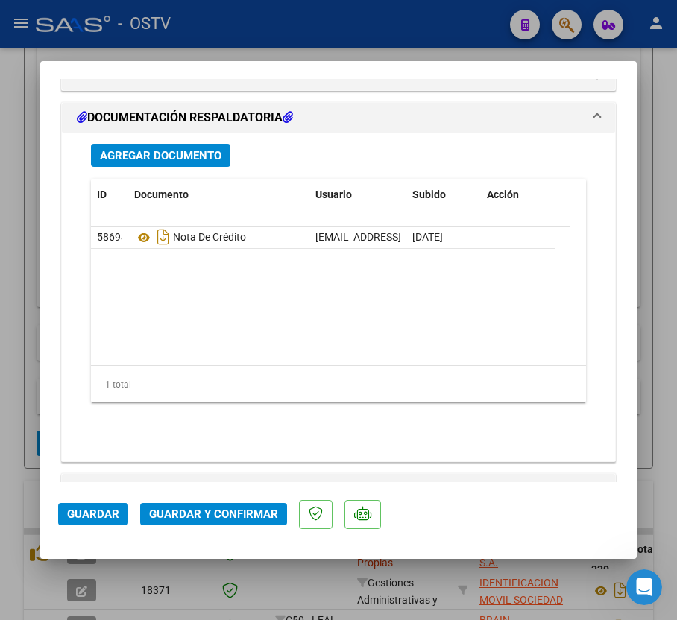
click at [201, 160] on span "Agregar Documento" at bounding box center [161, 155] width 122 height 13
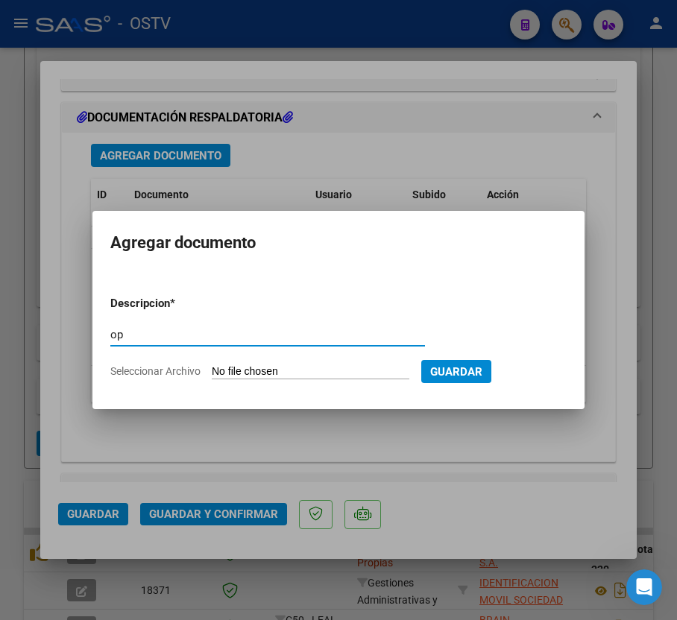
type input "op"
click at [274, 362] on form "Descripcion * op Escriba aquí una descripcion Seleccionar Archivo Guardar" at bounding box center [338, 337] width 456 height 107
click at [274, 367] on input "Seleccionar Archivo" at bounding box center [311, 372] width 198 height 14
type input "C:\fakepath\OP 57241 Garantia Medica.pdf"
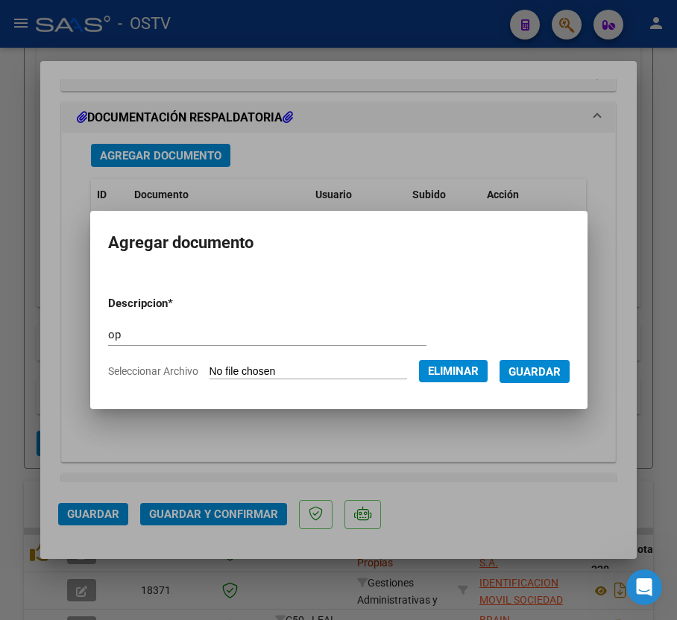
click at [537, 376] on span "Guardar" at bounding box center [534, 371] width 52 height 13
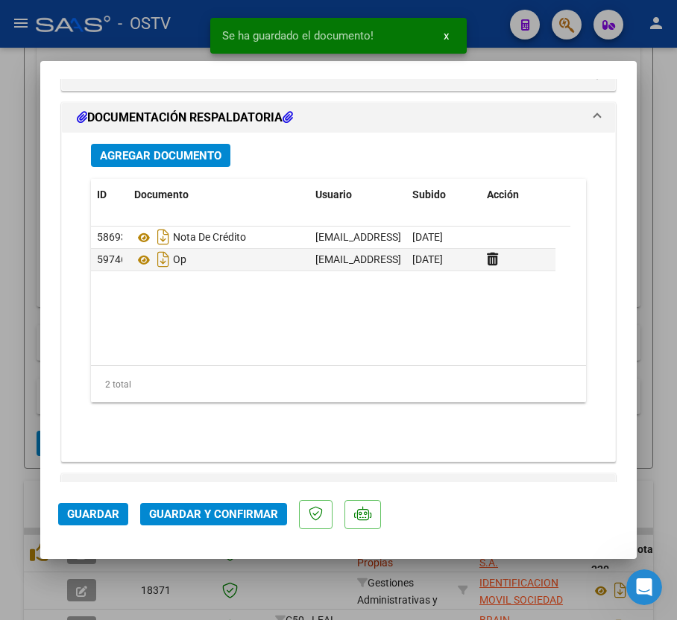
click at [22, 156] on div at bounding box center [338, 310] width 677 height 620
type input "$ 0,00"
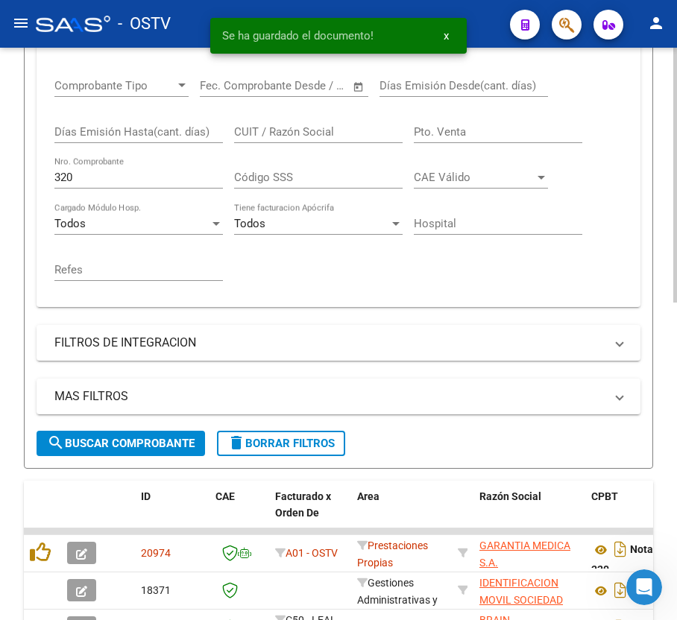
scroll to position [329, 0]
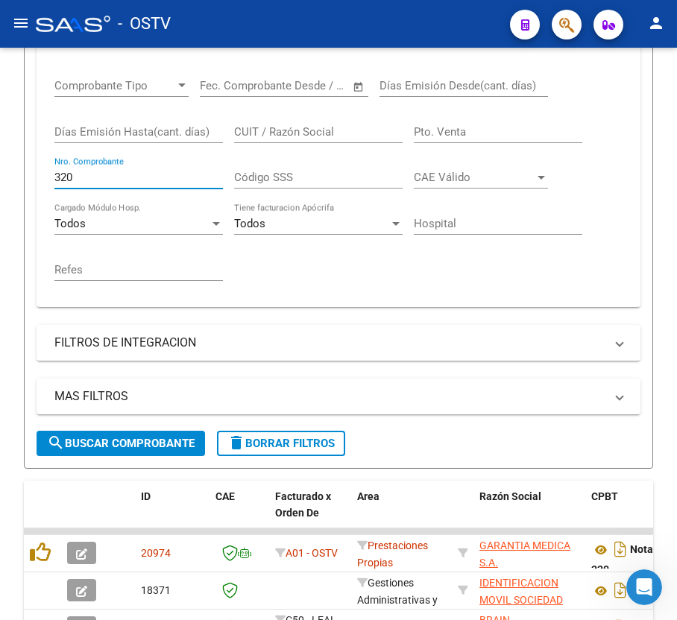
drag, startPoint x: 112, startPoint y: 173, endPoint x: -175, endPoint y: 174, distance: 287.0
click at [0, 174] on html "menu - OSTV person Firma Express Inicio Calendario SSS Instructivos Contacto OS…" at bounding box center [338, 310] width 677 height 620
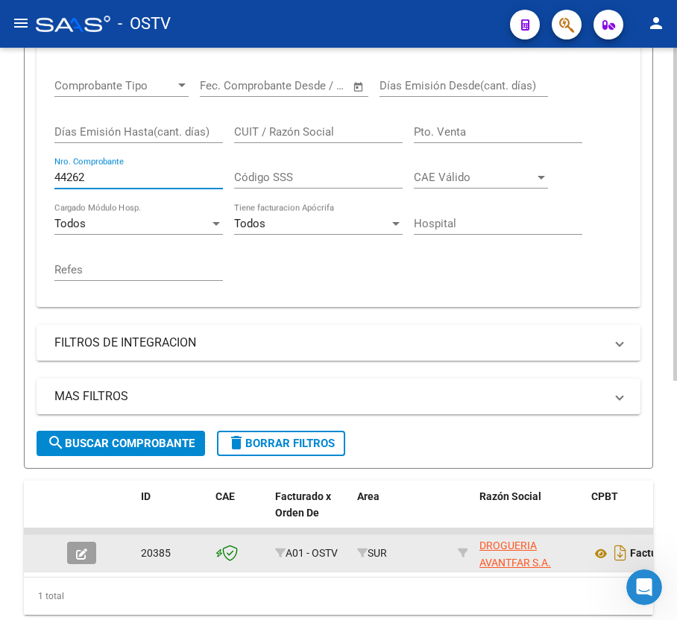
type input "44262"
click at [81, 555] on icon "button" at bounding box center [81, 554] width 11 height 11
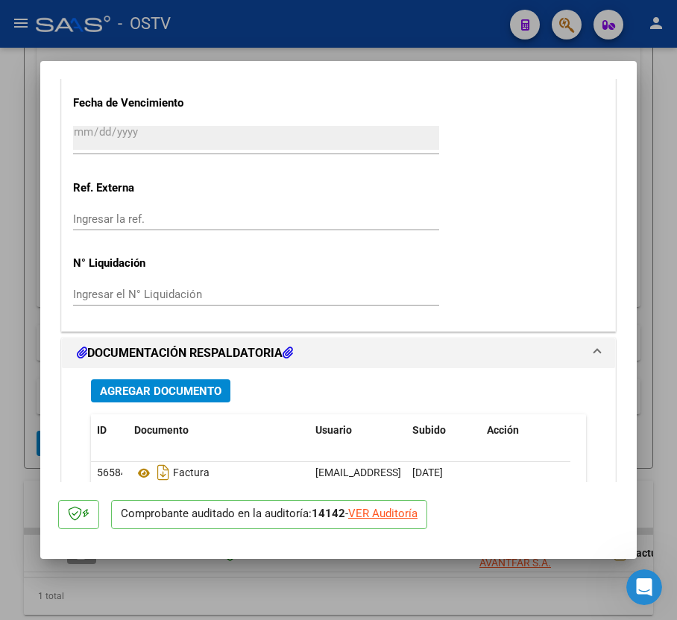
scroll to position [1319, 0]
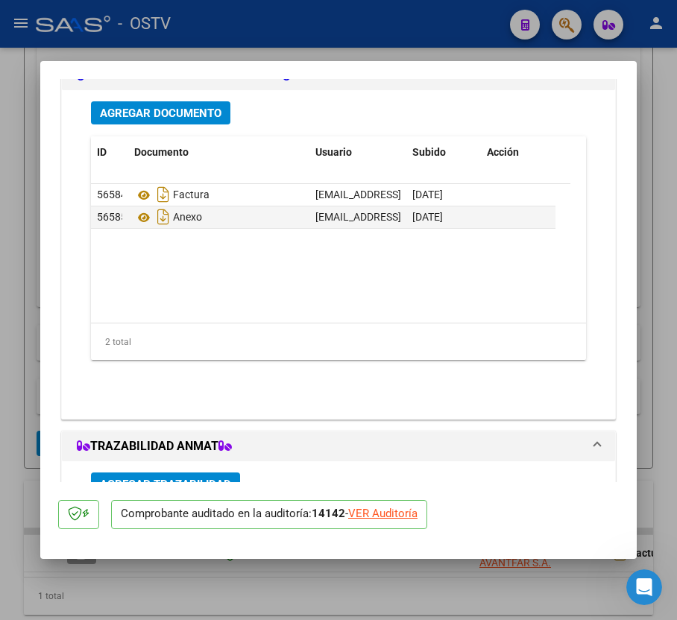
click at [224, 115] on button "Agregar Documento" at bounding box center [160, 112] width 139 height 23
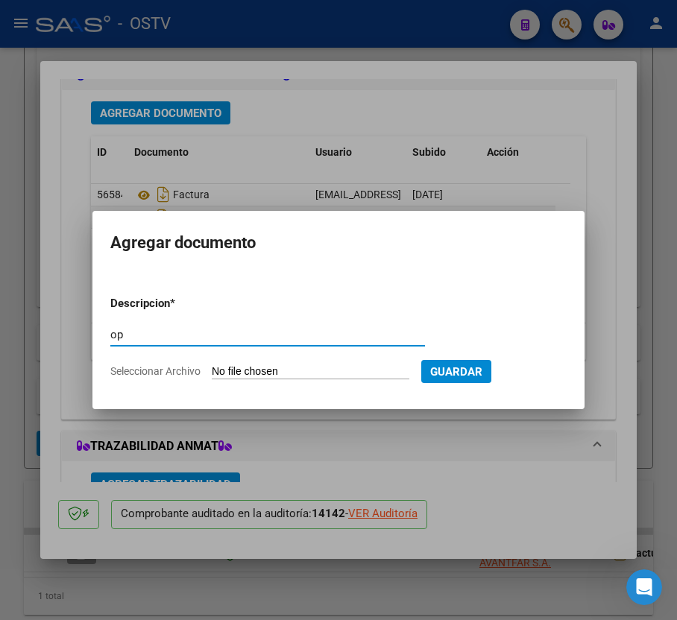
type input "op"
click at [309, 365] on input "Seleccionar Archivo" at bounding box center [311, 372] width 198 height 14
type input "C:\fakepath\OP 57243 Avantfar Retenciones.pdf"
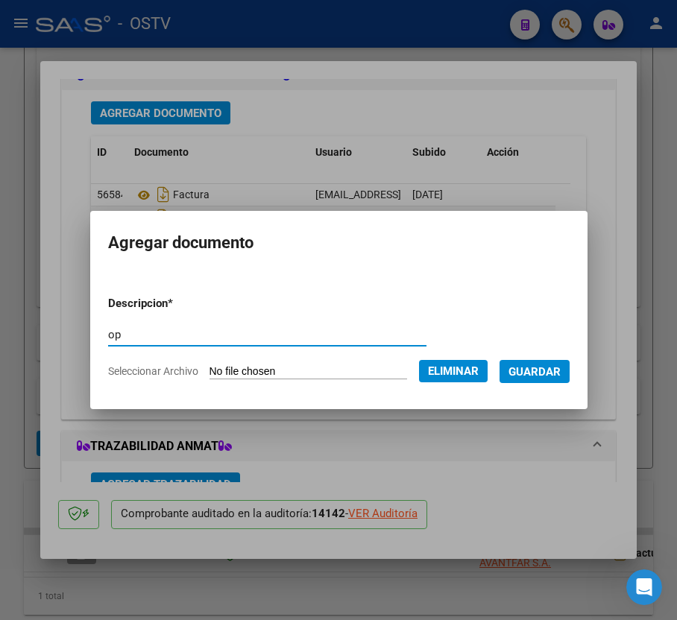
drag, startPoint x: 213, startPoint y: 338, endPoint x: 57, endPoint y: 331, distance: 155.9
click at [57, 331] on div "COMPROBANTE VER COMPROBANTE ESTADO: Auditoría confirmada. En espera de liquidac…" at bounding box center [338, 310] width 677 height 620
type input "retenciones"
click at [546, 365] on span "Guardar" at bounding box center [534, 371] width 52 height 13
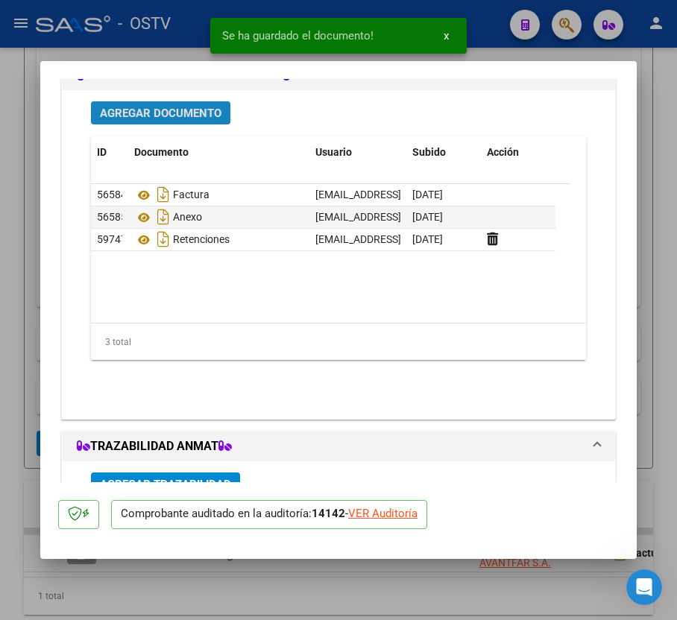
click at [191, 104] on button "Agregar Documento" at bounding box center [160, 112] width 139 height 23
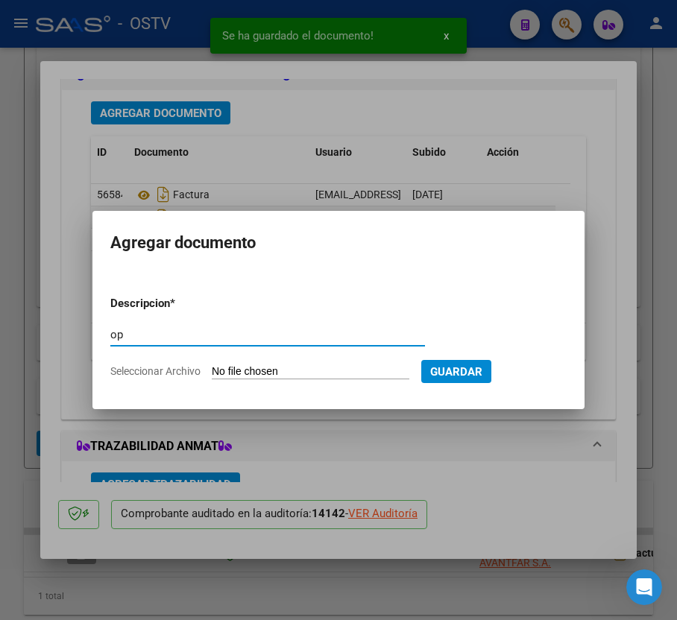
type input "op"
click at [254, 379] on form "Descripcion * op Escriba aquí una descripcion Seleccionar Archivo Guardar" at bounding box center [338, 337] width 456 height 107
click at [258, 376] on input "Seleccionar Archivo" at bounding box center [311, 372] width 198 height 14
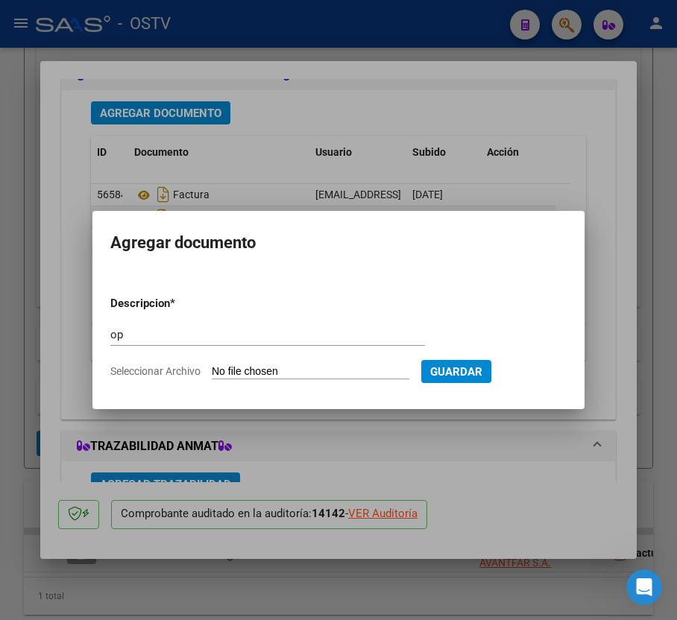
type input "C:\fakepath\OP 57243 Avantfar.pdf"
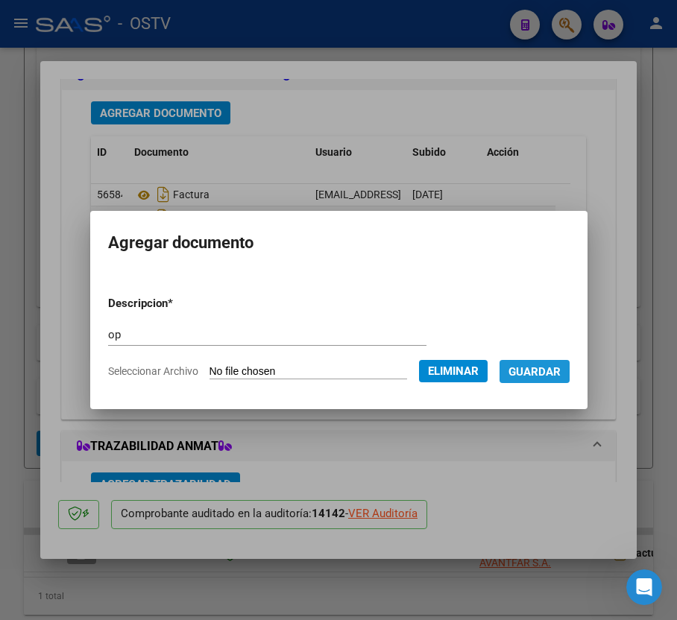
click at [553, 376] on span "Guardar" at bounding box center [534, 371] width 52 height 13
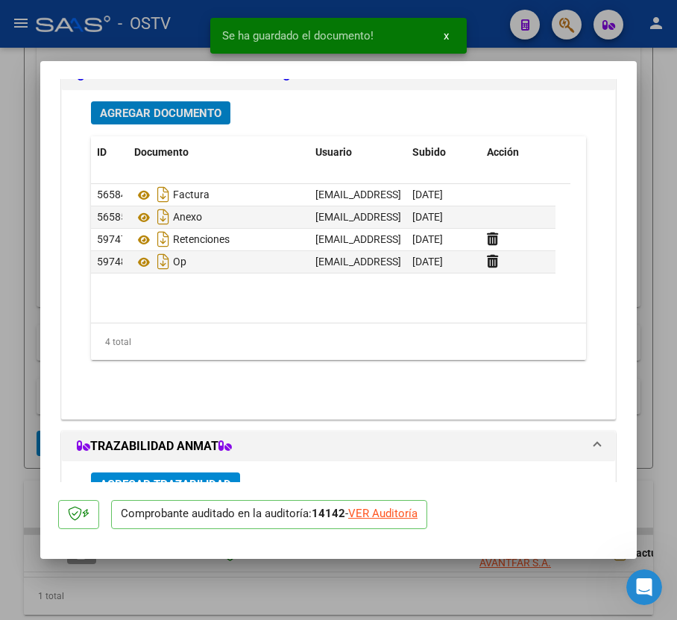
click at [192, 99] on div "Agregar Documento ID Documento Usuario Subido Acción 56584 Factura [EMAIL_ADDRE…" at bounding box center [338, 248] width 517 height 317
click at [195, 111] on span "Agregar Documento" at bounding box center [161, 113] width 122 height 13
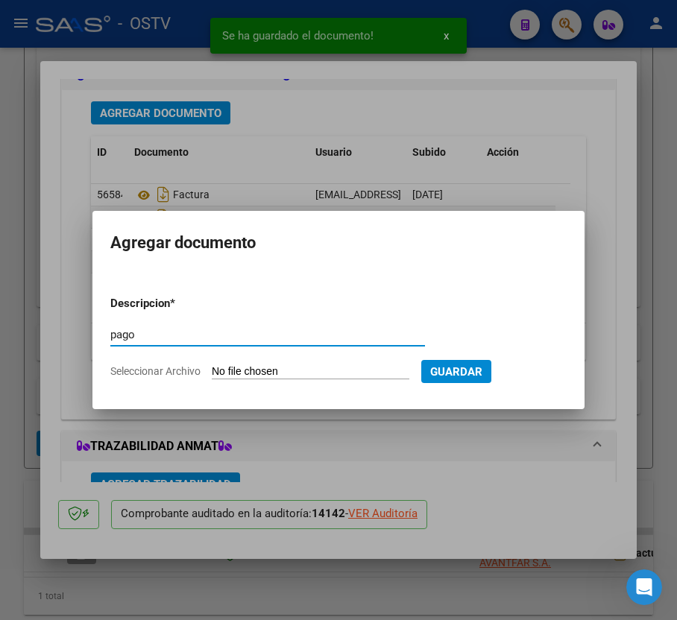
type input "pago"
click at [296, 361] on form "Descripcion * pago Escriba aquí una descripcion Seleccionar Archivo Guardar" at bounding box center [338, 337] width 456 height 107
click at [302, 377] on input "Seleccionar Archivo" at bounding box center [311, 372] width 198 height 14
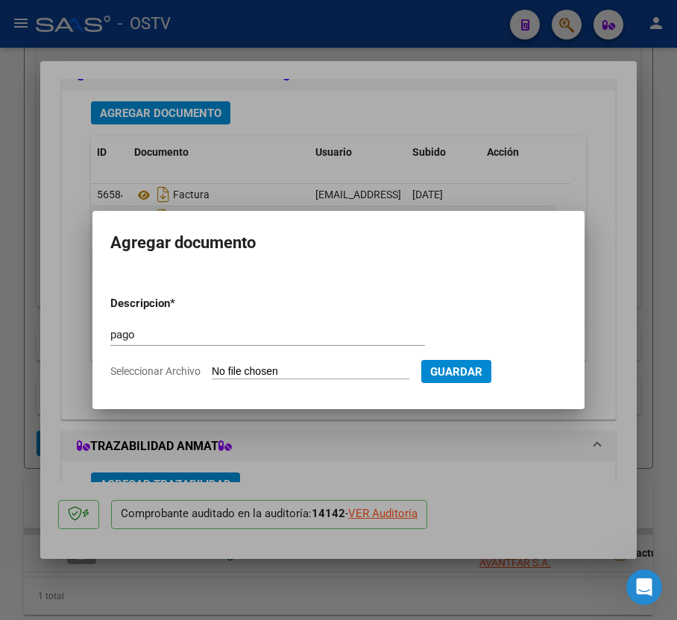
type input "C:\fakepath\Pago OP 57243 Avantfar.pdf"
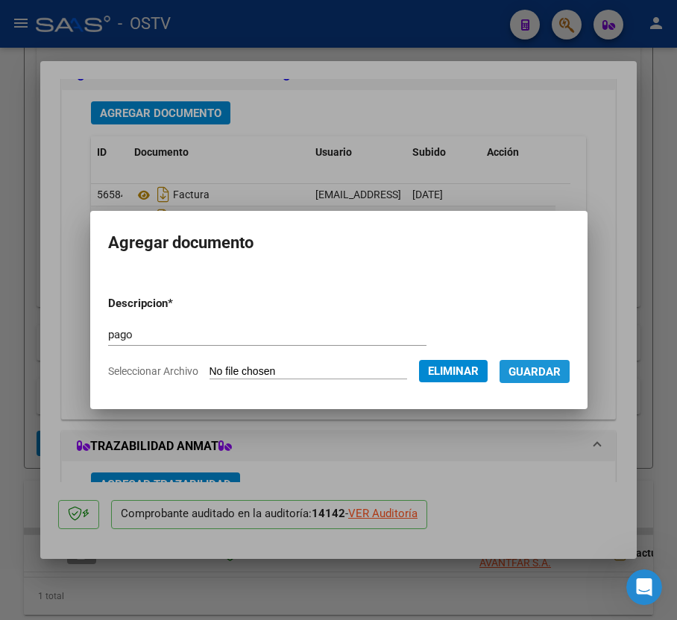
click at [558, 365] on span "Guardar" at bounding box center [534, 371] width 52 height 13
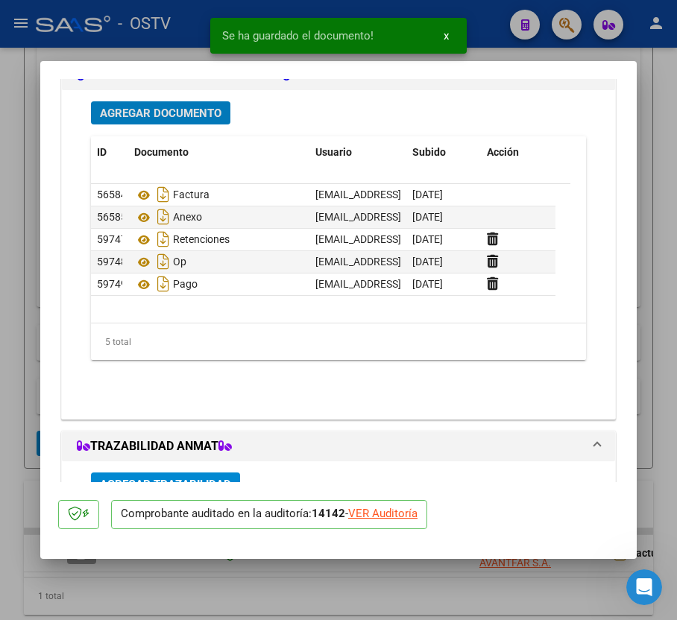
click at [28, 283] on div at bounding box center [338, 310] width 677 height 620
type input "$ 0,00"
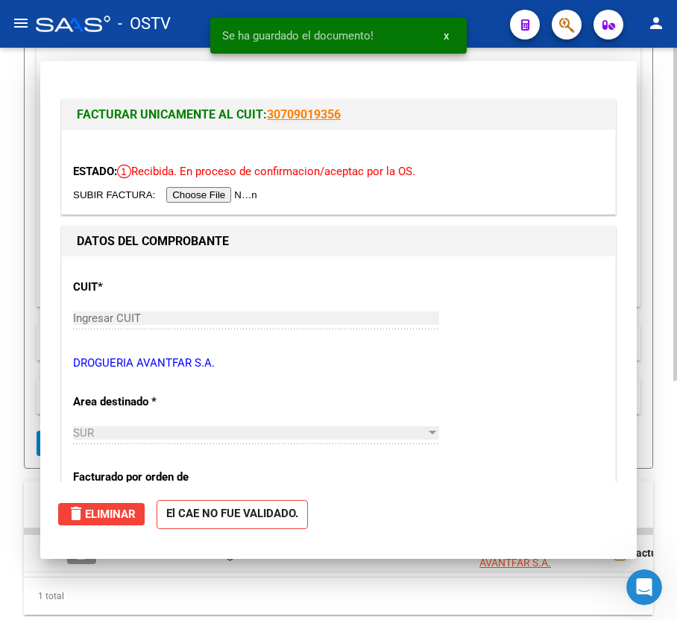
scroll to position [329, 0]
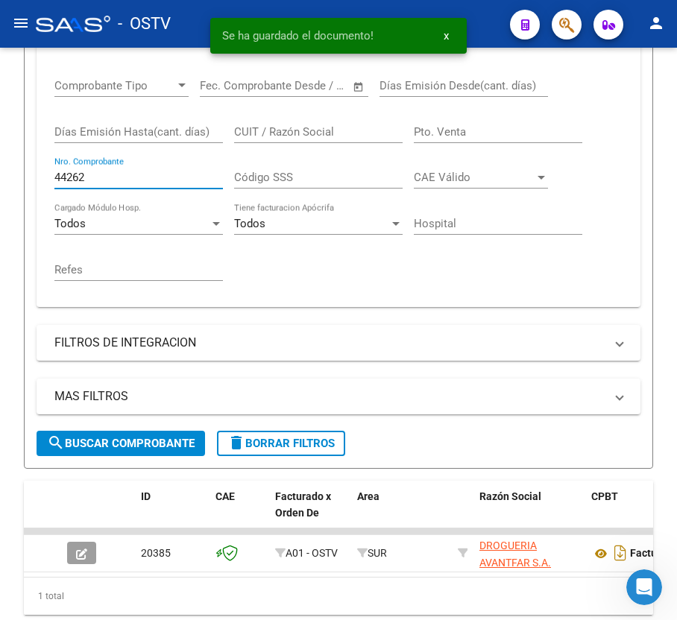
drag, startPoint x: 113, startPoint y: 179, endPoint x: -75, endPoint y: 173, distance: 187.9
click at [0, 173] on html "menu - OSTV person Firma Express Inicio Calendario SSS Instructivos Contacto OS…" at bounding box center [338, 310] width 677 height 620
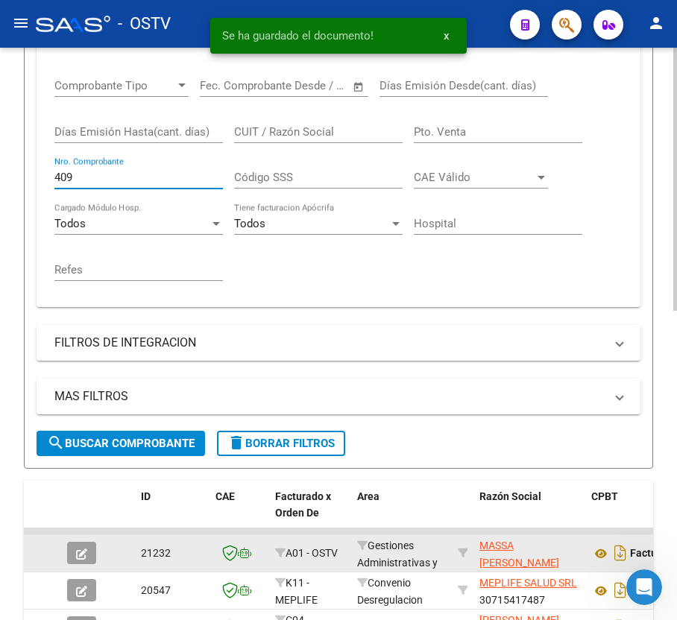
type input "409"
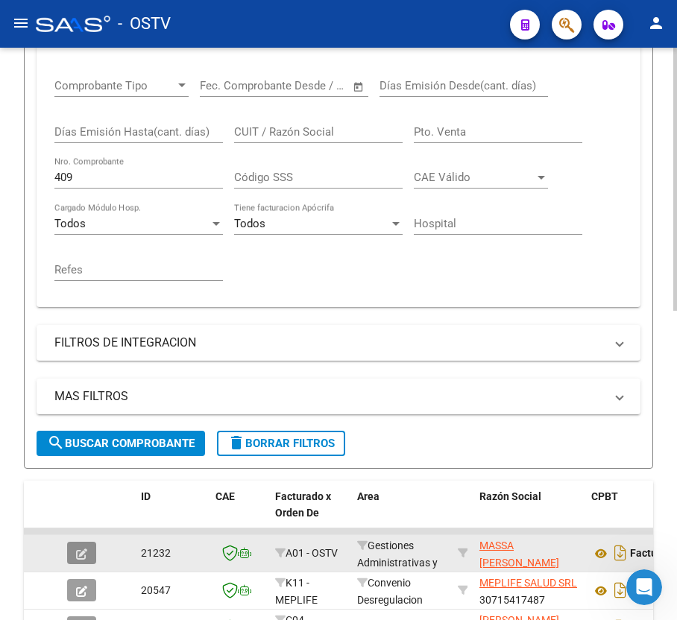
click at [84, 549] on icon "button" at bounding box center [81, 554] width 11 height 11
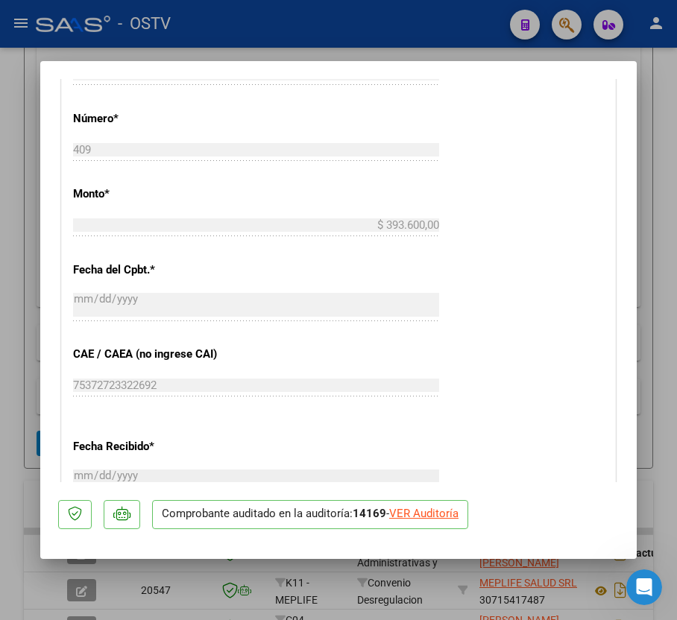
scroll to position [994, 0]
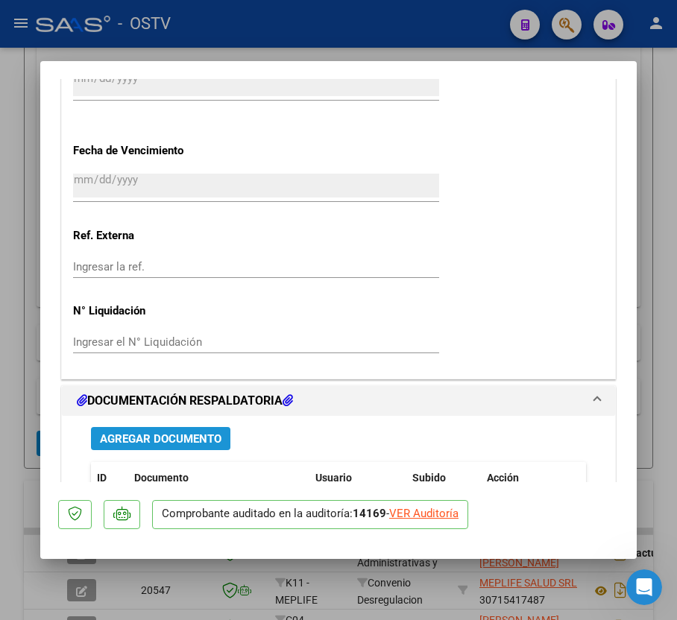
click at [171, 428] on button "Agregar Documento" at bounding box center [160, 438] width 139 height 23
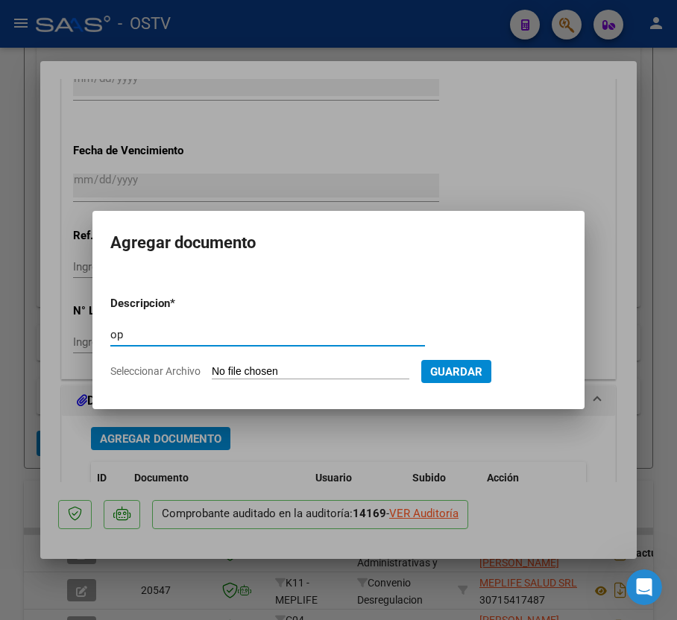
type input "op"
click at [270, 365] on input "Seleccionar Archivo" at bounding box center [311, 372] width 198 height 14
type input "C:\fakepath\OP 57244 Massa.pdf"
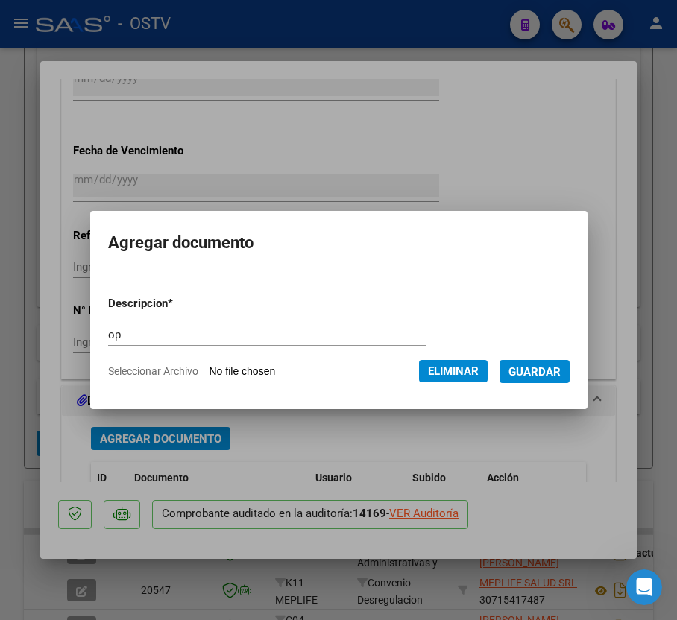
click at [561, 371] on span "Guardar" at bounding box center [534, 371] width 52 height 13
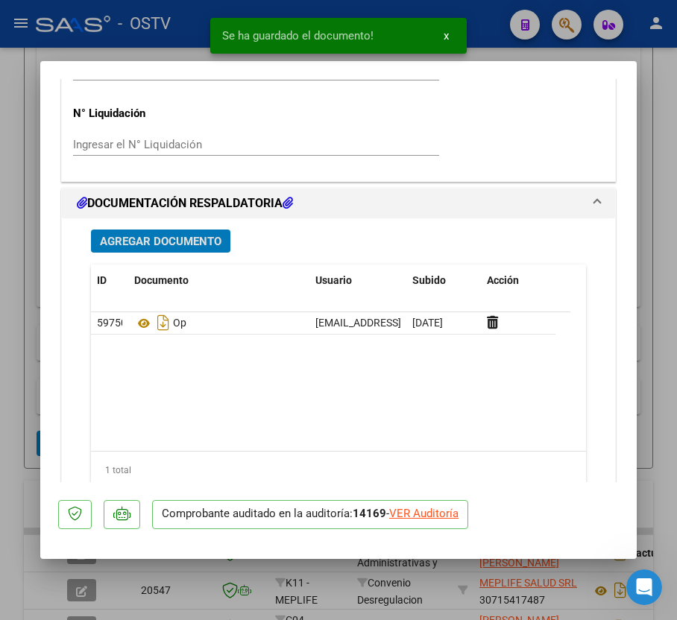
scroll to position [1193, 0]
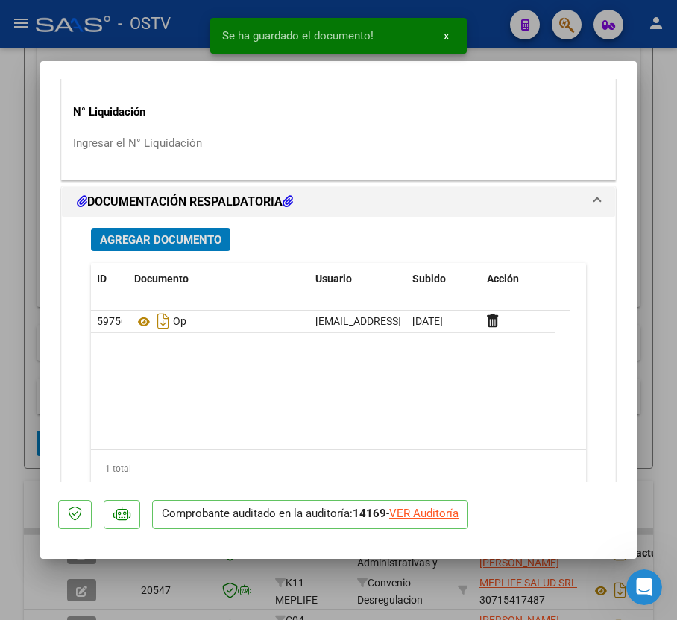
click at [207, 253] on div "Agregar Documento ID Documento Usuario Subido Acción 59750 Op [EMAIL_ADDRESS][D…" at bounding box center [338, 375] width 517 height 317
click at [212, 242] on span "Agregar Documento" at bounding box center [161, 239] width 122 height 13
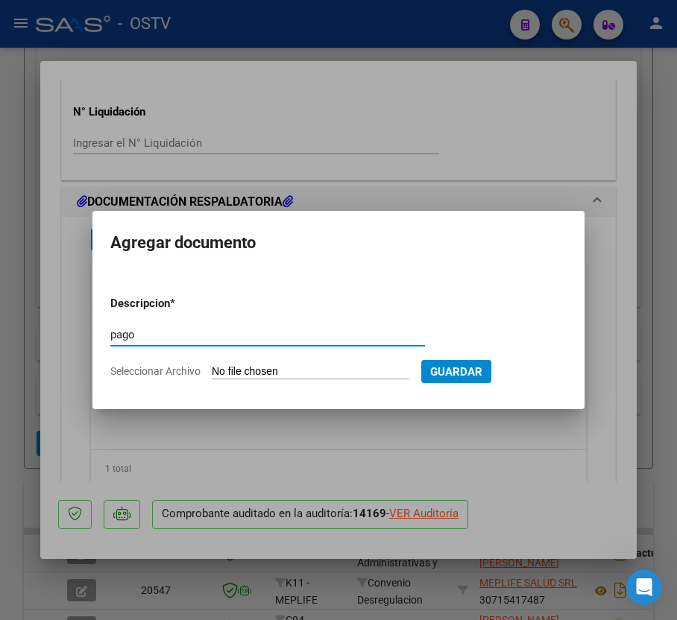
type input "pago"
click at [270, 373] on input "Seleccionar Archivo" at bounding box center [311, 372] width 198 height 14
type input "C:\fakepath\Pago OP 57244 Massa.pdf"
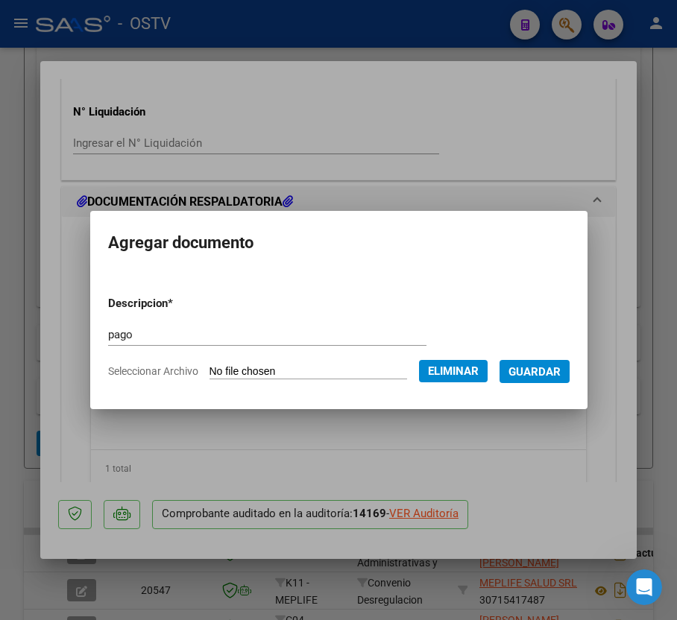
click at [561, 376] on span "Guardar" at bounding box center [534, 371] width 52 height 13
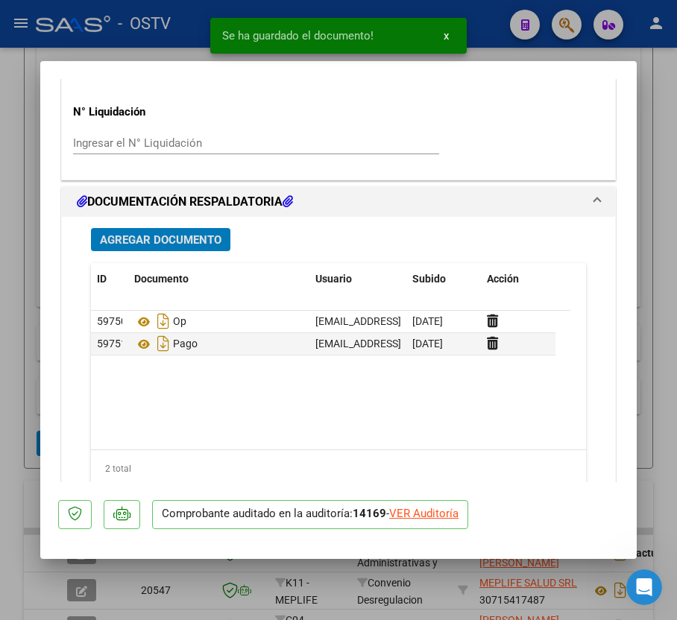
click at [192, 248] on button "Agregar Documento" at bounding box center [160, 239] width 139 height 23
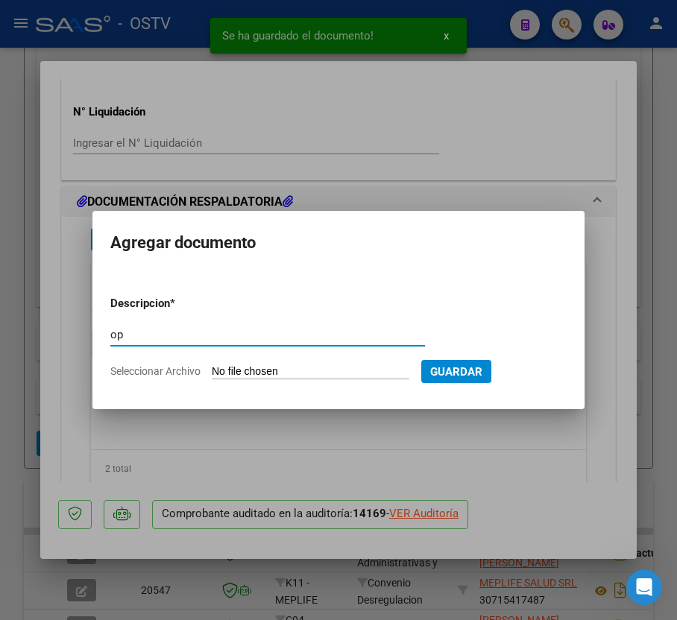
type input "op"
click at [325, 368] on input "Seleccionar Archivo" at bounding box center [311, 372] width 198 height 14
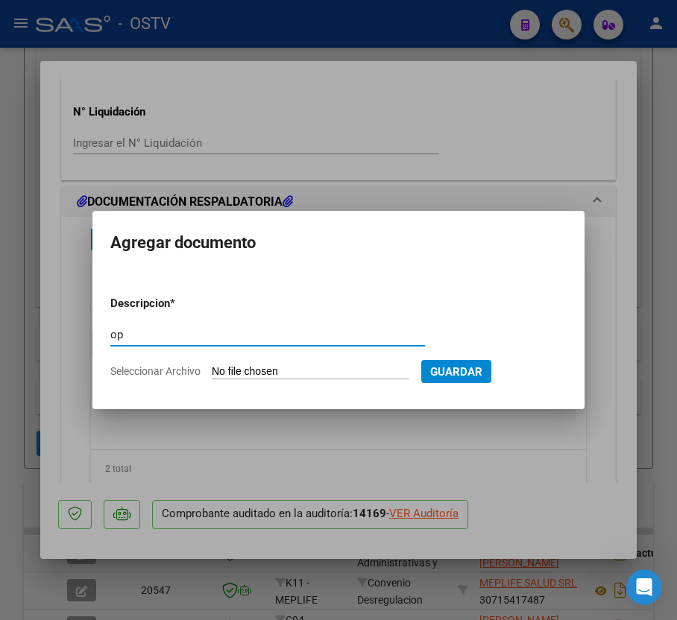
drag, startPoint x: 151, startPoint y: 338, endPoint x: -46, endPoint y: 350, distance: 197.1
click at [0, 350] on html "menu - OSTV person Firma Express Inicio Calendario SSS Instructivos Contacto OS…" at bounding box center [338, 310] width 677 height 620
click at [97, 434] on div at bounding box center [338, 310] width 677 height 620
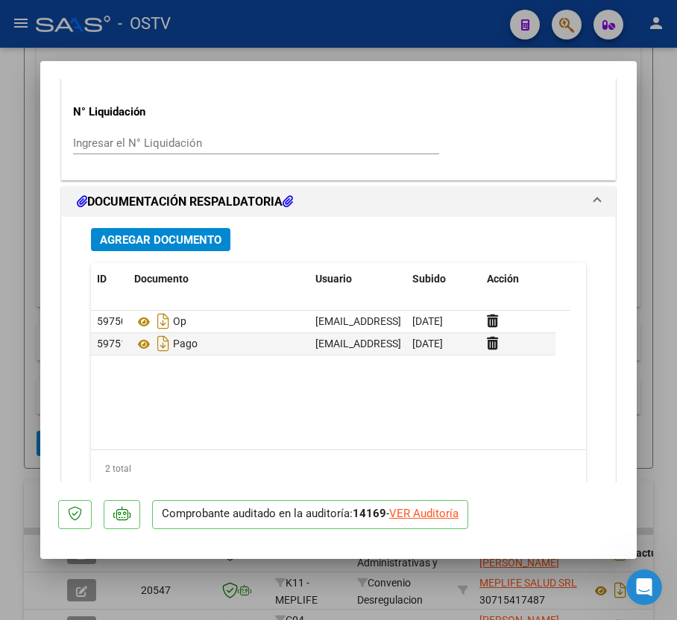
click at [1, 364] on div at bounding box center [338, 310] width 677 height 620
type input "$ 0,00"
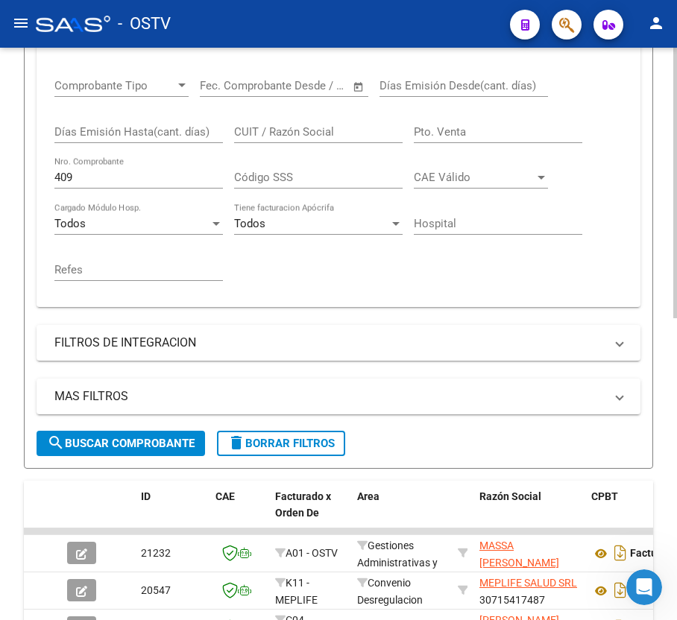
scroll to position [329, 0]
drag, startPoint x: 113, startPoint y: 180, endPoint x: -3, endPoint y: 179, distance: 116.3
click at [0, 179] on html "menu - OSTV person Firma Express Inicio Calendario SSS Instructivos Contacto OS…" at bounding box center [338, 310] width 677 height 620
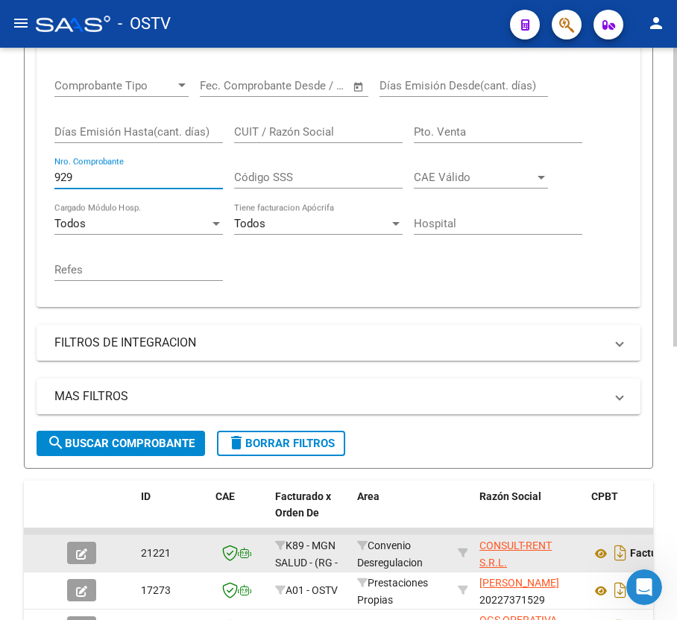
type input "929"
click at [88, 547] on button "button" at bounding box center [81, 553] width 29 height 22
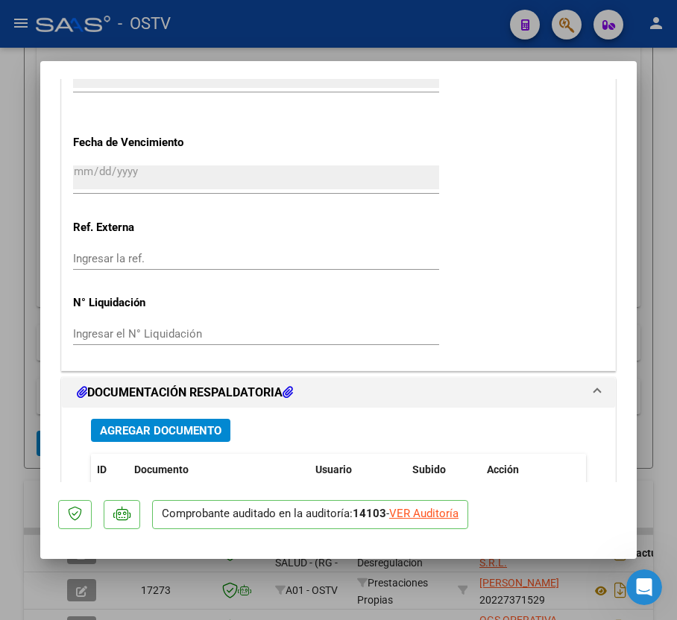
scroll to position [1220, 0]
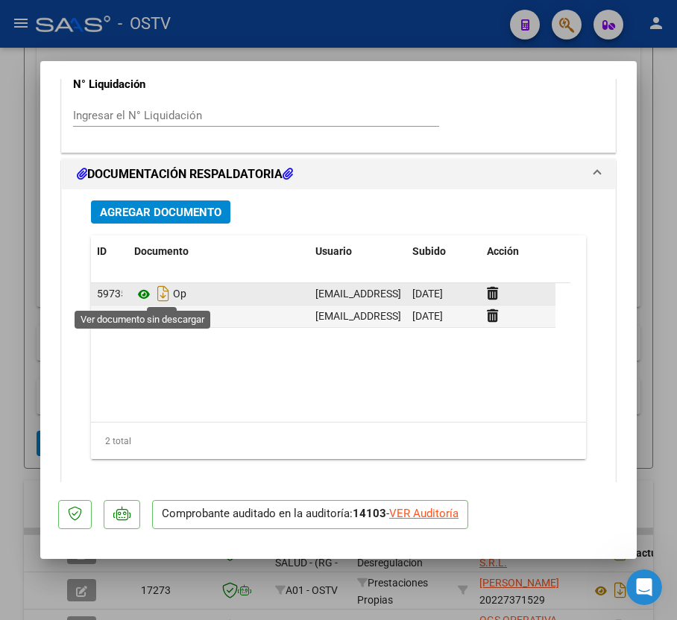
click at [144, 301] on icon at bounding box center [143, 294] width 19 height 18
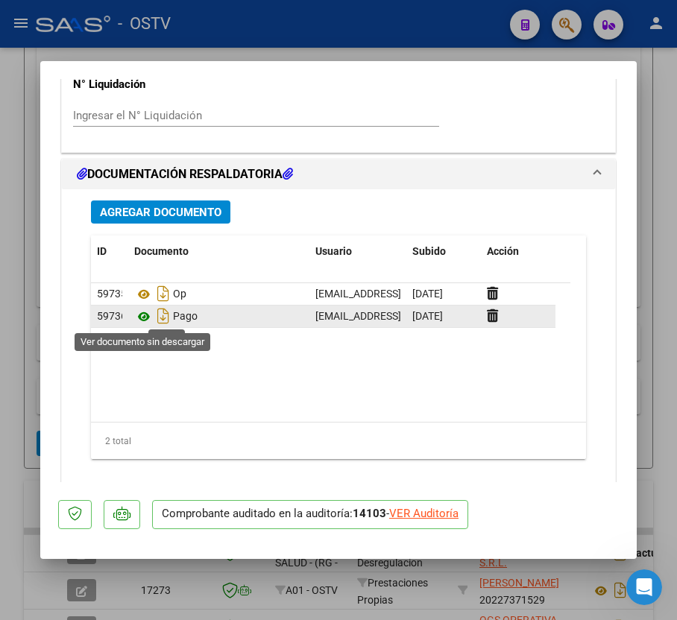
click at [149, 323] on icon at bounding box center [143, 317] width 19 height 18
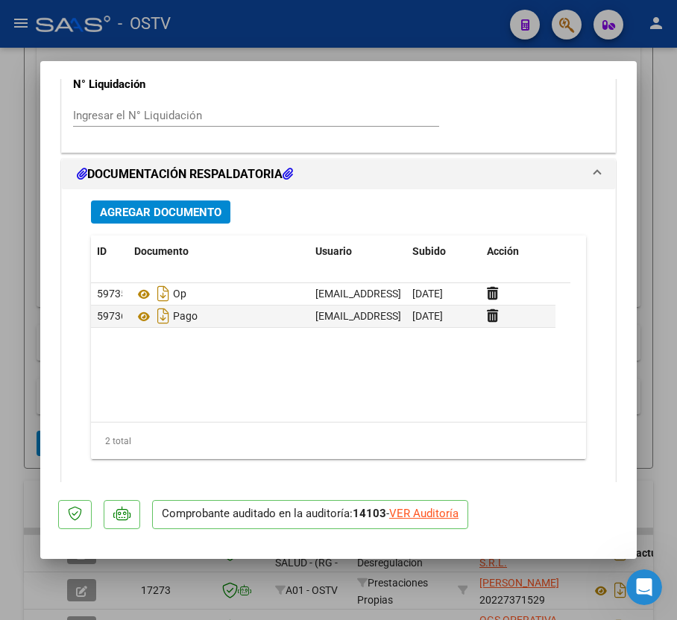
click at [16, 201] on div at bounding box center [338, 310] width 677 height 620
type input "$ 0,00"
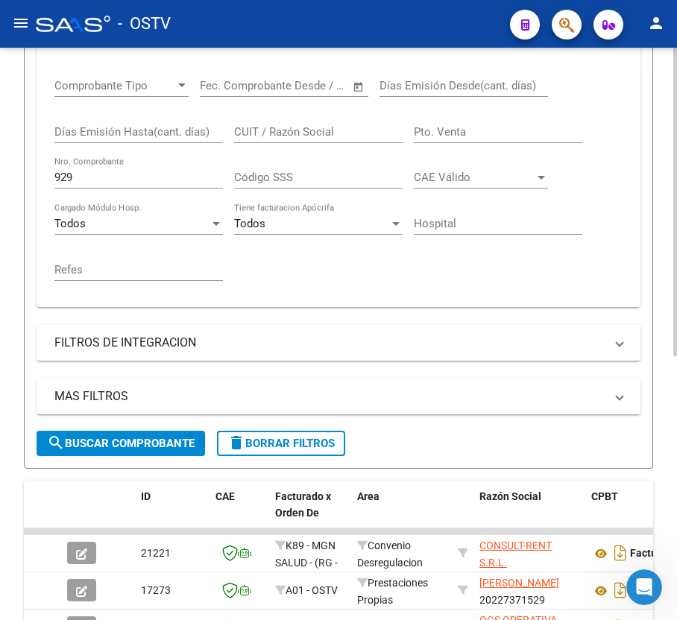
scroll to position [329, 0]
click at [131, 153] on div "Días Emisión Hasta(cant. días)" at bounding box center [138, 134] width 168 height 46
click at [107, 174] on input "929" at bounding box center [138, 177] width 168 height 13
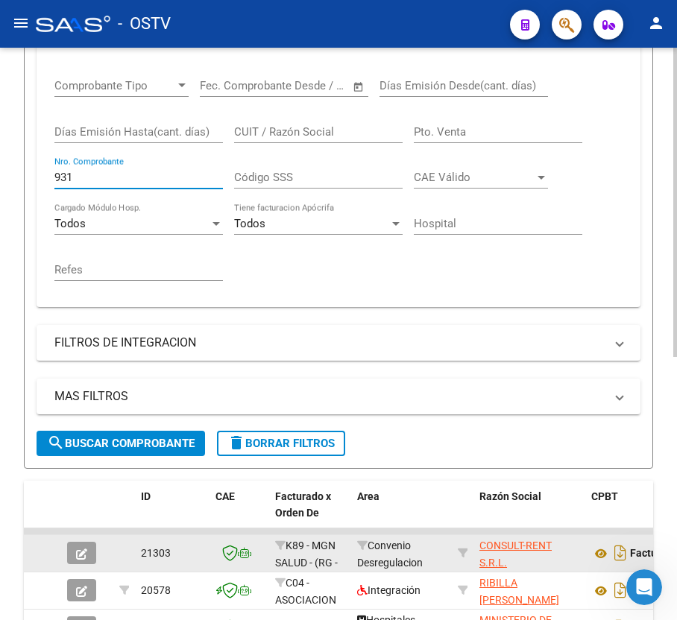
type input "931"
click at [78, 552] on icon "button" at bounding box center [81, 554] width 11 height 11
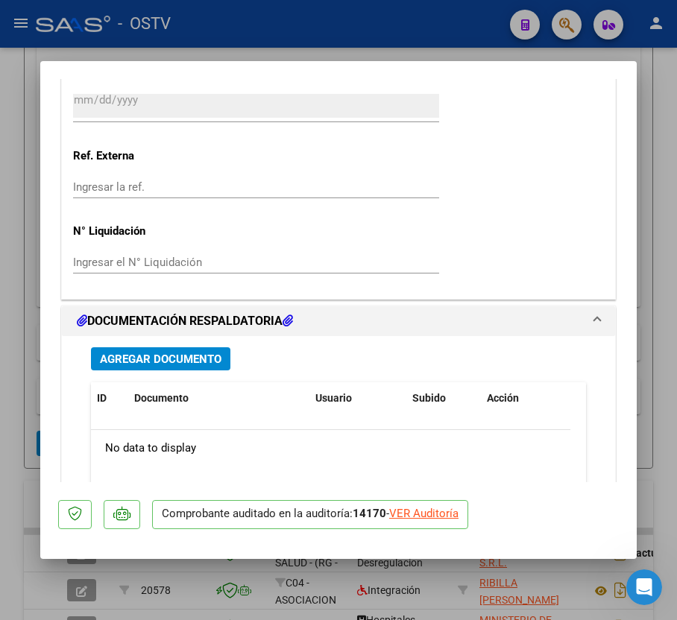
scroll to position [1220, 0]
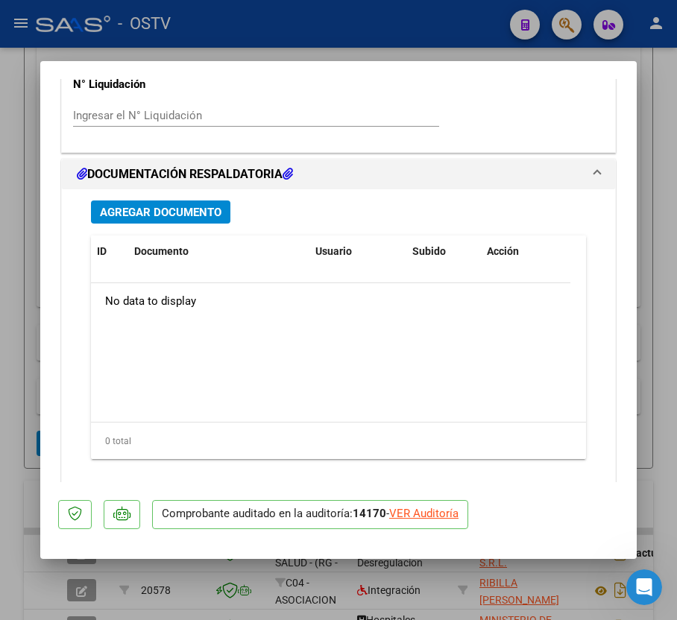
click at [192, 219] on span "Agregar Documento" at bounding box center [161, 212] width 122 height 13
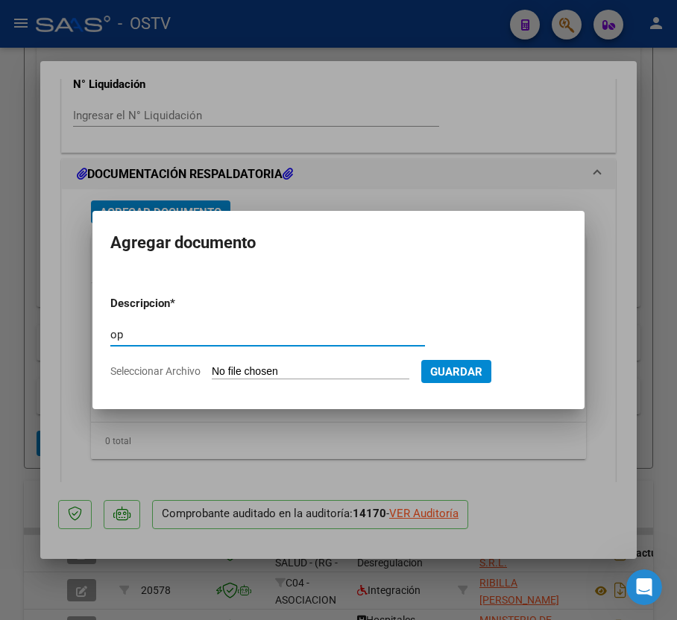
type input "op"
click at [272, 373] on input "Seleccionar Archivo" at bounding box center [311, 372] width 198 height 14
type input "C:\fakepath\OP 57245 Consult Rent.pdf"
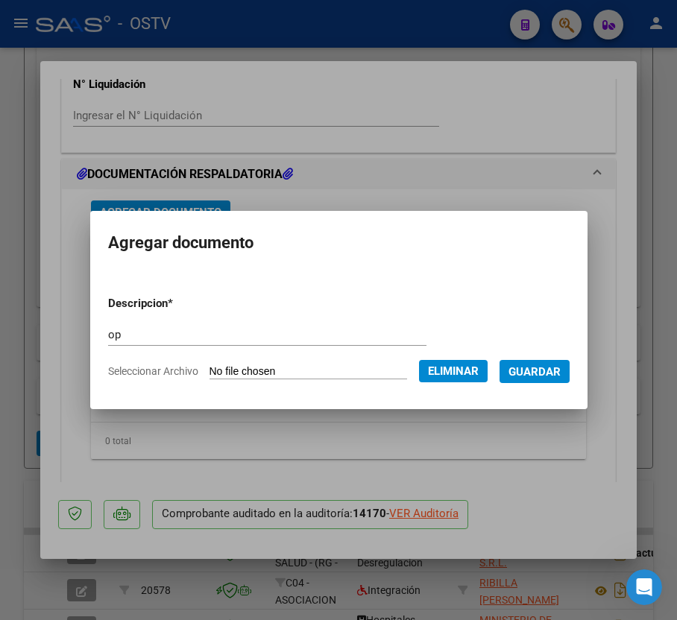
click at [546, 376] on span "Guardar" at bounding box center [534, 371] width 52 height 13
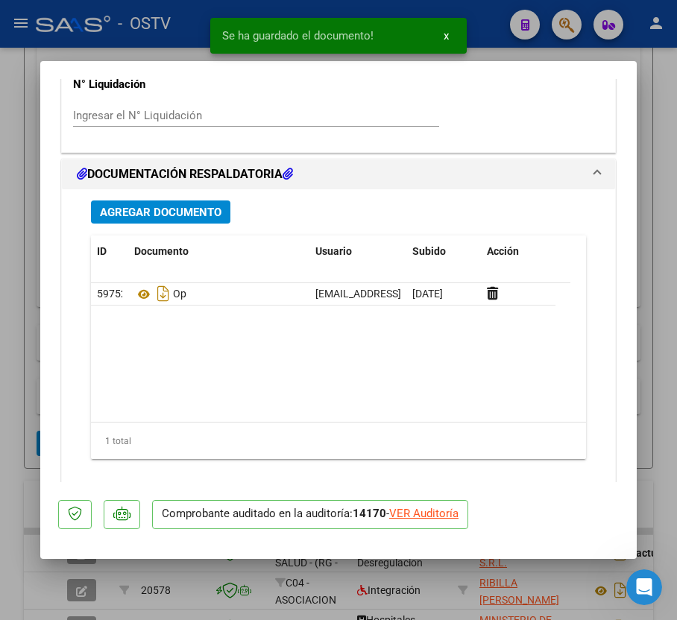
click at [194, 224] on div "Agregar Documento ID Documento Usuario Subido Acción 59752 Op [EMAIL_ADDRESS][D…" at bounding box center [338, 347] width 517 height 317
click at [194, 216] on span "Agregar Documento" at bounding box center [161, 212] width 122 height 13
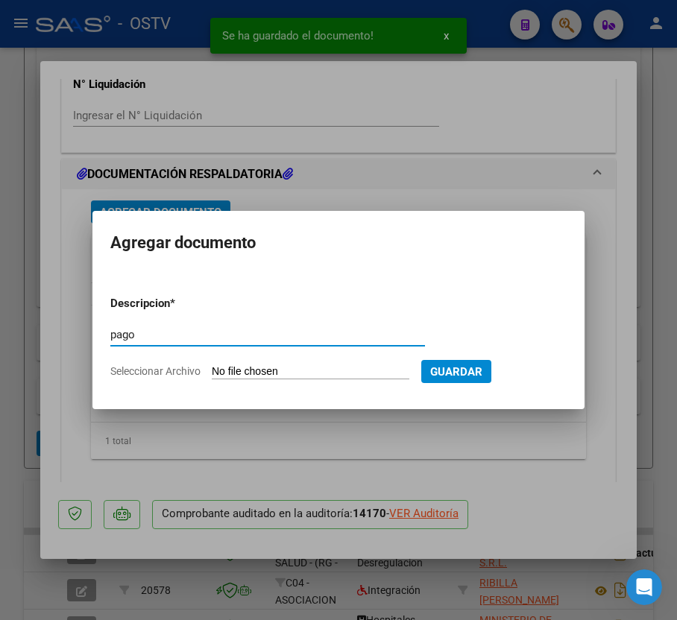
type input "pago"
click at [253, 377] on input "Seleccionar Archivo" at bounding box center [311, 372] width 198 height 14
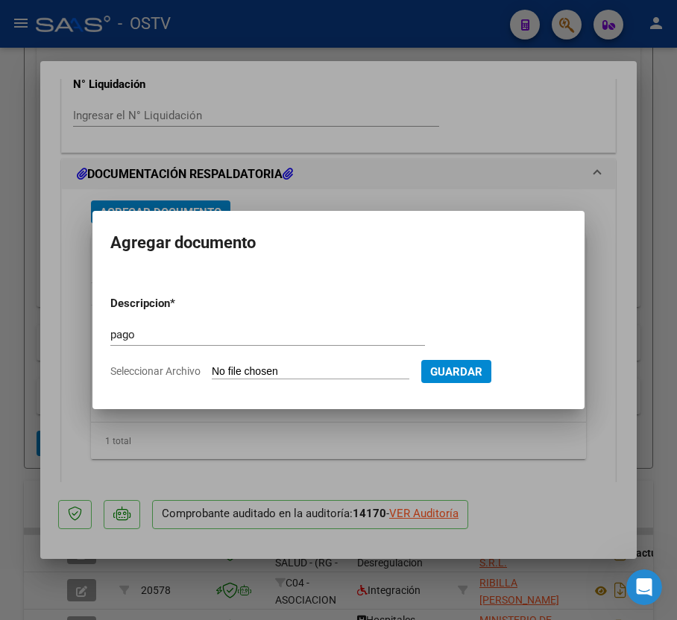
type input "C:\fakepath\Pago OP 57245 Consult Rent.pdf"
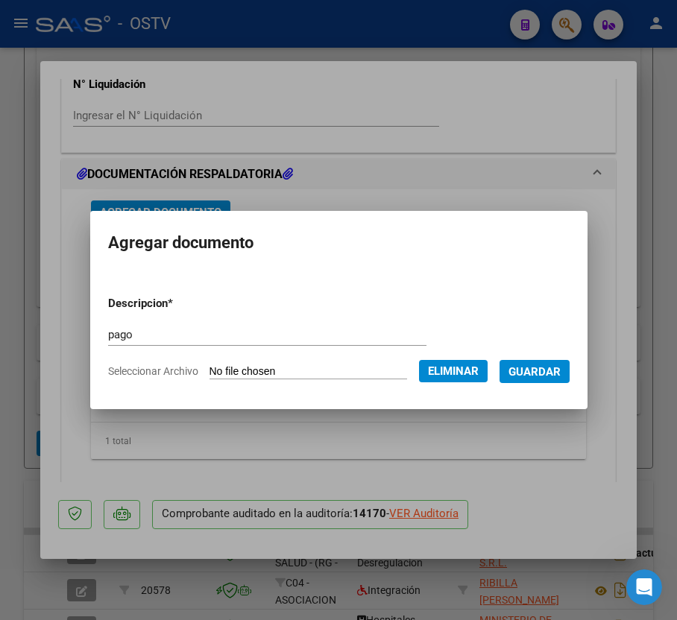
click at [552, 377] on span "Guardar" at bounding box center [534, 371] width 52 height 13
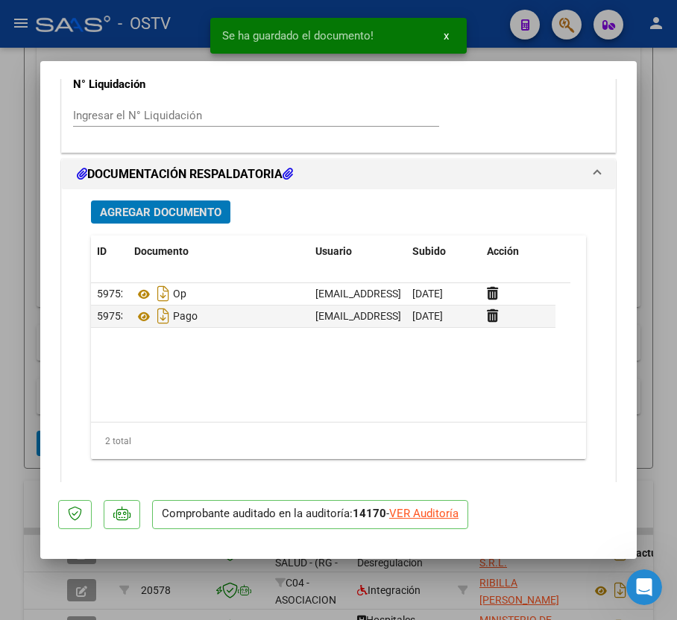
click at [13, 316] on div at bounding box center [338, 310] width 677 height 620
type input "$ 0,00"
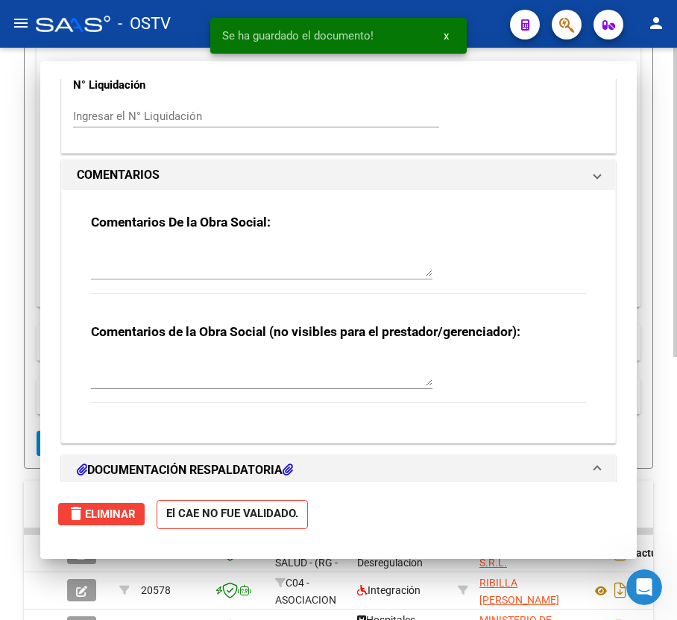
scroll to position [329, 0]
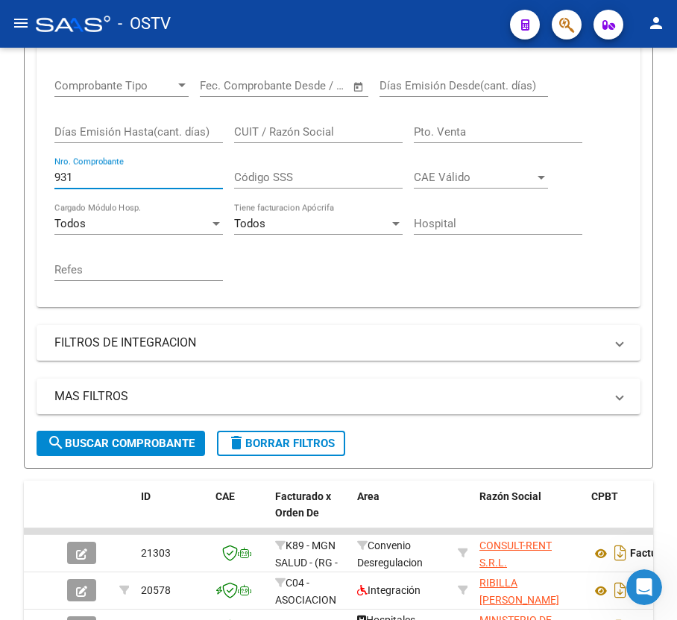
drag, startPoint x: 179, startPoint y: 171, endPoint x: -194, endPoint y: 200, distance: 373.8
click at [0, 200] on html "menu - OSTV person Firma Express Inicio Calendario SSS Instructivos Contacto OS…" at bounding box center [338, 310] width 677 height 620
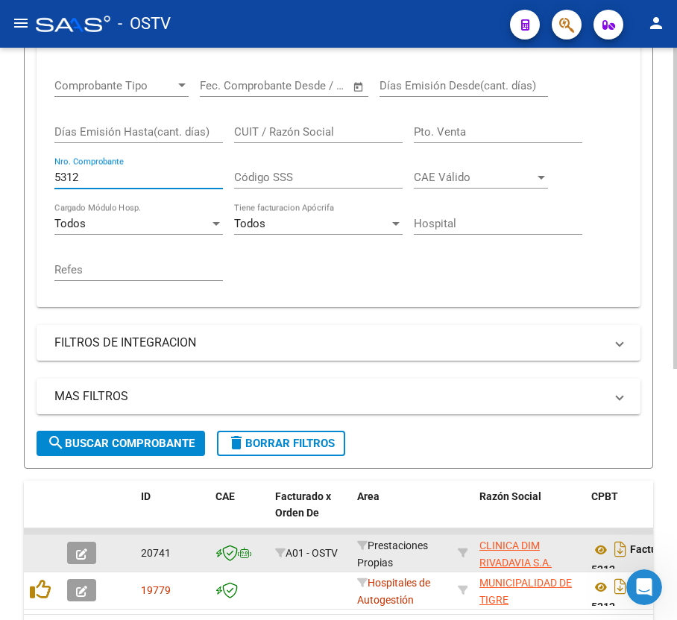
type input "5312"
click at [89, 555] on button "button" at bounding box center [81, 553] width 29 height 22
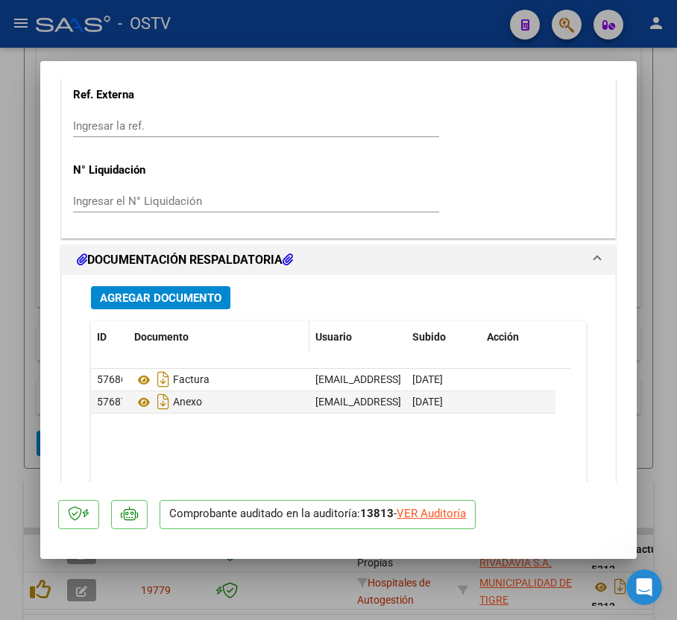
scroll to position [1220, 0]
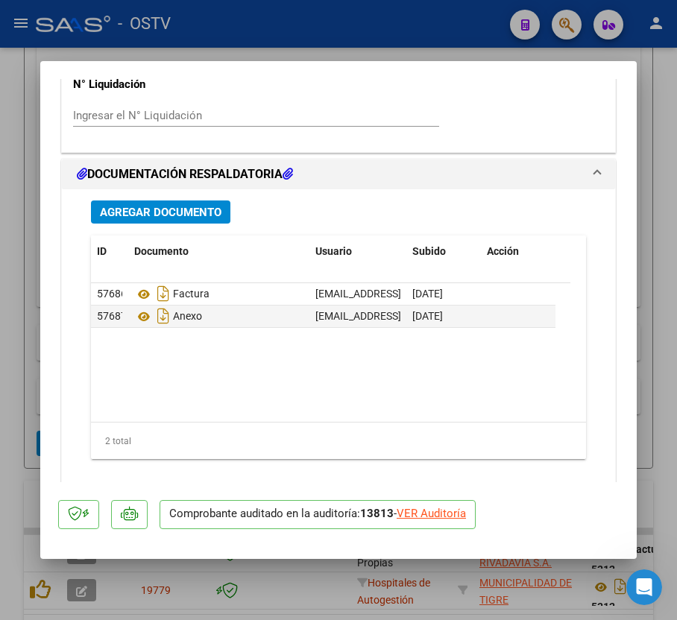
click at [198, 212] on span "Agregar Documento" at bounding box center [161, 212] width 122 height 13
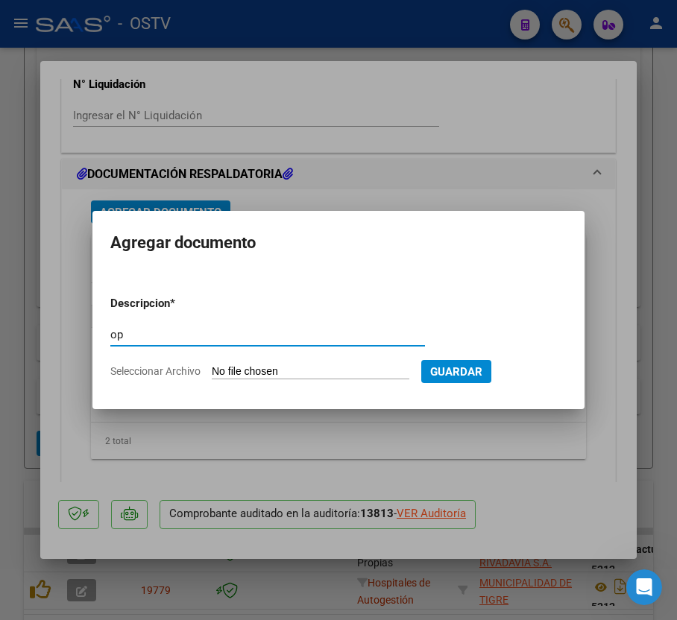
type input "op"
click at [306, 370] on input "Seleccionar Archivo" at bounding box center [311, 372] width 198 height 14
type input "C:\fakepath\OP 57246 Clinica Dim.pdf"
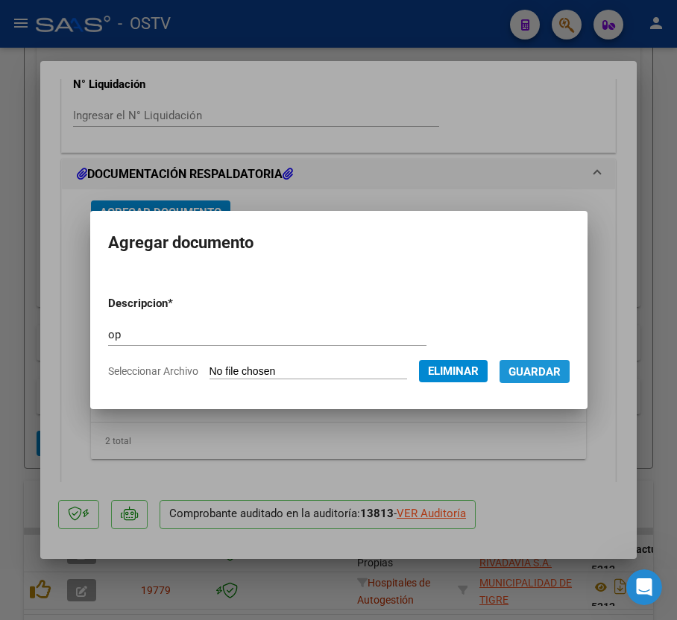
click at [553, 360] on button "Guardar" at bounding box center [534, 371] width 70 height 23
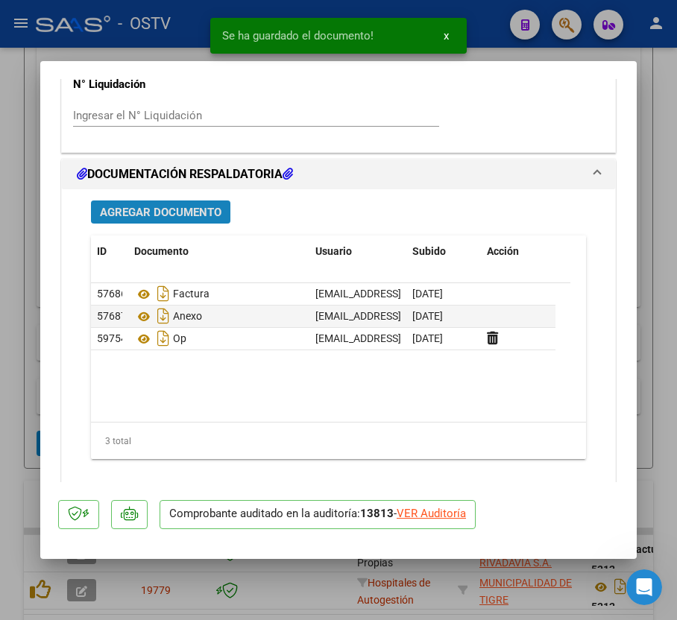
click at [206, 216] on span "Agregar Documento" at bounding box center [161, 212] width 122 height 13
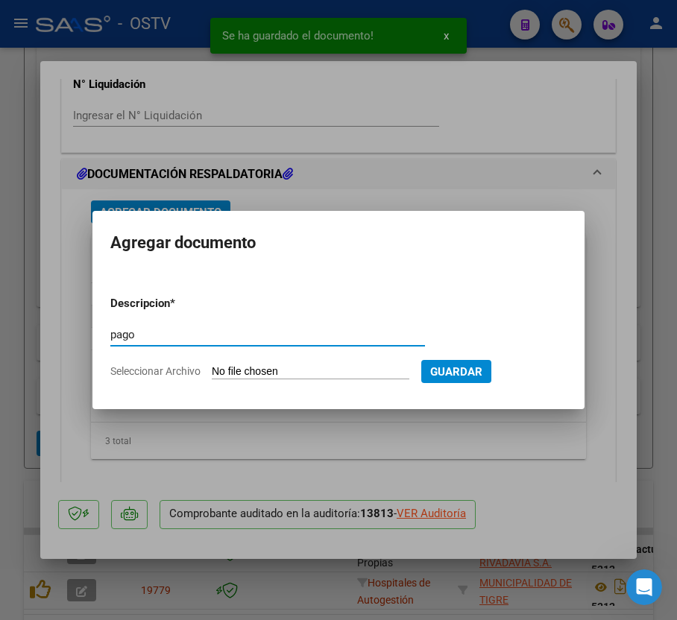
type input "pago"
click at [233, 371] on input "Seleccionar Archivo" at bounding box center [311, 372] width 198 height 14
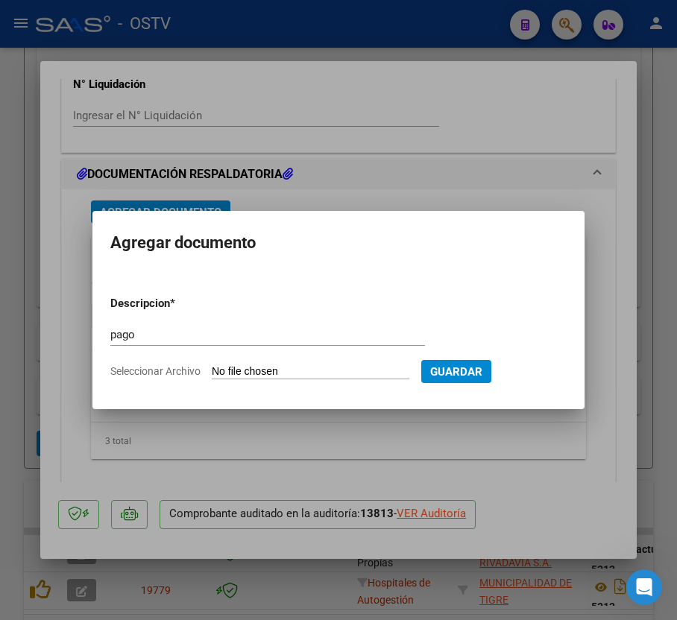
type input "C:\fakepath\Pago OP 57246 Clinica Dim.pdf"
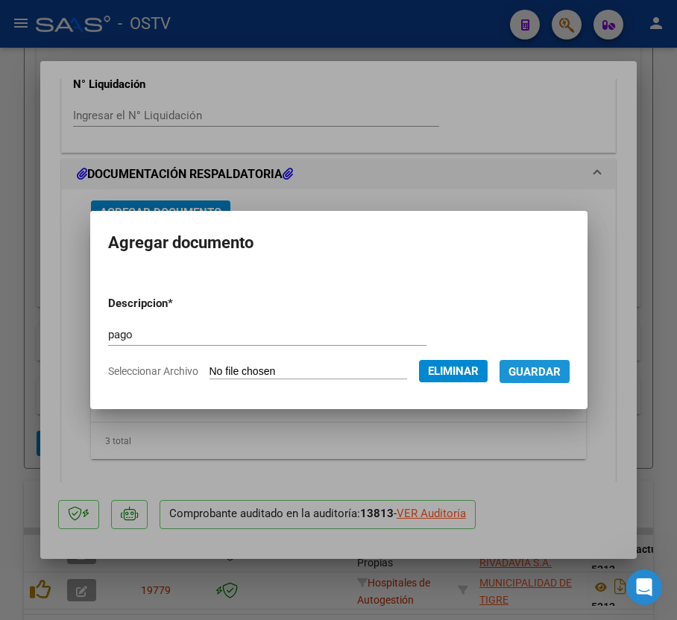
click at [552, 380] on button "Guardar" at bounding box center [534, 371] width 70 height 23
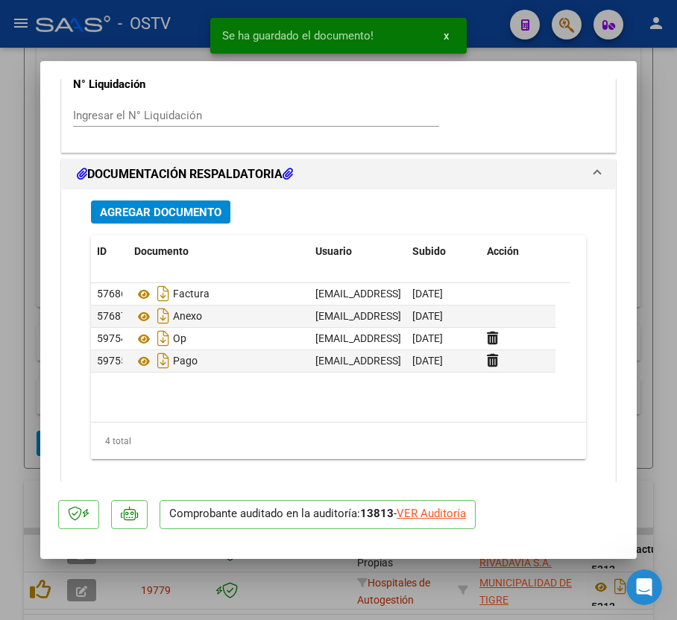
click at [18, 230] on div at bounding box center [338, 310] width 677 height 620
type input "$ 0,00"
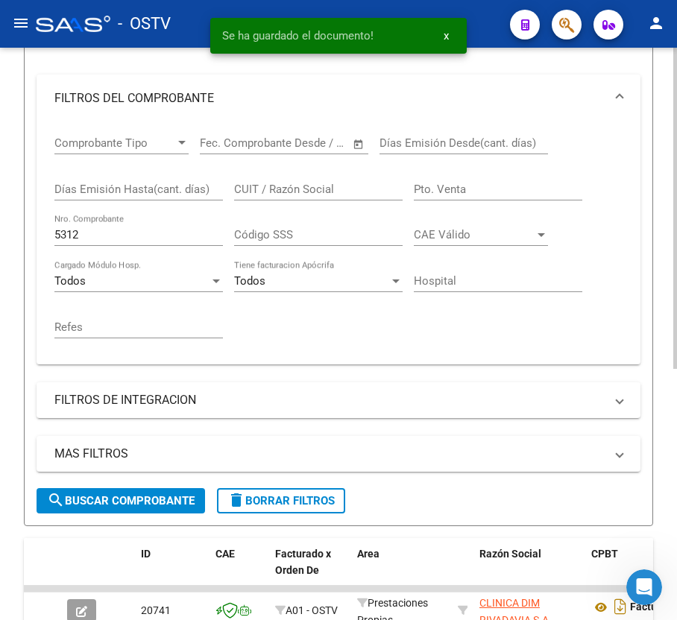
scroll to position [230, 0]
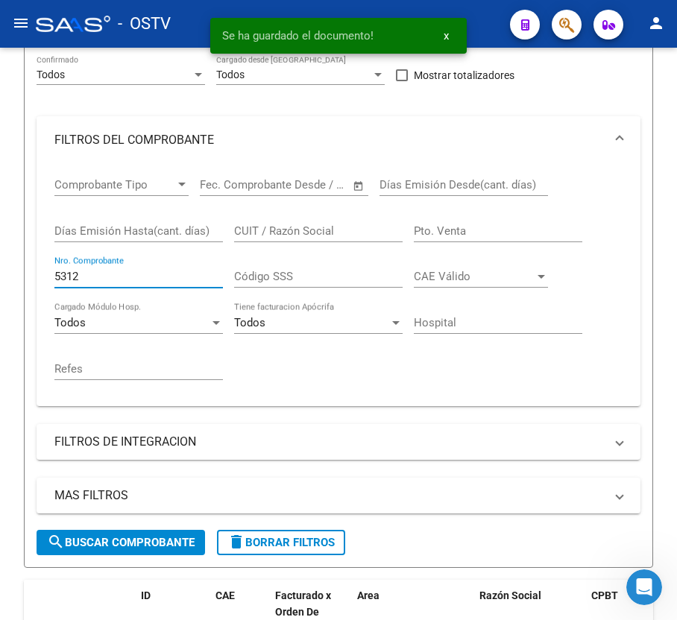
drag, startPoint x: 123, startPoint y: 279, endPoint x: -4, endPoint y: 274, distance: 127.5
click at [0, 274] on html "menu - OSTV person Firma Express Inicio Calendario SSS Instructivos Contacto OS…" at bounding box center [338, 310] width 677 height 620
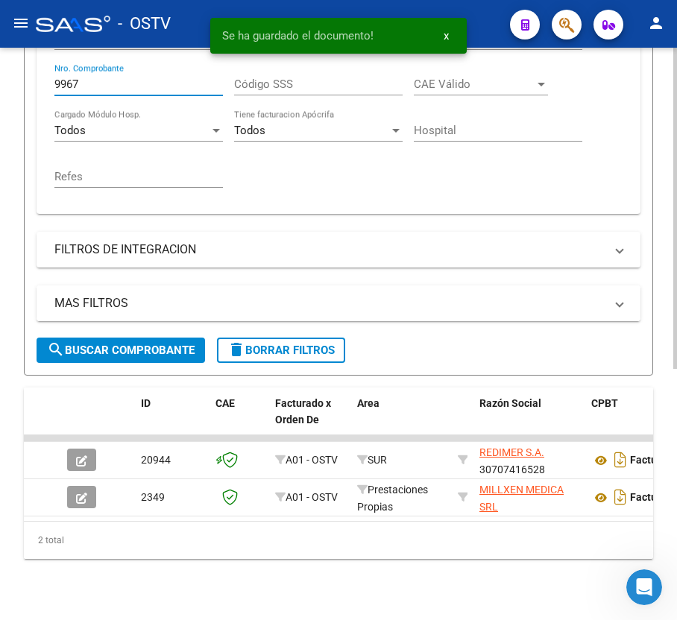
scroll to position [428, 0]
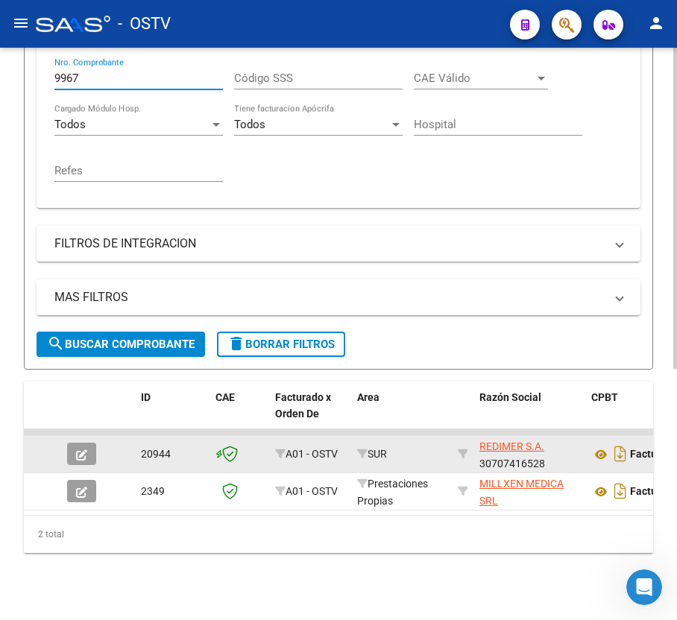
type input "9967"
click at [90, 453] on button "button" at bounding box center [81, 454] width 29 height 22
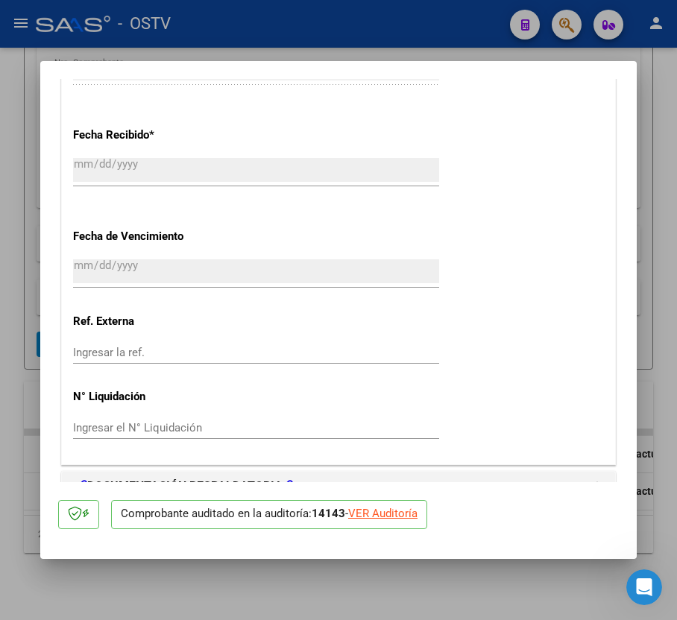
scroll to position [1220, 0]
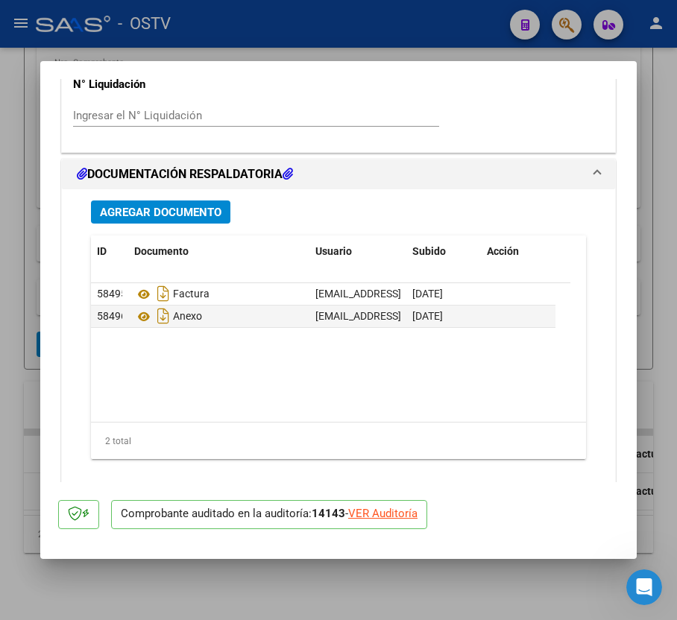
click at [194, 212] on span "Agregar Documento" at bounding box center [161, 212] width 122 height 13
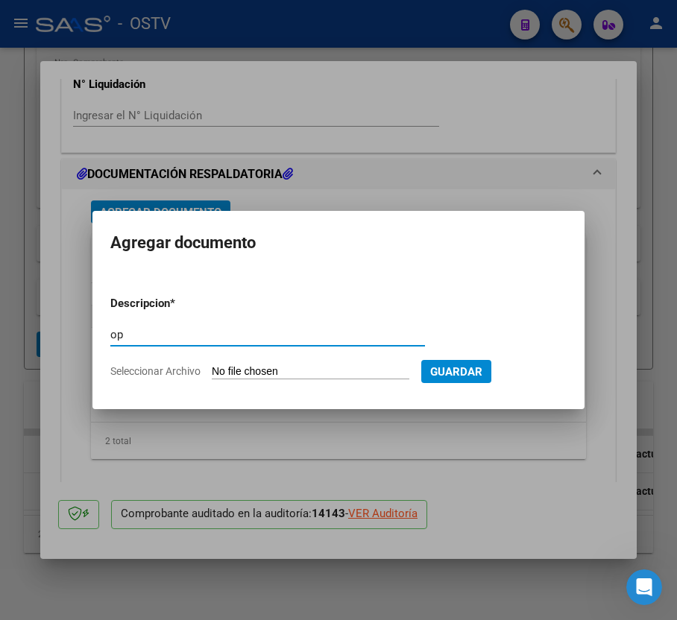
type input "op"
click at [275, 365] on input "Seleccionar Archivo" at bounding box center [311, 372] width 198 height 14
type input "C:\fakepath\OP 57247 Redimer.pdf"
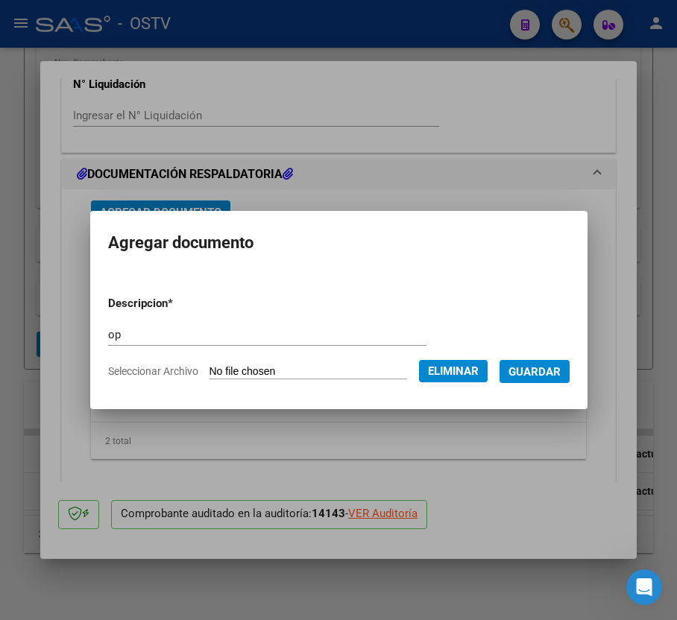
click at [523, 373] on span "Guardar" at bounding box center [534, 371] width 52 height 13
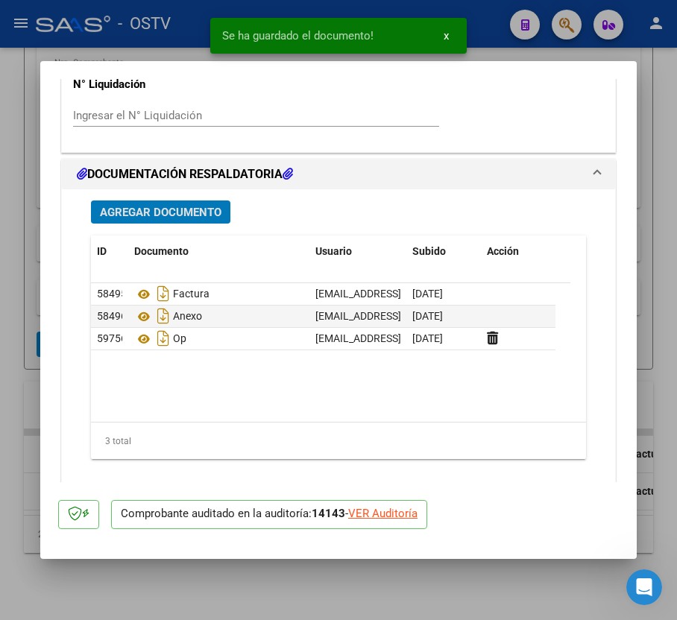
click at [186, 207] on span "Agregar Documento" at bounding box center [161, 212] width 122 height 13
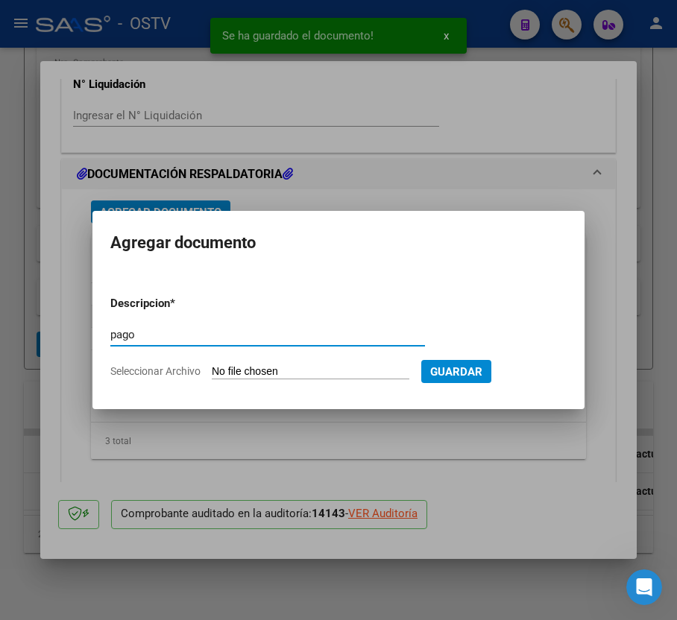
type input "pago"
click at [269, 376] on input "Seleccionar Archivo" at bounding box center [311, 372] width 198 height 14
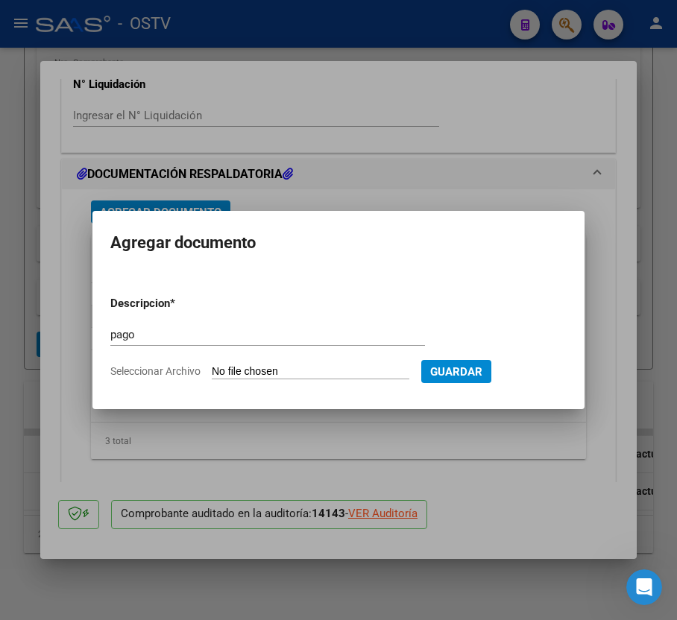
type input "C:\fakepath\Pago OP 57247 Redimer.pdf"
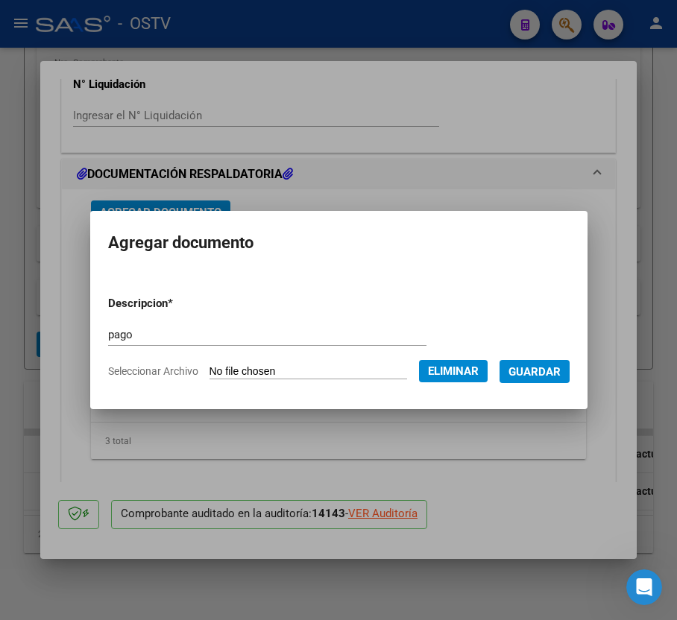
click at [543, 379] on button "Guardar" at bounding box center [534, 371] width 70 height 23
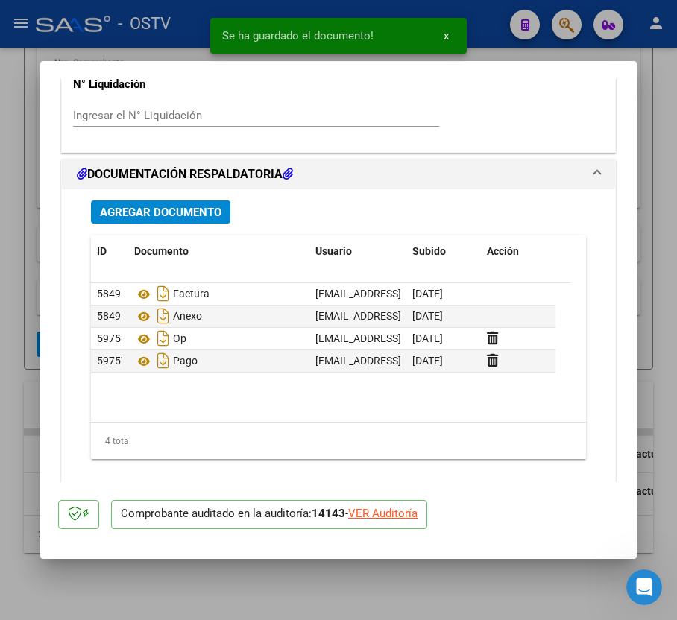
click at [27, 292] on div at bounding box center [338, 310] width 677 height 620
type input "$ 0,00"
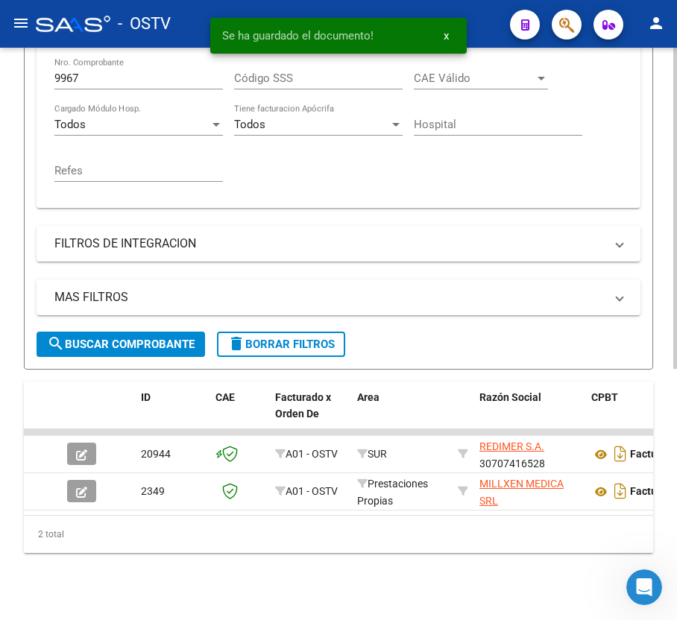
scroll to position [428, 0]
drag, startPoint x: 177, startPoint y: 85, endPoint x: -23, endPoint y: 83, distance: 199.8
click at [0, 83] on html "menu - OSTV person Firma Express Inicio Calendario SSS Instructivos Contacto OS…" at bounding box center [338, 310] width 677 height 620
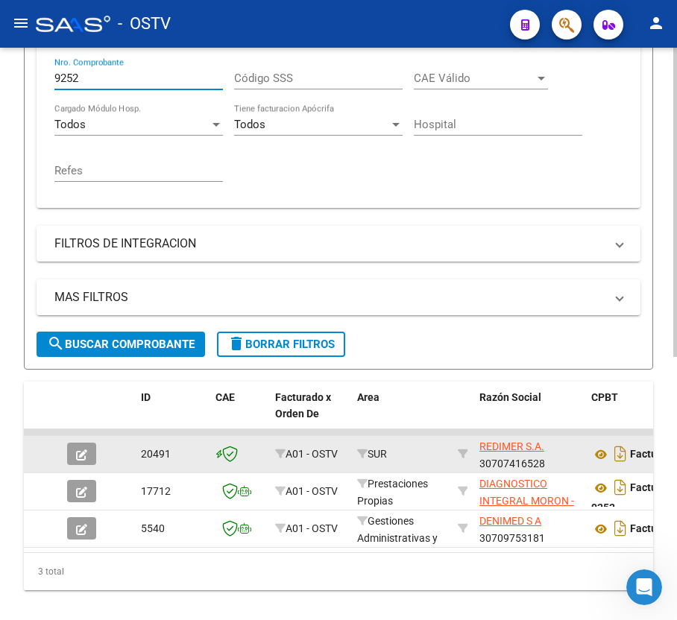
type input "9252"
click at [91, 456] on button "button" at bounding box center [81, 454] width 29 height 22
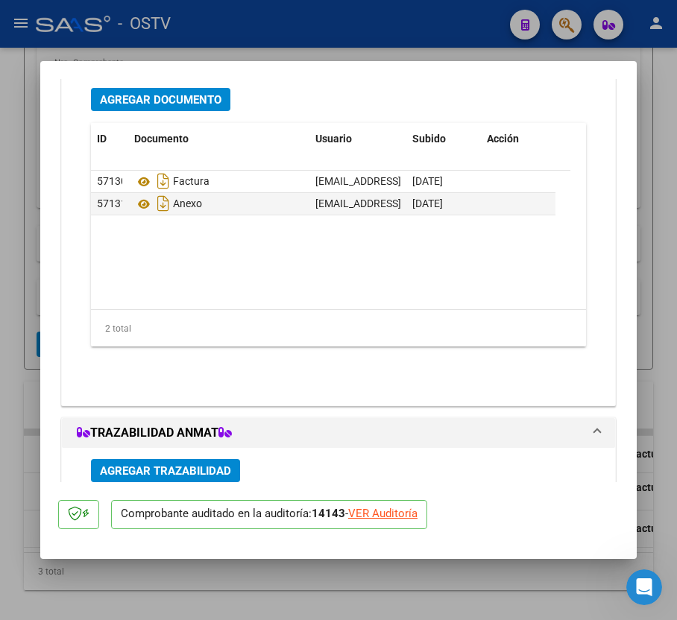
scroll to position [1220, 0]
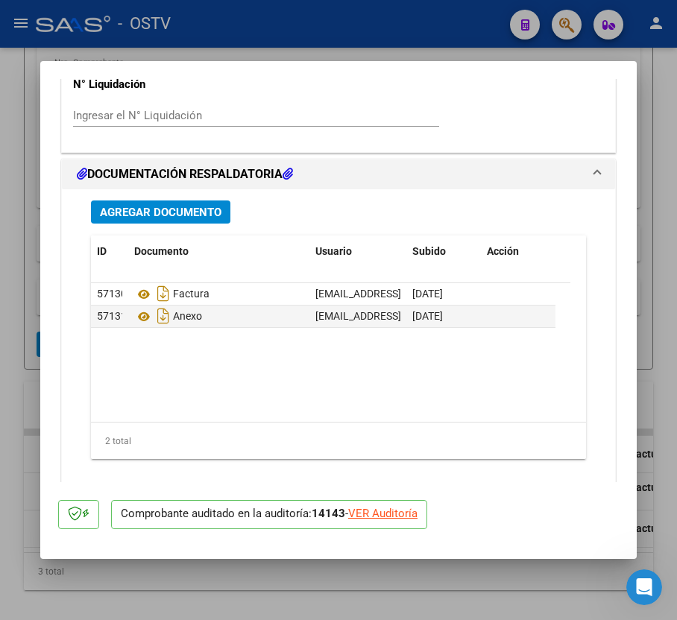
click at [201, 210] on span "Agregar Documento" at bounding box center [161, 212] width 122 height 13
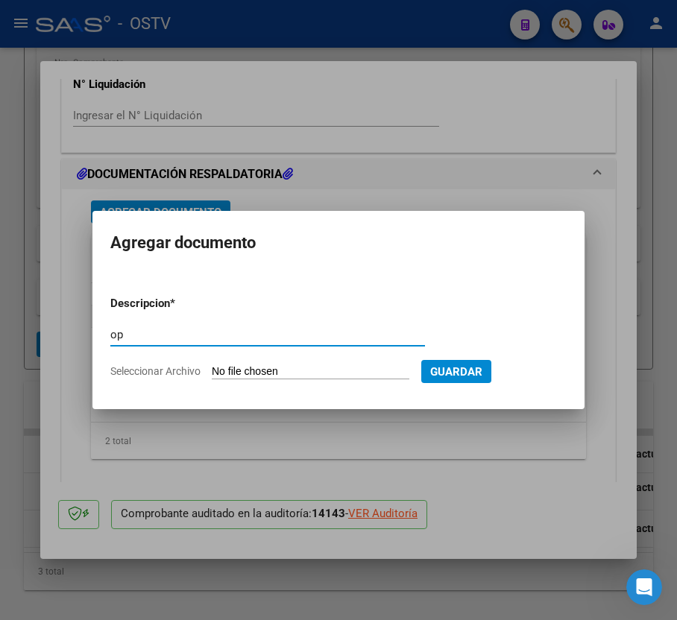
type input "op"
click at [224, 368] on input "Seleccionar Archivo" at bounding box center [311, 372] width 198 height 14
type input "C:\fakepath\OP 57247 Redimer.pdf"
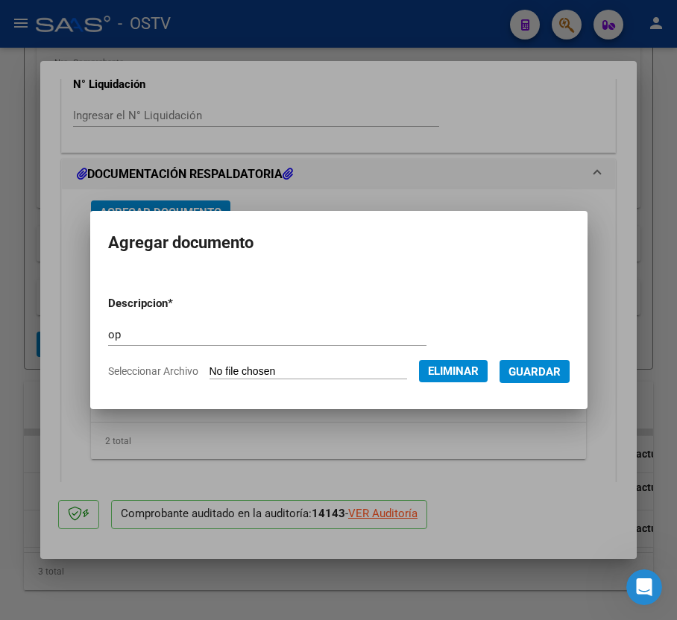
click at [558, 371] on span "Guardar" at bounding box center [534, 371] width 52 height 13
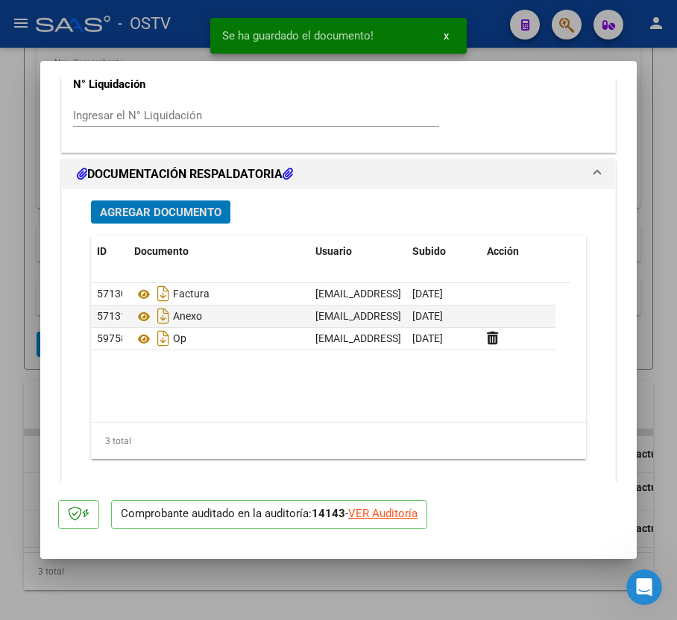
click at [158, 207] on span "Agregar Documento" at bounding box center [161, 212] width 122 height 13
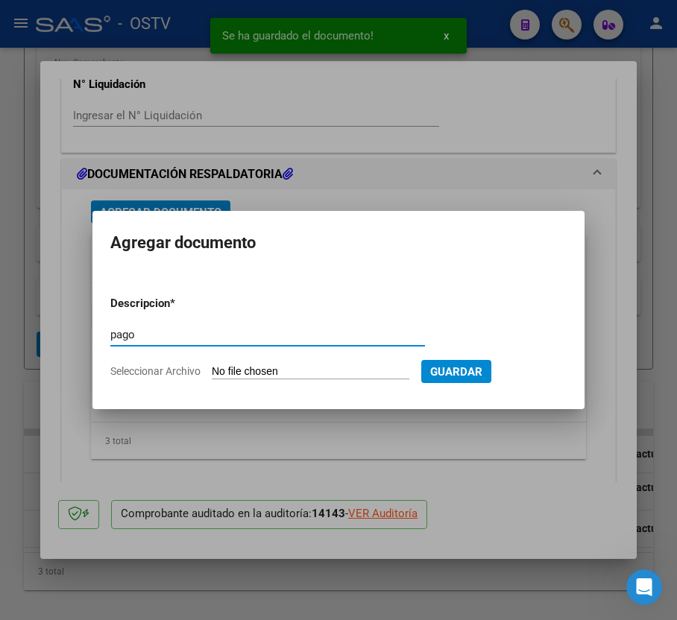
type input "pago"
click at [290, 370] on input "Seleccionar Archivo" at bounding box center [311, 372] width 198 height 14
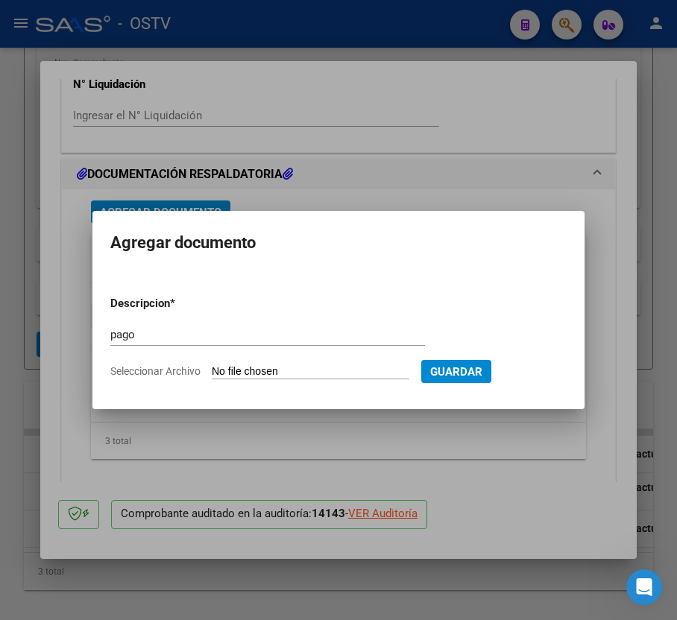
type input "C:\fakepath\Pago OP 57247 Redimer.pdf"
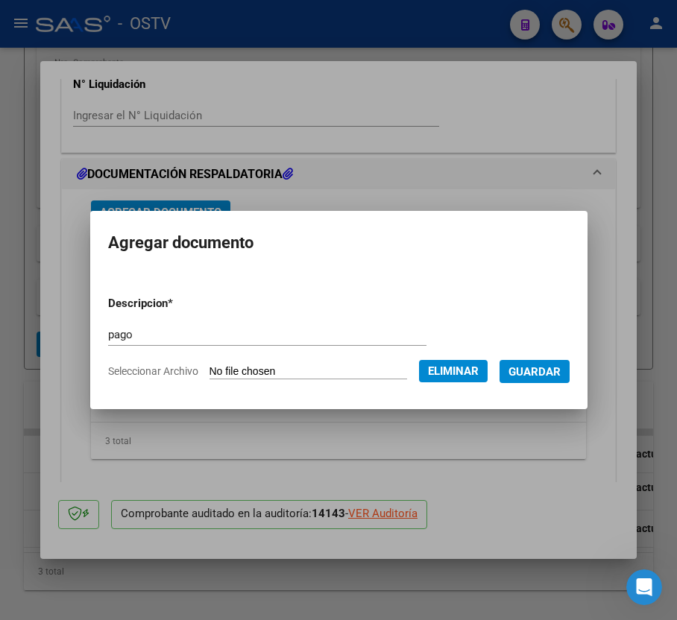
click at [556, 373] on span "Guardar" at bounding box center [534, 371] width 52 height 13
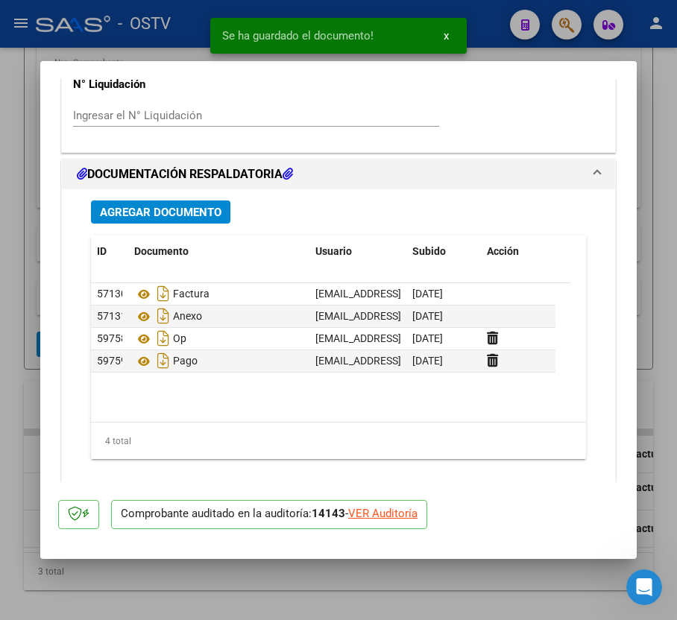
click at [22, 325] on div at bounding box center [338, 310] width 677 height 620
type input "$ 0,00"
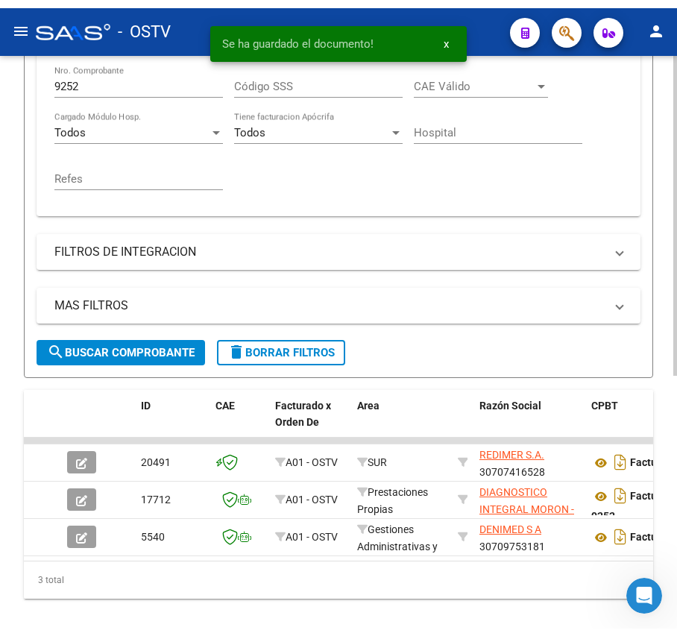
scroll to position [428, 0]
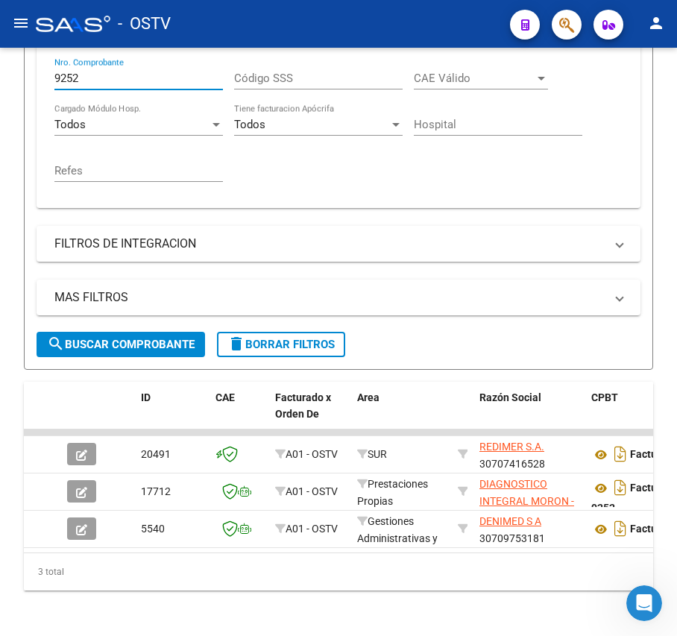
drag, startPoint x: 125, startPoint y: 75, endPoint x: -28, endPoint y: 84, distance: 153.9
click at [0, 84] on html "menu - OSTV person Firma Express Inicio Calendario SSS Instructivos Contacto OS…" at bounding box center [338, 318] width 677 height 636
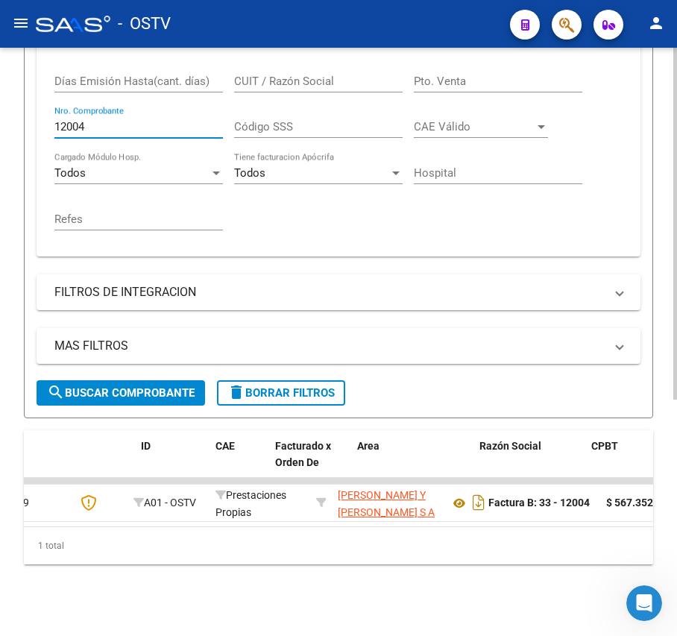
scroll to position [0, 0]
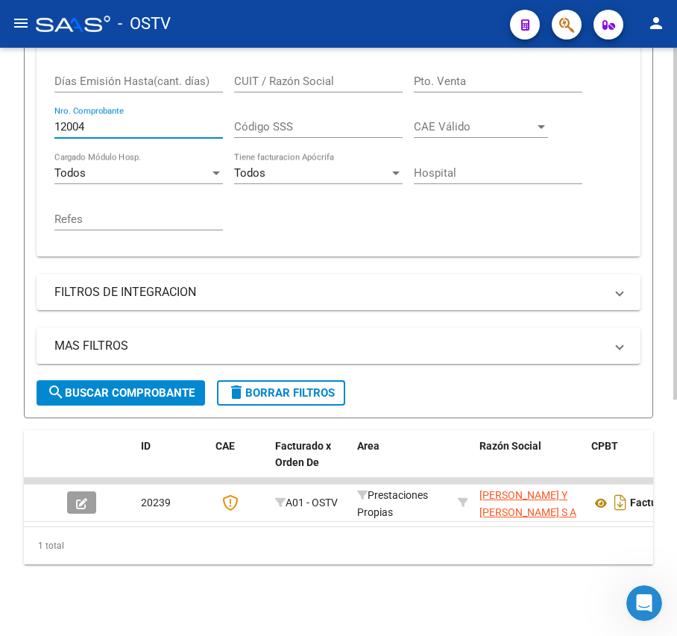
click at [133, 386] on span "search Buscar Comprobante" at bounding box center [121, 392] width 148 height 13
drag, startPoint x: 144, startPoint y: 99, endPoint x: 138, endPoint y: 104, distance: 7.9
click at [138, 106] on div "12004 Nro. Comprobante" at bounding box center [138, 122] width 168 height 32
drag, startPoint x: 137, startPoint y: 107, endPoint x: -16, endPoint y: 114, distance: 153.7
click at [0, 114] on html "menu - OSTV person Firma Express Inicio Calendario SSS Instructivos Contacto OS…" at bounding box center [338, 318] width 677 height 636
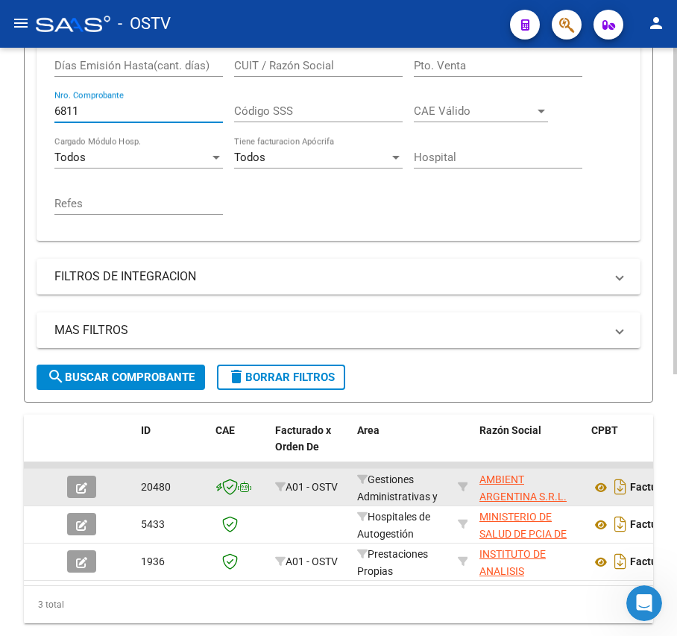
type input "6811"
click at [87, 478] on button "button" at bounding box center [81, 487] width 29 height 22
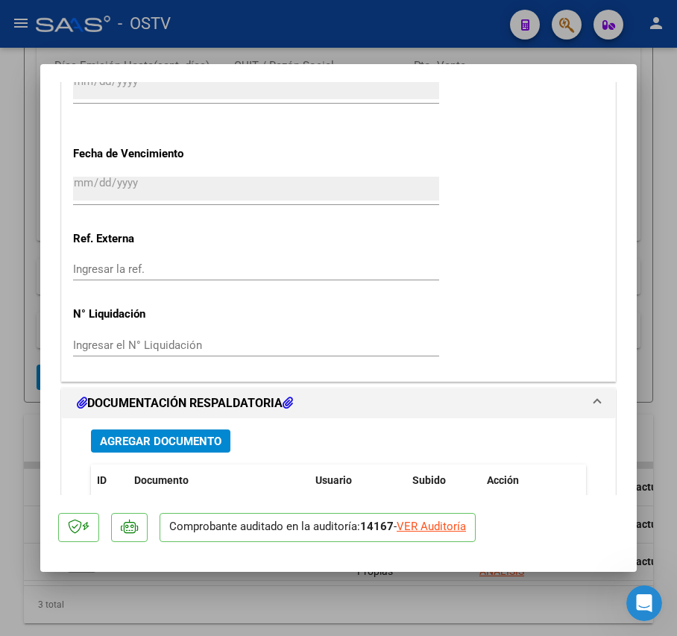
scroll to position [1220, 0]
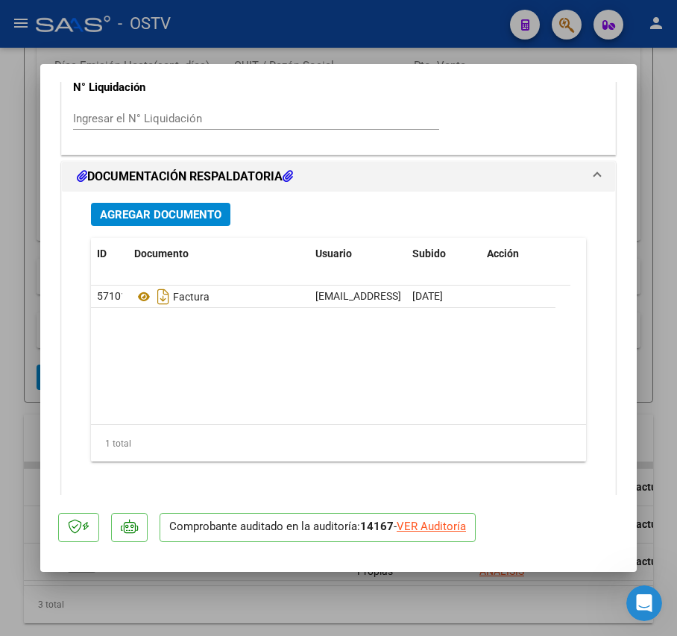
click at [168, 215] on span "Agregar Documento" at bounding box center [161, 214] width 122 height 13
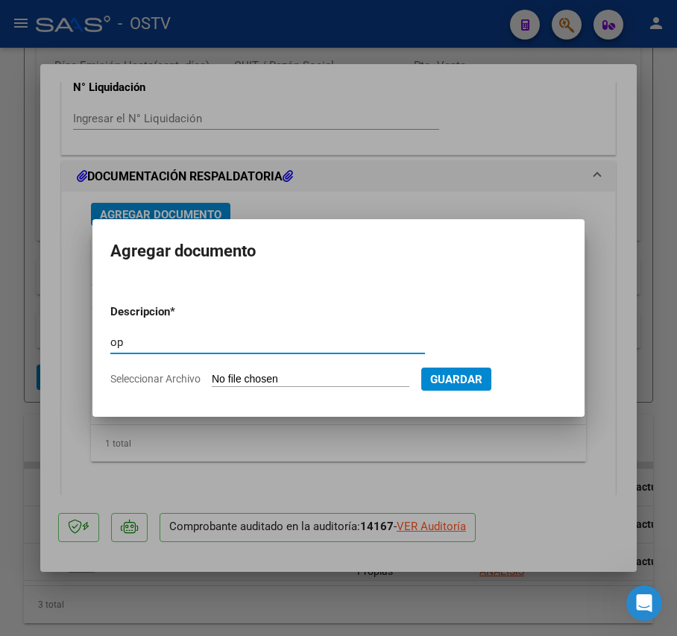
type input "op"
click at [258, 377] on input "Seleccionar Archivo" at bounding box center [311, 380] width 198 height 14
type input "C:\fakepath\OP 57249 Ambient Arg.pdf"
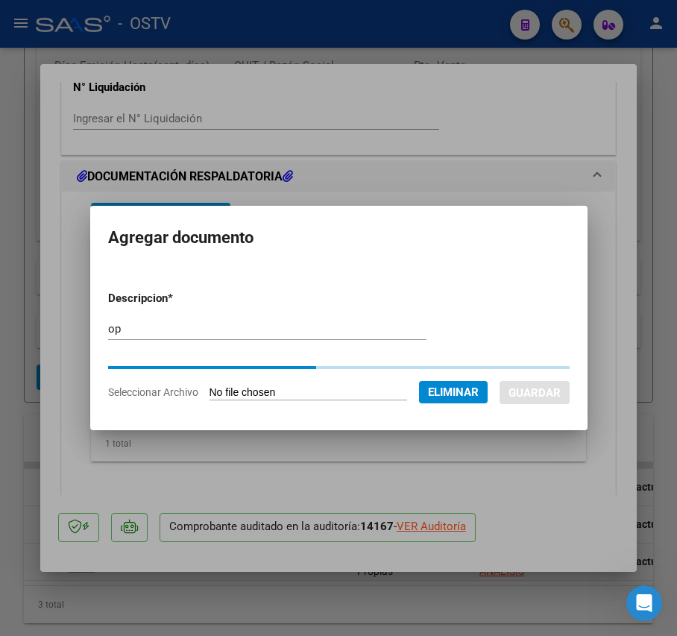
click at [561, 394] on form "Descripcion * op Escriba aquí una descripcion Seleccionar Archivo Eliminar Guar…" at bounding box center [338, 345] width 461 height 133
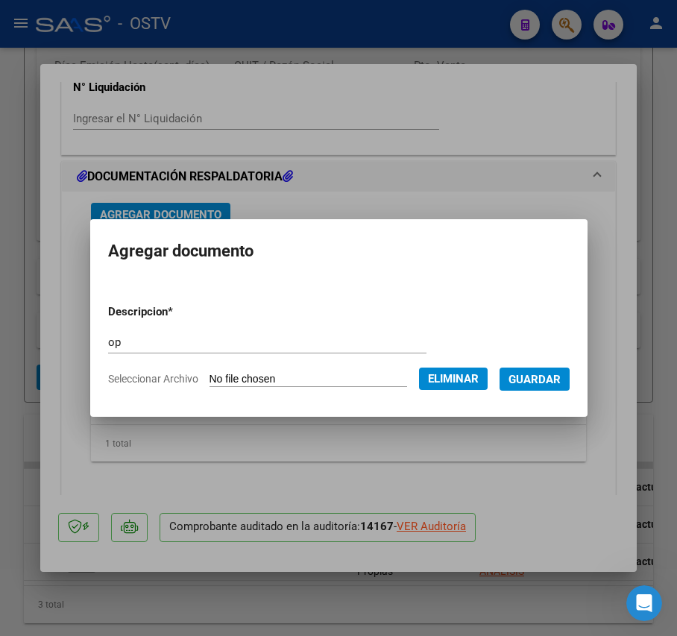
click at [540, 379] on span "Guardar" at bounding box center [534, 379] width 52 height 13
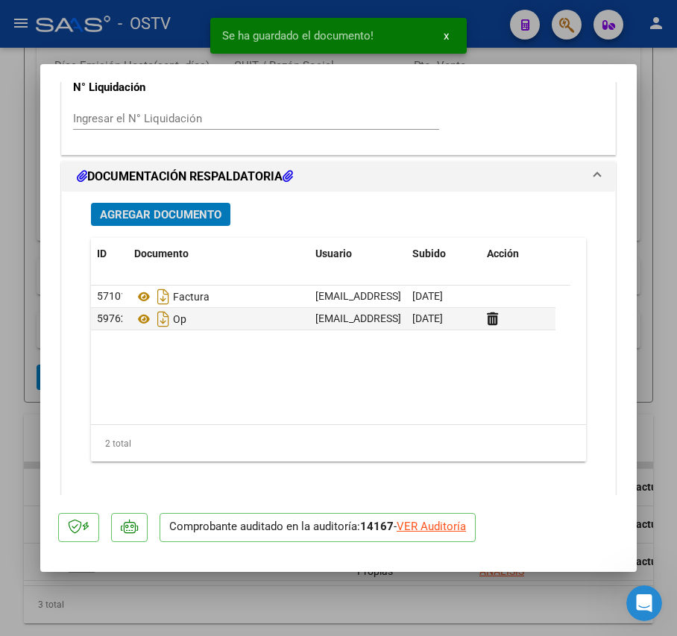
click at [206, 226] on button "Agregar Documento" at bounding box center [160, 214] width 139 height 23
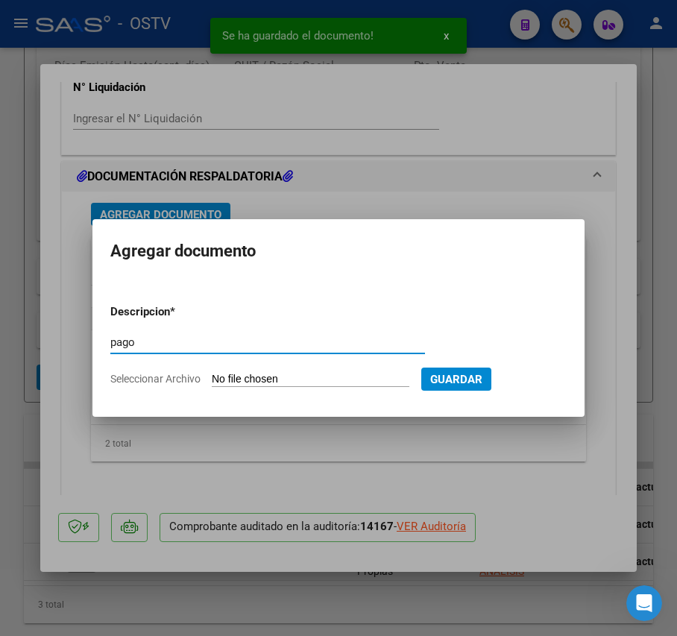
type input "pago"
click at [257, 367] on form "Descripcion * pago Escriba aquí una descripcion Seleccionar Archivo Guardar" at bounding box center [338, 345] width 456 height 107
click at [262, 373] on input "Seleccionar Archivo" at bounding box center [311, 380] width 198 height 14
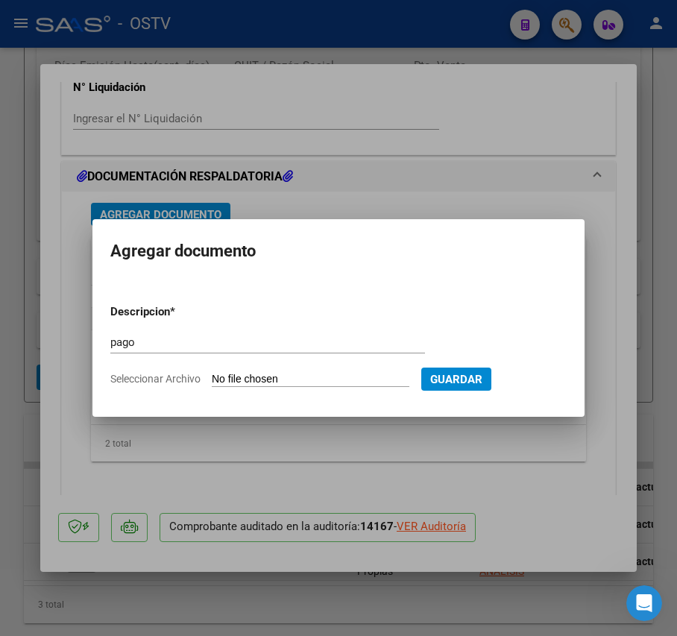
type input "C:\fakepath\Pago OP 57249 Ambient Arg.pdf"
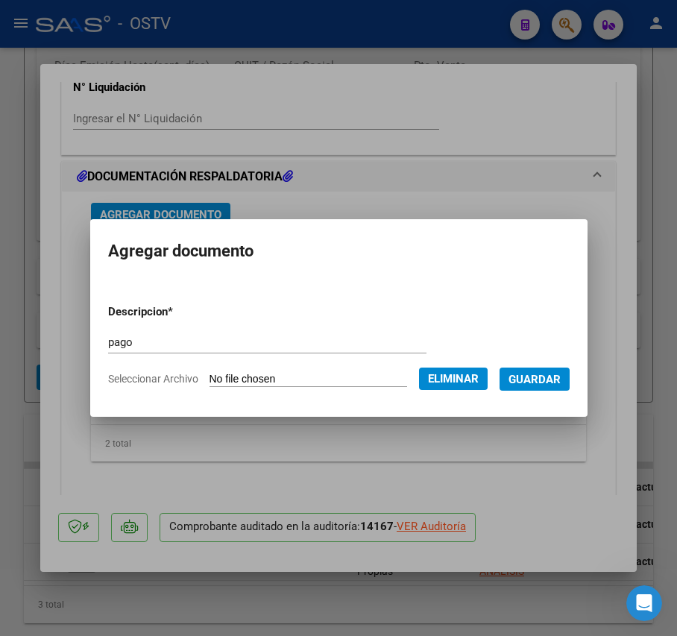
click at [558, 388] on button "Guardar" at bounding box center [534, 378] width 70 height 23
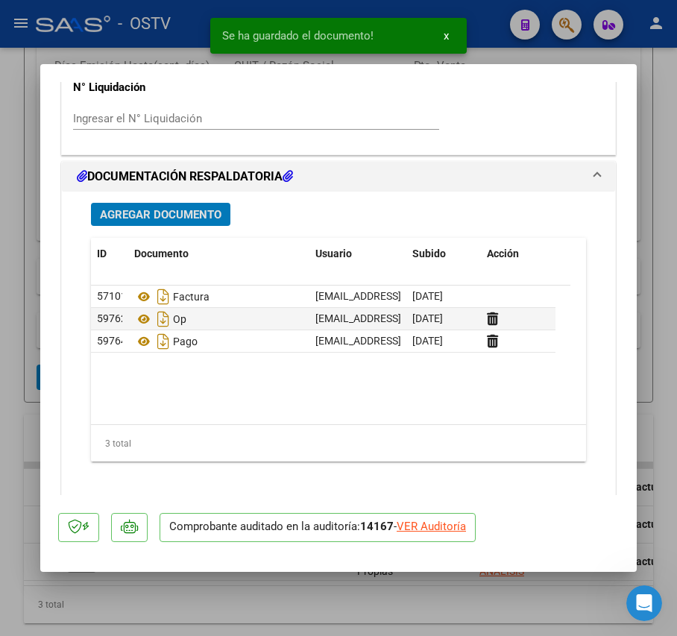
click at [40, 254] on mat-dialog-content "COMPROBANTE VER COMPROBANTE ESTADO: Auditoría confirmada. En espera de liquidac…" at bounding box center [338, 288] width 596 height 413
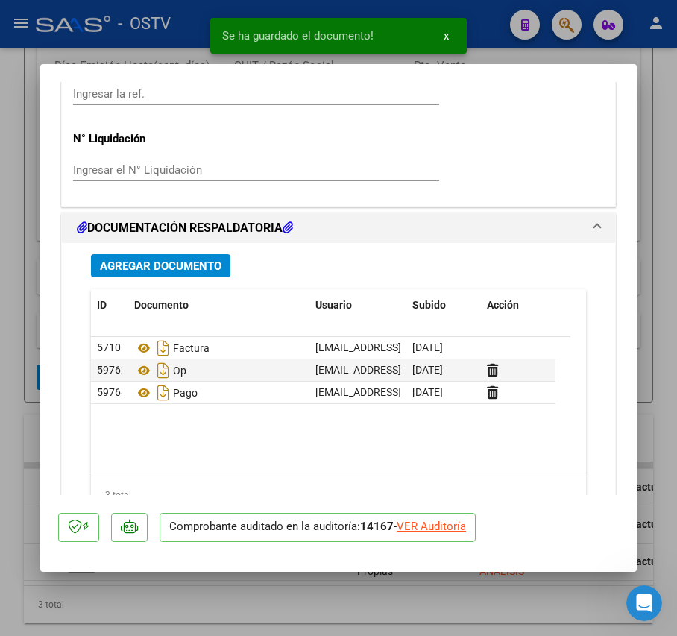
scroll to position [1121, 0]
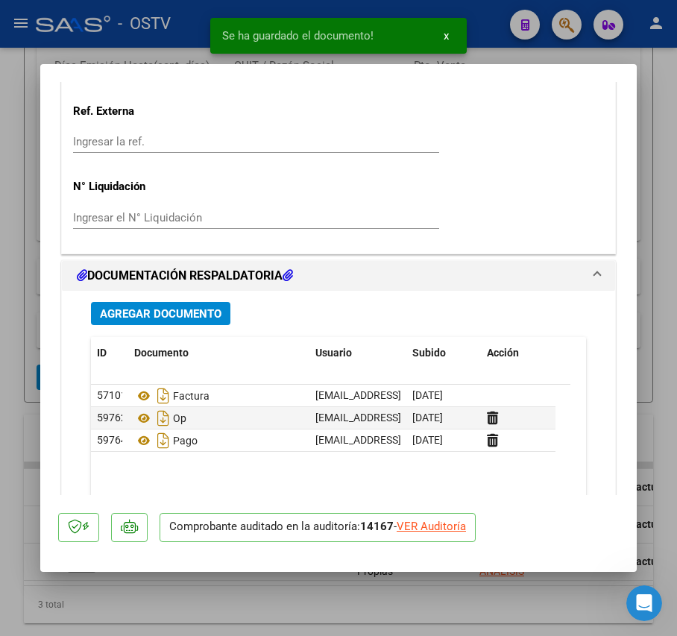
click at [39, 195] on div at bounding box center [338, 318] width 677 height 636
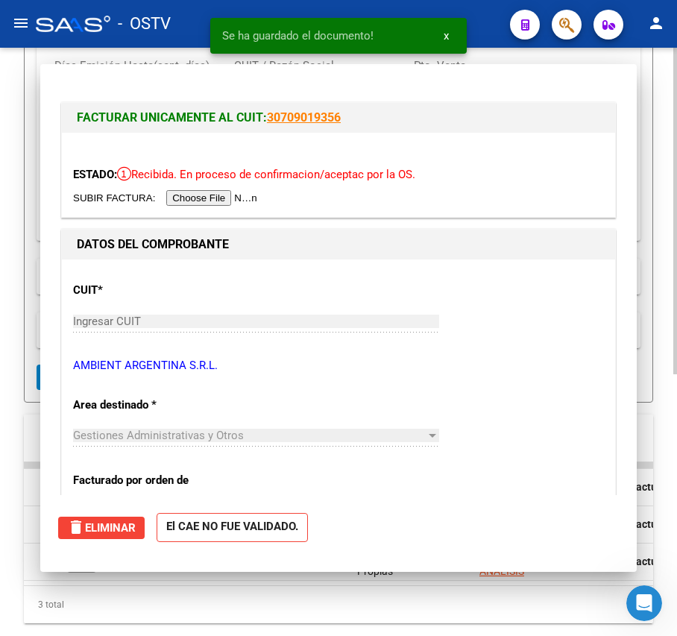
scroll to position [395, 0]
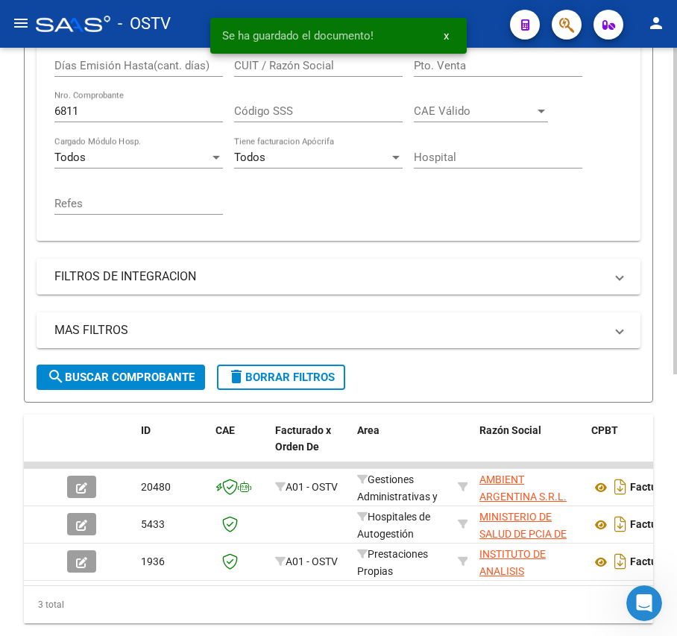
click at [104, 117] on input "6811" at bounding box center [138, 110] width 168 height 13
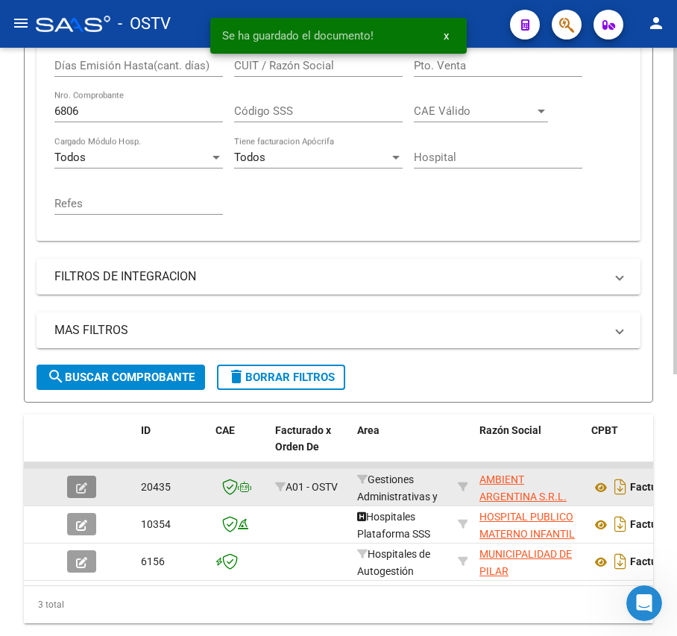
click at [78, 487] on icon "button" at bounding box center [81, 487] width 11 height 11
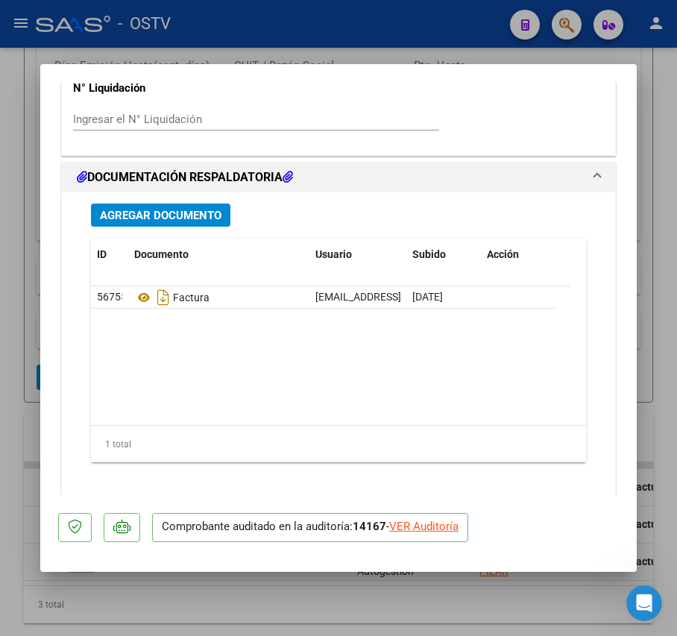
scroll to position [1220, 0]
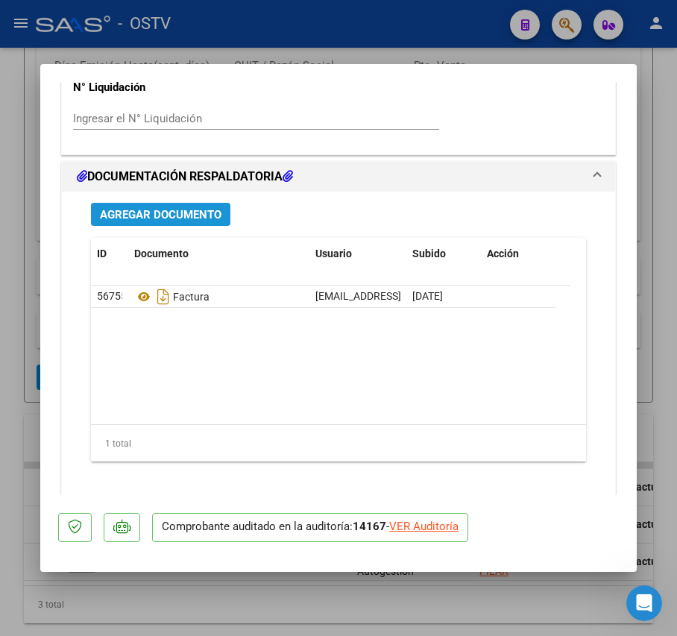
click at [180, 218] on span "Agregar Documento" at bounding box center [161, 214] width 122 height 13
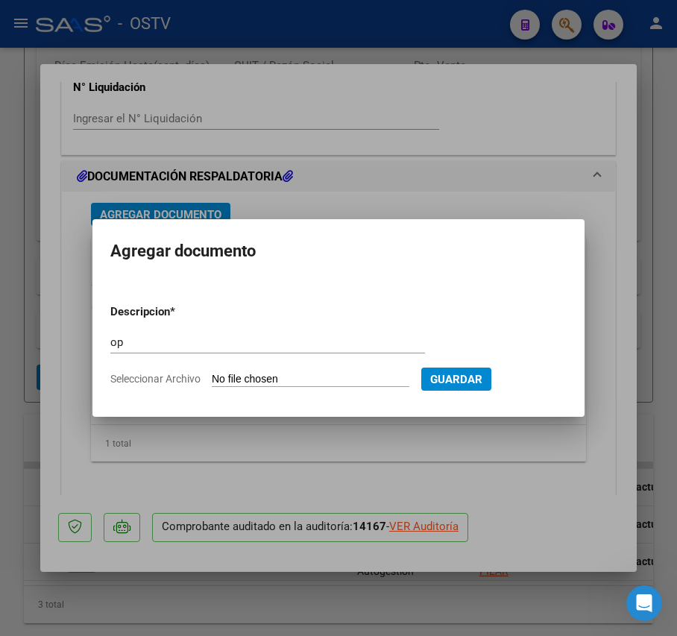
click at [270, 376] on input "Seleccionar Archivo" at bounding box center [311, 380] width 198 height 14
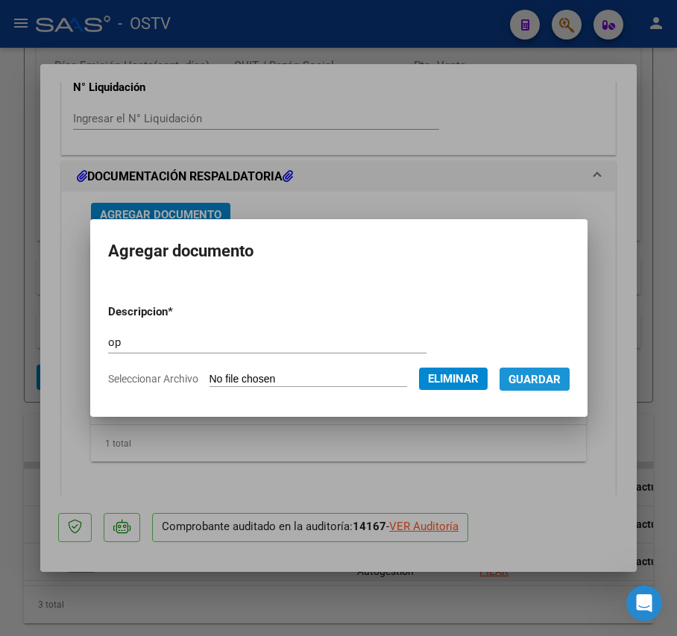
click at [552, 382] on span "Guardar" at bounding box center [534, 379] width 52 height 13
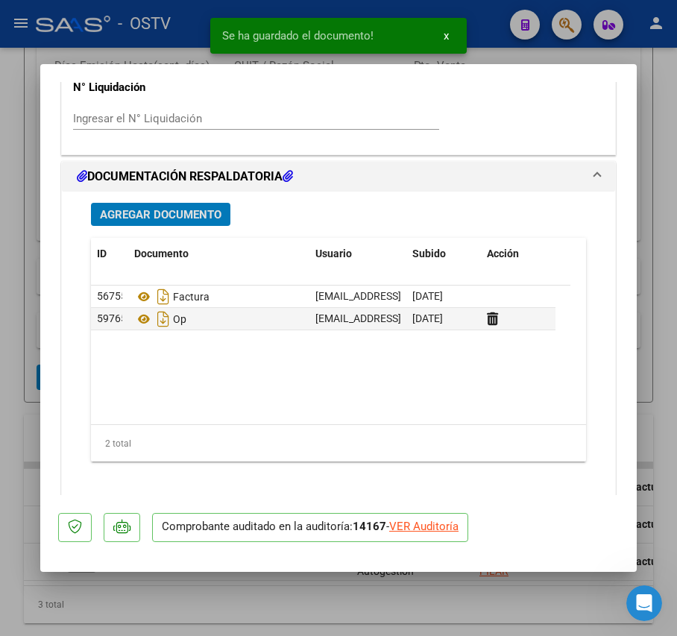
click at [212, 224] on button "Agregar Documento" at bounding box center [160, 214] width 139 height 23
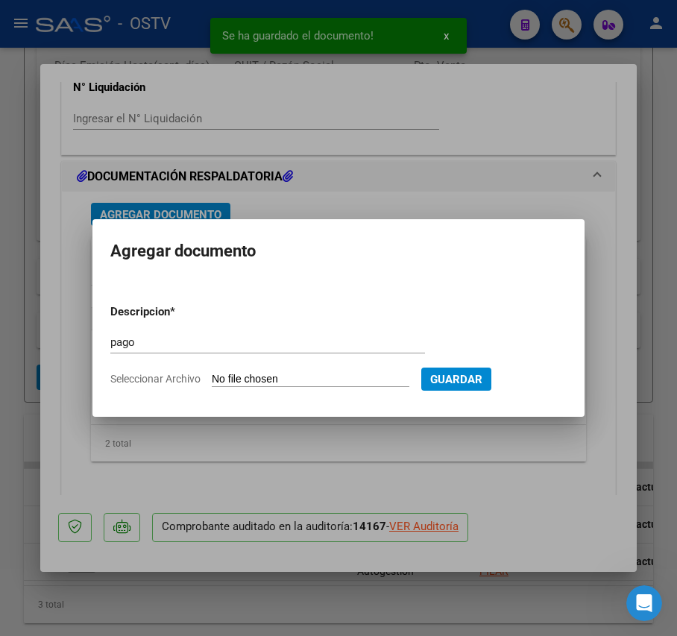
click at [255, 373] on input "Seleccionar Archivo" at bounding box center [311, 380] width 198 height 14
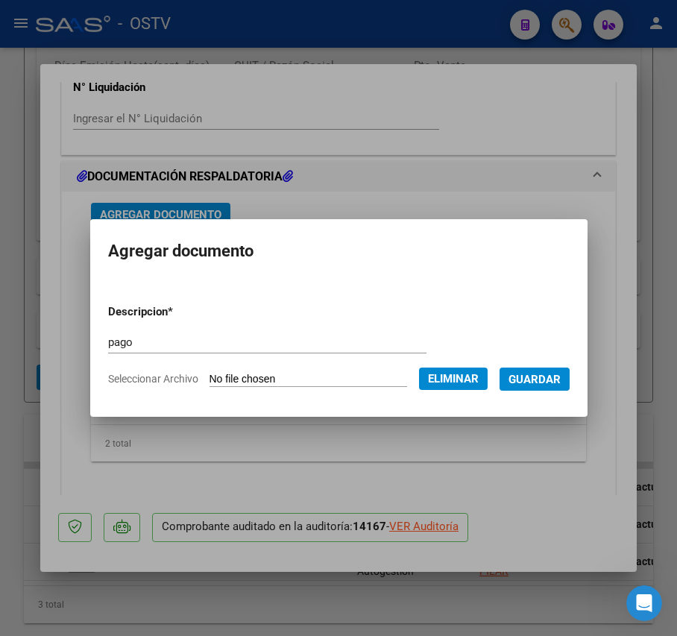
click at [540, 376] on span "Guardar" at bounding box center [534, 379] width 52 height 13
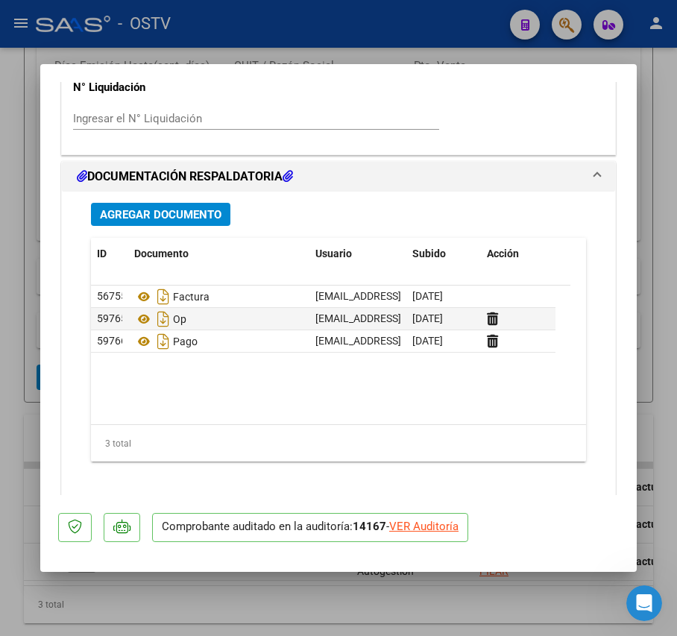
click at [31, 215] on div at bounding box center [338, 318] width 677 height 636
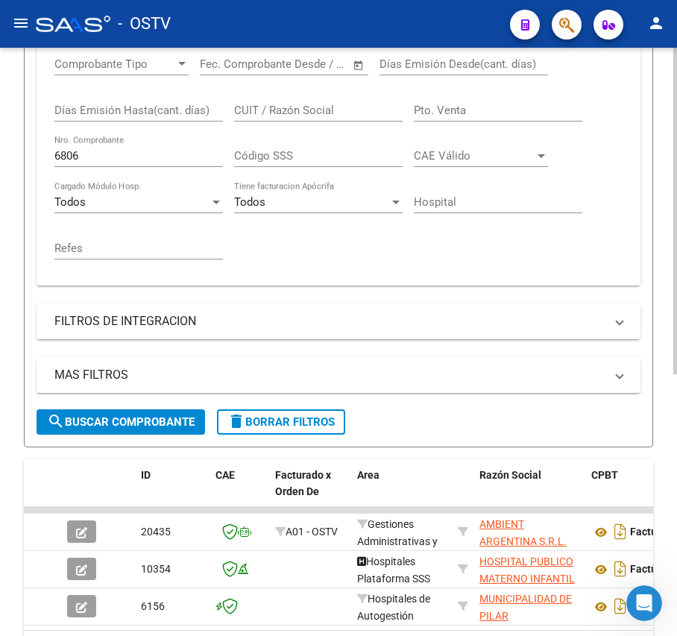
scroll to position [470, 0]
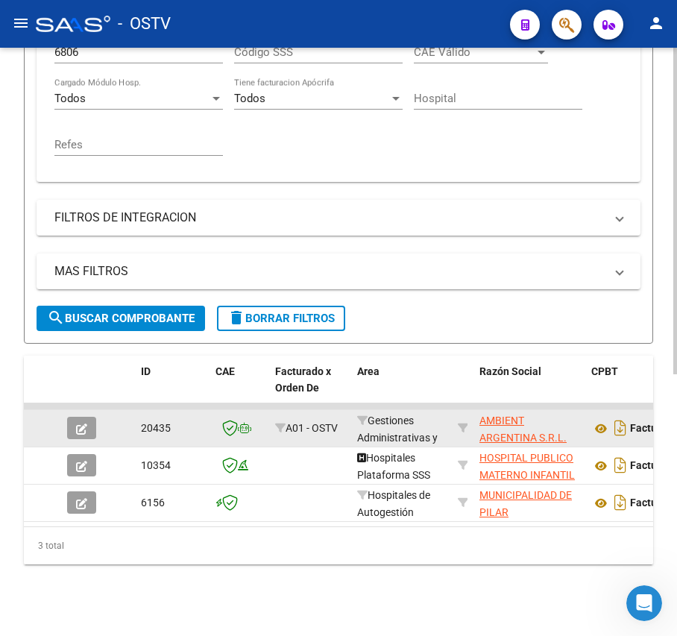
click at [76, 423] on icon "button" at bounding box center [81, 428] width 11 height 11
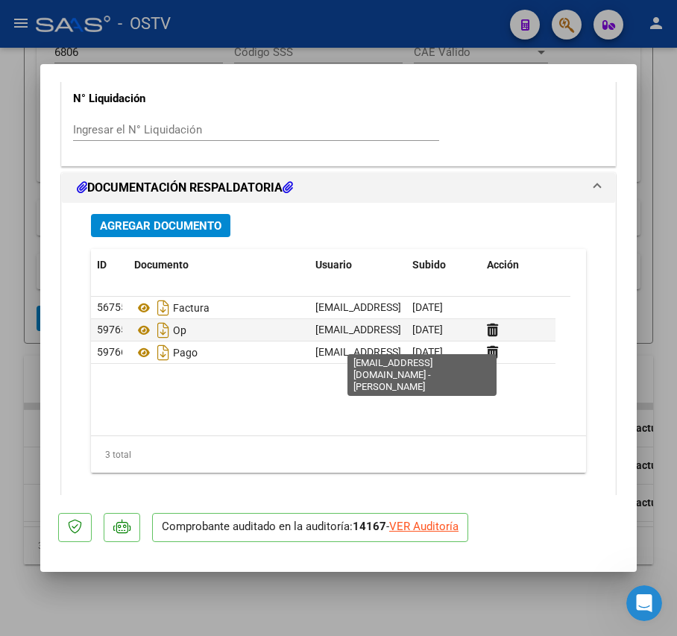
scroll to position [1220, 0]
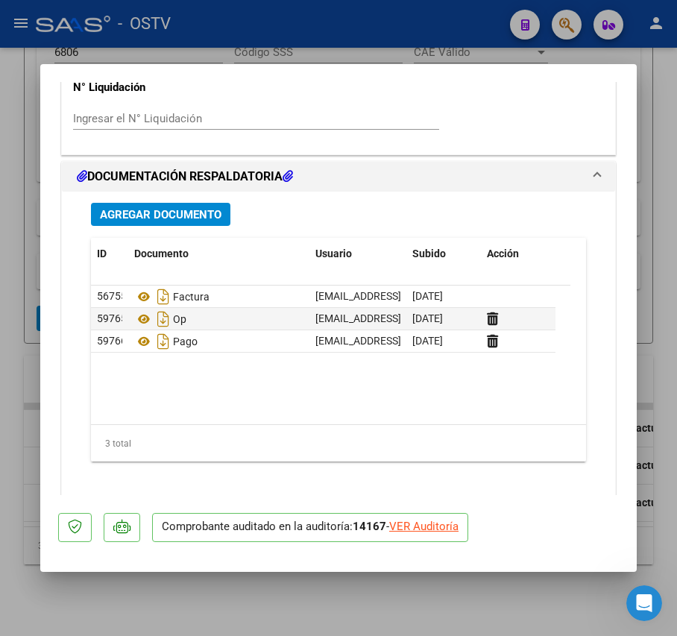
click at [18, 352] on div at bounding box center [338, 318] width 677 height 636
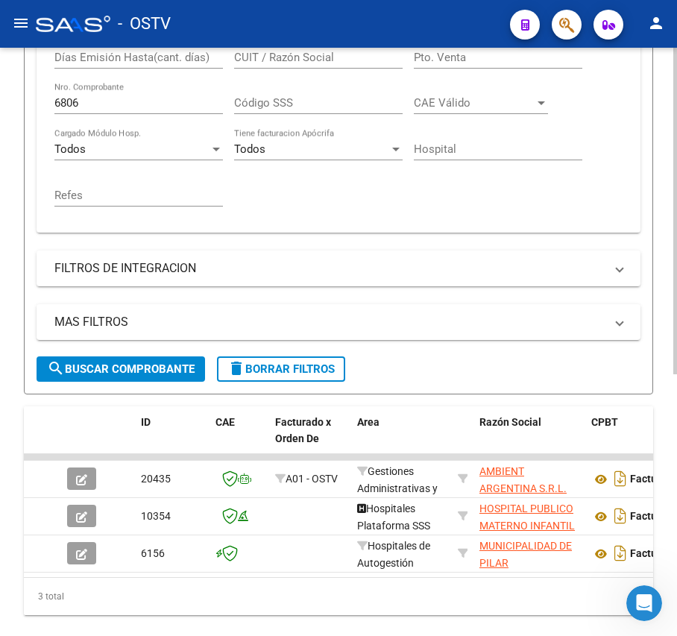
scroll to position [370, 0]
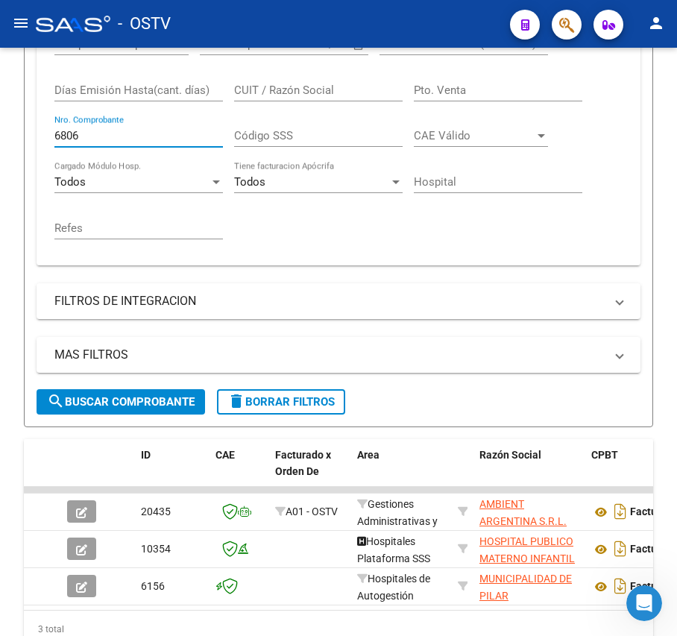
drag, startPoint x: 150, startPoint y: 136, endPoint x: -194, endPoint y: 127, distance: 343.7
click at [0, 127] on html "menu - OSTV person Firma Express Inicio Calendario SSS Instructivos Contacto OS…" at bounding box center [338, 318] width 677 height 636
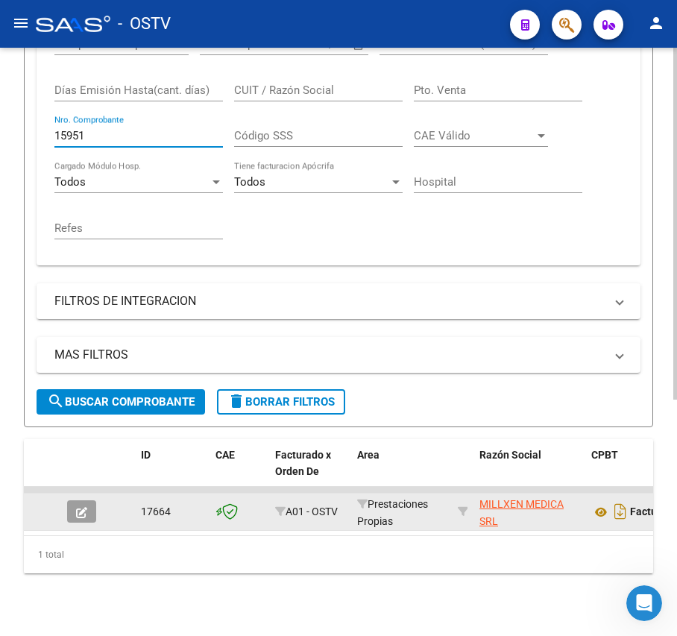
click at [79, 508] on icon "button" at bounding box center [81, 512] width 11 height 11
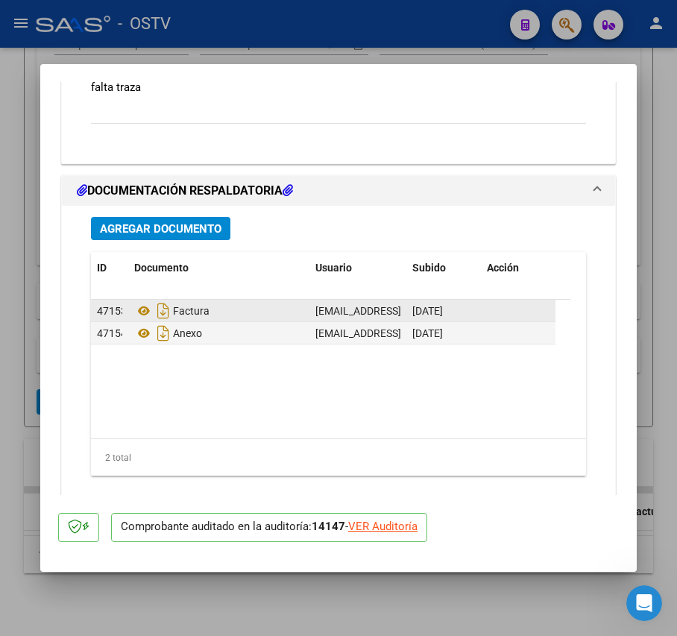
scroll to position [1391, 0]
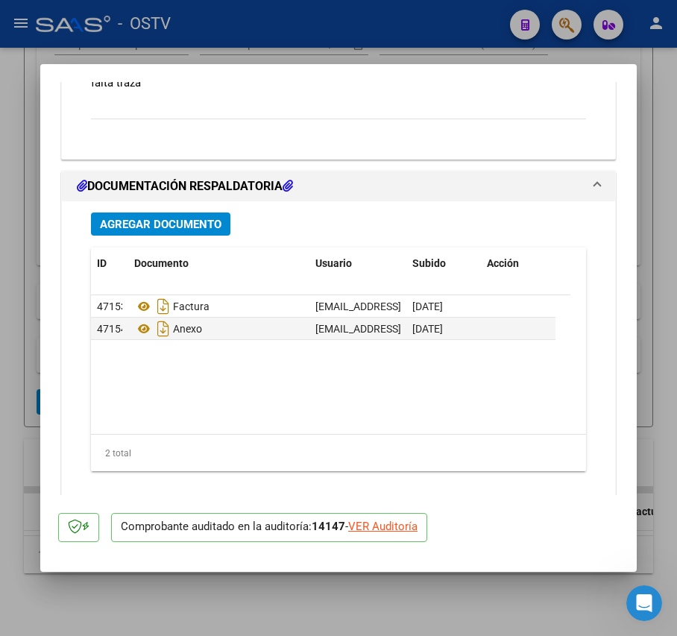
click at [216, 227] on span "Agregar Documento" at bounding box center [161, 224] width 122 height 13
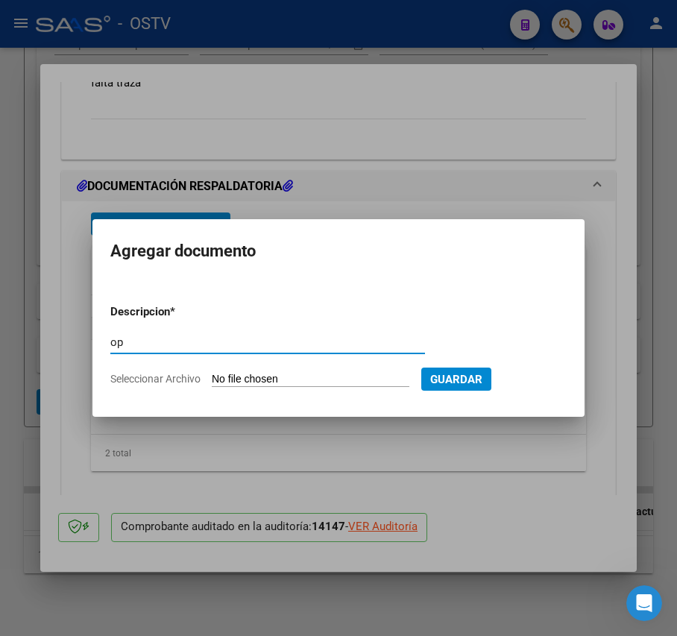
click at [255, 382] on input "Seleccionar Archivo" at bounding box center [311, 380] width 198 height 14
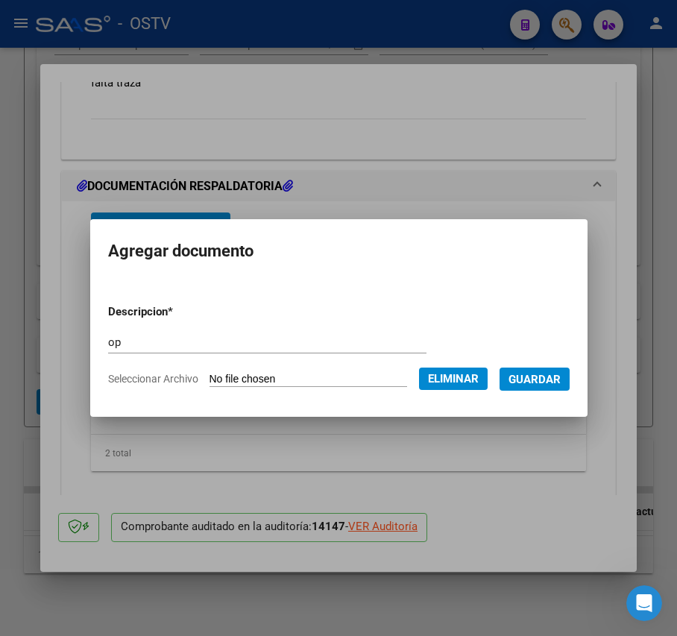
click at [555, 382] on span "Guardar" at bounding box center [534, 379] width 52 height 13
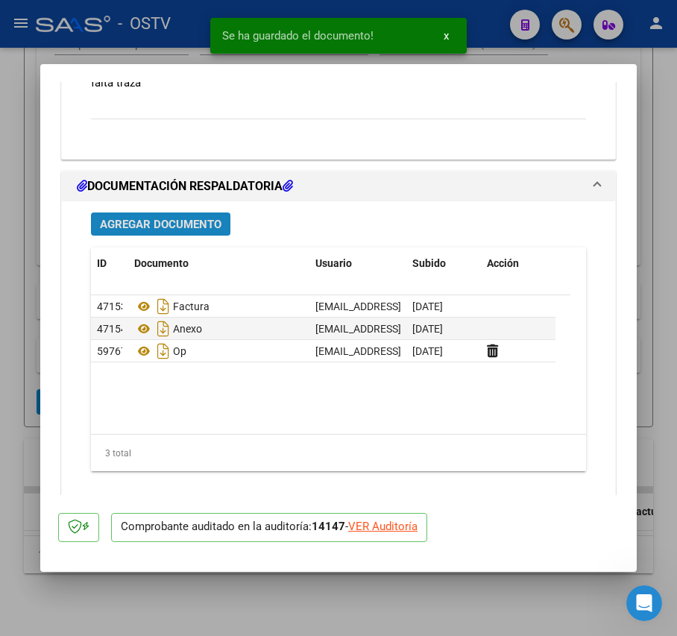
click at [168, 219] on span "Agregar Documento" at bounding box center [161, 224] width 122 height 13
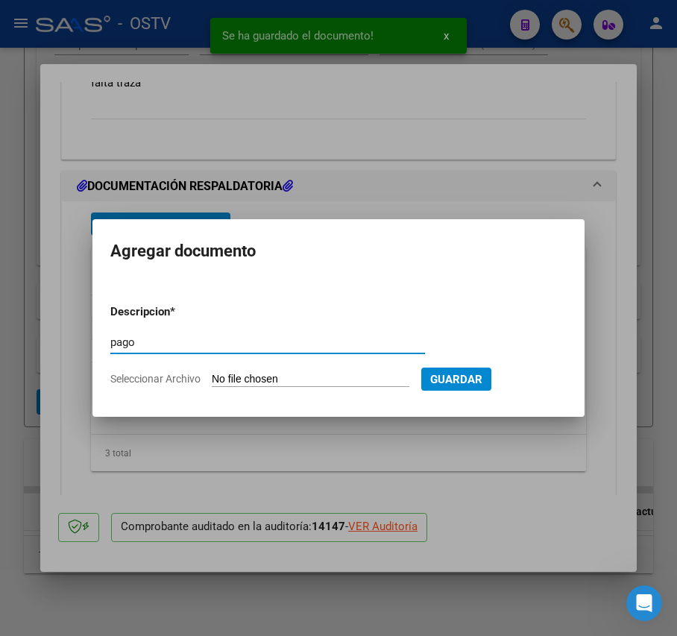
click at [260, 379] on input "Seleccionar Archivo" at bounding box center [311, 380] width 198 height 14
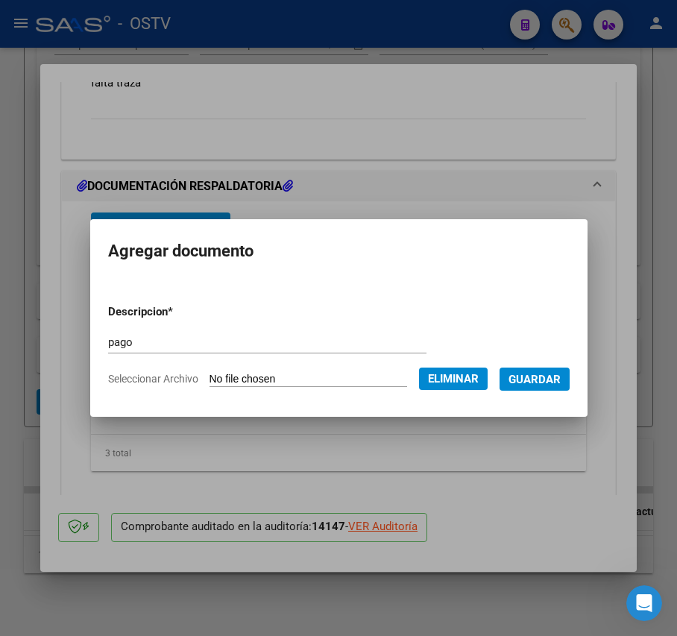
click at [469, 382] on span "Eliminar" at bounding box center [453, 378] width 51 height 13
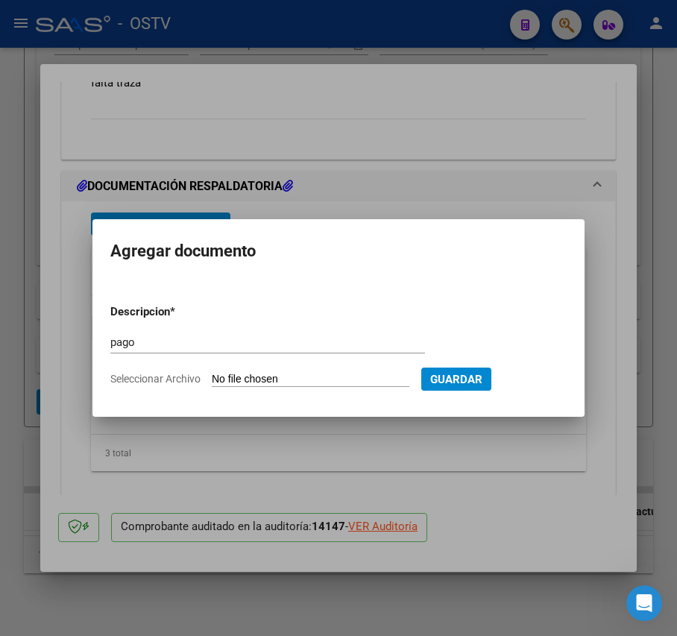
click at [326, 376] on input "Seleccionar Archivo" at bounding box center [311, 380] width 198 height 14
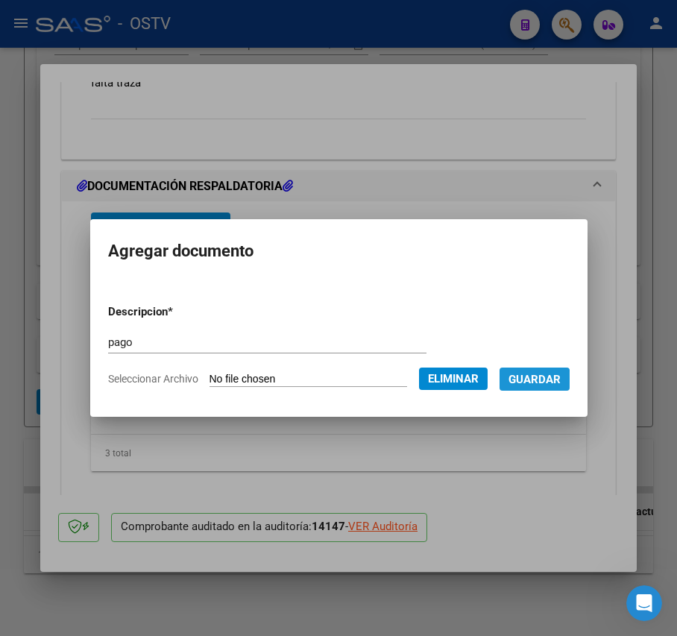
click at [544, 382] on span "Guardar" at bounding box center [534, 379] width 52 height 13
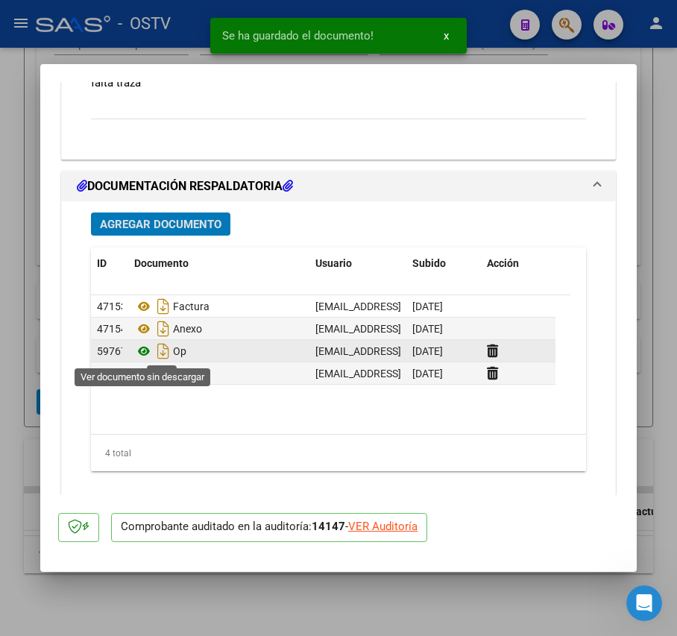
click at [149, 347] on icon at bounding box center [143, 351] width 19 height 18
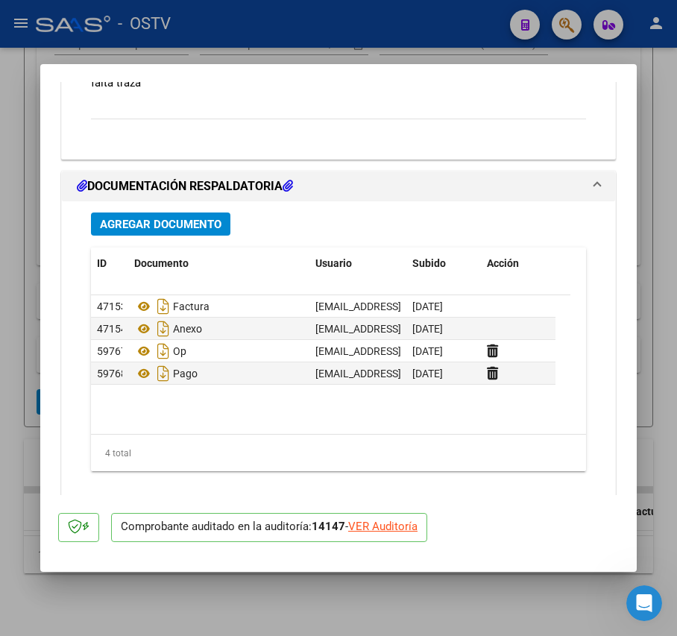
click at [51, 352] on mat-dialog-content "COMPROBANTE VER COMPROBANTE ESTADO: Auditoría confirmada. En espera de liquidac…" at bounding box center [338, 288] width 596 height 413
click at [33, 353] on div at bounding box center [338, 318] width 677 height 636
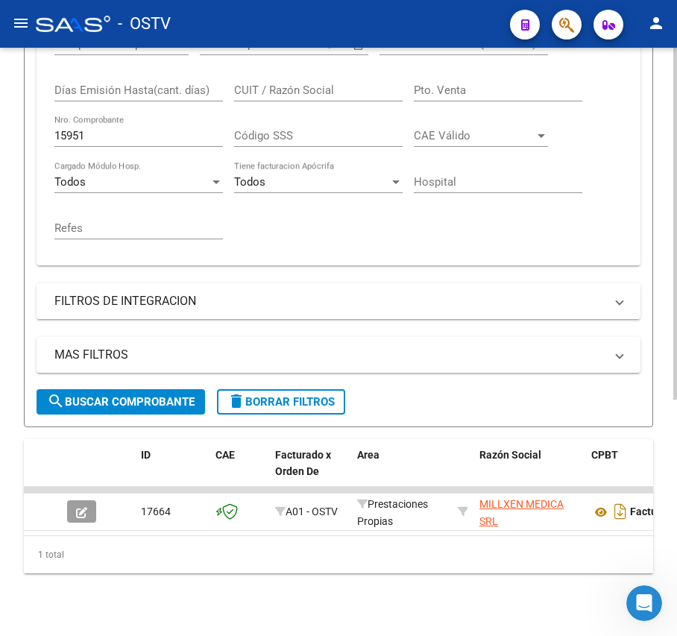
scroll to position [271, 0]
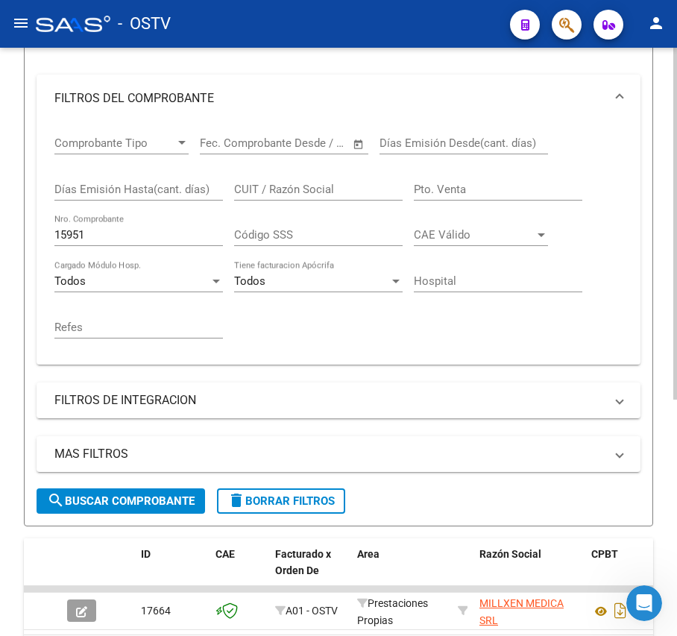
click at [129, 236] on input "15951" at bounding box center [138, 234] width 168 height 13
drag, startPoint x: 129, startPoint y: 236, endPoint x: -38, endPoint y: 239, distance: 167.0
click at [0, 239] on html "menu - OSTV person Firma Express Inicio Calendario SSS Instructivos Contacto OS…" at bounding box center [338, 318] width 677 height 636
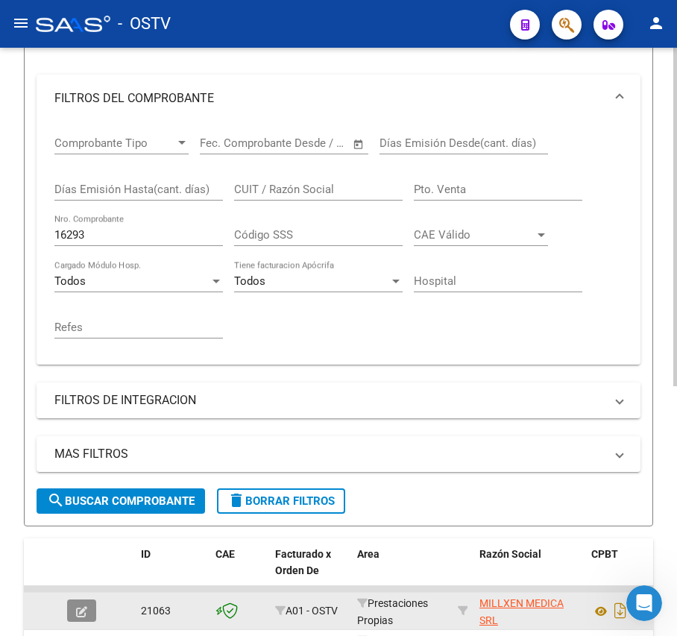
click at [91, 610] on button "button" at bounding box center [81, 610] width 29 height 22
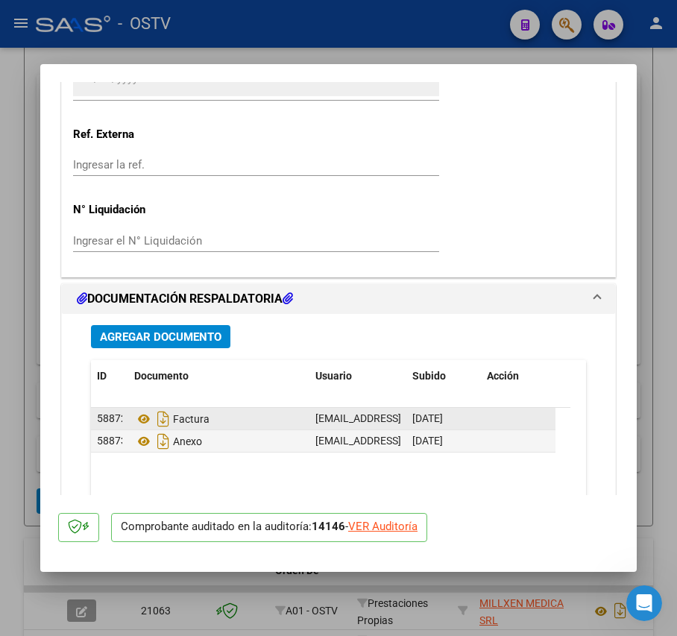
scroll to position [1193, 0]
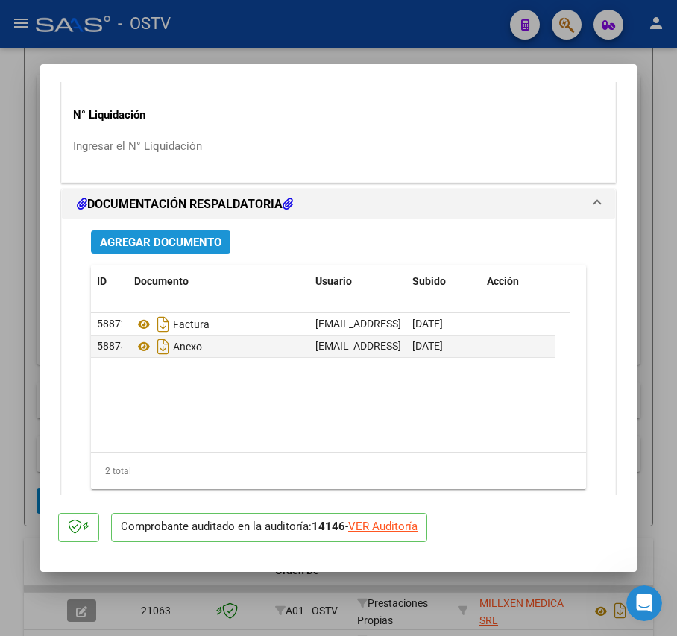
click at [207, 236] on span "Agregar Documento" at bounding box center [161, 242] width 122 height 13
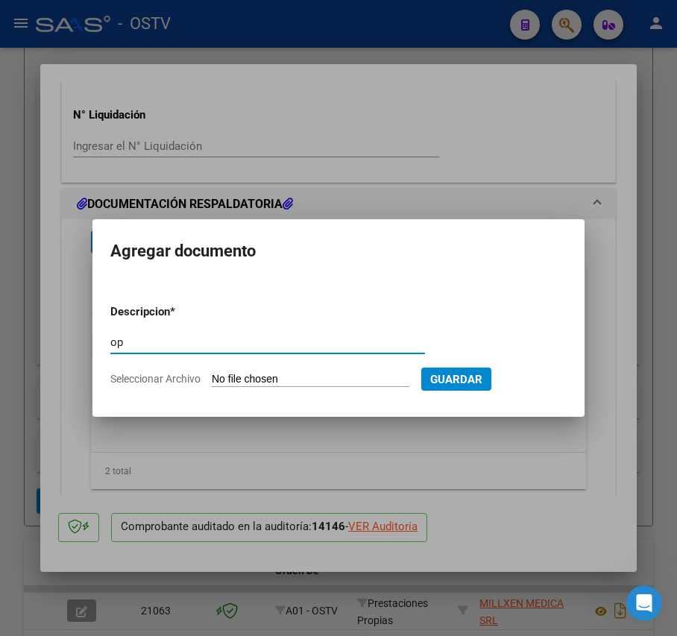
click at [266, 367] on form "Descripcion * op Escriba aquí una descripcion Seleccionar Archivo Guardar" at bounding box center [338, 345] width 456 height 107
click at [239, 379] on input "Seleccionar Archivo" at bounding box center [311, 380] width 198 height 14
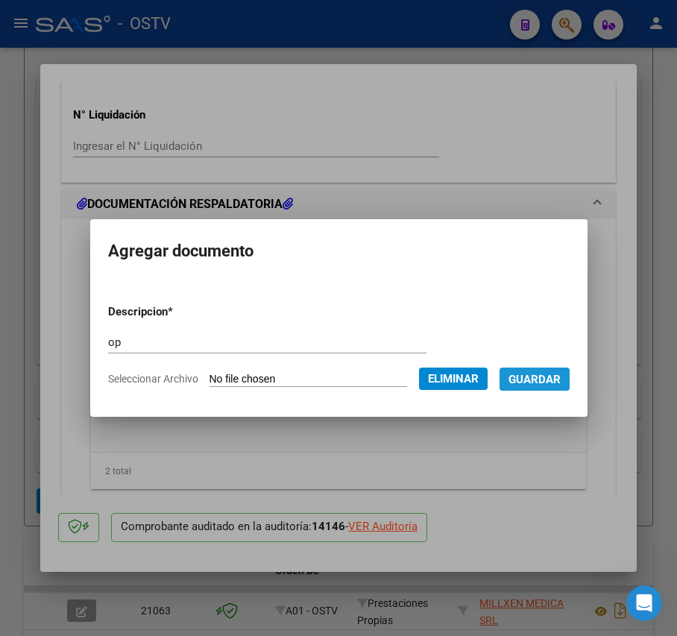
click at [559, 382] on span "Guardar" at bounding box center [534, 379] width 52 height 13
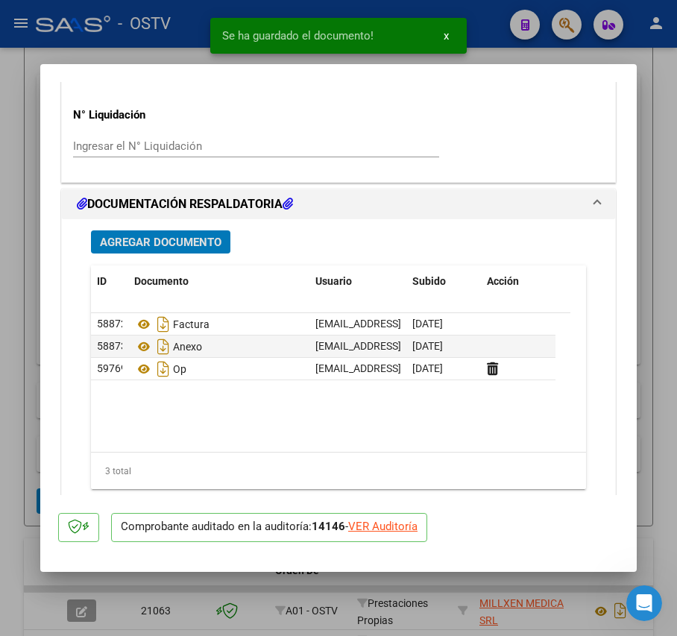
click at [209, 244] on span "Agregar Documento" at bounding box center [161, 242] width 122 height 13
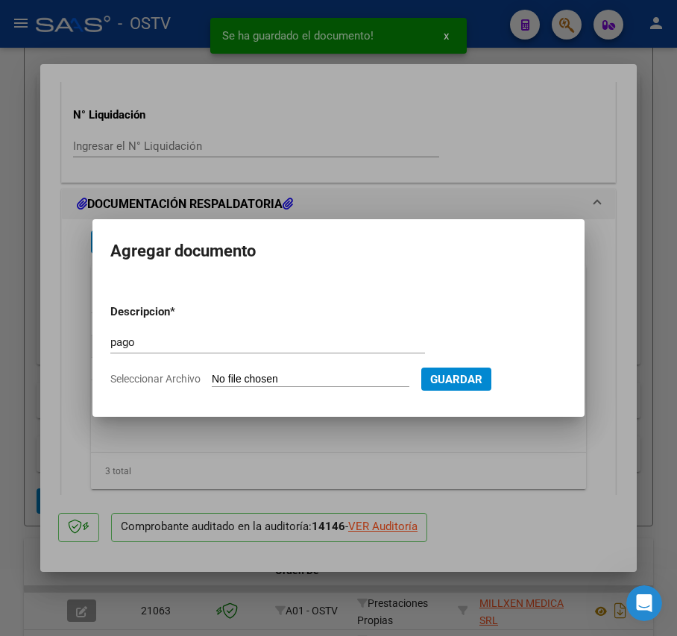
click at [259, 376] on input "Seleccionar Archivo" at bounding box center [311, 380] width 198 height 14
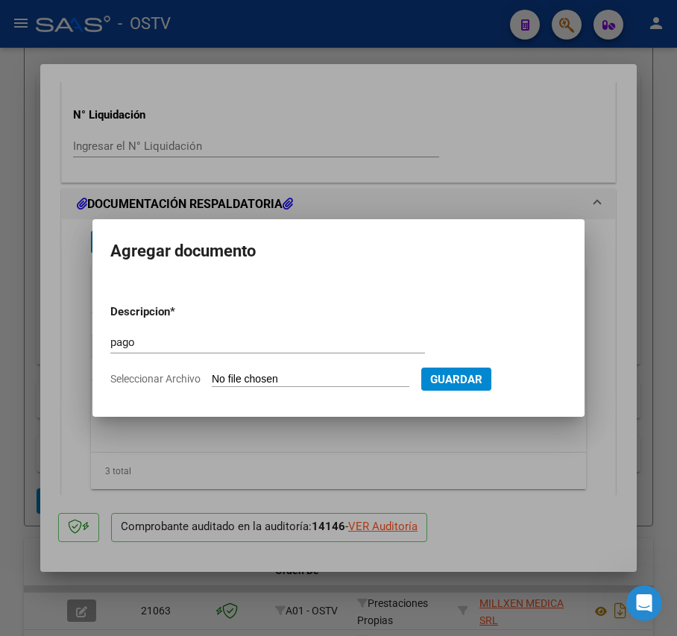
click at [194, 443] on div at bounding box center [338, 318] width 677 height 636
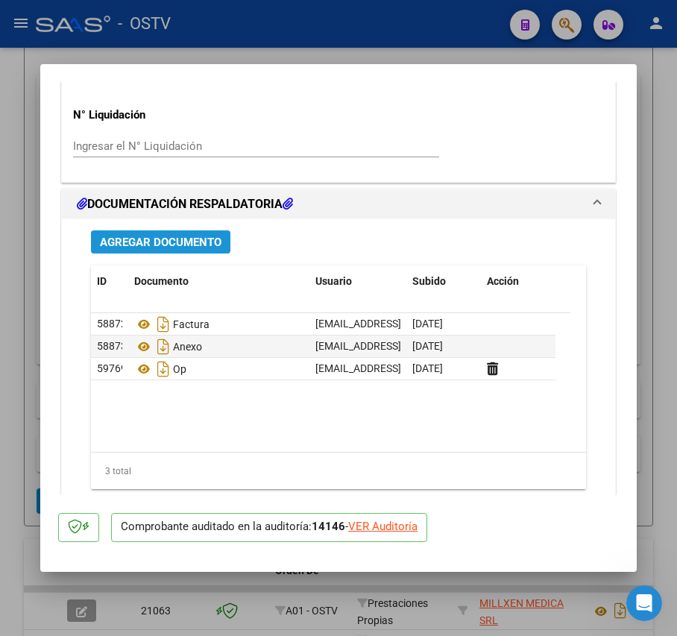
click at [197, 244] on span "Agregar Documento" at bounding box center [161, 242] width 122 height 13
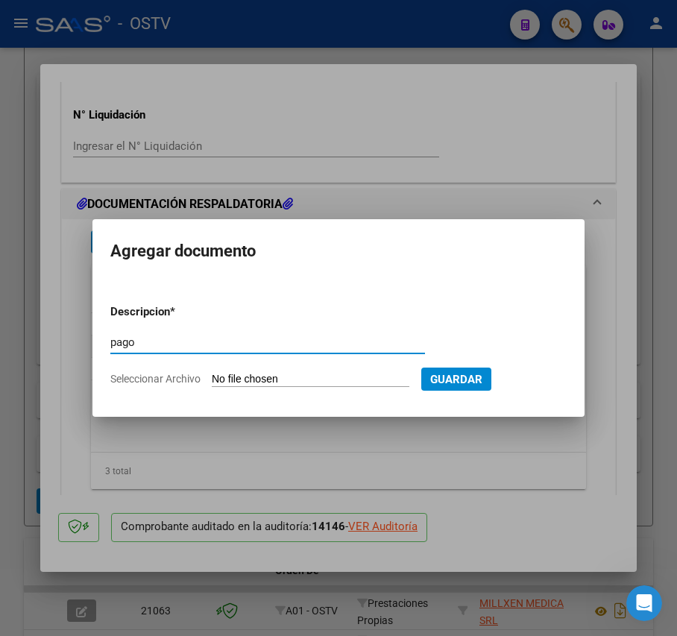
click at [290, 382] on input "Seleccionar Archivo" at bounding box center [311, 380] width 198 height 14
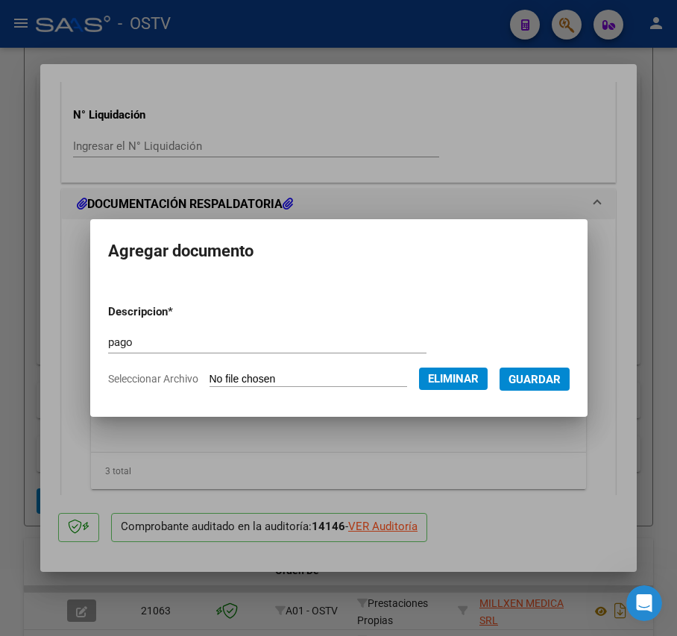
click at [561, 379] on span "Guardar" at bounding box center [534, 379] width 52 height 13
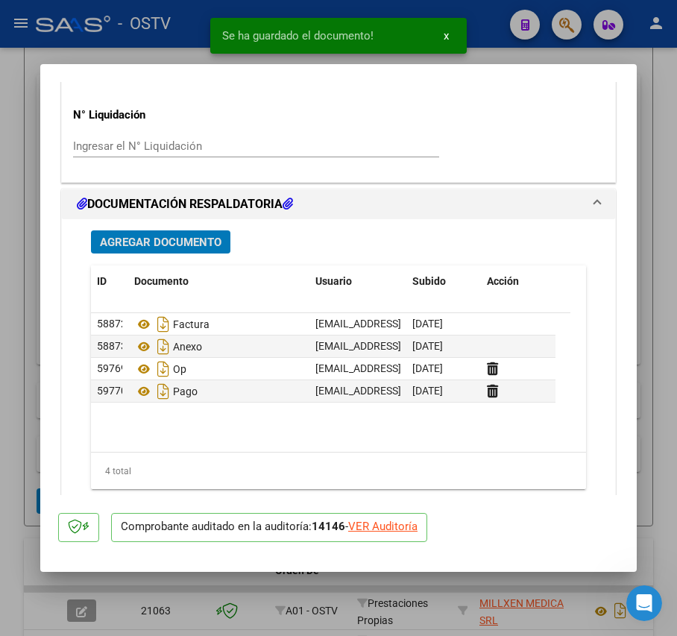
click at [182, 236] on span "Agregar Documento" at bounding box center [161, 242] width 122 height 13
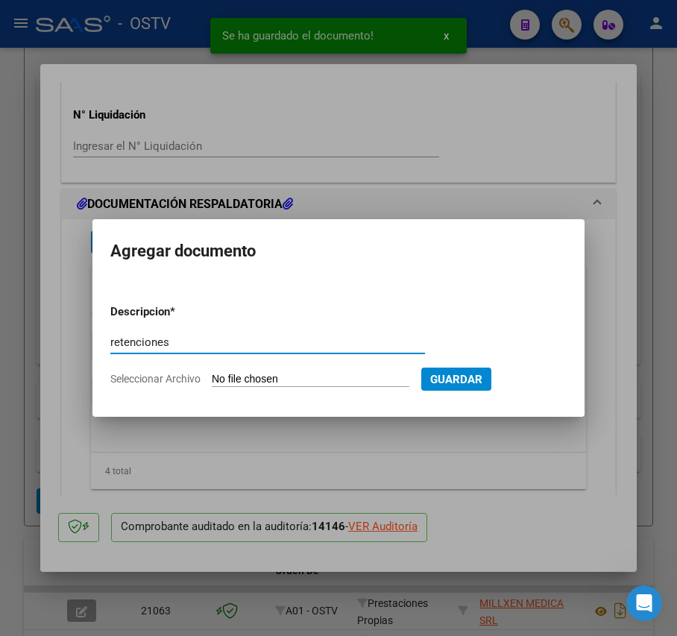
click at [274, 383] on input "Seleccionar Archivo" at bounding box center [311, 380] width 198 height 14
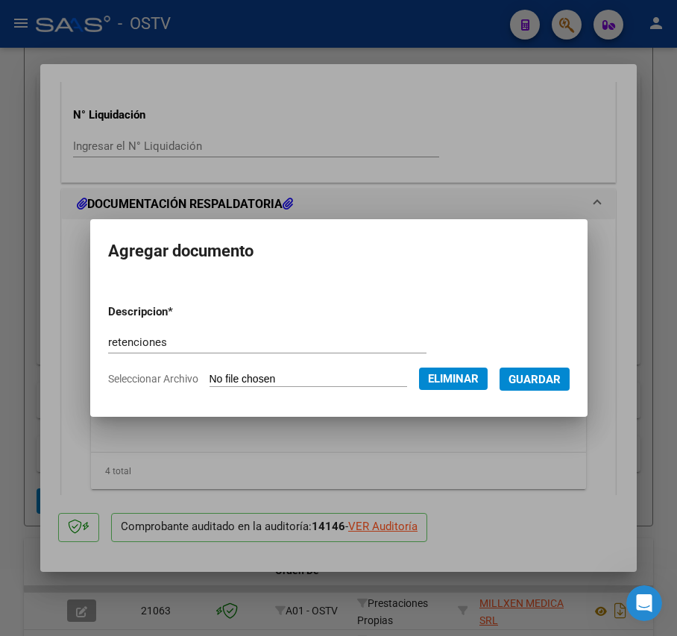
click at [544, 373] on span "Guardar" at bounding box center [534, 379] width 52 height 13
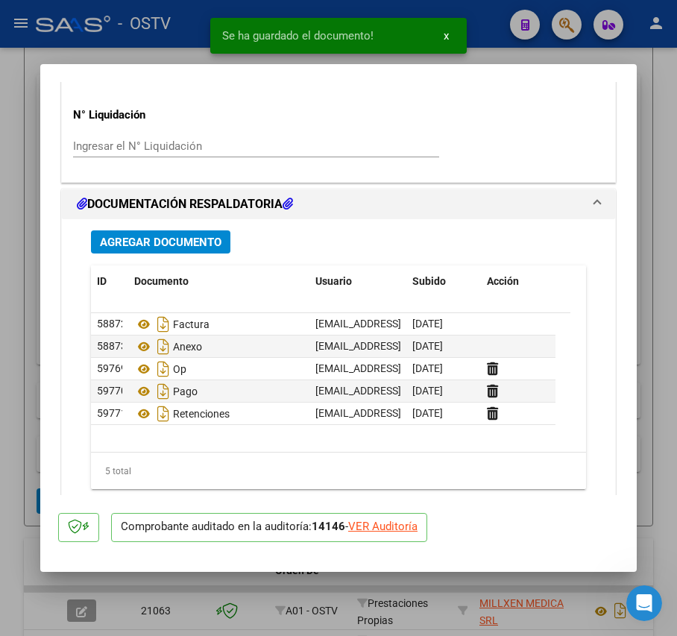
click at [40, 311] on mat-dialog-content "COMPROBANTE VER COMPROBANTE ESTADO: Auditoría confirmada. En espera de liquidac…" at bounding box center [338, 288] width 596 height 413
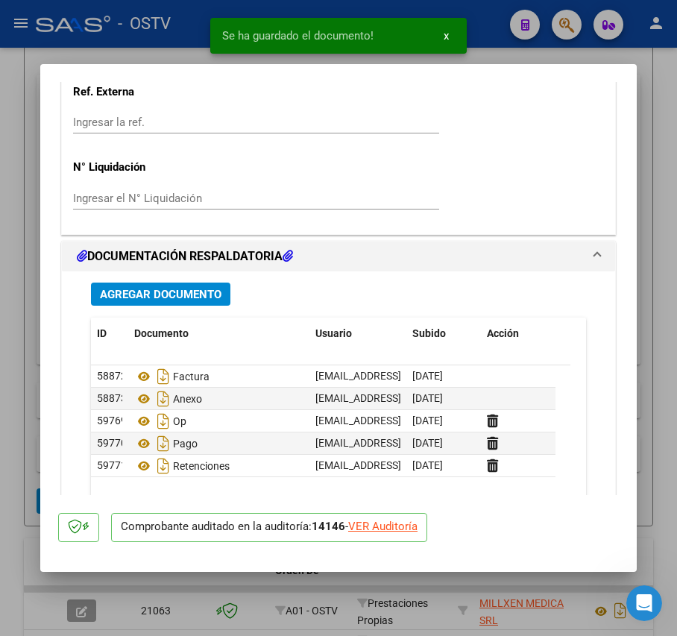
scroll to position [1093, 0]
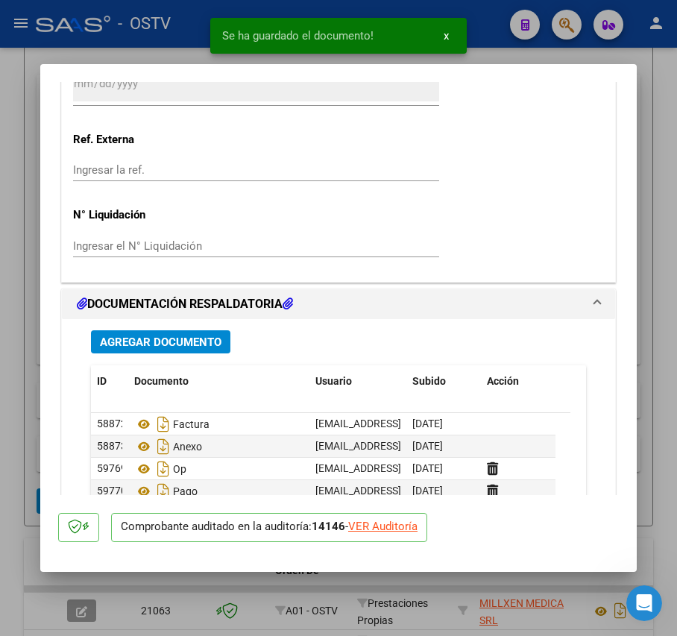
click at [37, 255] on div at bounding box center [338, 318] width 677 height 636
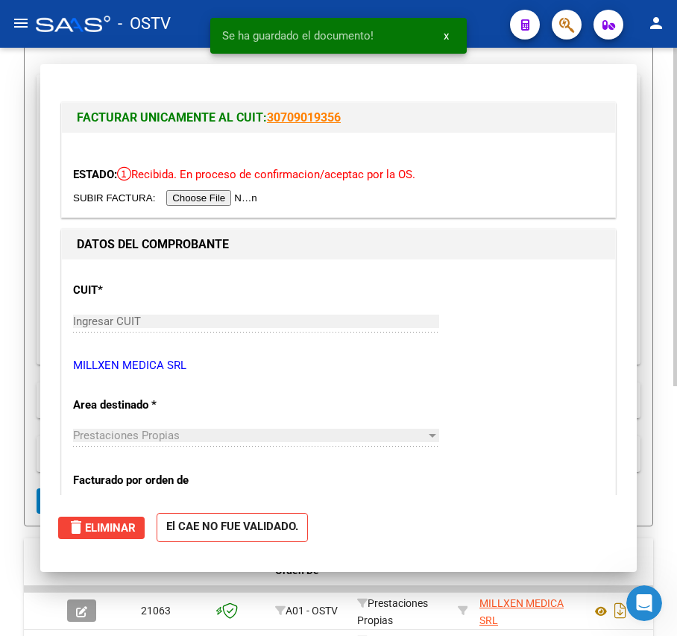
scroll to position [271, 0]
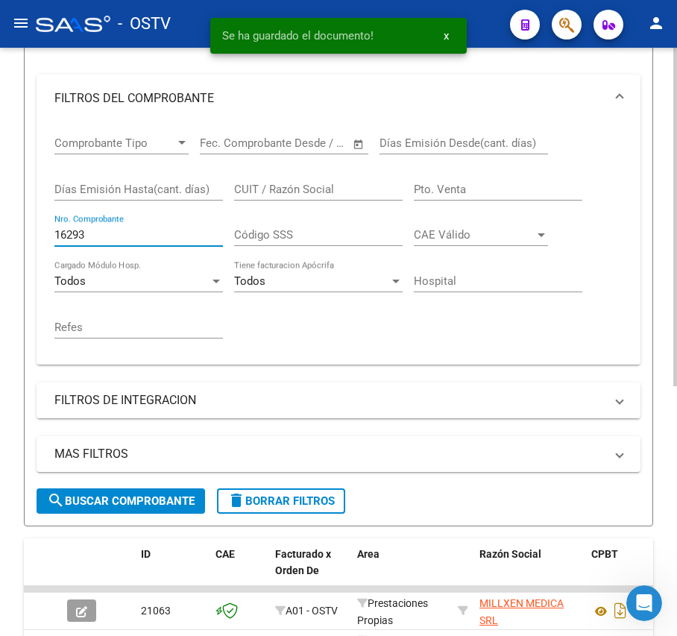
click at [106, 231] on input "16293" at bounding box center [138, 234] width 168 height 13
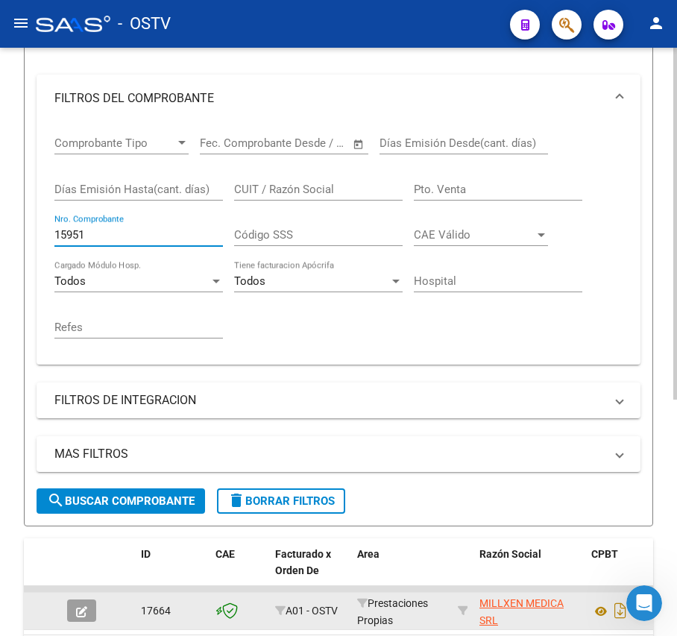
click at [78, 606] on icon "button" at bounding box center [81, 611] width 11 height 11
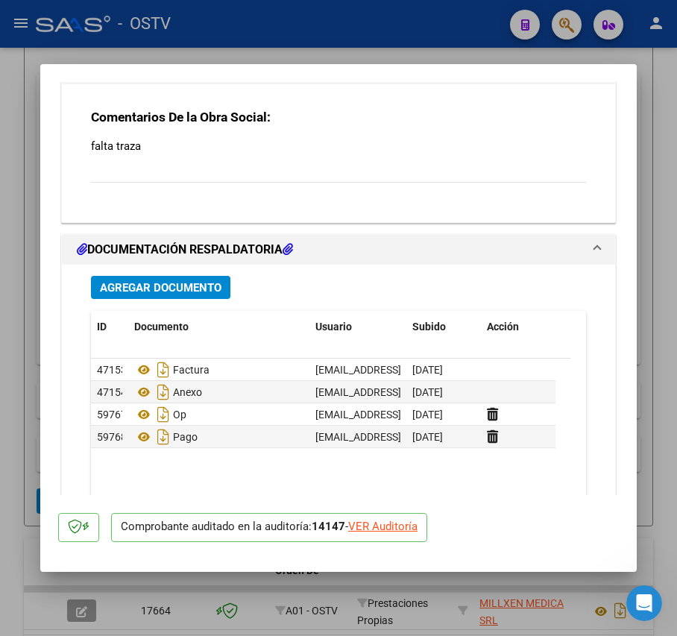
scroll to position [1419, 0]
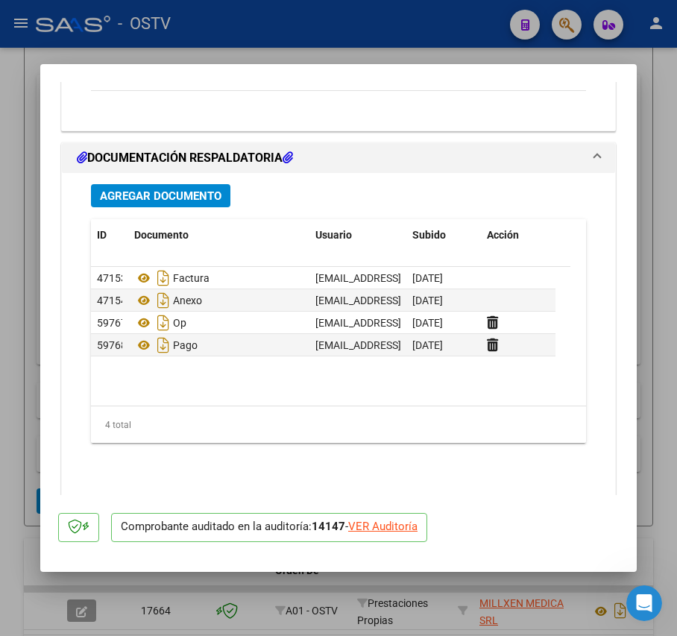
click at [201, 203] on span "Agregar Documento" at bounding box center [161, 195] width 122 height 13
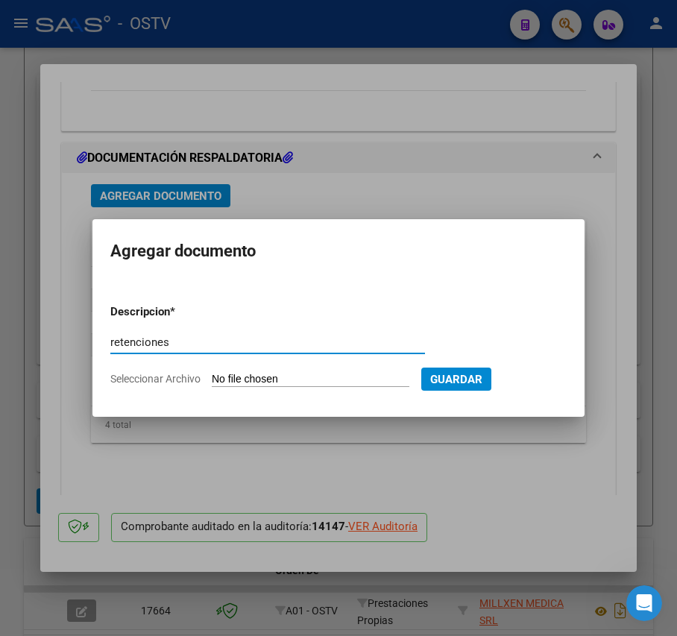
click at [242, 374] on input "Seleccionar Archivo" at bounding box center [311, 380] width 198 height 14
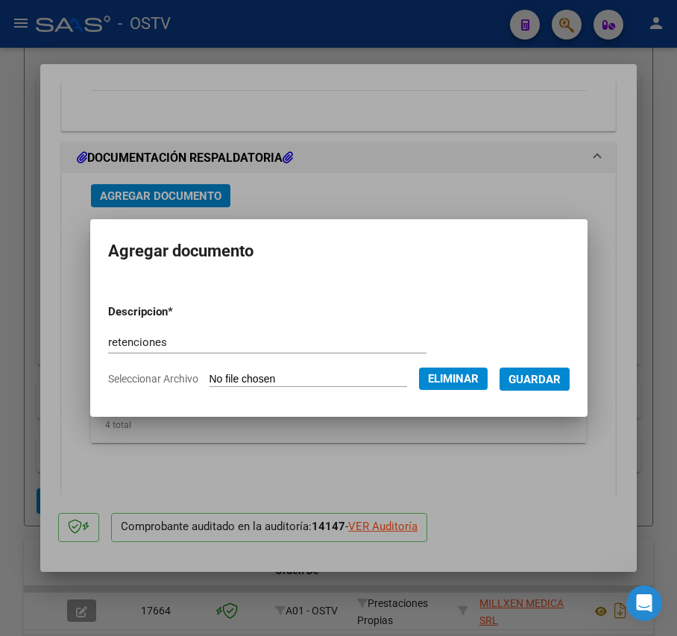
click at [465, 383] on span "Eliminar" at bounding box center [453, 378] width 51 height 13
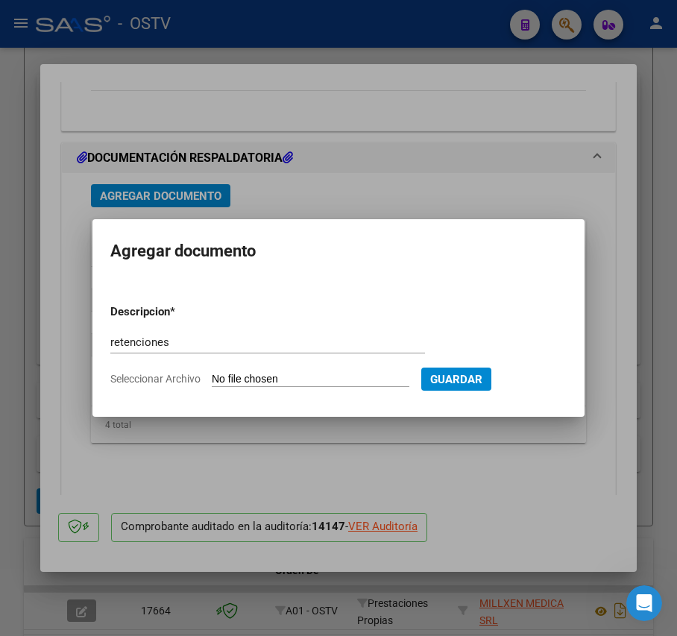
click at [344, 376] on input "Seleccionar Archivo" at bounding box center [311, 380] width 198 height 14
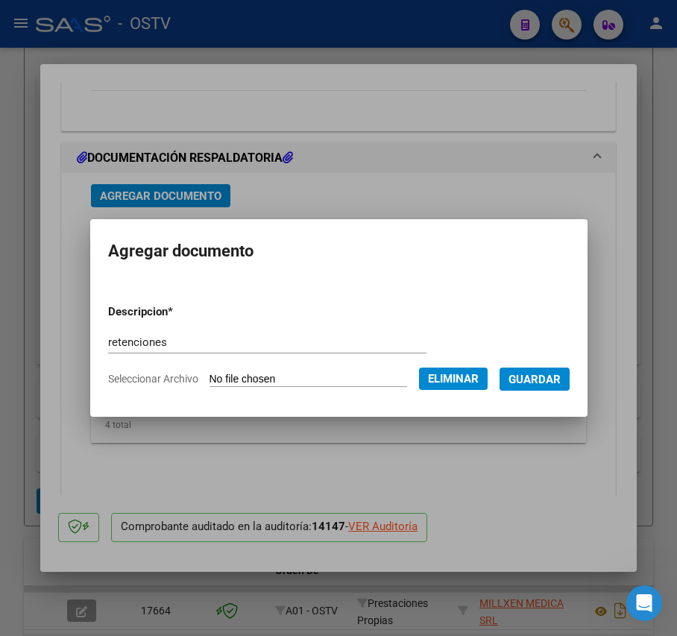
click at [552, 386] on button "Guardar" at bounding box center [534, 378] width 70 height 23
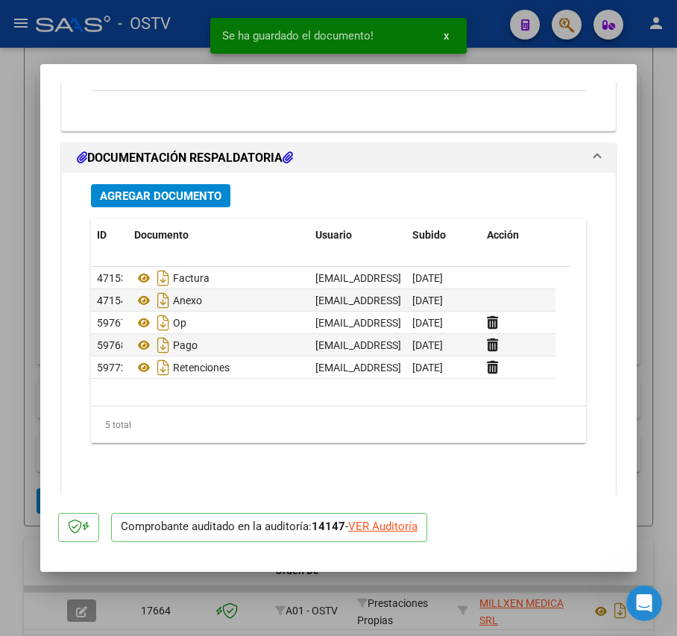
click at [21, 344] on div at bounding box center [338, 318] width 677 height 636
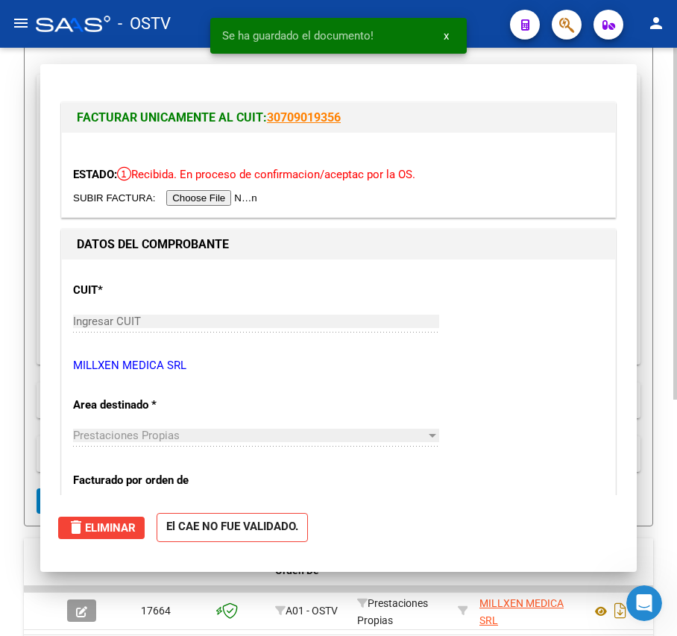
scroll to position [271, 0]
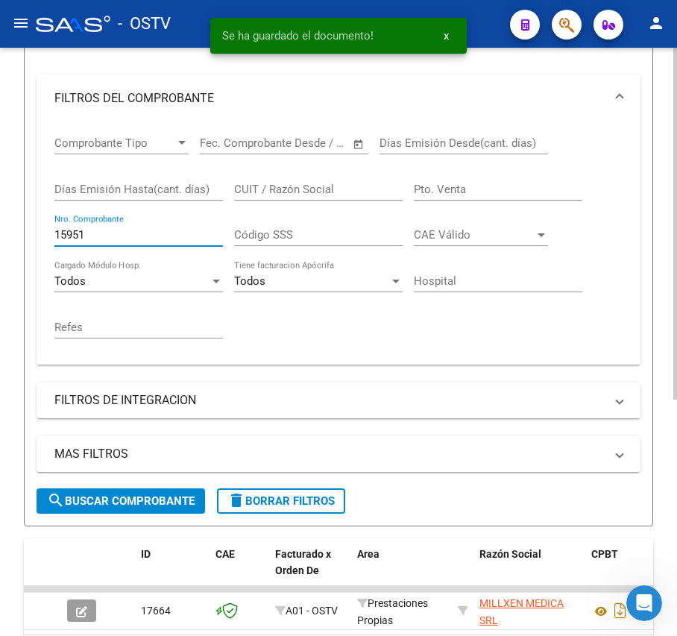
drag, startPoint x: 93, startPoint y: 233, endPoint x: 4, endPoint y: 218, distance: 89.8
click at [4, 218] on div "Video tutorial PRESTADORES -> Listado de CPBTs Emitidos por Prestadores / Prove…" at bounding box center [338, 260] width 677 height 968
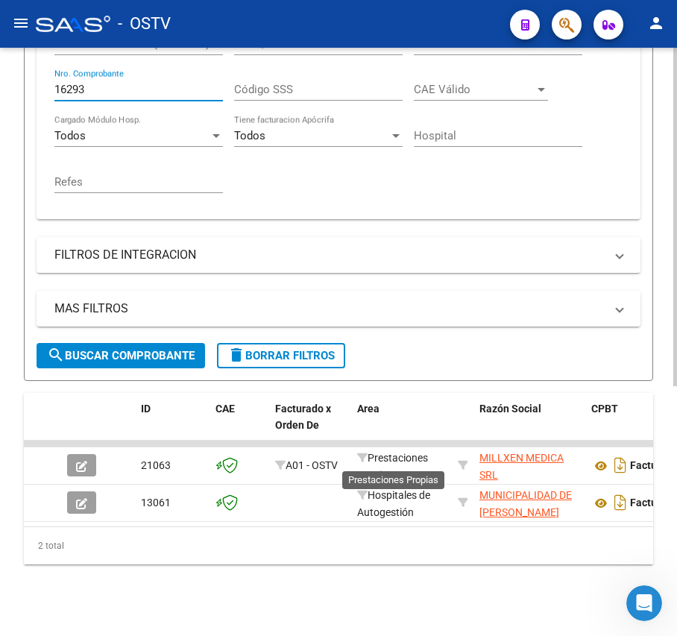
scroll to position [433, 0]
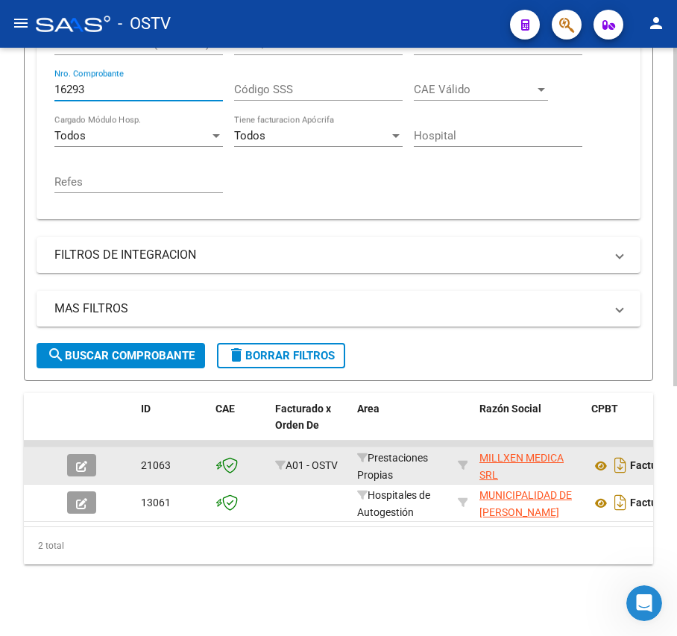
click at [81, 458] on span "button" at bounding box center [81, 464] width 11 height 13
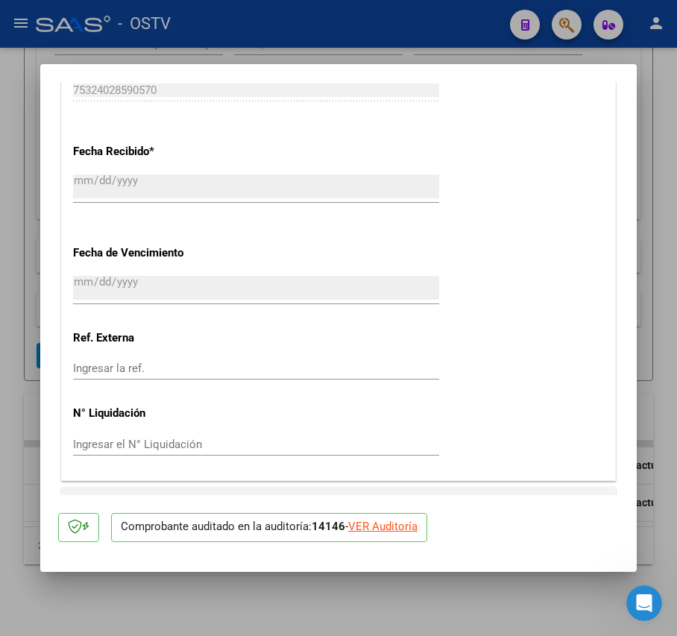
scroll to position [1292, 0]
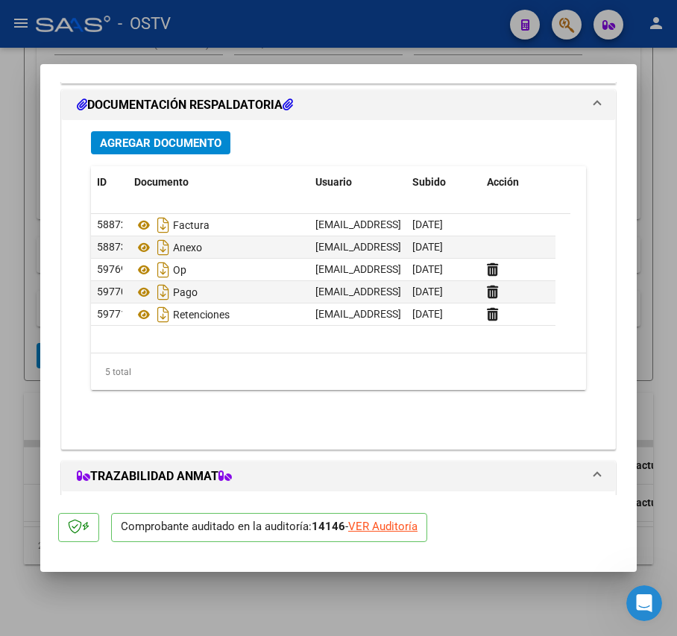
click at [16, 307] on div at bounding box center [338, 318] width 677 height 636
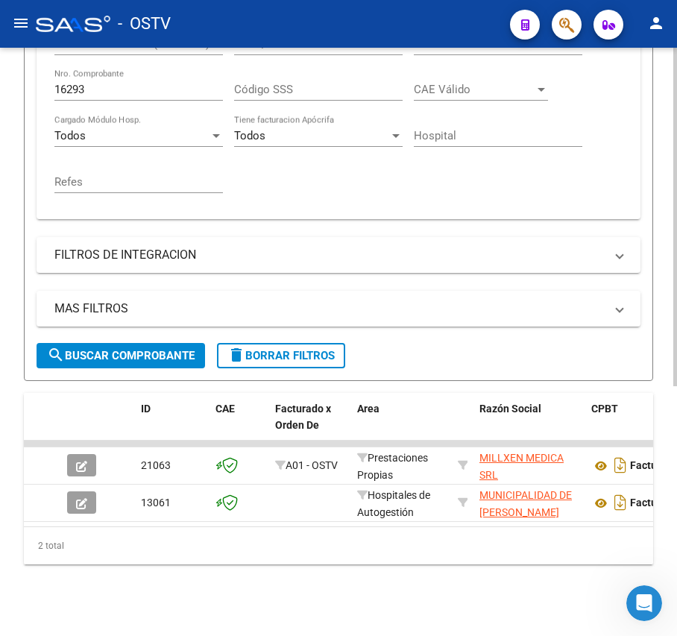
scroll to position [433, 0]
click at [123, 83] on input "16293" at bounding box center [138, 89] width 168 height 13
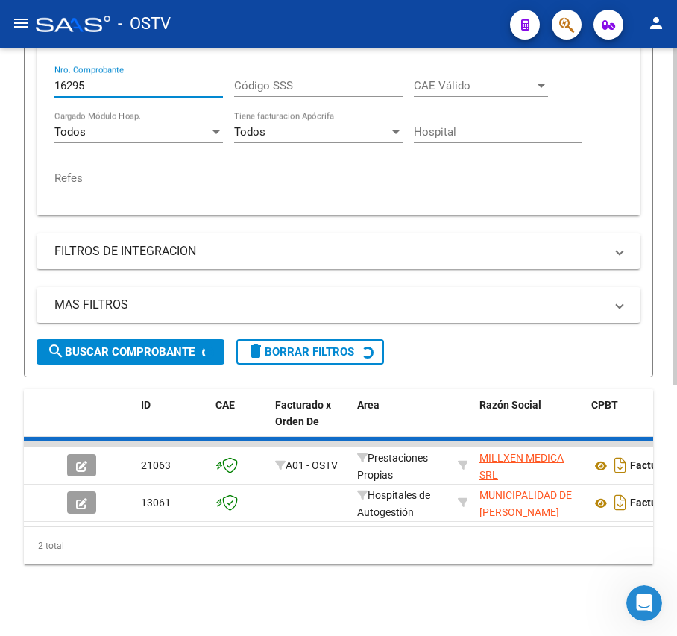
scroll to position [395, 0]
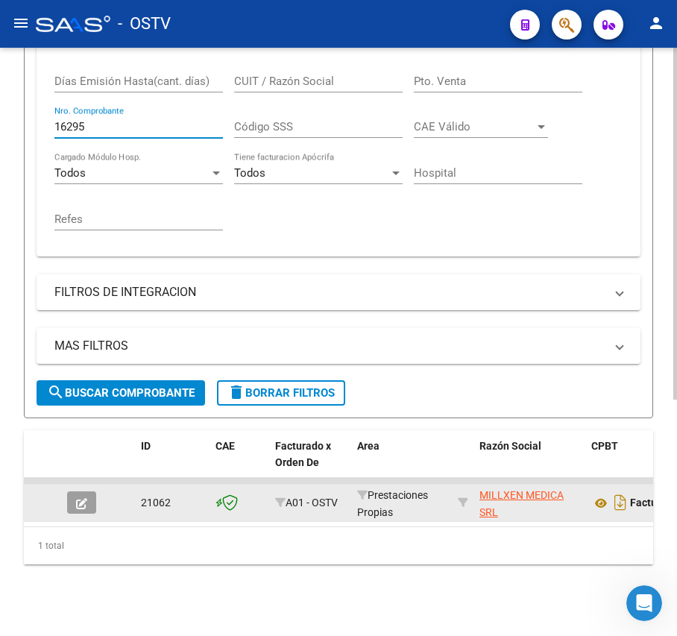
click at [83, 498] on icon "button" at bounding box center [81, 503] width 11 height 11
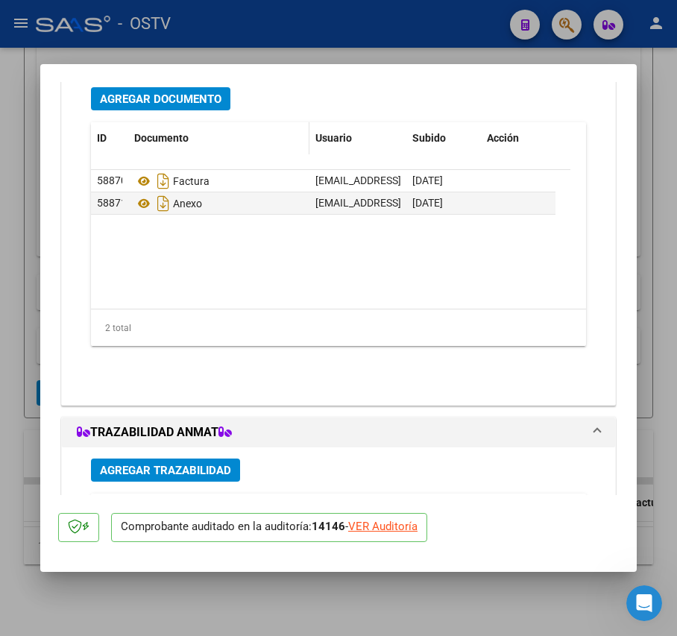
scroll to position [1220, 0]
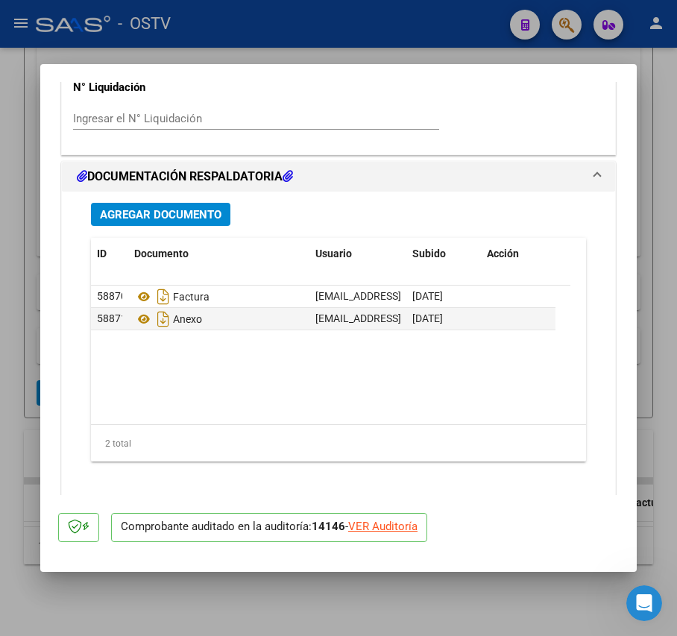
click at [195, 222] on button "Agregar Documento" at bounding box center [160, 214] width 139 height 23
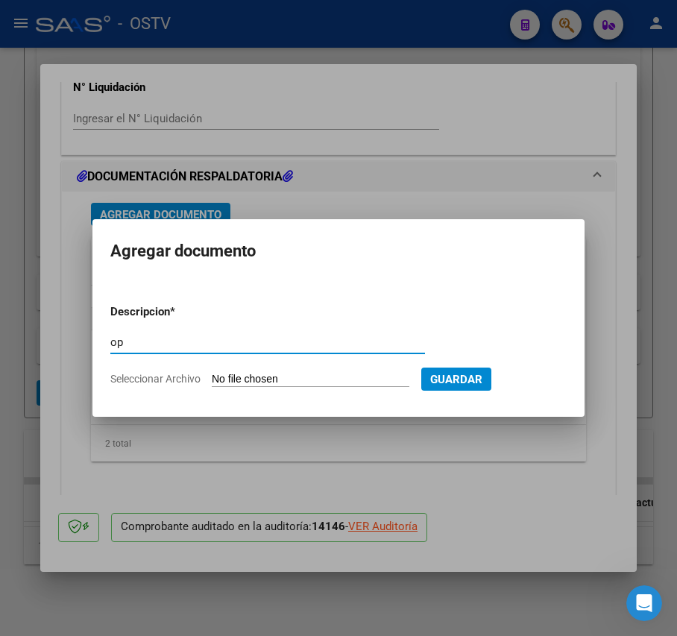
click at [254, 376] on input "Seleccionar Archivo" at bounding box center [311, 380] width 198 height 14
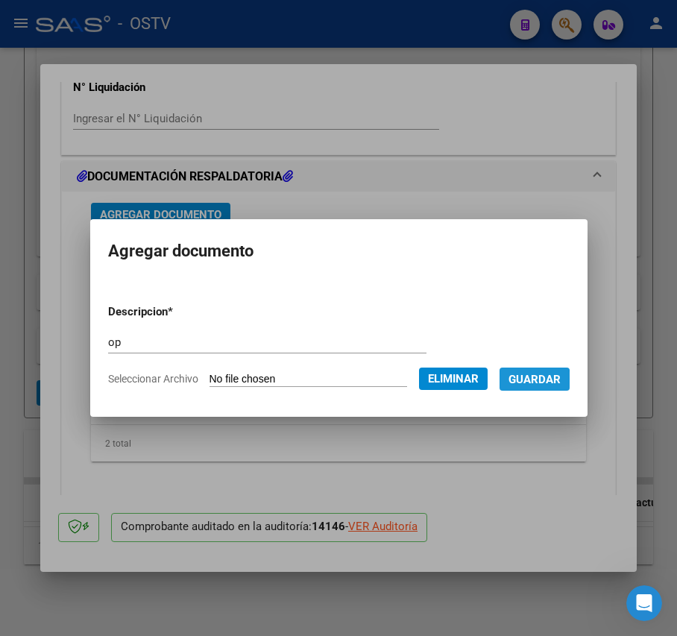
click at [540, 380] on span "Guardar" at bounding box center [534, 379] width 52 height 13
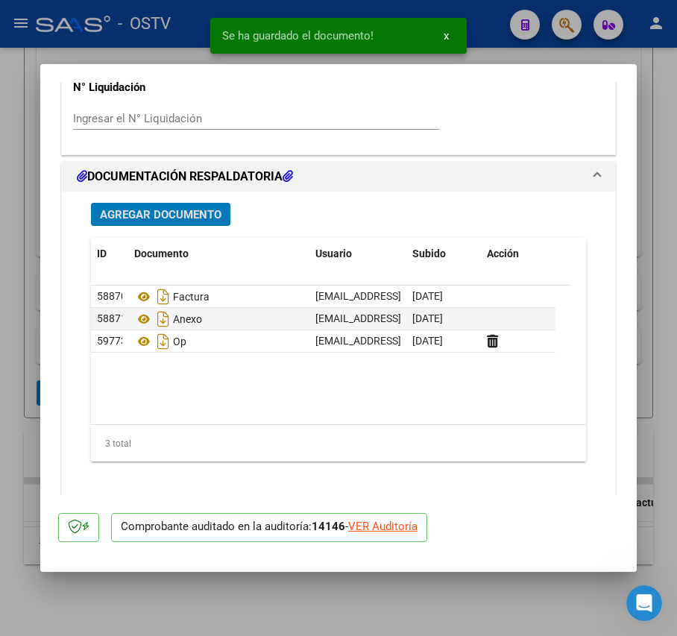
click at [165, 209] on span "Agregar Documento" at bounding box center [161, 214] width 122 height 13
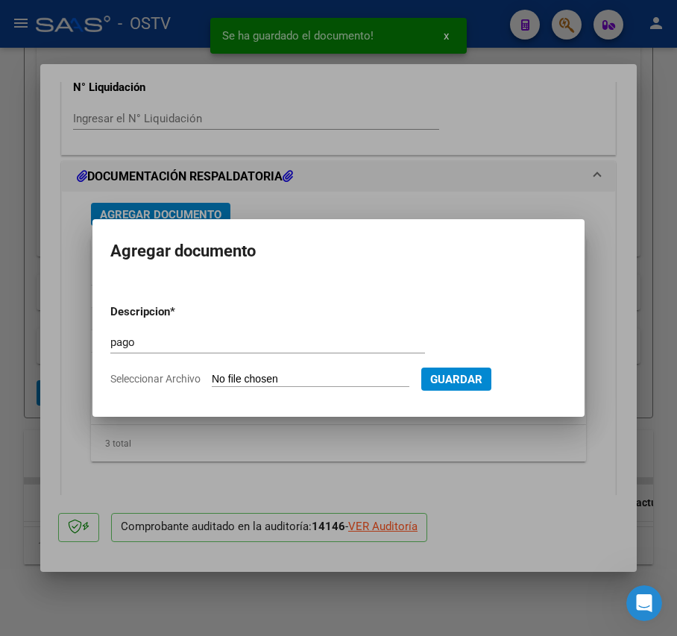
click at [293, 373] on input "Seleccionar Archivo" at bounding box center [311, 380] width 198 height 14
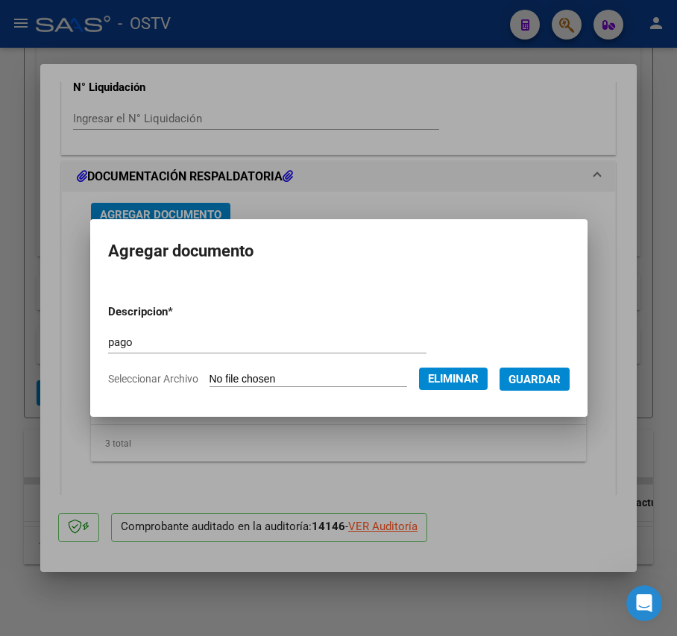
click at [549, 385] on span "Guardar" at bounding box center [534, 379] width 52 height 13
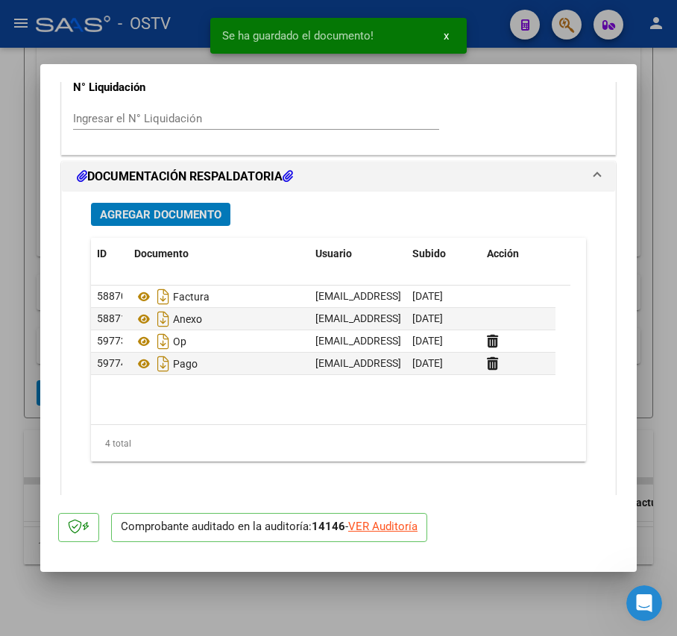
click at [134, 212] on span "Agregar Documento" at bounding box center [161, 214] width 122 height 13
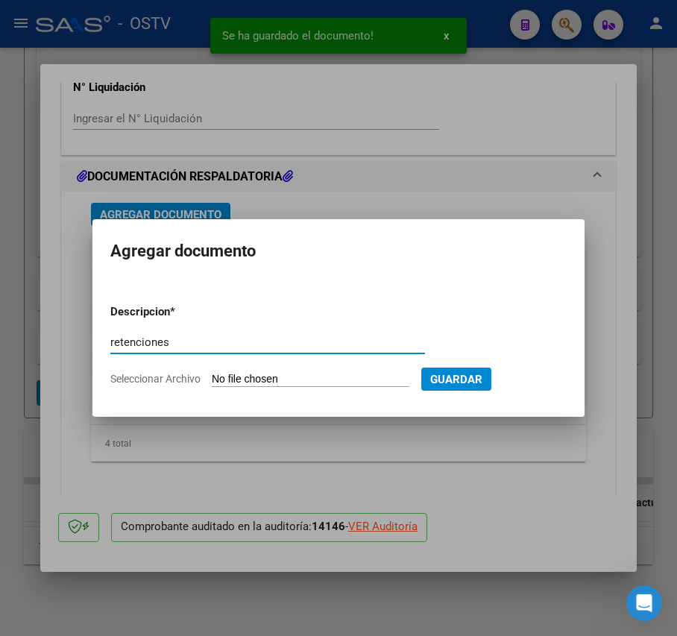
click at [290, 377] on input "Seleccionar Archivo" at bounding box center [311, 380] width 198 height 14
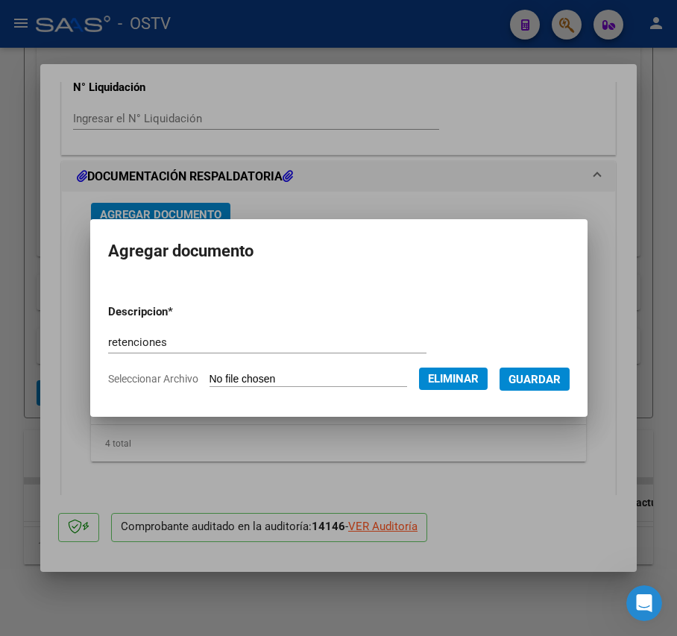
click at [454, 368] on button "Eliminar" at bounding box center [453, 378] width 69 height 22
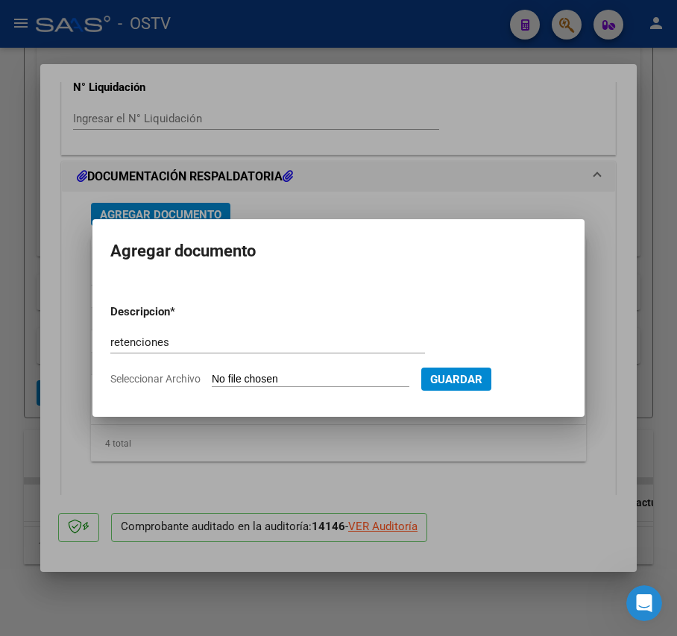
click at [283, 377] on input "Seleccionar Archivo" at bounding box center [311, 380] width 198 height 14
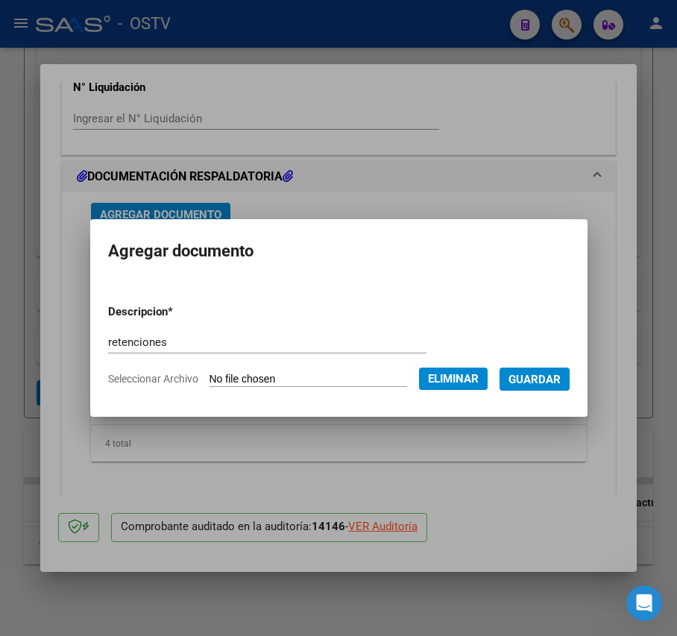
click at [543, 380] on span "Guardar" at bounding box center [534, 379] width 52 height 13
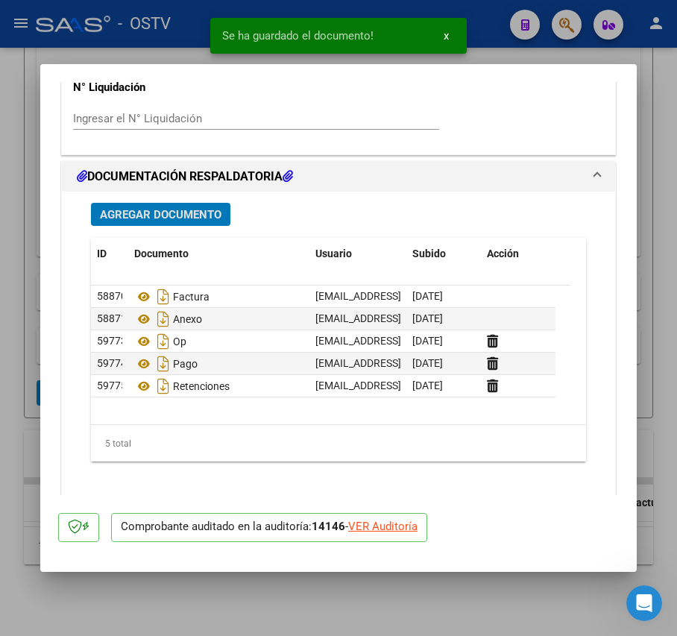
click at [18, 346] on div at bounding box center [338, 318] width 677 height 636
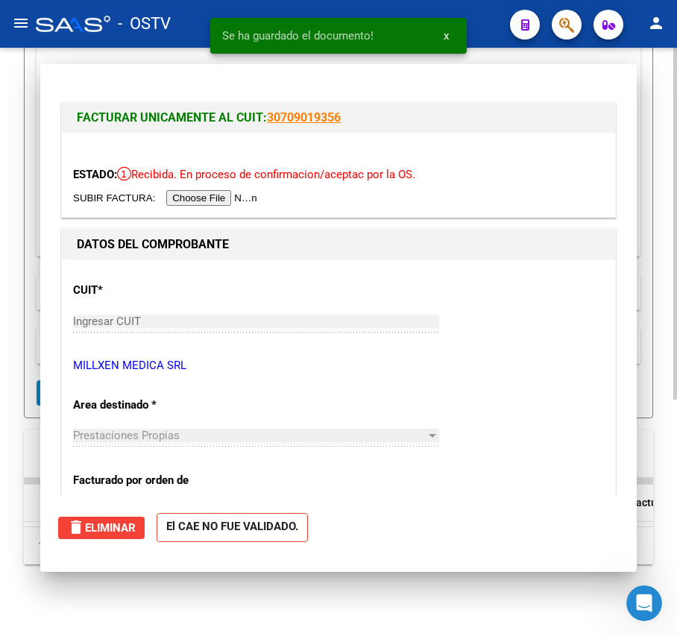
scroll to position [395, 0]
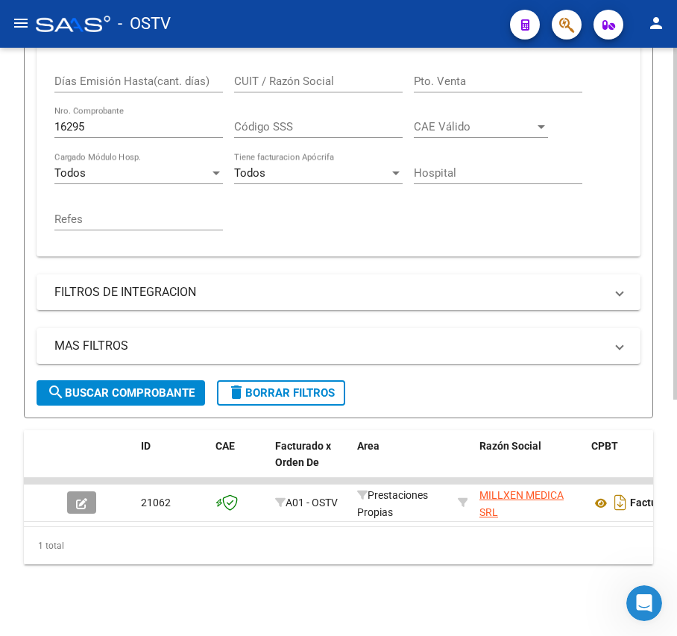
click at [107, 120] on input "16295" at bounding box center [138, 126] width 168 height 13
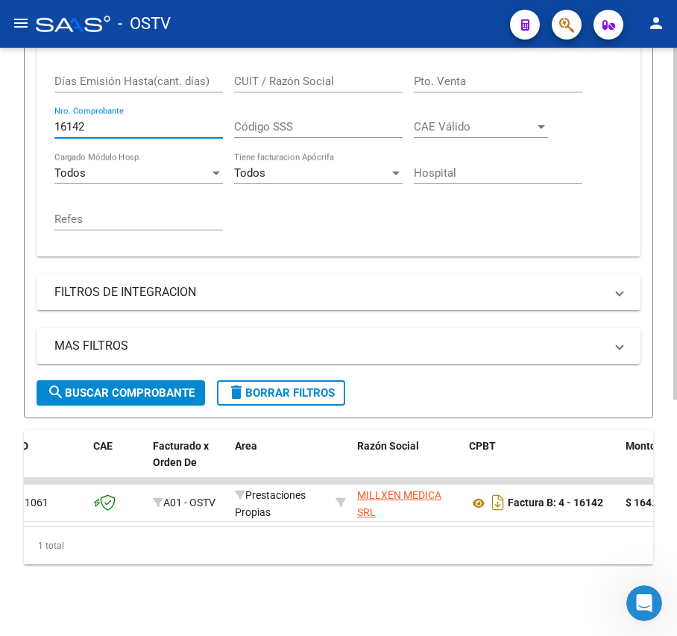
scroll to position [0, 0]
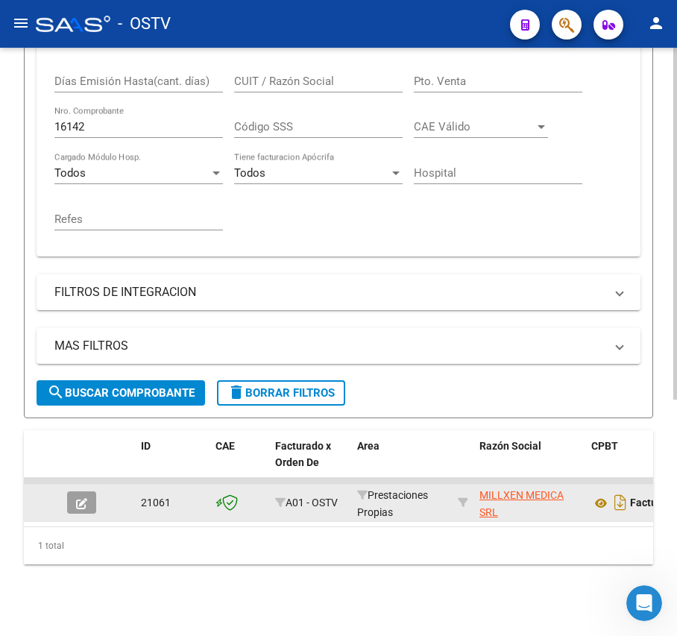
click at [85, 498] on icon "button" at bounding box center [81, 503] width 11 height 11
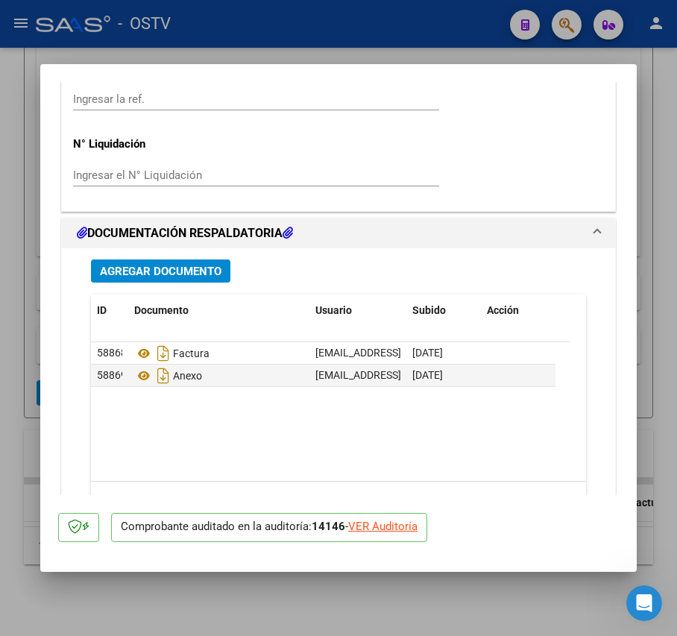
scroll to position [1193, 0]
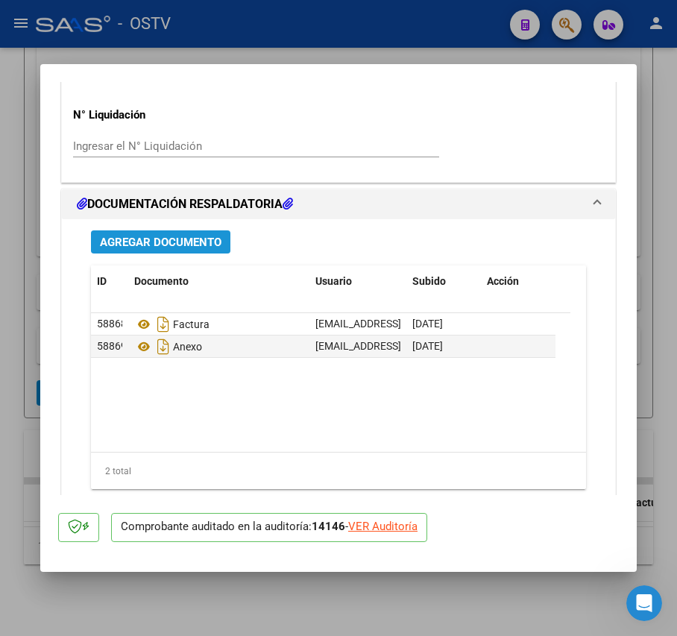
click at [182, 233] on button "Agregar Documento" at bounding box center [160, 241] width 139 height 23
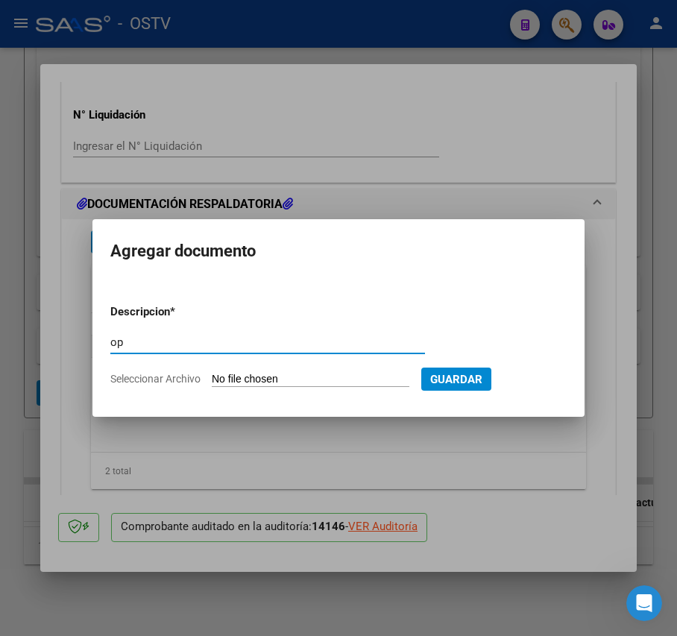
click at [318, 382] on input "Seleccionar Archivo" at bounding box center [311, 380] width 198 height 14
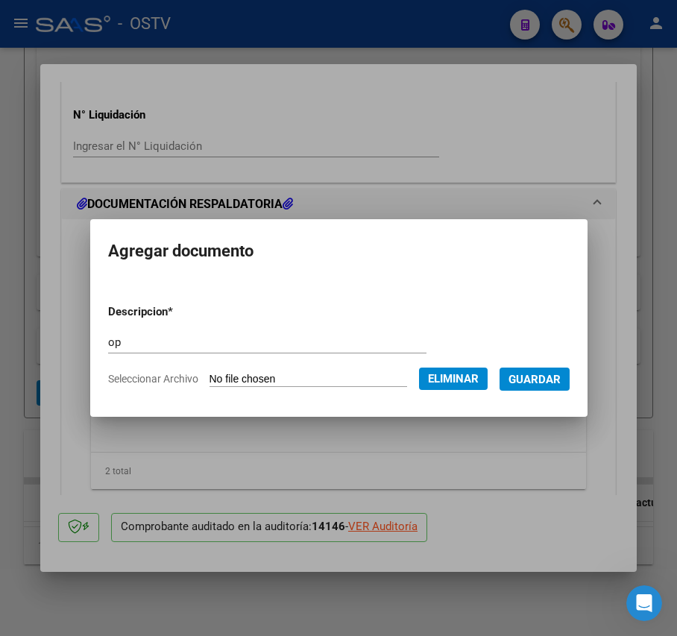
click at [561, 382] on span "Guardar" at bounding box center [534, 379] width 52 height 13
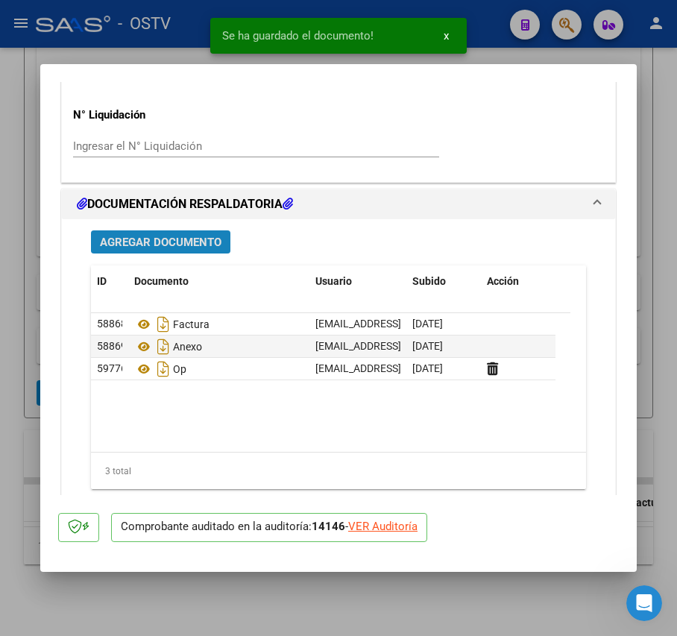
click at [135, 244] on span "Agregar Documento" at bounding box center [161, 242] width 122 height 13
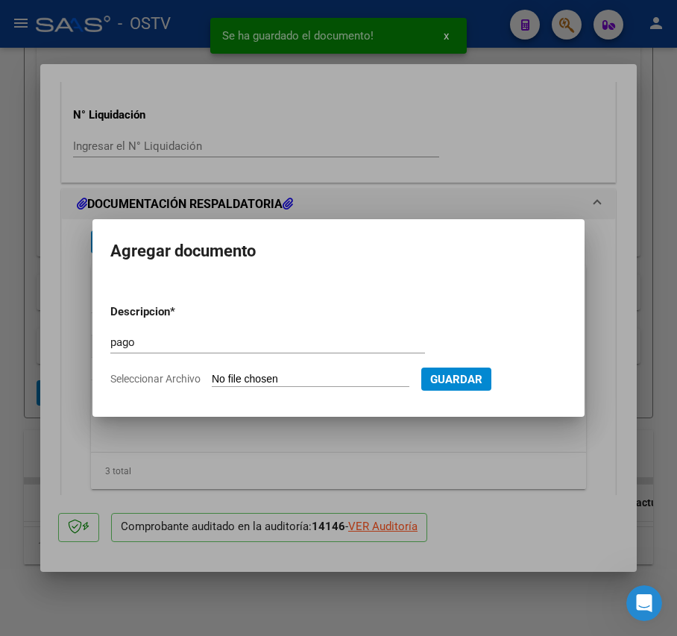
click at [293, 376] on input "Seleccionar Archivo" at bounding box center [311, 380] width 198 height 14
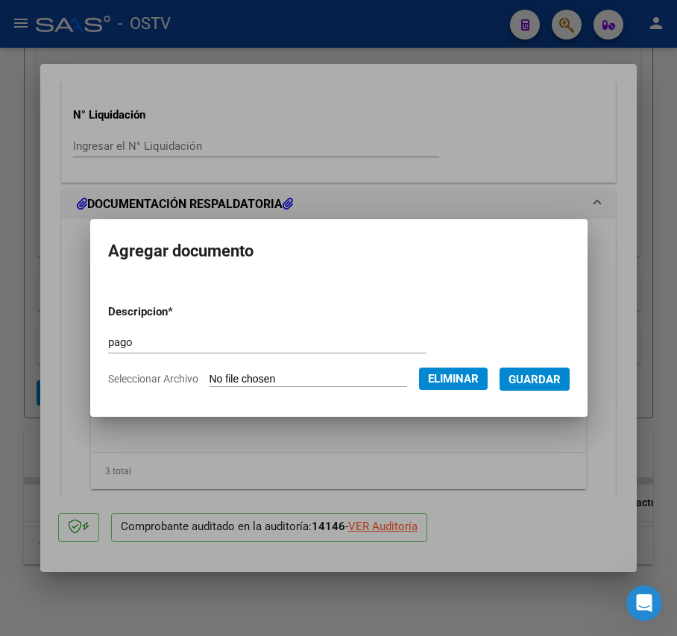
click at [531, 379] on span "Guardar" at bounding box center [534, 379] width 52 height 13
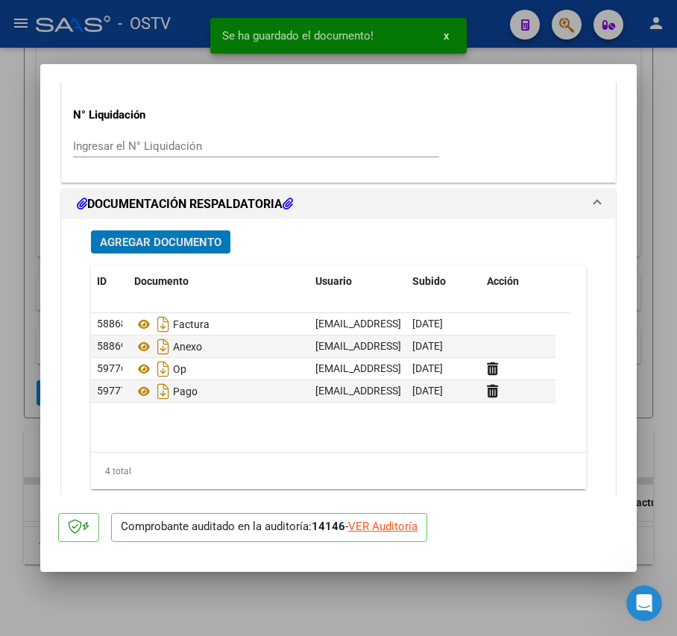
click at [198, 253] on button "Agregar Documento" at bounding box center [160, 241] width 139 height 23
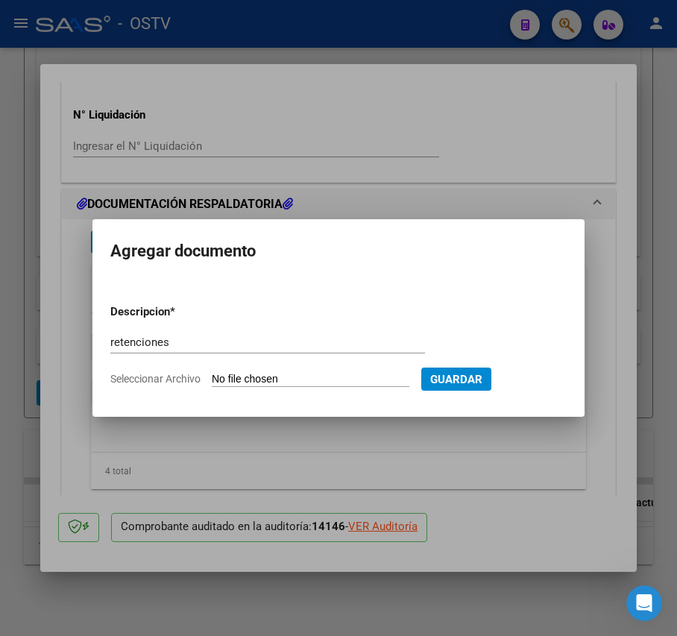
click at [311, 382] on input "Seleccionar Archivo" at bounding box center [311, 380] width 198 height 14
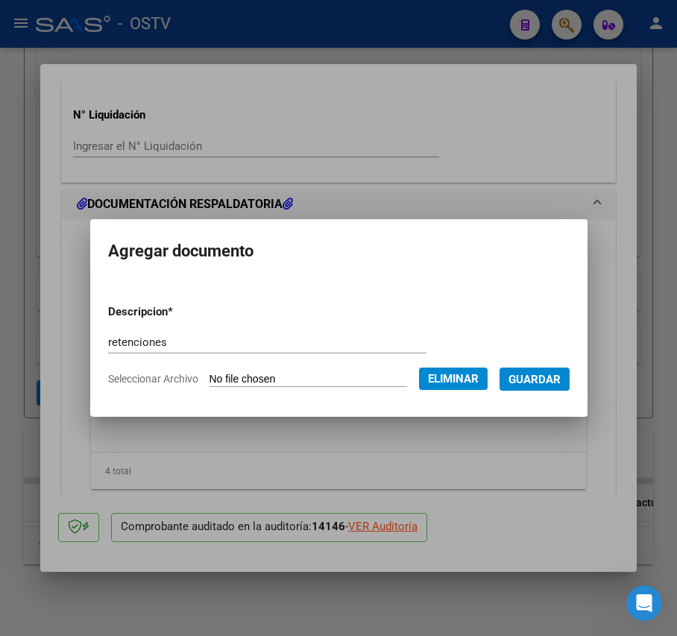
click at [555, 383] on span "Guardar" at bounding box center [534, 379] width 52 height 13
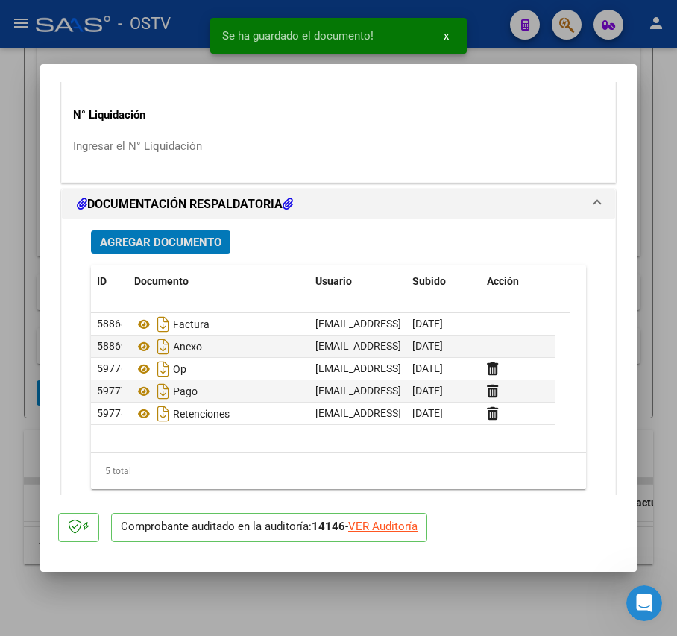
click at [36, 285] on div at bounding box center [338, 318] width 677 height 636
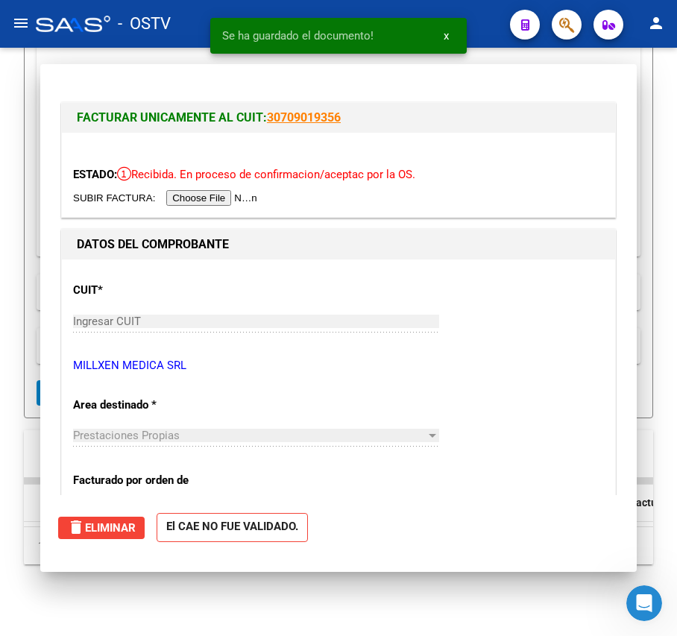
scroll to position [395, 0]
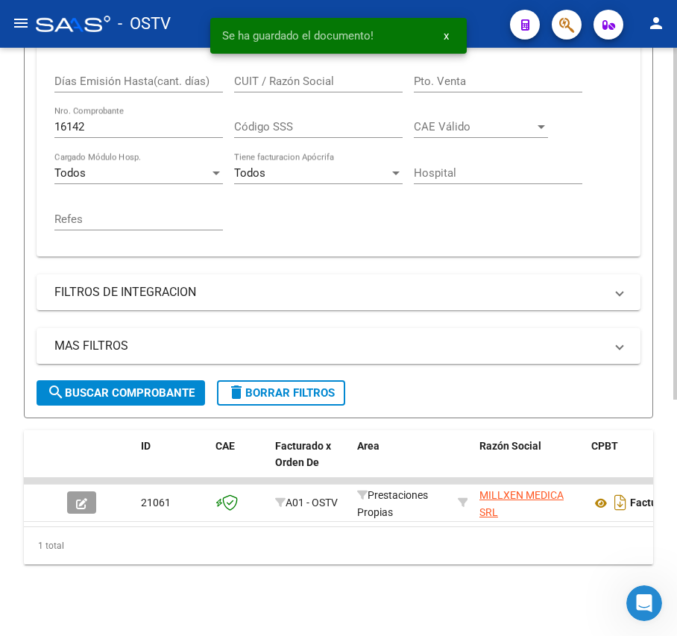
click at [156, 120] on input "16142" at bounding box center [138, 126] width 168 height 13
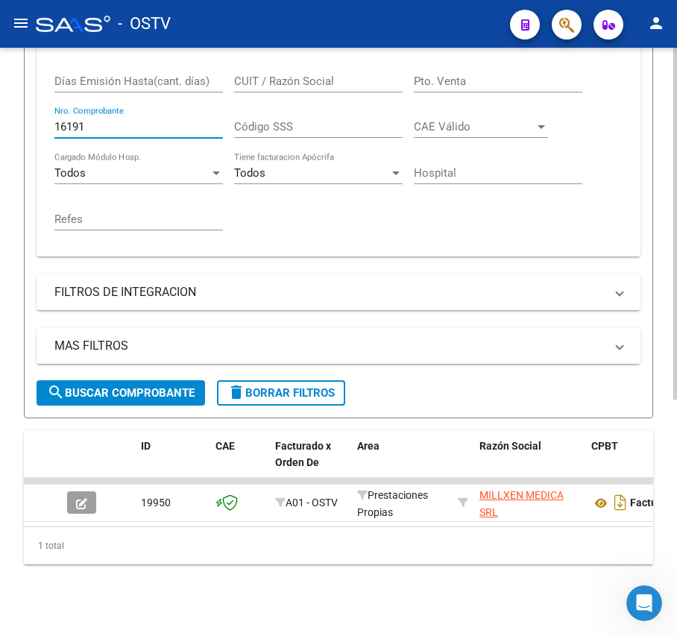
click at [109, 386] on span "search Buscar Comprobante" at bounding box center [121, 392] width 148 height 13
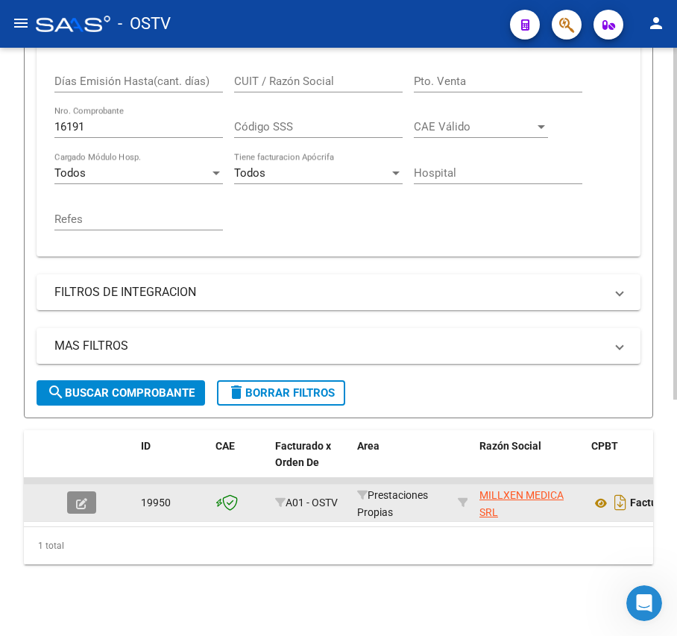
click at [81, 498] on icon "button" at bounding box center [81, 503] width 11 height 11
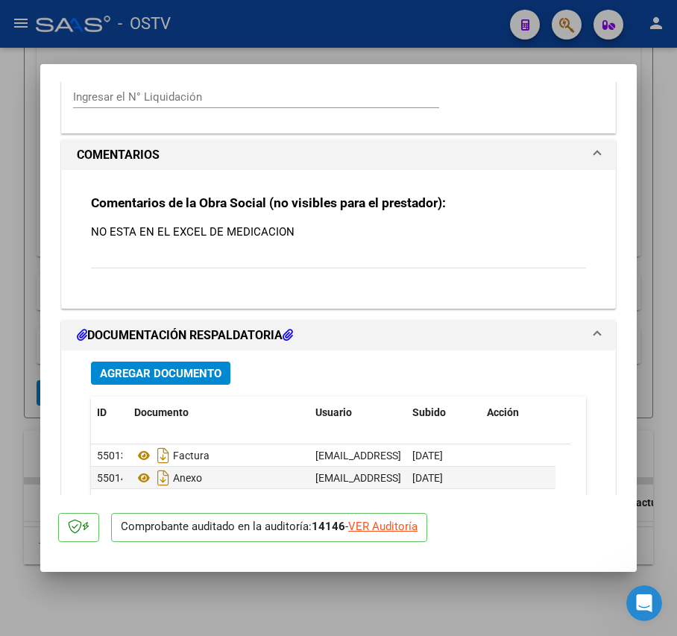
scroll to position [1518, 0]
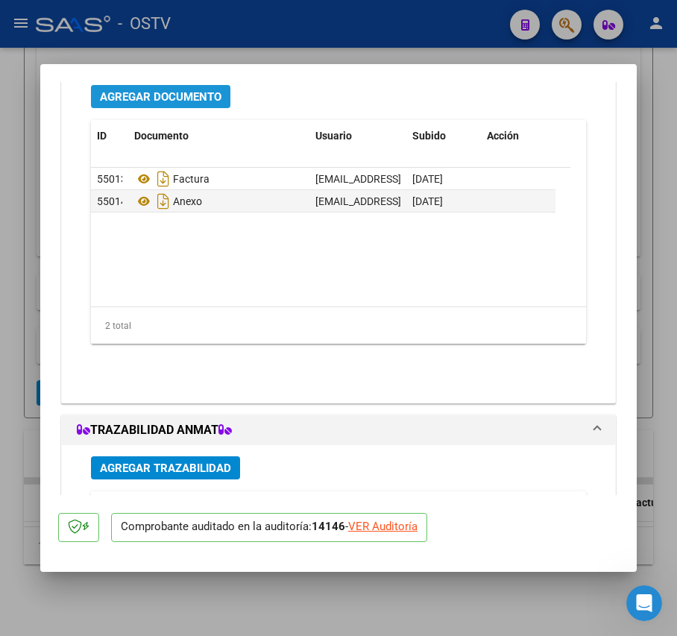
click at [213, 101] on span "Agregar Documento" at bounding box center [161, 96] width 122 height 13
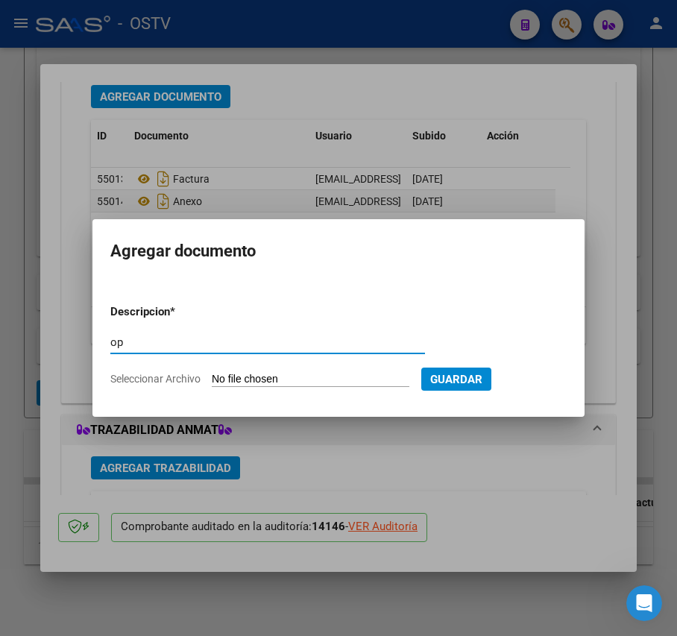
click at [283, 373] on input "Seleccionar Archivo" at bounding box center [311, 380] width 198 height 14
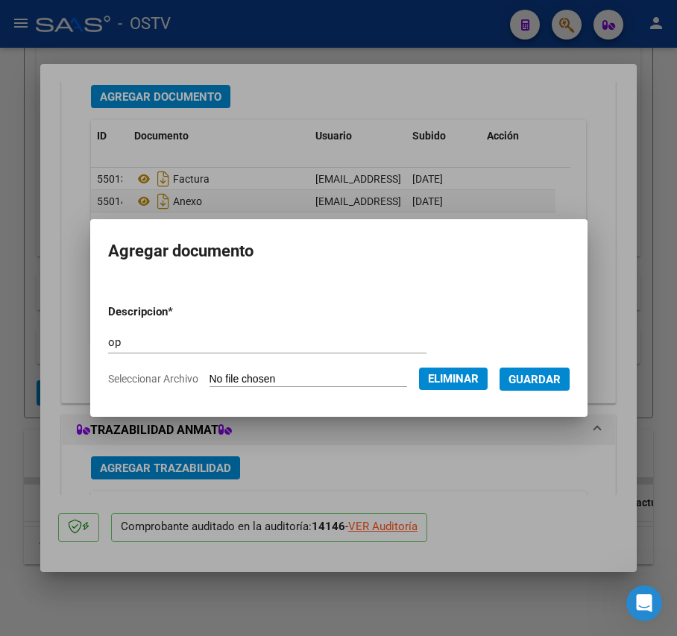
click at [556, 376] on span "Guardar" at bounding box center [534, 379] width 52 height 13
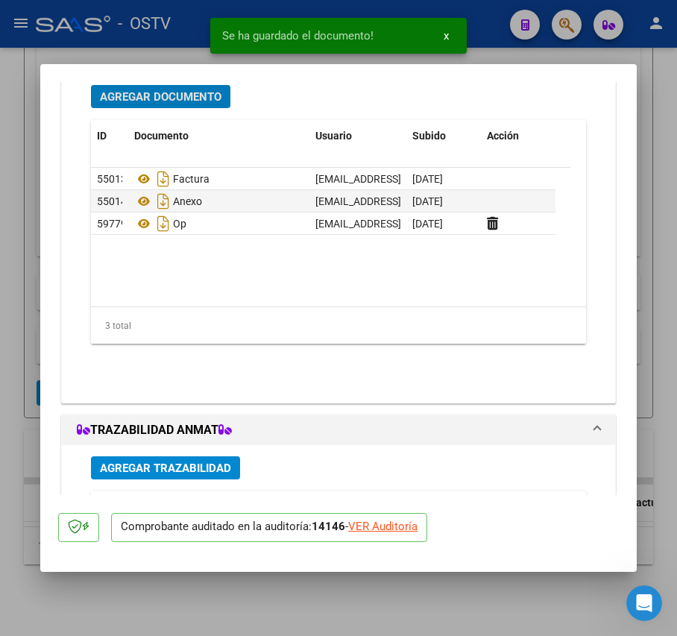
click at [207, 96] on span "Agregar Documento" at bounding box center [161, 96] width 122 height 13
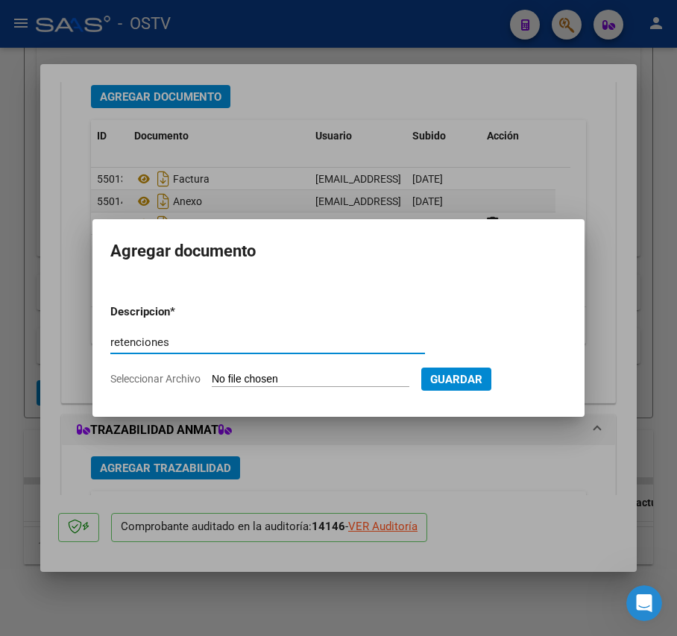
click at [289, 383] on input "Seleccionar Archivo" at bounding box center [311, 380] width 198 height 14
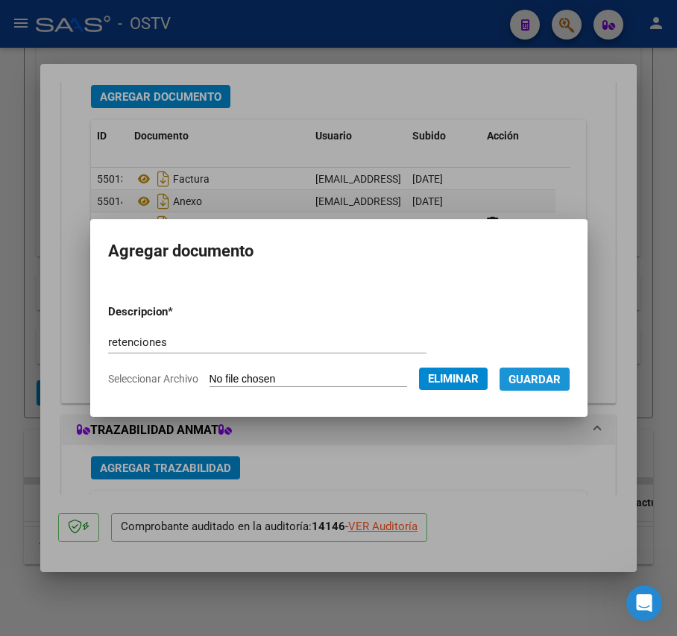
click at [559, 373] on span "Guardar" at bounding box center [534, 379] width 52 height 13
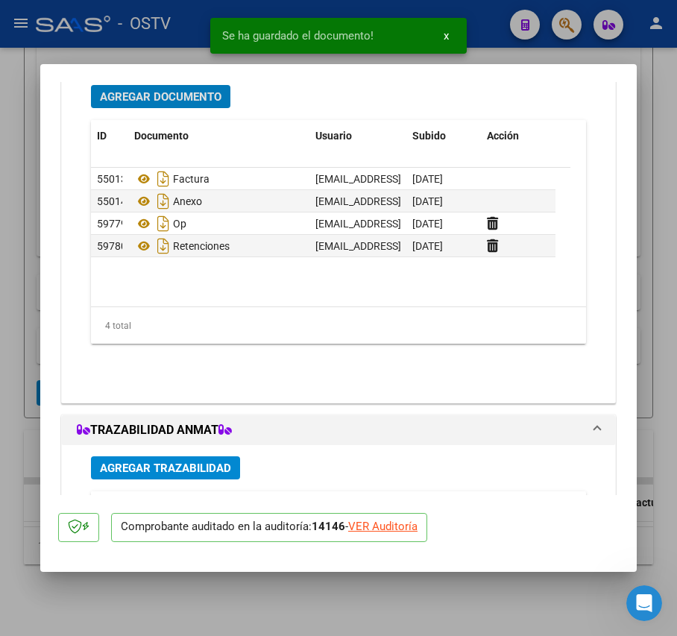
drag, startPoint x: 198, startPoint y: 84, endPoint x: 198, endPoint y: 103, distance: 18.6
click at [198, 86] on div "Agregar Documento ID Documento Usuario Subido Acción 55013 Factura [EMAIL_ADDRE…" at bounding box center [338, 232] width 517 height 317
click at [198, 112] on div "Agregar Documento ID Documento Usuario Subido Acción 55013 Factura [EMAIL_ADDRE…" at bounding box center [338, 232] width 517 height 317
click at [198, 93] on span "Agregar Documento" at bounding box center [161, 96] width 122 height 13
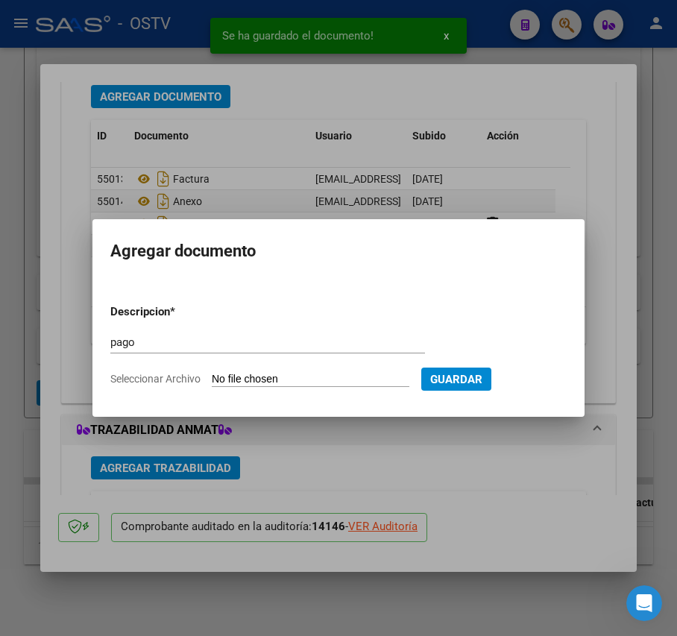
click at [316, 379] on input "Seleccionar Archivo" at bounding box center [311, 380] width 198 height 14
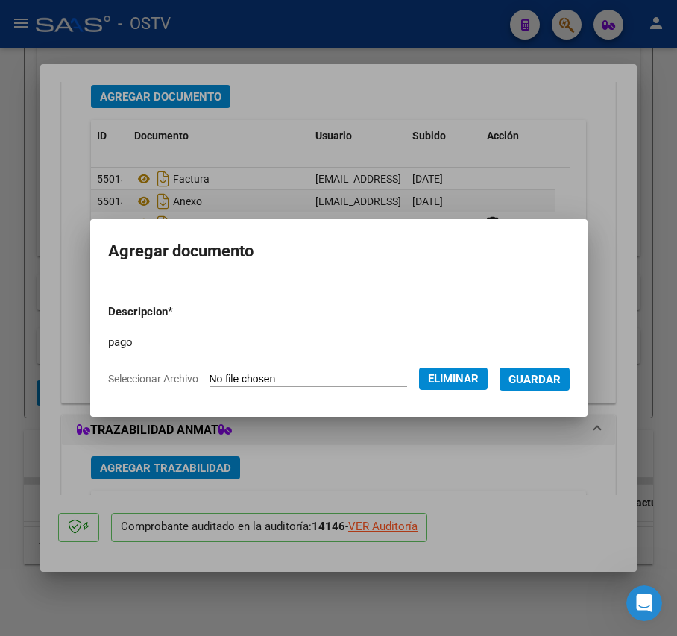
click at [552, 377] on span "Guardar" at bounding box center [534, 379] width 52 height 13
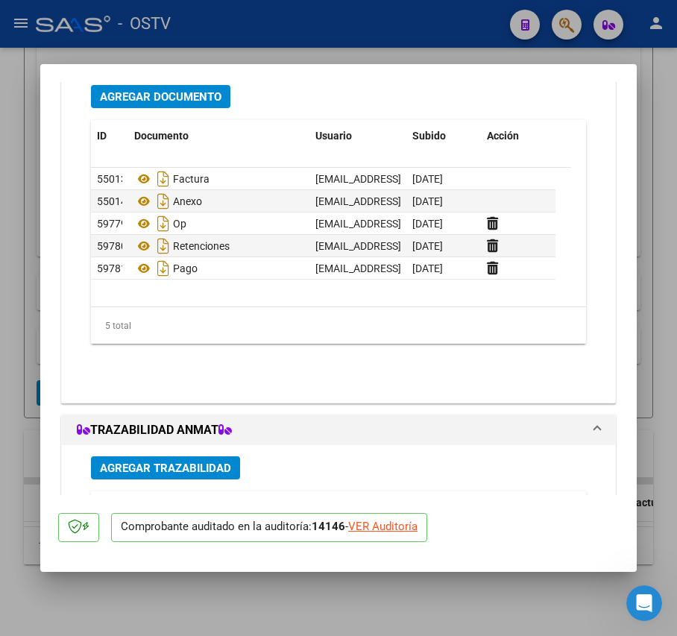
click at [19, 278] on div at bounding box center [338, 318] width 677 height 636
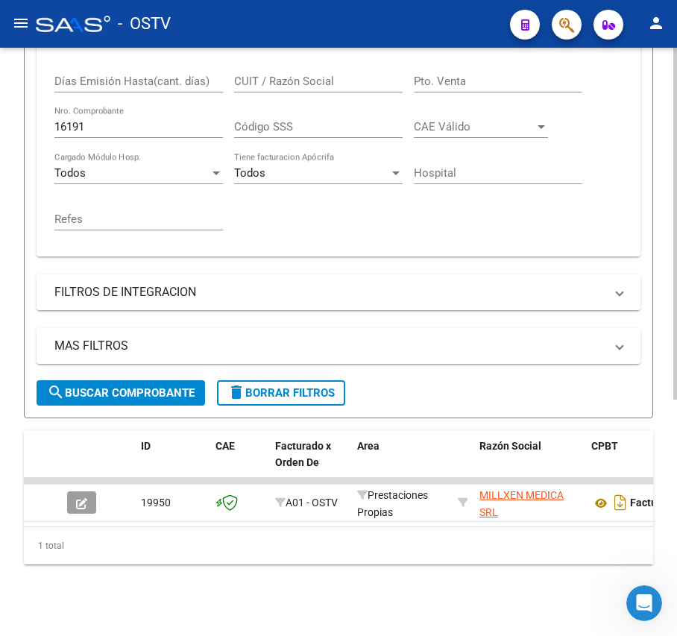
scroll to position [395, 0]
click at [177, 120] on input "16191" at bounding box center [138, 126] width 168 height 13
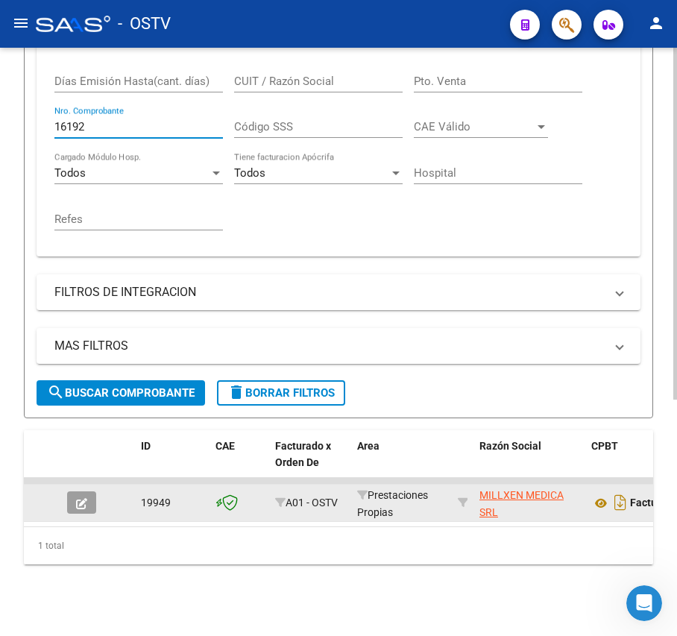
click at [89, 491] on button "button" at bounding box center [81, 502] width 29 height 22
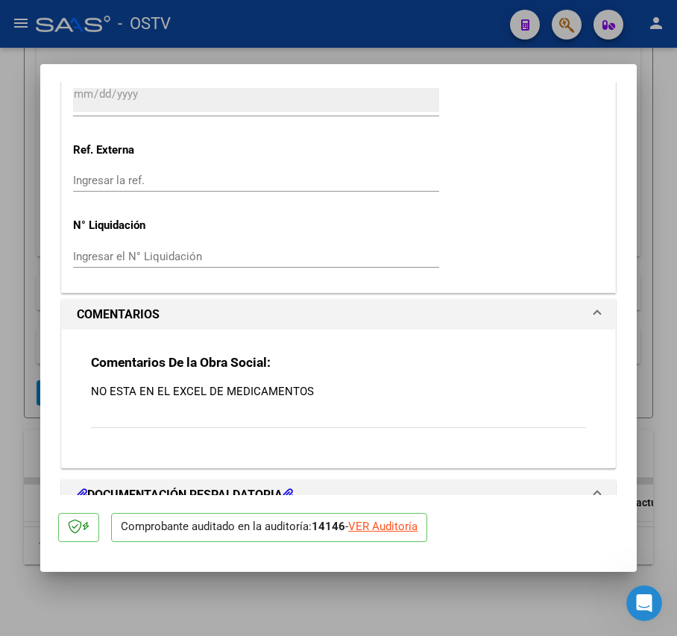
scroll to position [1319, 0]
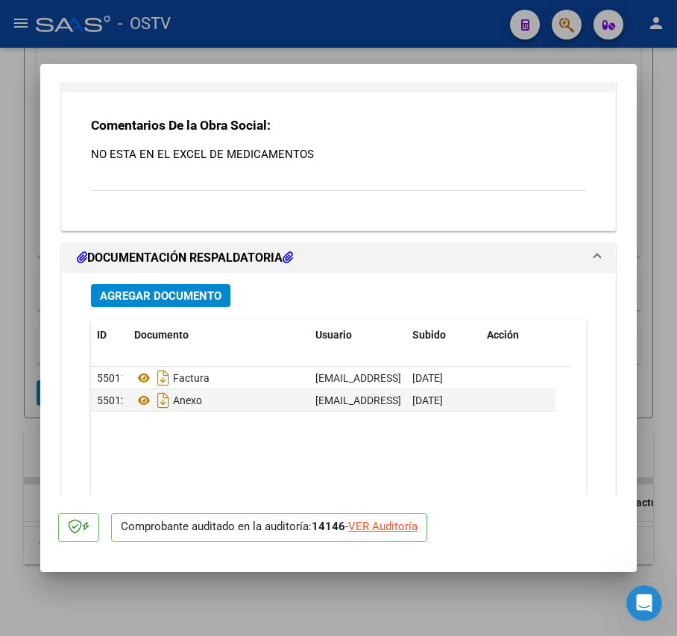
click at [180, 306] on button "Agregar Documento" at bounding box center [160, 295] width 139 height 23
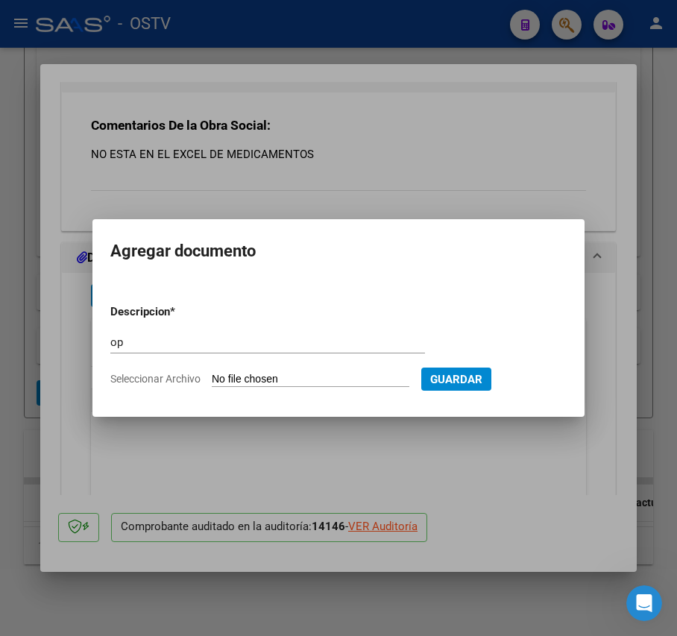
click at [251, 374] on input "Seleccionar Archivo" at bounding box center [311, 380] width 198 height 14
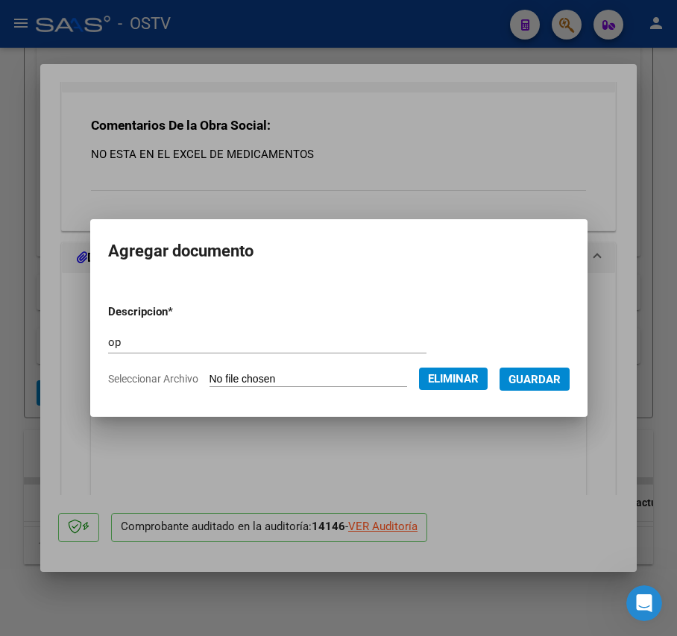
click at [556, 379] on span "Guardar" at bounding box center [534, 379] width 52 height 13
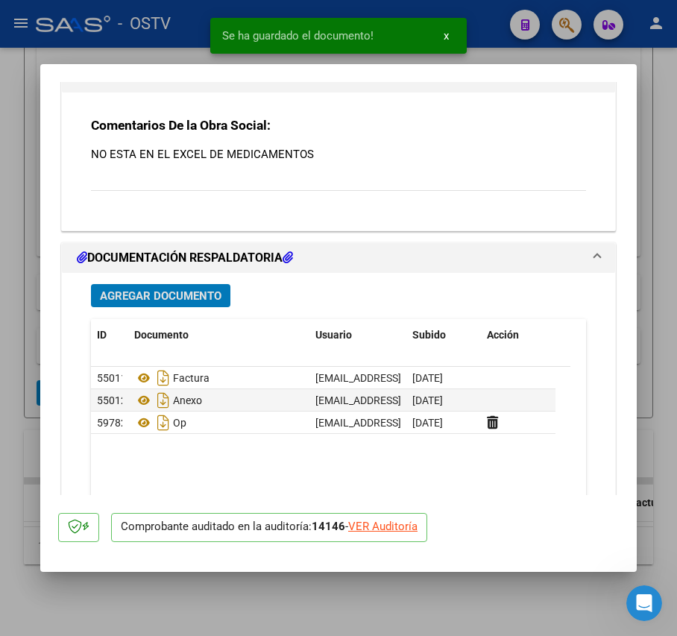
click at [162, 282] on div "Agregar Documento ID Documento Usuario Subido Acción 55011 Factura [EMAIL_ADDRE…" at bounding box center [338, 431] width 517 height 317
click at [165, 293] on span "Agregar Documento" at bounding box center [161, 295] width 122 height 13
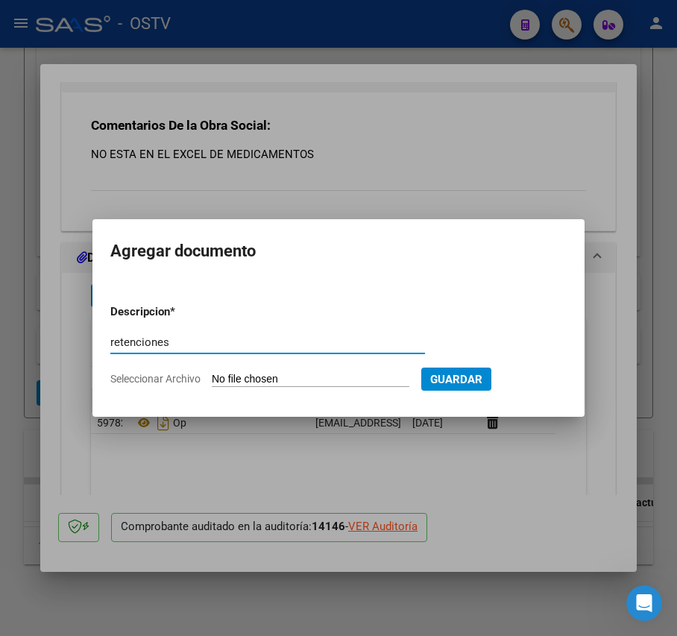
click at [236, 374] on input "Seleccionar Archivo" at bounding box center [311, 380] width 198 height 14
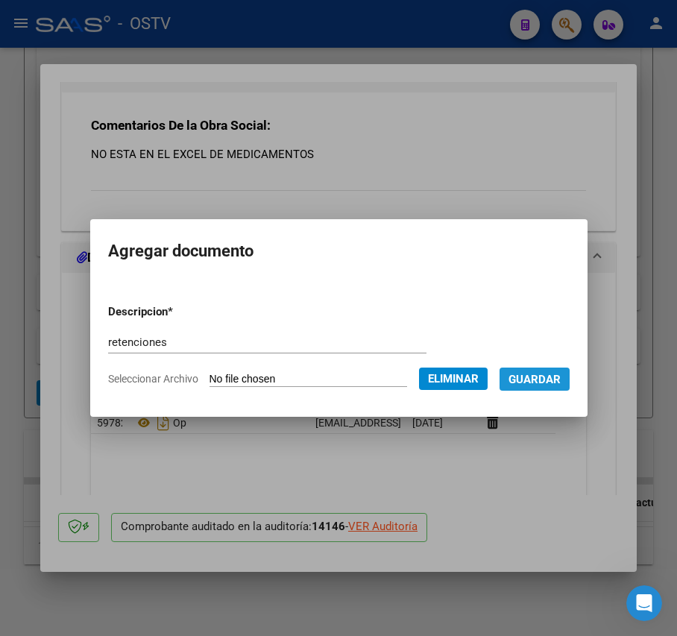
click at [558, 373] on span "Guardar" at bounding box center [534, 379] width 52 height 13
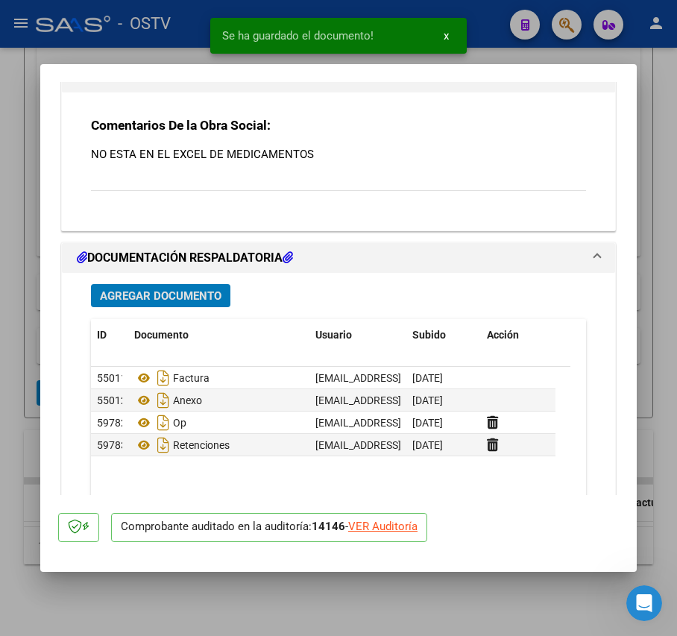
click at [194, 285] on button "Agregar Documento" at bounding box center [160, 295] width 139 height 23
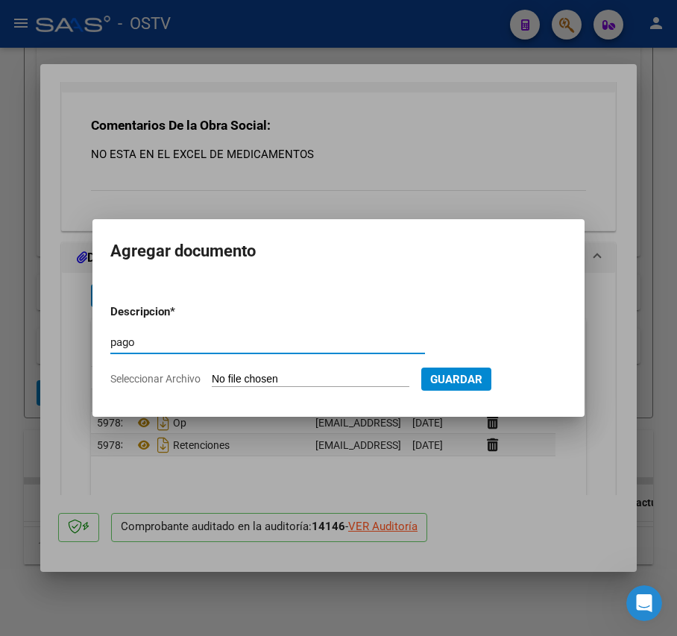
click at [304, 379] on input "Seleccionar Archivo" at bounding box center [311, 380] width 198 height 14
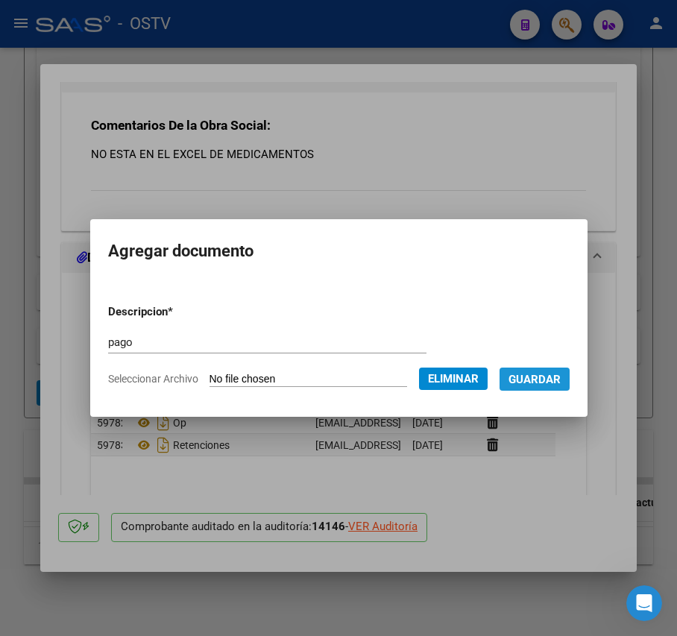
click at [555, 382] on span "Guardar" at bounding box center [534, 379] width 52 height 13
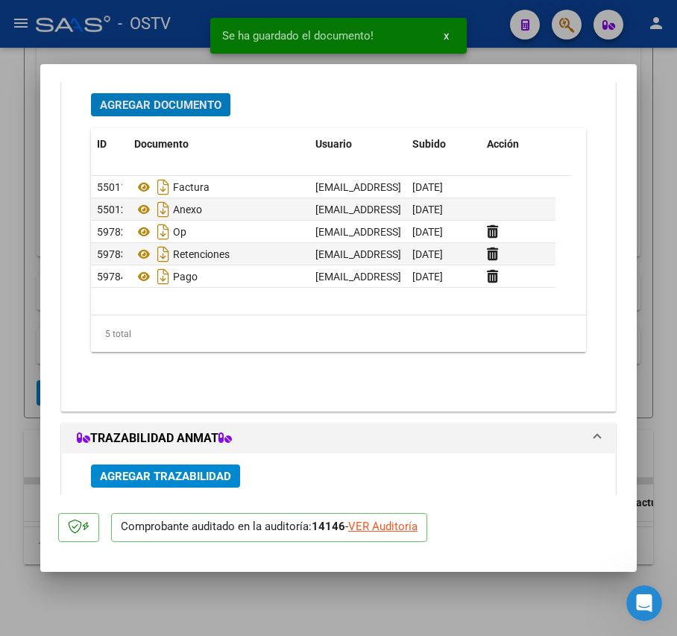
scroll to position [1518, 0]
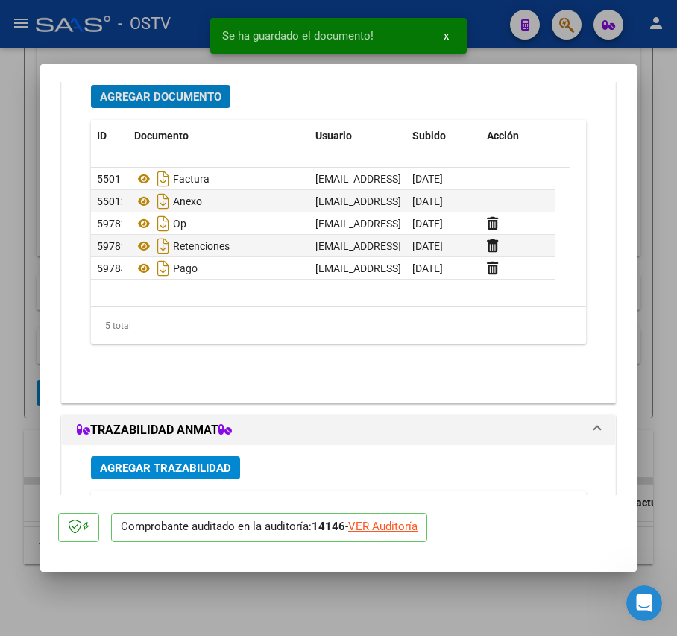
click at [22, 320] on div at bounding box center [338, 318] width 677 height 636
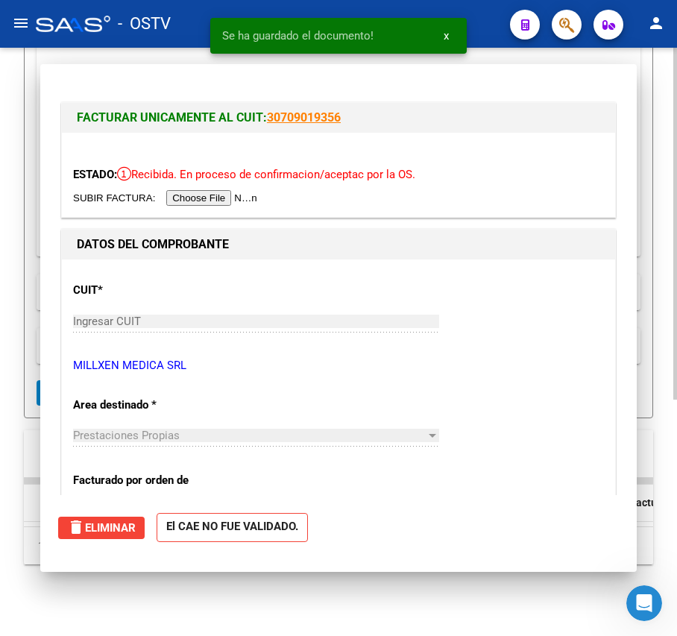
scroll to position [395, 0]
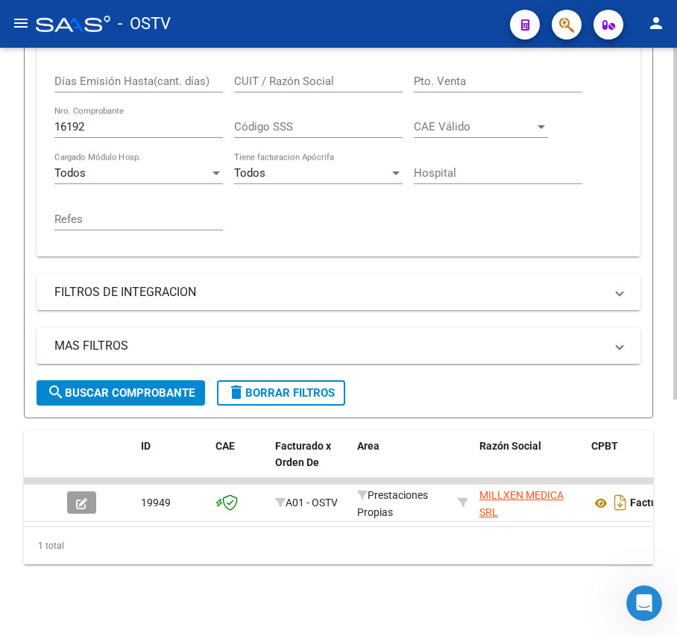
click at [115, 120] on input "16192" at bounding box center [138, 126] width 168 height 13
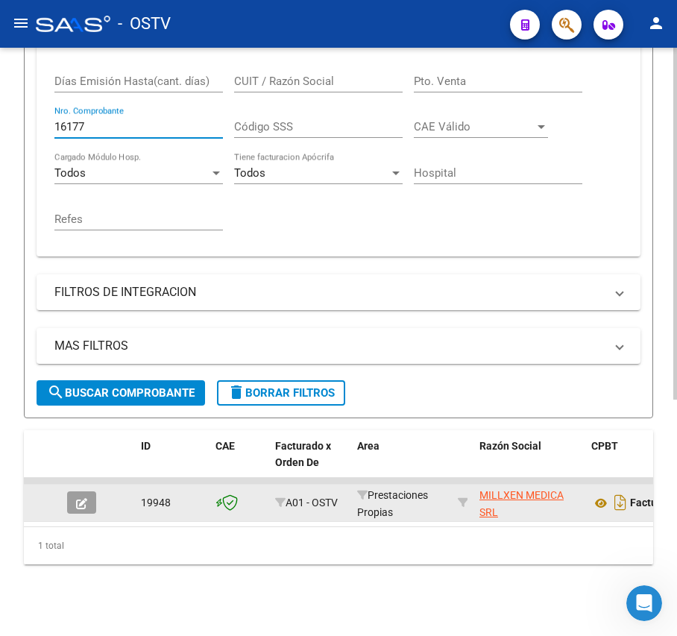
click at [76, 498] on icon "button" at bounding box center [81, 503] width 11 height 11
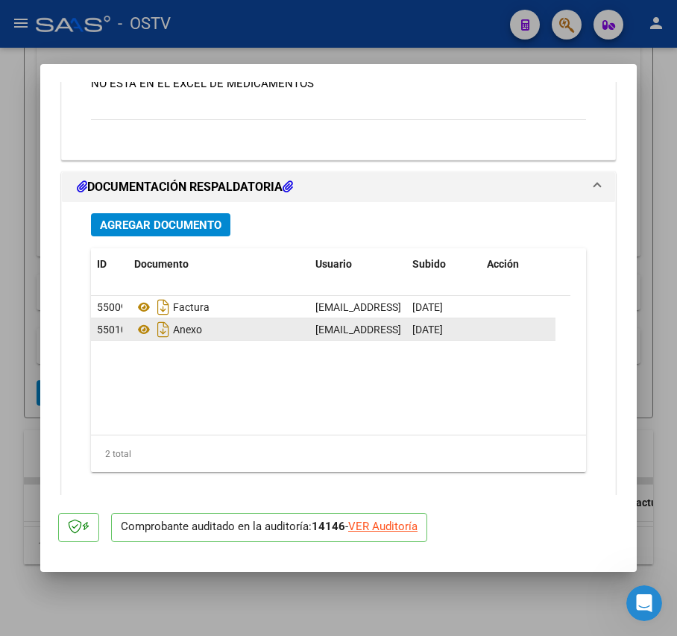
scroll to position [1391, 0]
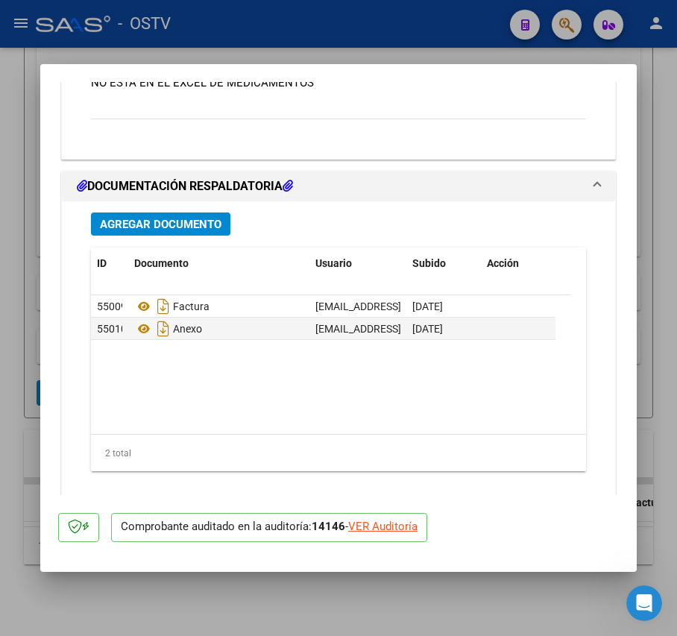
click at [171, 230] on span "Agregar Documento" at bounding box center [161, 224] width 122 height 13
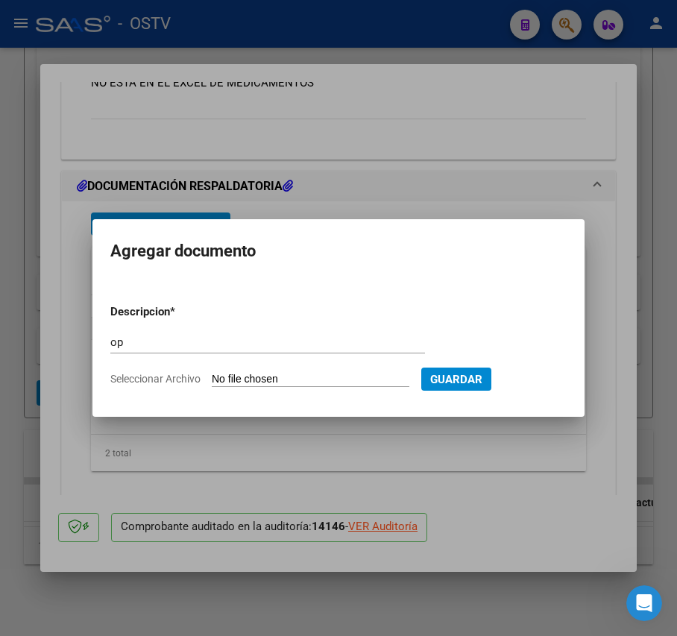
click at [252, 376] on input "Seleccionar Archivo" at bounding box center [311, 380] width 198 height 14
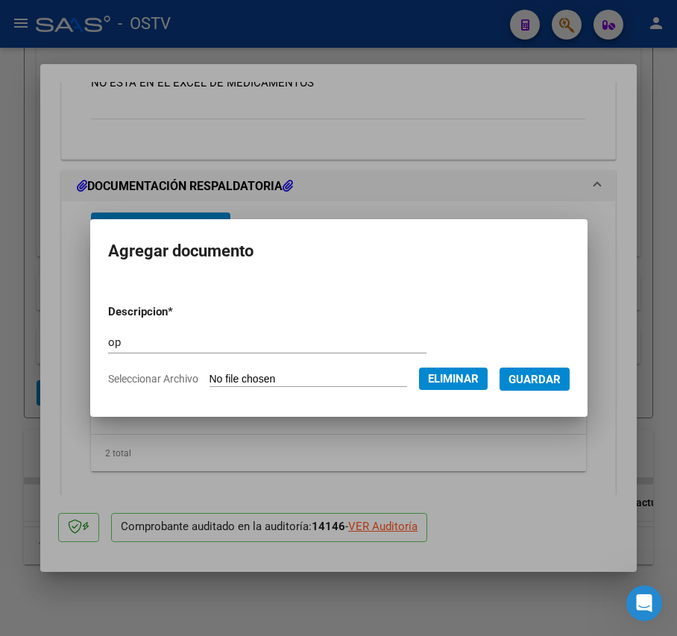
click at [561, 380] on span "Guardar" at bounding box center [534, 379] width 52 height 13
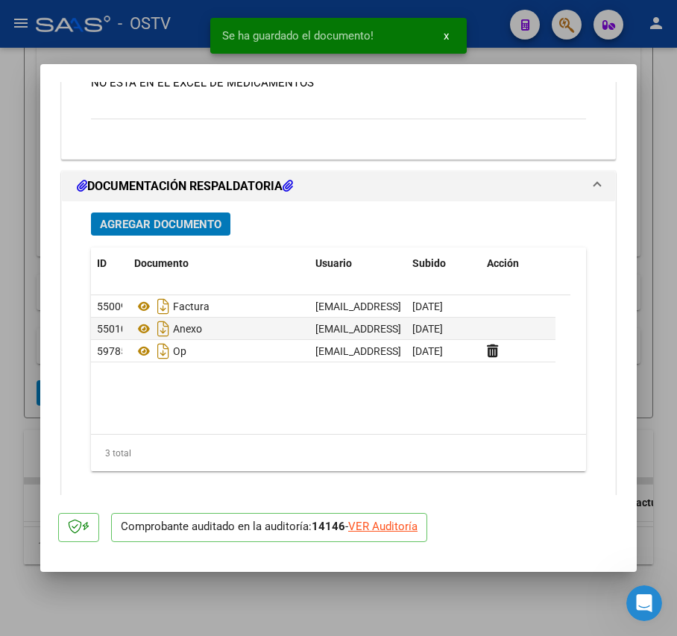
click at [195, 230] on span "Agregar Documento" at bounding box center [161, 224] width 122 height 13
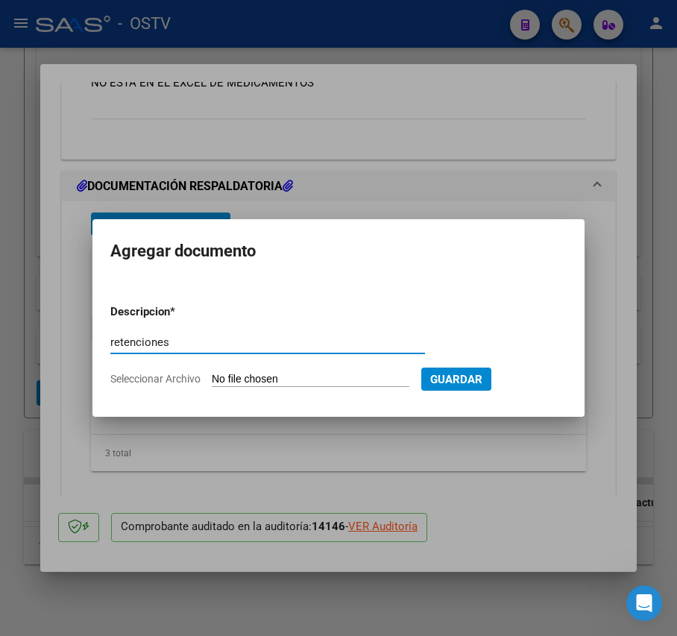
click at [265, 382] on input "Seleccionar Archivo" at bounding box center [311, 380] width 198 height 14
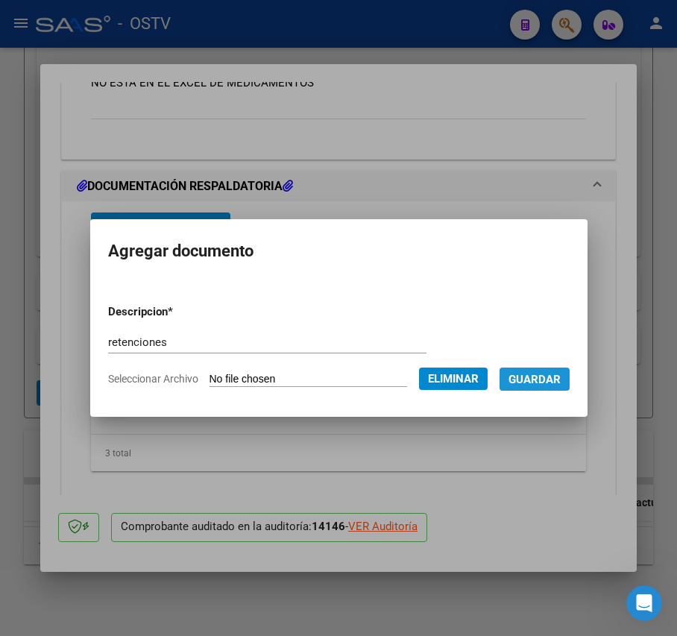
click at [555, 383] on span "Guardar" at bounding box center [534, 379] width 52 height 13
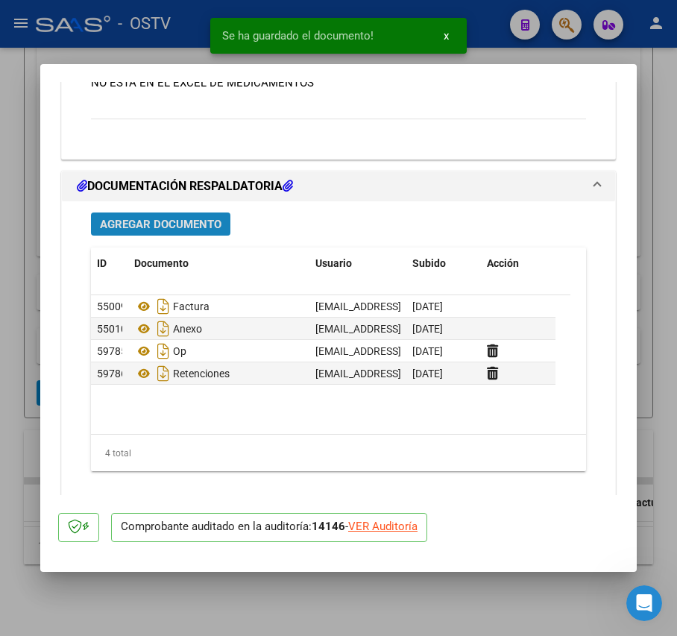
click at [162, 233] on button "Agregar Documento" at bounding box center [160, 223] width 139 height 23
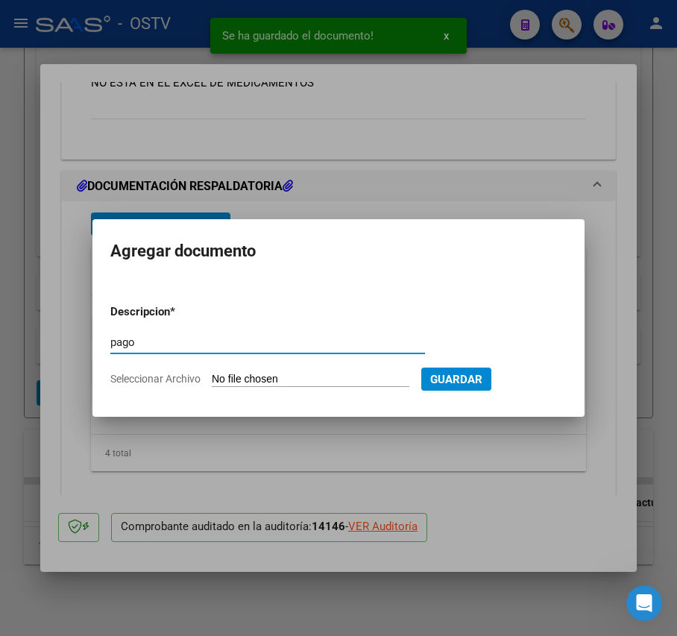
click at [256, 379] on input "Seleccionar Archivo" at bounding box center [311, 380] width 198 height 14
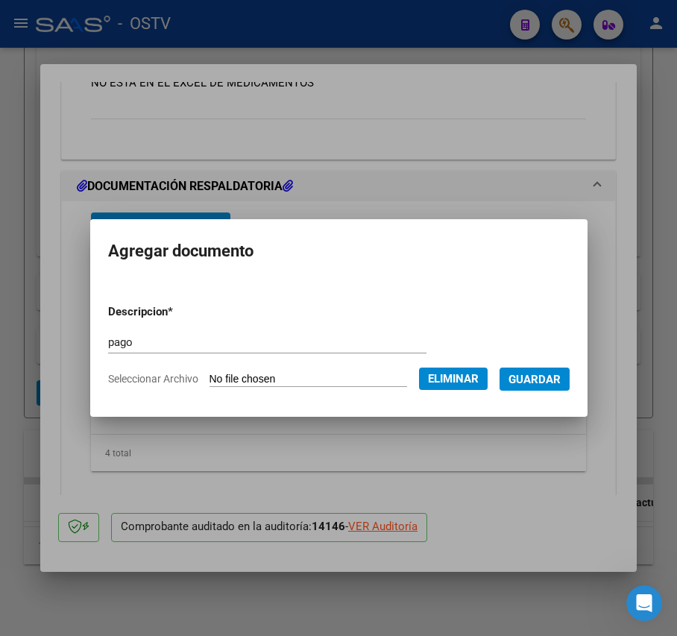
click at [552, 382] on span "Guardar" at bounding box center [534, 379] width 52 height 13
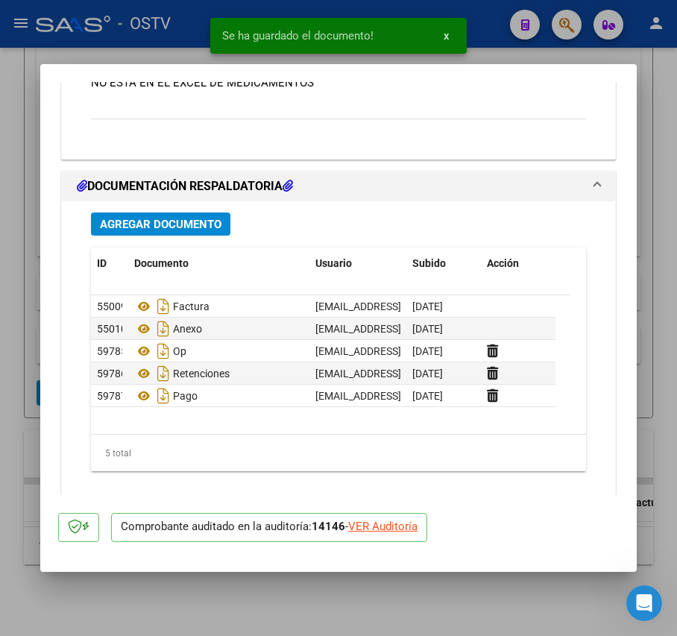
click at [36, 323] on div at bounding box center [338, 318] width 677 height 636
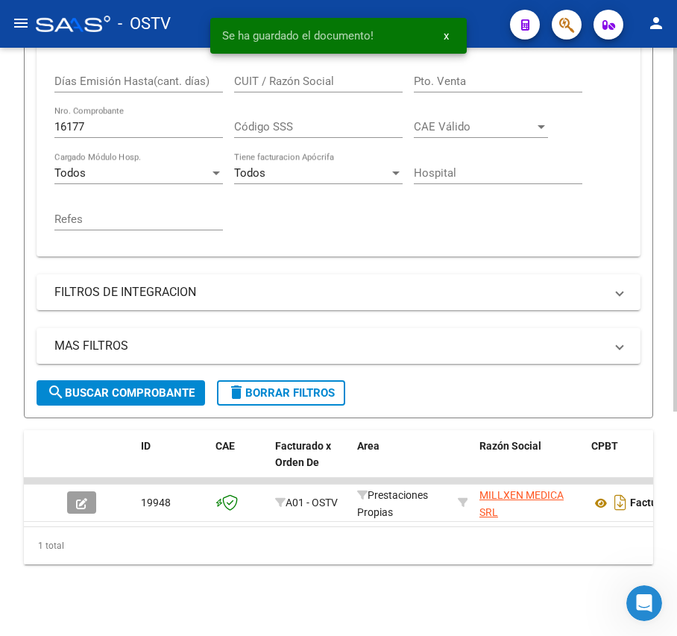
scroll to position [395, 0]
click at [121, 120] on input "16177" at bounding box center [138, 126] width 168 height 13
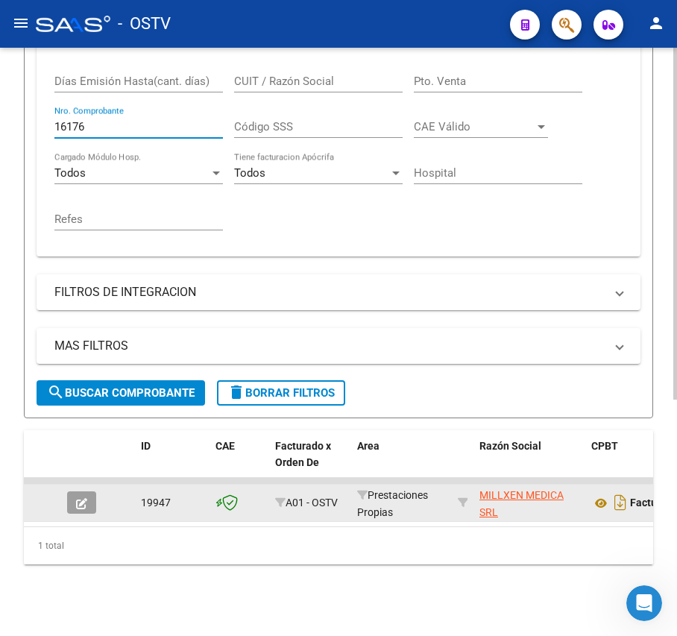
click at [91, 491] on button "button" at bounding box center [81, 502] width 29 height 22
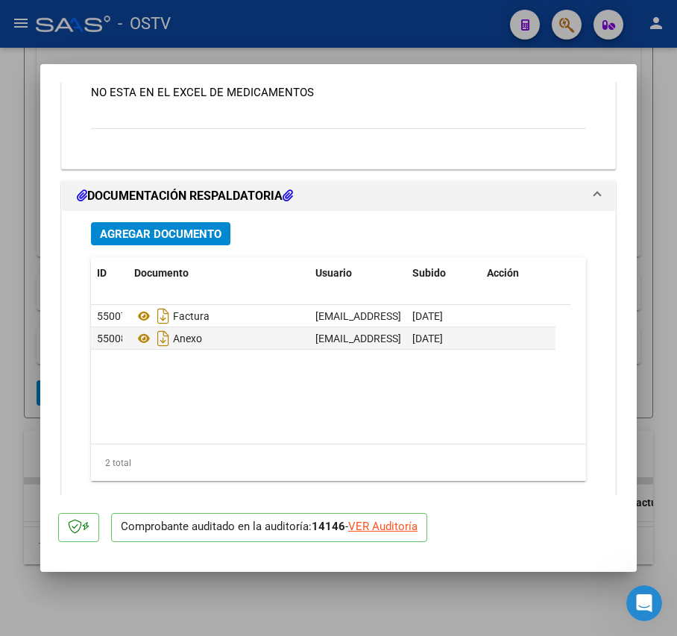
scroll to position [1391, 0]
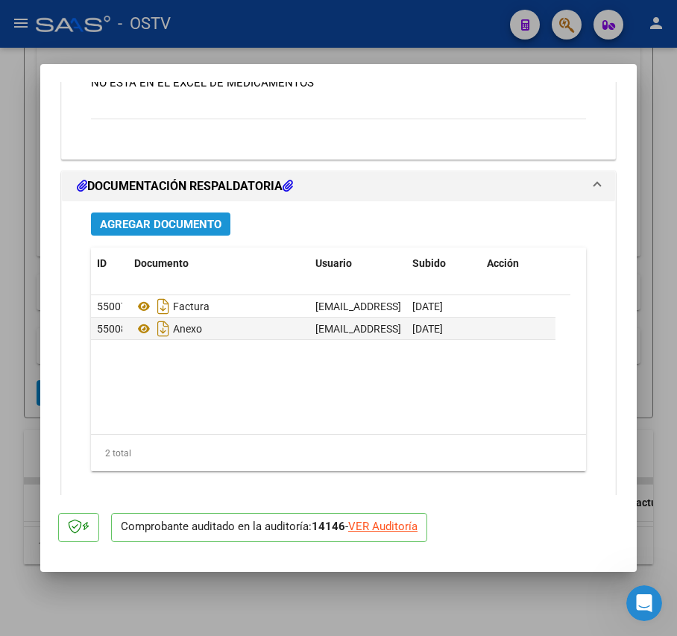
click at [174, 231] on span "Agregar Documento" at bounding box center [161, 224] width 122 height 13
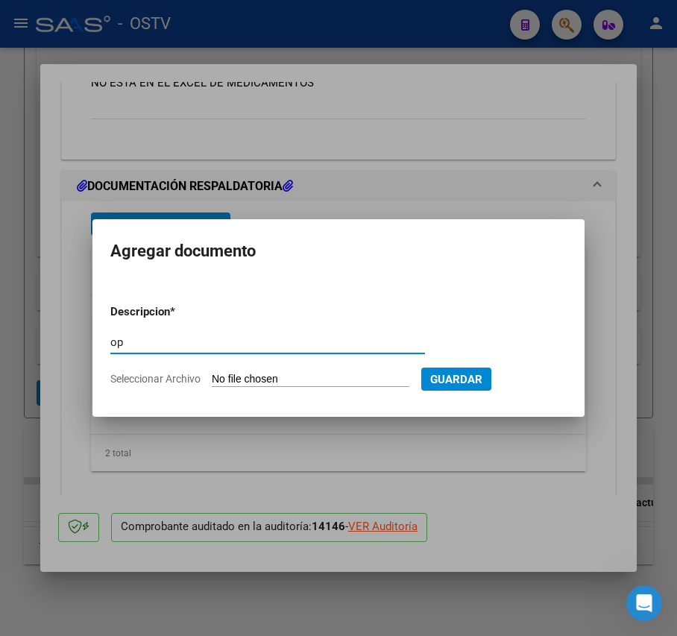
click at [257, 382] on input "Seleccionar Archivo" at bounding box center [311, 380] width 198 height 14
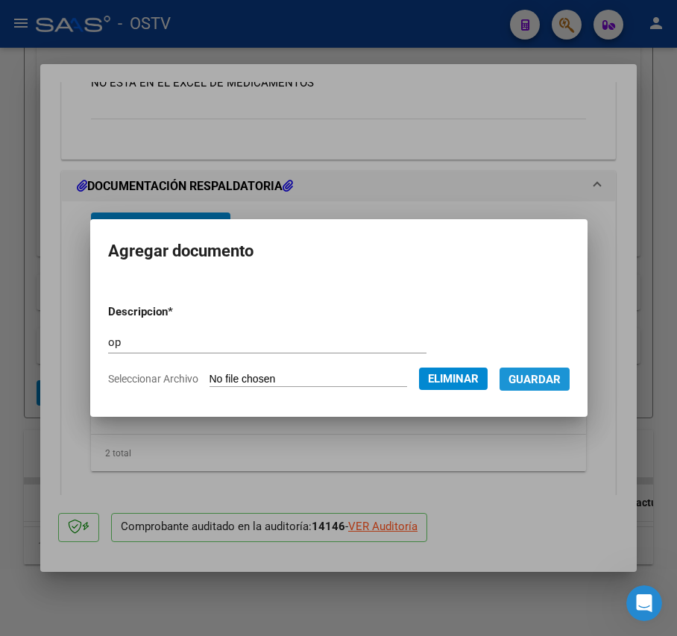
click at [561, 374] on span "Guardar" at bounding box center [534, 379] width 52 height 13
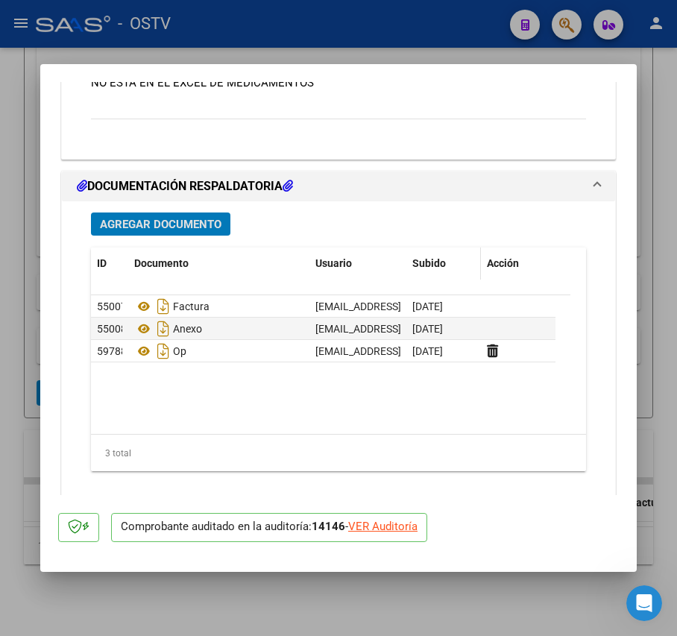
click at [91, 212] on button "Agregar Documento" at bounding box center [160, 223] width 139 height 23
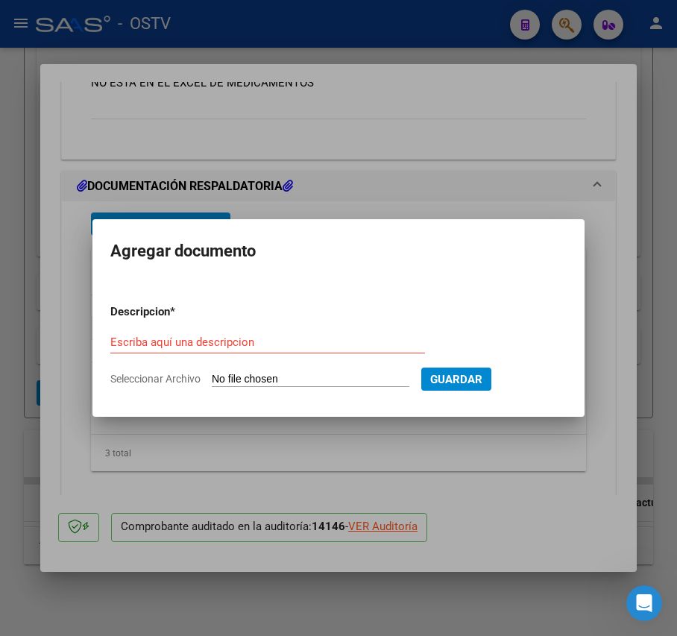
drag, startPoint x: 422, startPoint y: 269, endPoint x: 436, endPoint y: 417, distance: 149.0
click at [423, 269] on mat-dialog-container "Agregar documento Descripcion * Escriba aquí una descripcion Seleccionar Archiv…" at bounding box center [338, 318] width 492 height 198
click at [350, 206] on div at bounding box center [338, 318] width 677 height 636
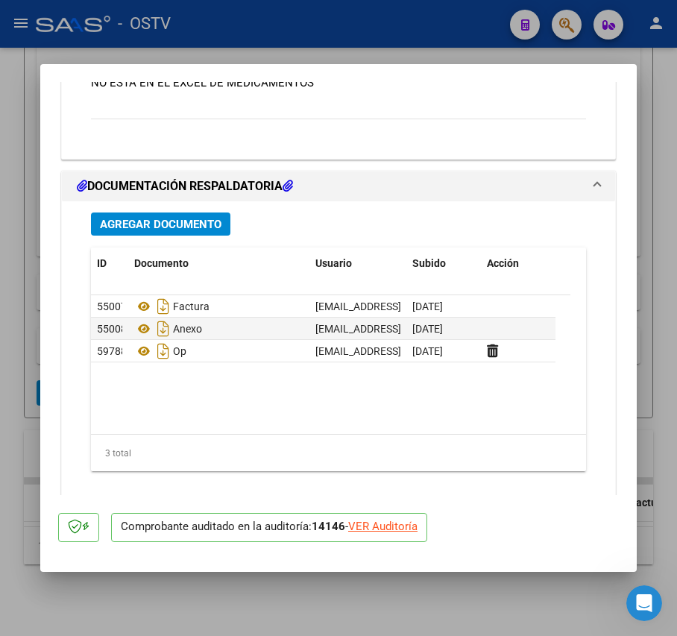
click at [179, 224] on span "Agregar Documento" at bounding box center [161, 224] width 122 height 13
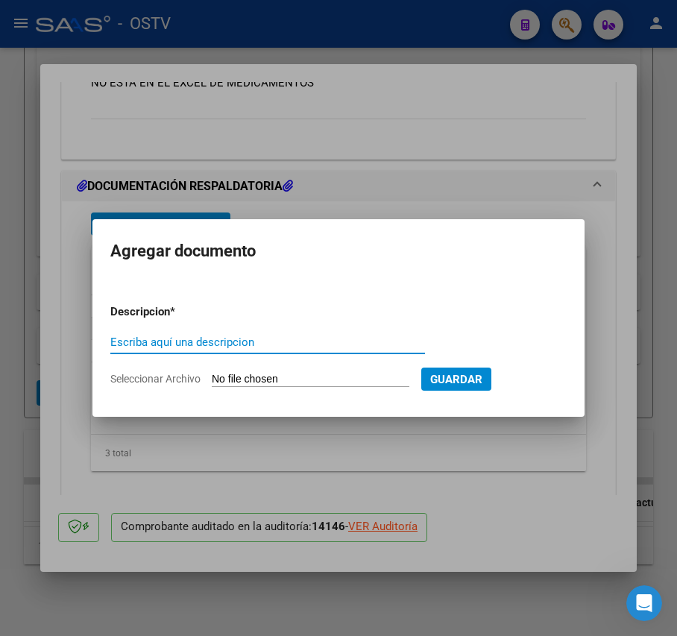
click at [297, 219] on mat-dialog-container "Agregar documento Descripcion * Escriba aquí una descripcion Seleccionar Archiv…" at bounding box center [338, 318] width 492 height 198
click at [251, 206] on div at bounding box center [338, 318] width 677 height 636
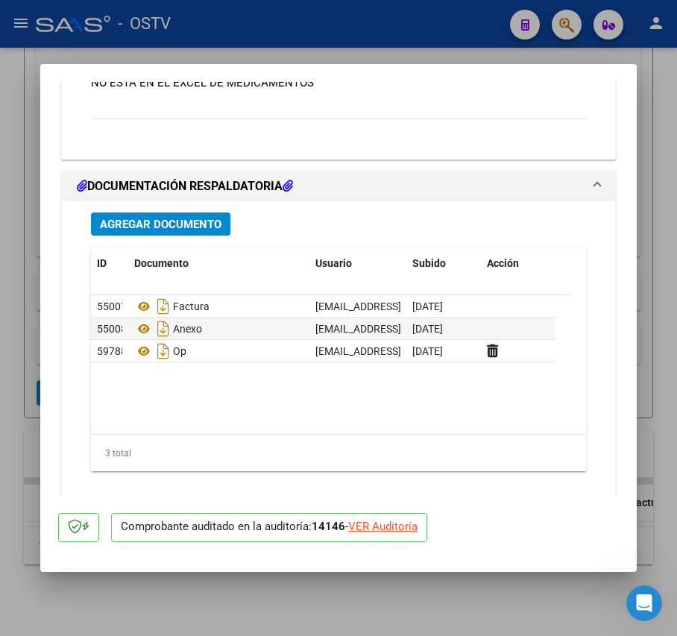
click at [212, 222] on span "Agregar Documento" at bounding box center [161, 224] width 122 height 13
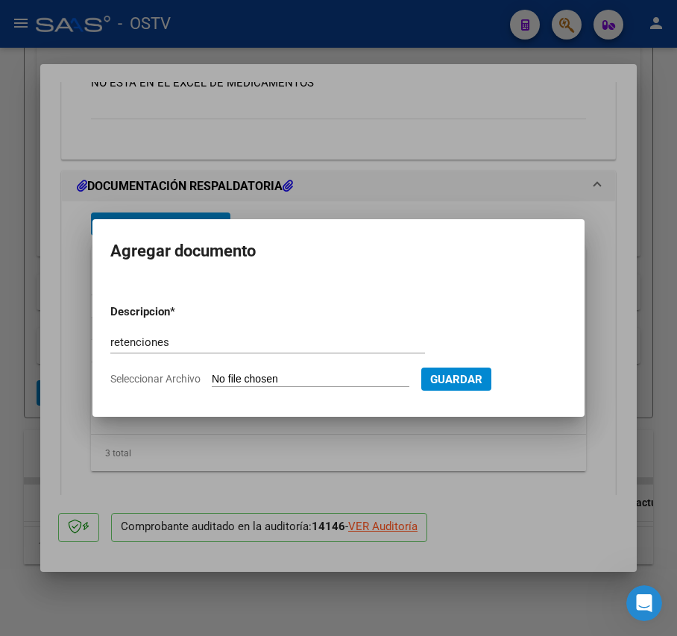
click at [280, 382] on input "Seleccionar Archivo" at bounding box center [311, 380] width 198 height 14
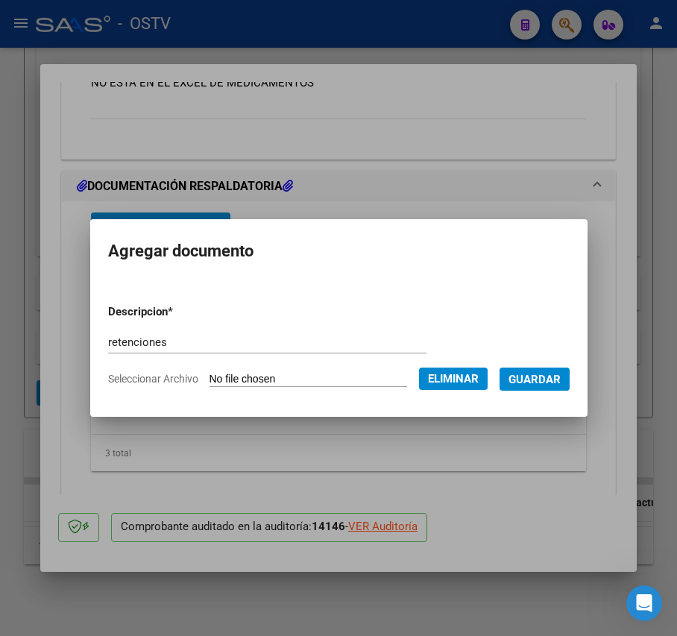
click at [550, 391] on button "Guardar" at bounding box center [534, 378] width 70 height 23
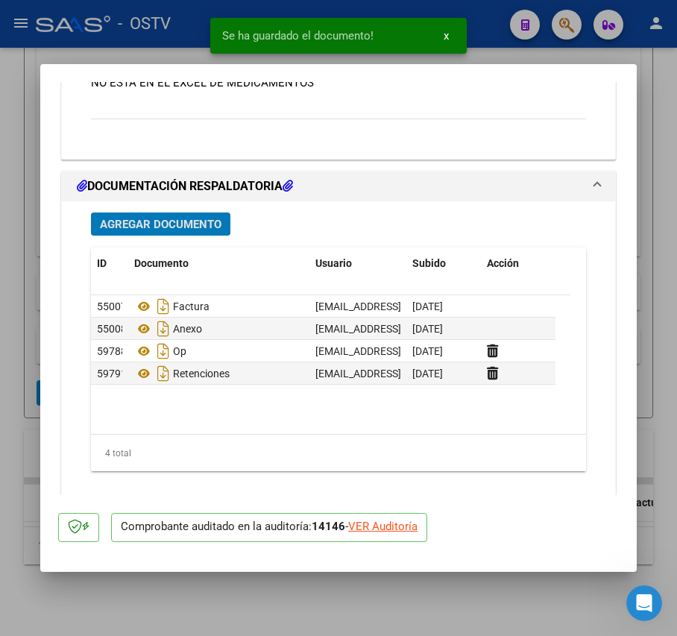
click at [206, 231] on span "Agregar Documento" at bounding box center [161, 224] width 122 height 13
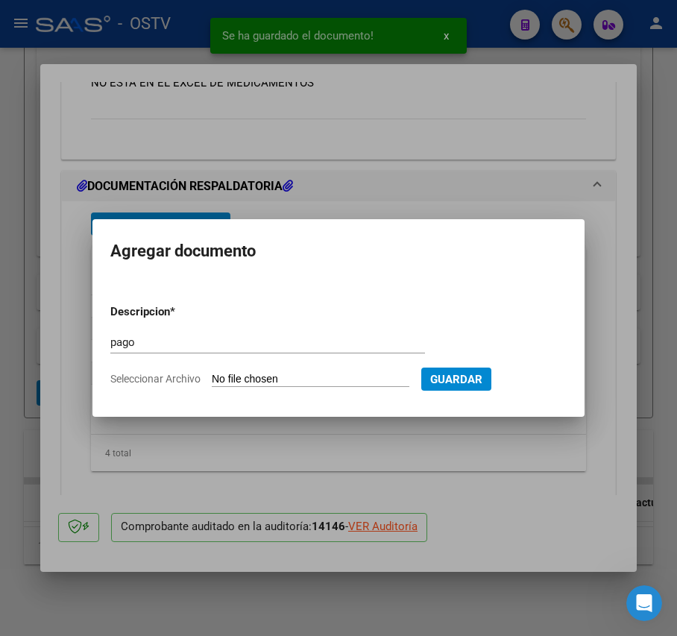
drag, startPoint x: 316, startPoint y: 365, endPoint x: 317, endPoint y: 373, distance: 8.2
click at [316, 365] on div "pago Escriba aquí una descripcion" at bounding box center [267, 349] width 315 height 37
click at [317, 373] on input "Seleccionar Archivo" at bounding box center [311, 380] width 198 height 14
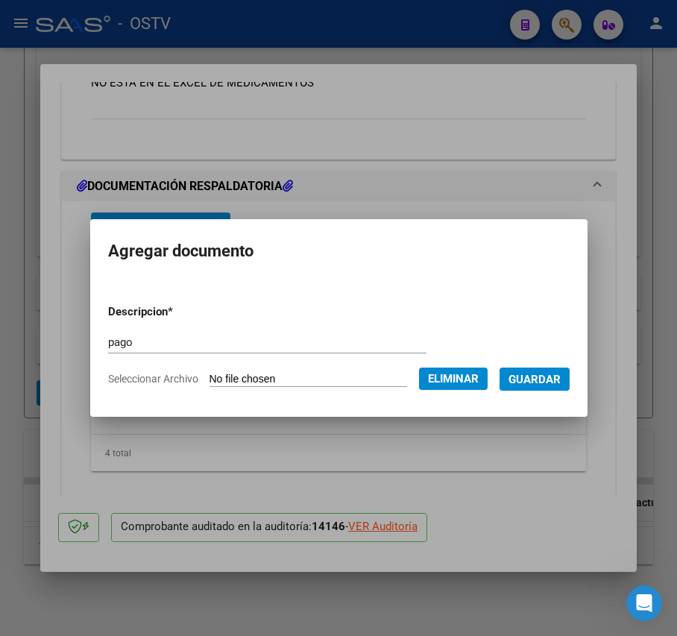
click at [546, 382] on span "Guardar" at bounding box center [534, 379] width 52 height 13
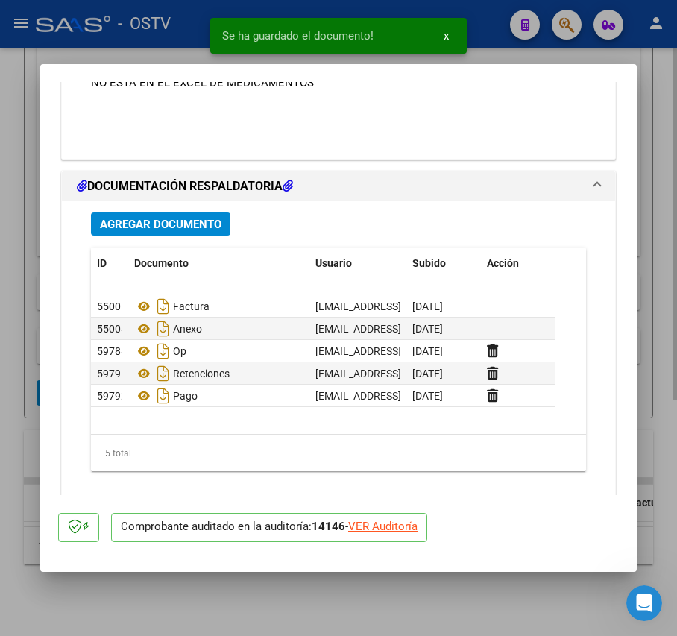
click at [6, 275] on div at bounding box center [338, 318] width 677 height 636
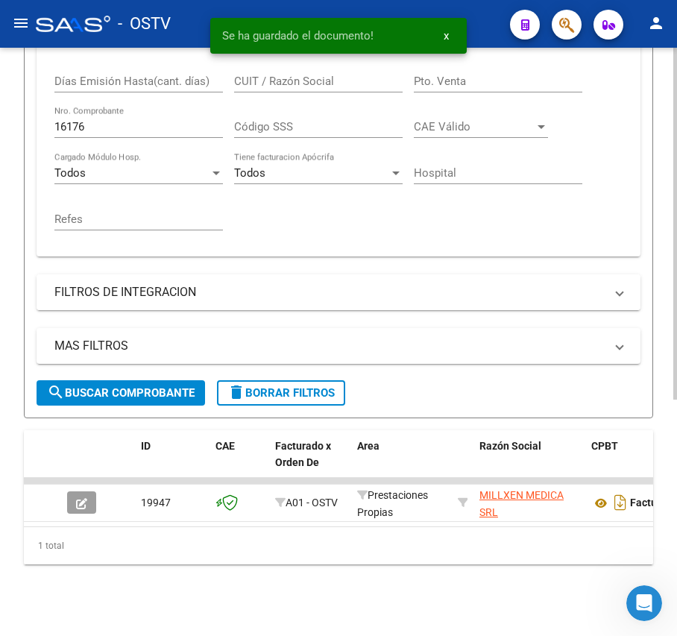
scroll to position [395, 0]
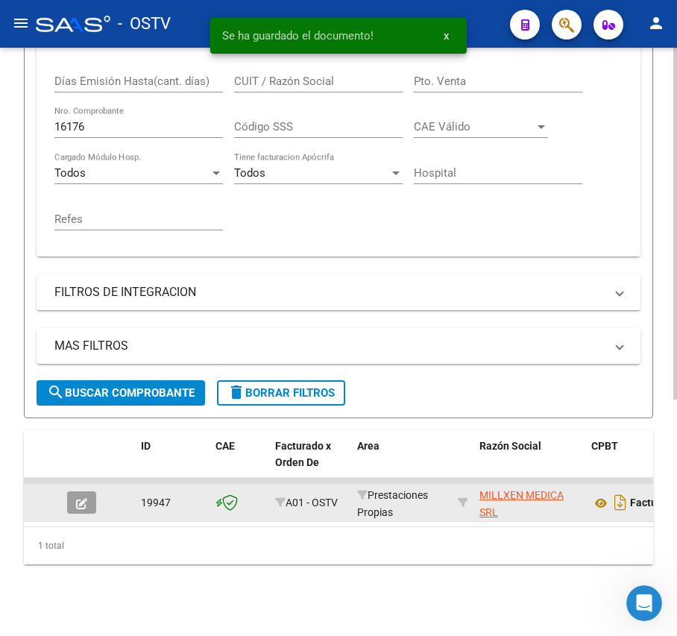
click at [82, 498] on icon "button" at bounding box center [81, 503] width 11 height 11
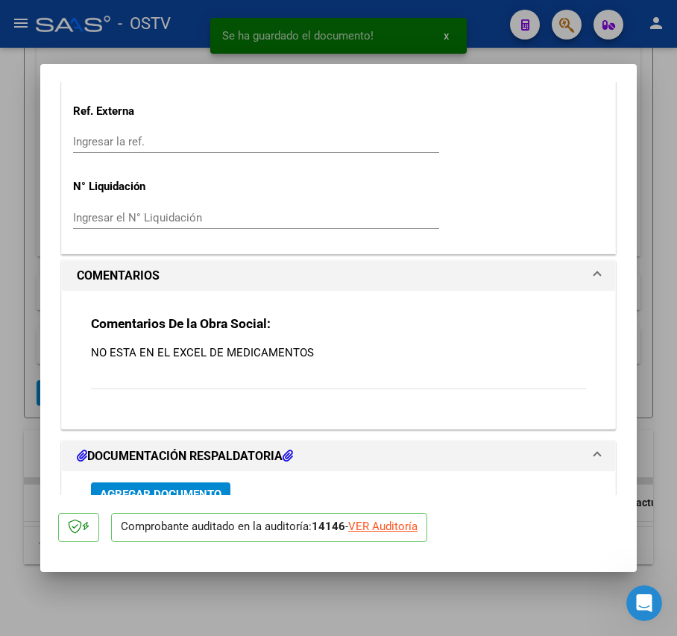
scroll to position [1618, 0]
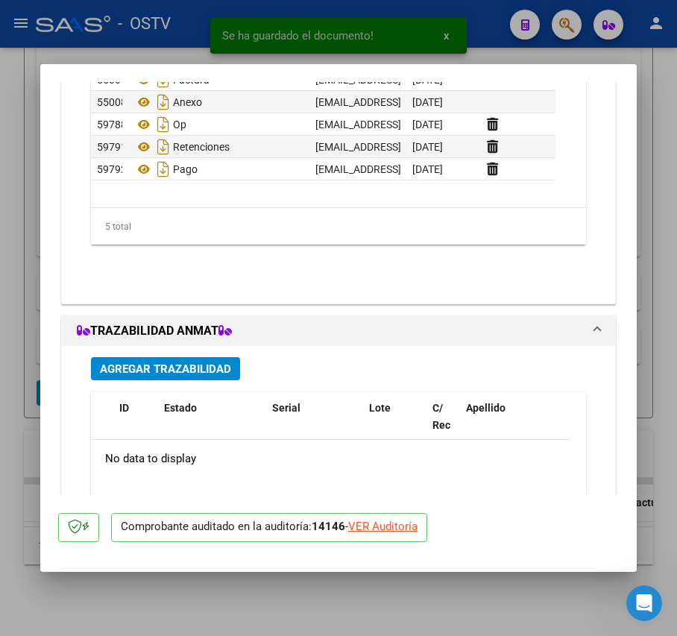
click at [16, 308] on div at bounding box center [338, 318] width 677 height 636
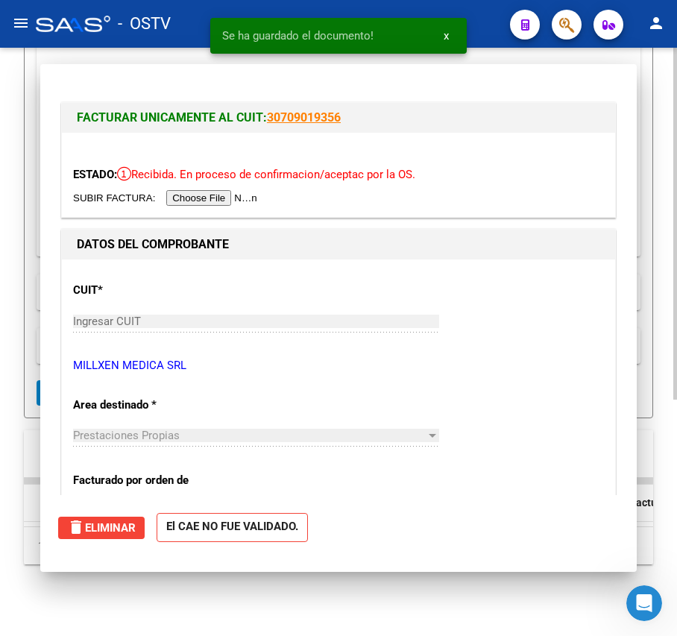
scroll to position [395, 0]
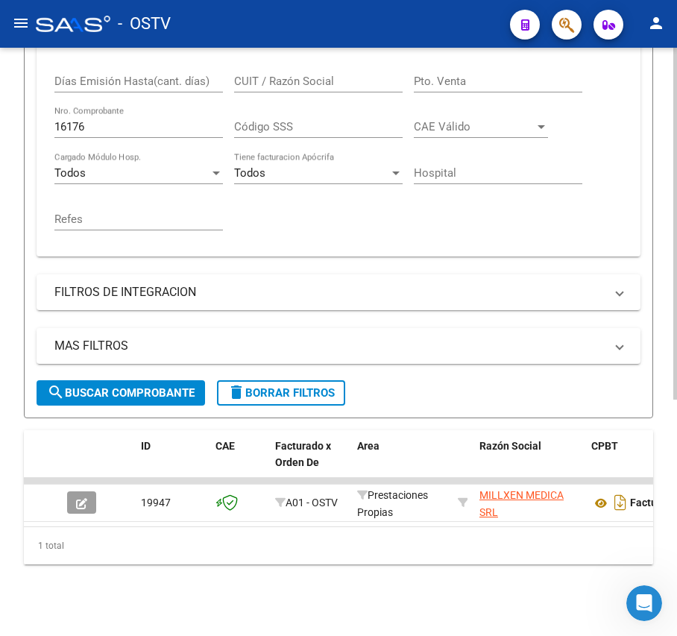
click at [137, 120] on input "16176" at bounding box center [138, 126] width 168 height 13
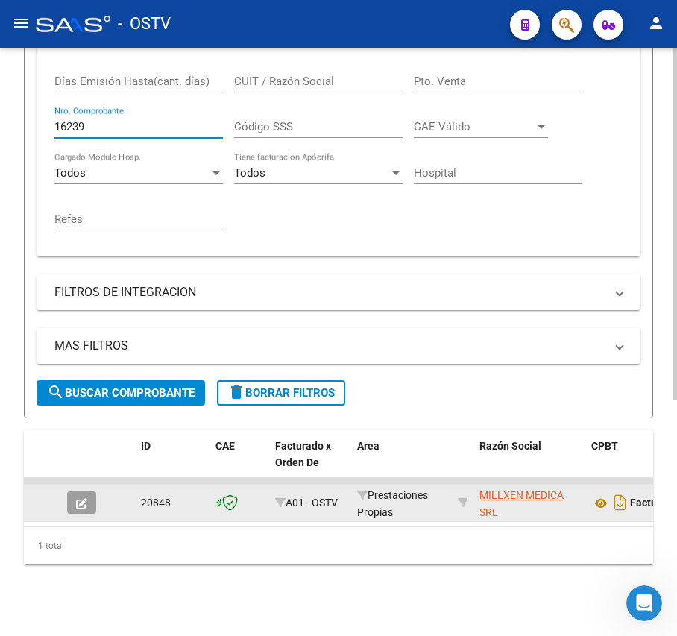
click at [78, 491] on button "button" at bounding box center [81, 502] width 29 height 22
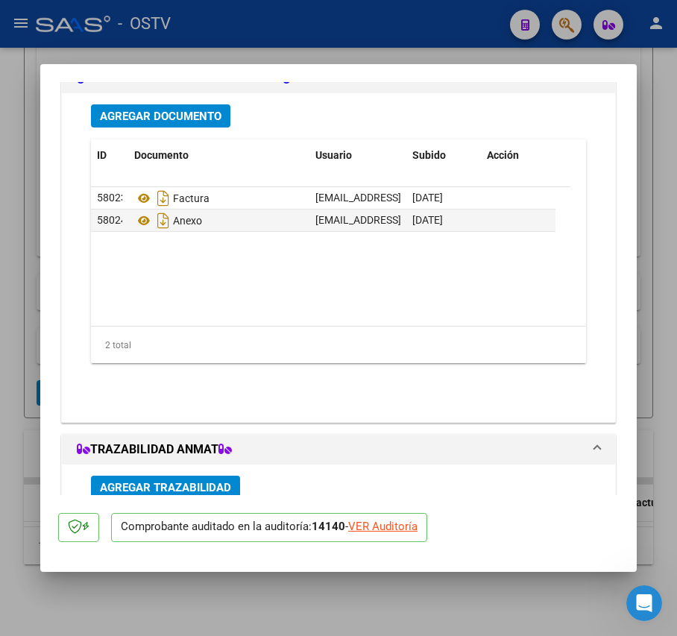
scroll to position [1220, 0]
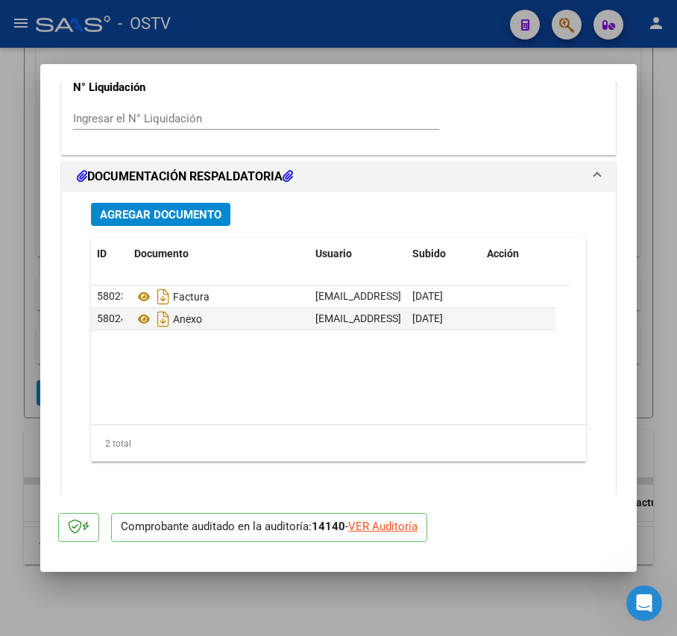
click at [186, 230] on div "Agregar Documento ID Documento Usuario Subido Acción 58023 Factura [EMAIL_ADDRE…" at bounding box center [338, 350] width 517 height 317
click at [203, 221] on span "Agregar Documento" at bounding box center [161, 214] width 122 height 13
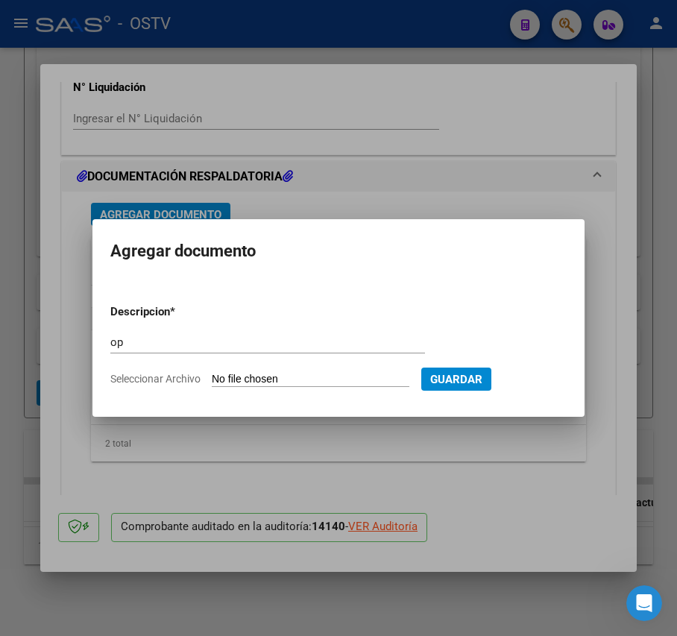
click at [273, 373] on input "Seleccionar Archivo" at bounding box center [311, 380] width 198 height 14
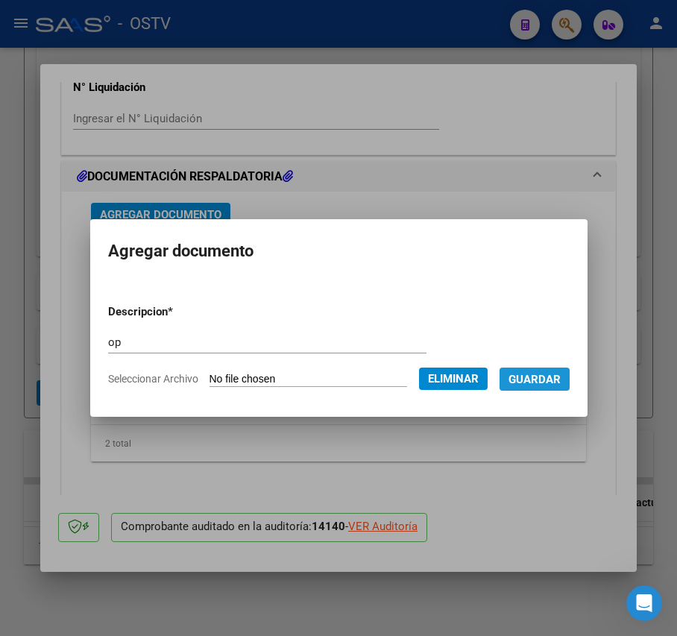
click at [555, 380] on span "Guardar" at bounding box center [534, 379] width 52 height 13
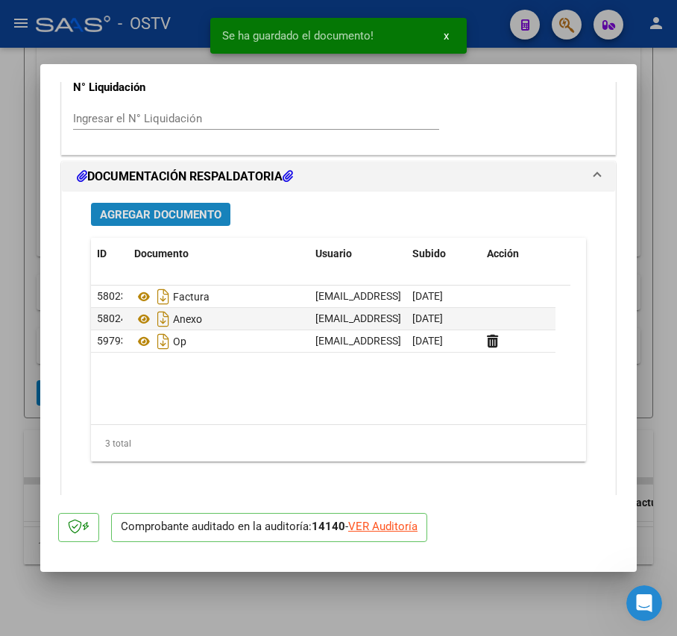
click at [186, 210] on span "Agregar Documento" at bounding box center [161, 214] width 122 height 13
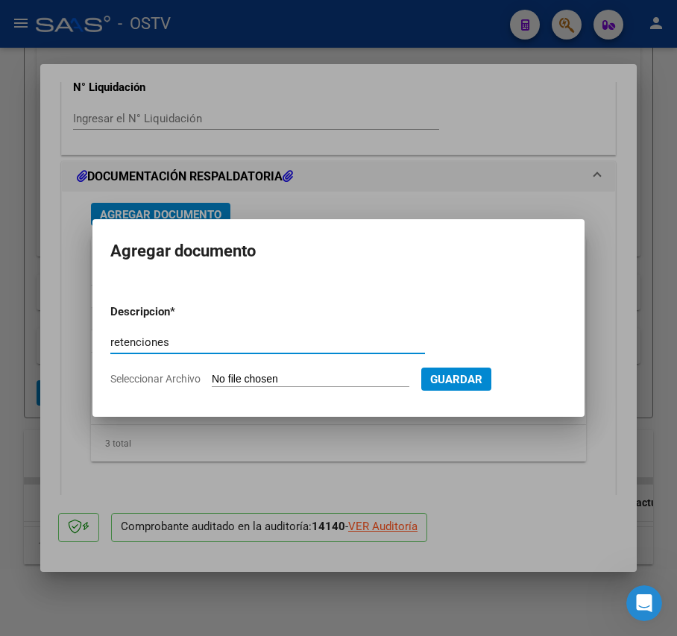
click at [331, 373] on input "Seleccionar Archivo" at bounding box center [311, 380] width 198 height 14
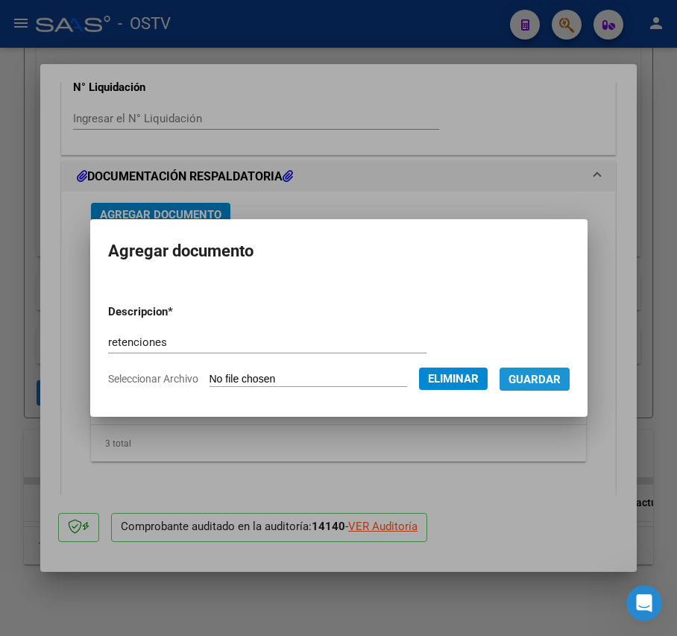
click at [546, 367] on button "Guardar" at bounding box center [534, 378] width 70 height 23
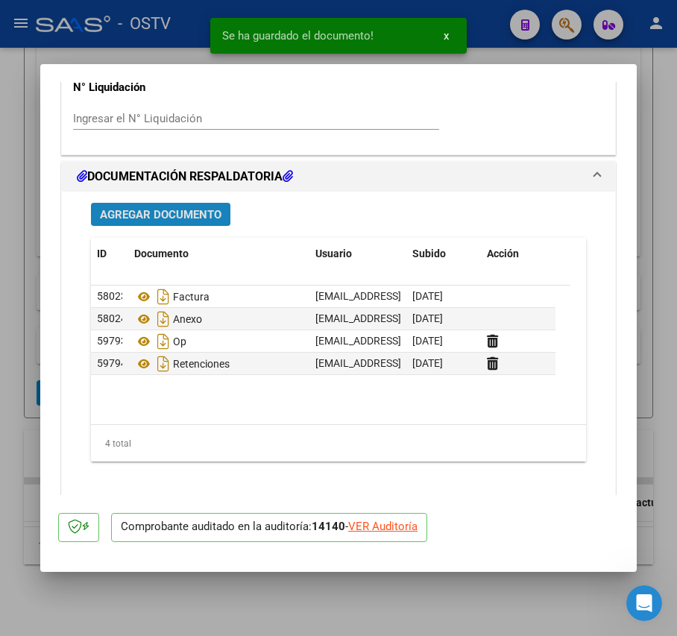
click at [160, 212] on span "Agregar Documento" at bounding box center [161, 214] width 122 height 13
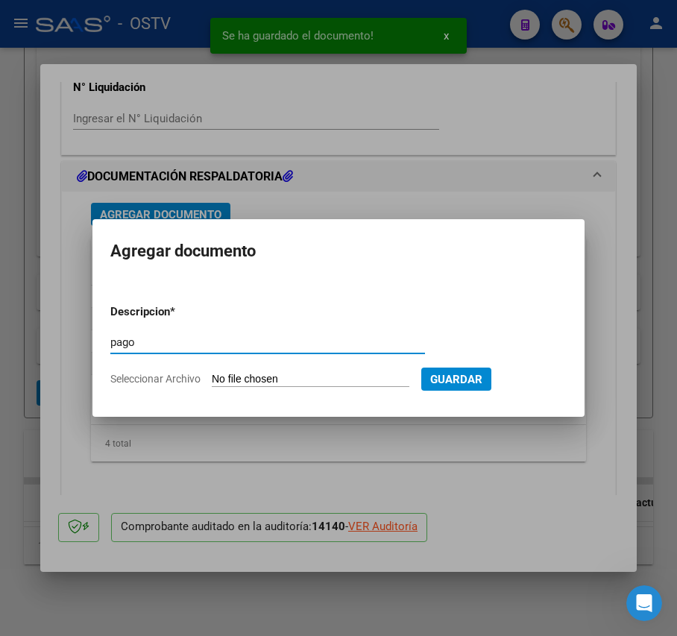
click at [267, 373] on input "Seleccionar Archivo" at bounding box center [311, 380] width 198 height 14
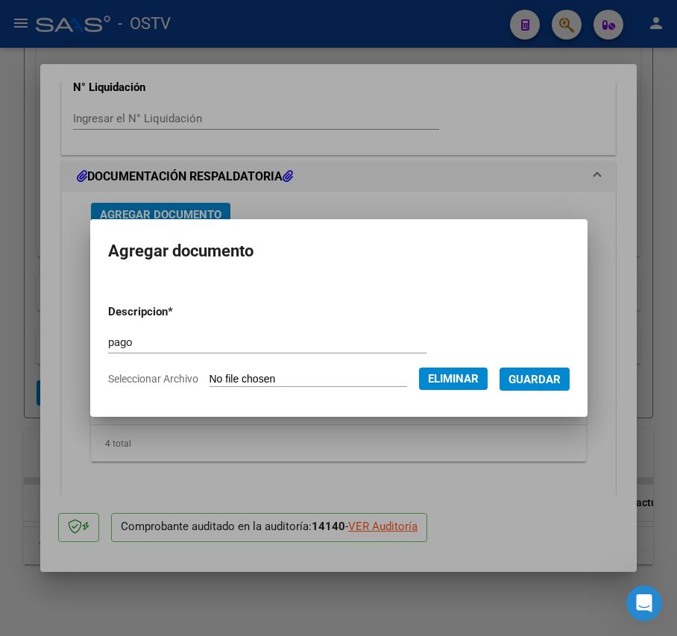
click at [546, 388] on button "Guardar" at bounding box center [534, 378] width 70 height 23
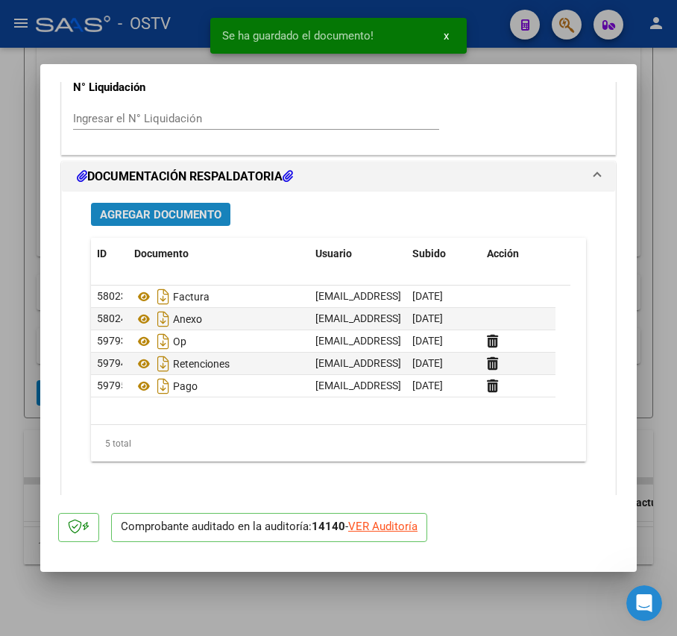
click at [186, 218] on span "Agregar Documento" at bounding box center [161, 214] width 122 height 13
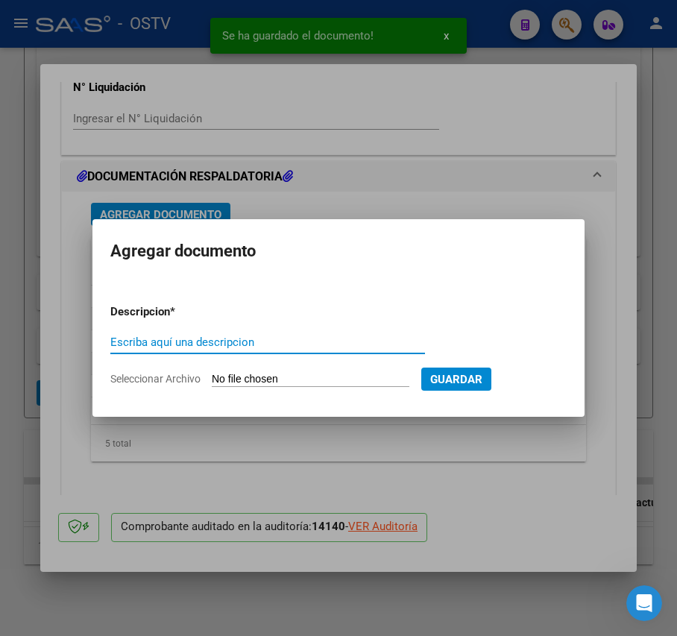
click at [12, 242] on div at bounding box center [338, 318] width 677 height 636
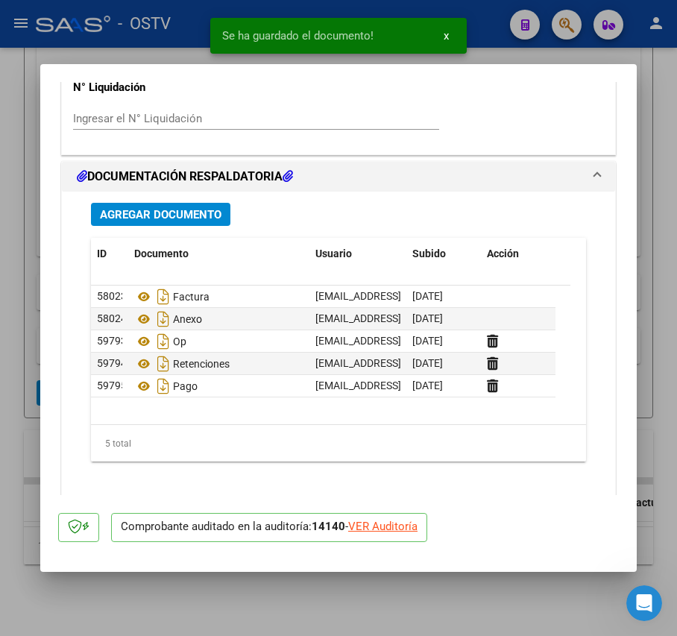
click at [12, 242] on div at bounding box center [338, 318] width 677 height 636
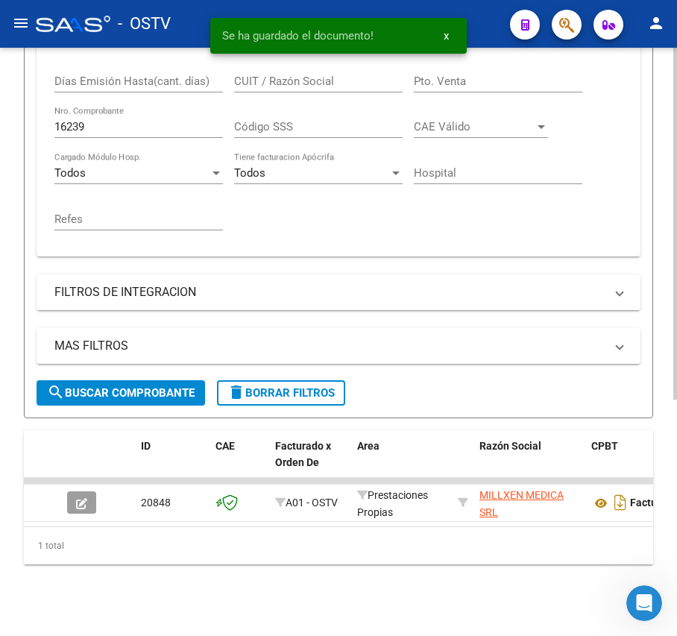
scroll to position [395, 0]
click at [97, 120] on input "16239" at bounding box center [138, 126] width 168 height 13
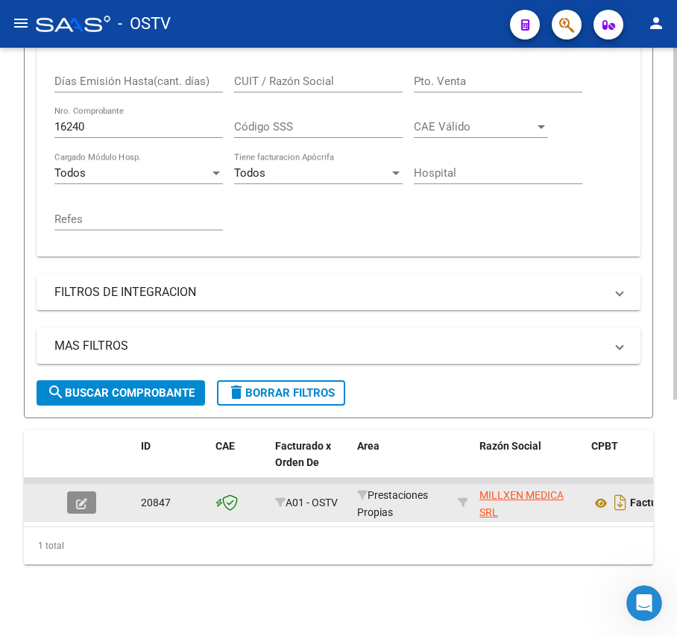
click at [67, 491] on button "button" at bounding box center [81, 502] width 29 height 22
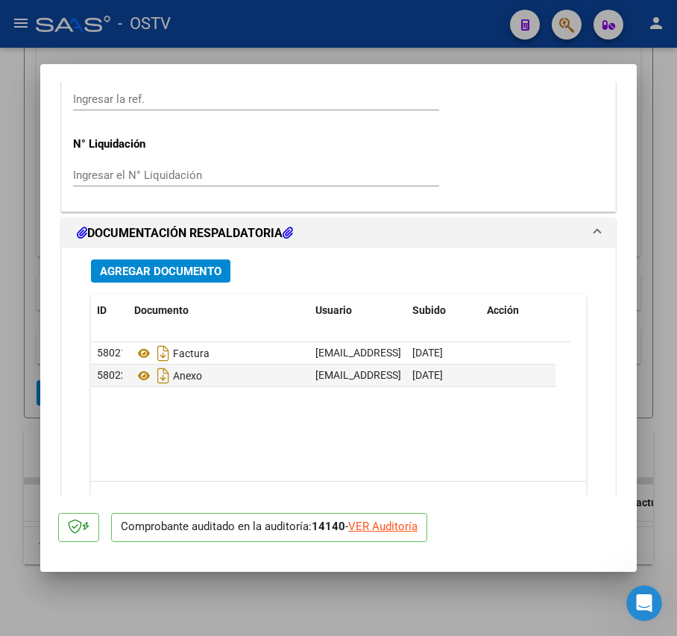
scroll to position [1319, 0]
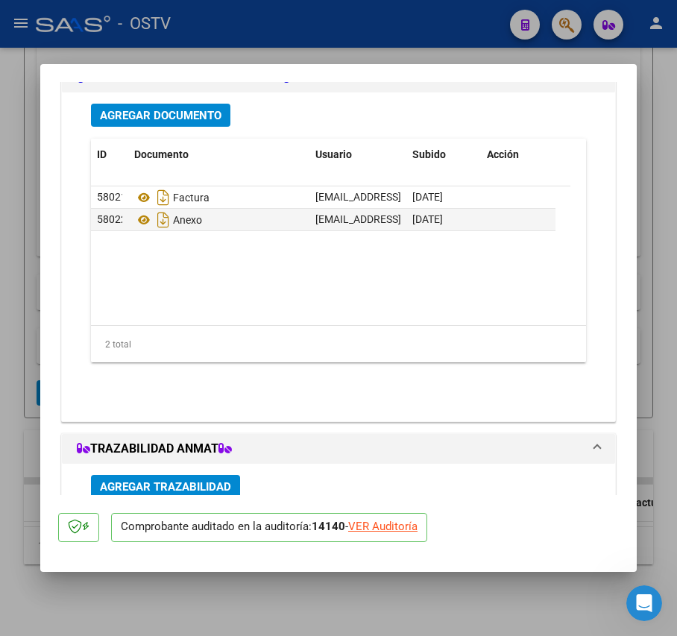
click at [203, 117] on span "Agregar Documento" at bounding box center [161, 115] width 122 height 13
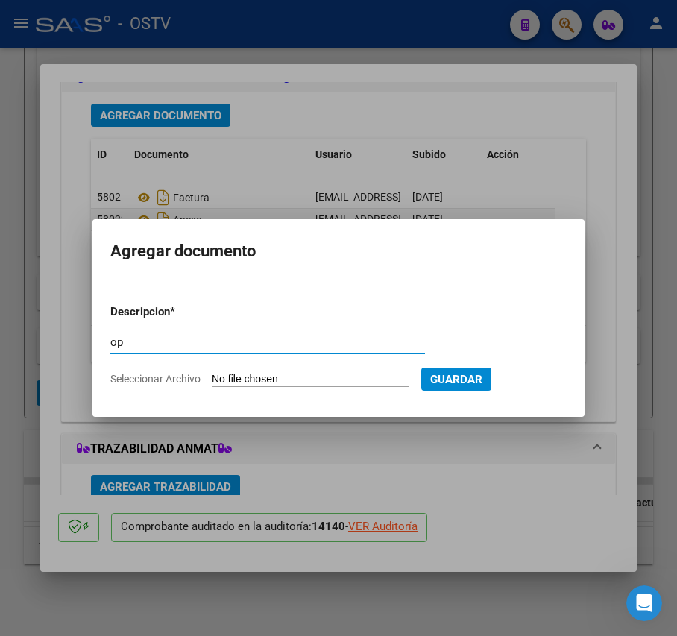
click at [268, 379] on input "Seleccionar Archivo" at bounding box center [311, 380] width 198 height 14
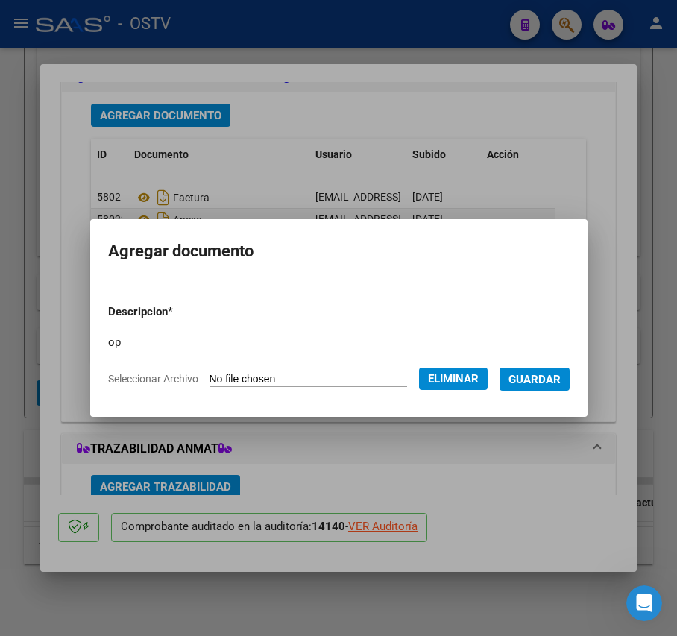
click at [561, 373] on span "Guardar" at bounding box center [534, 379] width 52 height 13
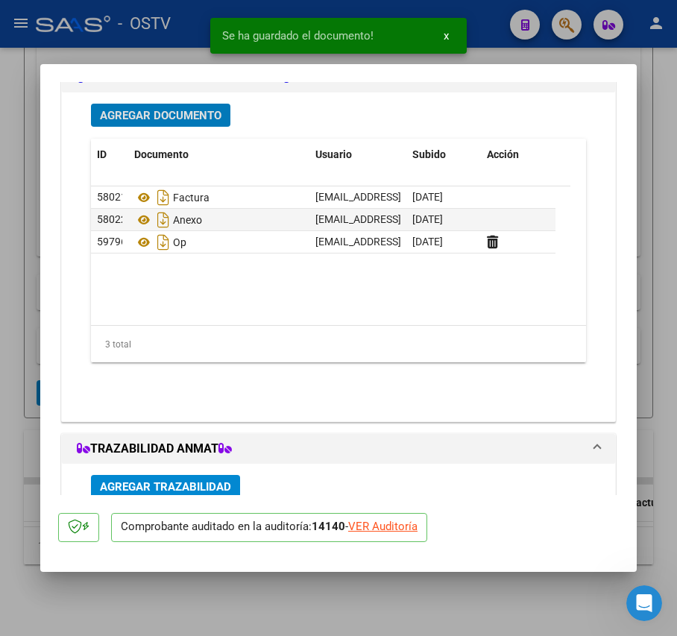
click at [198, 104] on button "Agregar Documento" at bounding box center [160, 115] width 139 height 23
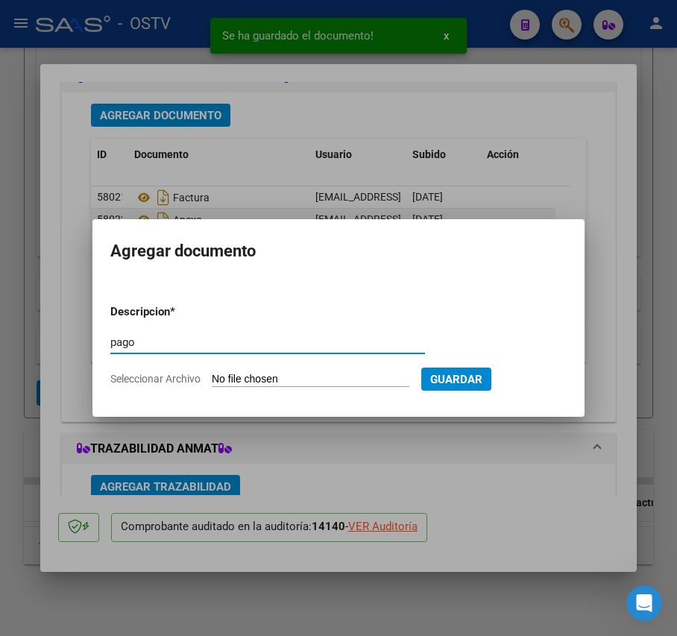
click at [253, 380] on input "Seleccionar Archivo" at bounding box center [311, 380] width 198 height 14
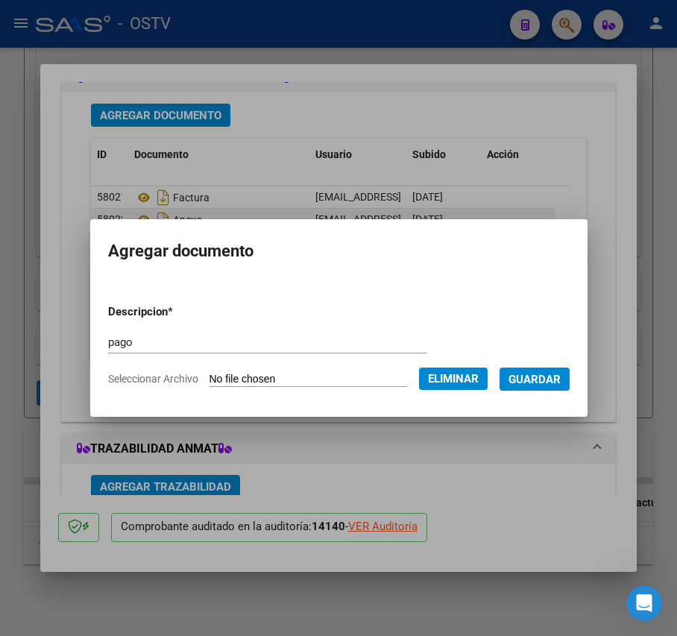
click at [561, 373] on span "Guardar" at bounding box center [534, 379] width 52 height 13
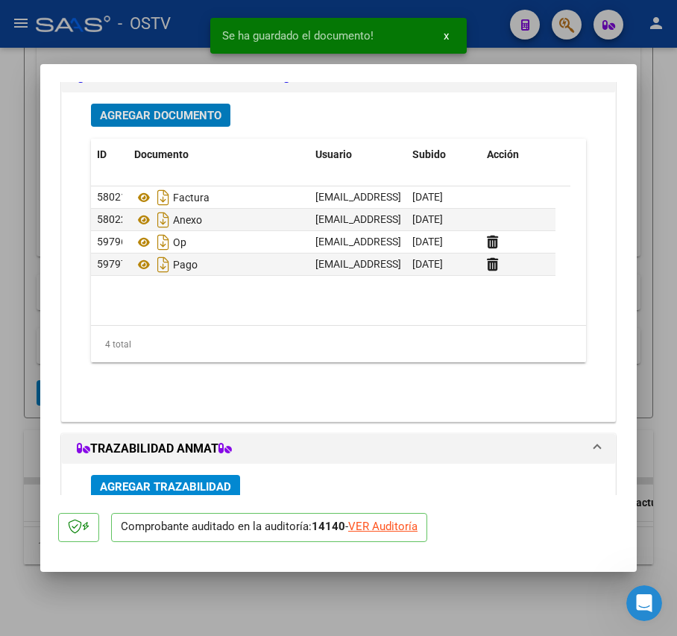
click at [154, 118] on span "Agregar Documento" at bounding box center [161, 115] width 122 height 13
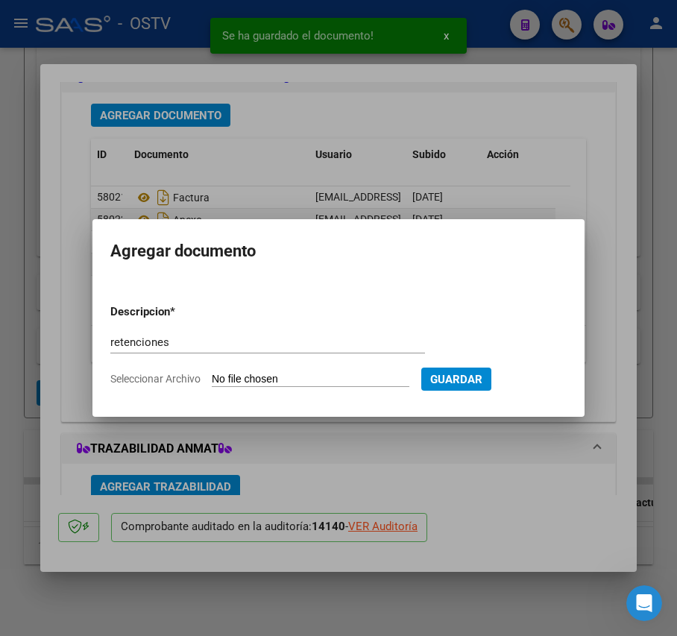
click at [318, 382] on input "Seleccionar Archivo" at bounding box center [311, 380] width 198 height 14
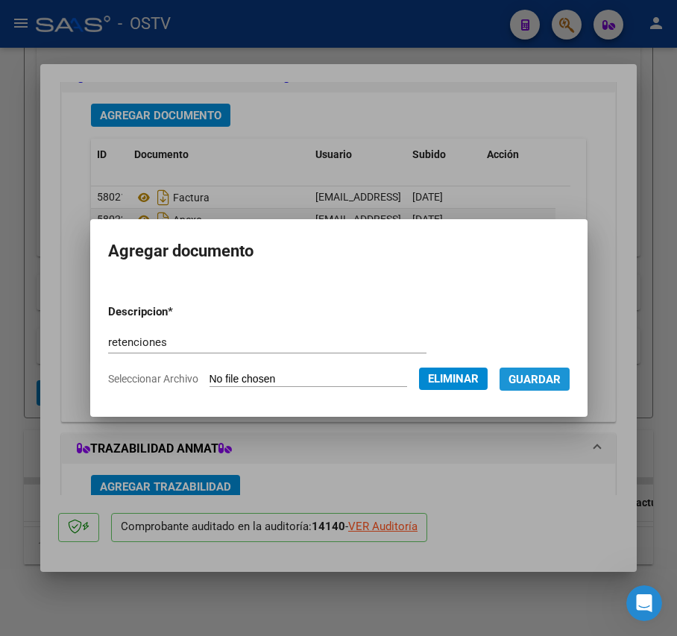
click at [552, 379] on span "Guardar" at bounding box center [534, 379] width 52 height 13
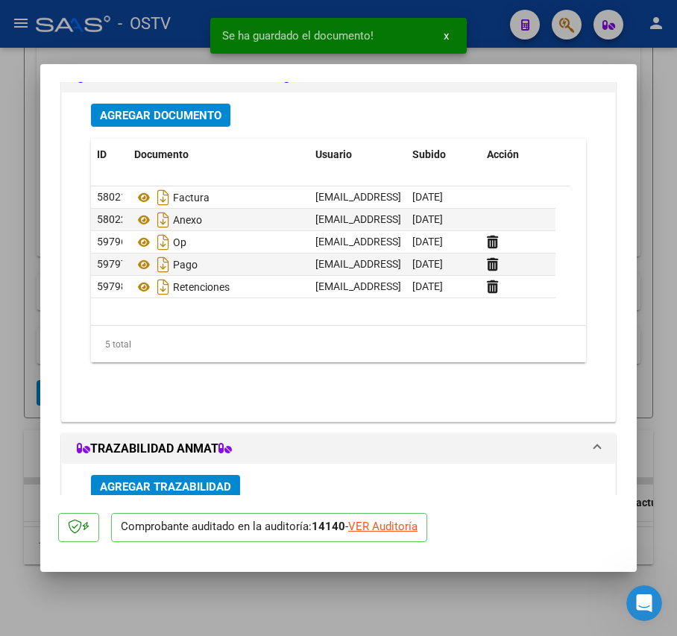
click at [21, 298] on div at bounding box center [338, 318] width 677 height 636
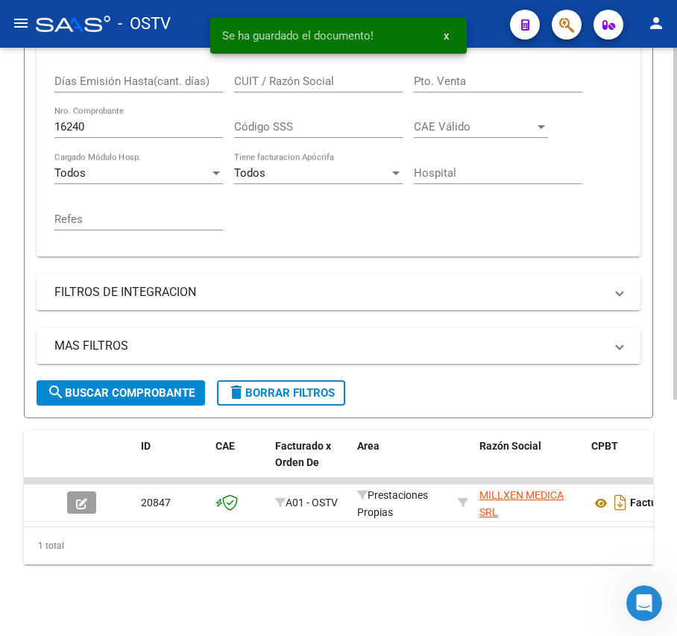
scroll to position [197, 0]
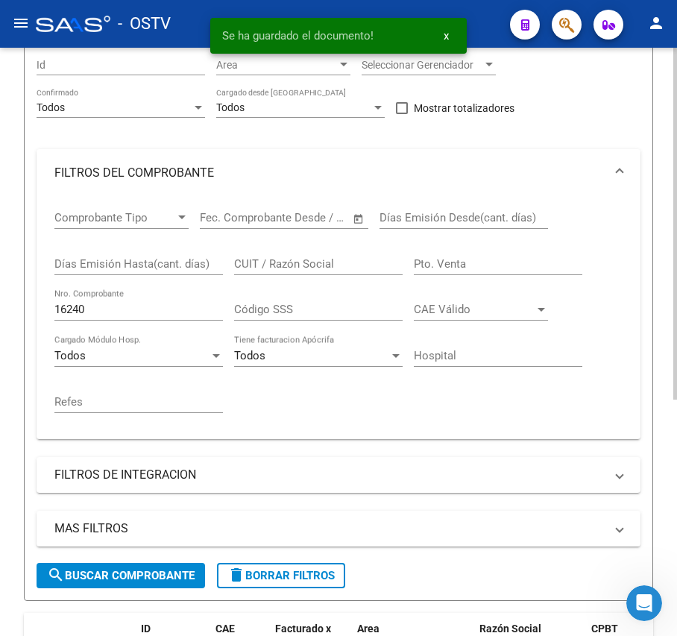
click at [148, 312] on input "16240" at bounding box center [138, 309] width 168 height 13
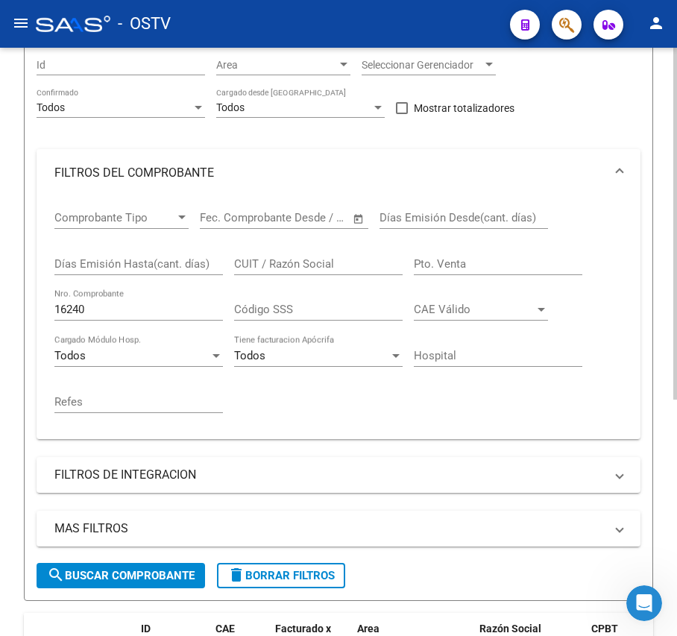
click at [131, 310] on input "16240" at bounding box center [138, 309] width 168 height 13
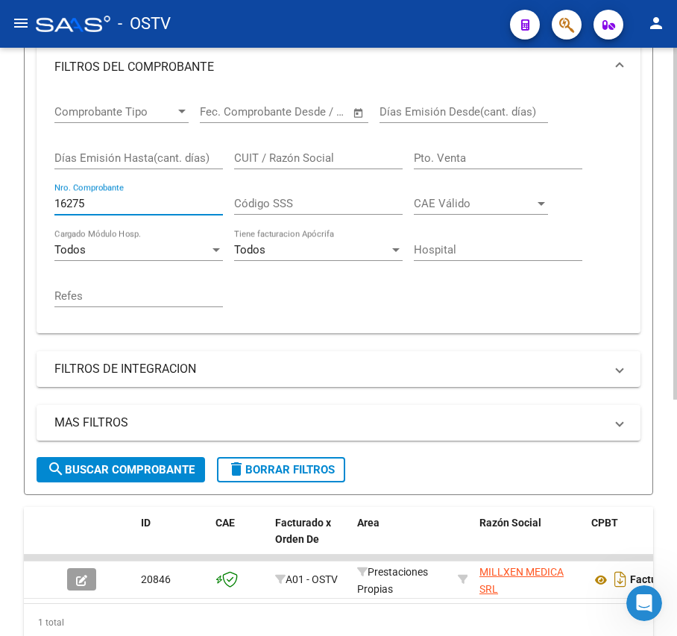
scroll to position [395, 0]
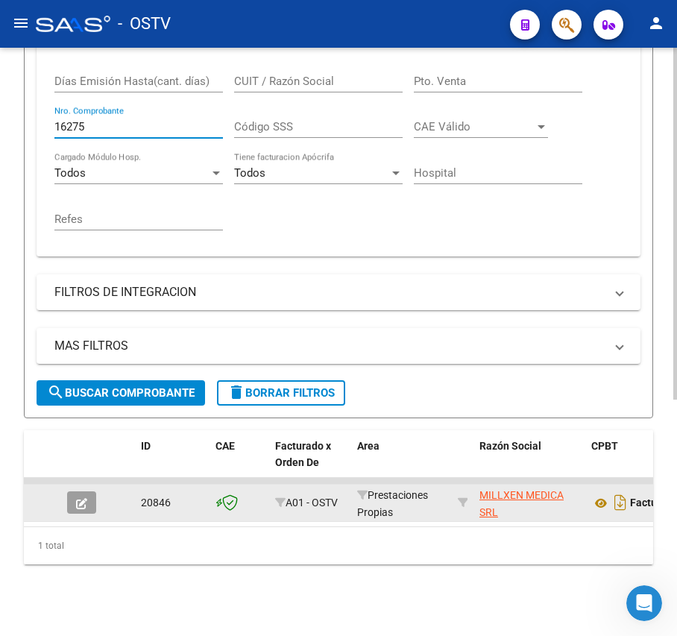
click at [90, 491] on button "button" at bounding box center [81, 502] width 29 height 22
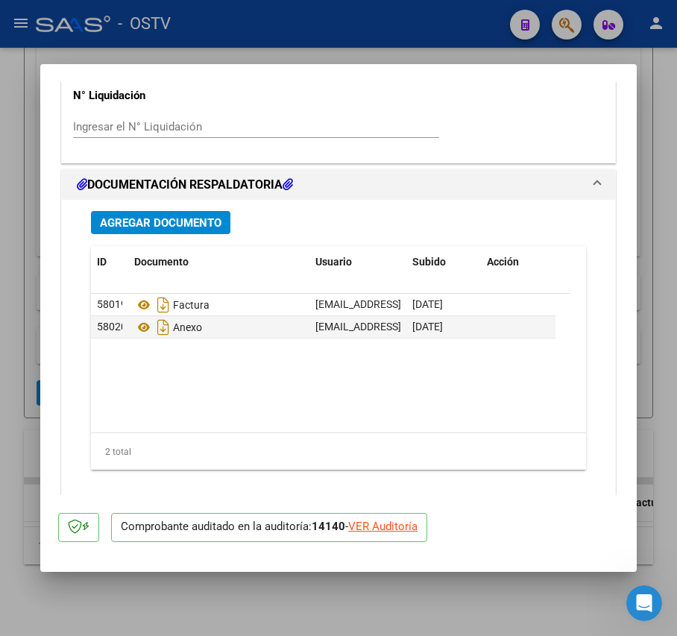
scroll to position [1220, 0]
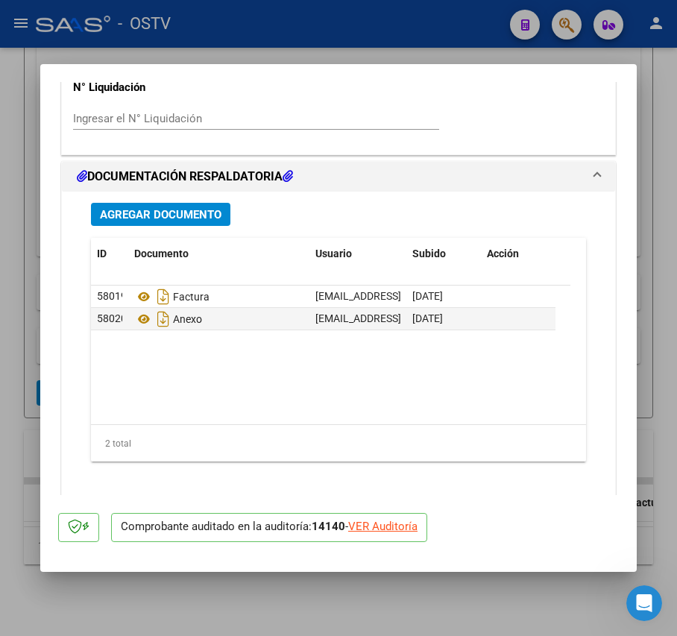
click at [174, 210] on span "Agregar Documento" at bounding box center [161, 214] width 122 height 13
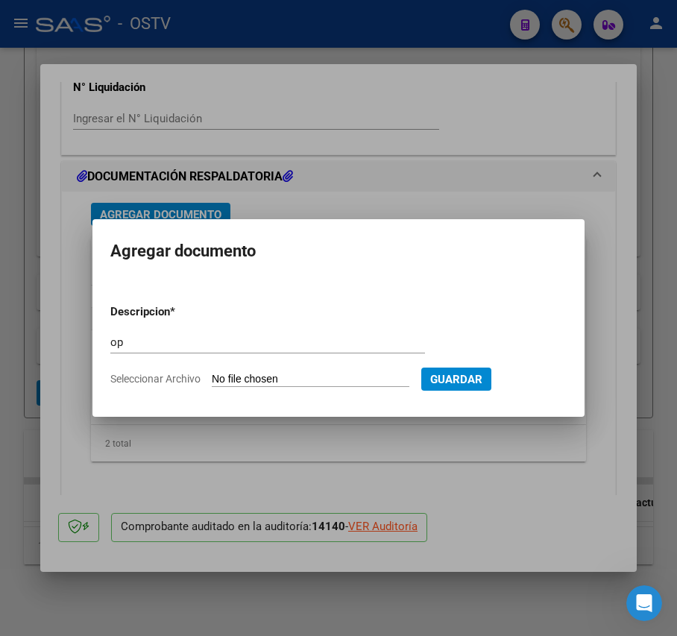
click at [296, 367] on div "op Escriba aquí una descripcion" at bounding box center [267, 349] width 315 height 37
click at [297, 373] on input "Seleccionar Archivo" at bounding box center [311, 380] width 198 height 14
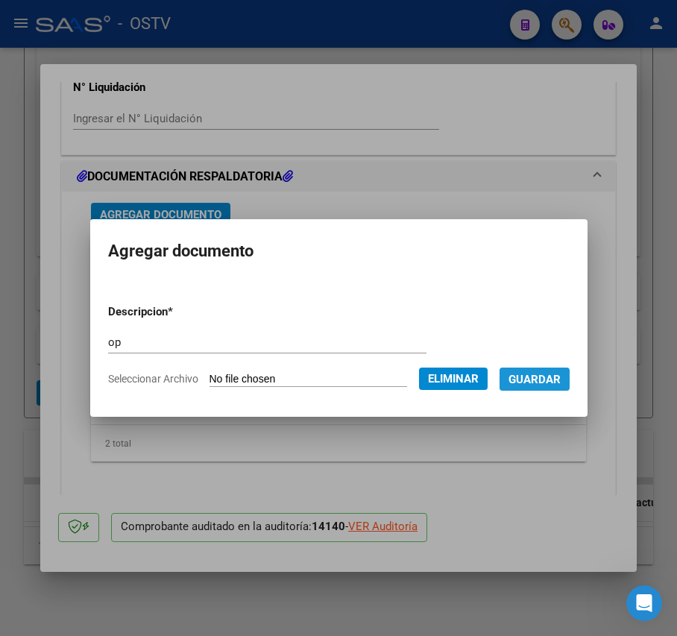
click at [558, 382] on span "Guardar" at bounding box center [534, 379] width 52 height 13
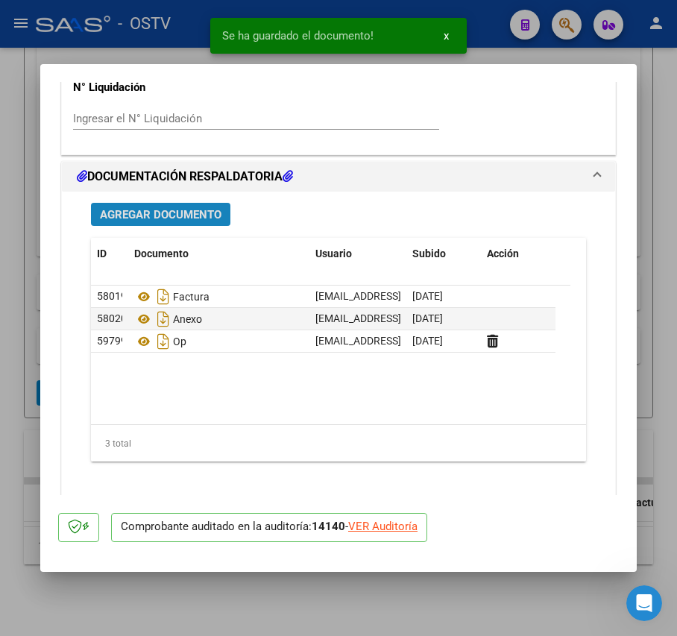
click at [201, 226] on button "Agregar Documento" at bounding box center [160, 214] width 139 height 23
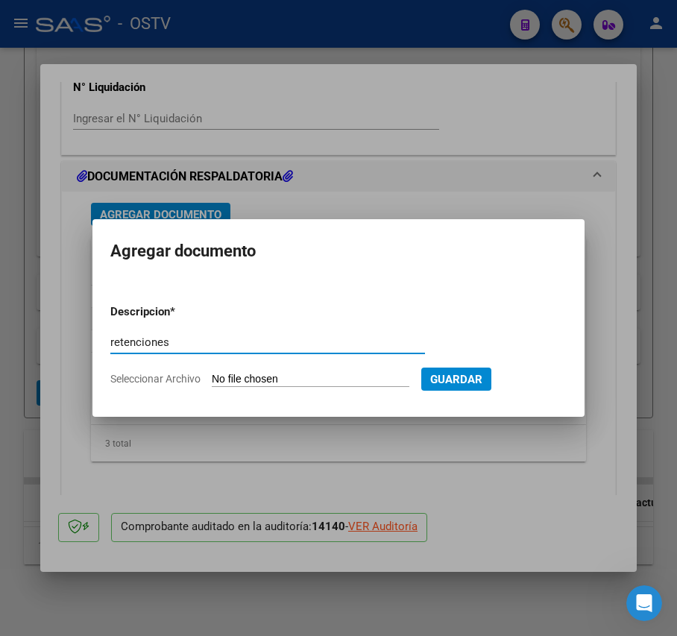
click at [267, 380] on input "Seleccionar Archivo" at bounding box center [311, 380] width 198 height 14
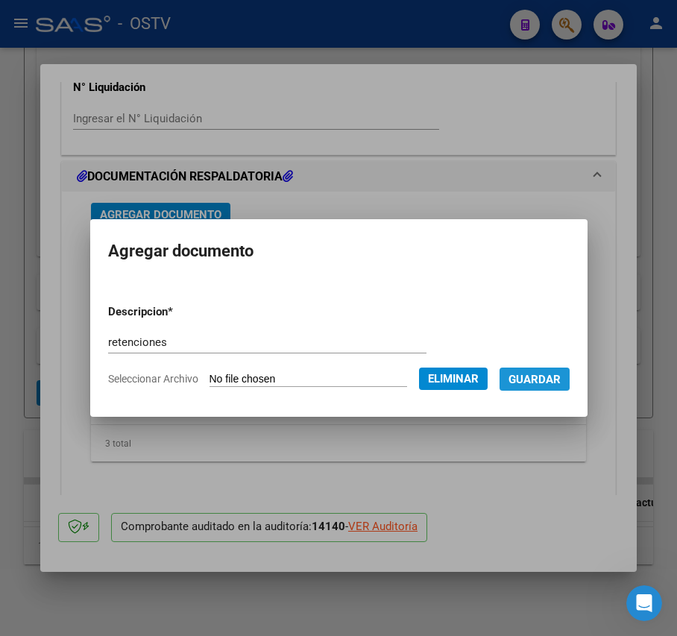
click at [523, 377] on span "Guardar" at bounding box center [534, 379] width 52 height 13
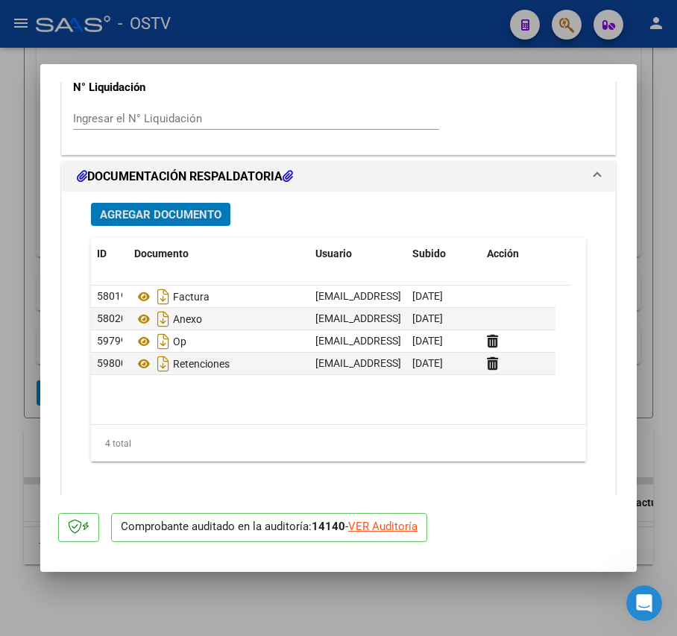
click at [162, 225] on button "Agregar Documento" at bounding box center [160, 214] width 139 height 23
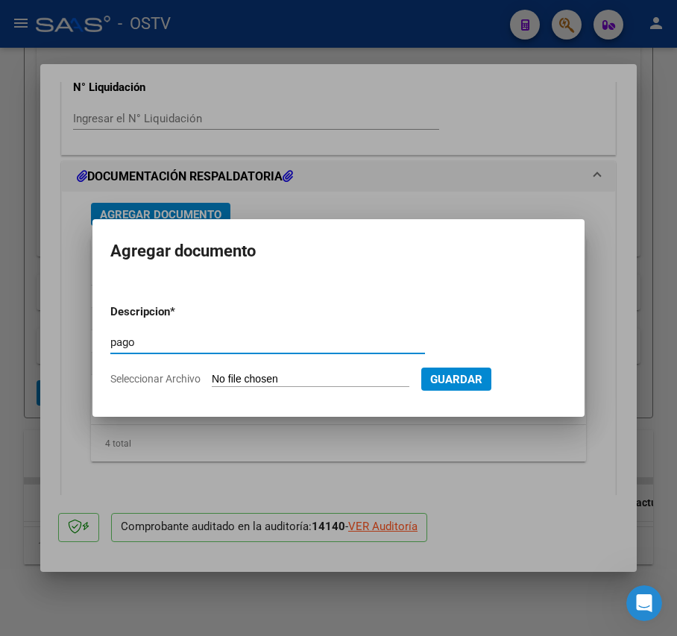
click at [302, 373] on input "Seleccionar Archivo" at bounding box center [311, 380] width 198 height 14
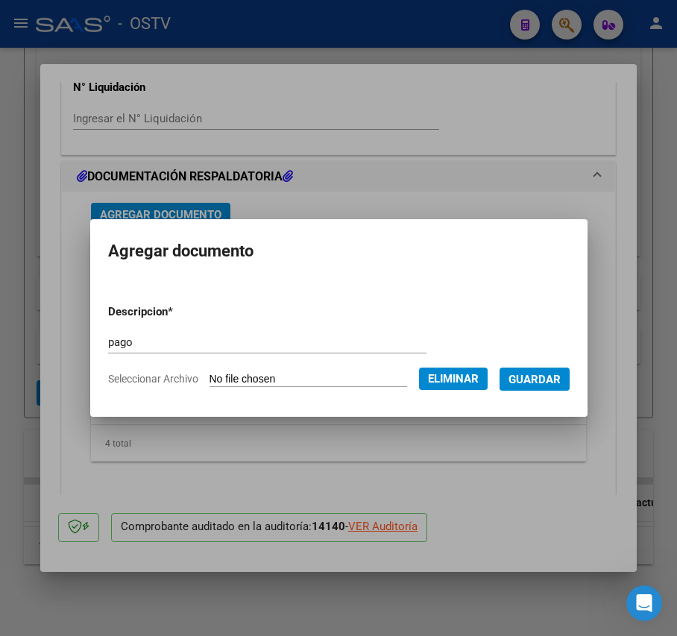
click at [558, 379] on span "Guardar" at bounding box center [534, 379] width 52 height 13
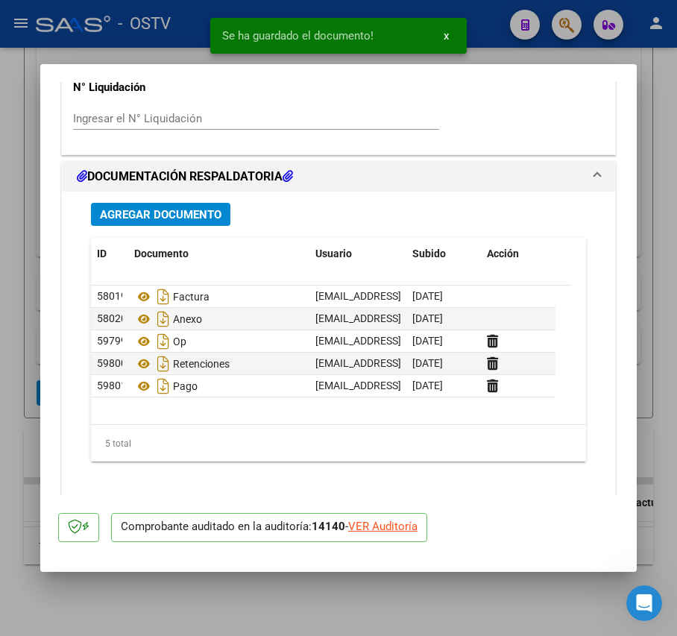
click at [27, 304] on div at bounding box center [338, 318] width 677 height 636
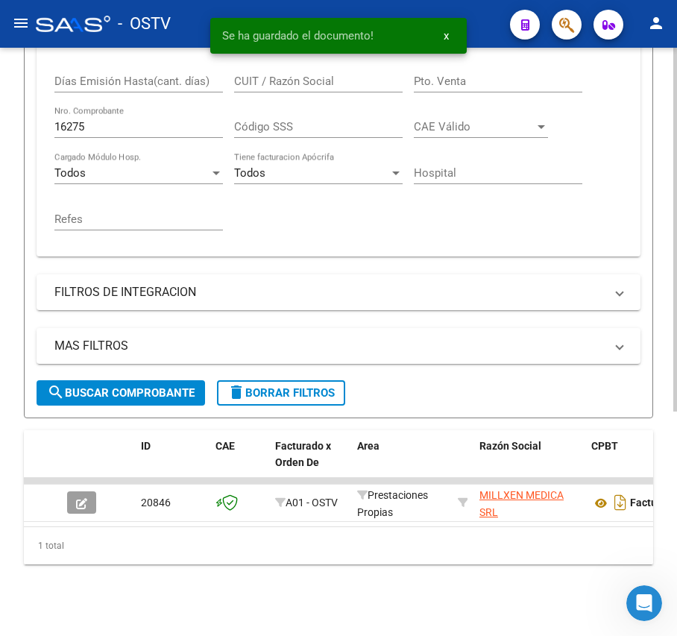
scroll to position [395, 0]
click at [137, 120] on input "16275" at bounding box center [138, 126] width 168 height 13
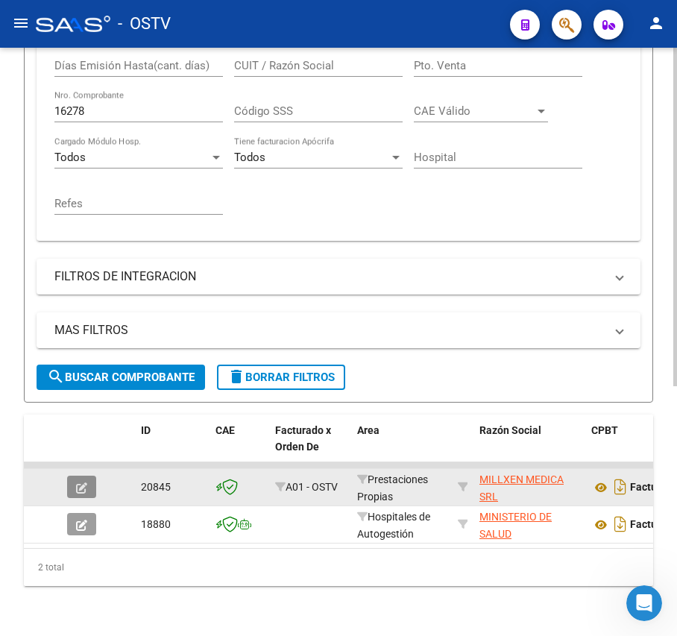
click at [76, 483] on icon "button" at bounding box center [81, 487] width 11 height 11
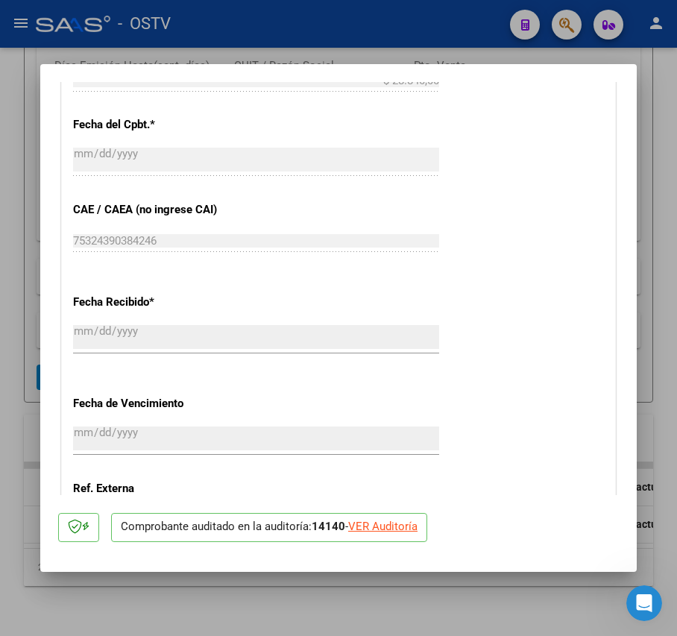
scroll to position [994, 0]
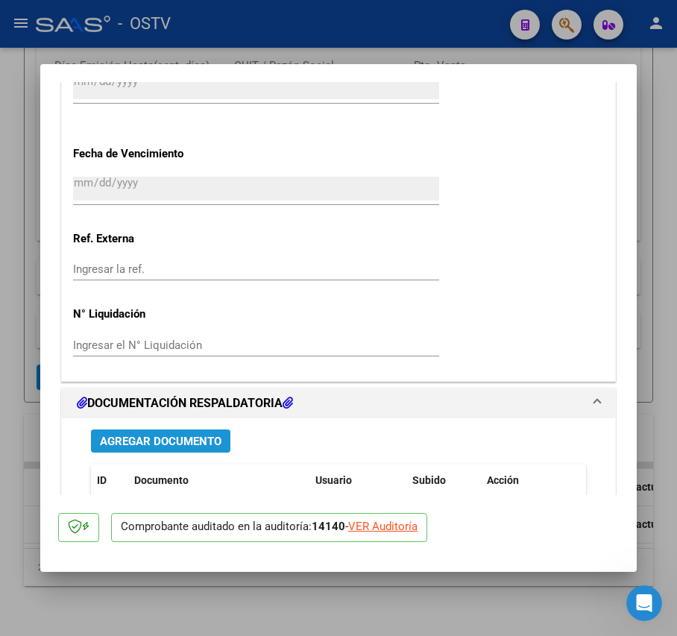
click at [200, 435] on span "Agregar Documento" at bounding box center [161, 441] width 122 height 13
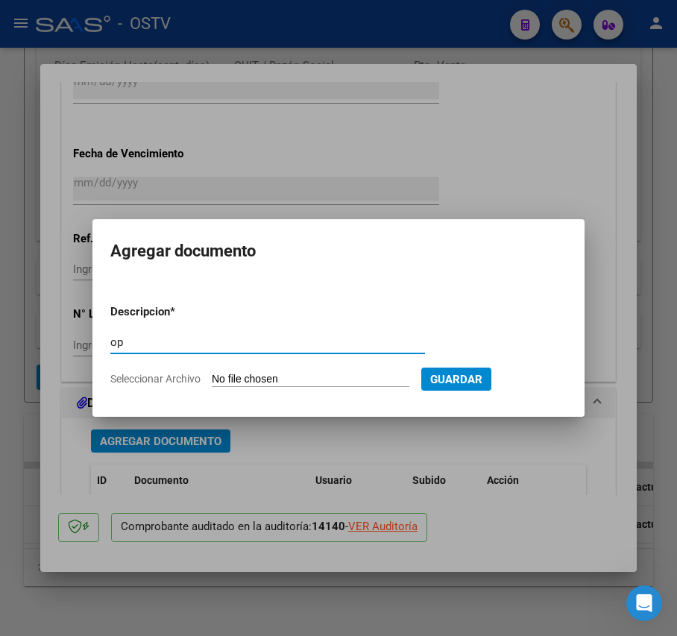
click at [301, 376] on input "Seleccionar Archivo" at bounding box center [311, 380] width 198 height 14
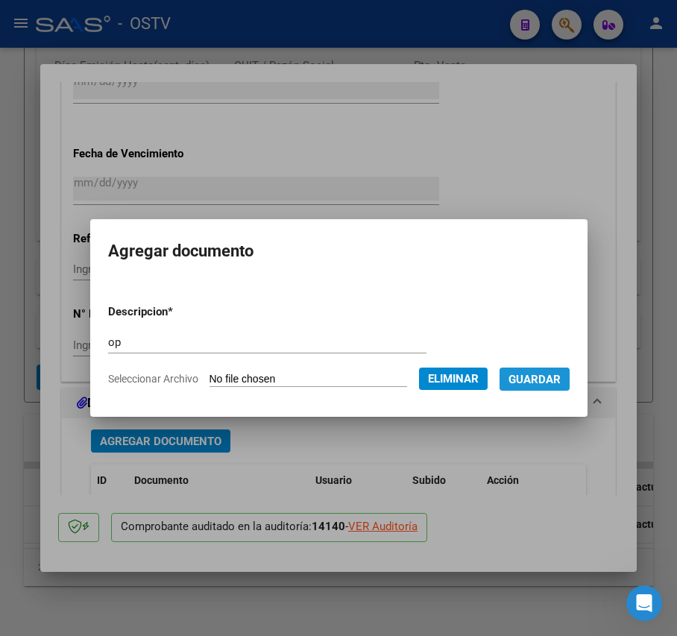
click at [543, 382] on span "Guardar" at bounding box center [534, 379] width 52 height 13
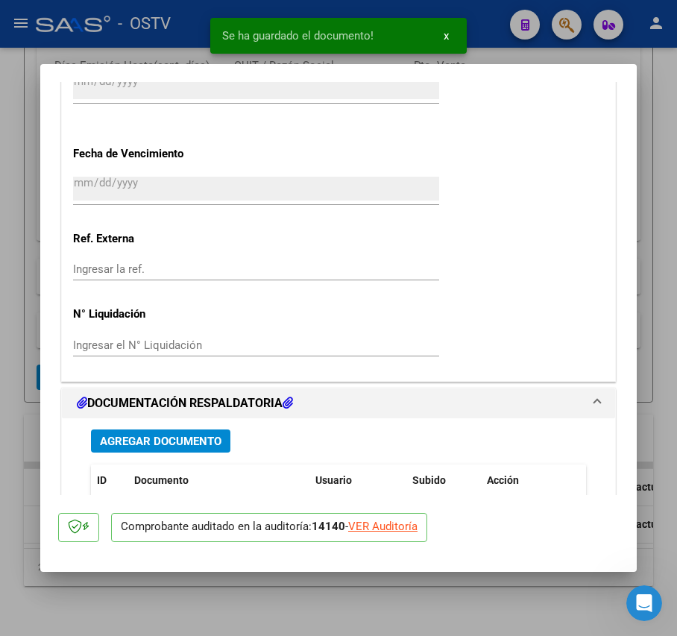
click at [180, 429] on div "Agregar Documento ID Documento Usuario Subido Acción 58017 Factura [EMAIL_ADDRE…" at bounding box center [338, 576] width 517 height 317
click at [189, 443] on span "Agregar Documento" at bounding box center [161, 441] width 122 height 13
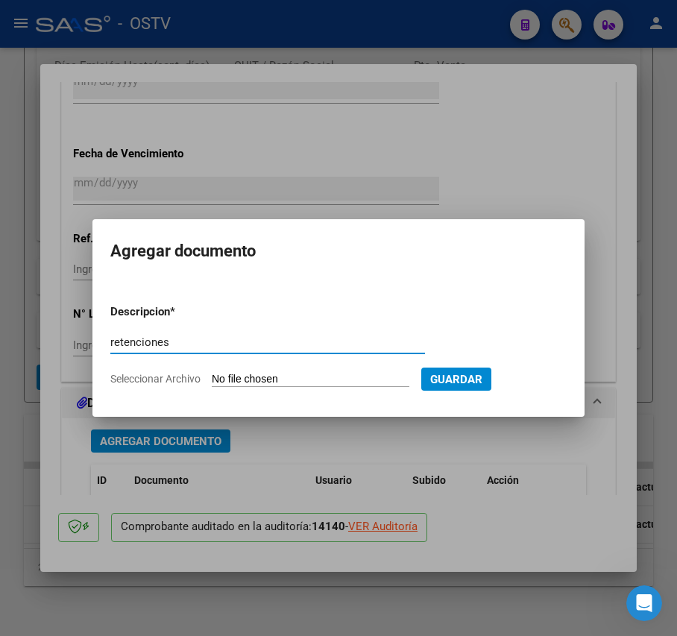
click at [267, 376] on input "Seleccionar Archivo" at bounding box center [311, 380] width 198 height 14
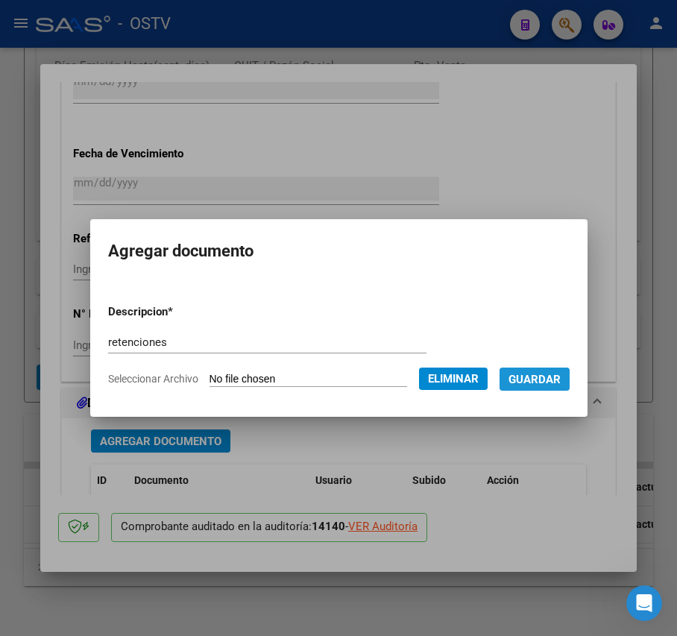
click at [561, 388] on button "Guardar" at bounding box center [534, 378] width 70 height 23
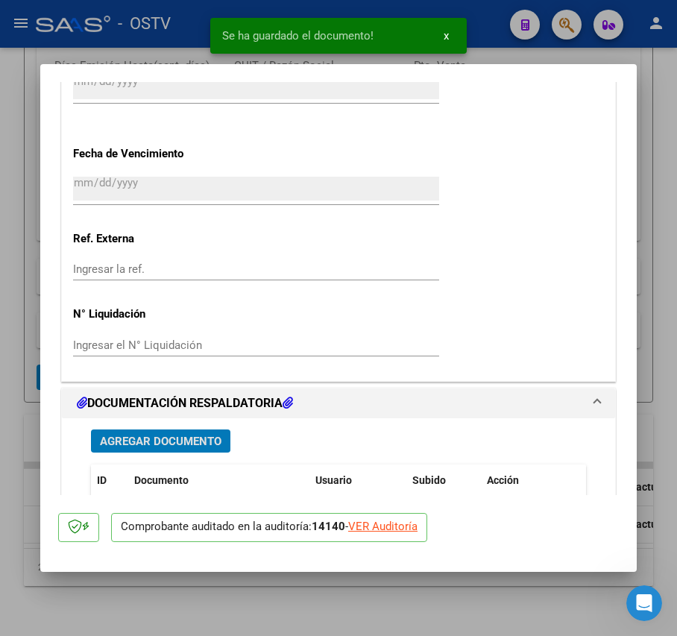
click at [198, 429] on div "Agregar Documento ID Documento Usuario Subido Acción 58017 Factura [EMAIL_ADDRE…" at bounding box center [338, 576] width 517 height 317
click at [201, 433] on button "Agregar Documento" at bounding box center [160, 440] width 139 height 23
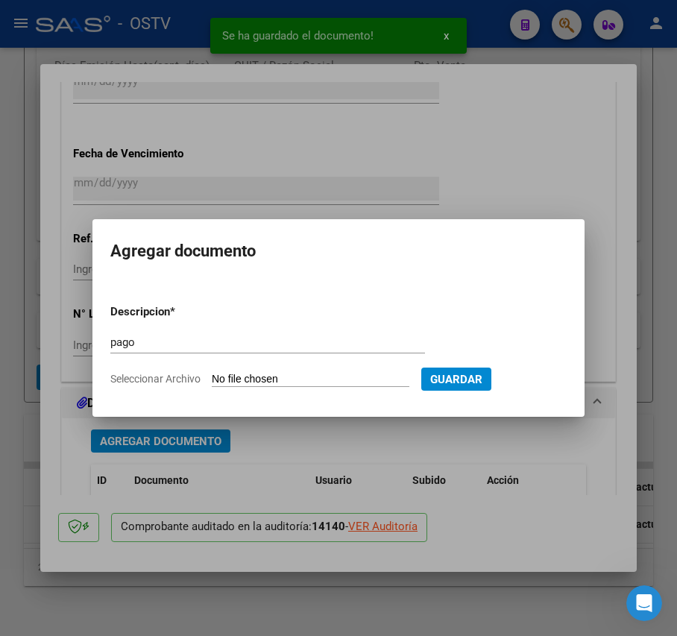
click at [268, 379] on input "Seleccionar Archivo" at bounding box center [311, 380] width 198 height 14
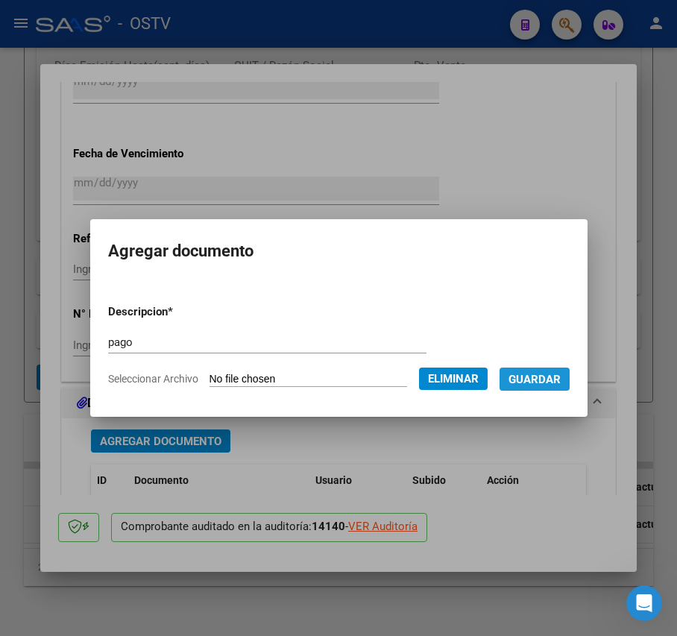
click at [549, 380] on span "Guardar" at bounding box center [534, 379] width 52 height 13
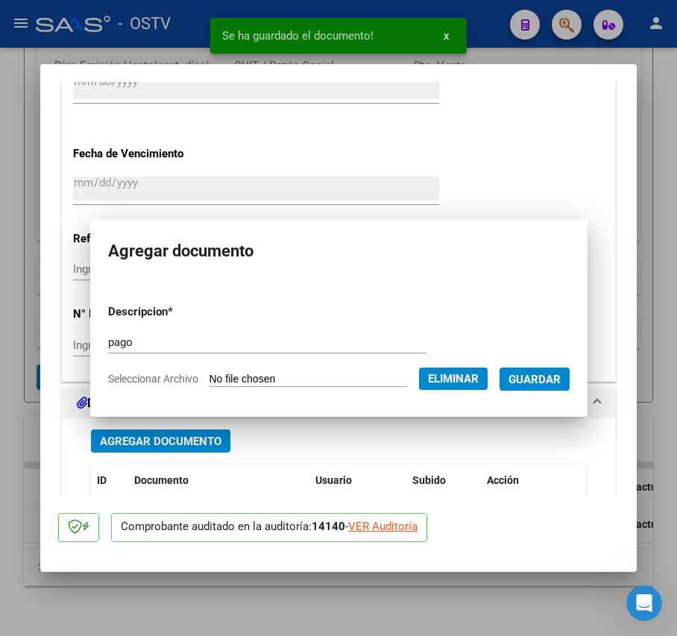
click at [3, 264] on div at bounding box center [338, 318] width 677 height 636
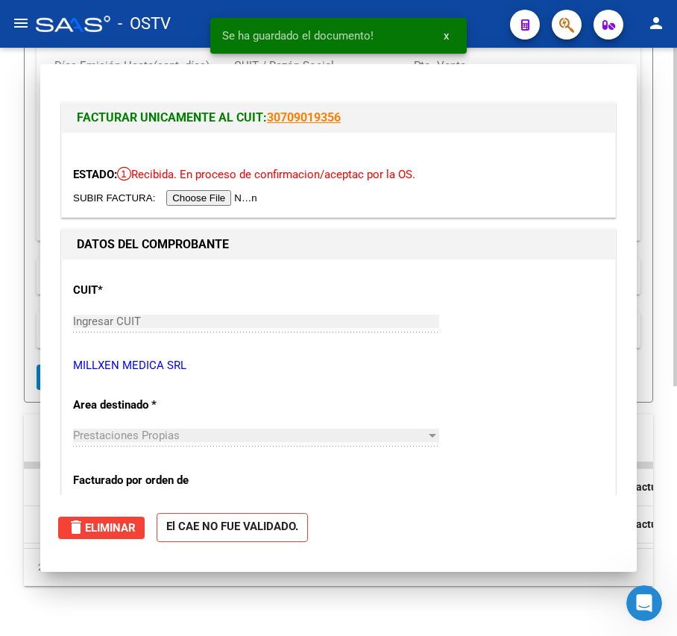
scroll to position [395, 0]
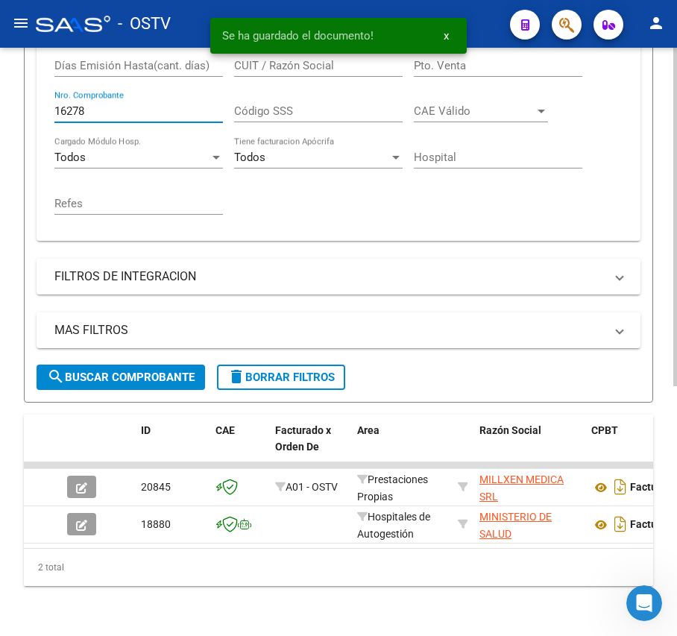
click at [153, 111] on input "16278" at bounding box center [138, 110] width 168 height 13
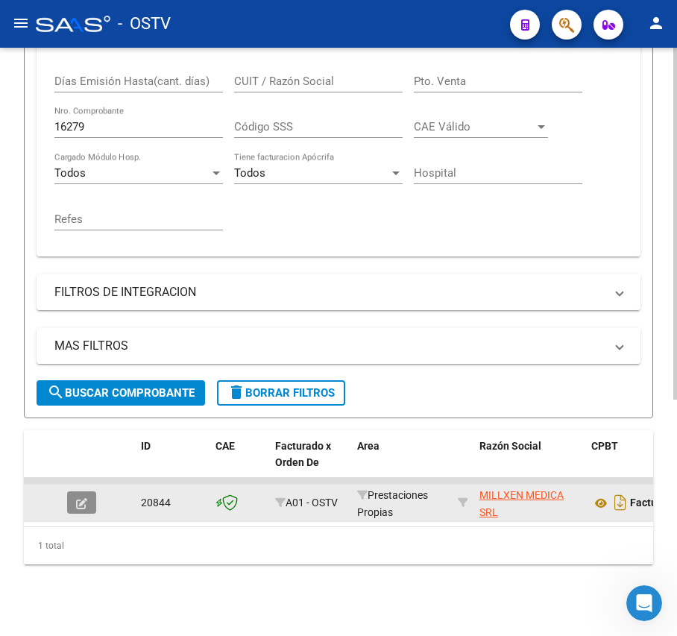
click at [87, 492] on button "button" at bounding box center [81, 502] width 29 height 22
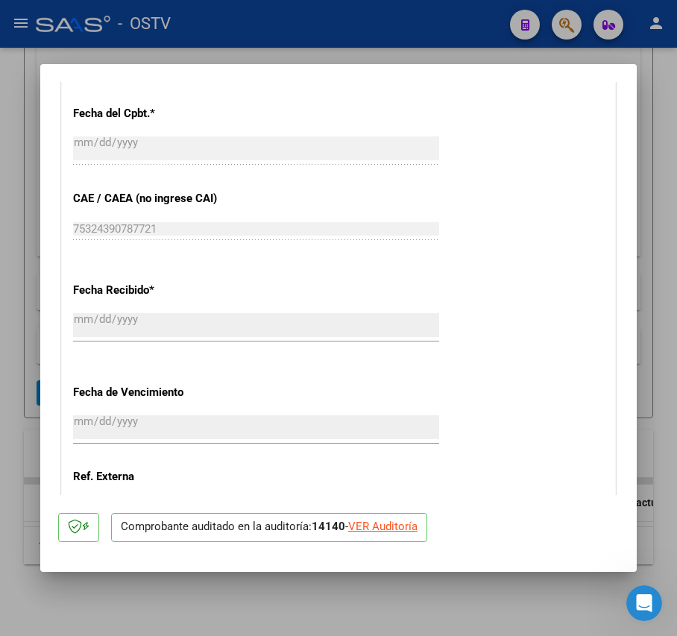
scroll to position [1021, 0]
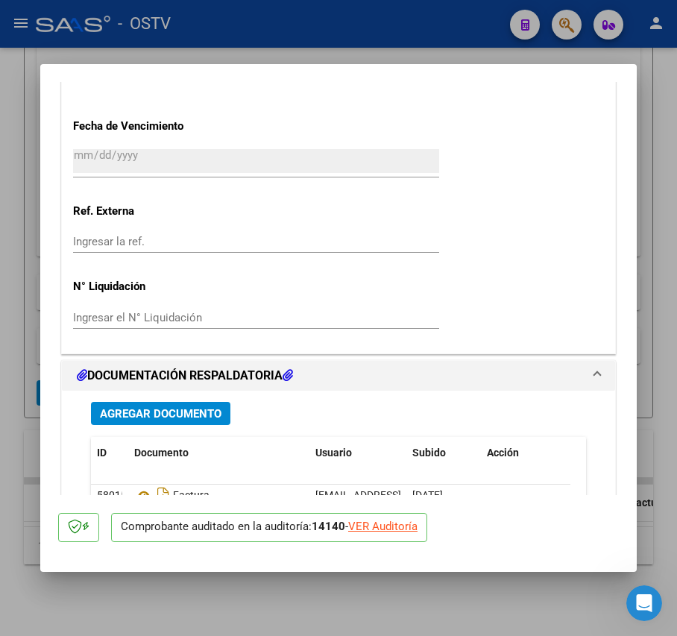
click at [194, 419] on span "Agregar Documento" at bounding box center [161, 413] width 122 height 13
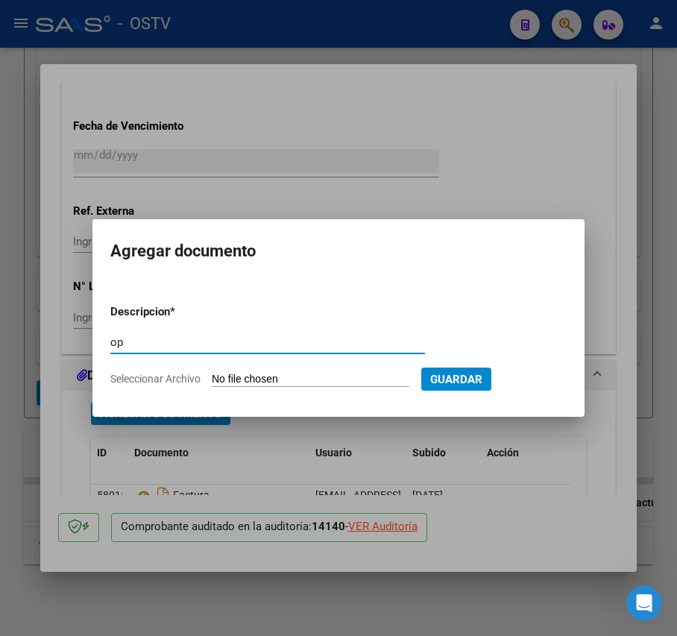
click at [253, 376] on input "Seleccionar Archivo" at bounding box center [311, 380] width 198 height 14
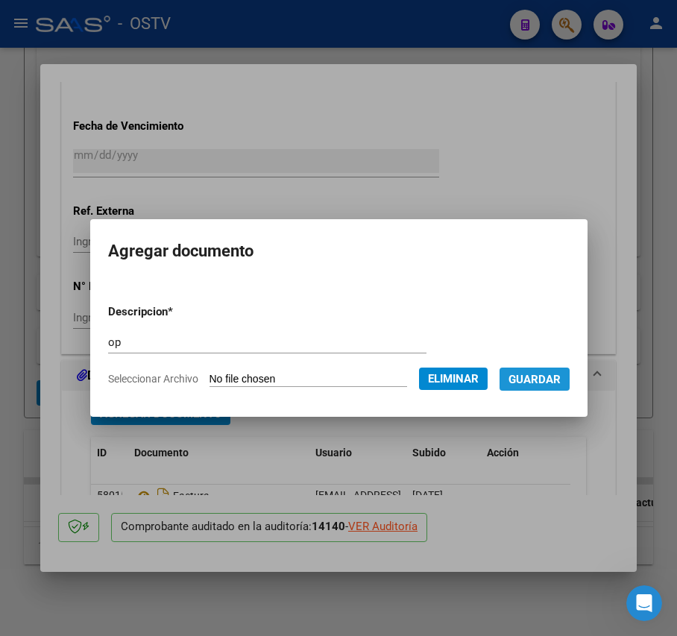
click at [555, 379] on span "Guardar" at bounding box center [534, 379] width 52 height 13
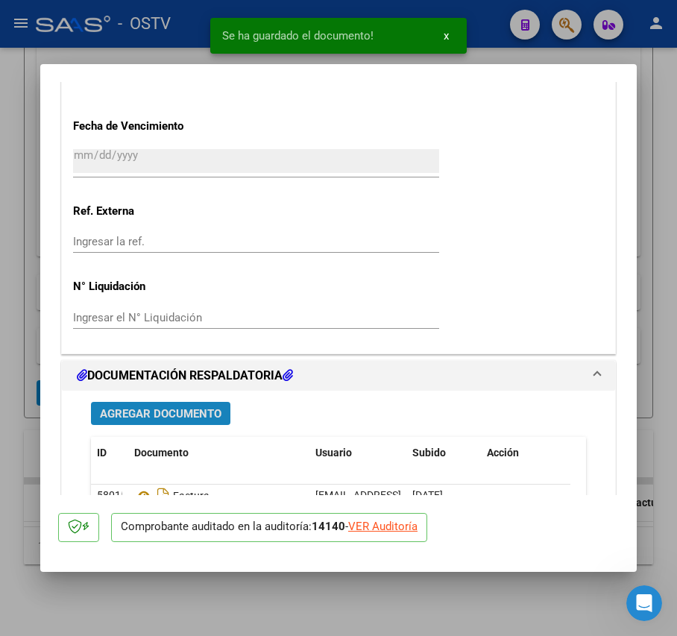
click at [198, 408] on span "Agregar Documento" at bounding box center [161, 413] width 122 height 13
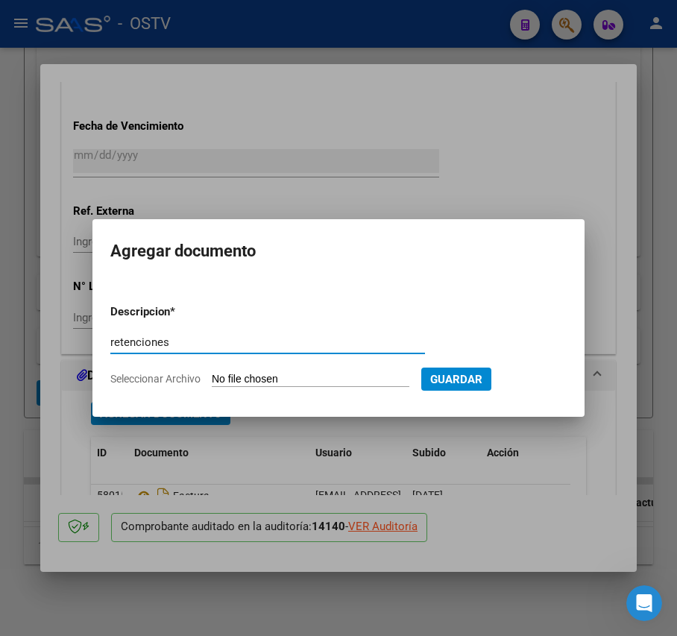
click at [247, 382] on input "Seleccionar Archivo" at bounding box center [311, 380] width 198 height 14
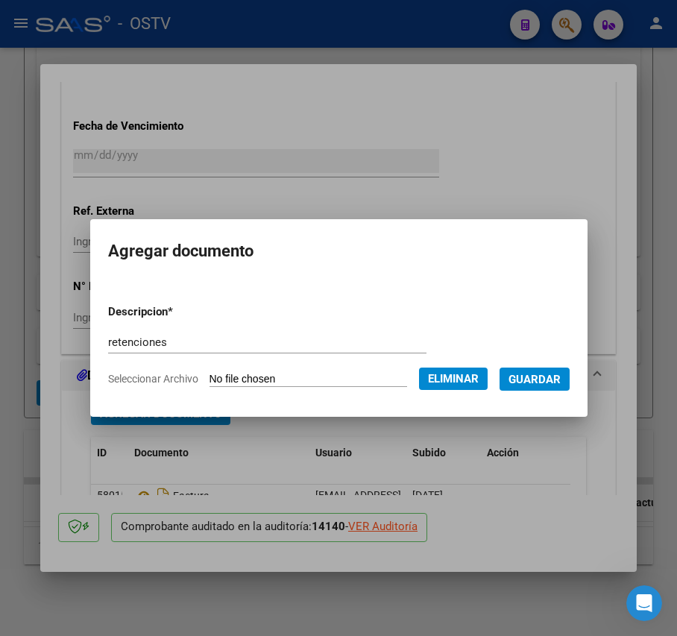
click at [569, 385] on button "Guardar" at bounding box center [534, 378] width 70 height 23
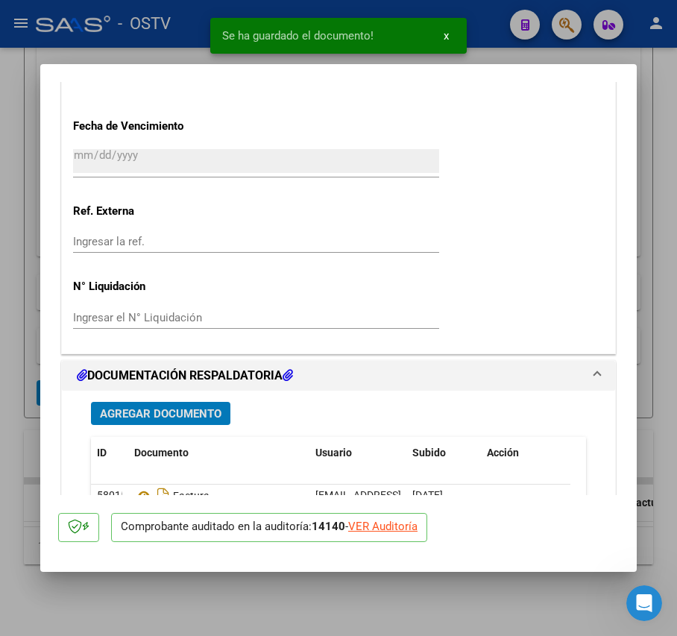
click at [192, 412] on span "Agregar Documento" at bounding box center [161, 413] width 122 height 13
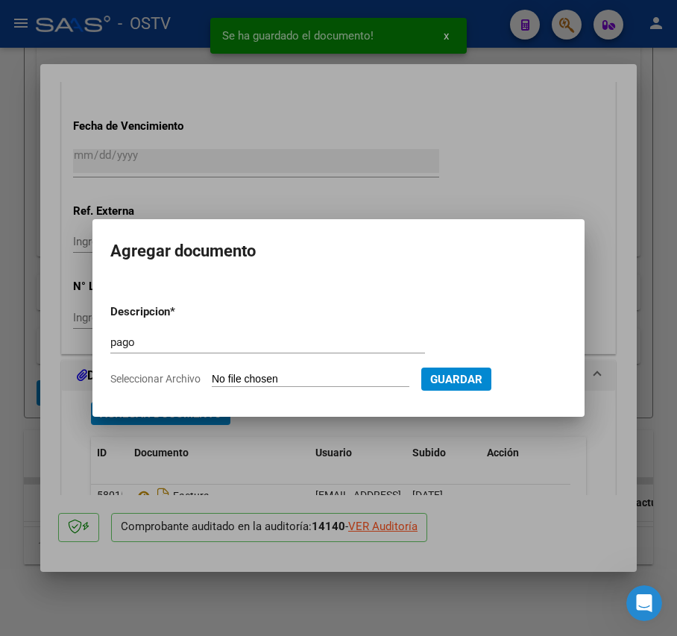
click at [253, 367] on form "Descripcion * pago Escriba aquí una descripcion Seleccionar Archivo Guardar" at bounding box center [338, 345] width 456 height 107
click at [251, 382] on input "Seleccionar Archivo" at bounding box center [311, 380] width 198 height 14
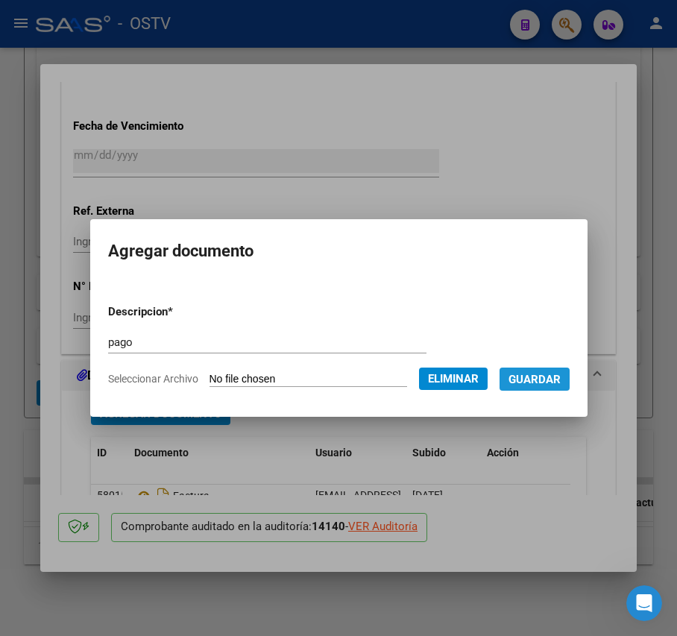
click at [561, 380] on span "Guardar" at bounding box center [534, 379] width 52 height 13
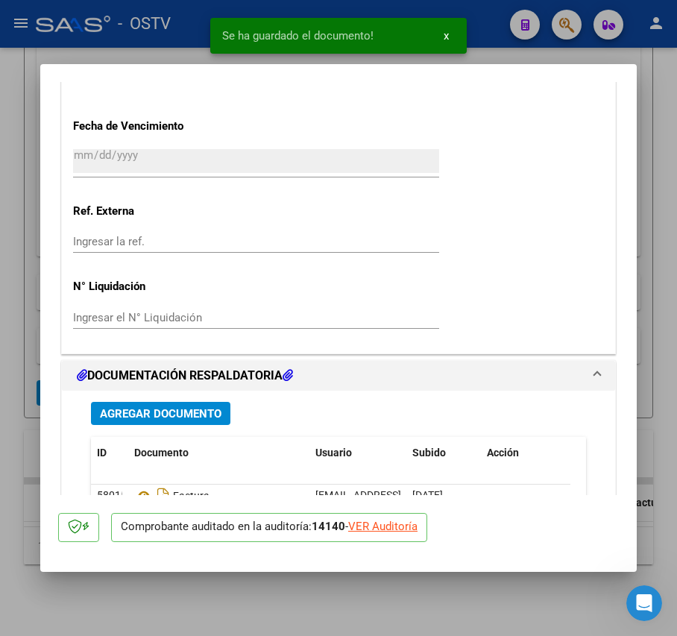
click at [24, 304] on div at bounding box center [338, 318] width 677 height 636
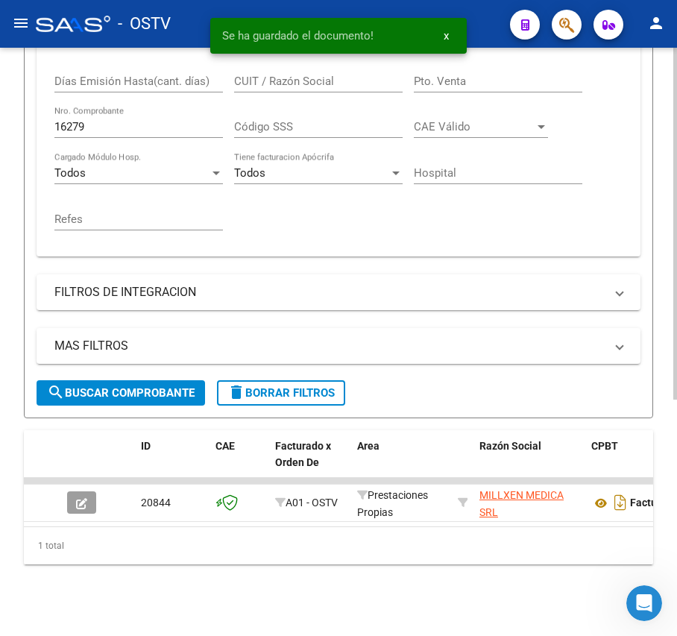
scroll to position [395, 0]
click at [147, 120] on input "16279" at bounding box center [138, 126] width 168 height 13
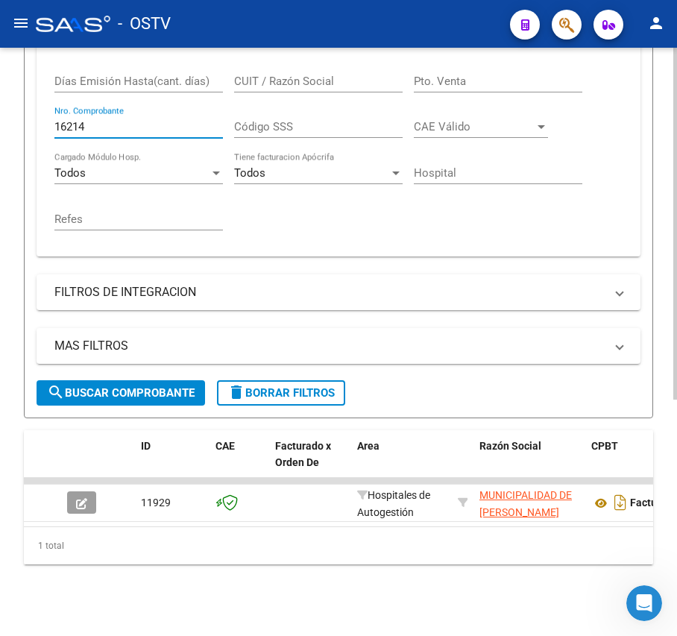
click at [108, 120] on input "16214" at bounding box center [138, 126] width 168 height 13
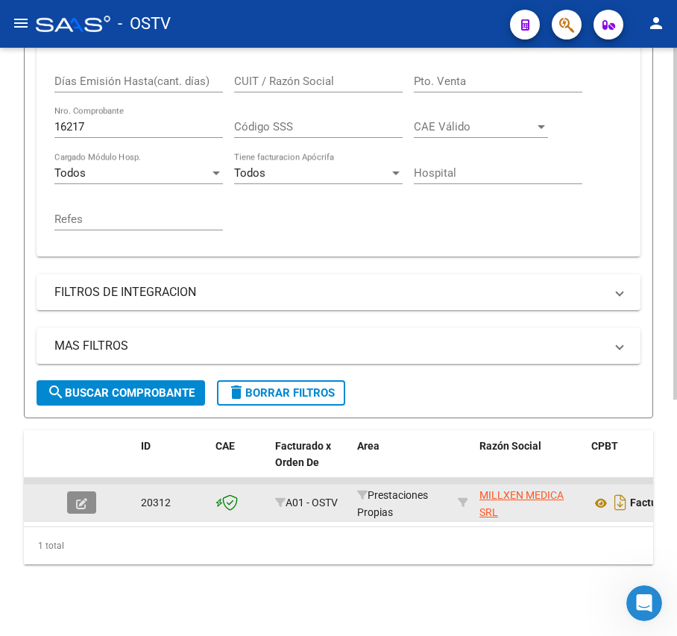
click at [79, 491] on button "button" at bounding box center [81, 502] width 29 height 22
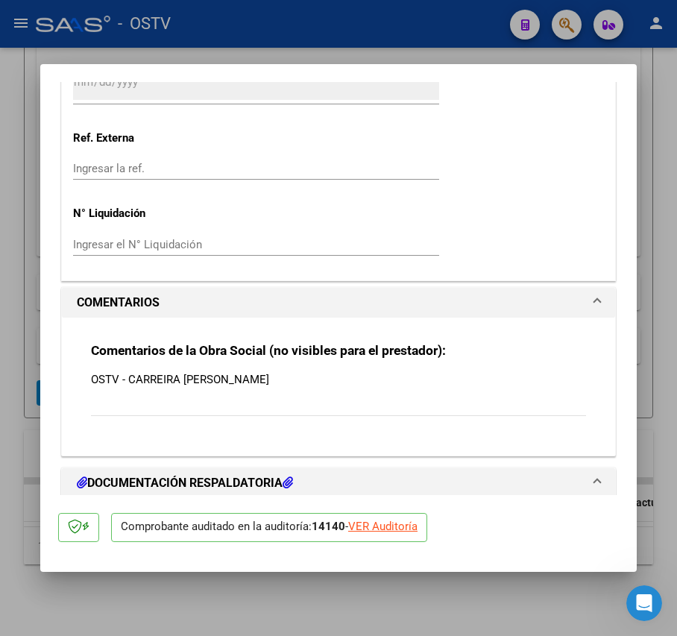
scroll to position [1319, 0]
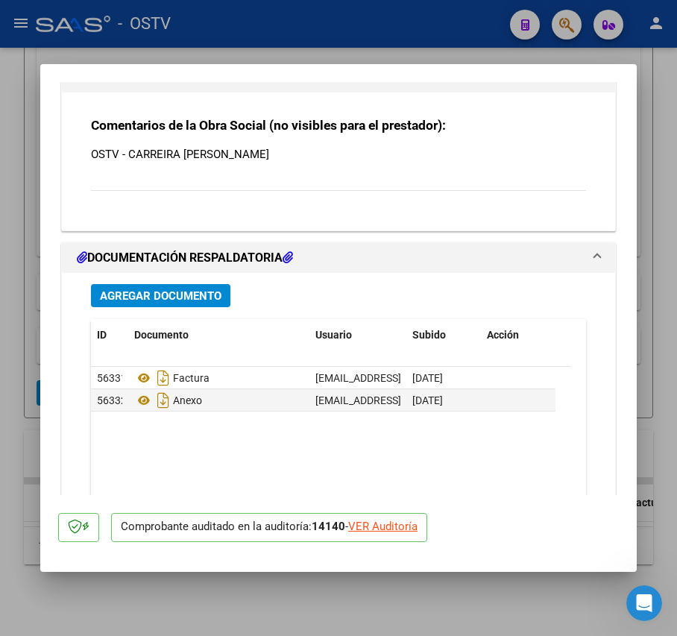
click at [195, 302] on span "Agregar Documento" at bounding box center [161, 295] width 122 height 13
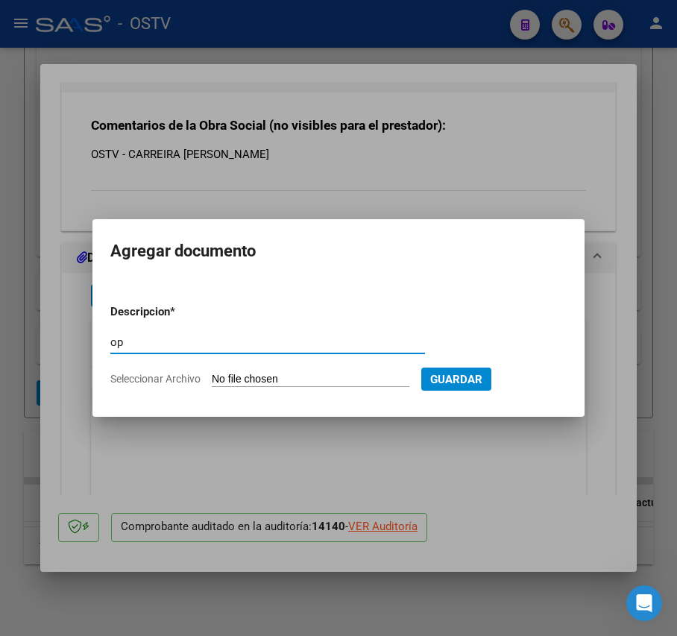
click at [249, 376] on input "Seleccionar Archivo" at bounding box center [311, 380] width 198 height 14
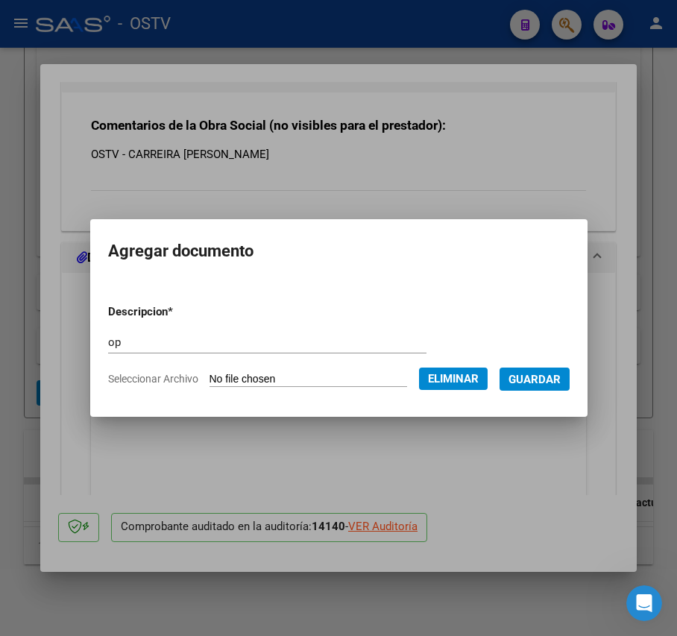
click at [552, 373] on span "Guardar" at bounding box center [534, 379] width 52 height 13
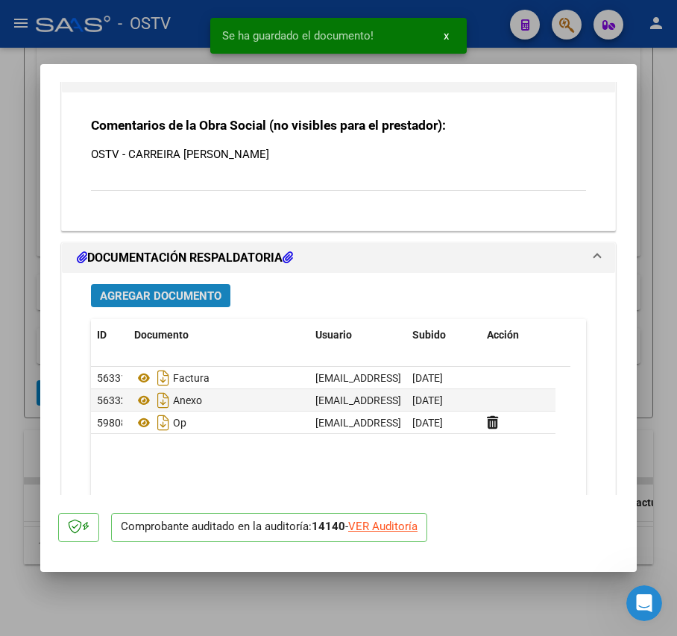
click at [200, 288] on button "Agregar Documento" at bounding box center [160, 295] width 139 height 23
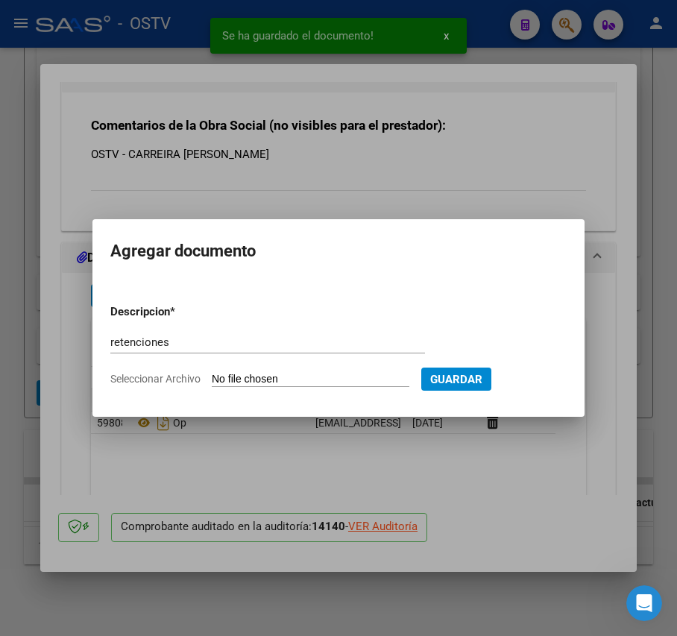
click at [233, 374] on input "Seleccionar Archivo" at bounding box center [311, 380] width 198 height 14
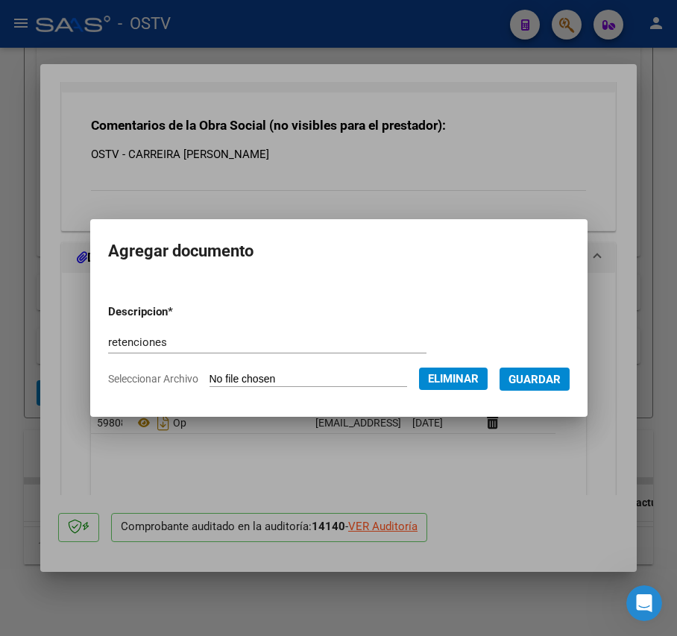
drag, startPoint x: 426, startPoint y: 376, endPoint x: 452, endPoint y: 379, distance: 25.4
click at [432, 376] on app-file-uploader "Seleccionar Archivo Eliminar" at bounding box center [303, 378] width 391 height 13
click at [464, 379] on span "Eliminar" at bounding box center [453, 378] width 51 height 13
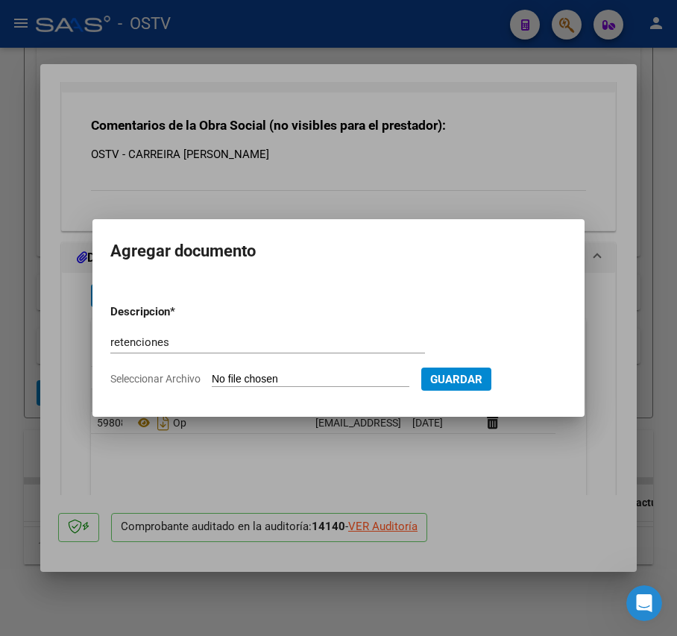
click at [482, 379] on span "Guardar" at bounding box center [456, 379] width 52 height 13
click at [353, 377] on input "Seleccionar Archivo" at bounding box center [311, 380] width 198 height 14
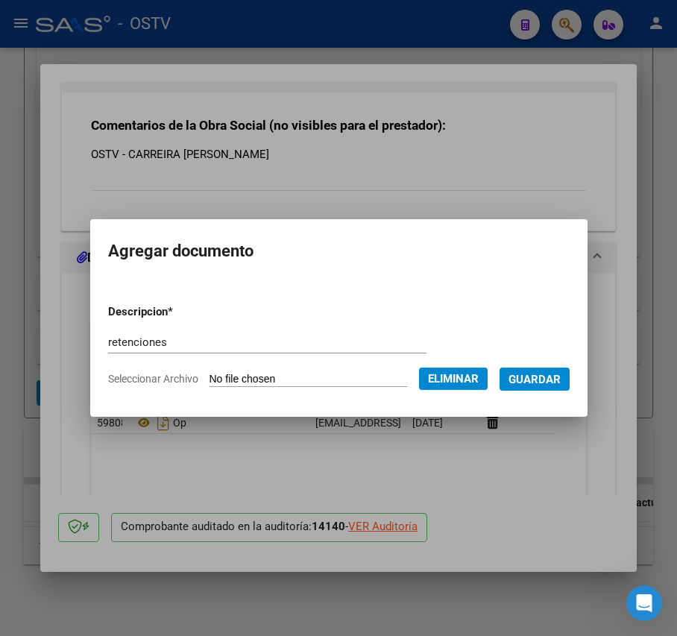
click at [552, 367] on button "Guardar" at bounding box center [534, 378] width 70 height 23
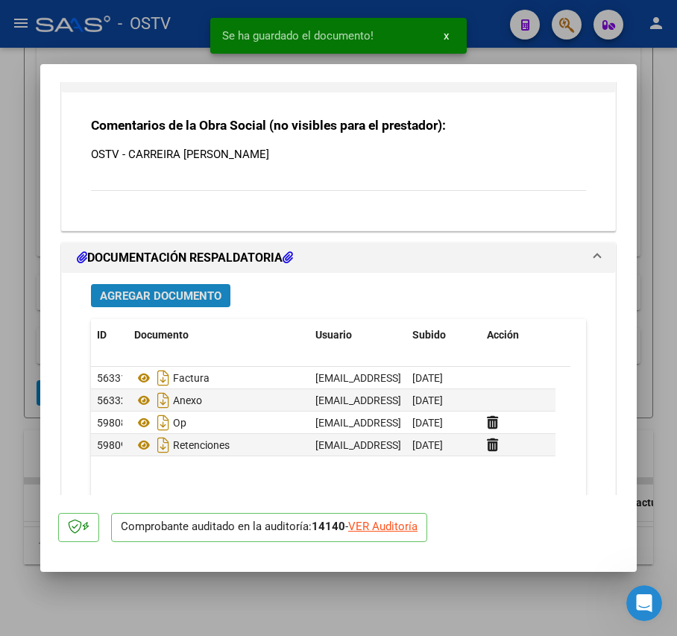
click at [210, 290] on span "Agregar Documento" at bounding box center [161, 295] width 122 height 13
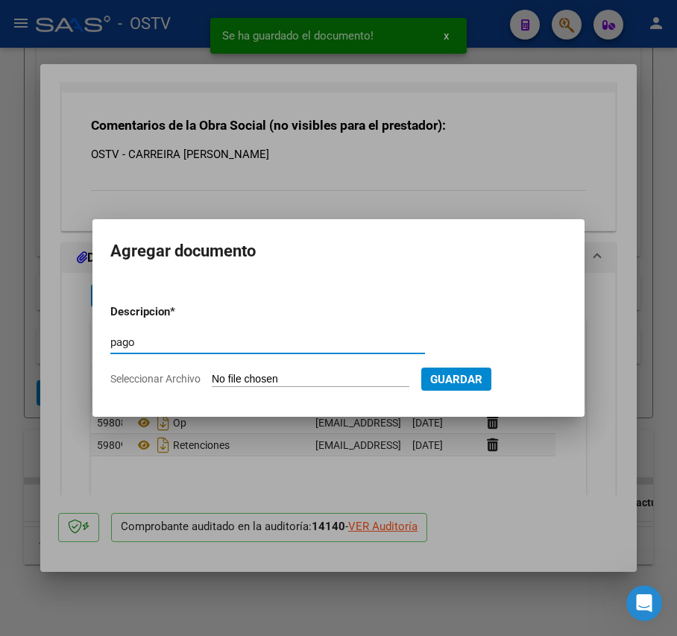
click at [273, 368] on form "Descripcion * pago Escriba aquí una descripcion Seleccionar Archivo Guardar" at bounding box center [338, 345] width 456 height 107
click at [274, 373] on input "Seleccionar Archivo" at bounding box center [311, 380] width 198 height 14
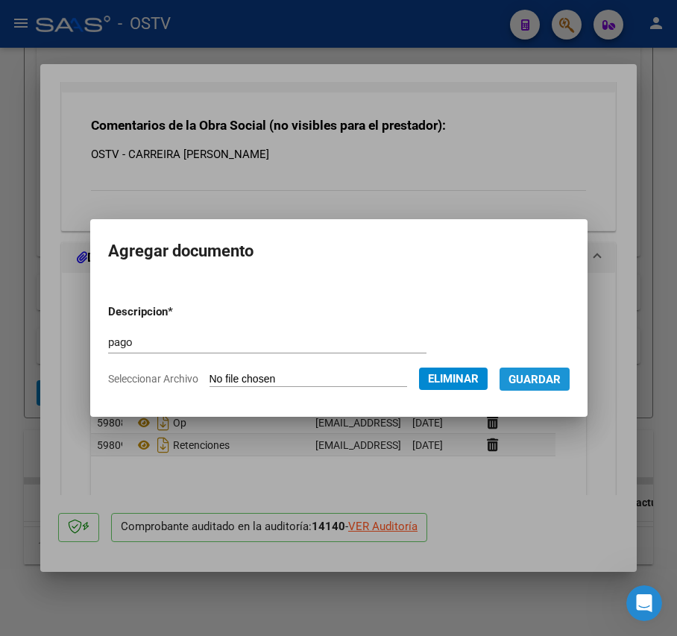
click at [549, 379] on span "Guardar" at bounding box center [534, 379] width 52 height 13
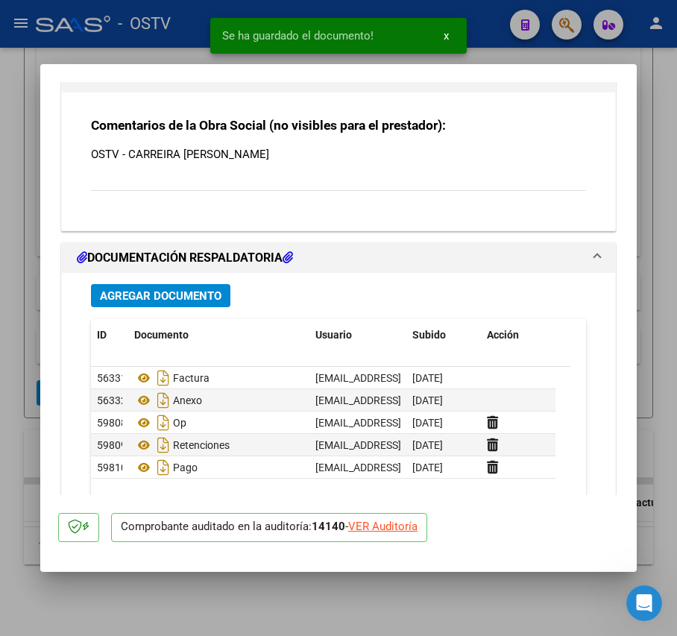
click at [13, 352] on div at bounding box center [338, 318] width 677 height 636
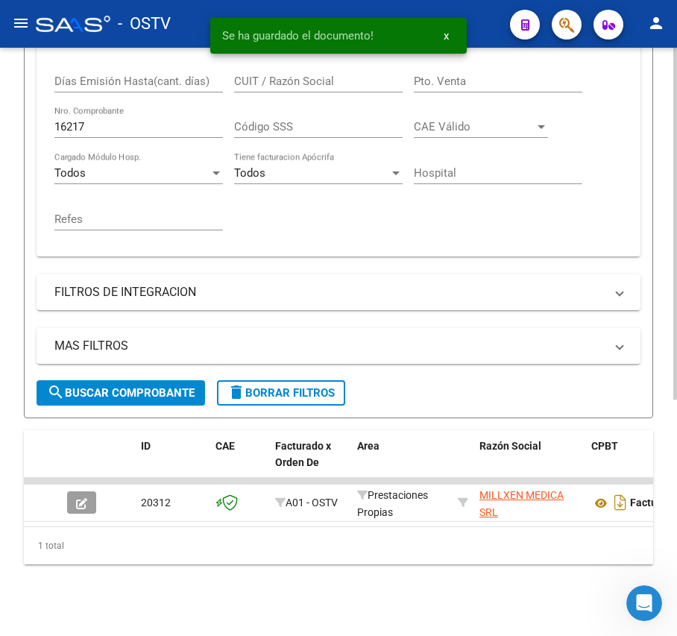
scroll to position [395, 0]
click at [117, 120] on input "16217" at bounding box center [138, 126] width 168 height 13
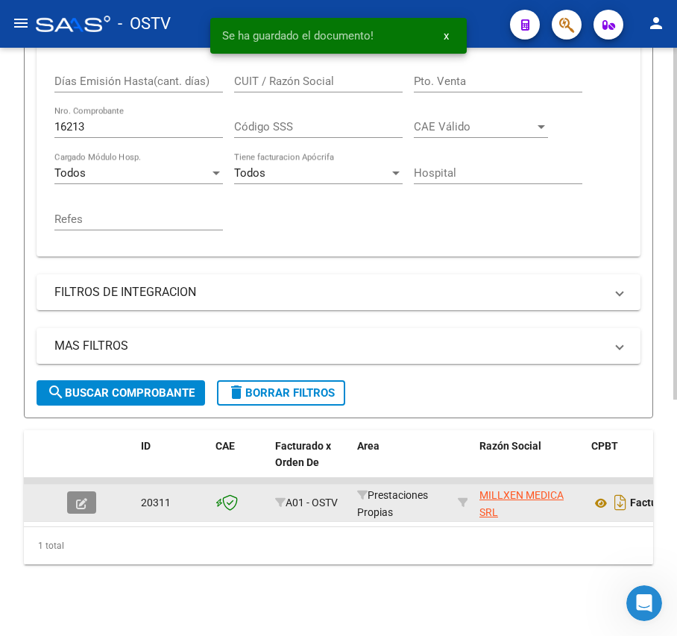
click at [86, 498] on icon "button" at bounding box center [81, 503] width 11 height 11
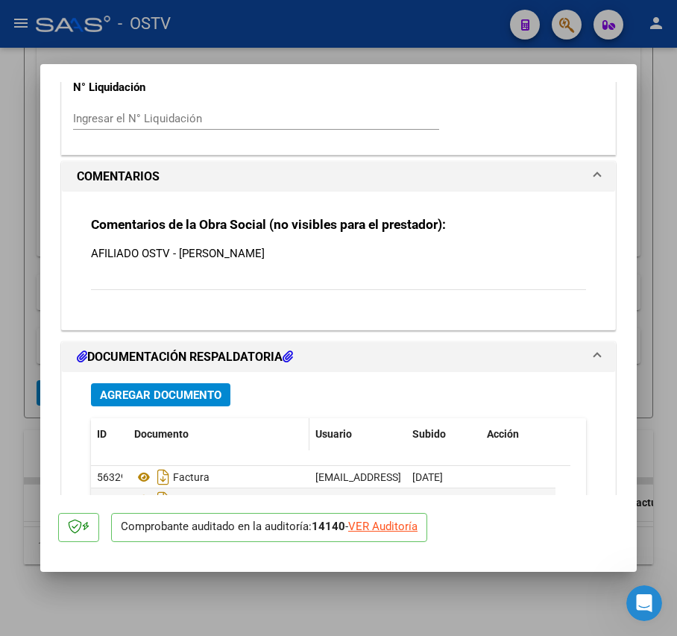
scroll to position [1319, 0]
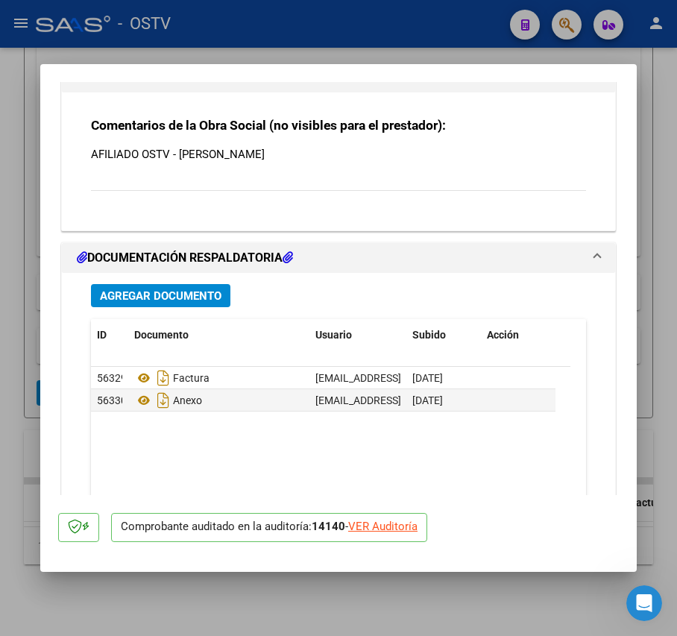
click at [201, 299] on span "Agregar Documento" at bounding box center [161, 295] width 122 height 13
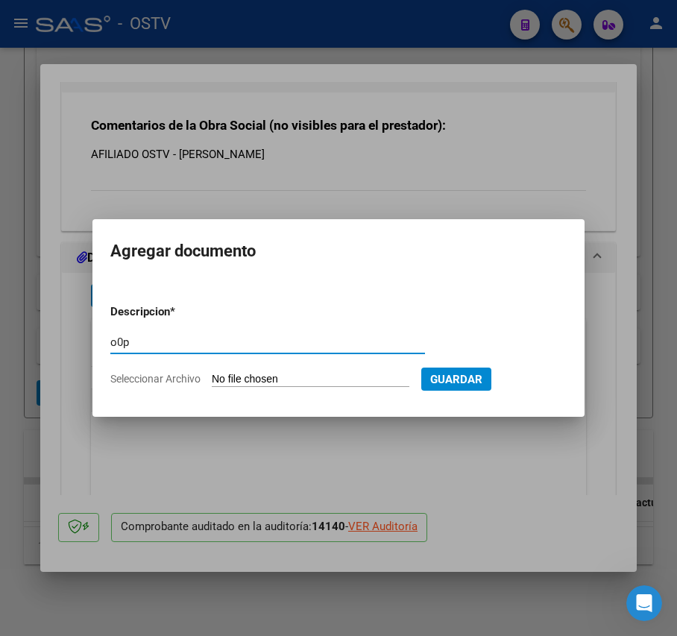
click at [270, 379] on input "Seleccionar Archivo" at bounding box center [311, 380] width 198 height 14
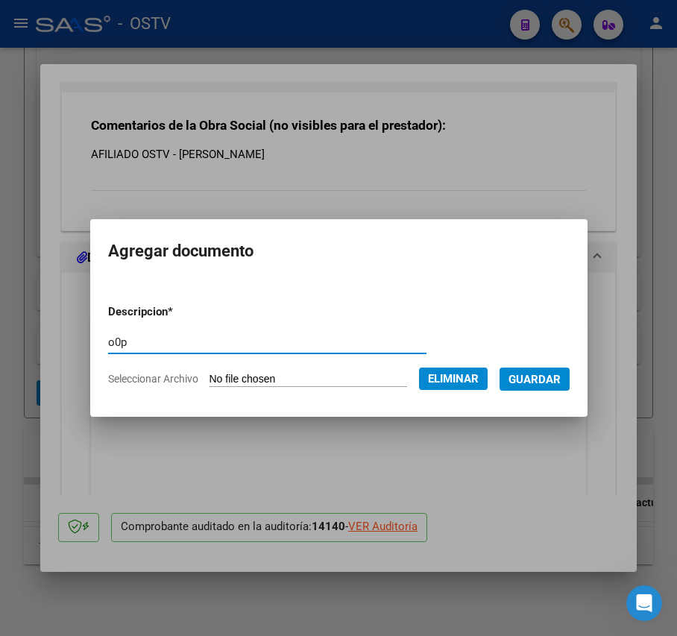
click at [111, 338] on input "o0p" at bounding box center [267, 341] width 318 height 13
click at [109, 337] on input "o0p" at bounding box center [267, 341] width 318 height 13
click at [556, 370] on button "Guardar" at bounding box center [534, 378] width 70 height 23
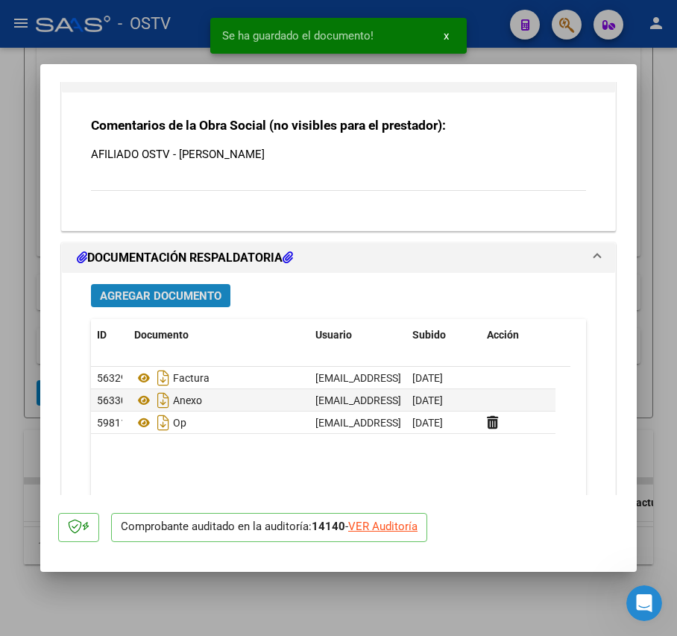
click at [167, 291] on span "Agregar Documento" at bounding box center [161, 295] width 122 height 13
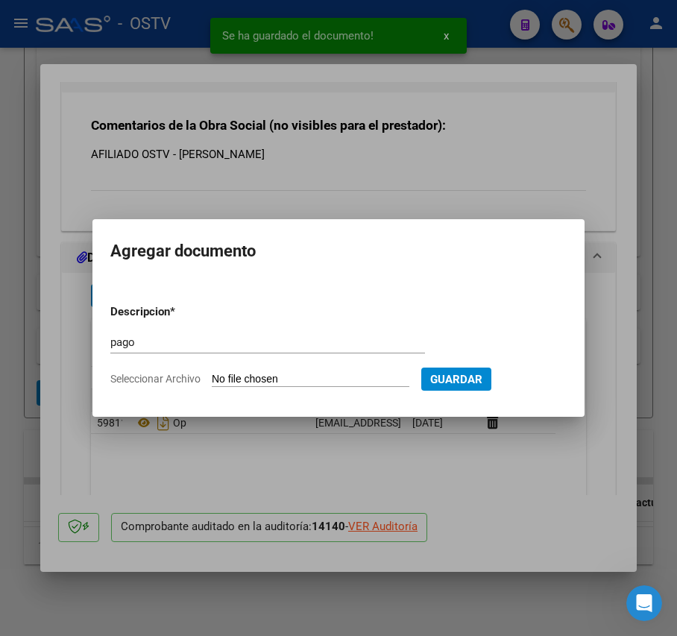
click at [290, 382] on input "Seleccionar Archivo" at bounding box center [311, 380] width 198 height 14
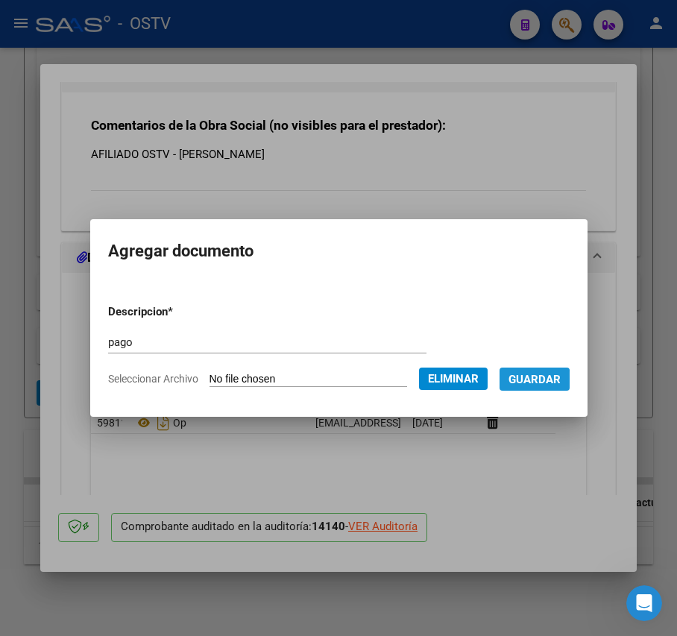
click at [546, 382] on span "Guardar" at bounding box center [534, 379] width 52 height 13
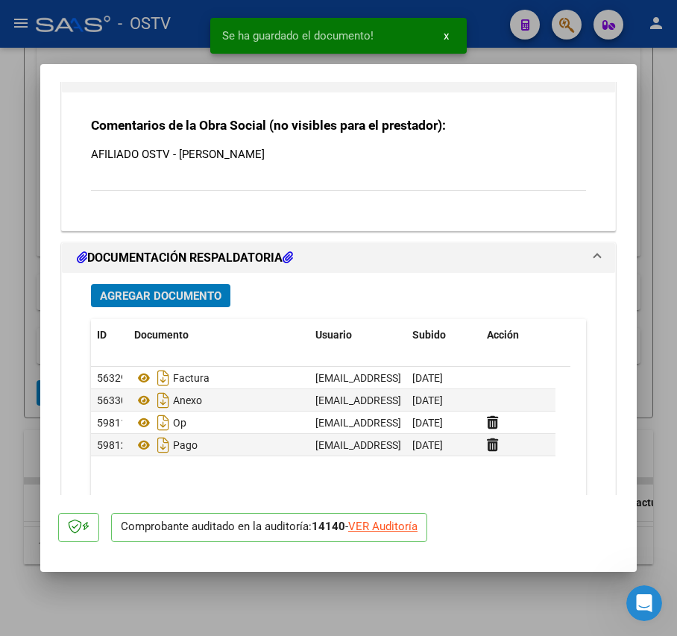
click at [180, 290] on span "Agregar Documento" at bounding box center [161, 295] width 122 height 13
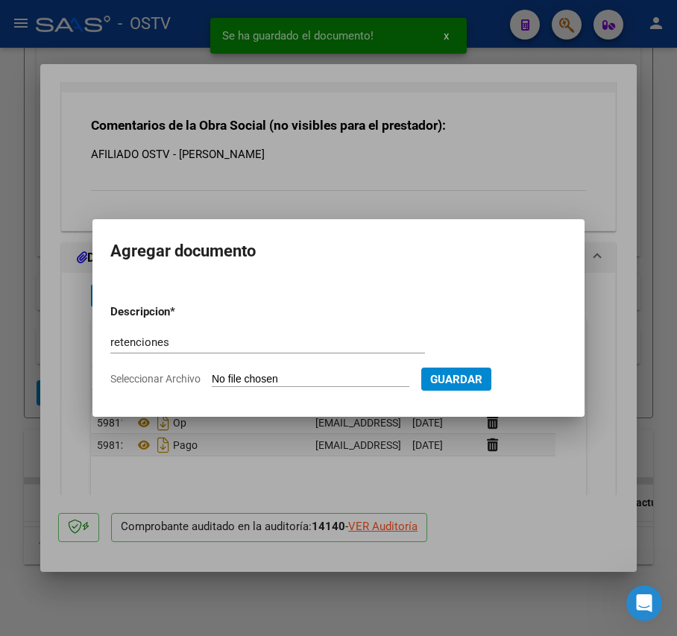
click at [254, 382] on input "Seleccionar Archivo" at bounding box center [311, 380] width 198 height 14
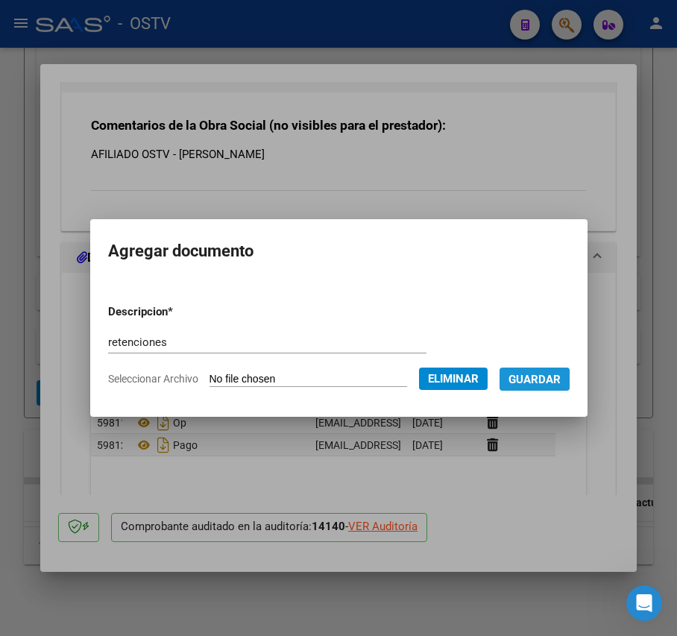
click at [546, 380] on span "Guardar" at bounding box center [534, 379] width 52 height 13
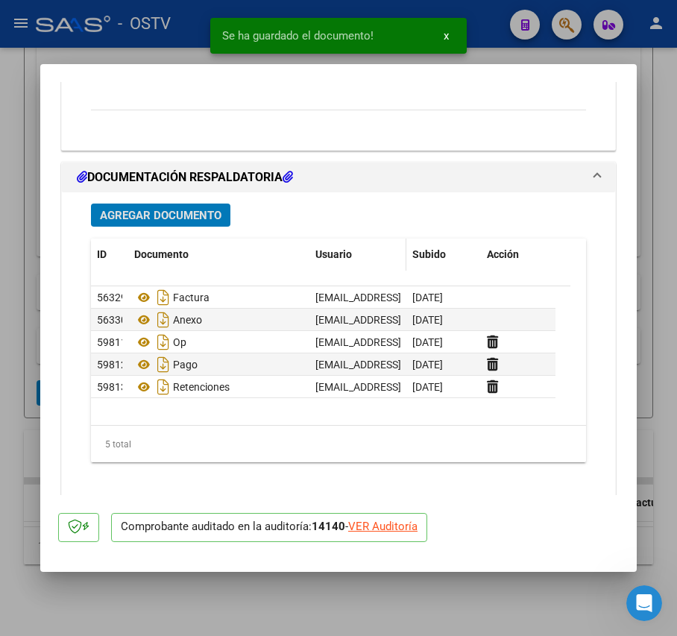
scroll to position [1419, 0]
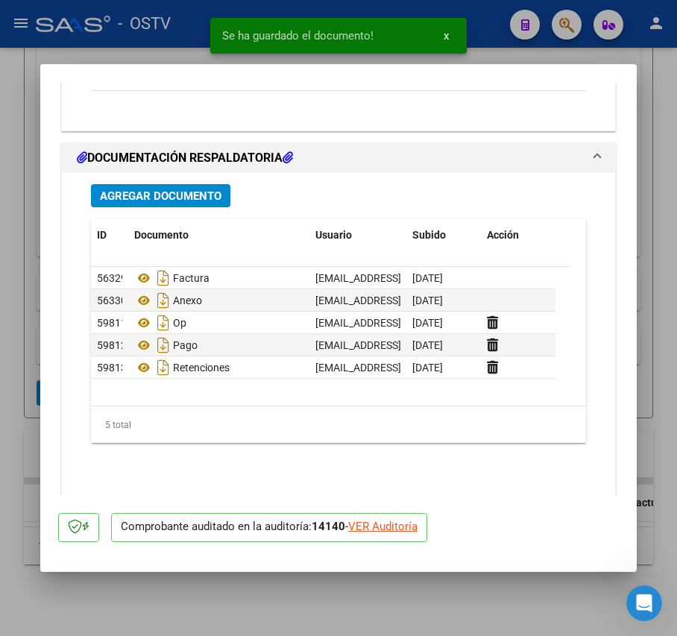
click at [22, 358] on div at bounding box center [338, 318] width 677 height 636
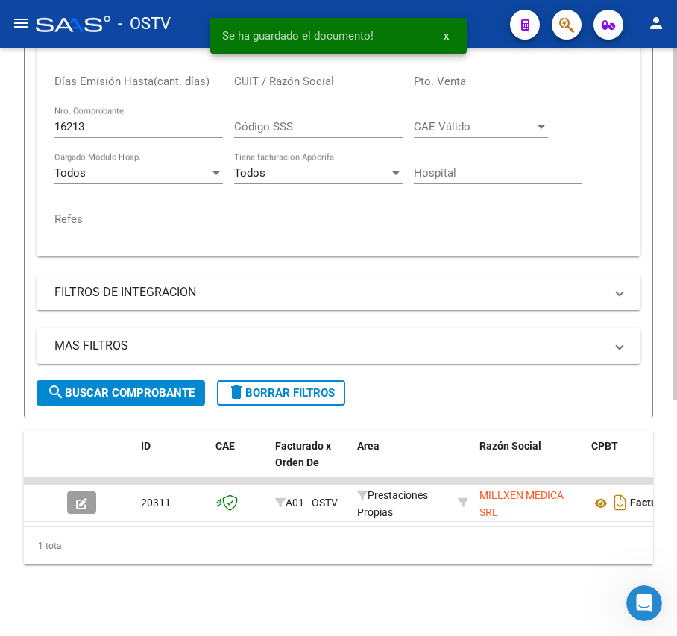
scroll to position [395, 0]
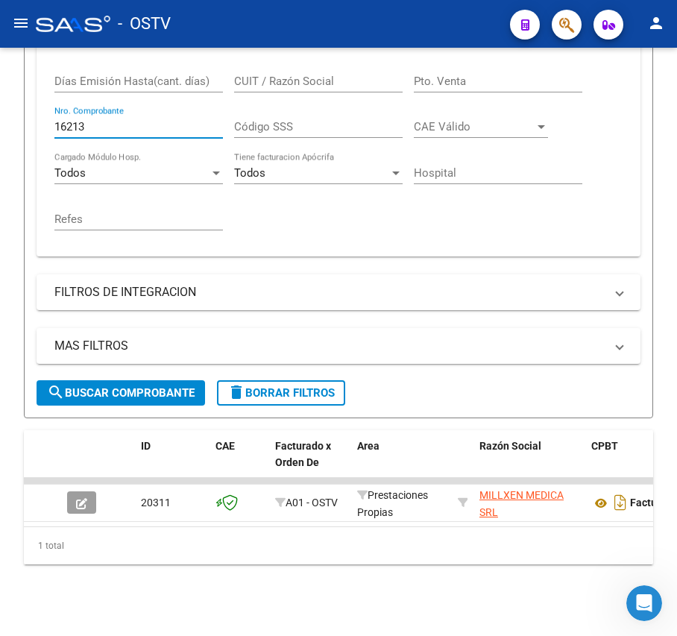
drag, startPoint x: 113, startPoint y: 116, endPoint x: -130, endPoint y: 112, distance: 243.8
click at [0, 112] on html "menu - OSTV person Firma Express Inicio Calendario SSS Instructivos Contacto OS…" at bounding box center [338, 318] width 677 height 636
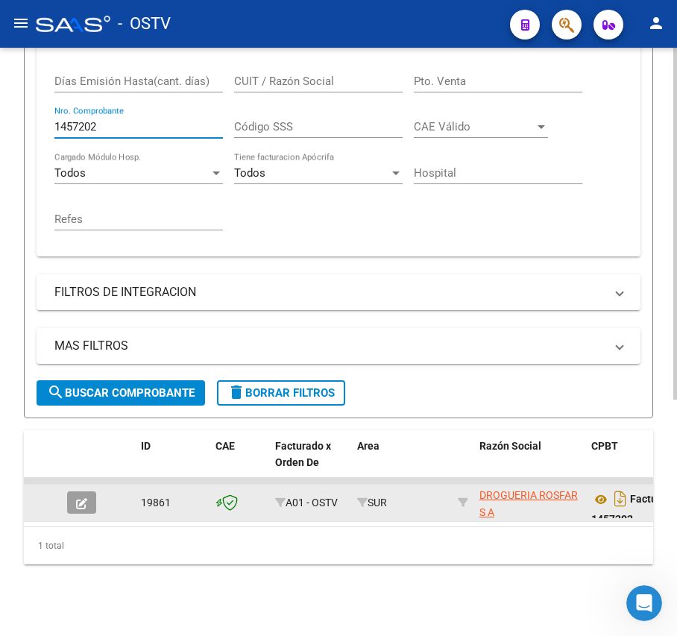
click at [96, 491] on div at bounding box center [87, 502] width 40 height 22
click at [72, 491] on button "button" at bounding box center [81, 502] width 29 height 22
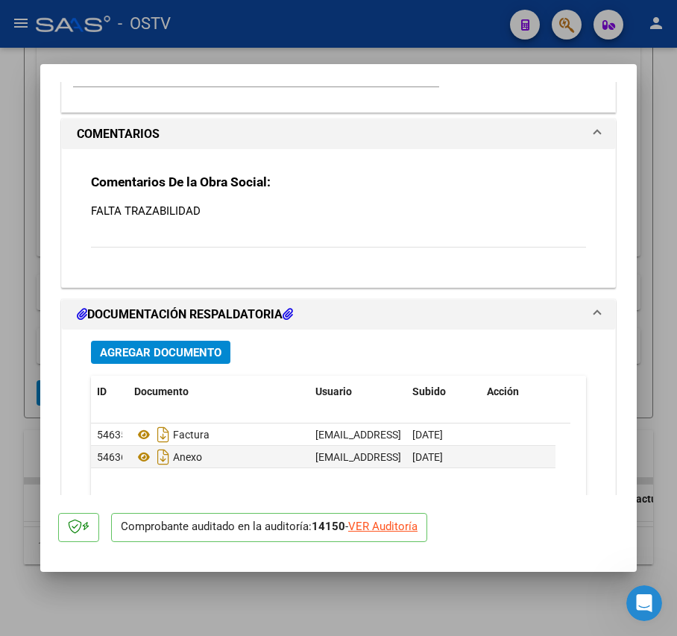
scroll to position [1292, 0]
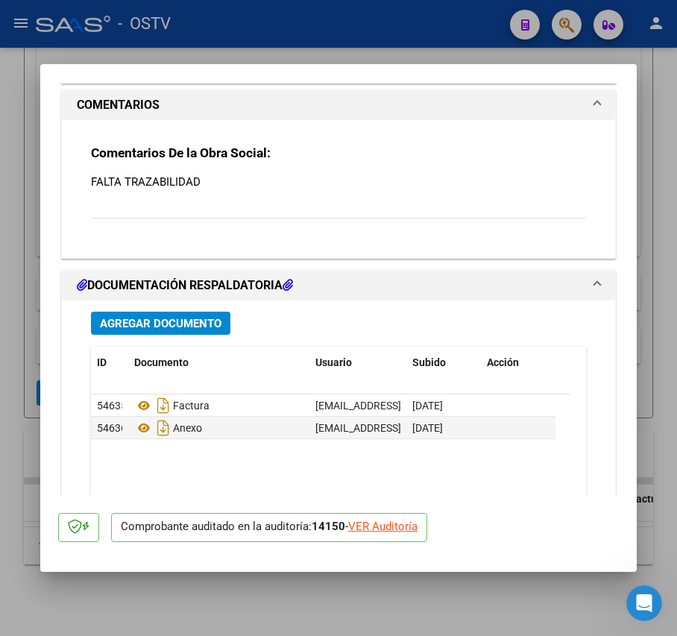
click at [186, 329] on span "Agregar Documento" at bounding box center [161, 323] width 122 height 13
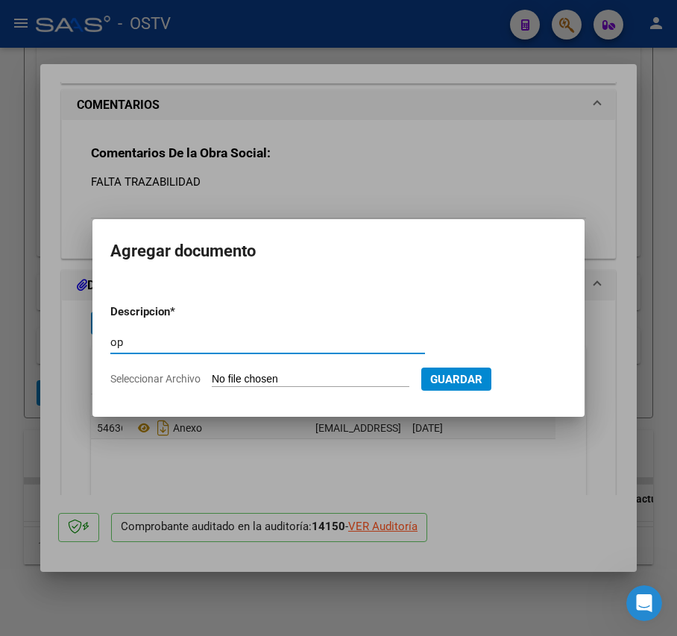
click at [250, 373] on input "Seleccionar Archivo" at bounding box center [311, 380] width 198 height 14
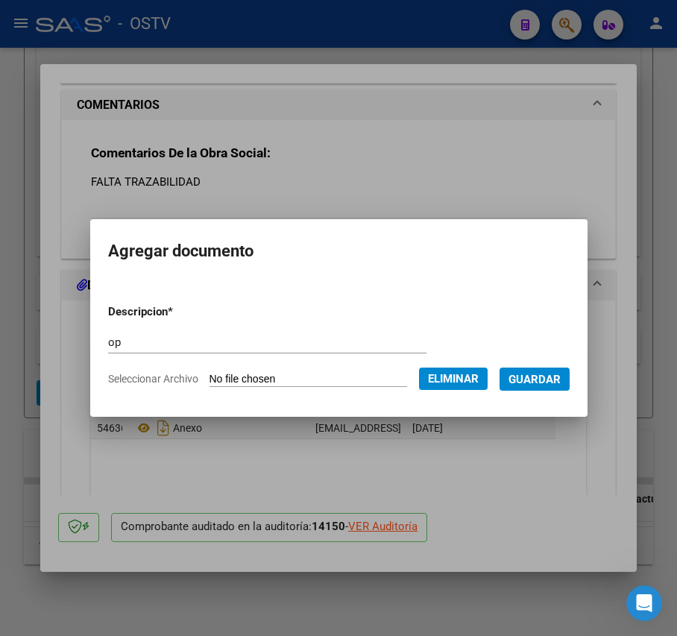
click at [561, 373] on span "Guardar" at bounding box center [534, 379] width 52 height 13
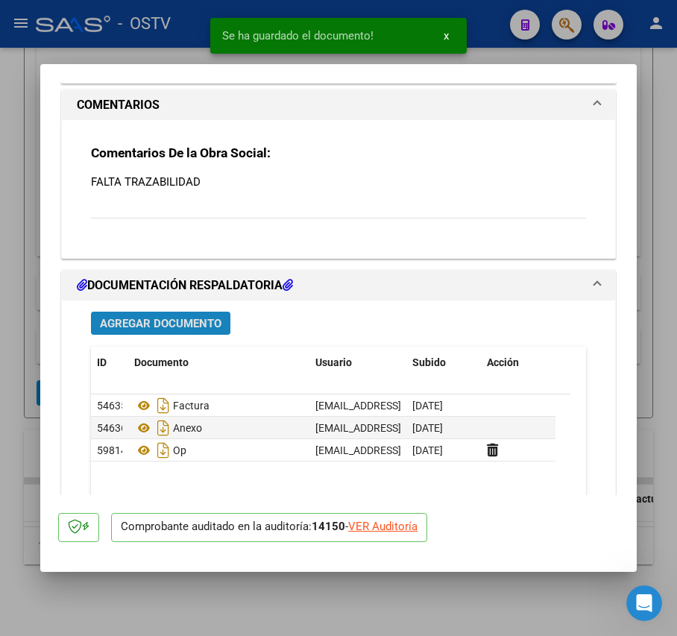
click at [159, 322] on span "Agregar Documento" at bounding box center [161, 323] width 122 height 13
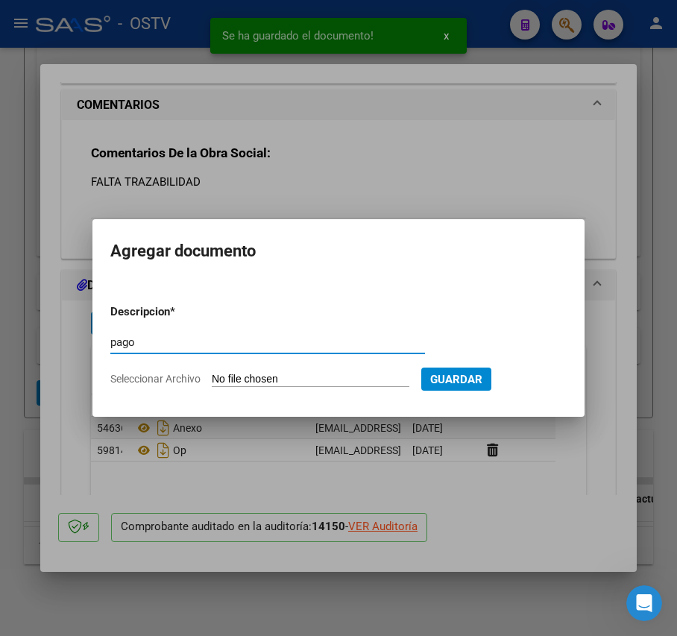
click at [276, 380] on input "Seleccionar Archivo" at bounding box center [311, 380] width 198 height 14
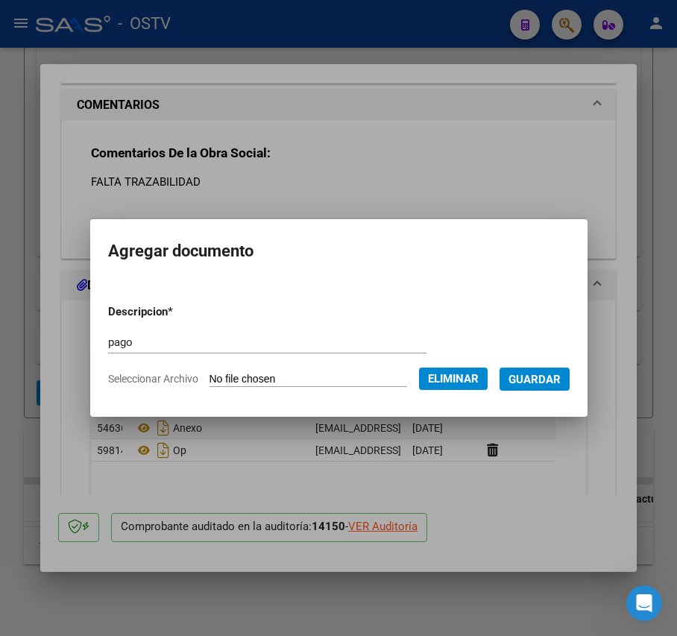
click at [543, 383] on span "Guardar" at bounding box center [534, 379] width 52 height 13
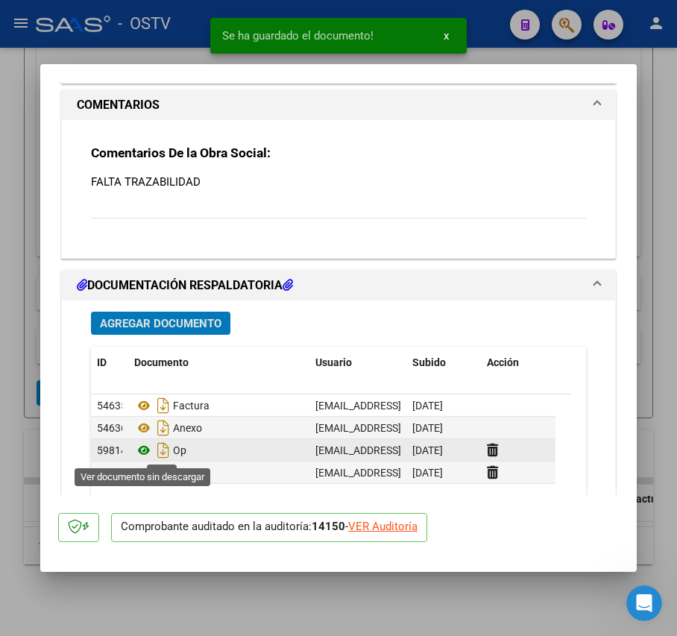
click at [148, 449] on icon at bounding box center [143, 450] width 19 height 18
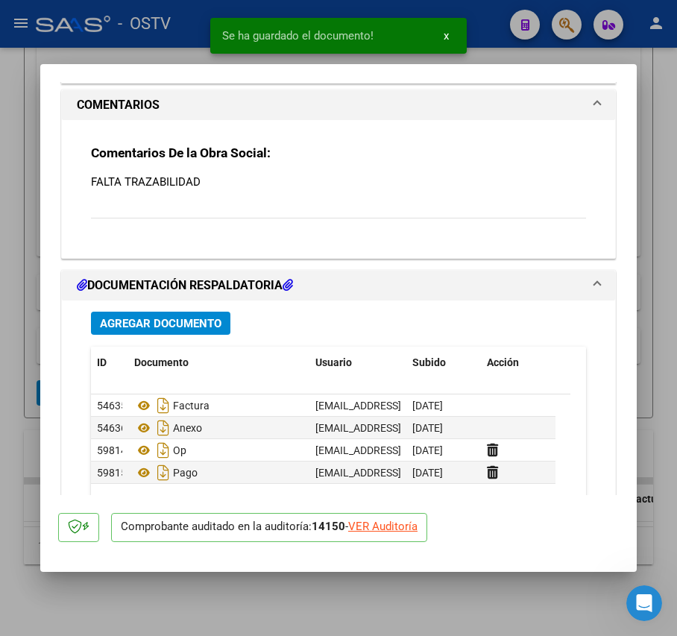
click at [19, 295] on div at bounding box center [338, 318] width 677 height 636
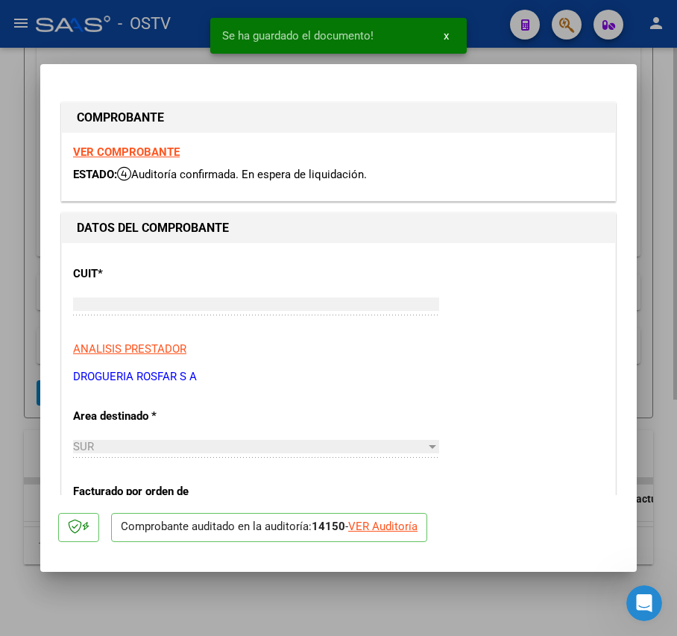
scroll to position [395, 0]
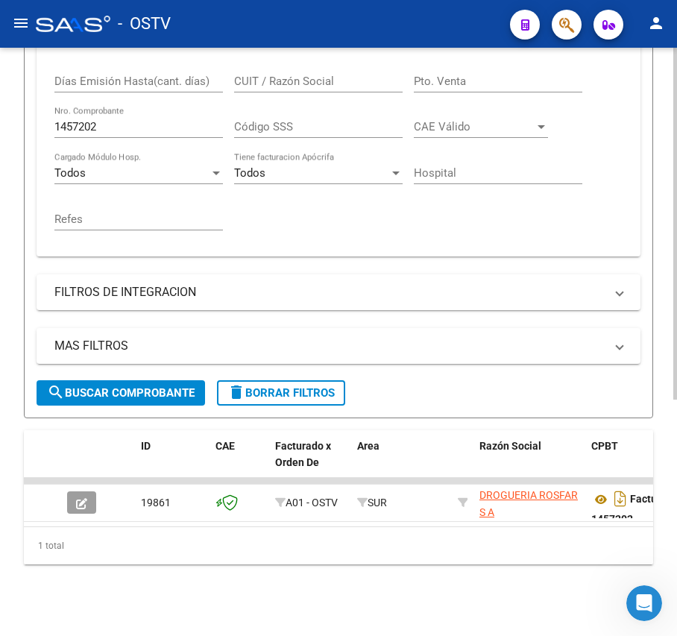
click at [136, 120] on input "1457202" at bounding box center [138, 126] width 168 height 13
click at [139, 386] on span "search Buscar Comprobante" at bounding box center [121, 392] width 148 height 13
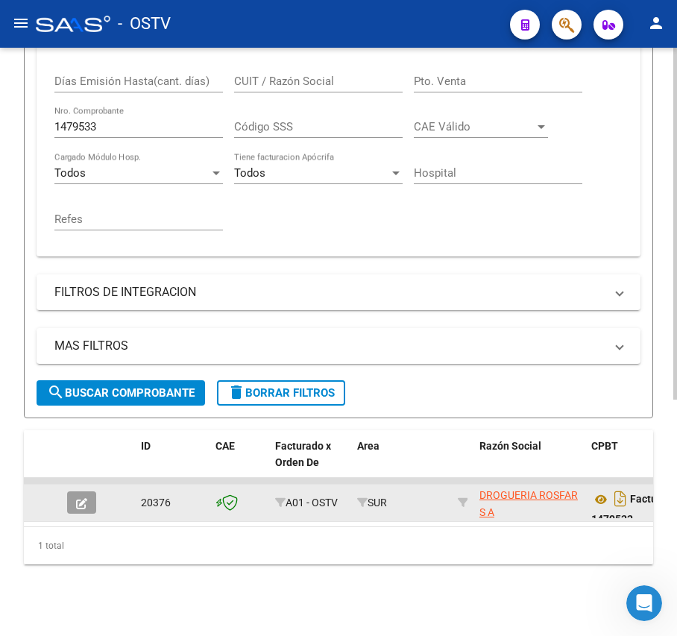
click at [81, 496] on button "button" at bounding box center [81, 502] width 29 height 22
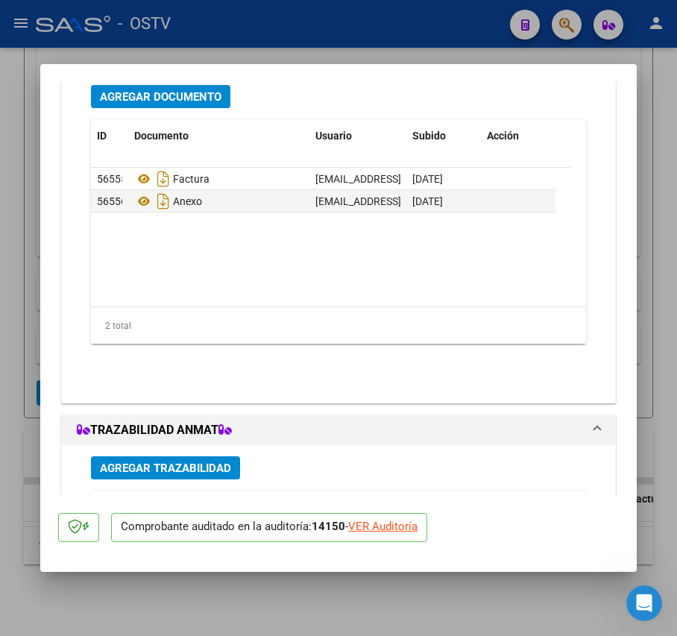
scroll to position [1319, 0]
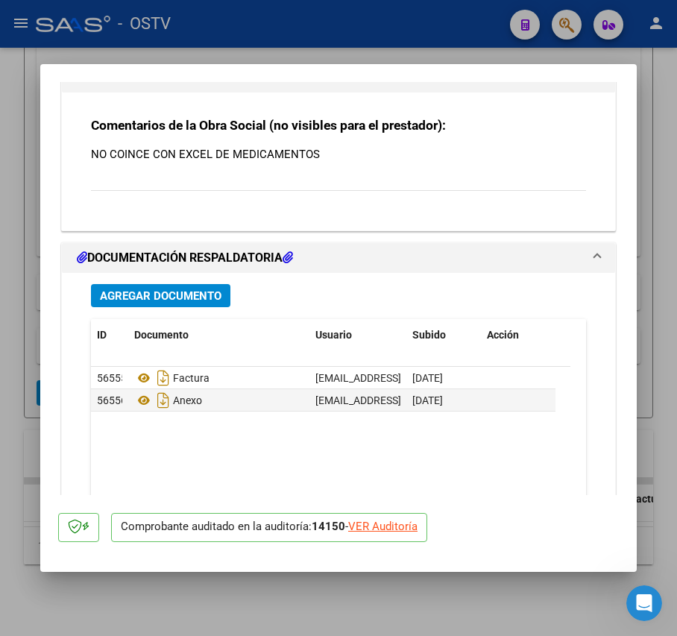
click at [206, 290] on span "Agregar Documento" at bounding box center [161, 295] width 122 height 13
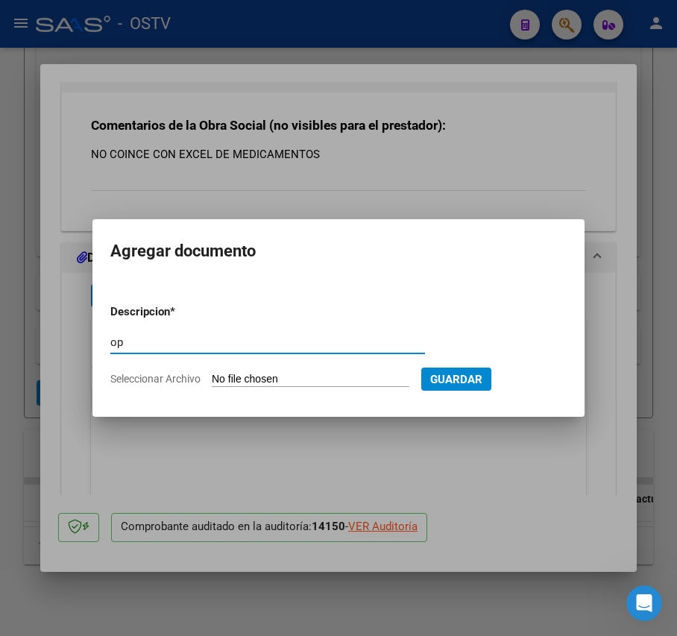
click at [292, 373] on input "Seleccionar Archivo" at bounding box center [311, 380] width 198 height 14
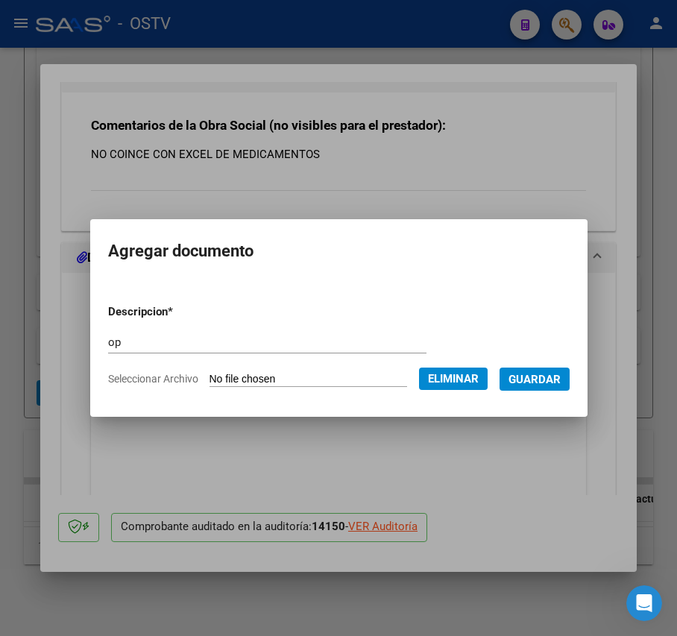
click at [552, 379] on span "Guardar" at bounding box center [534, 379] width 52 height 13
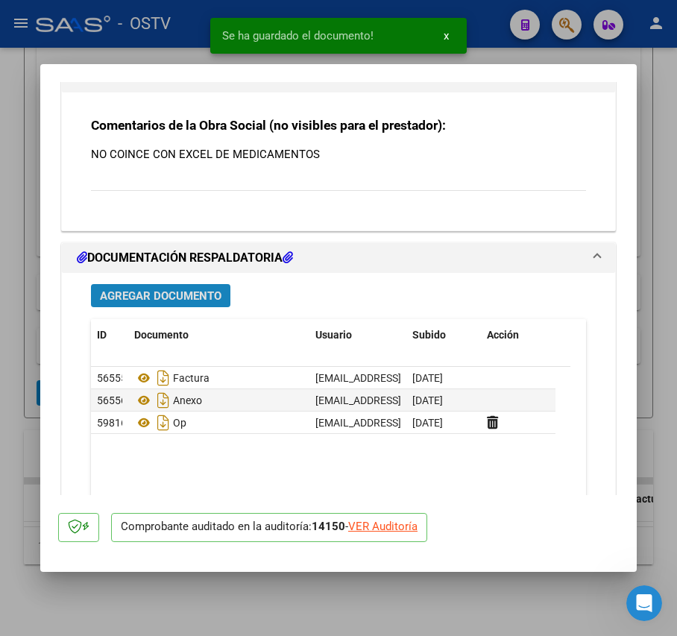
click at [171, 297] on span "Agregar Documento" at bounding box center [161, 295] width 122 height 13
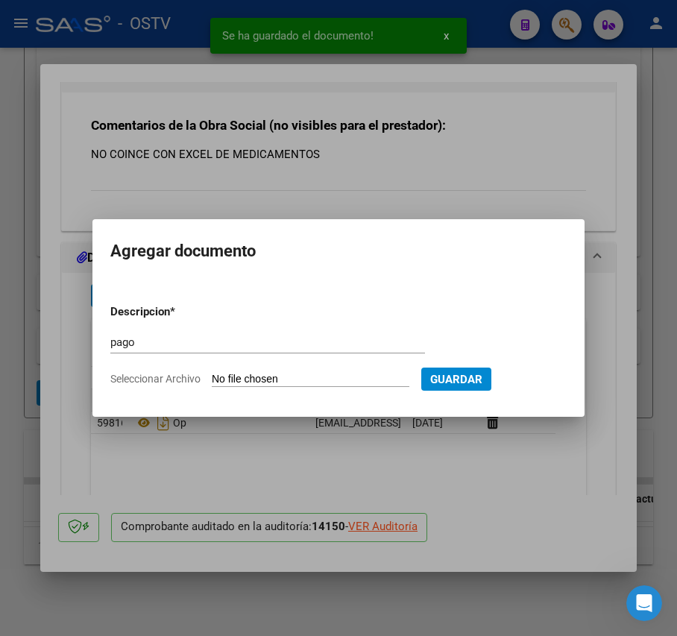
click at [290, 376] on input "Seleccionar Archivo" at bounding box center [311, 380] width 198 height 14
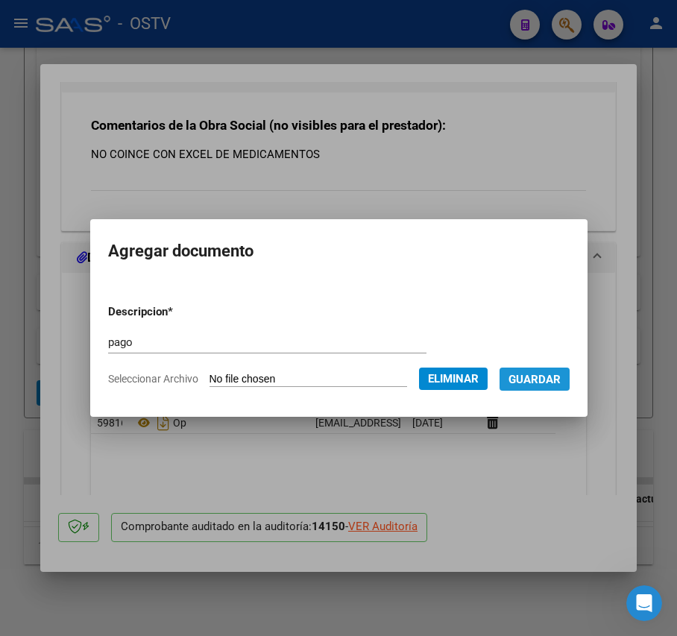
click at [549, 385] on span "Guardar" at bounding box center [534, 379] width 52 height 13
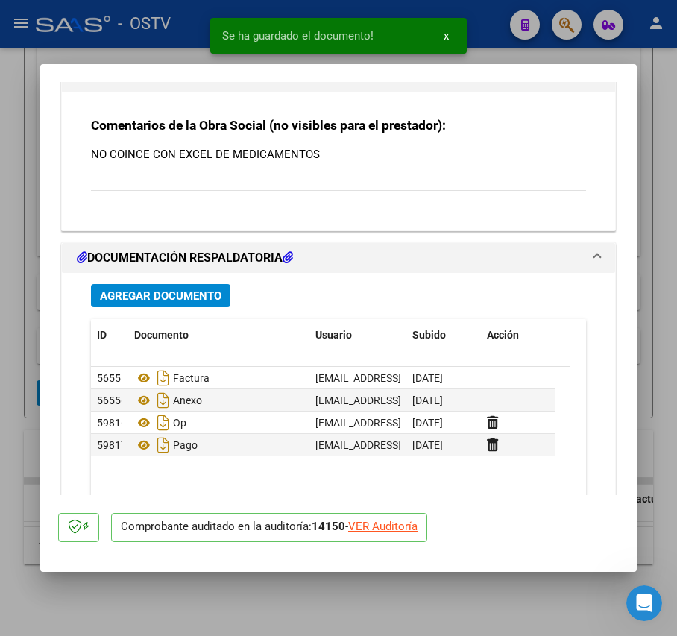
click at [13, 362] on div at bounding box center [338, 318] width 677 height 636
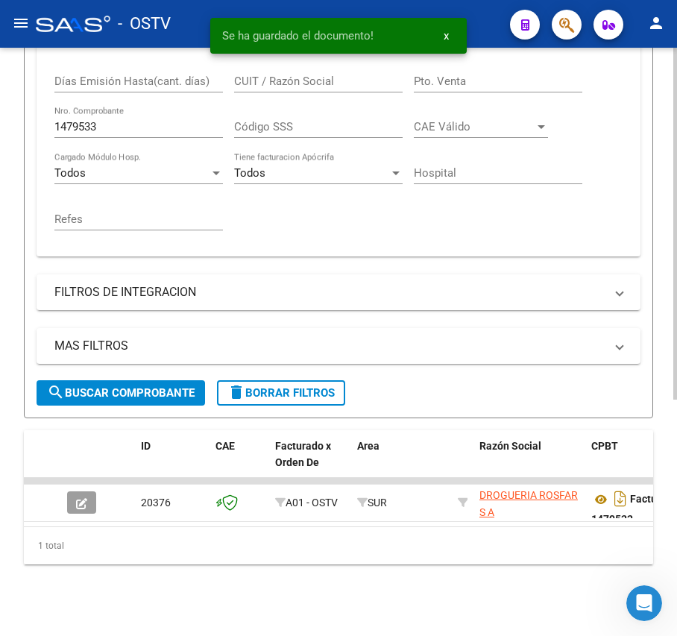
scroll to position [395, 0]
click at [150, 120] on input "1479533" at bounding box center [138, 126] width 168 height 13
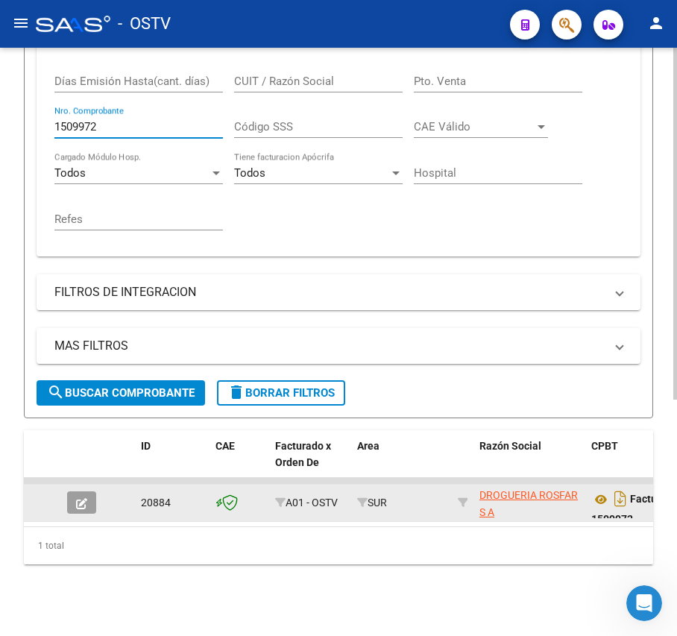
click at [82, 491] on button "button" at bounding box center [81, 502] width 29 height 22
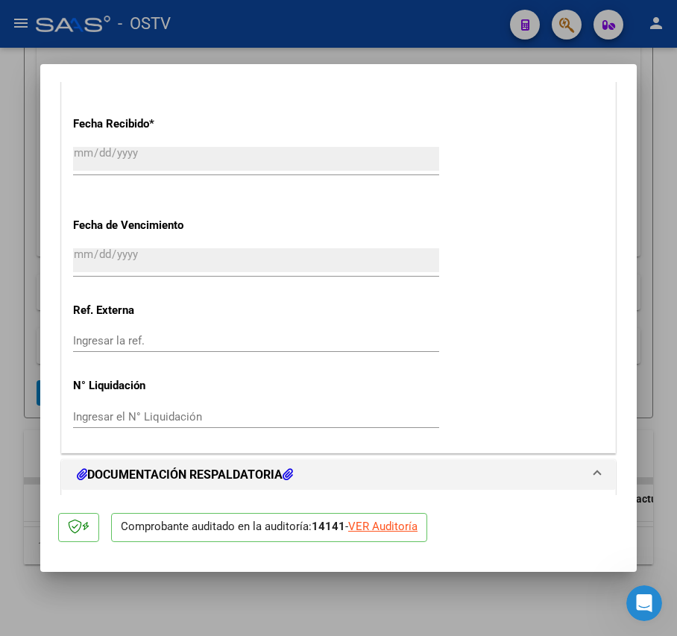
scroll to position [1121, 0]
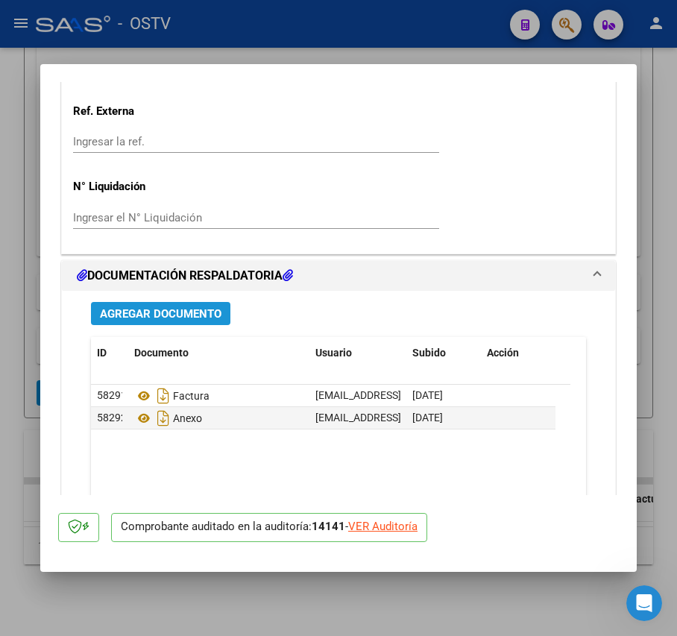
click at [224, 318] on button "Agregar Documento" at bounding box center [160, 313] width 139 height 23
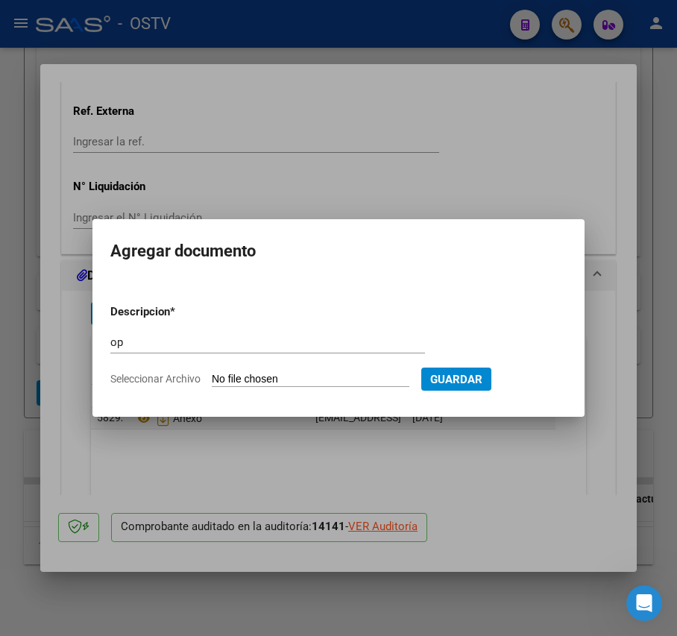
click at [240, 374] on input "Seleccionar Archivo" at bounding box center [311, 380] width 198 height 14
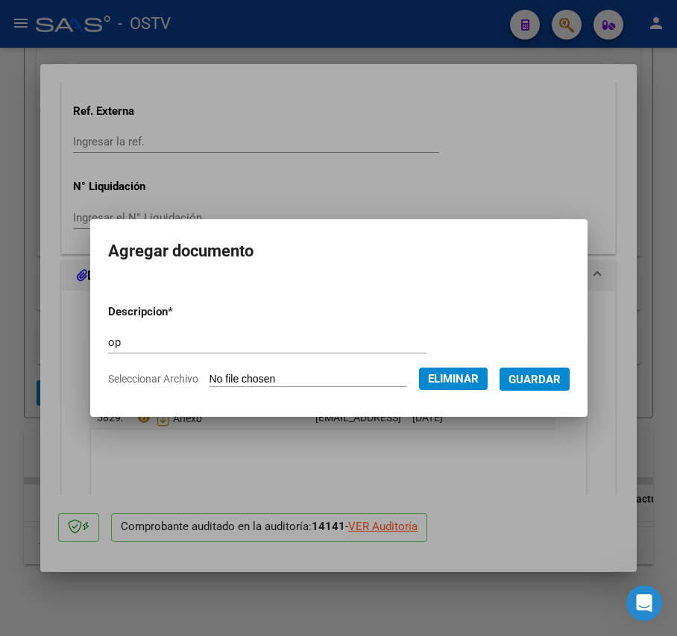
click at [552, 388] on button "Guardar" at bounding box center [534, 378] width 70 height 23
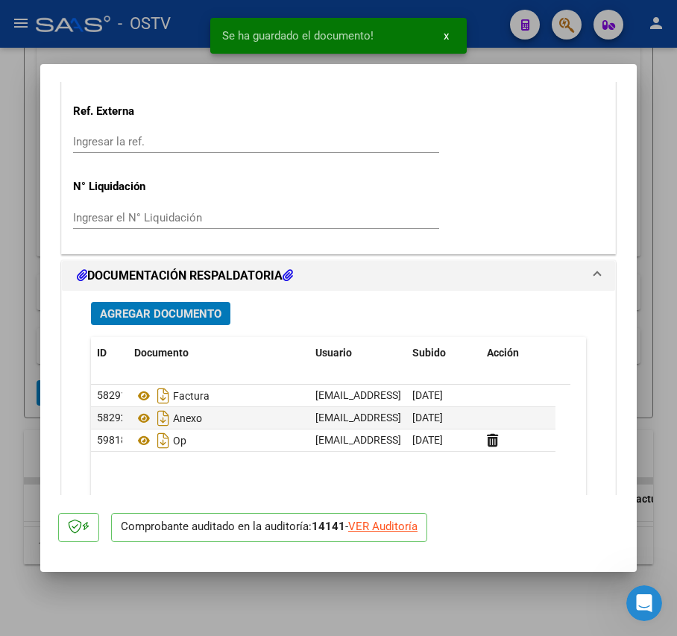
click at [170, 314] on span "Agregar Documento" at bounding box center [161, 313] width 122 height 13
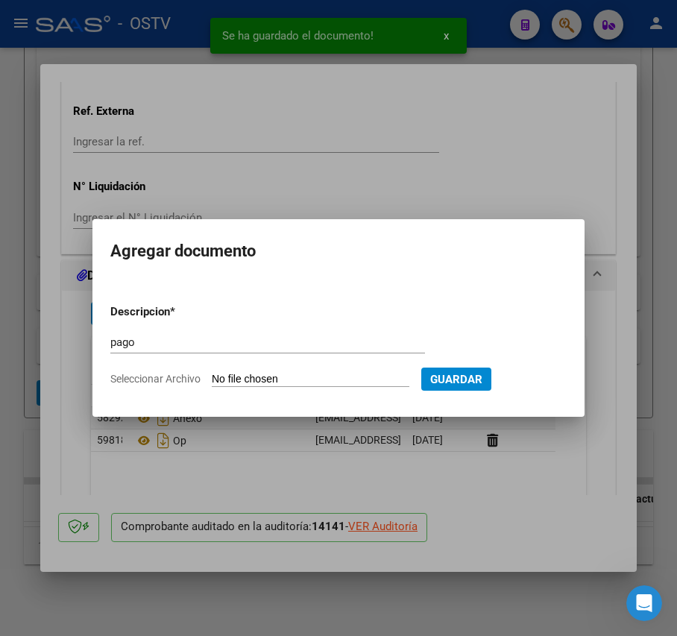
click at [251, 373] on input "Seleccionar Archivo" at bounding box center [311, 380] width 198 height 14
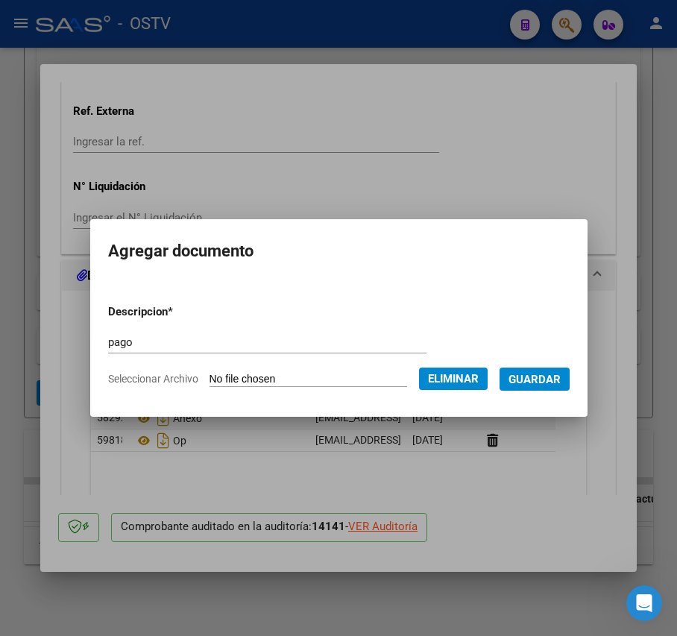
click at [558, 367] on button "Guardar" at bounding box center [534, 378] width 70 height 23
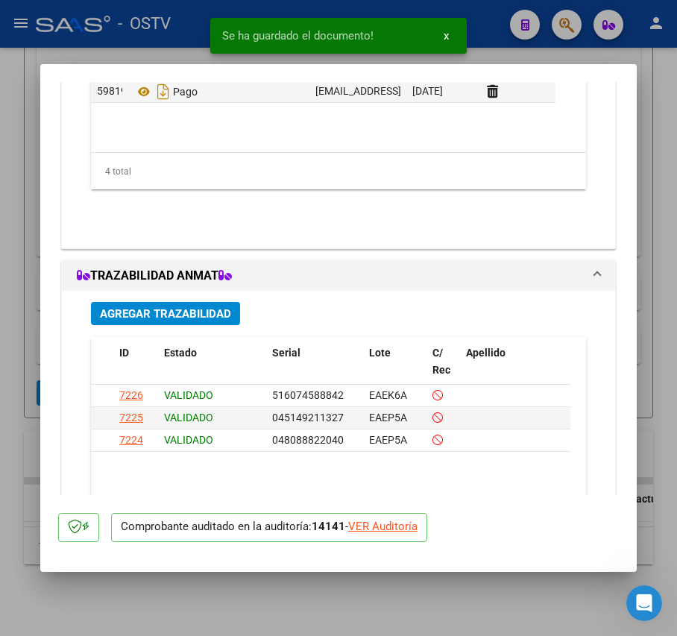
scroll to position [1319, 0]
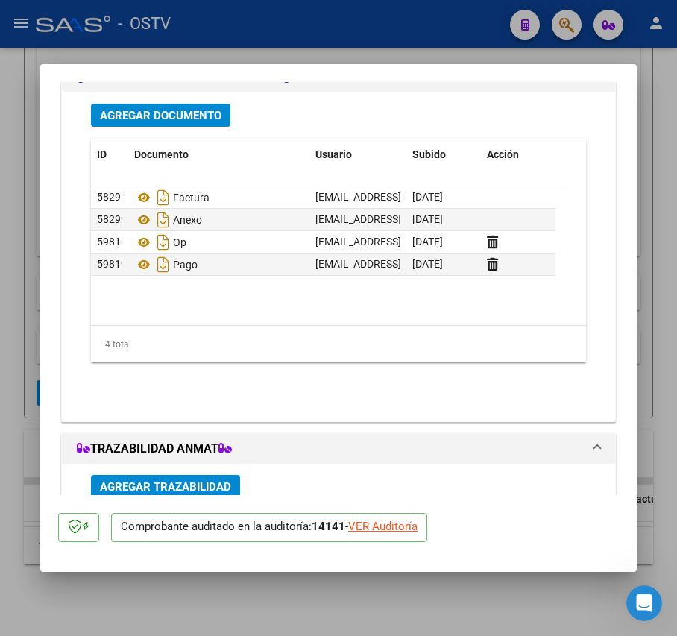
click at [51, 313] on mat-dialog-content "COMPROBANTE VER COMPROBANTE ESTADO: Auditoría confirmada. En espera de liquidac…" at bounding box center [338, 288] width 596 height 413
click at [22, 258] on div at bounding box center [338, 318] width 677 height 636
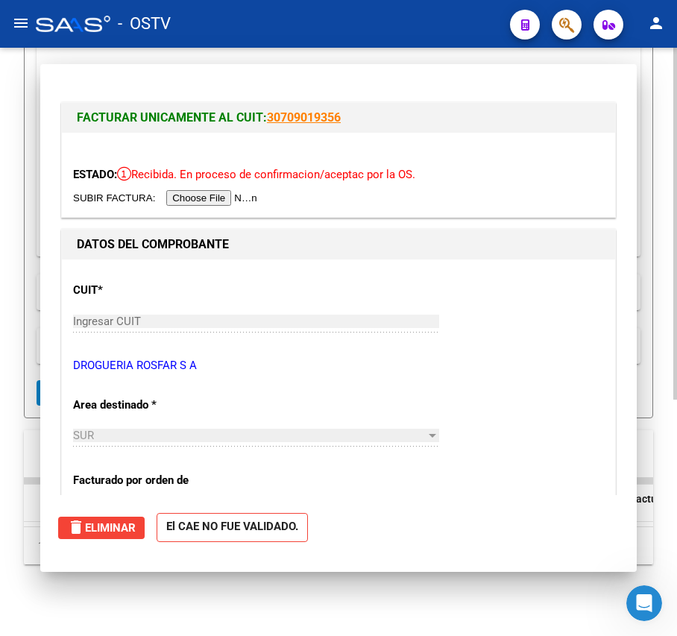
scroll to position [395, 0]
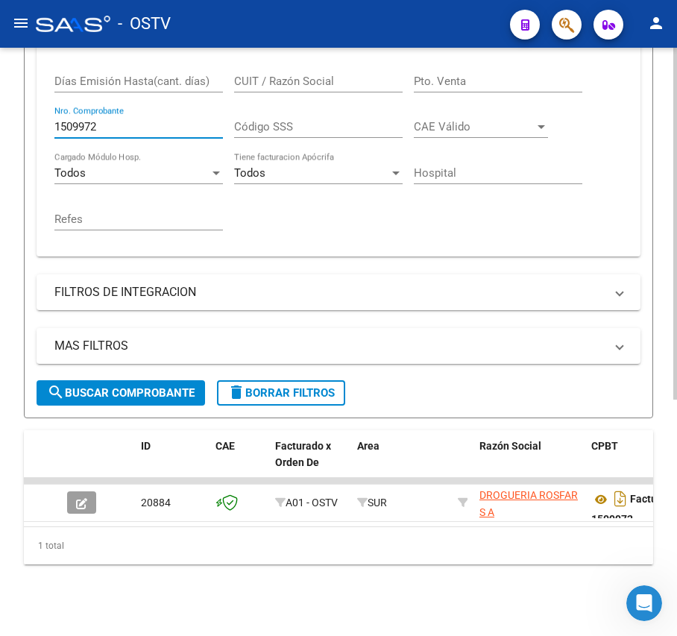
click at [135, 120] on input "1509972" at bounding box center [138, 126] width 168 height 13
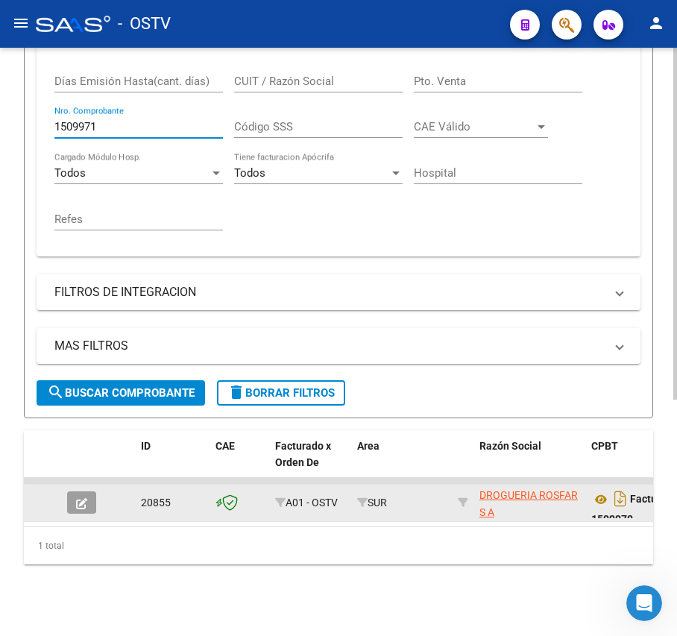
click at [79, 498] on icon "button" at bounding box center [81, 503] width 11 height 11
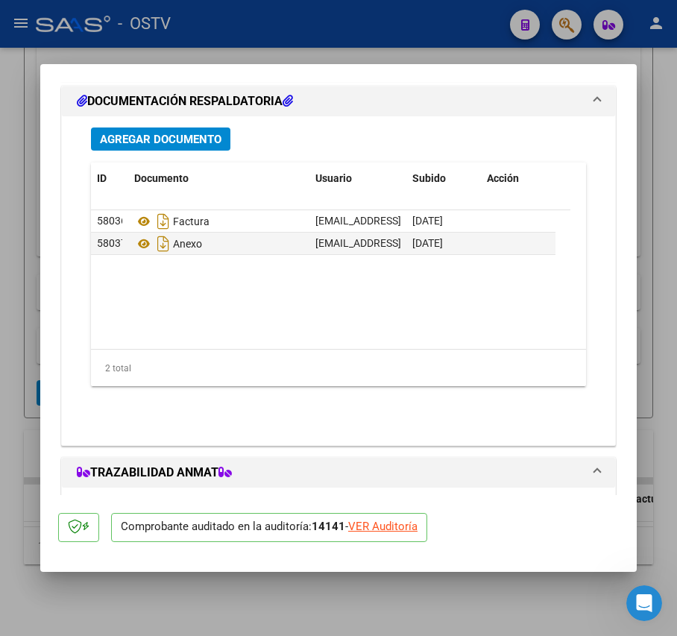
scroll to position [1319, 0]
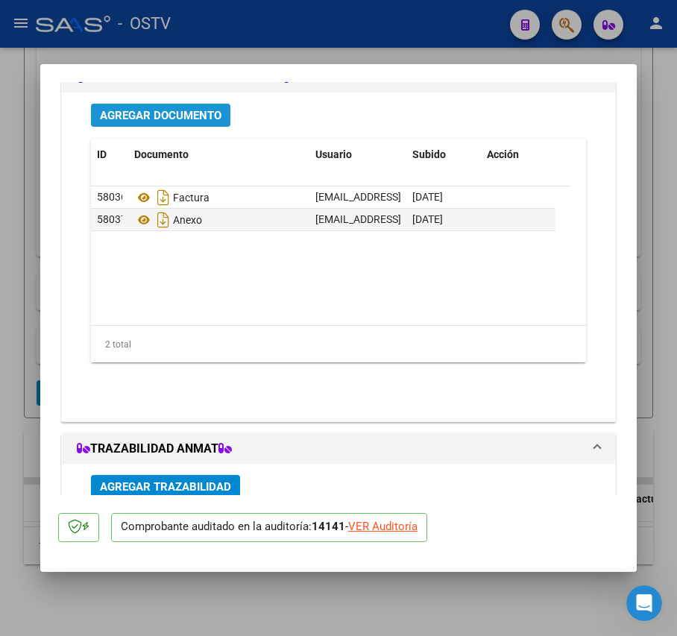
click at [206, 113] on span "Agregar Documento" at bounding box center [161, 115] width 122 height 13
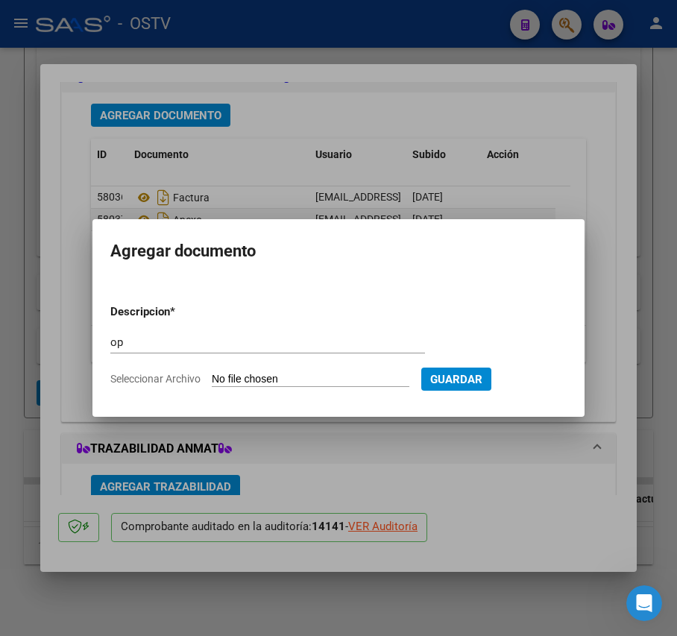
click at [248, 383] on input "Seleccionar Archivo" at bounding box center [311, 380] width 198 height 14
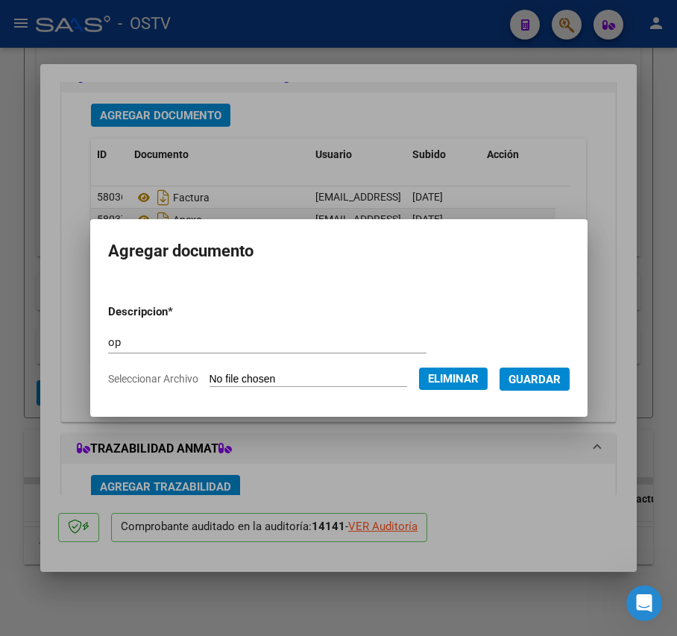
click at [555, 382] on span "Guardar" at bounding box center [534, 379] width 52 height 13
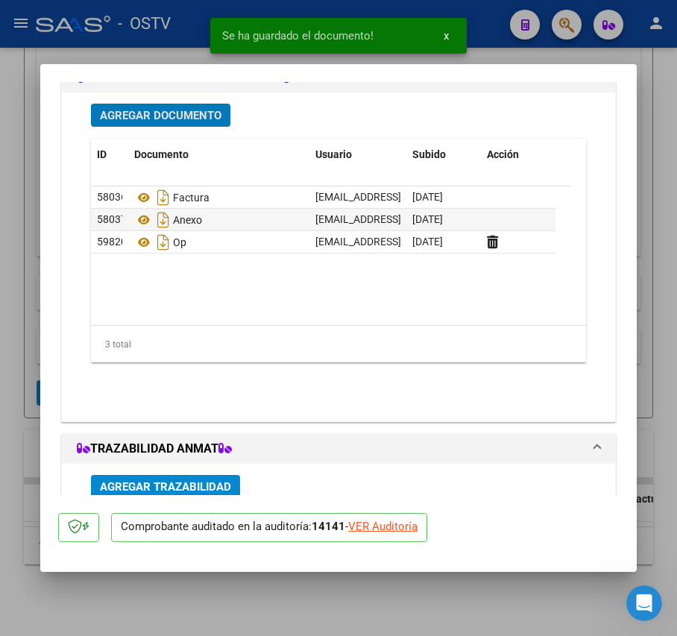
click at [186, 109] on span "Agregar Documento" at bounding box center [161, 115] width 122 height 13
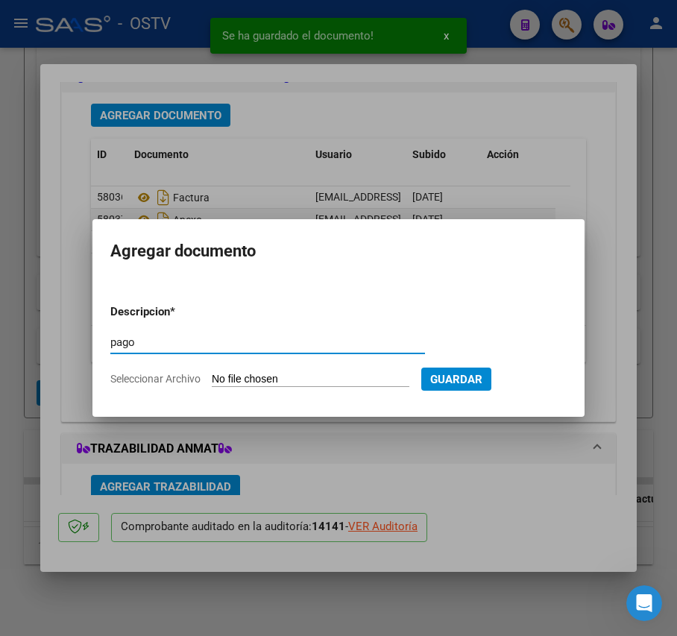
click at [313, 385] on input "Seleccionar Archivo" at bounding box center [311, 380] width 198 height 14
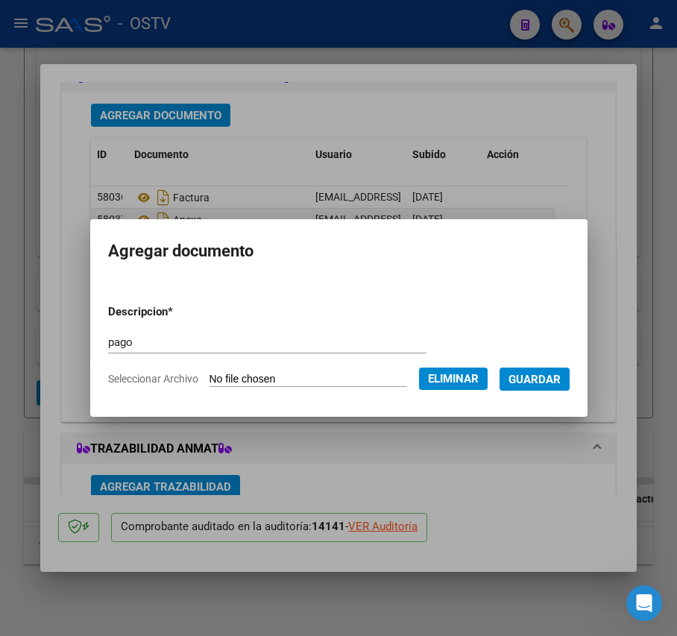
click at [561, 385] on span "Guardar" at bounding box center [534, 379] width 52 height 13
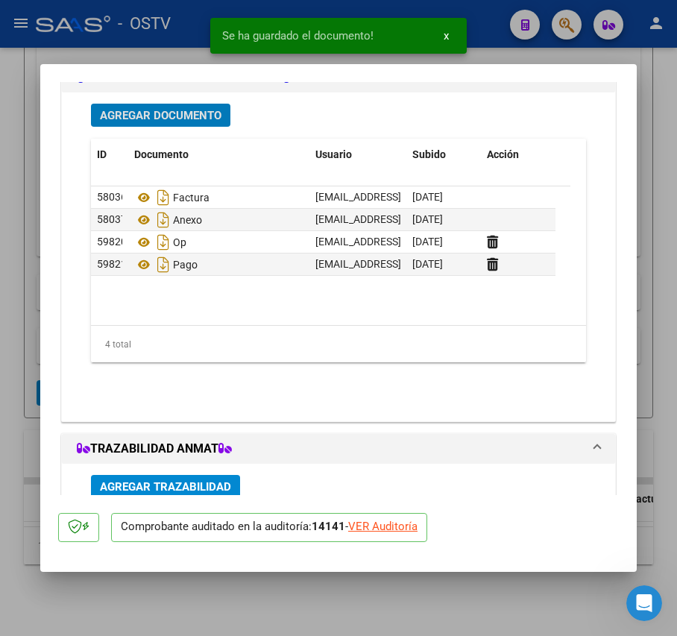
click at [16, 240] on div at bounding box center [338, 318] width 677 height 636
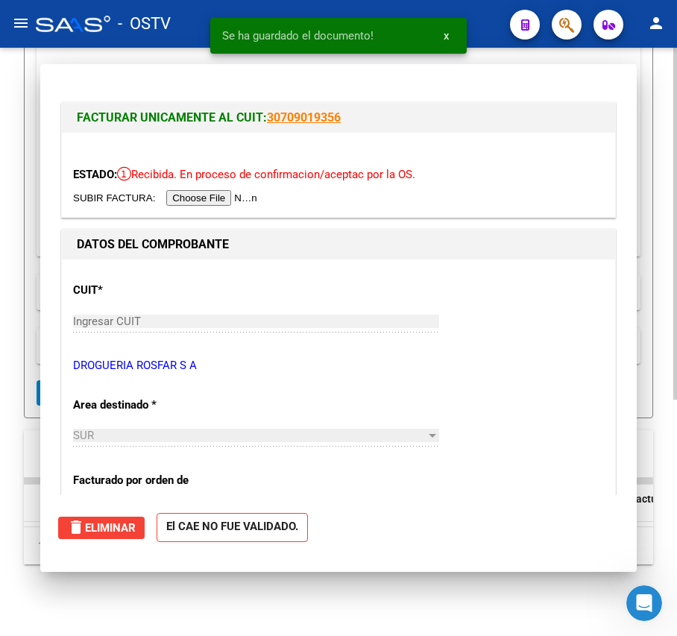
scroll to position [395, 0]
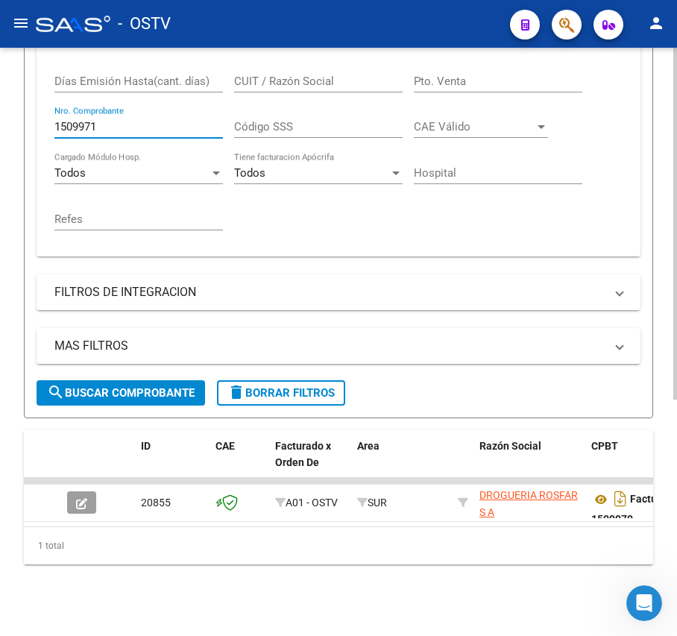
click at [149, 120] on input "1509971" at bounding box center [138, 126] width 168 height 13
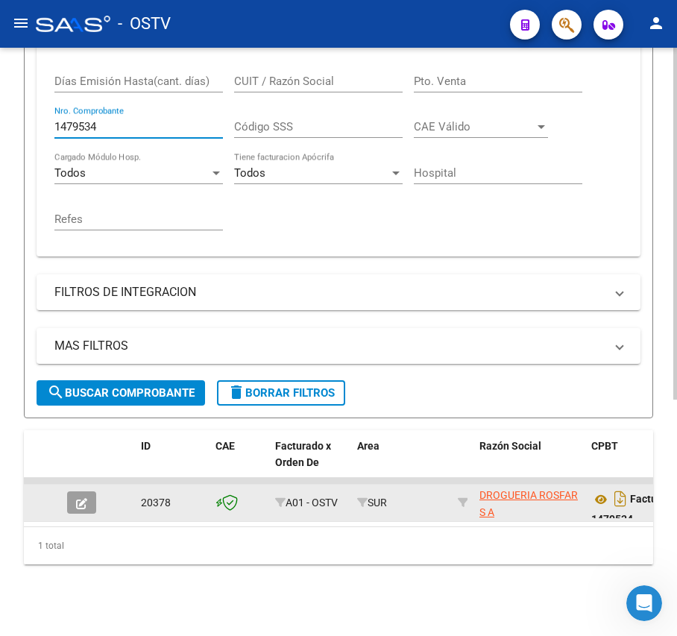
click at [70, 491] on button "button" at bounding box center [81, 502] width 29 height 22
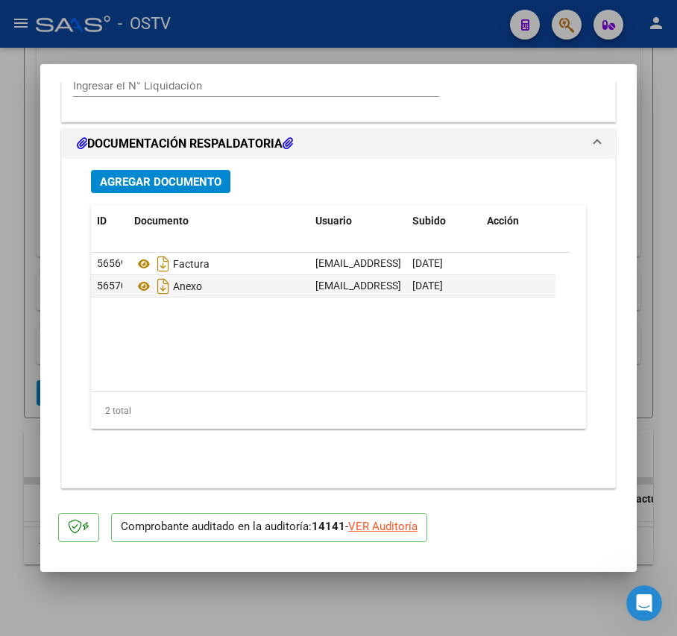
scroll to position [1220, 0]
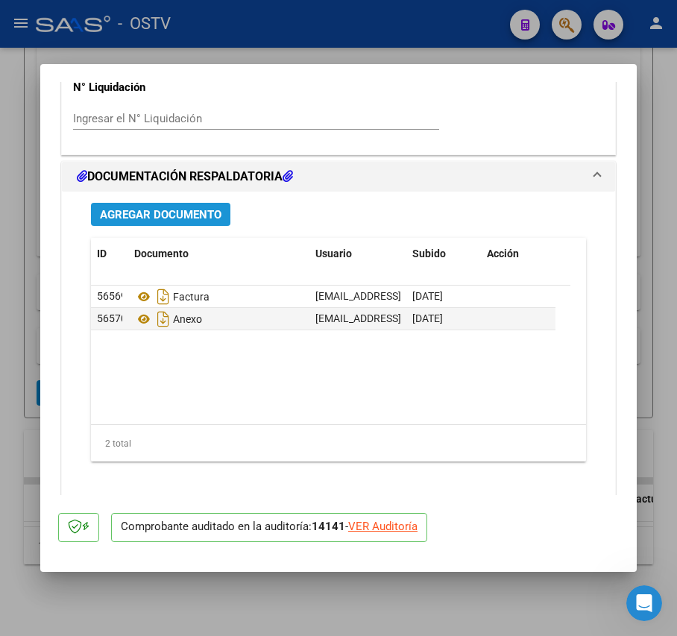
click at [197, 209] on span "Agregar Documento" at bounding box center [161, 214] width 122 height 13
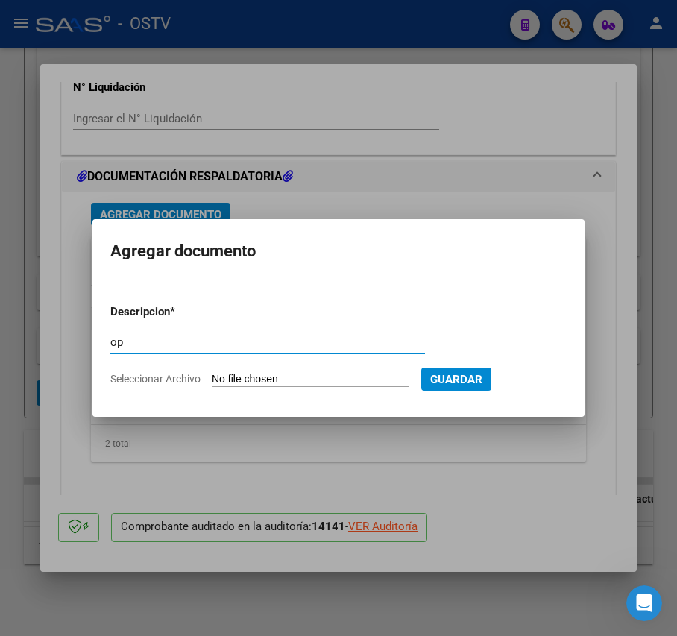
click at [285, 379] on input "Seleccionar Archivo" at bounding box center [311, 380] width 198 height 14
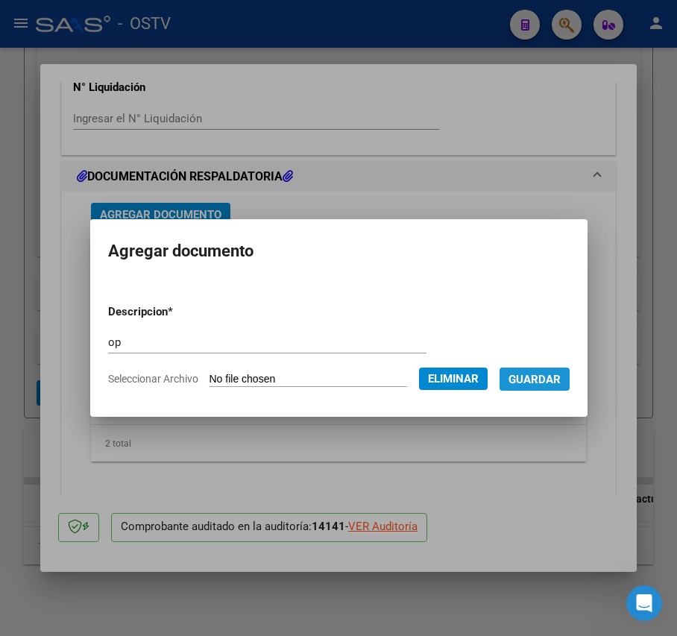
click at [556, 373] on span "Guardar" at bounding box center [534, 379] width 52 height 13
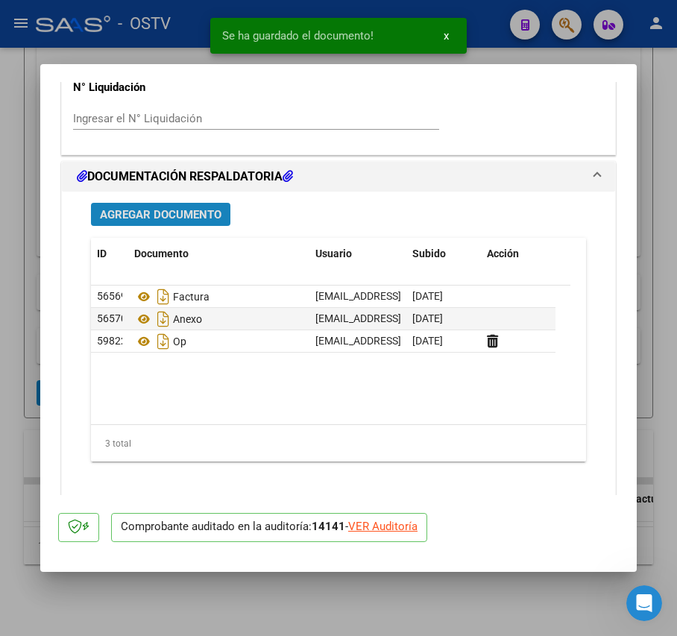
click at [195, 208] on span "Agregar Documento" at bounding box center [161, 214] width 122 height 13
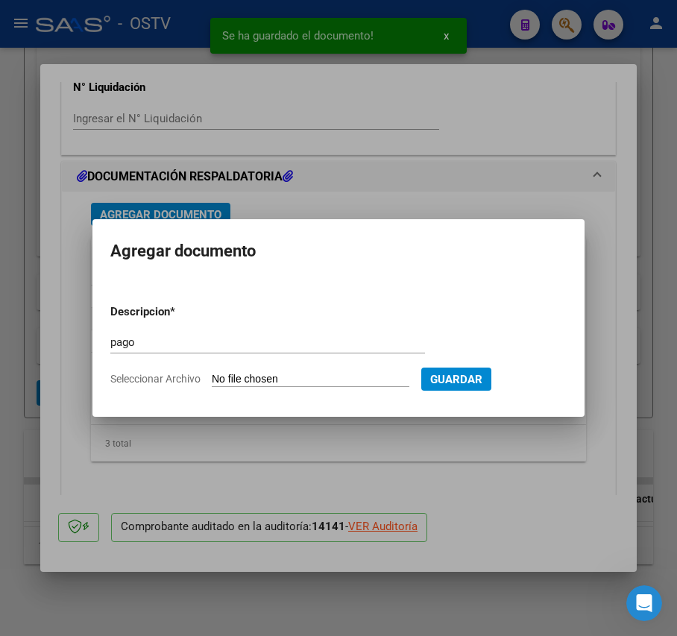
click at [292, 374] on input "Seleccionar Archivo" at bounding box center [311, 380] width 198 height 14
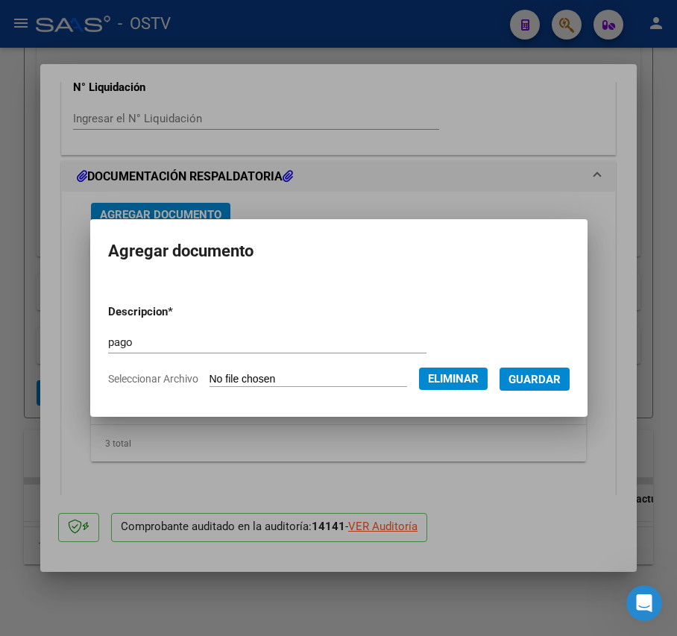
click at [552, 383] on span "Guardar" at bounding box center [534, 379] width 52 height 13
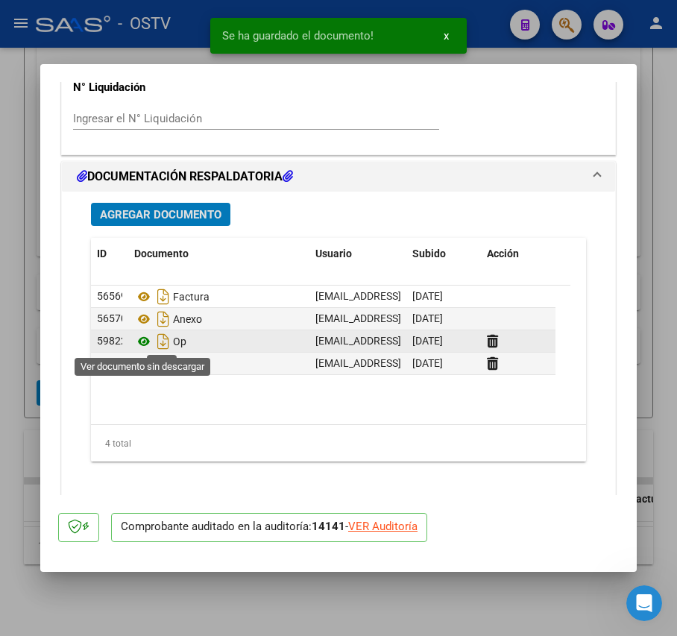
click at [147, 346] on icon at bounding box center [143, 341] width 19 height 18
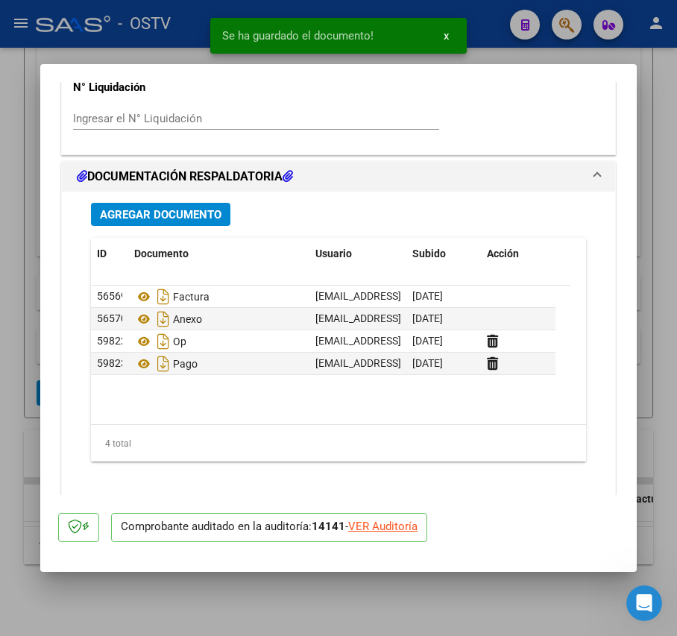
click at [27, 182] on div at bounding box center [338, 318] width 677 height 636
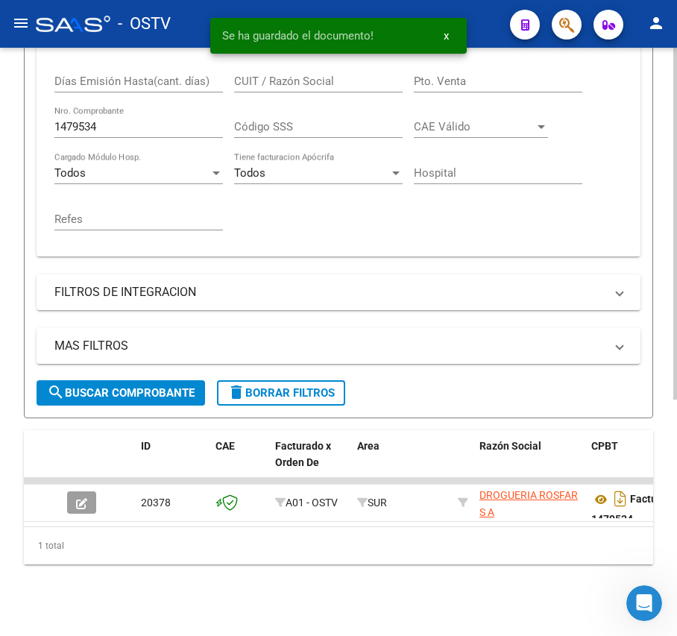
scroll to position [395, 0]
click at [130, 120] on input "1479534" at bounding box center [138, 126] width 168 height 13
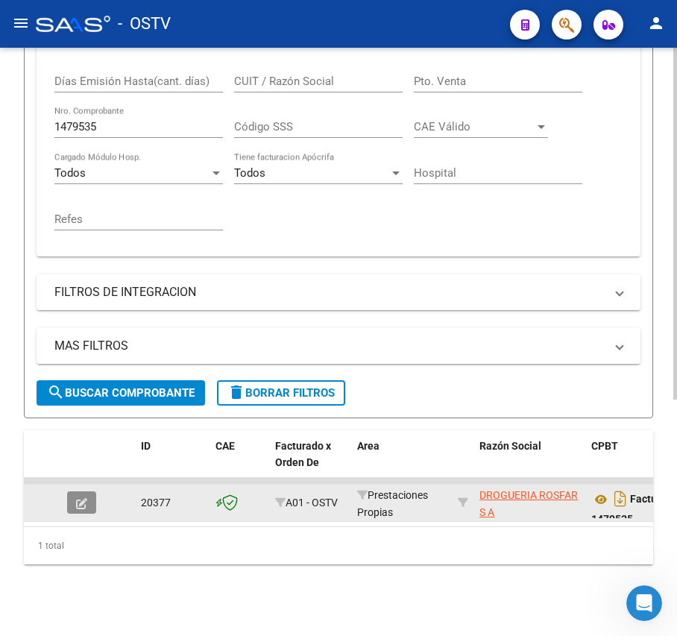
click at [85, 498] on icon "button" at bounding box center [81, 503] width 11 height 11
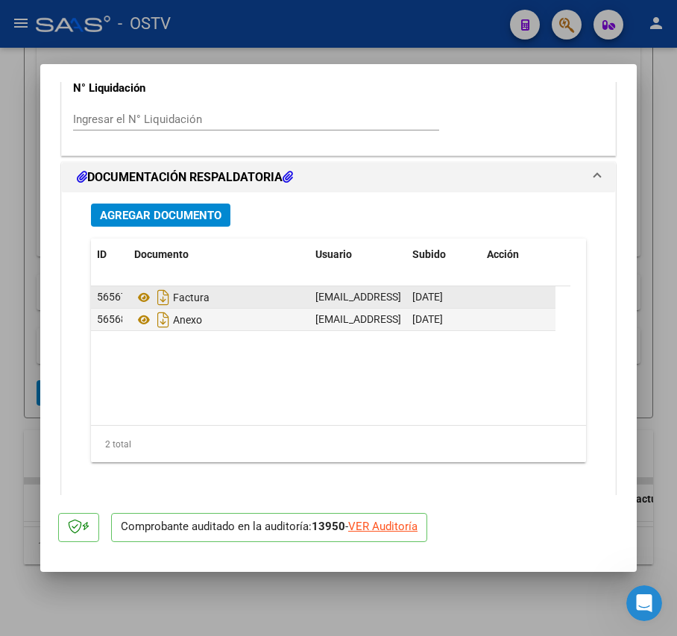
scroll to position [1220, 0]
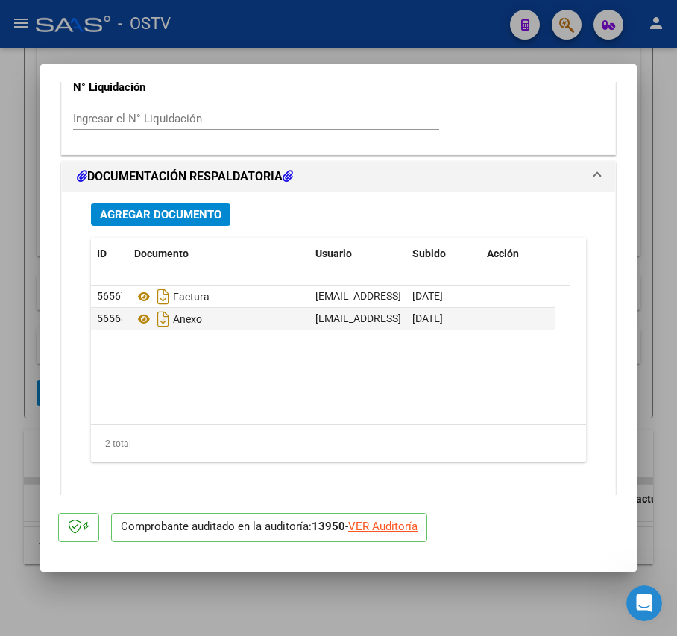
click at [192, 230] on div "Agregar Documento ID Documento Usuario Subido Acción 56567 Factura [EMAIL_ADDRE…" at bounding box center [338, 350] width 517 height 317
click at [201, 212] on span "Agregar Documento" at bounding box center [161, 214] width 122 height 13
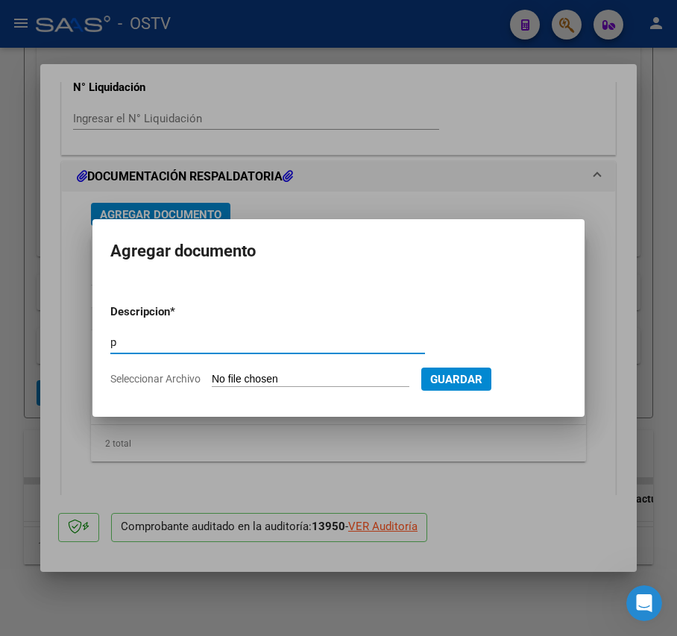
click at [288, 379] on input "Seleccionar Archivo" at bounding box center [311, 380] width 198 height 14
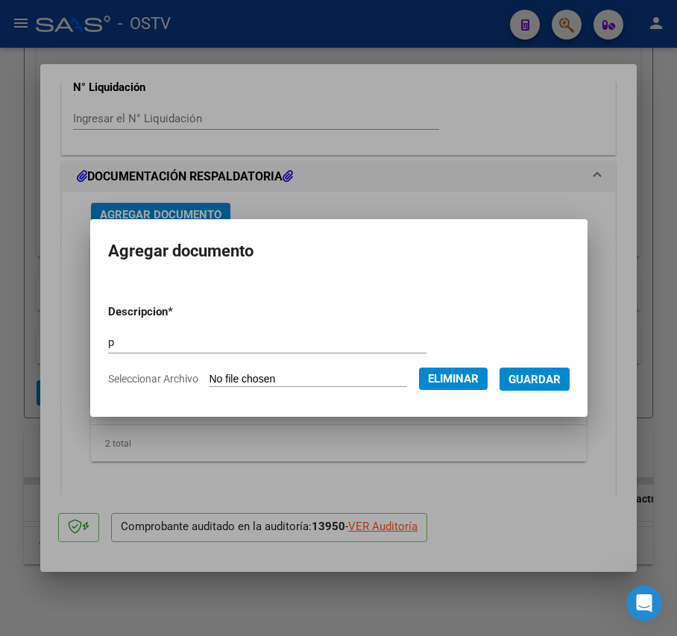
click at [90, 325] on mat-dialog-content "Descripcion * p Escriba aquí una descripcion Seleccionar Archivo Eliminar Guard…" at bounding box center [338, 339] width 497 height 119
click at [94, 337] on mat-dialog-content "Descripcion * p Escriba aquí una descripcion Seleccionar Archivo Eliminar Guard…" at bounding box center [338, 339] width 497 height 119
click at [94, 340] on mat-dialog-content "Descripcion * p Escriba aquí una descripcion Seleccionar Archivo Eliminar Guard…" at bounding box center [338, 339] width 497 height 119
click at [108, 344] on input "p" at bounding box center [267, 341] width 318 height 13
click at [203, 328] on form "Descripcion * op Escriba aquí una descripcion Seleccionar Archivo Eliminar Guar…" at bounding box center [338, 345] width 461 height 107
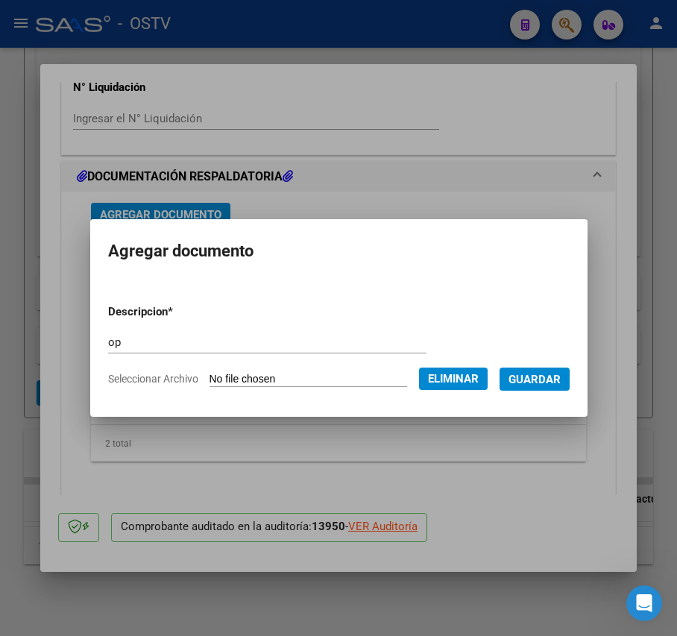
click at [210, 337] on input "op" at bounding box center [267, 341] width 318 height 13
click at [532, 373] on span "Guardar" at bounding box center [534, 379] width 52 height 13
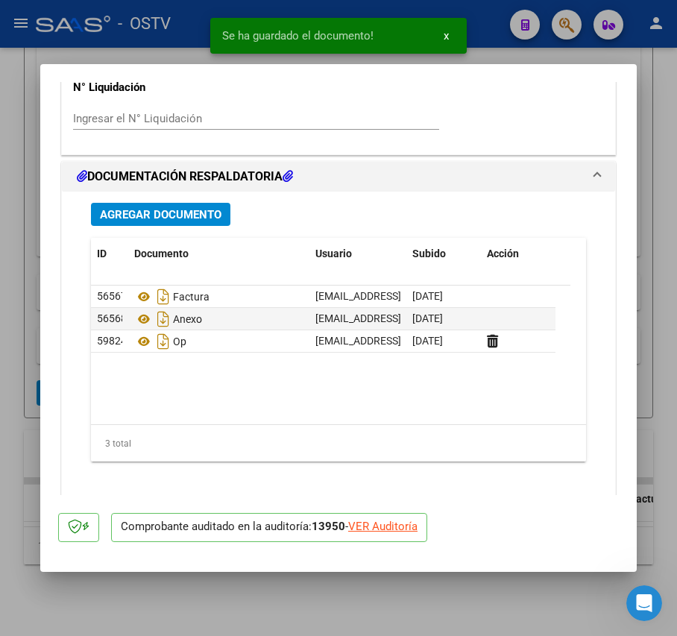
click at [180, 234] on div "Agregar Documento ID Documento Usuario Subido Acción 56567 Factura [EMAIL_ADDRE…" at bounding box center [338, 350] width 517 height 317
click at [188, 218] on span "Agregar Documento" at bounding box center [161, 214] width 122 height 13
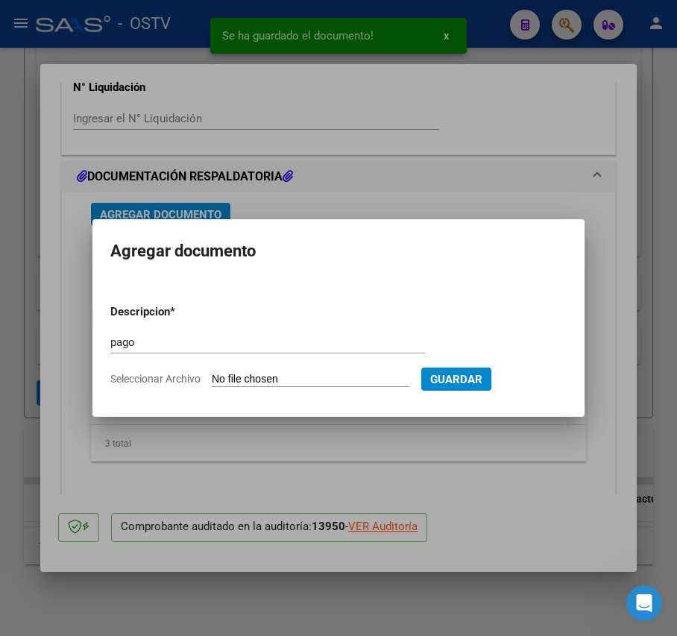
click at [262, 379] on input "Seleccionar Archivo" at bounding box center [311, 380] width 198 height 14
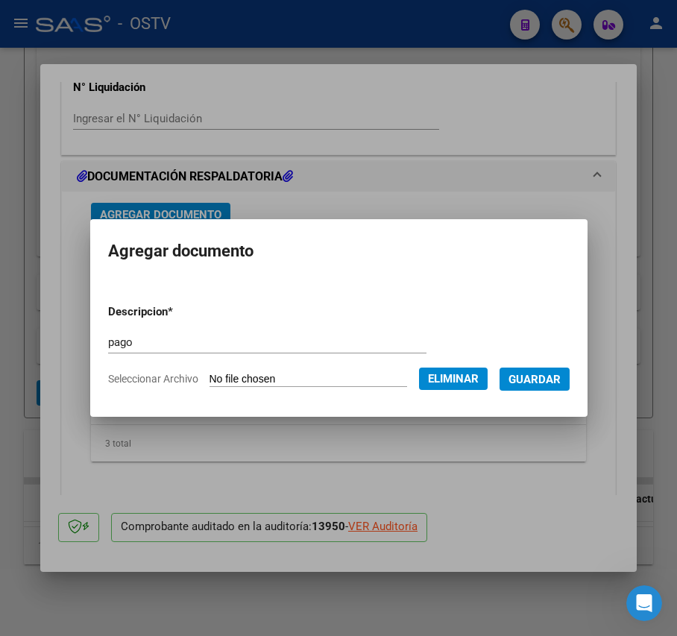
click at [549, 383] on span "Guardar" at bounding box center [534, 379] width 52 height 13
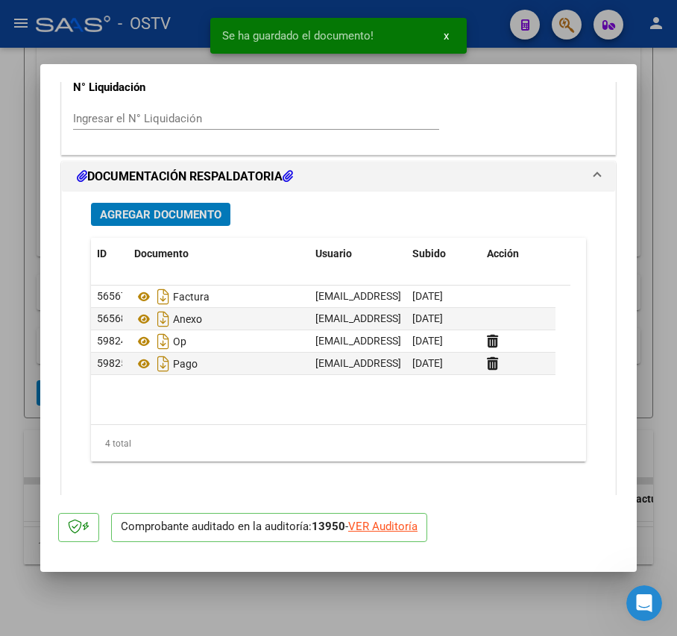
click at [25, 321] on div at bounding box center [338, 318] width 677 height 636
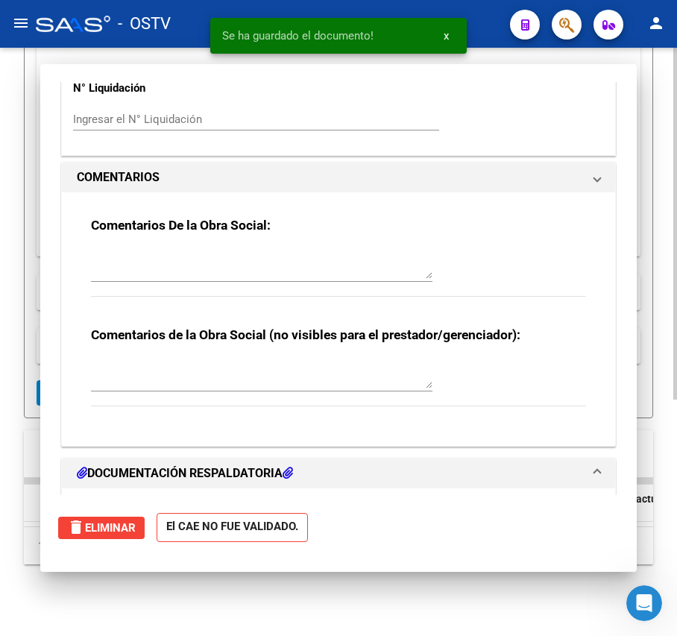
scroll to position [395, 0]
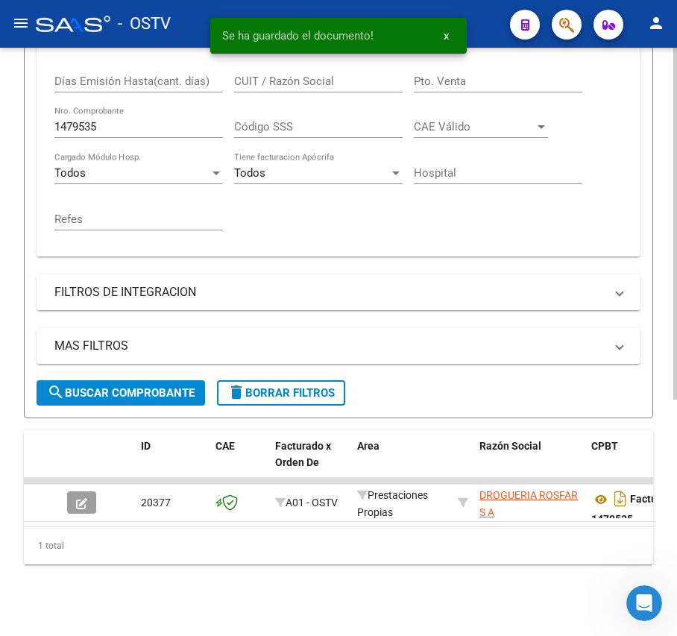
click at [99, 121] on div "1479535 Nro. Comprobante" at bounding box center [138, 122] width 168 height 32
drag, startPoint x: 108, startPoint y: 113, endPoint x: -17, endPoint y: 108, distance: 125.3
click at [0, 108] on html "menu - OSTV person Firma Express Inicio Calendario SSS Instructivos Contacto OS…" at bounding box center [338, 318] width 677 height 636
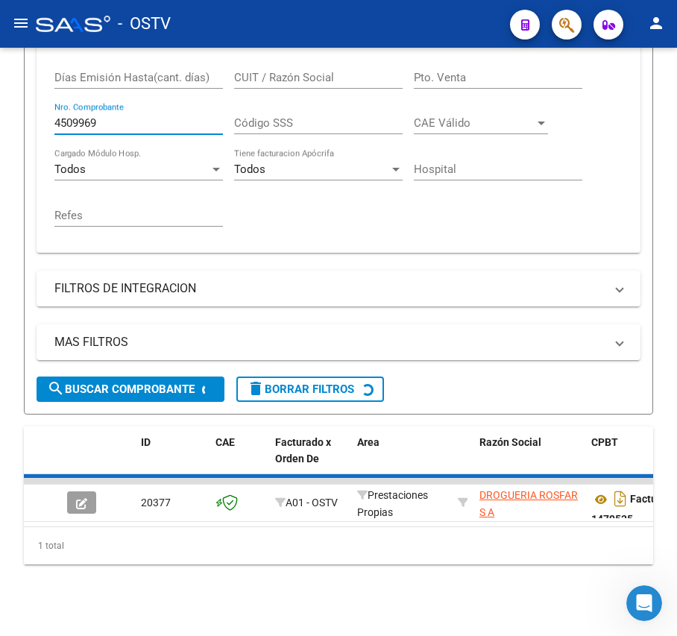
scroll to position [368, 0]
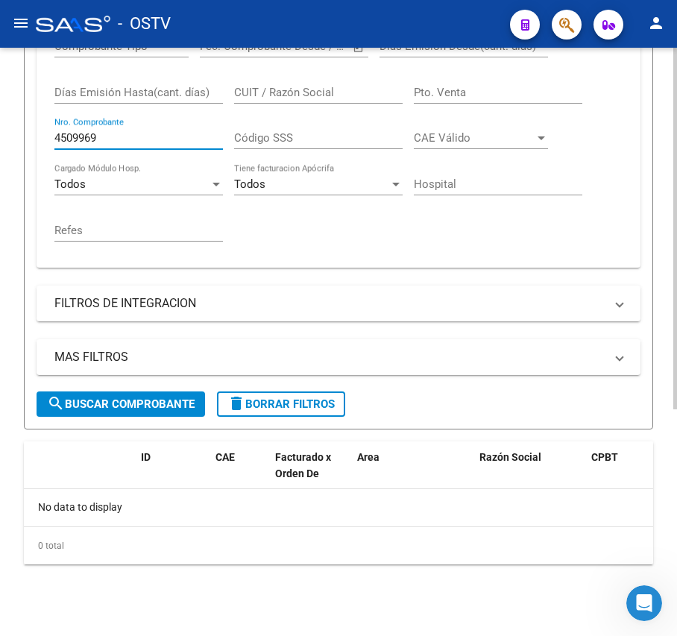
click at [61, 139] on input "4509969" at bounding box center [138, 137] width 168 height 13
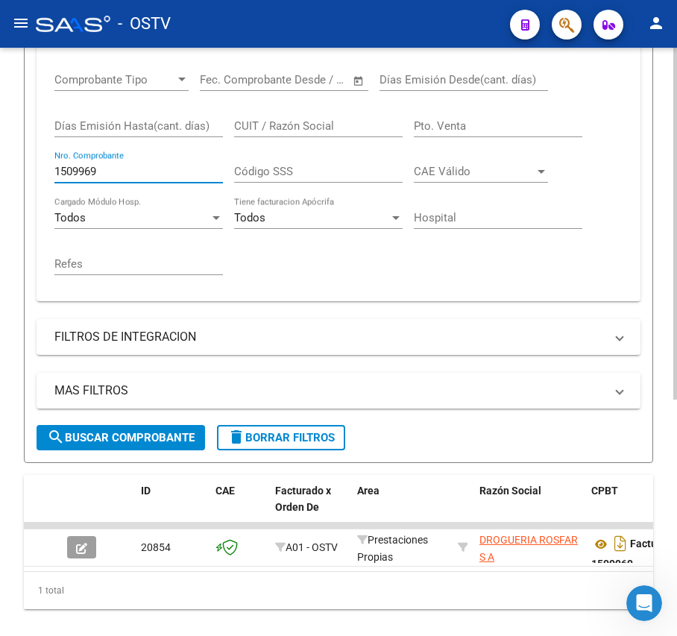
scroll to position [395, 0]
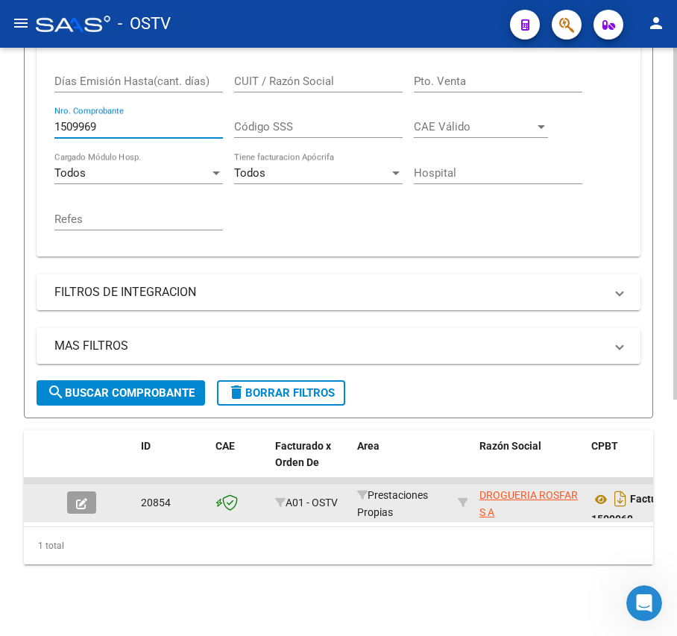
click at [87, 491] on button "button" at bounding box center [81, 502] width 29 height 22
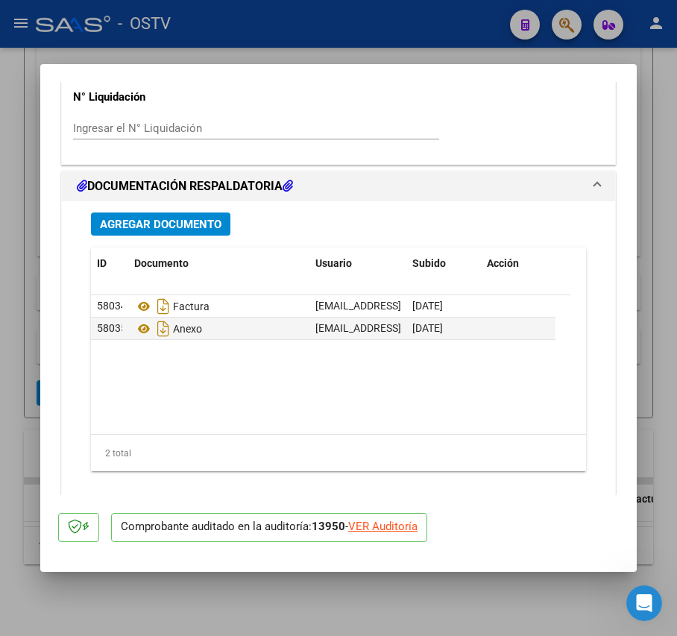
scroll to position [1319, 0]
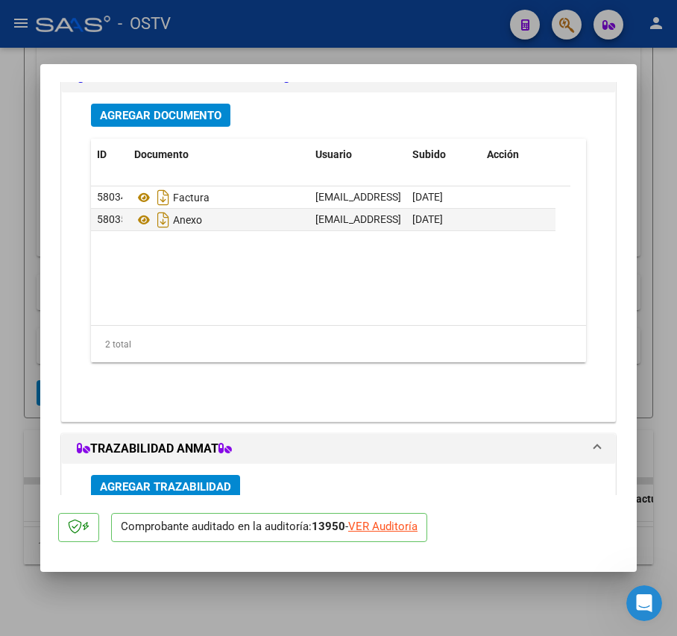
click at [206, 112] on span "Agregar Documento" at bounding box center [161, 115] width 122 height 13
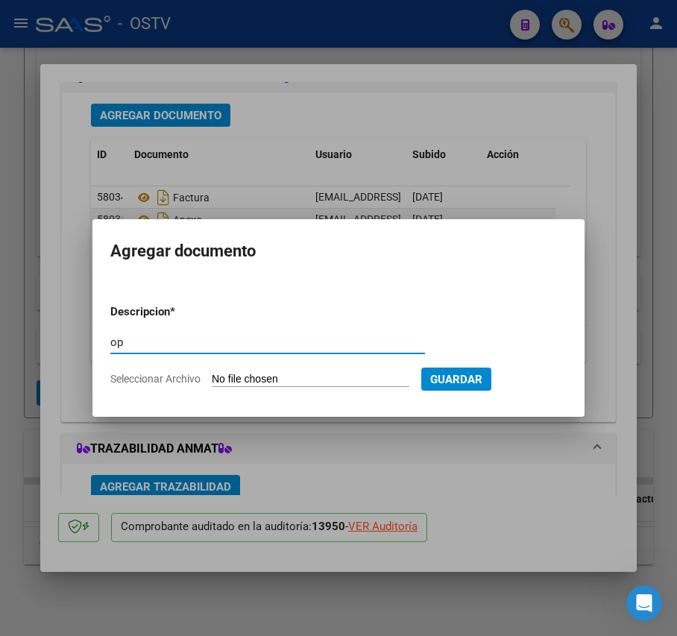
click at [274, 373] on input "Seleccionar Archivo" at bounding box center [311, 380] width 198 height 14
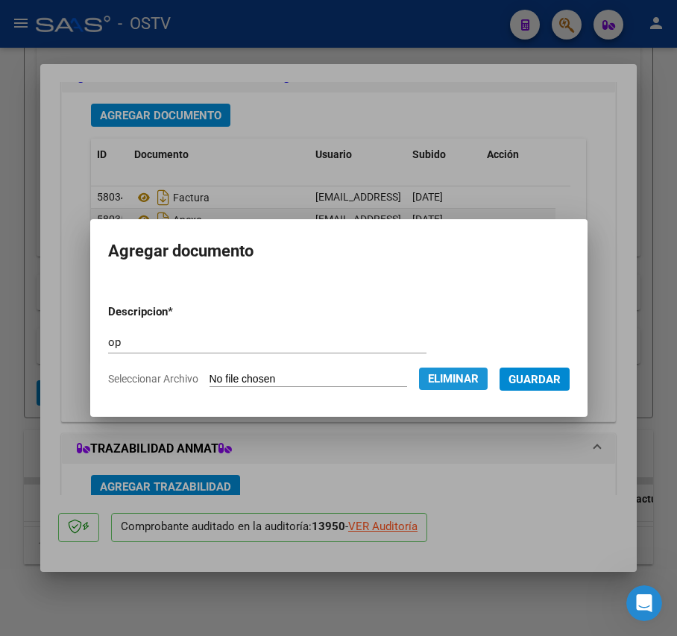
click at [479, 373] on span "Eliminar" at bounding box center [453, 378] width 51 height 13
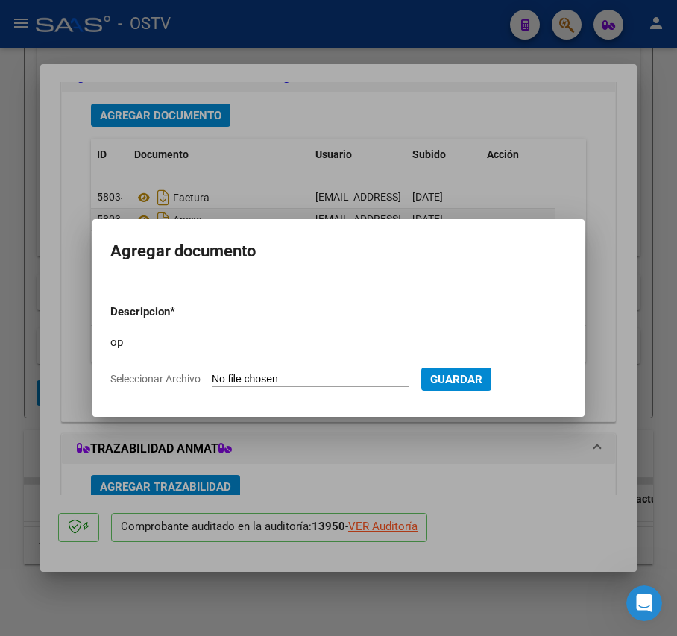
click at [328, 373] on input "Seleccionar Archivo" at bounding box center [311, 380] width 198 height 14
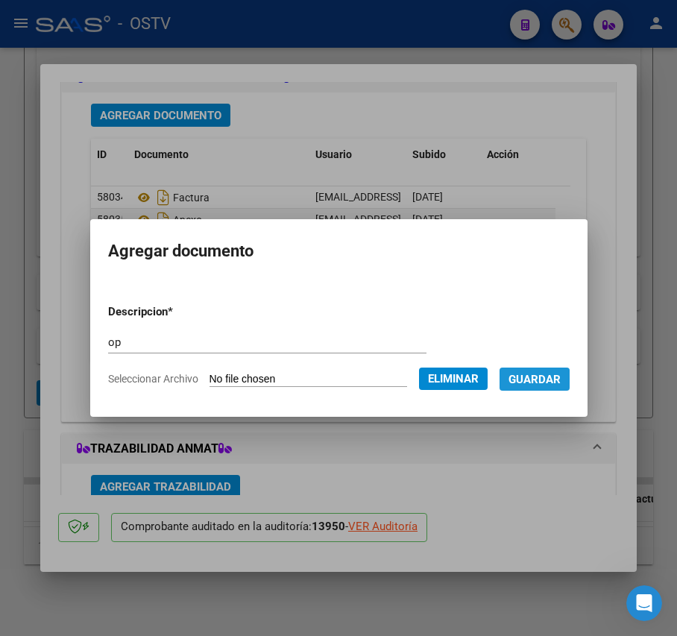
click at [543, 382] on span "Guardar" at bounding box center [534, 379] width 52 height 13
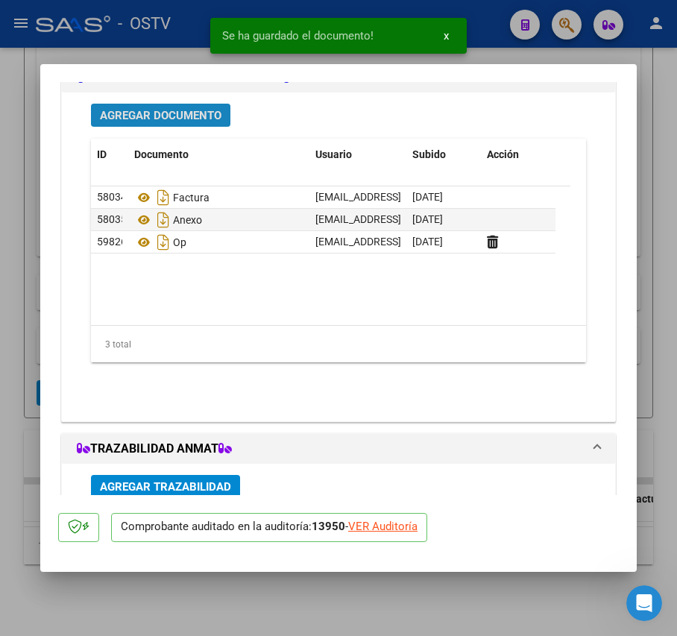
click at [176, 109] on span "Agregar Documento" at bounding box center [161, 115] width 122 height 13
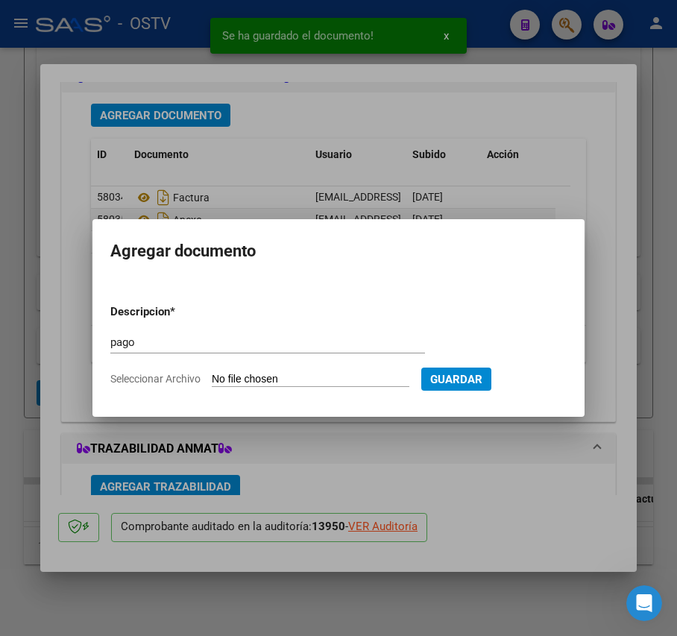
click at [315, 367] on form "Descripcion * pago Escriba aquí una descripcion Seleccionar Archivo Guardar" at bounding box center [338, 345] width 456 height 107
click at [315, 379] on input "Seleccionar Archivo" at bounding box center [311, 380] width 198 height 14
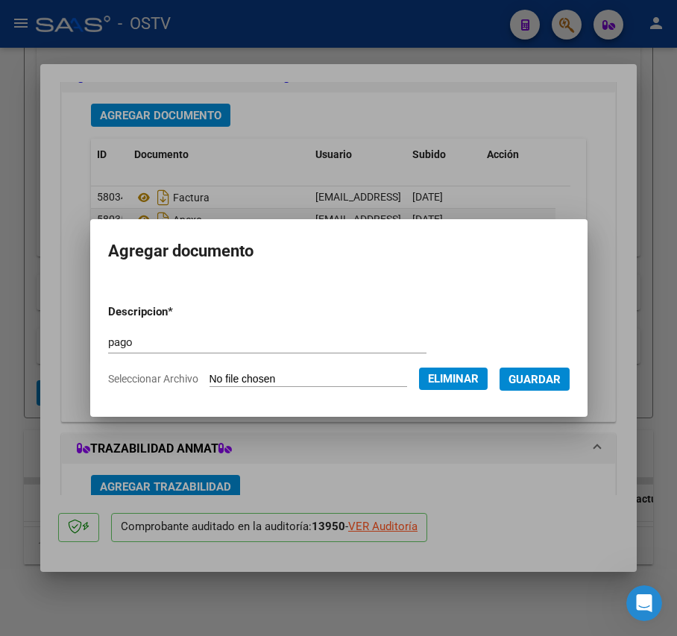
click at [559, 388] on button "Guardar" at bounding box center [534, 378] width 70 height 23
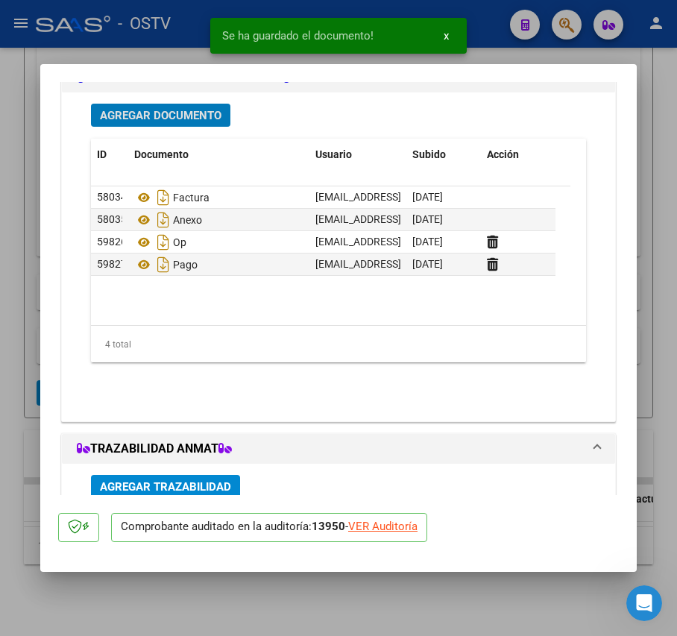
click at [42, 281] on mat-dialog-content "COMPROBANTE VER COMPROBANTE ESTADO: Auditoría confirmada. En espera de liquidac…" at bounding box center [338, 288] width 596 height 413
click at [39, 189] on div at bounding box center [338, 318] width 677 height 636
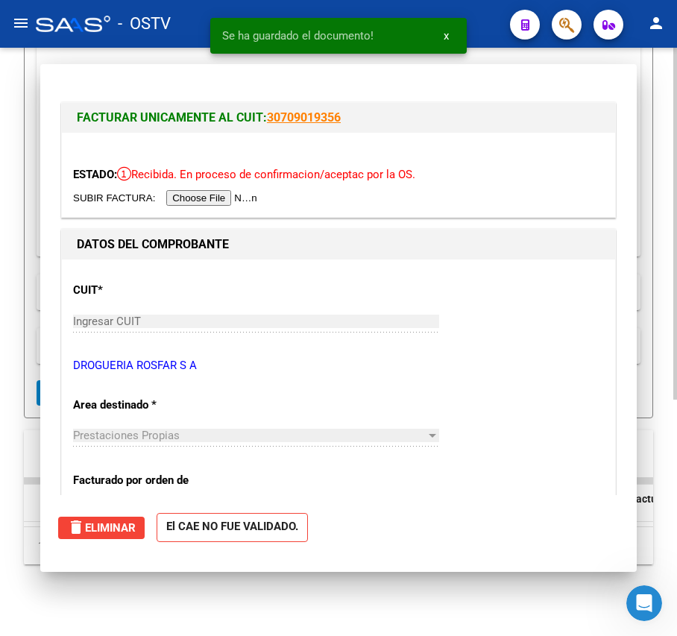
scroll to position [395, 0]
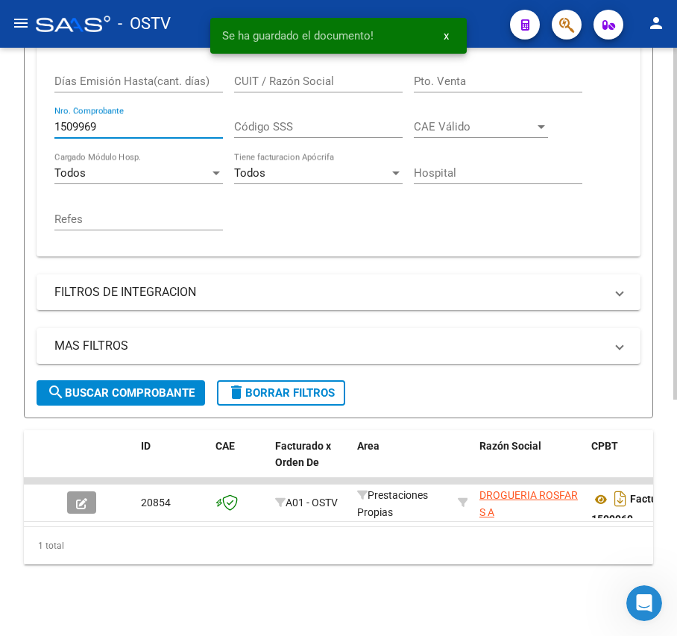
click at [126, 120] on input "1509969" at bounding box center [138, 126] width 168 height 13
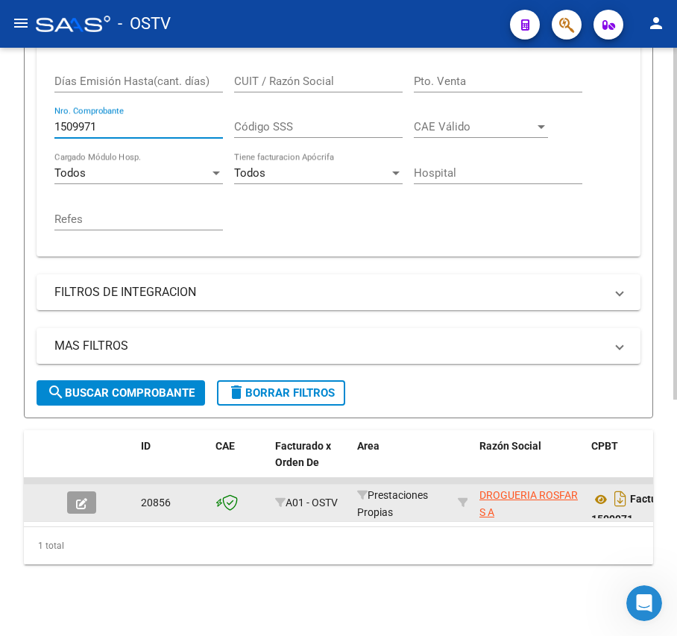
click at [84, 498] on icon "button" at bounding box center [81, 503] width 11 height 11
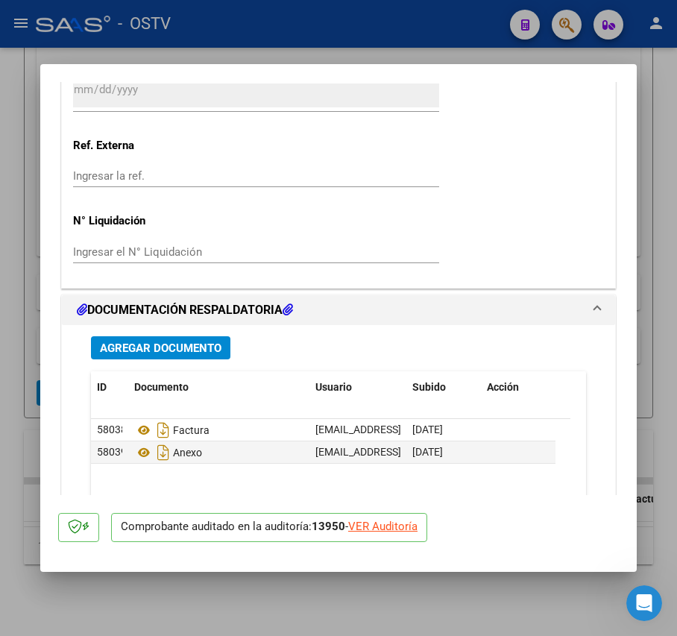
scroll to position [1193, 0]
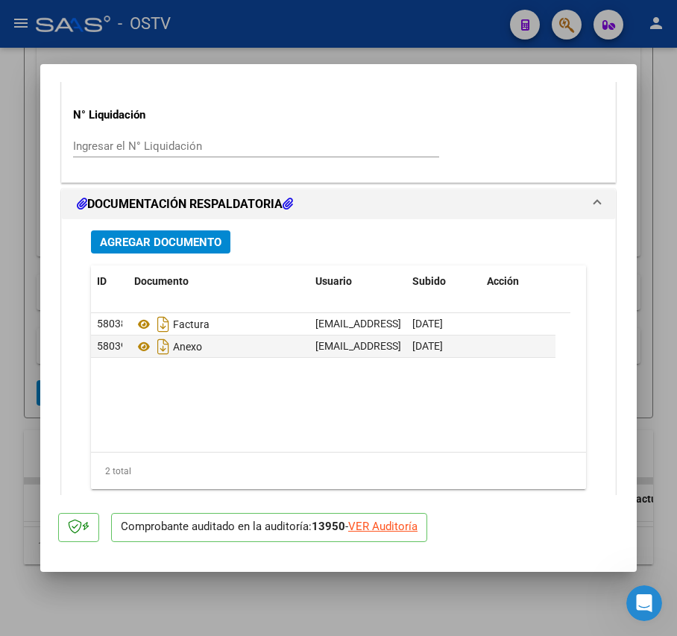
click at [183, 257] on div "Agregar Documento ID Documento Usuario Subido Acción 58038 Factura [EMAIL_ADDRE…" at bounding box center [338, 377] width 517 height 317
click at [194, 242] on span "Agregar Documento" at bounding box center [161, 242] width 122 height 13
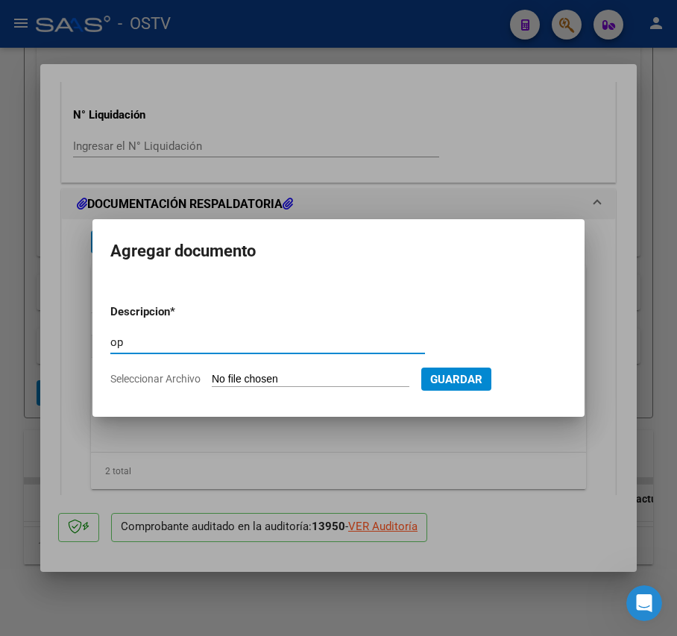
click at [262, 376] on input "Seleccionar Archivo" at bounding box center [311, 380] width 198 height 14
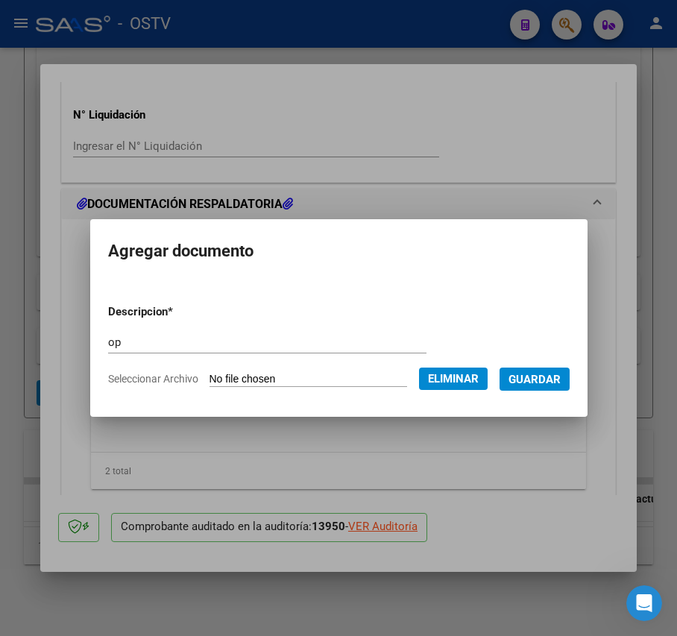
click at [556, 385] on span "Guardar" at bounding box center [534, 379] width 52 height 13
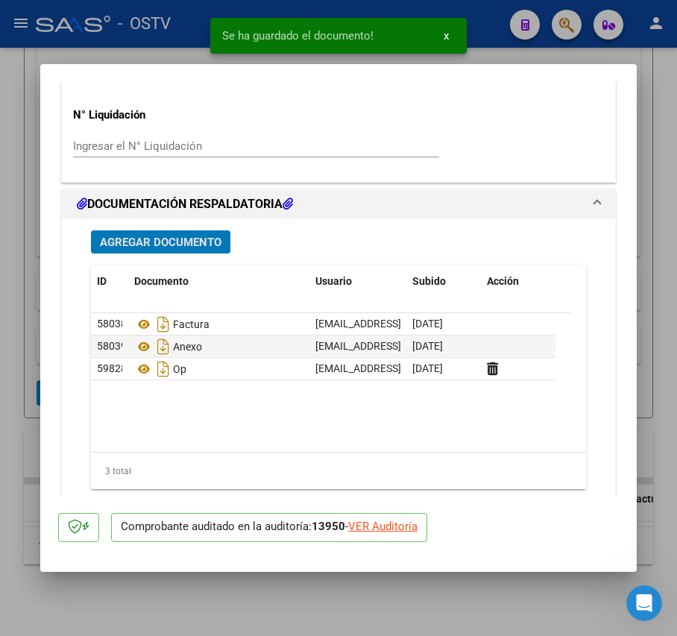
click at [130, 234] on button "Agregar Documento" at bounding box center [160, 241] width 139 height 23
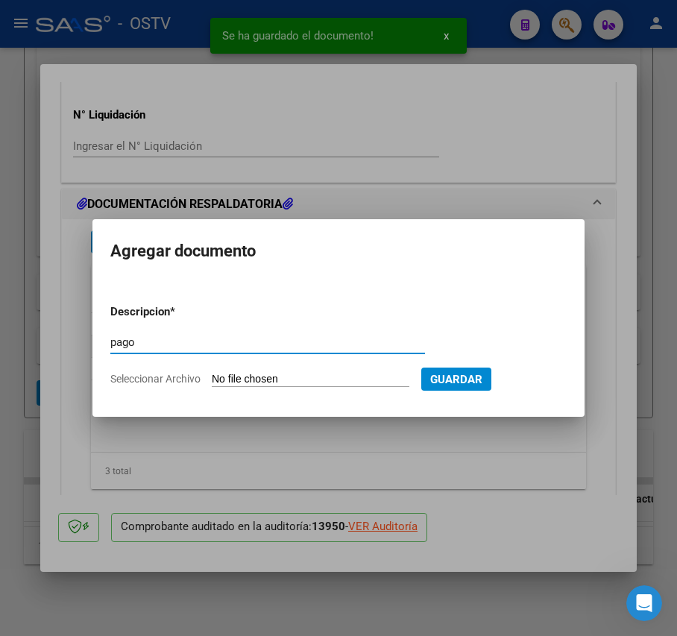
click at [240, 373] on input "Seleccionar Archivo" at bounding box center [311, 380] width 198 height 14
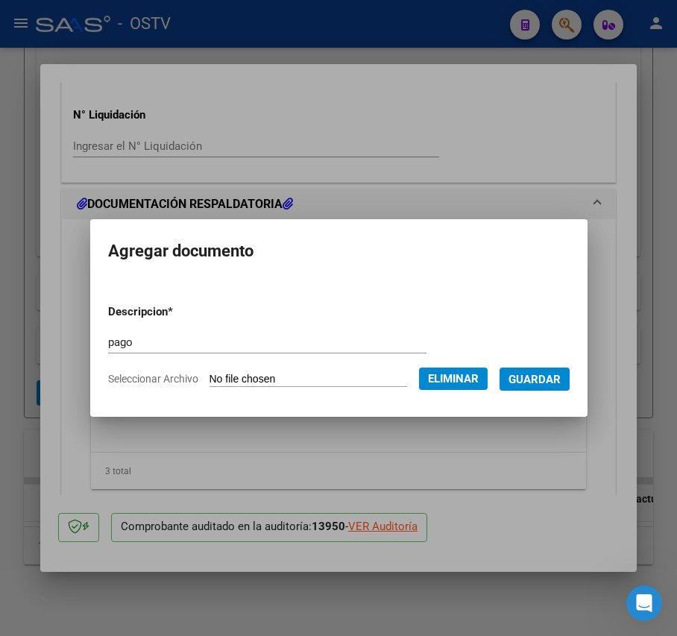
click at [546, 380] on span "Guardar" at bounding box center [534, 379] width 52 height 13
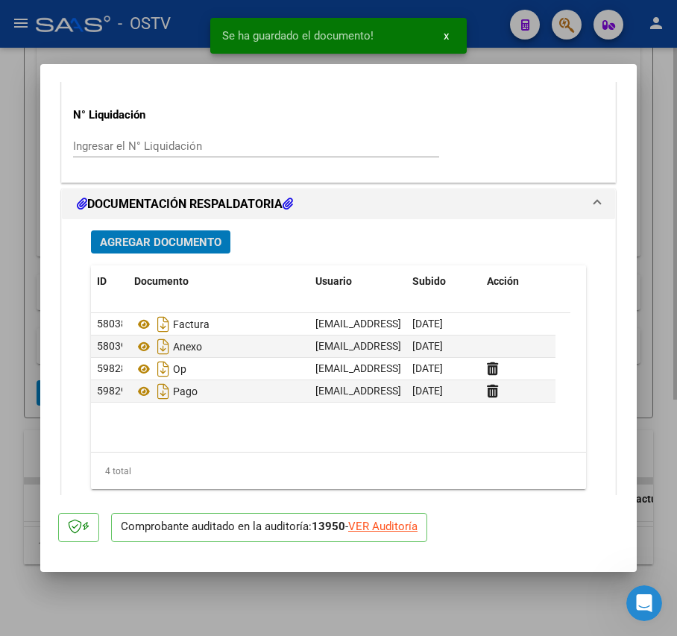
click at [30, 321] on div at bounding box center [338, 318] width 677 height 636
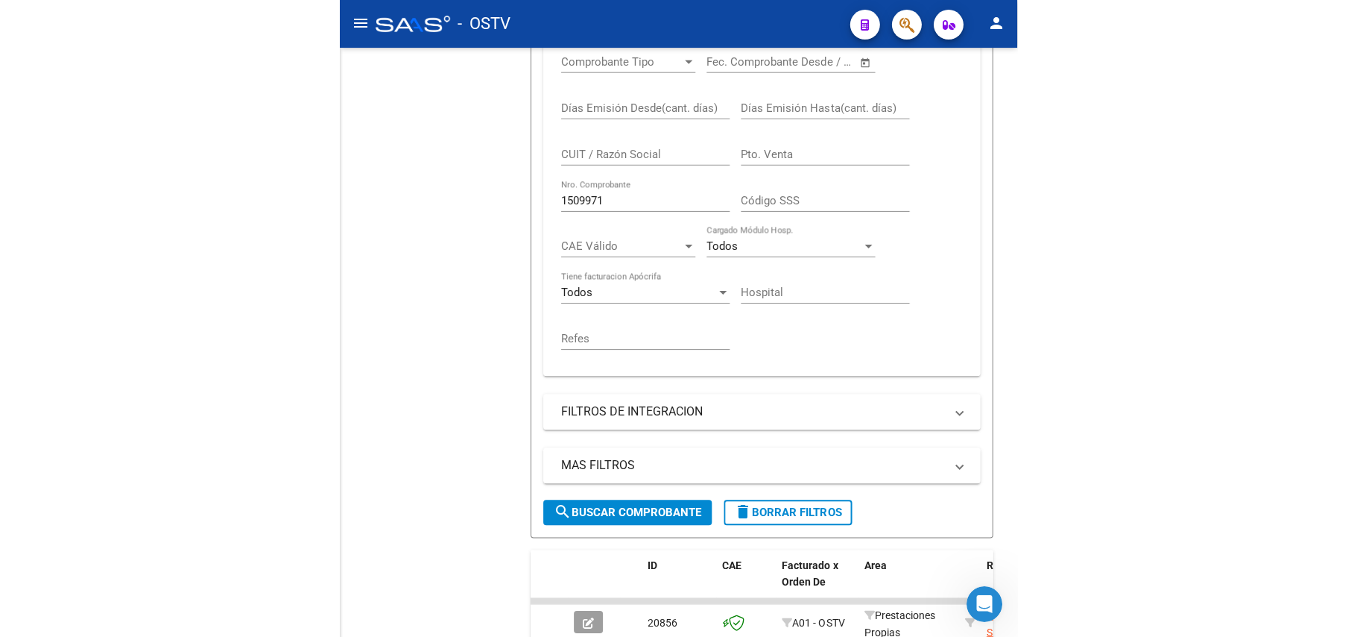
scroll to position [189, 0]
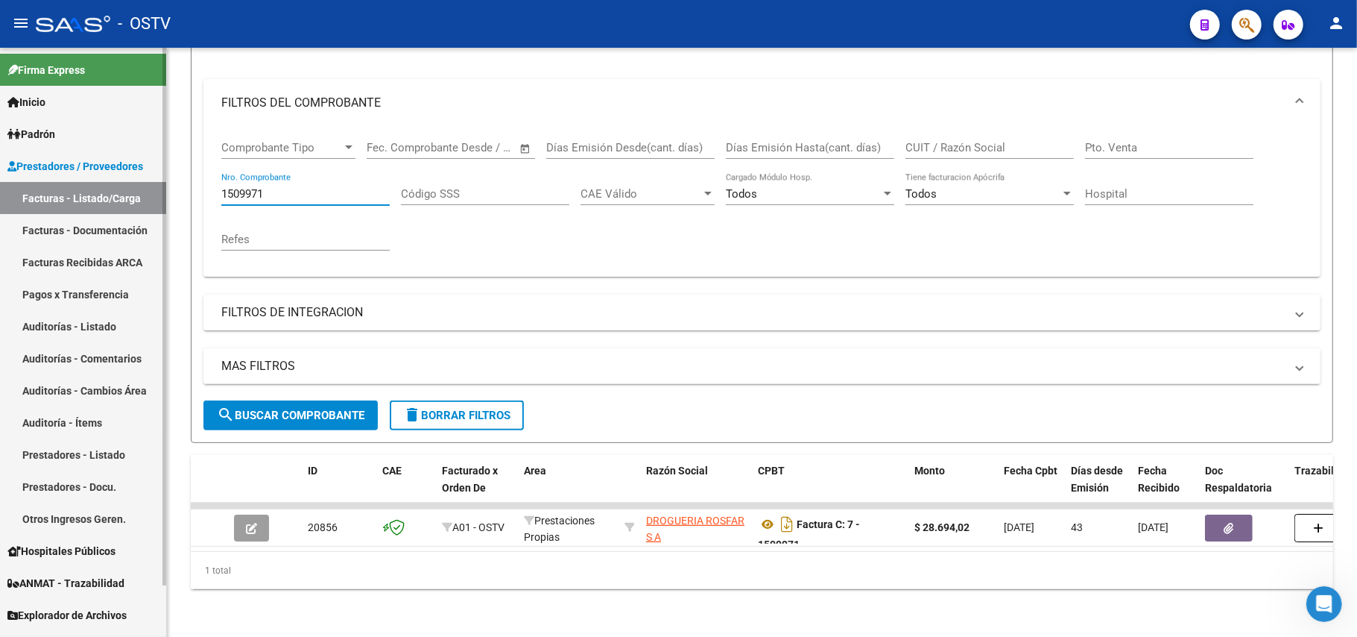
drag, startPoint x: 315, startPoint y: 182, endPoint x: 0, endPoint y: 171, distance: 314.7
click at [0, 171] on mat-sidenav-container "Firma Express Inicio Calendario SSS Instructivos Contacto OS Padrón Afiliados E…" at bounding box center [678, 342] width 1357 height 589
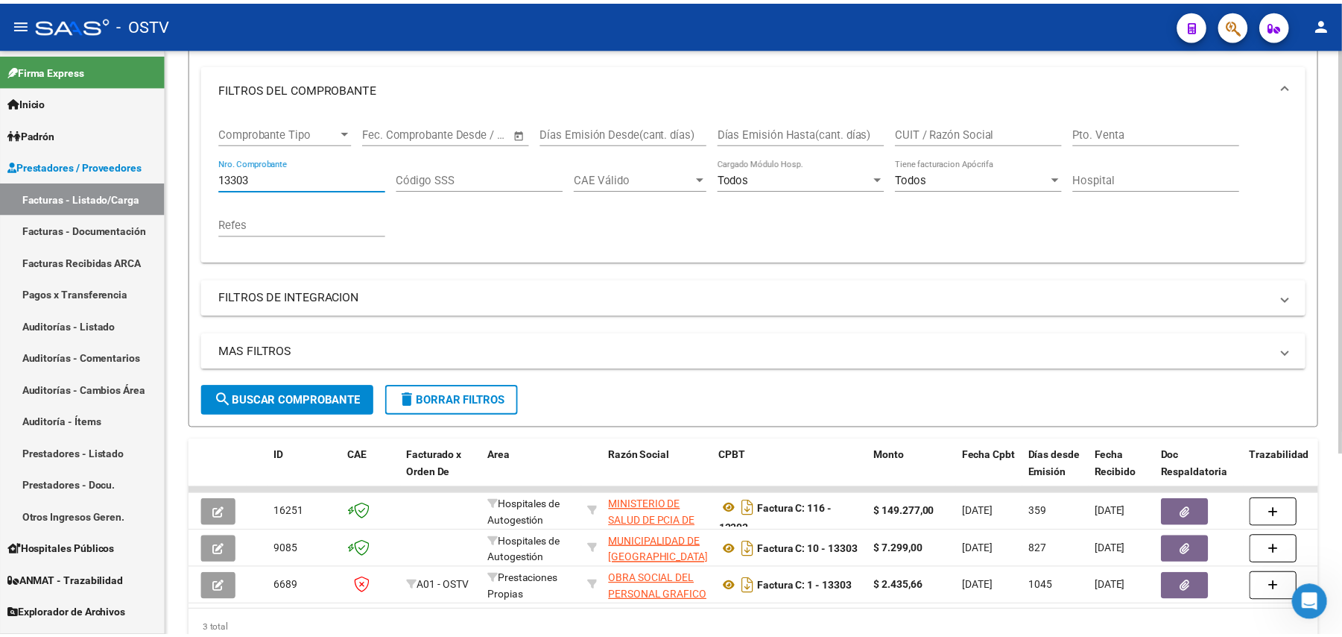
scroll to position [0, 21]
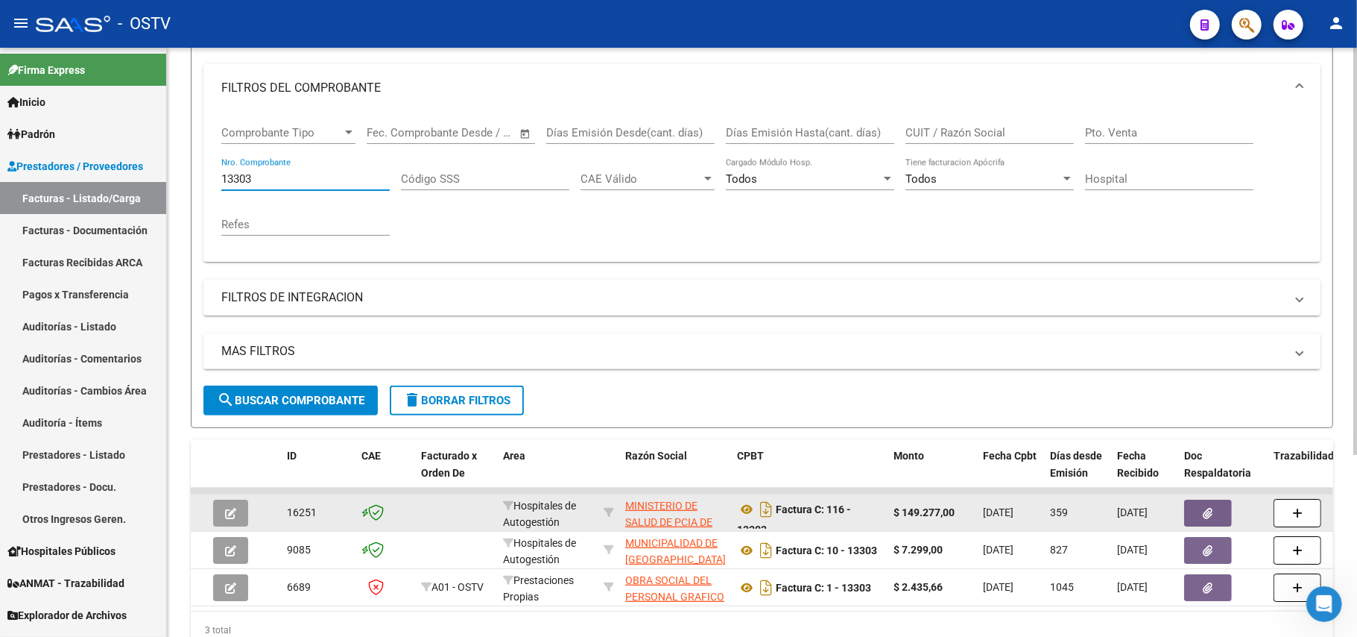
click at [233, 513] on icon "button" at bounding box center [230, 513] width 11 height 11
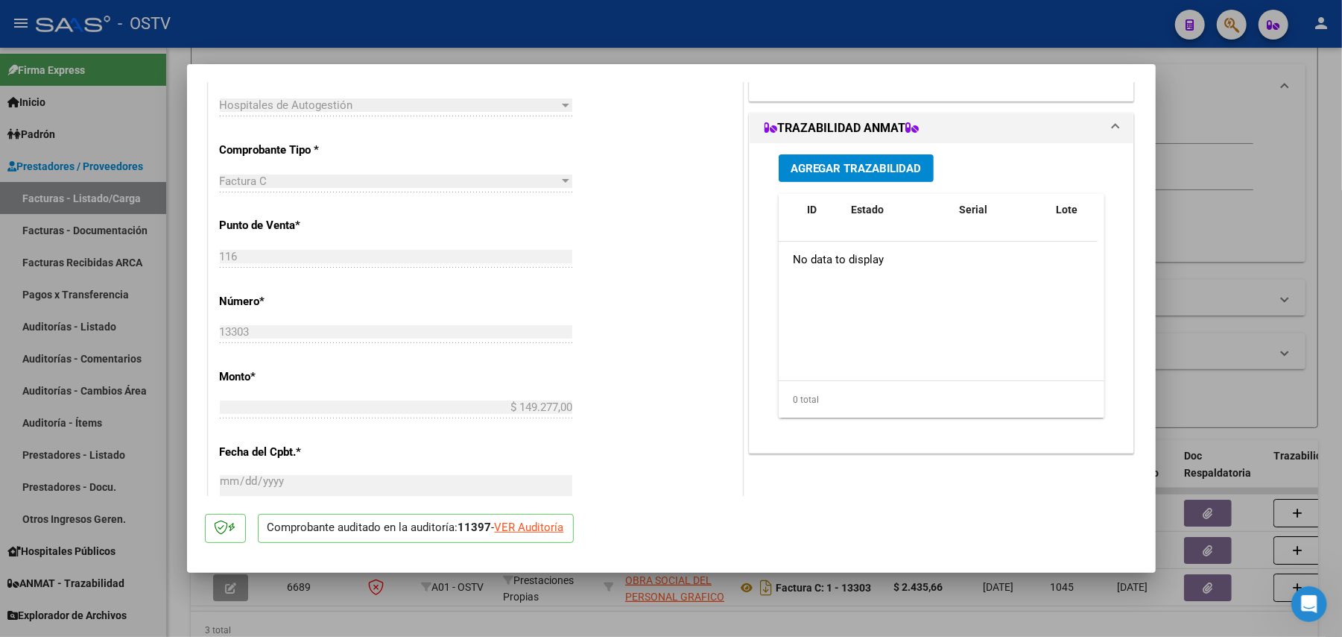
scroll to position [28, 0]
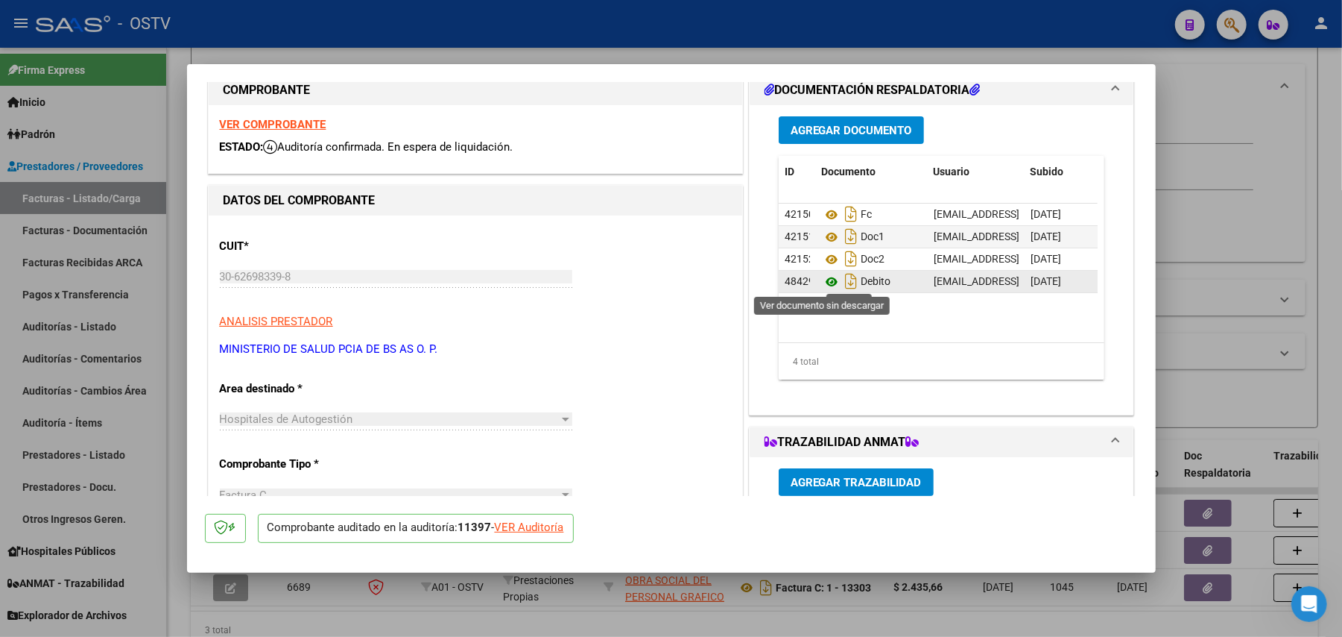
click at [824, 280] on icon at bounding box center [831, 282] width 19 height 18
click at [1221, 224] on div at bounding box center [671, 318] width 1342 height 637
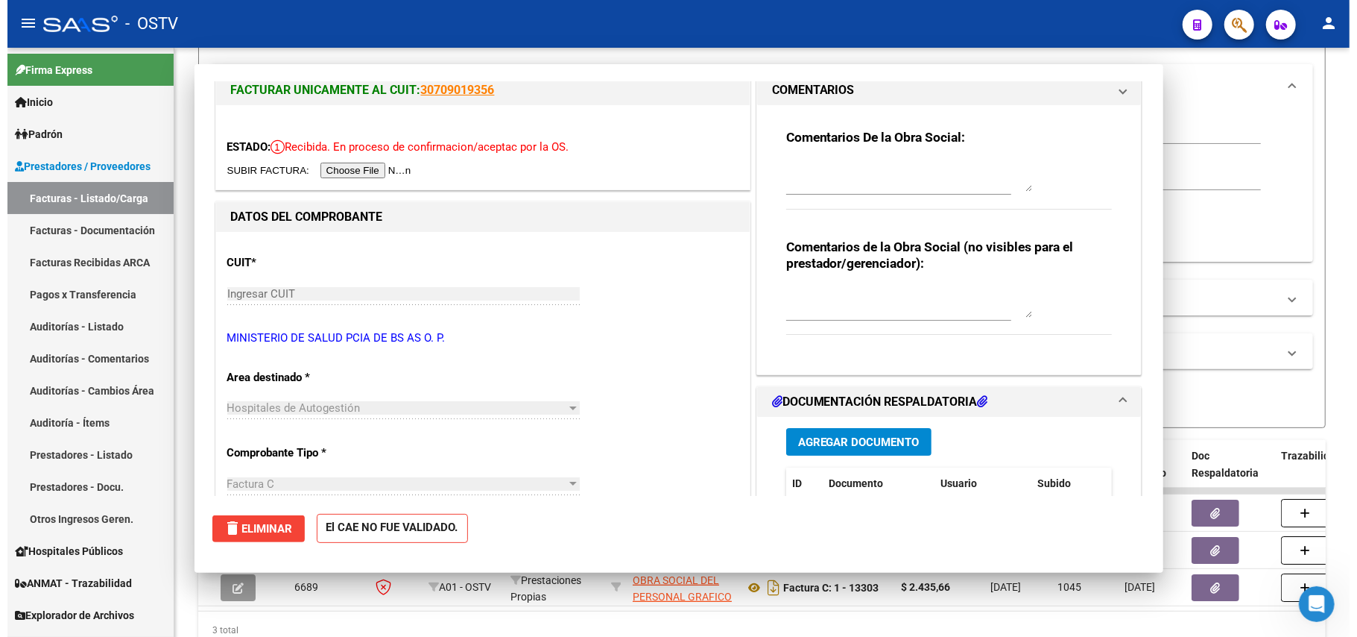
scroll to position [0, 0]
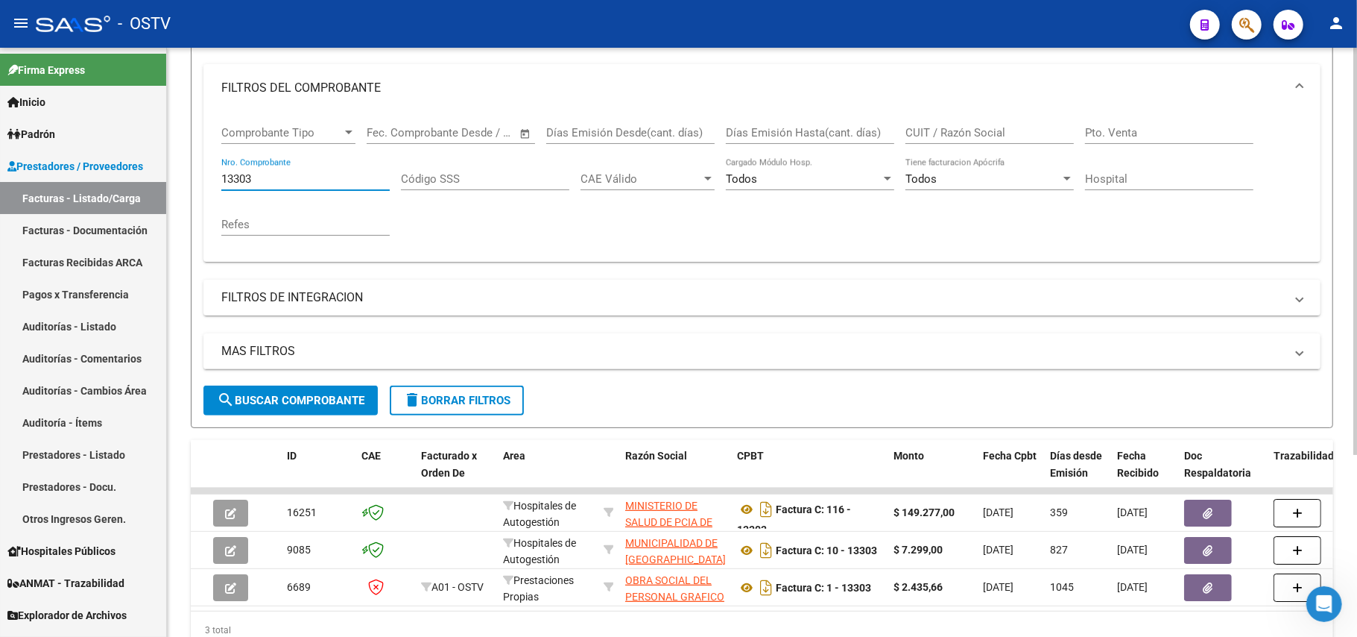
click at [358, 180] on input "13303" at bounding box center [305, 178] width 168 height 13
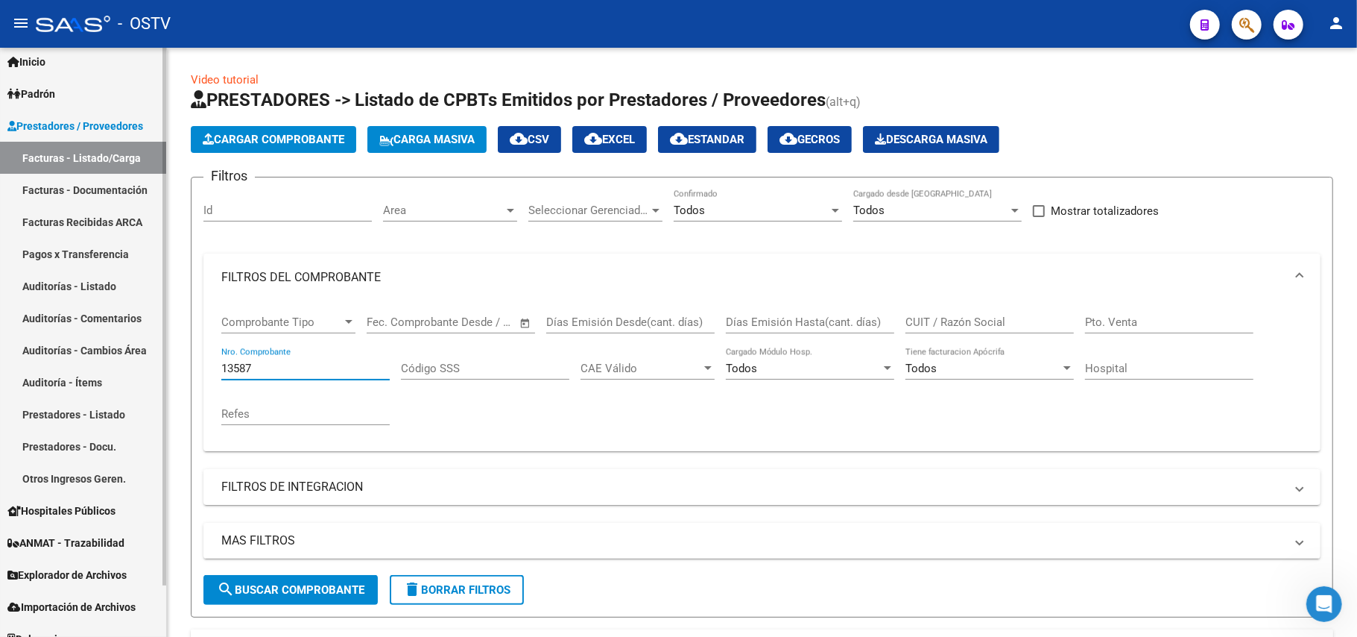
scroll to position [57, 0]
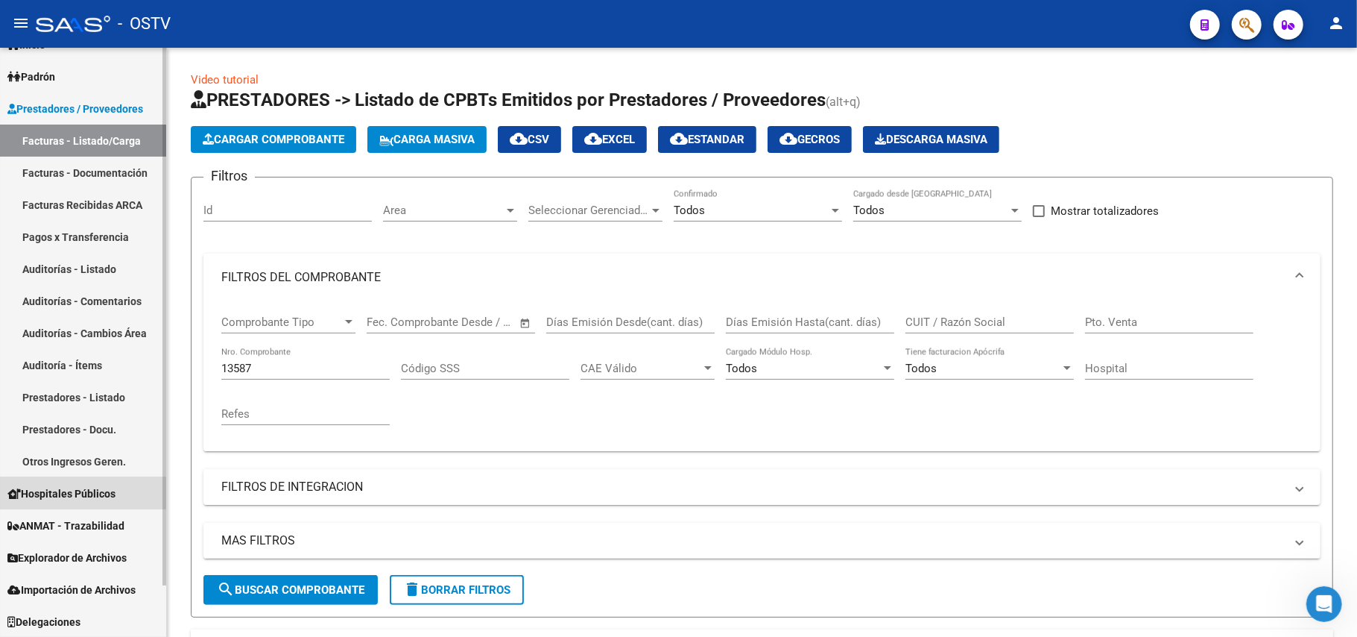
click at [81, 496] on span "Hospitales Públicos" at bounding box center [61, 493] width 108 height 16
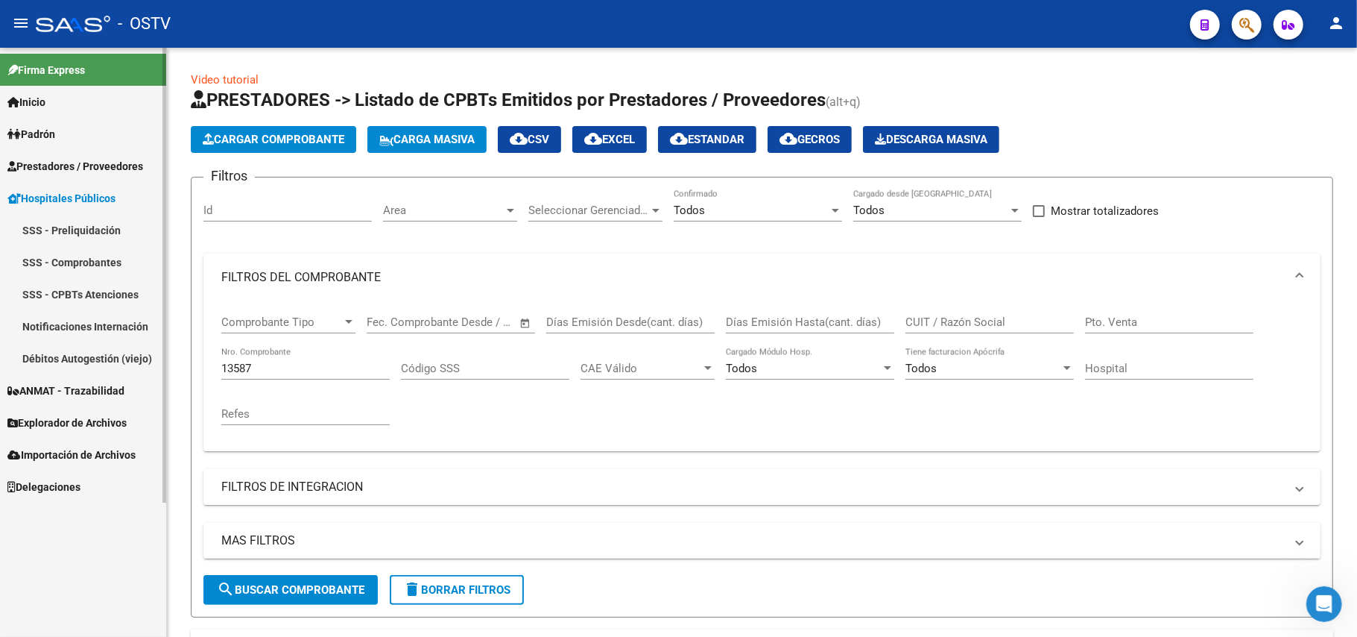
scroll to position [0, 0]
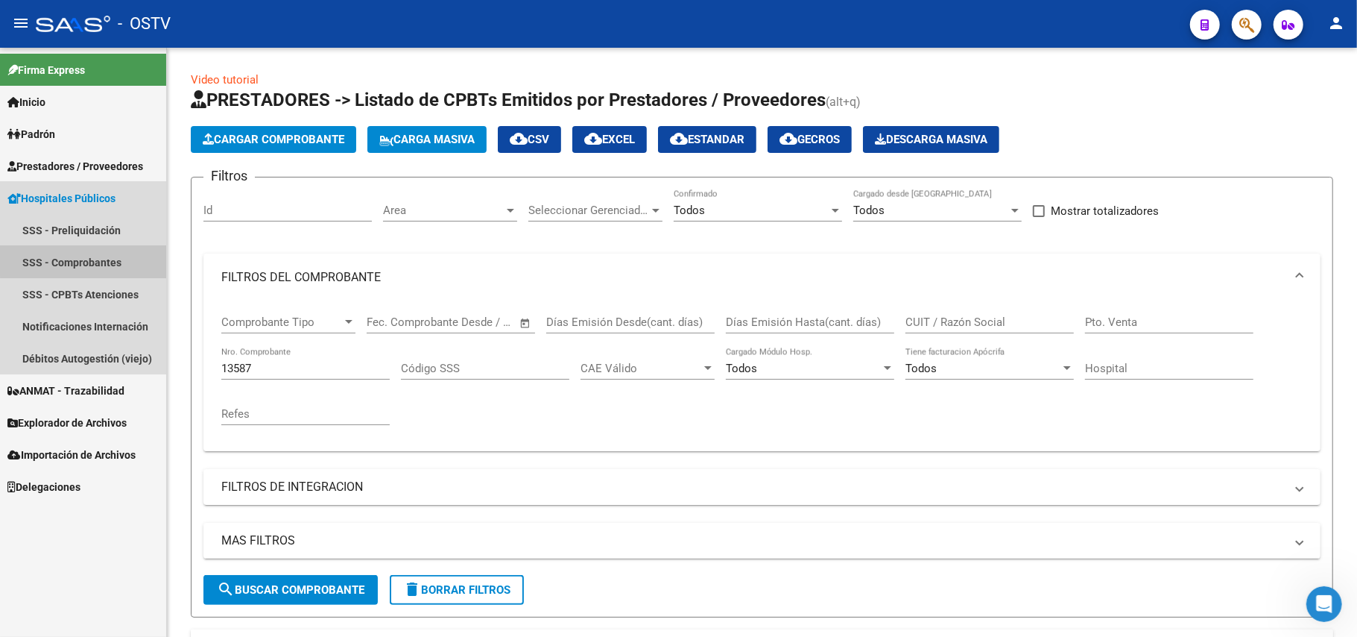
click at [90, 259] on link "SSS - Comprobantes" at bounding box center [83, 262] width 166 height 32
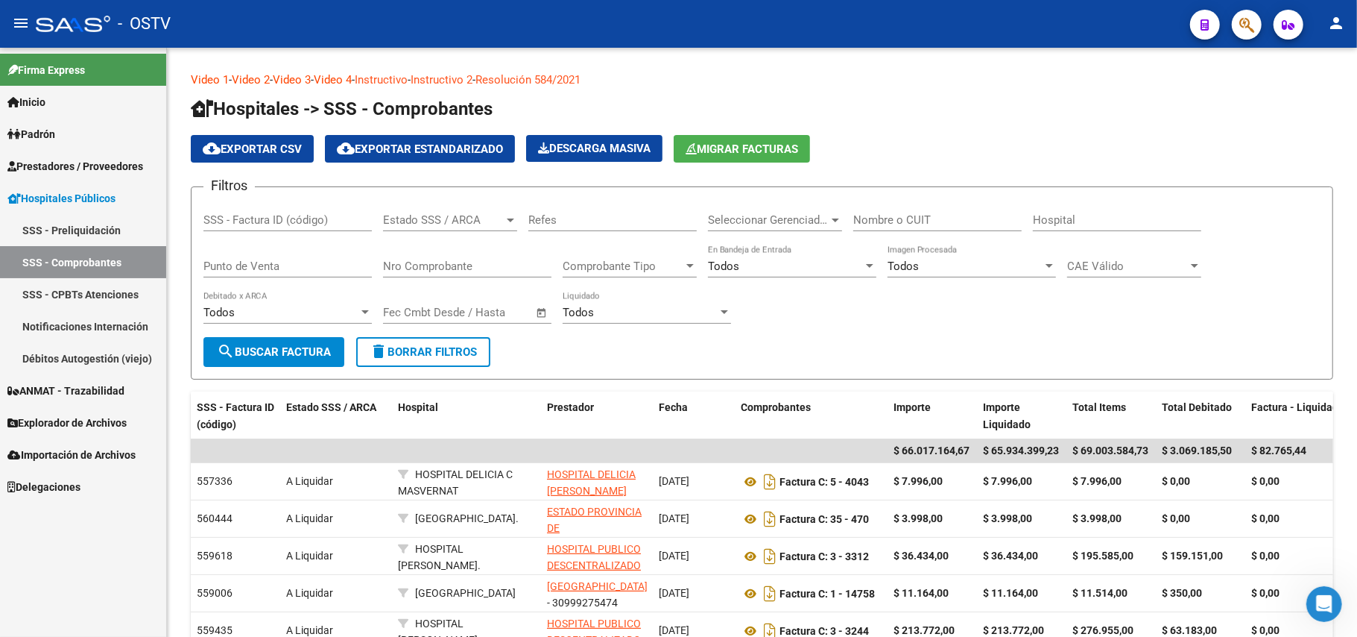
click at [99, 224] on link "SSS - Preliquidación" at bounding box center [83, 230] width 166 height 32
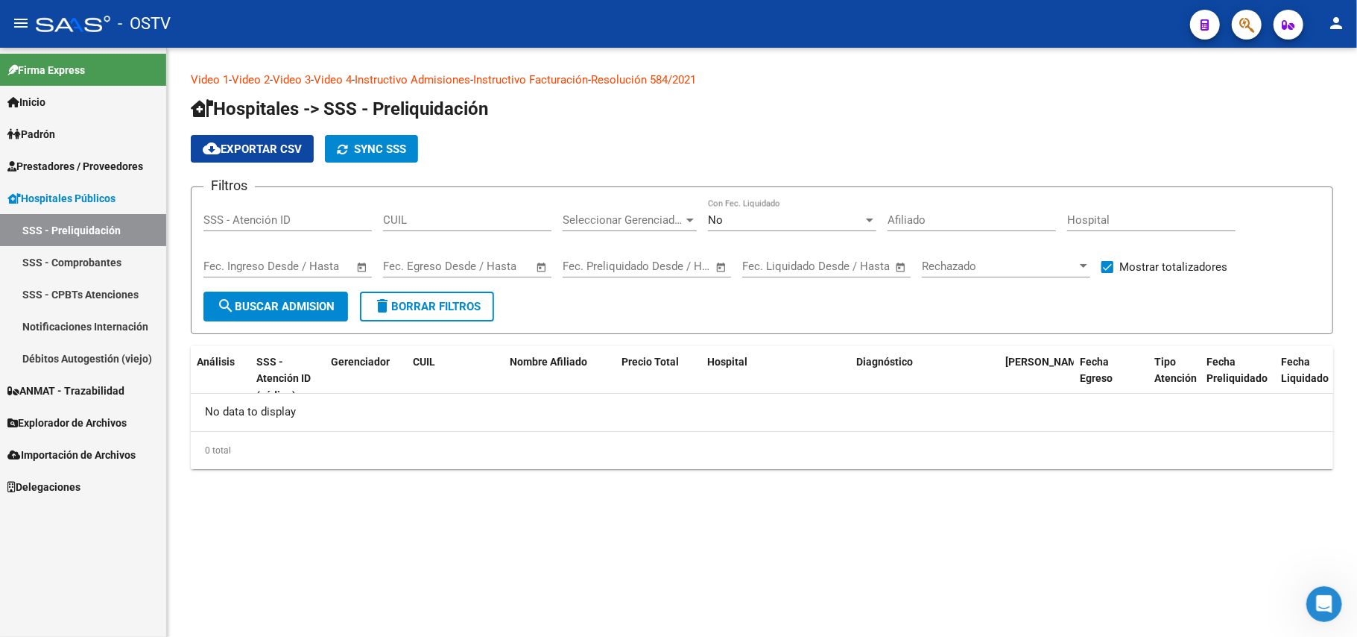
click at [101, 346] on link "Débitos Autogestión (viejo)" at bounding box center [83, 358] width 166 height 32
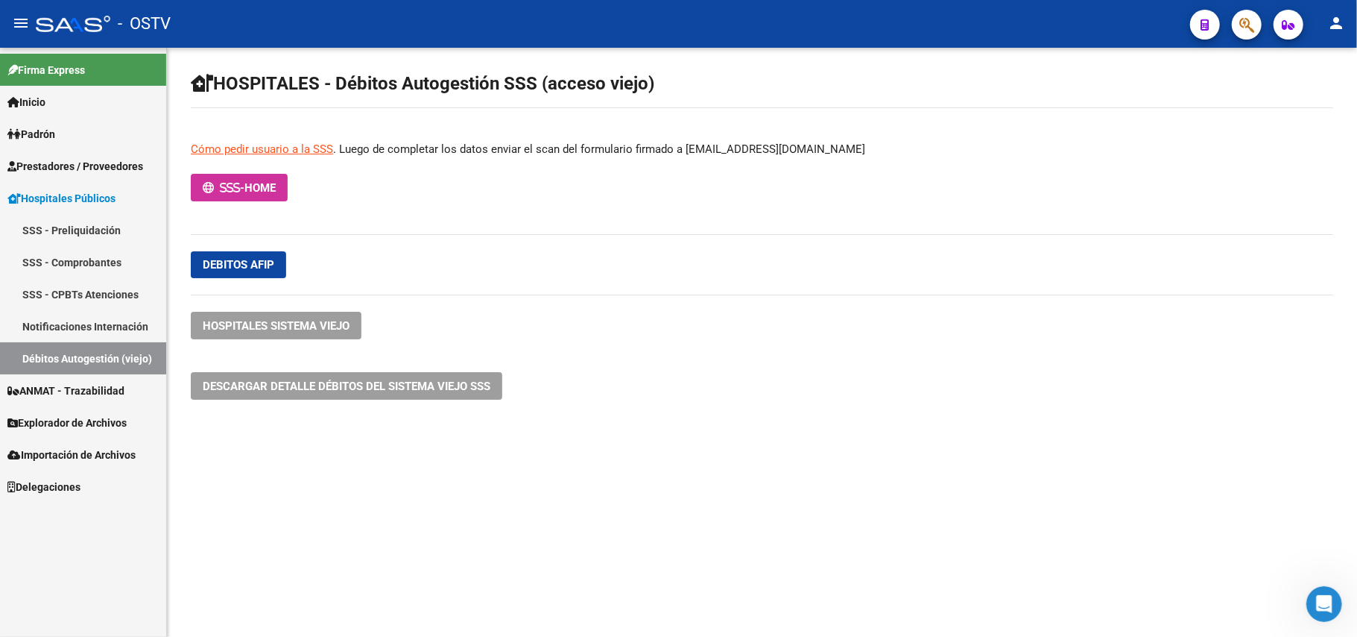
click at [260, 186] on span "HOME" at bounding box center [259, 187] width 31 height 13
click at [63, 93] on link "Inicio" at bounding box center [83, 102] width 166 height 32
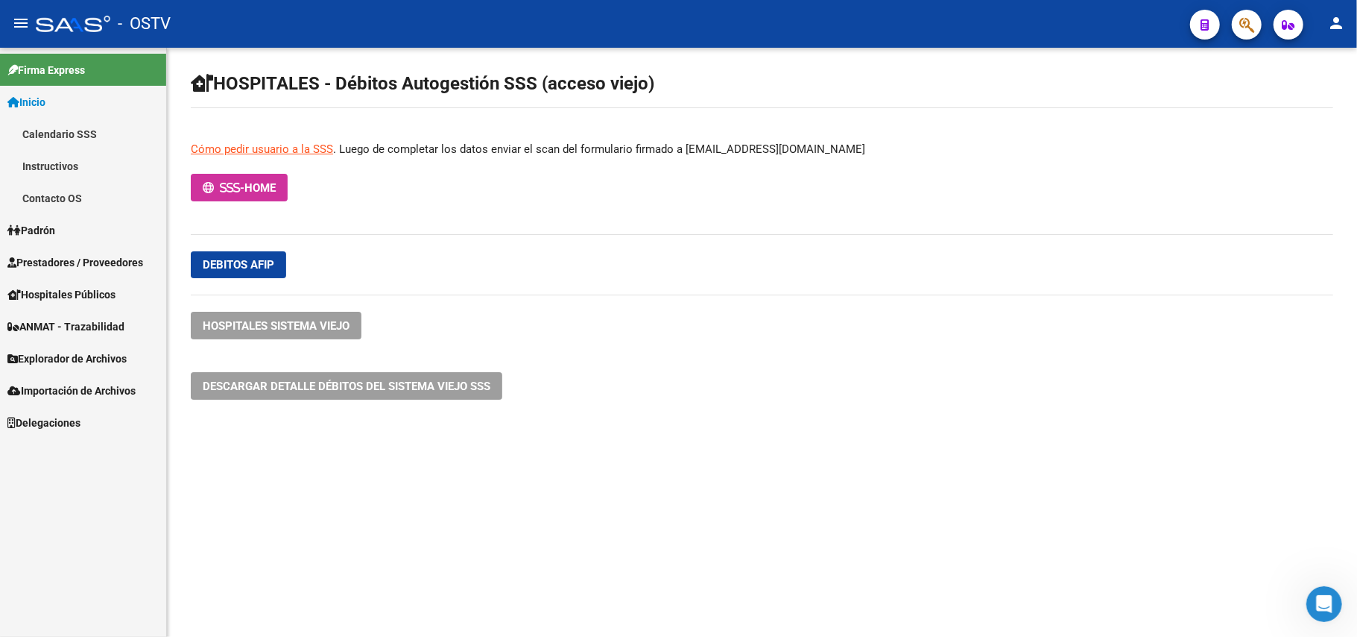
click at [72, 234] on link "Padrón" at bounding box center [83, 230] width 166 height 32
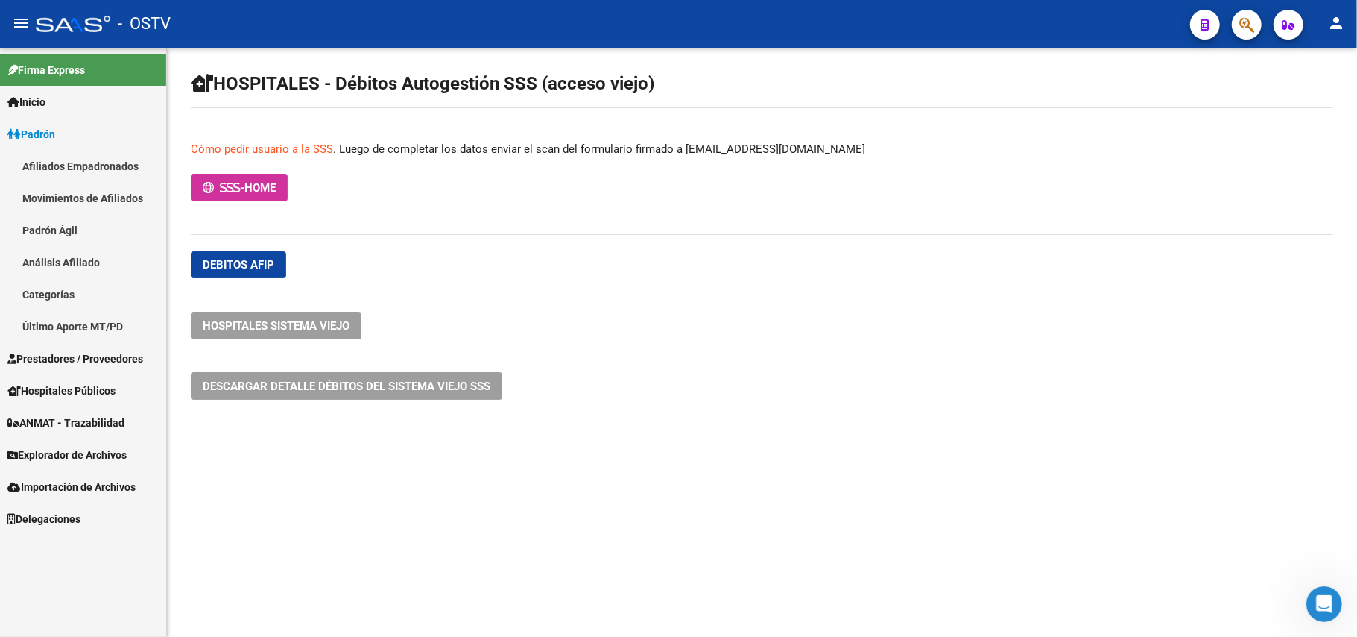
click at [119, 165] on link "Afiliados Empadronados" at bounding box center [83, 166] width 166 height 32
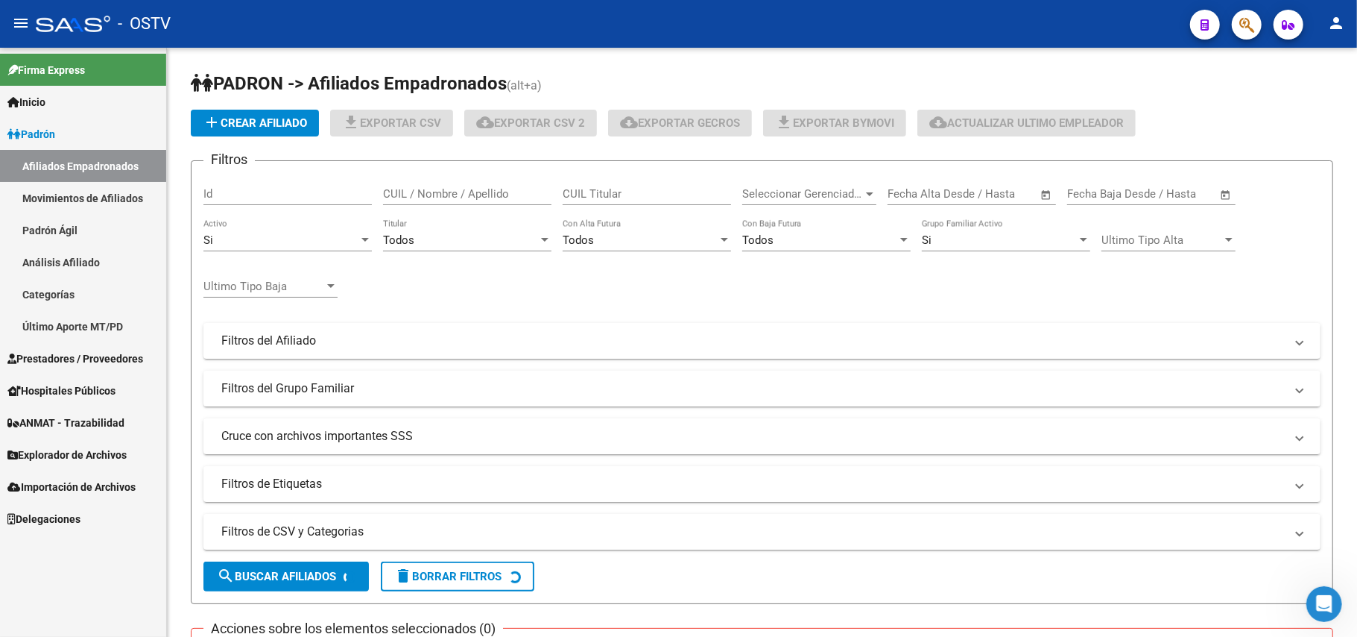
click at [90, 361] on span "Prestadores / Proveedores" at bounding box center [75, 358] width 136 height 16
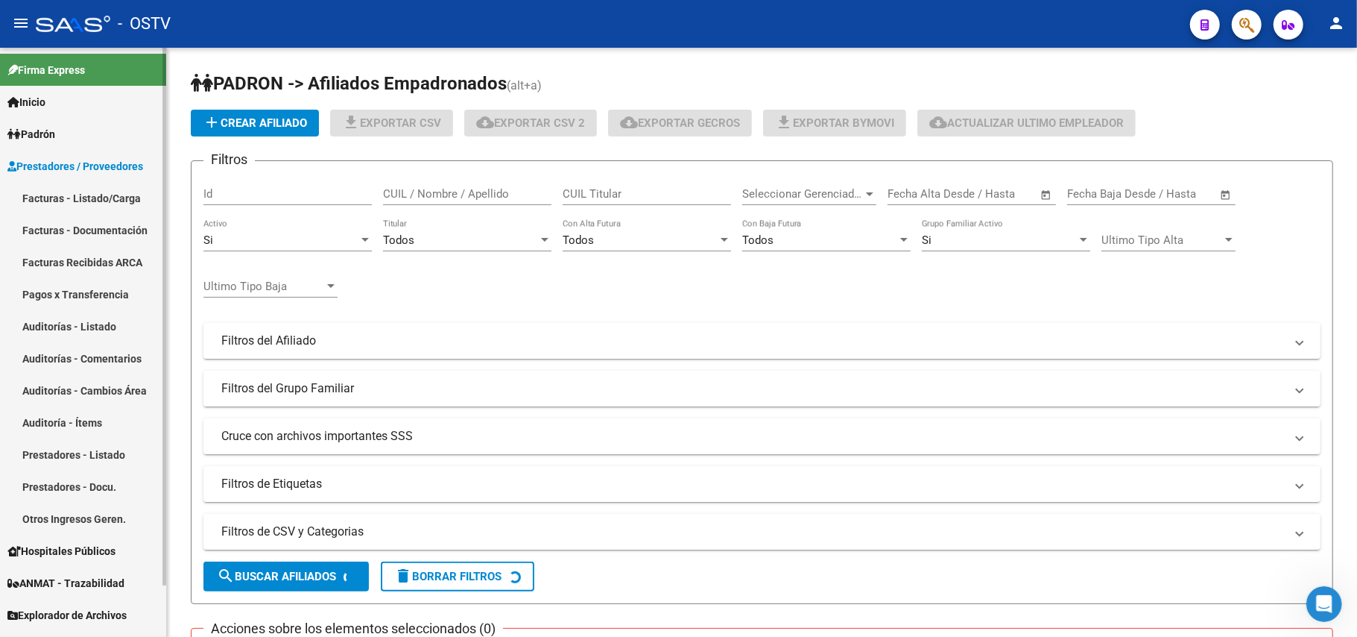
click at [110, 195] on link "Facturas - Listado/Carga" at bounding box center [83, 198] width 166 height 32
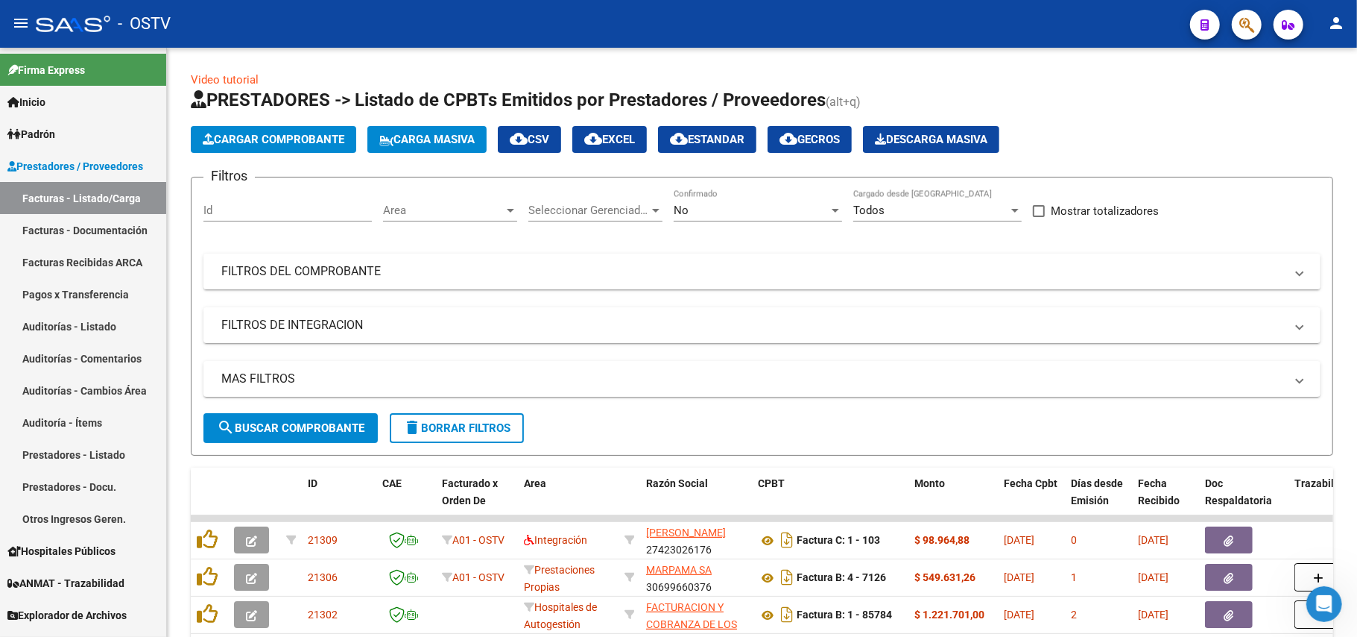
click at [815, 204] on div "No Confirmado" at bounding box center [758, 205] width 168 height 32
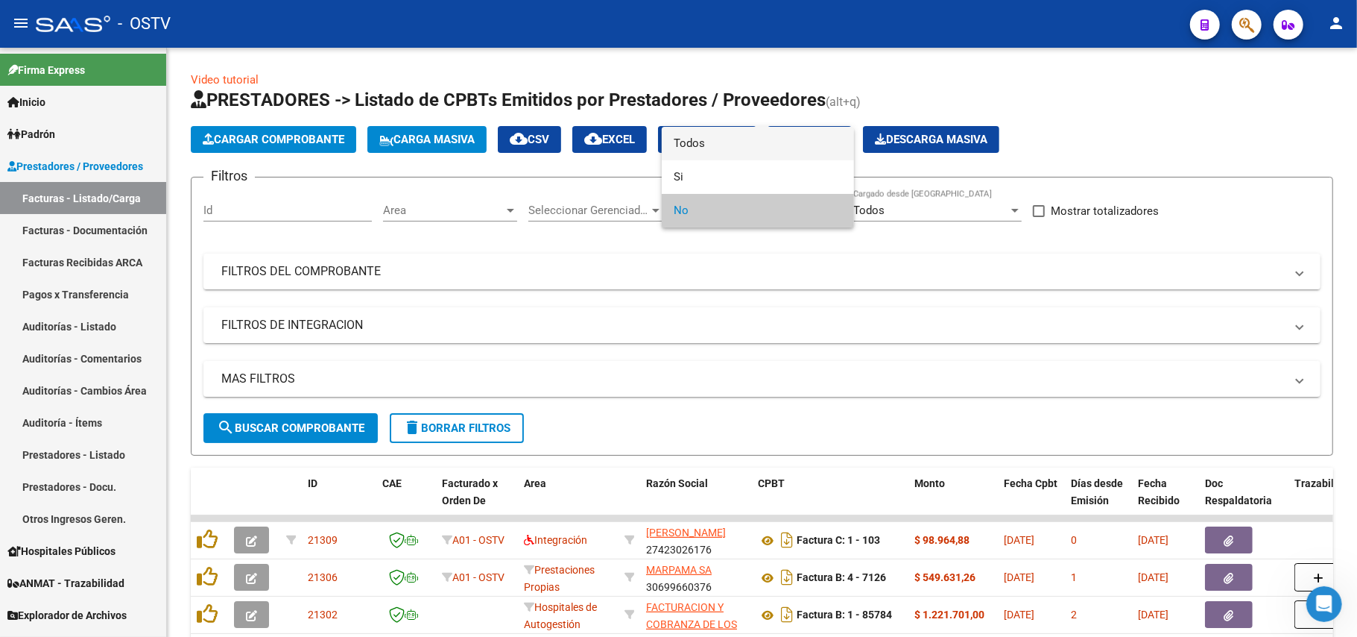
click at [739, 149] on span "Todos" at bounding box center [758, 144] width 168 height 34
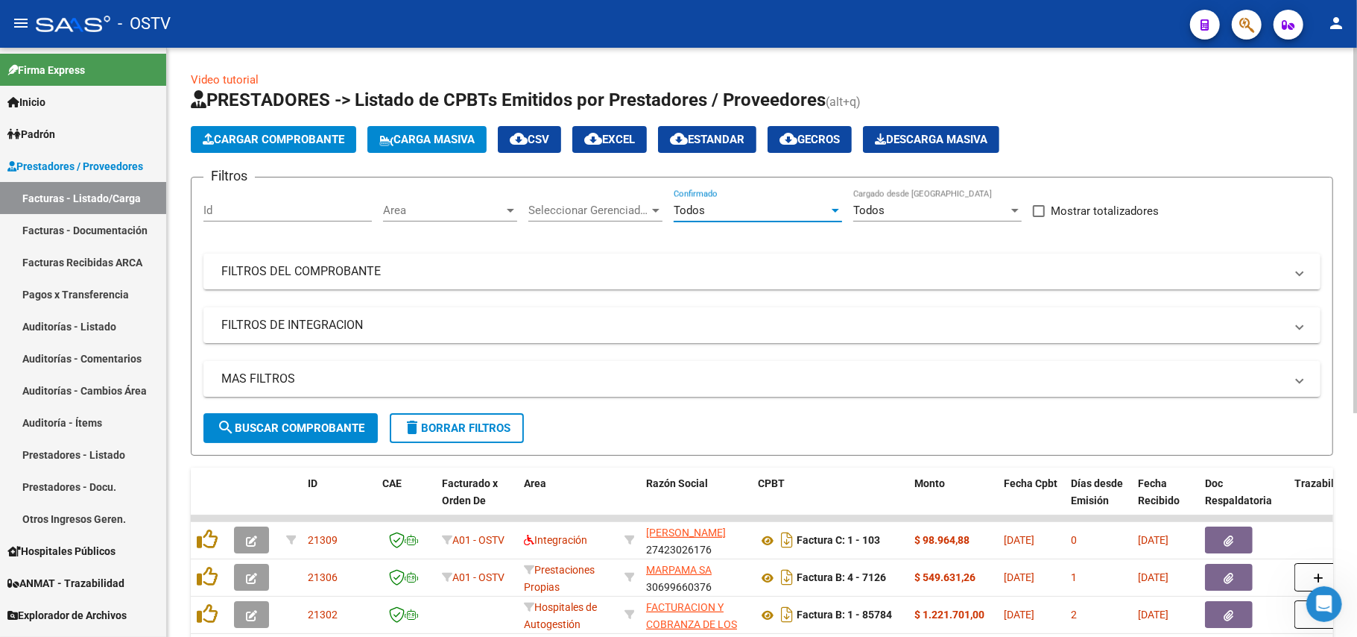
click at [306, 298] on div "Filtros Id Area Area Seleccionar Gerenciador Seleccionar Gerenciador Todos Conf…" at bounding box center [761, 301] width 1117 height 224
click at [315, 319] on mat-panel-title "FILTROS DE INTEGRACION" at bounding box center [753, 325] width 1064 height 16
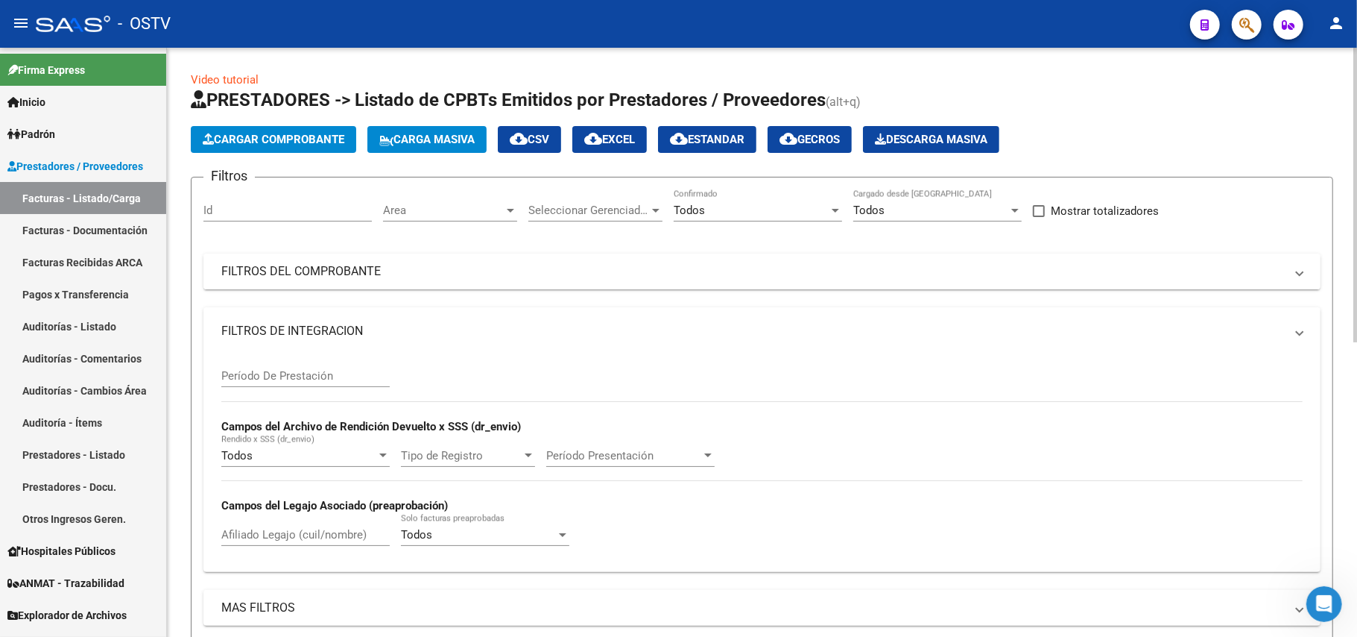
drag, startPoint x: 356, startPoint y: 253, endPoint x: 365, endPoint y: 264, distance: 14.2
click at [356, 254] on mat-expansion-panel-header "FILTROS DEL COMPROBANTE" at bounding box center [761, 271] width 1117 height 36
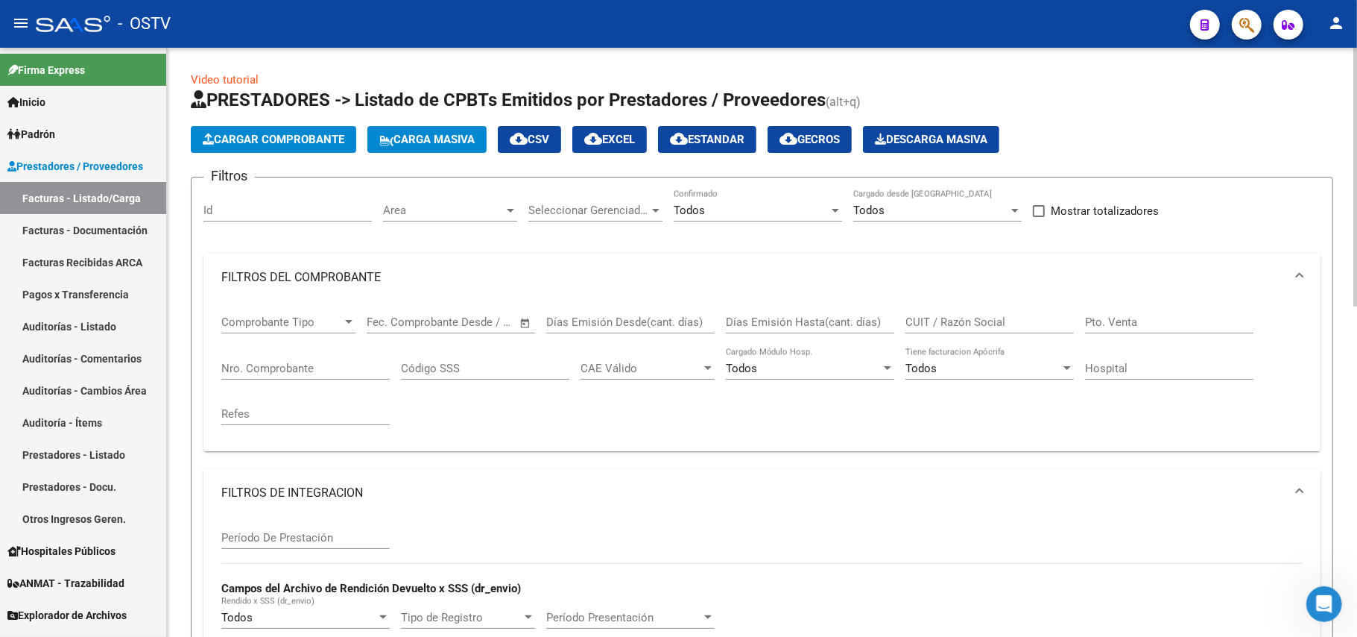
click at [309, 367] on input "Nro. Comprobante" at bounding box center [305, 368] width 168 height 13
click at [314, 464] on div "Filtros Id Area Area Seleccionar Gerenciador Seleccionar Gerenciador Todos Conf…" at bounding box center [761, 496] width 1117 height 614
drag, startPoint x: 313, startPoint y: 478, endPoint x: 471, endPoint y: 440, distance: 162.5
click at [313, 479] on mat-expansion-panel-header "FILTROS DE INTEGRACION" at bounding box center [761, 493] width 1117 height 48
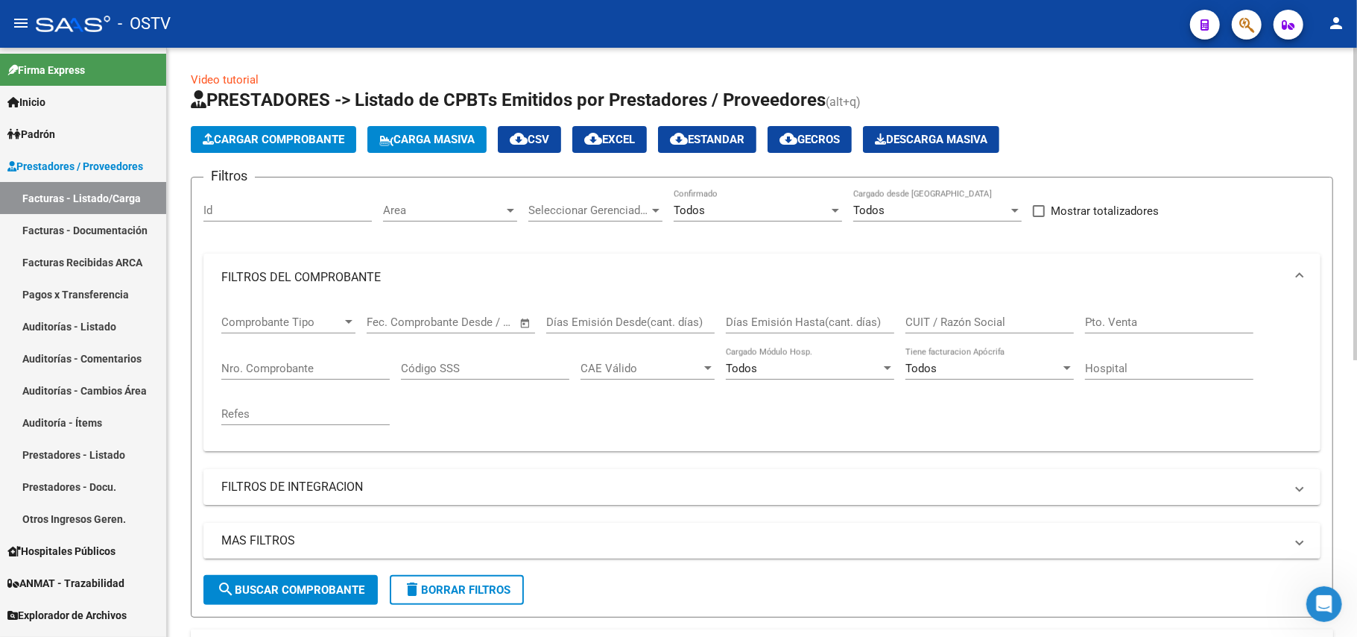
click at [976, 312] on div "CUIT / Razón Social" at bounding box center [990, 317] width 168 height 32
click at [979, 321] on input "CUIT / Razón Social" at bounding box center [990, 321] width 168 height 13
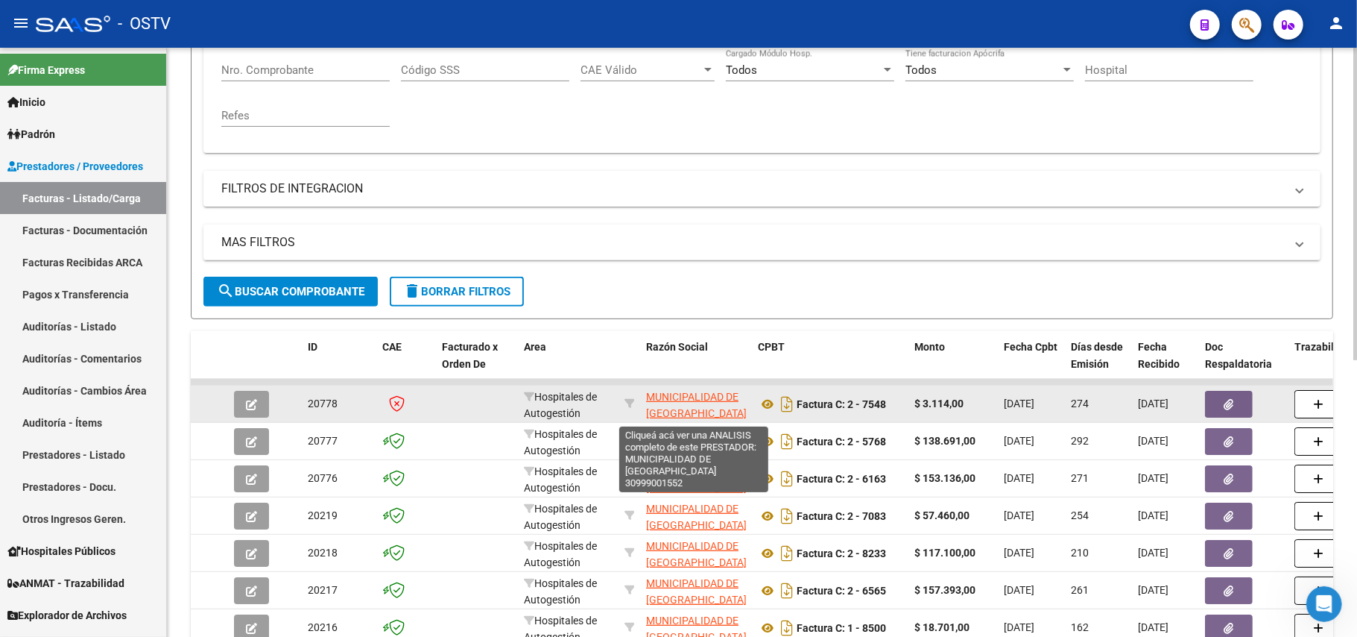
click at [695, 407] on span "MUNICIPALIDAD DE [GEOGRAPHIC_DATA]" at bounding box center [696, 405] width 101 height 29
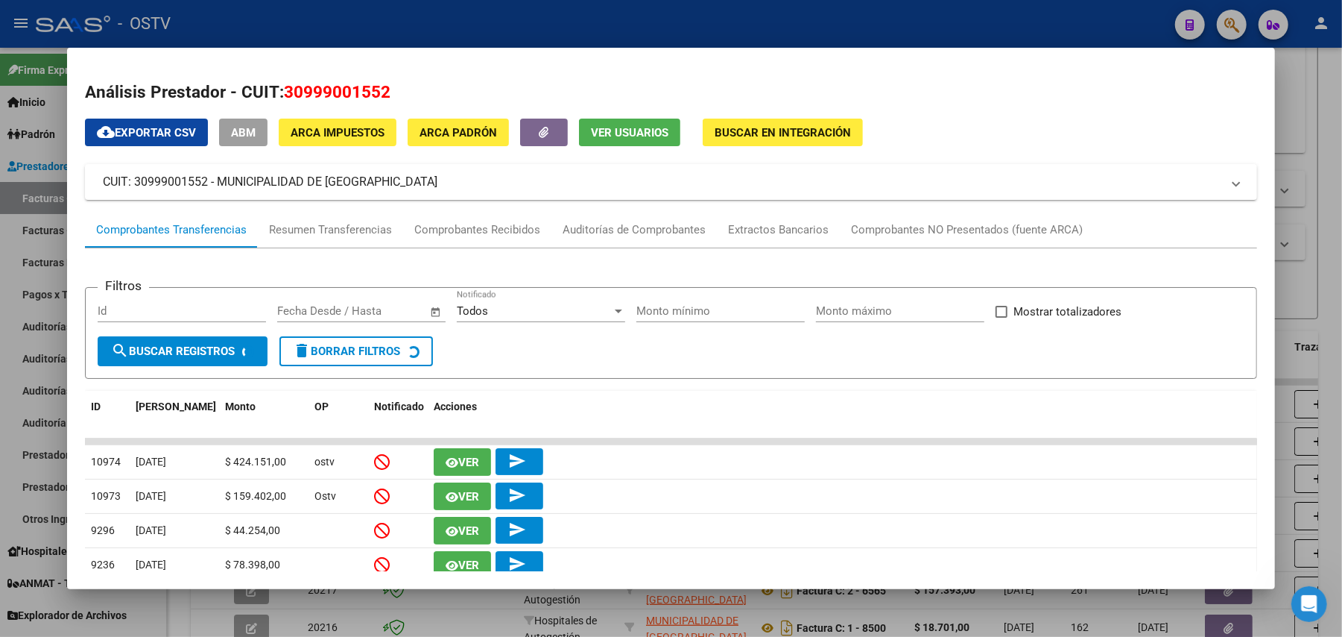
click at [281, 94] on h2 "Análisis Prestador - CUIT: 30999001552" at bounding box center [671, 92] width 1173 height 25
click at [522, 10] on div at bounding box center [671, 318] width 1342 height 637
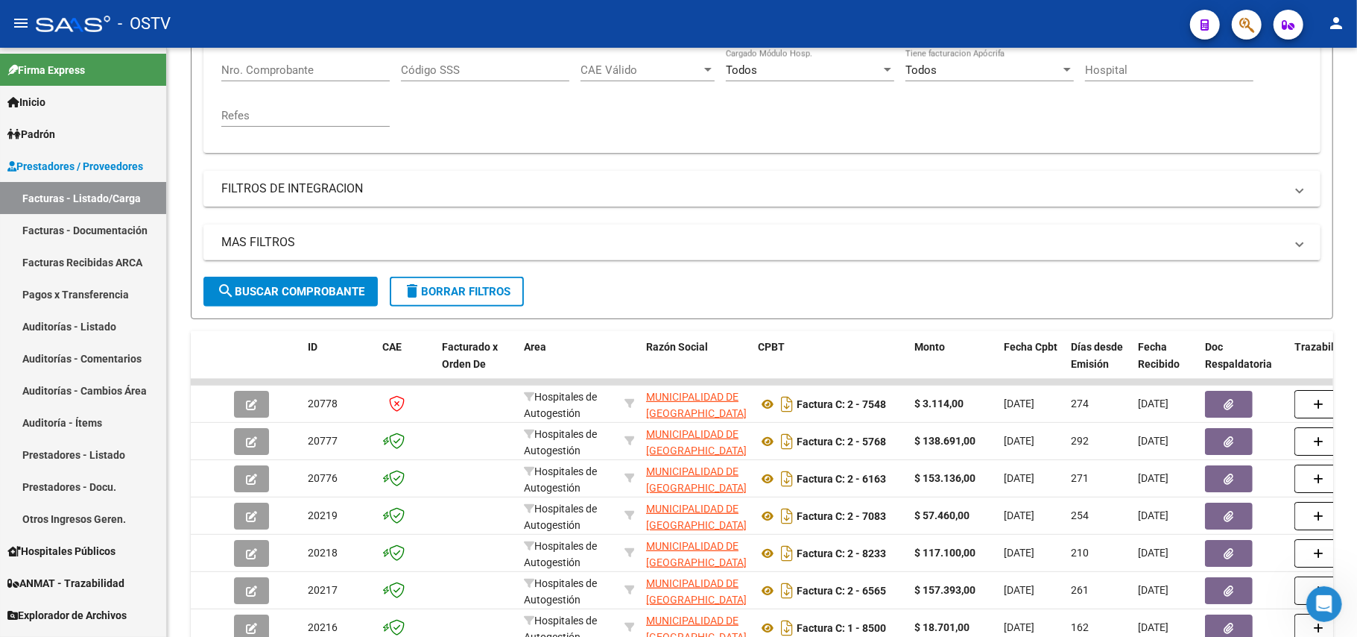
scroll to position [99, 0]
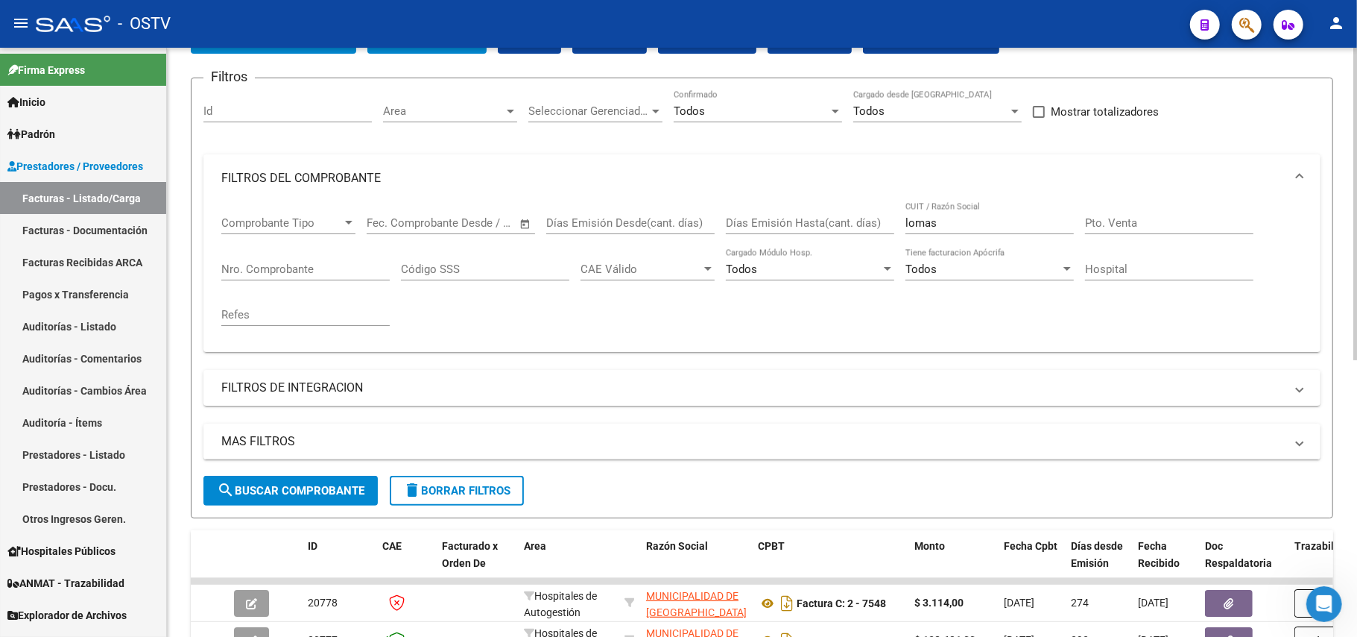
click at [353, 255] on div "Nro. Comprobante" at bounding box center [305, 264] width 168 height 32
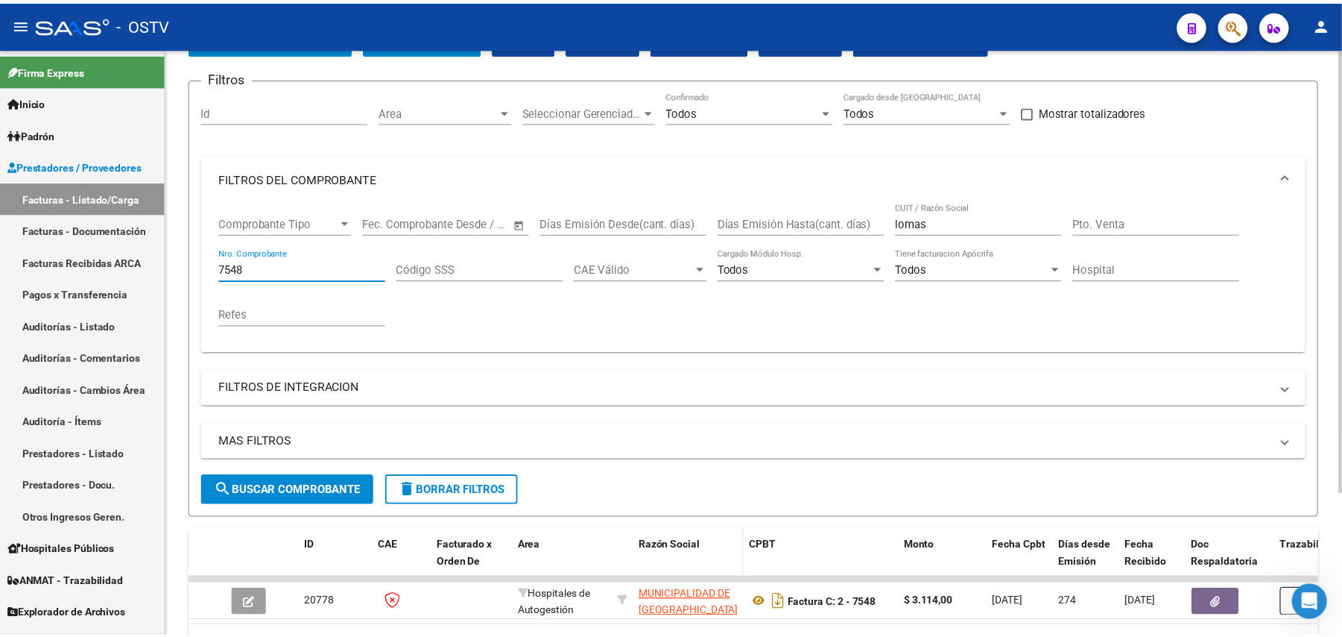
scroll to position [189, 0]
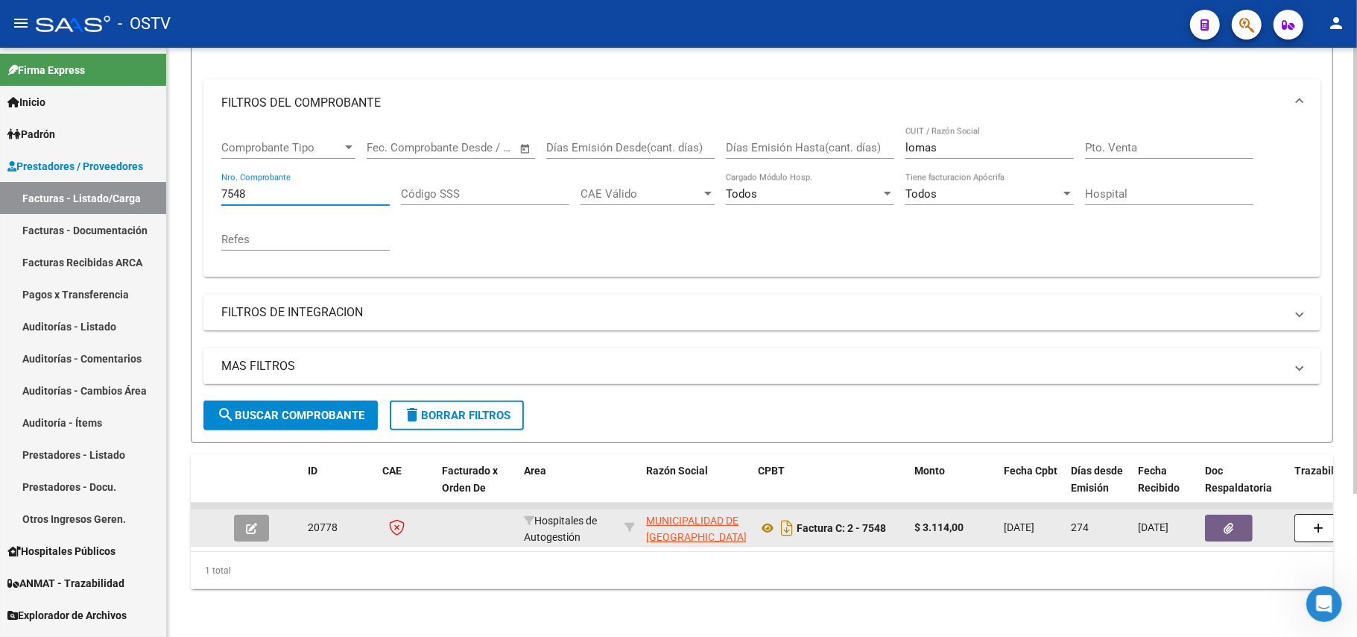
click at [267, 514] on button "button" at bounding box center [251, 527] width 35 height 27
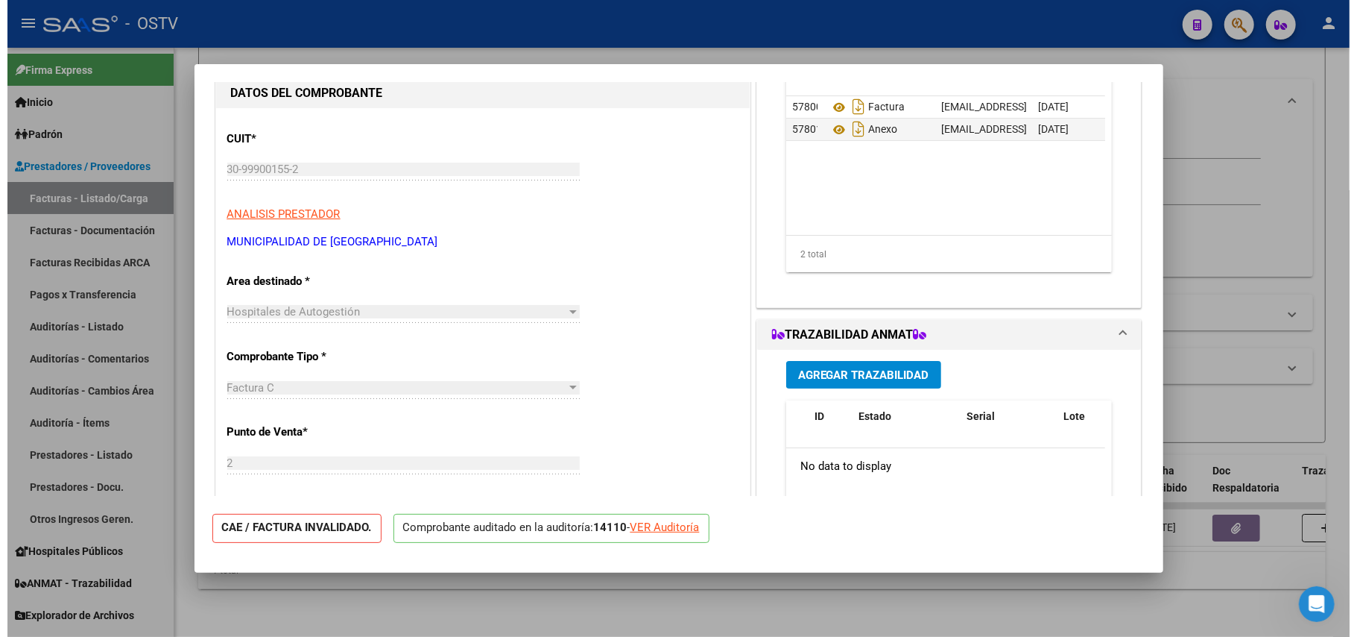
scroll to position [127, 0]
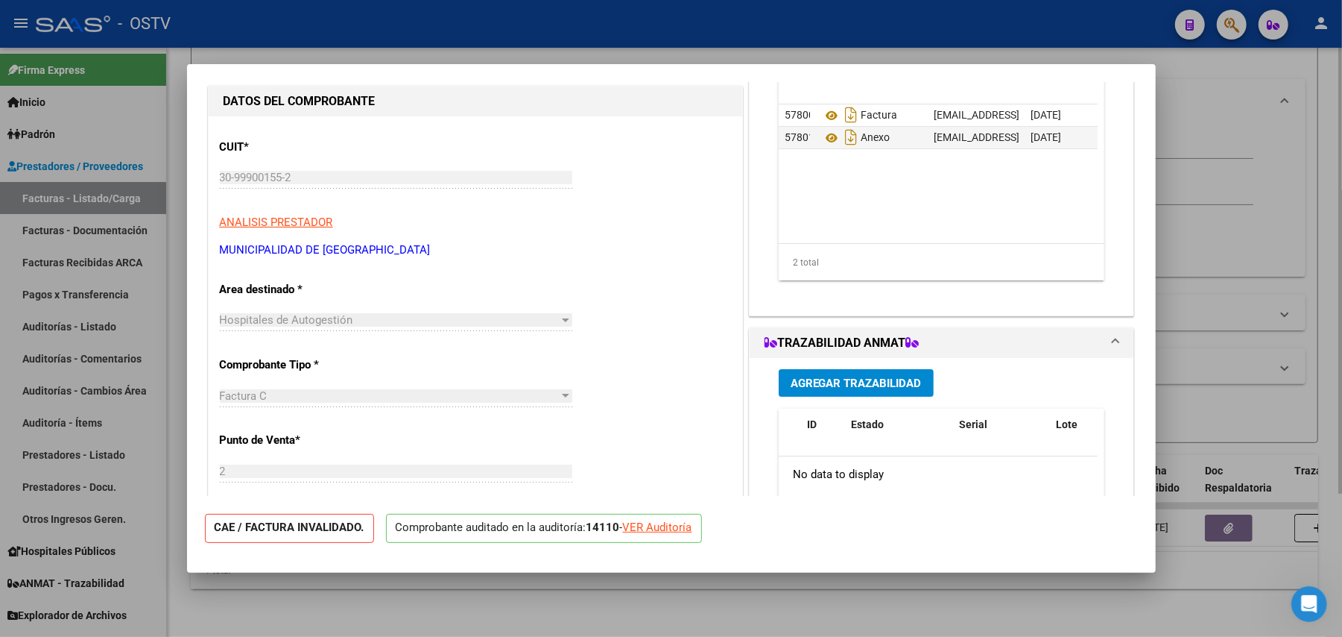
click at [1027, 636] on div at bounding box center [671, 318] width 1342 height 637
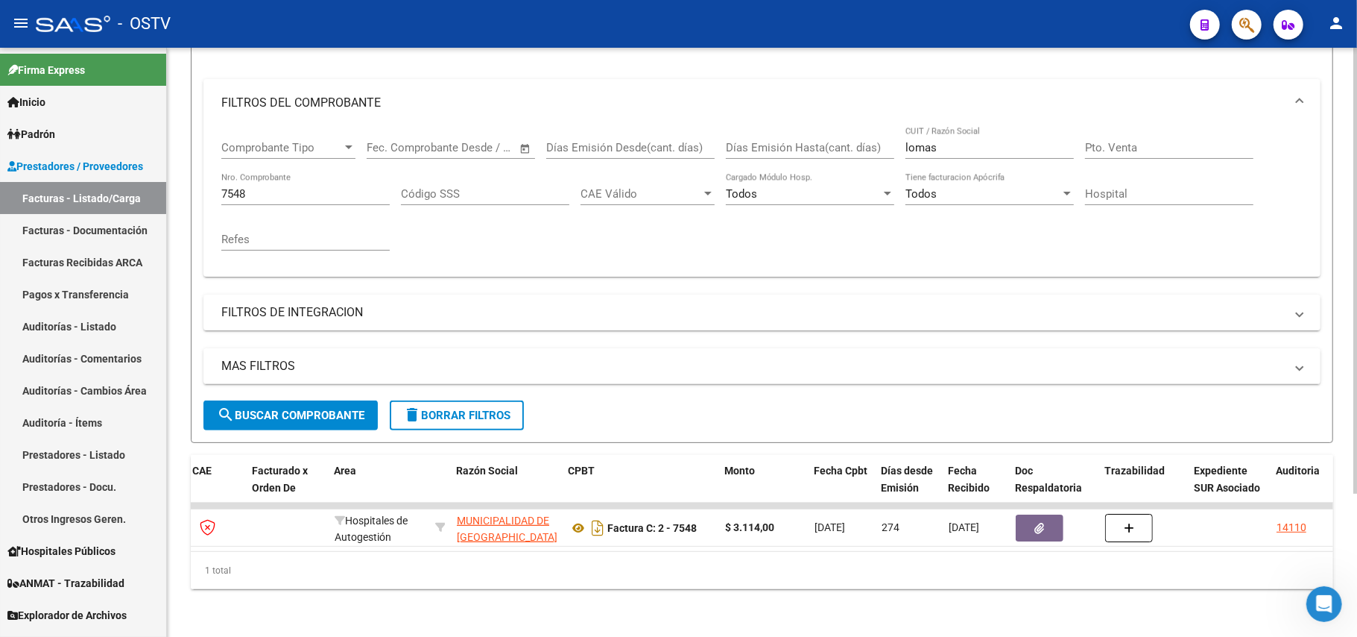
scroll to position [0, 317]
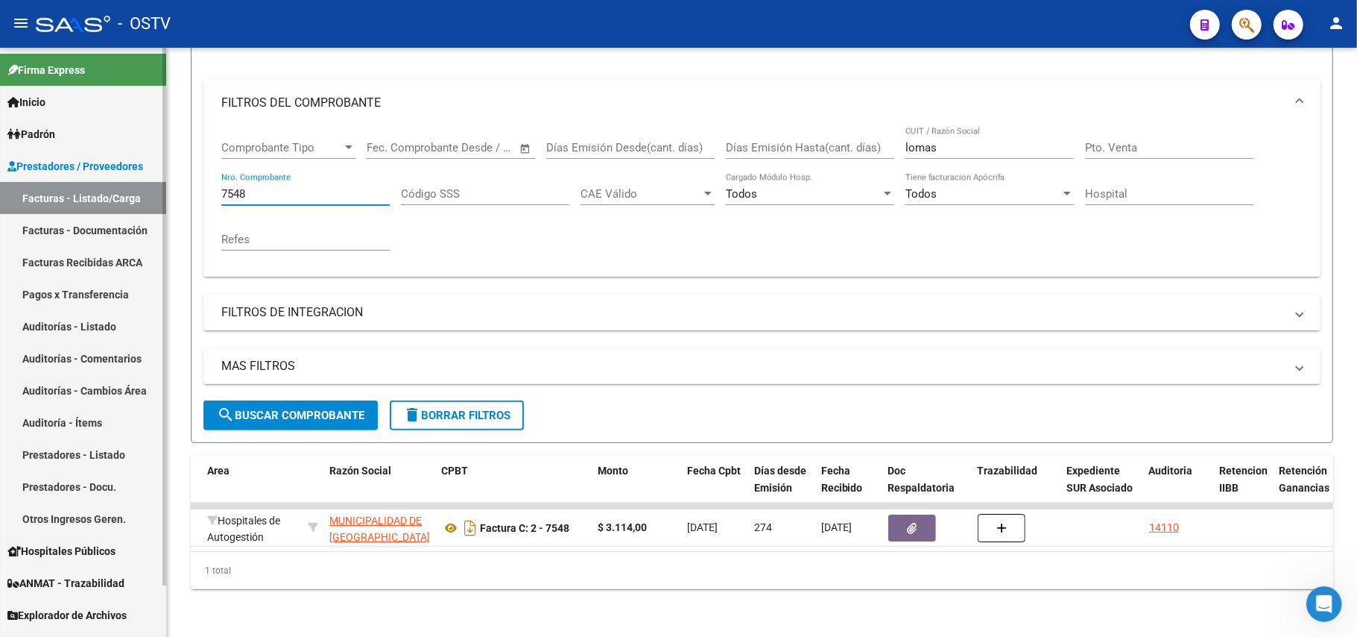
drag, startPoint x: 356, startPoint y: 179, endPoint x: 93, endPoint y: 149, distance: 264.1
click at [95, 148] on mat-sidenav-container "Firma Express Inicio Calendario SSS Instructivos Contacto OS Padrón Afiliados E…" at bounding box center [678, 342] width 1357 height 589
